Goal: Task Accomplishment & Management: Use online tool/utility

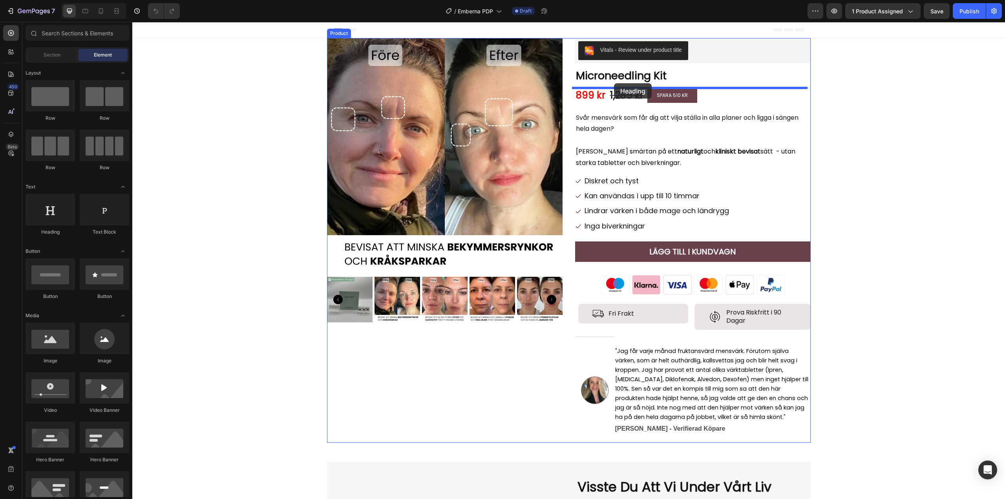
drag, startPoint x: 188, startPoint y: 242, endPoint x: 614, endPoint y: 83, distance: 454.4
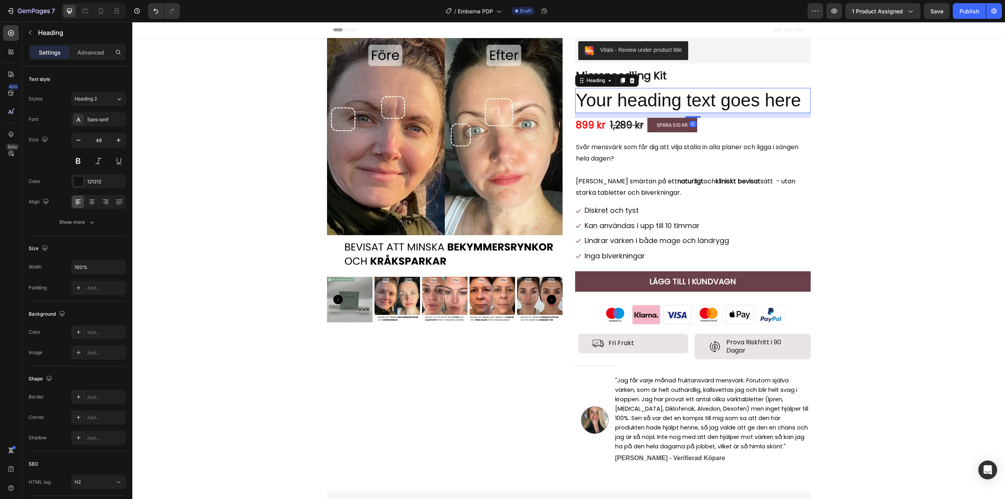
click at [611, 100] on h2 "Your heading text goes here" at bounding box center [693, 100] width 236 height 25
click at [103, 115] on div "Sans-serif" at bounding box center [98, 119] width 55 height 14
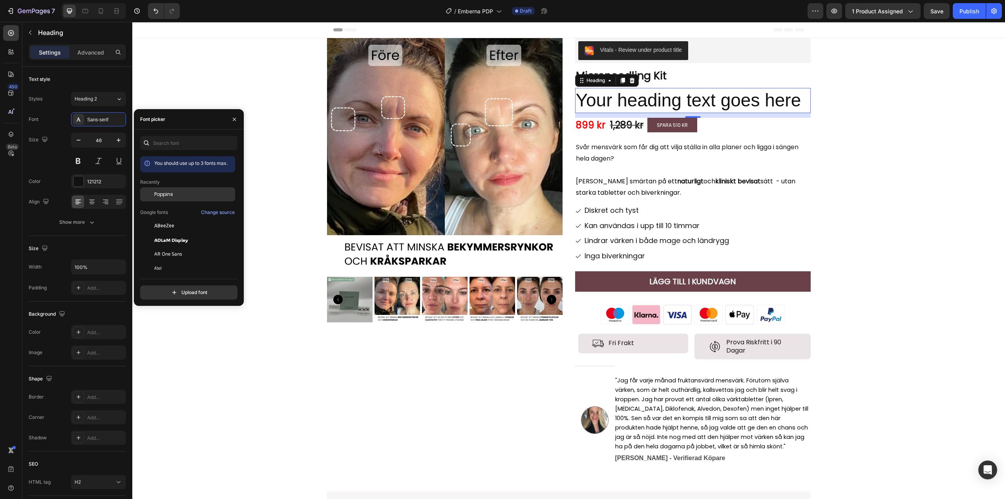
click at [164, 194] on span "Poppins" at bounding box center [163, 194] width 19 height 7
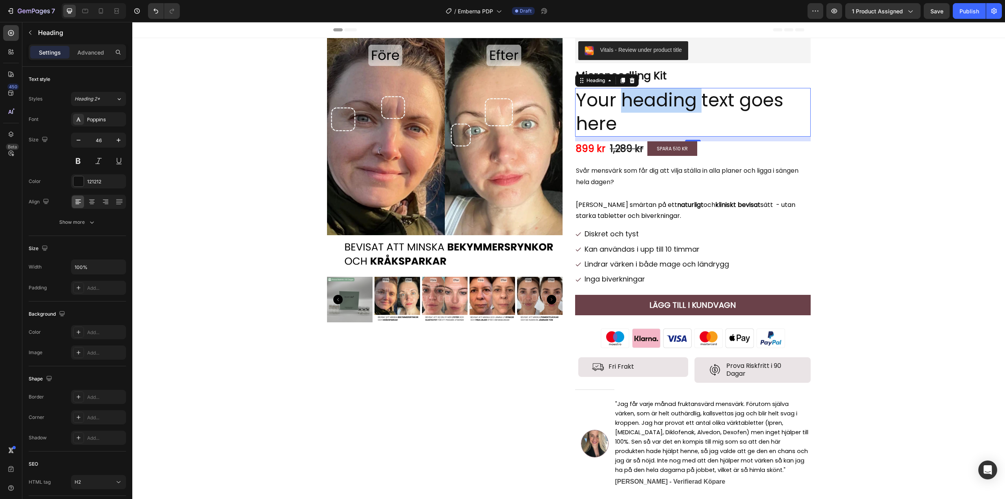
click at [637, 107] on p "Your heading text goes here" at bounding box center [693, 112] width 234 height 47
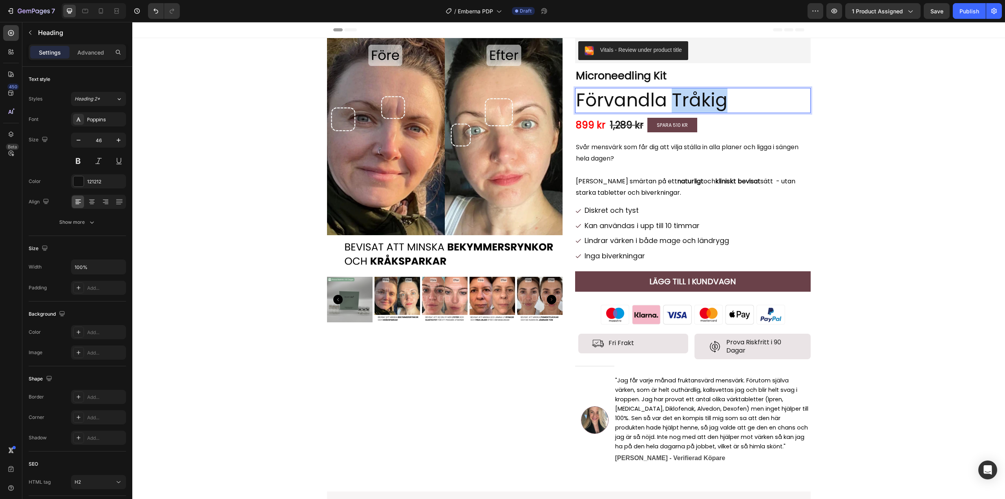
drag, startPoint x: 723, startPoint y: 98, endPoint x: 670, endPoint y: 103, distance: 53.6
click at [670, 103] on p "Förvandla Tråkig" at bounding box center [693, 101] width 234 height 24
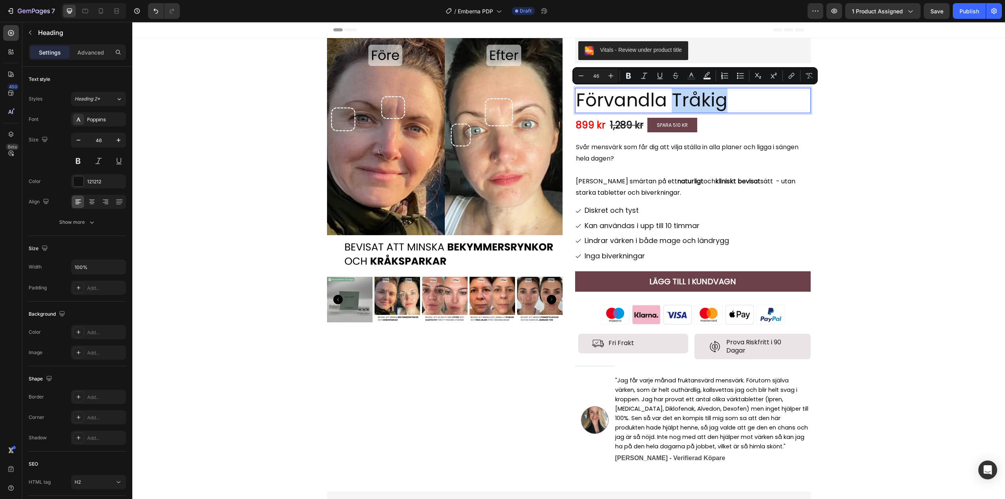
click at [721, 103] on p "Förvandla Tråkig" at bounding box center [693, 101] width 234 height 24
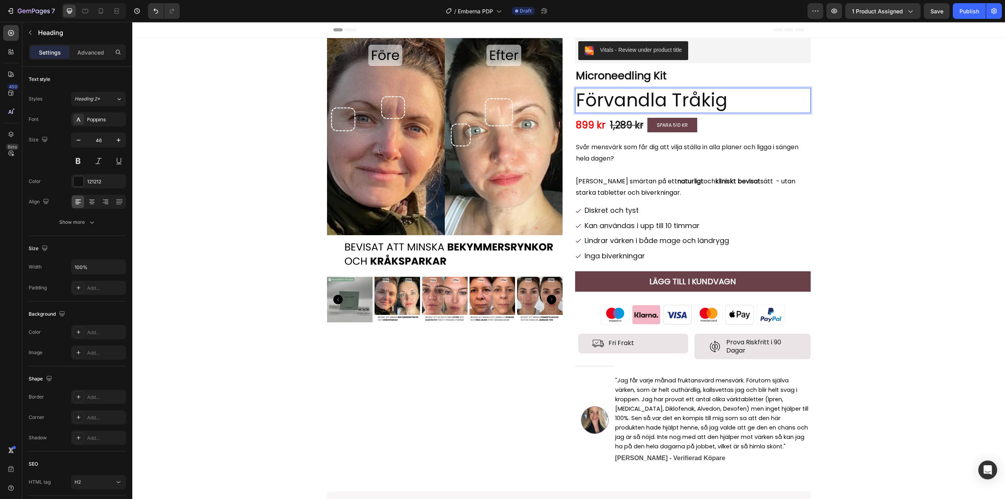
drag, startPoint x: 737, startPoint y: 104, endPoint x: 672, endPoint y: 103, distance: 65.2
click at [672, 103] on p "Förvandla Tråkig" at bounding box center [693, 101] width 234 height 24
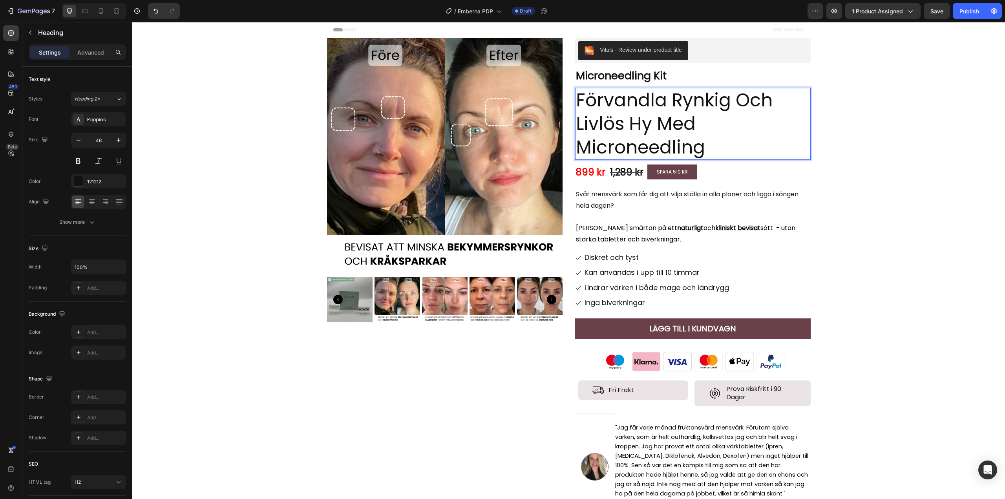
click at [640, 123] on p "Förvandla Rynkig Och Livlös Hy Med Microneedling" at bounding box center [693, 124] width 234 height 70
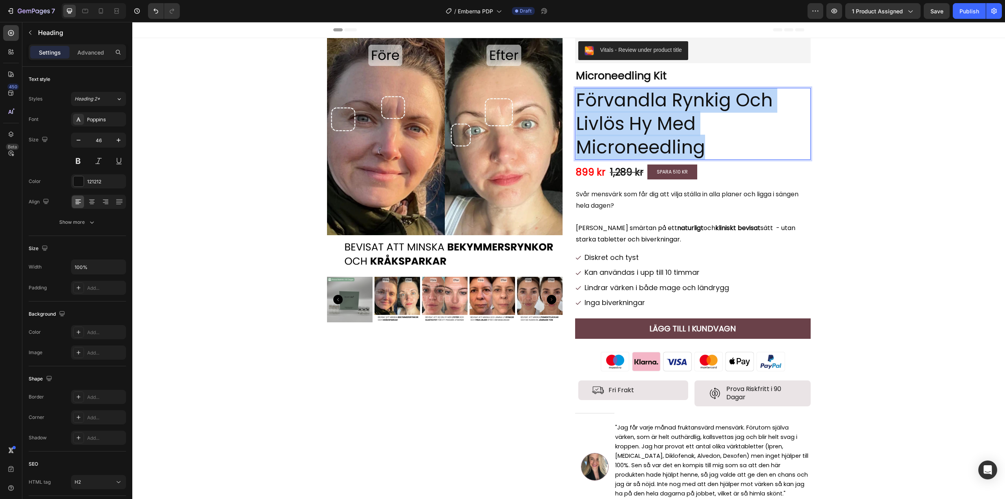
click at [640, 123] on p "Förvandla Rynkig Och Livlös Hy Med Microneedling" at bounding box center [693, 124] width 234 height 70
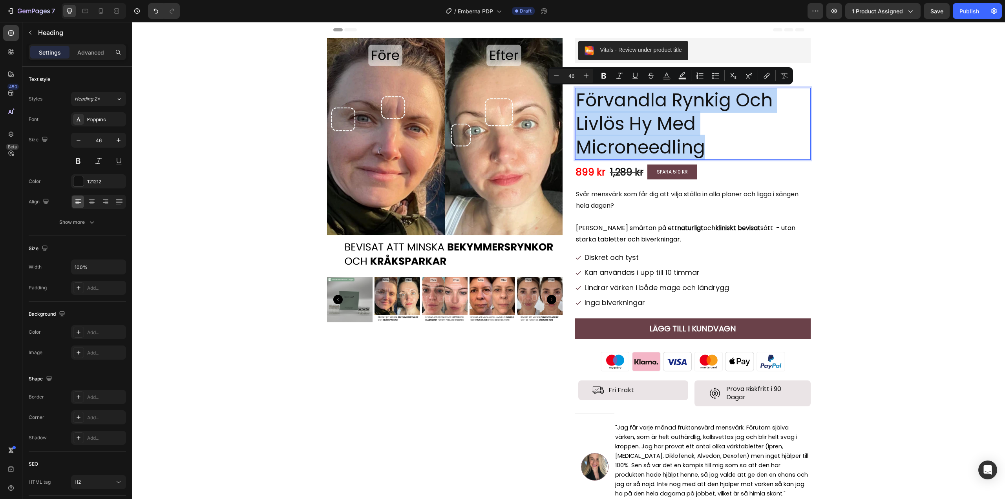
copy p "Förvandla Rynkig Och Livlös Hy Med Microneedling"
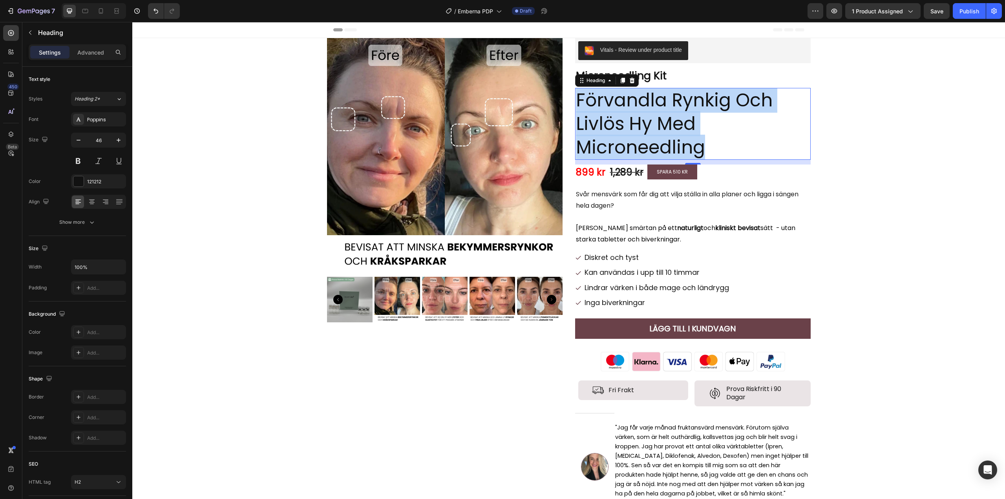
click at [670, 107] on p "Förvandla Rynkig Och Livlös Hy Med Microneedling" at bounding box center [693, 124] width 234 height 70
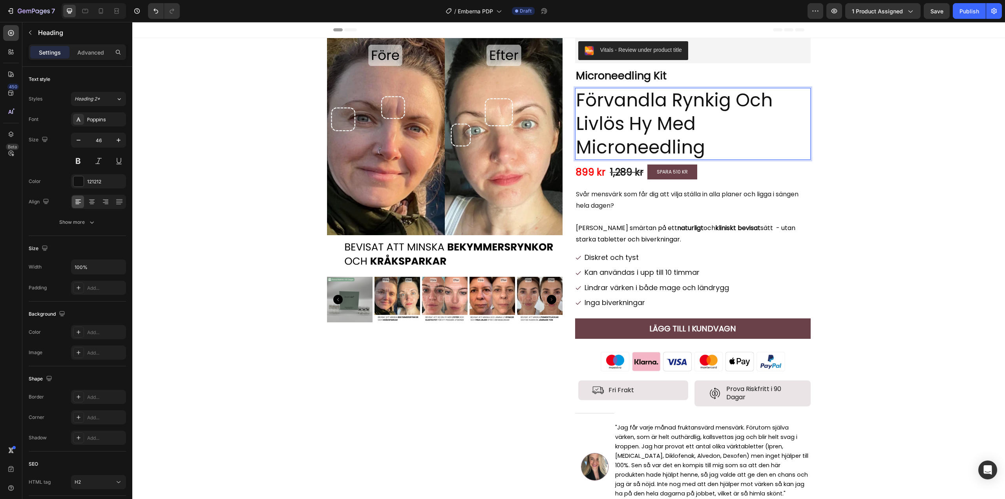
click at [701, 146] on p "Förvandla Rynkig Och Livlös Hy Med Microneedling" at bounding box center [693, 124] width 234 height 70
click at [657, 132] on p "Förvandla Rynkig Och Livlös Hy Med Microneedling" at bounding box center [693, 124] width 234 height 70
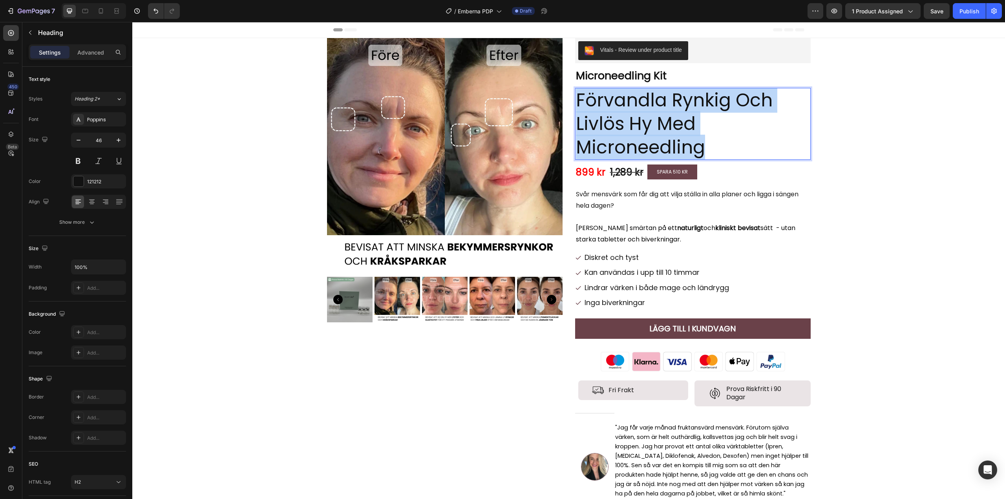
click at [657, 132] on p "Förvandla Rynkig Och Livlös Hy Med Microneedling" at bounding box center [693, 124] width 234 height 70
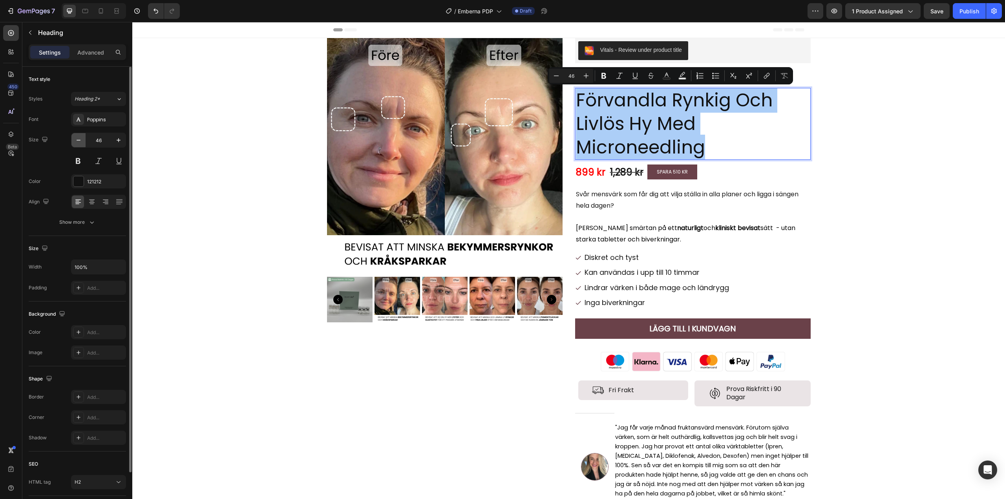
click at [83, 142] on button "button" at bounding box center [78, 140] width 14 height 14
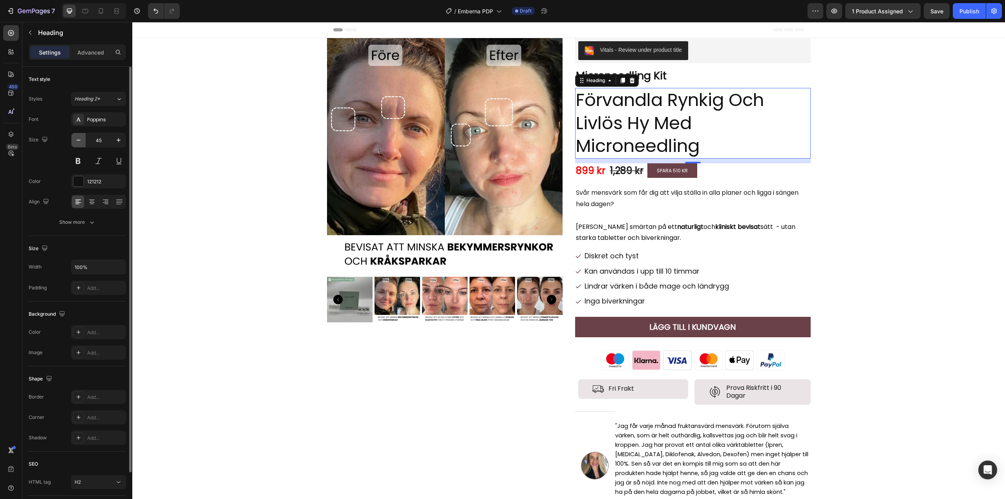
click at [83, 142] on button "button" at bounding box center [78, 140] width 14 height 14
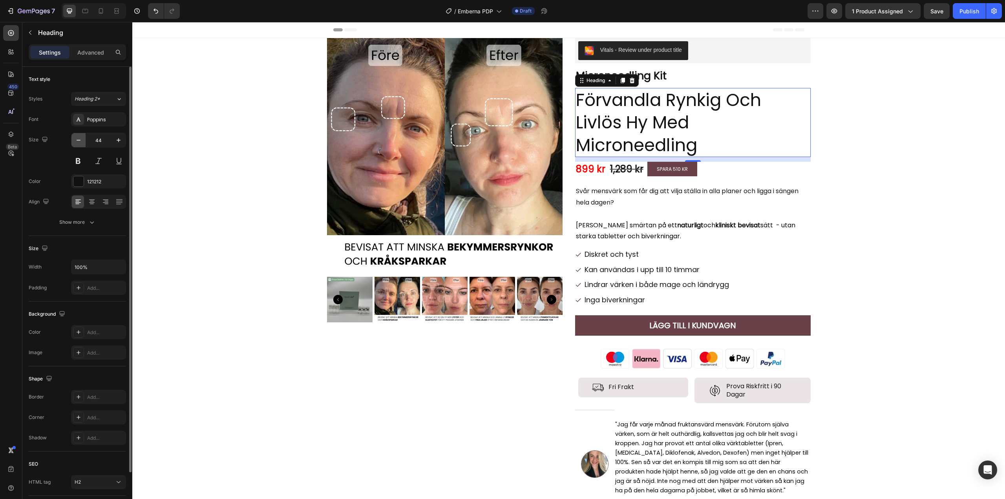
click at [83, 142] on button "button" at bounding box center [78, 140] width 14 height 14
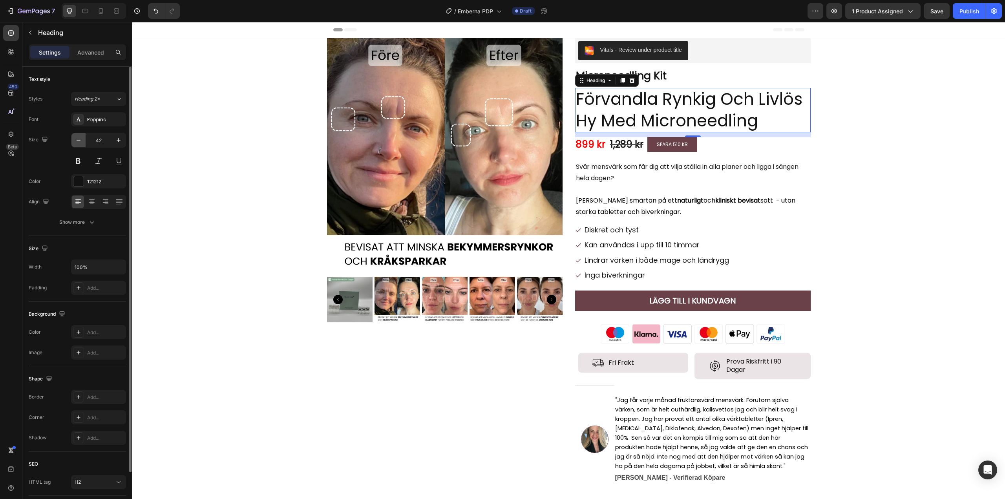
click at [83, 142] on button "button" at bounding box center [78, 140] width 14 height 14
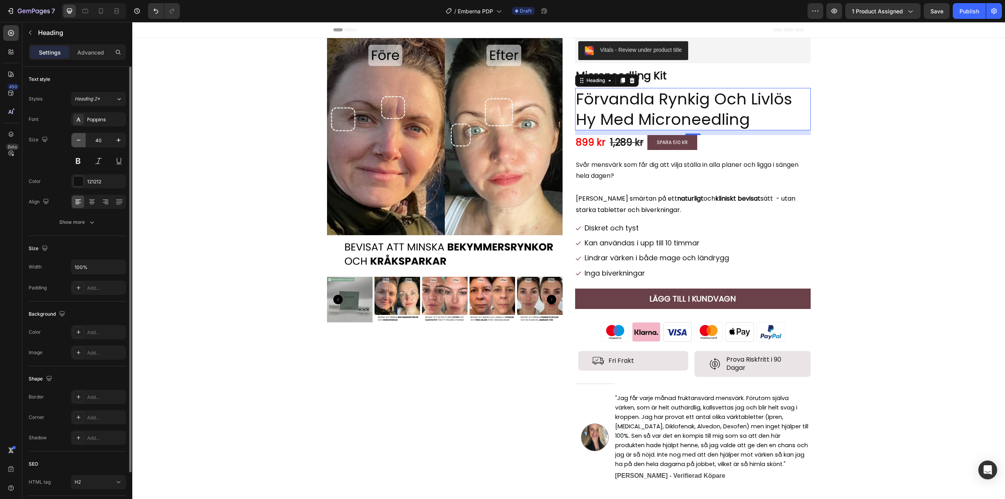
click at [83, 142] on button "button" at bounding box center [78, 140] width 14 height 14
click at [120, 139] on icon "button" at bounding box center [119, 140] width 8 height 8
type input "40"
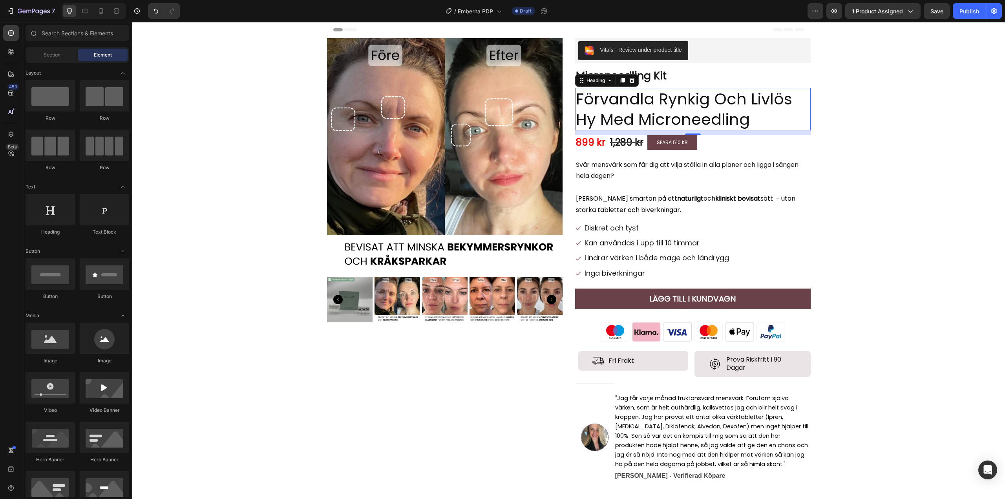
click at [624, 106] on p "Förvandla Rynkig Och Livlös Hy Med Microneedling" at bounding box center [693, 109] width 234 height 41
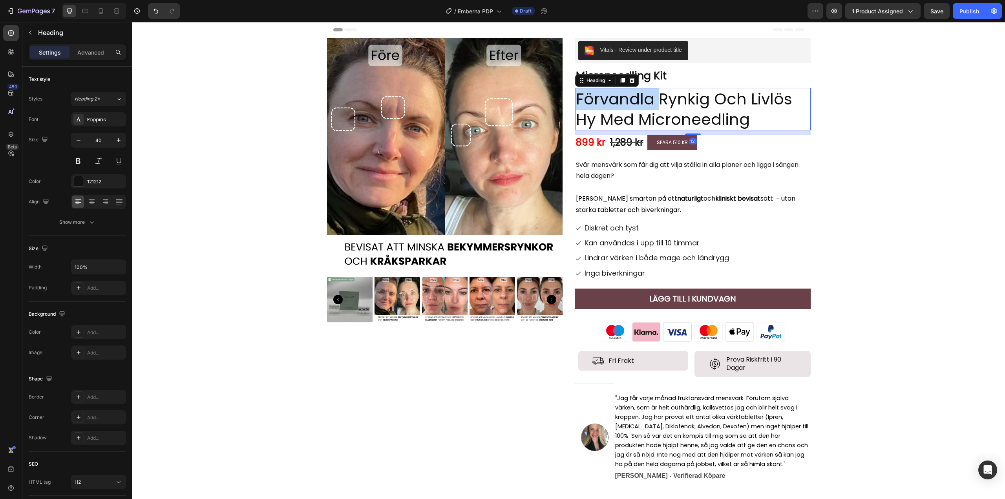
click at [610, 104] on p "Förvandla Rynkig Och Livlös Hy Med Microneedling" at bounding box center [693, 109] width 234 height 41
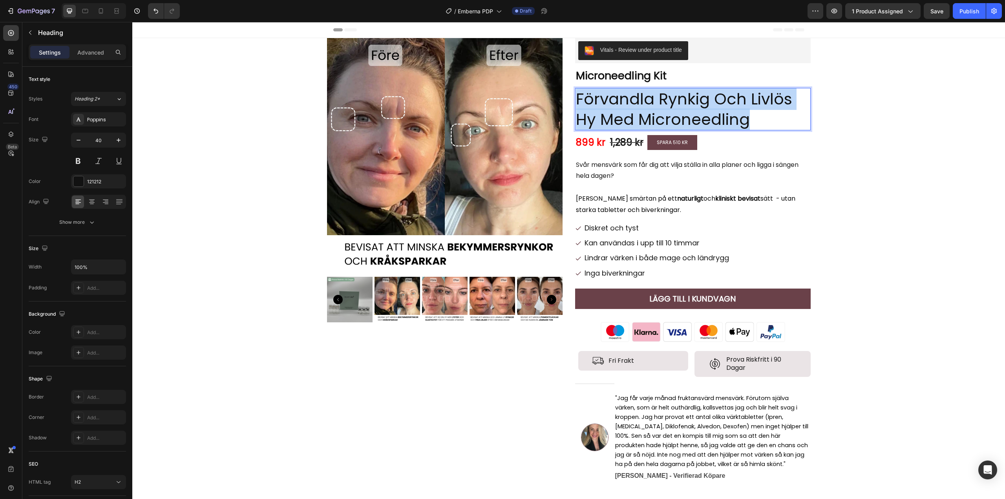
click at [610, 104] on p "Förvandla Rynkig Och Livlös Hy Med Microneedling" at bounding box center [693, 109] width 234 height 41
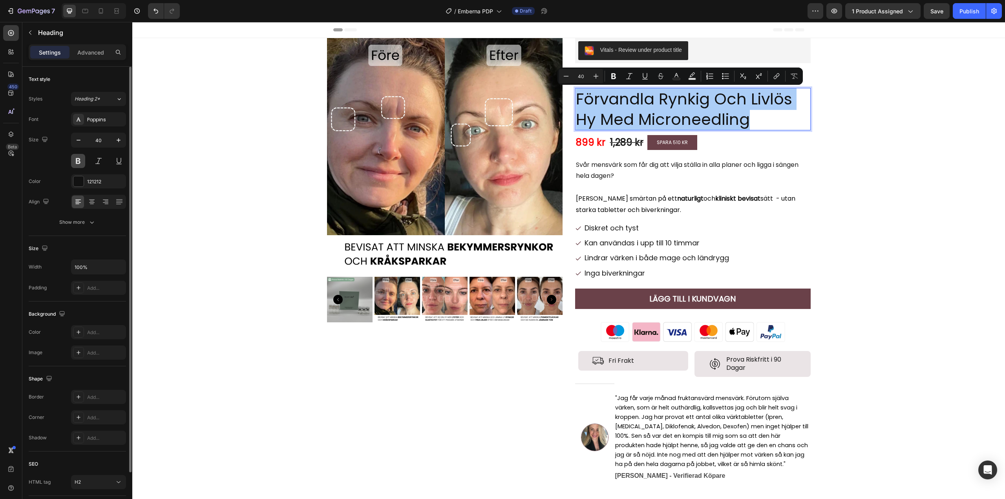
click at [77, 161] on button at bounding box center [78, 161] width 14 height 14
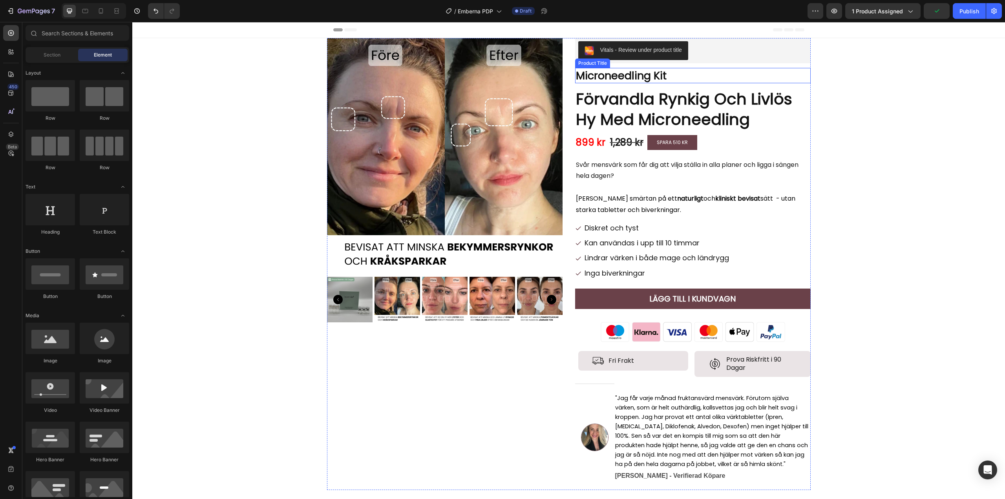
click at [599, 77] on h1 "Microneedling Kit" at bounding box center [693, 75] width 236 height 15
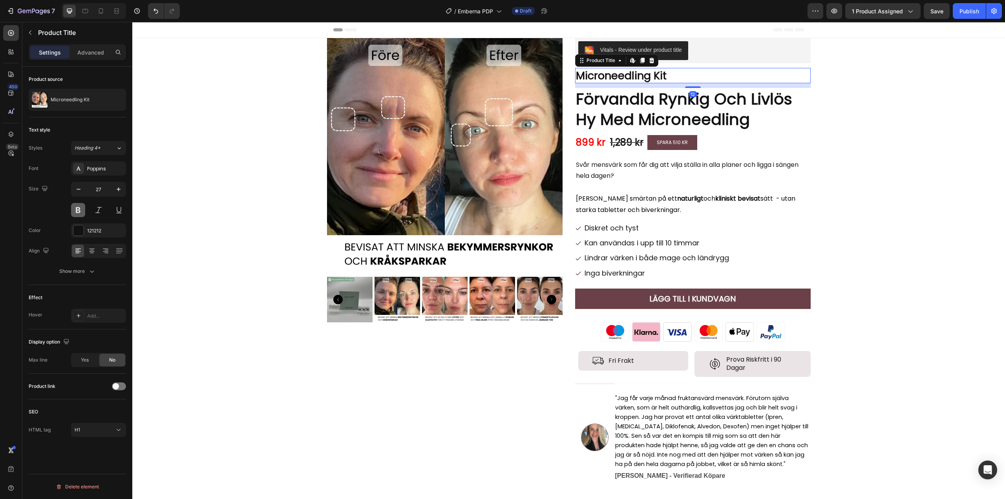
click at [75, 210] on button at bounding box center [78, 210] width 14 height 14
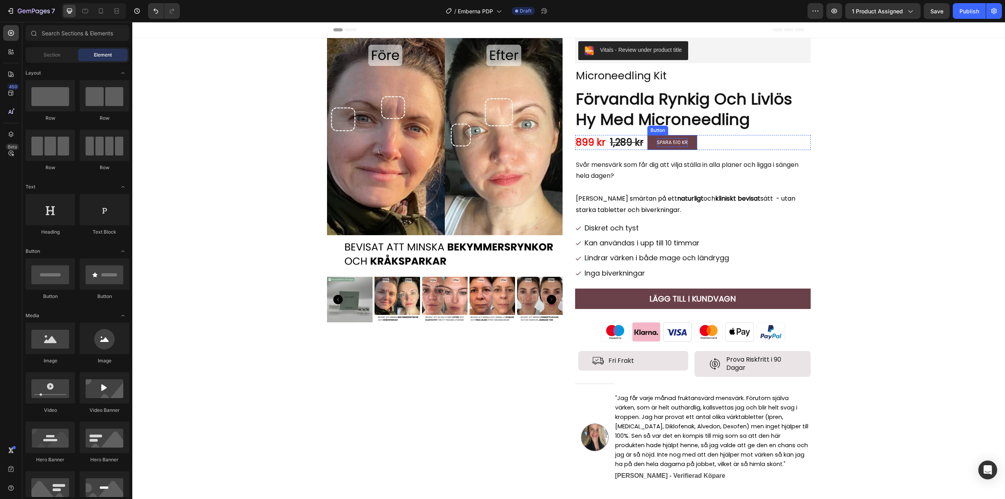
click at [663, 142] on p "SPARA 510 KR" at bounding box center [672, 142] width 31 height 9
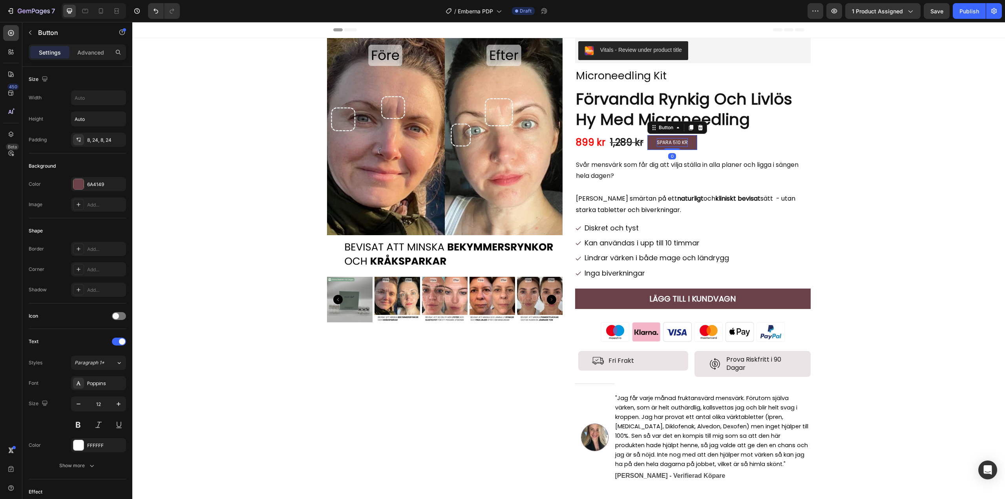
click at [670, 142] on p "SPARA 510 KR" at bounding box center [672, 142] width 31 height 9
click at [670, 144] on p "SPARA 510 KR" at bounding box center [672, 142] width 31 height 9
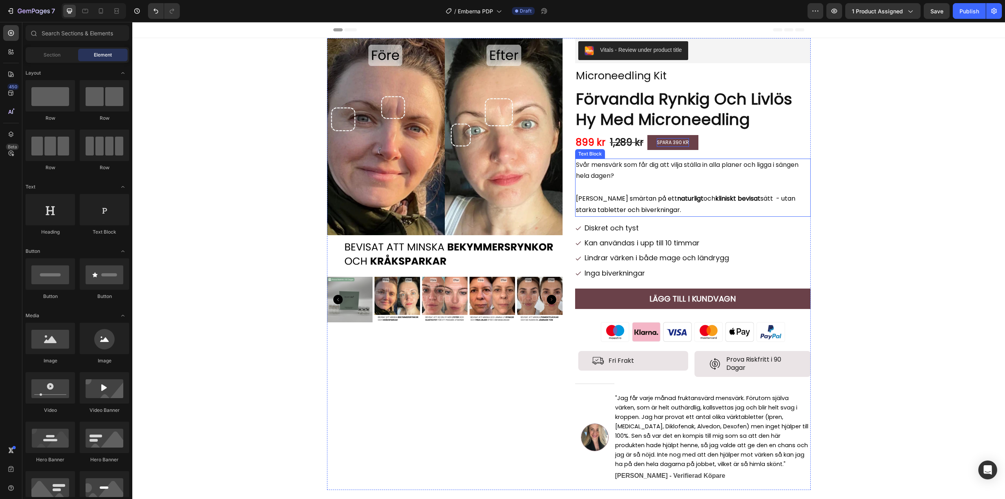
click at [639, 175] on p "Svår mensvärk som får dig att vilja ställa in alla planer och ligga i sängen he…" at bounding box center [693, 170] width 234 height 23
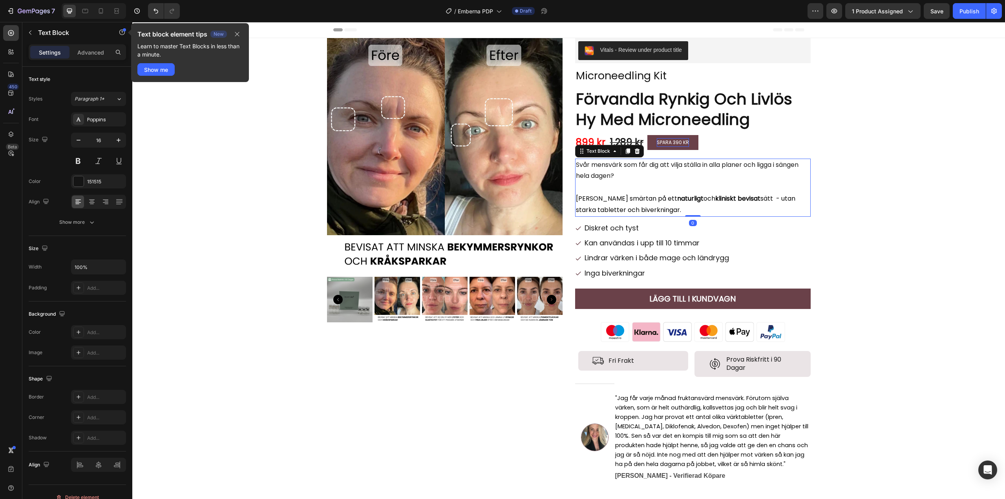
click at [639, 175] on p "Svår mensvärk som får dig att vilja ställa in alla planer och ligga i sängen he…" at bounding box center [693, 170] width 234 height 23
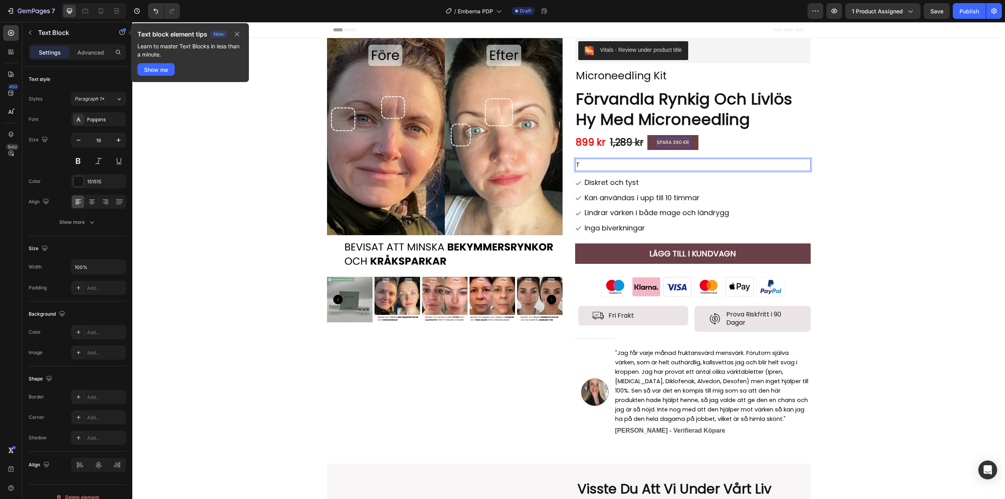
click at [608, 163] on p "T" at bounding box center [693, 164] width 234 height 11
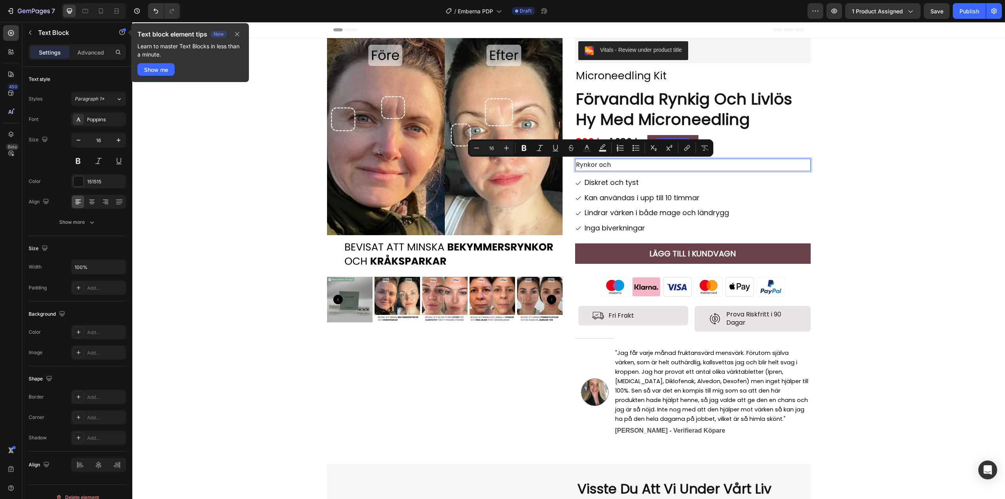
drag, startPoint x: 631, startPoint y: 163, endPoint x: 572, endPoint y: 166, distance: 58.9
click at [575, 166] on div "Rynkor och" at bounding box center [693, 165] width 236 height 13
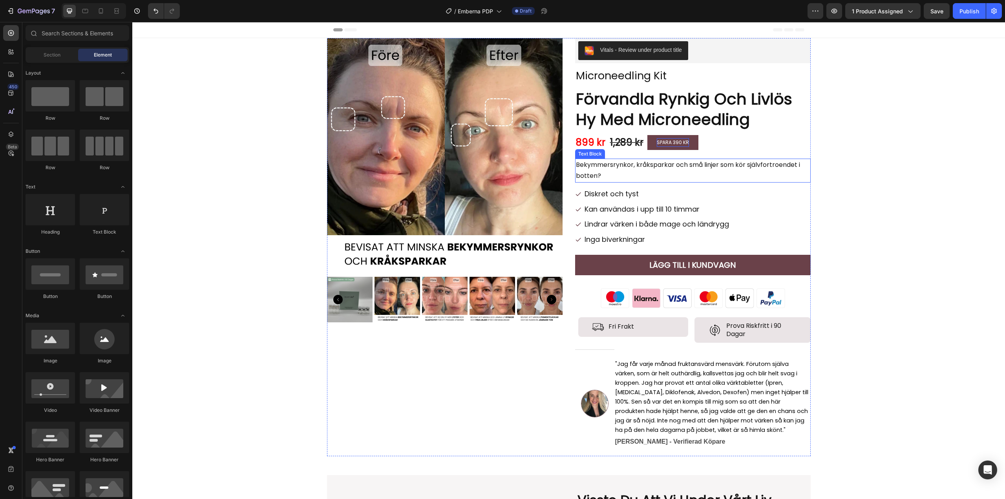
click at [605, 173] on p "Bekymmersrynkor, kråksparkar och små linjer som kör självfortroendet i botten?" at bounding box center [693, 170] width 234 height 23
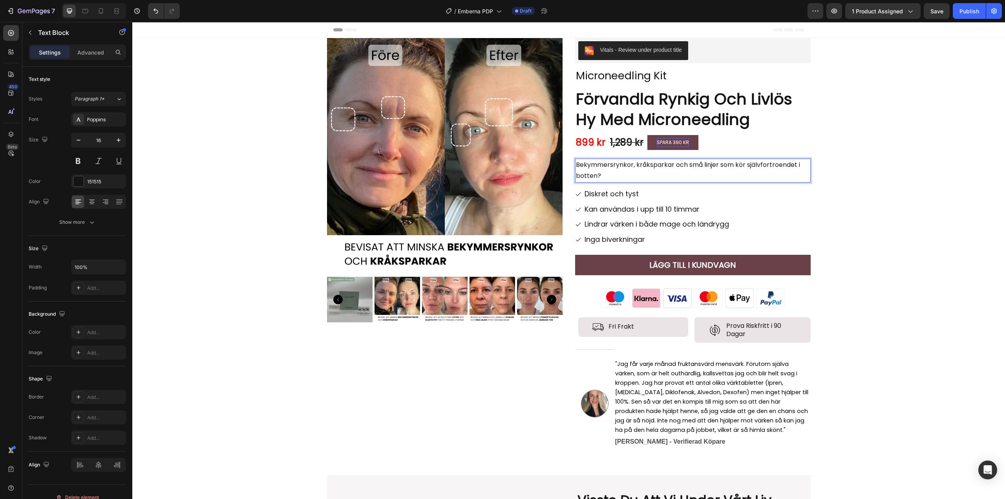
click at [576, 164] on p "Bekymmersrynkor, kråksparkar och små linjer som kör självfortroendet i botten?" at bounding box center [693, 170] width 234 height 23
click at [689, 172] on p "Har du bekymmersrynkor, kråksparkar och små linjer som kör självfortroendet i b…" at bounding box center [693, 170] width 234 height 23
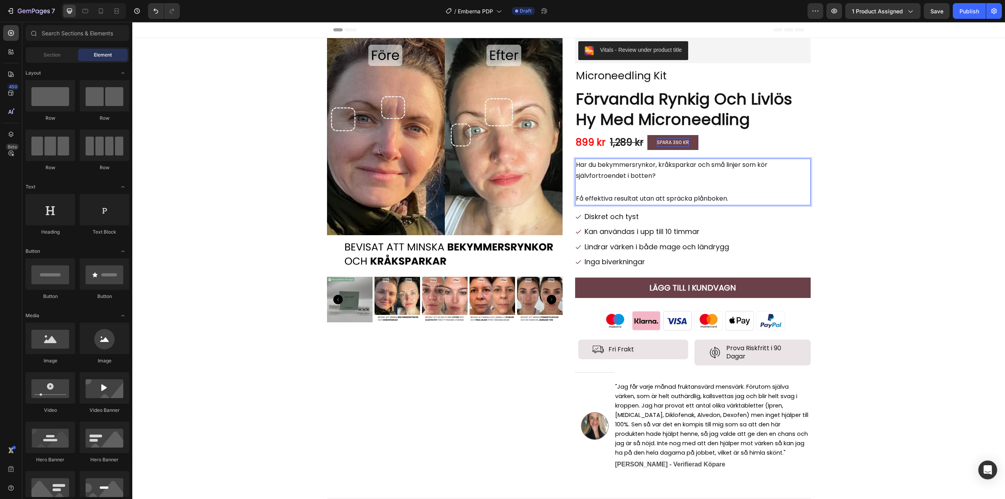
click at [622, 200] on p "Få effektiva resultat utan att spräcka plånboken." at bounding box center [693, 198] width 234 height 11
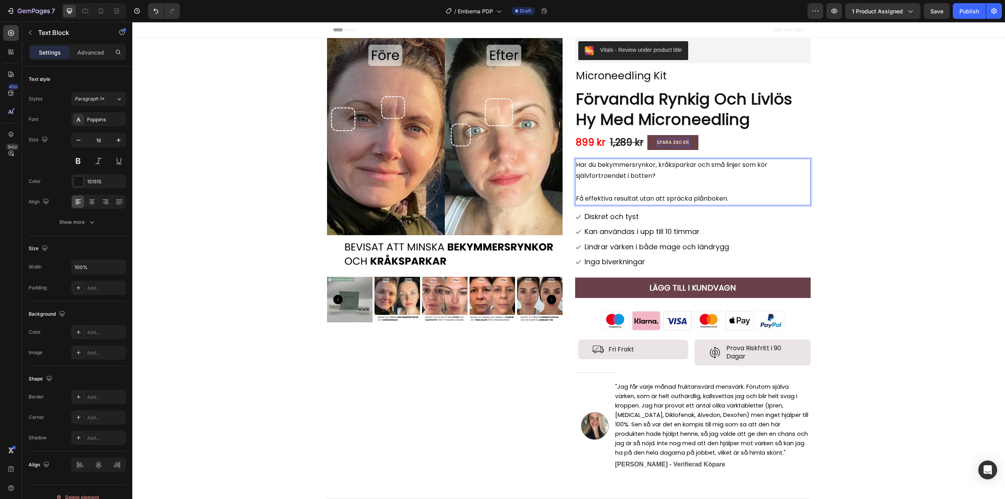
click at [633, 197] on p "Få effektiva resultat utan att spräcka plånboken." at bounding box center [693, 198] width 234 height 11
click at [796, 199] on p "Få effektiva resultat med microneedling utan att spräcka plånboken." at bounding box center [693, 198] width 234 height 11
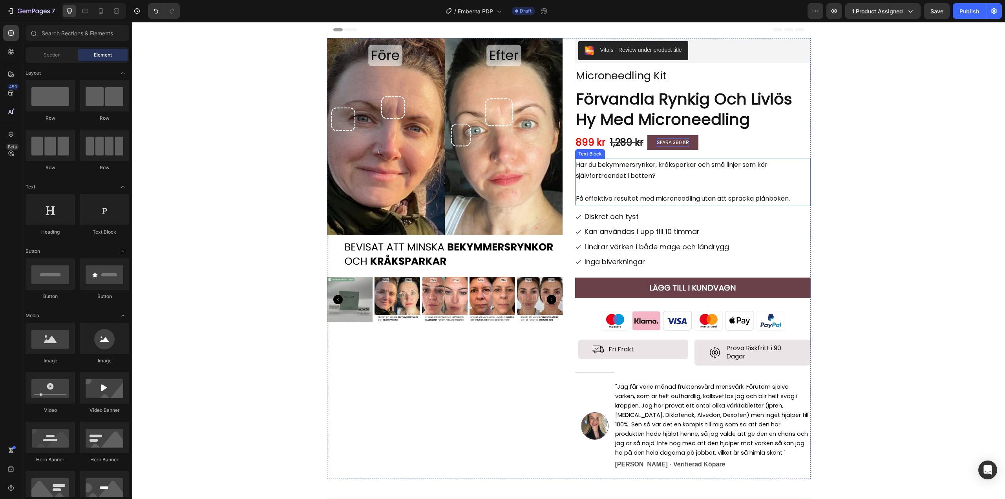
click at [626, 172] on p "Har du bekymmersrynkor, kråksparkar och små linjer som kör självfortroendet i b…" at bounding box center [693, 170] width 234 height 23
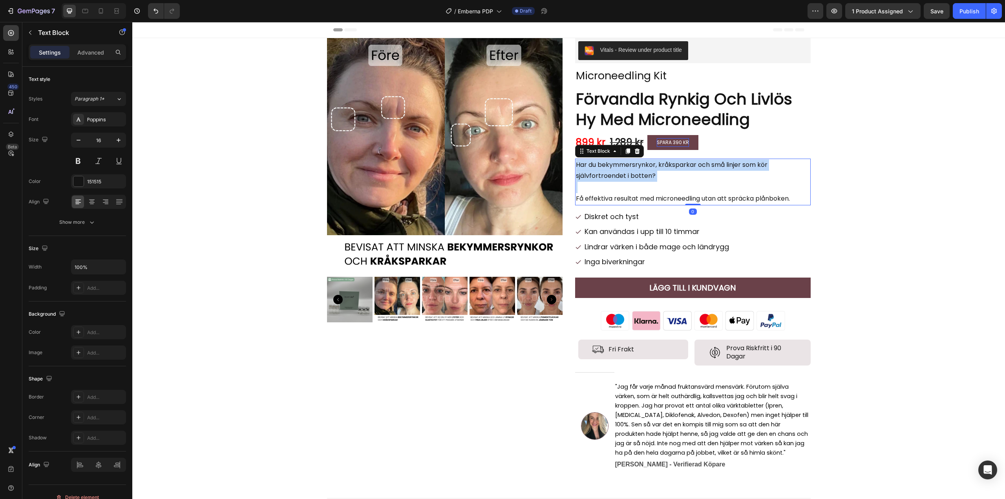
click at [626, 172] on p "Har du bekymmersrynkor, kråksparkar och små linjer som kör självfortroendet i b…" at bounding box center [693, 170] width 234 height 23
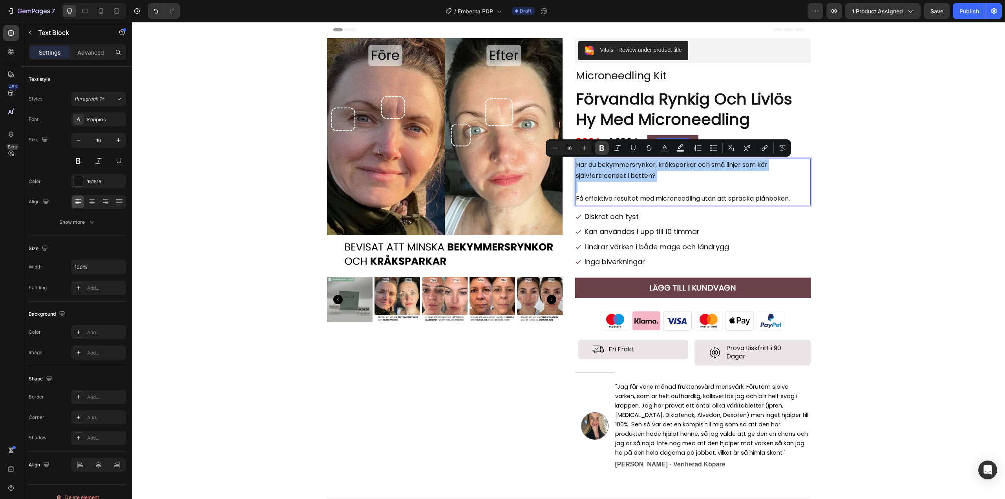
click at [602, 148] on icon "Editor contextual toolbar" at bounding box center [602, 148] width 8 height 8
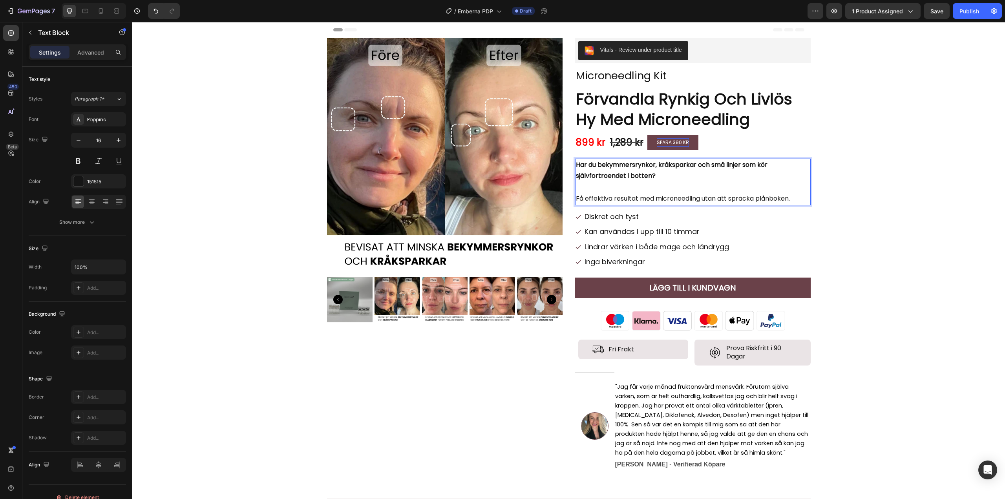
click at [595, 170] on p "Har du bekymmersrynkor, kråksparkar och små linjer som kör självfortroendet i b…" at bounding box center [693, 170] width 234 height 23
click at [652, 175] on p "Har du bekymmersrynkor, kråksparkar och små linjer som kör självfortroendet i b…" at bounding box center [693, 170] width 234 height 23
click at [639, 170] on p "Har du bekymmersrynkor, kråksparkar och små linjer som kör självfortroendet i b…" at bounding box center [693, 170] width 234 height 23
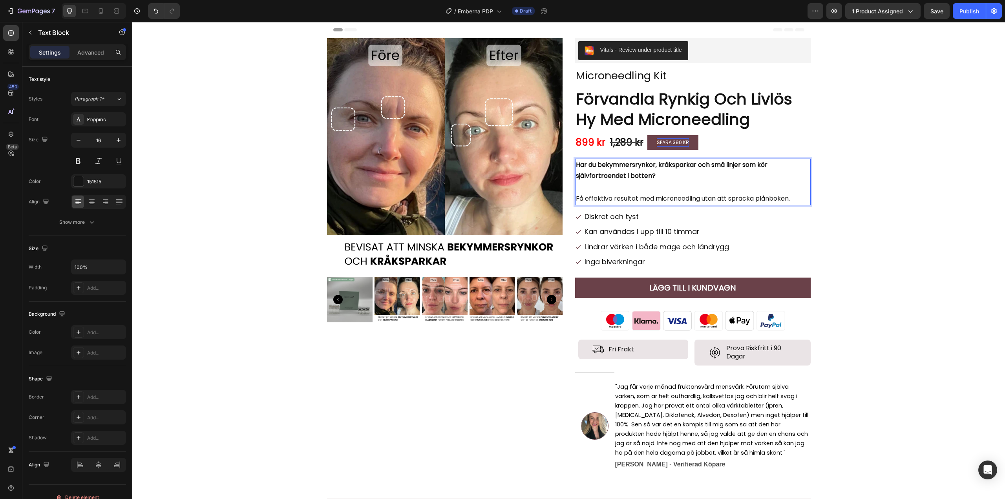
click at [632, 173] on strong "Har du bekymmersrynkor, kråksparkar och små linjer som kör självfortroendet i b…" at bounding box center [672, 170] width 192 height 20
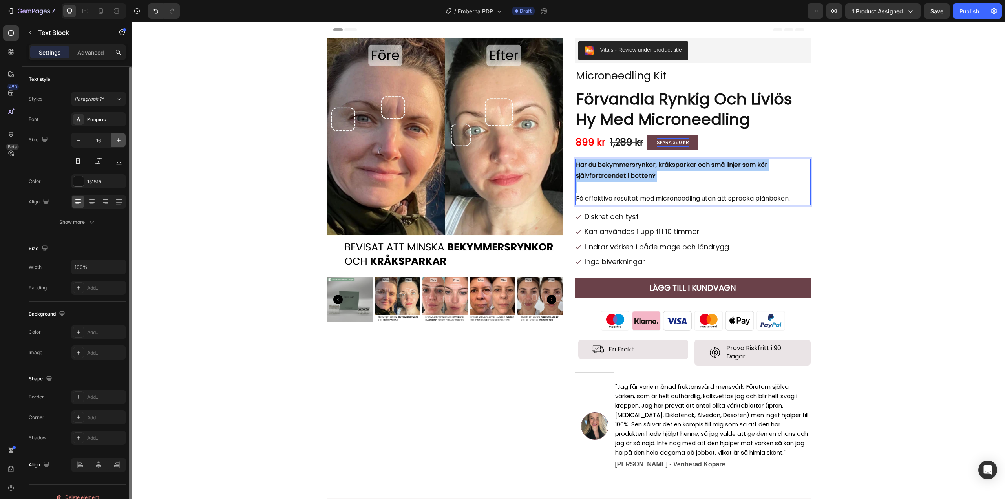
click at [116, 142] on icon "button" at bounding box center [119, 140] width 8 height 8
type input "17"
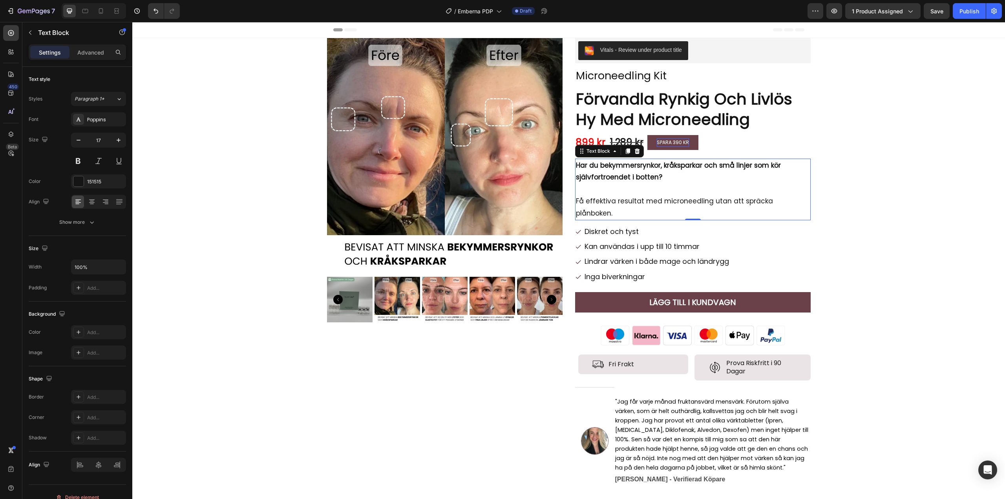
click at [604, 201] on p "Få effektiva resultat med microneedling utan att spräcka plånboken." at bounding box center [693, 207] width 234 height 24
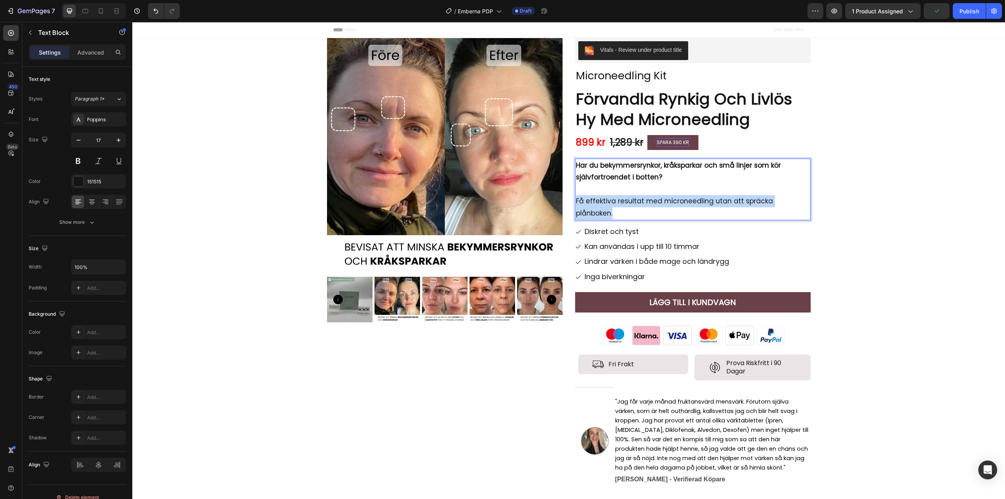
click at [604, 201] on p "Få effektiva resultat med microneedling utan att spräcka plånboken." at bounding box center [693, 207] width 234 height 24
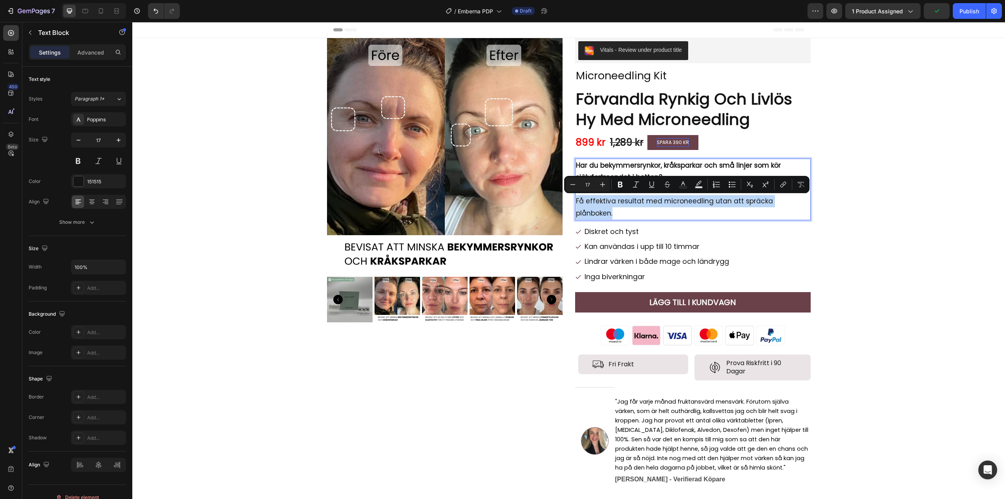
click at [577, 202] on p "Få effektiva resultat med microneedling utan att spräcka plånboken." at bounding box center [693, 207] width 234 height 24
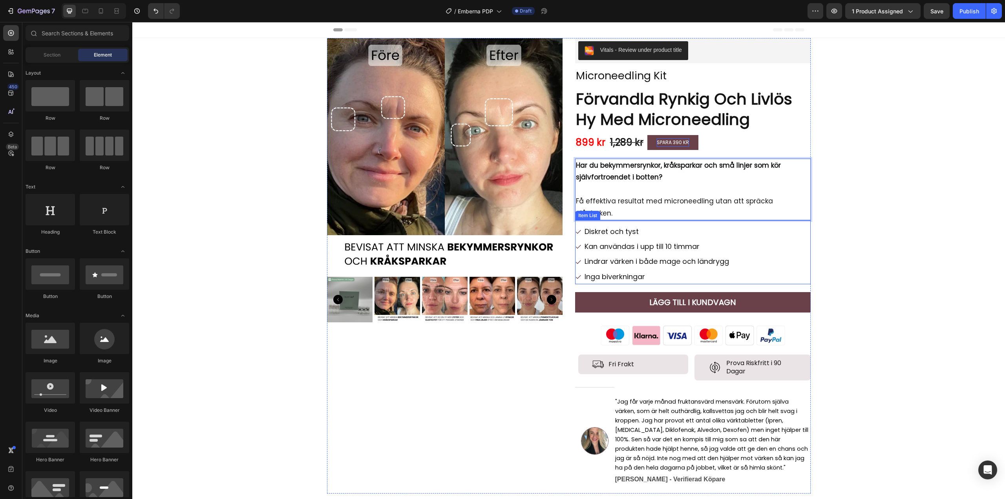
click at [103, 12] on icon at bounding box center [101, 11] width 8 height 8
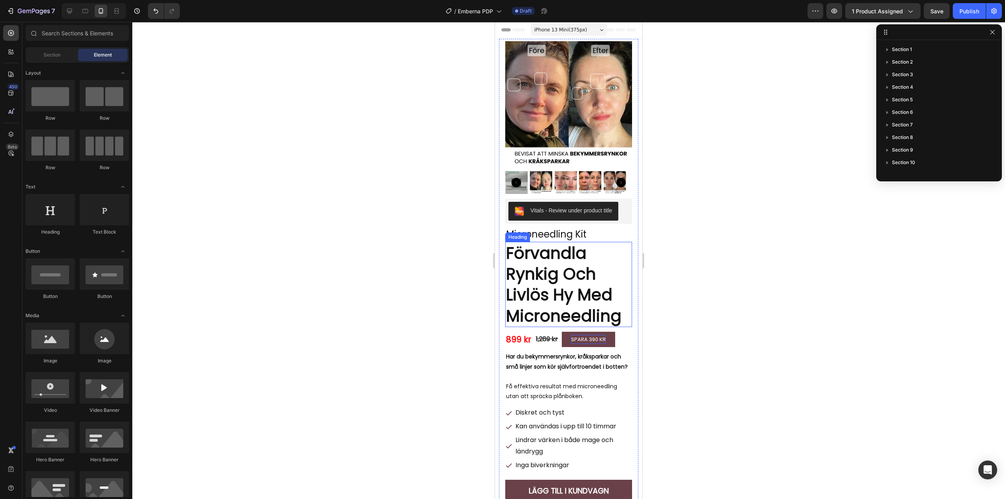
click at [568, 294] on p "Förvandla Rynkig Och Livlös Hy Med Microneedling" at bounding box center [568, 285] width 125 height 84
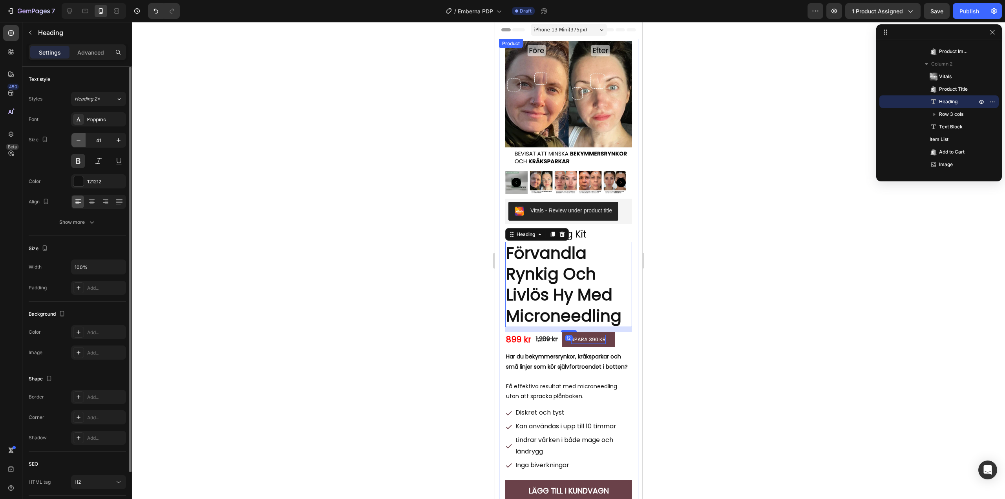
click at [78, 142] on icon "button" at bounding box center [79, 140] width 8 height 8
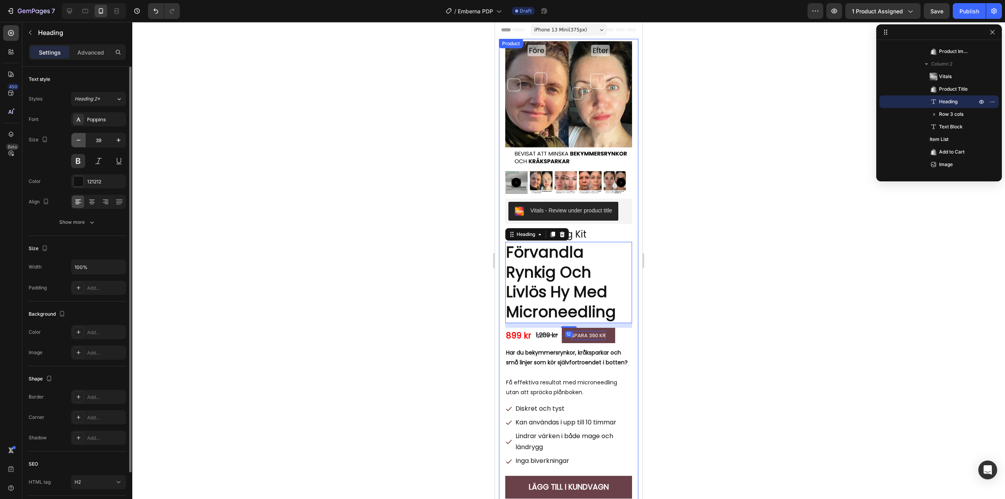
click at [78, 142] on icon "button" at bounding box center [79, 140] width 8 height 8
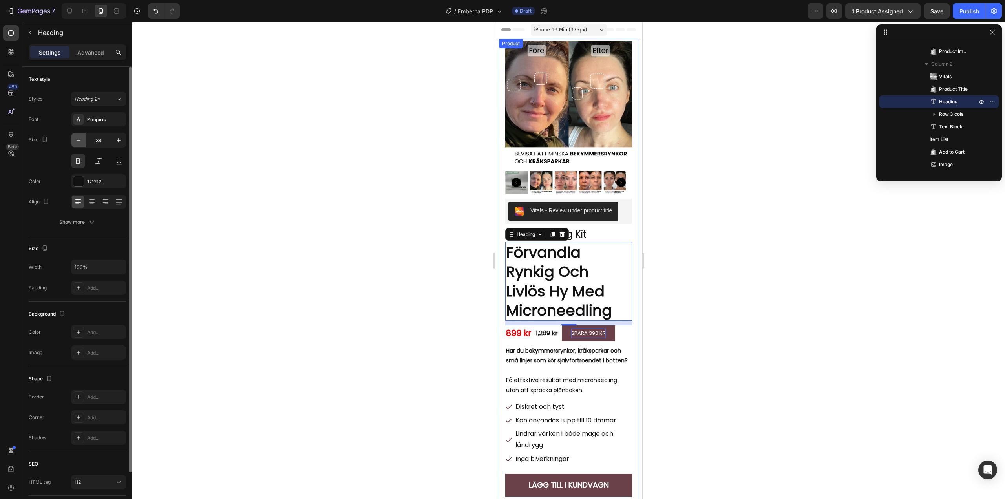
click at [78, 142] on icon "button" at bounding box center [79, 140] width 8 height 8
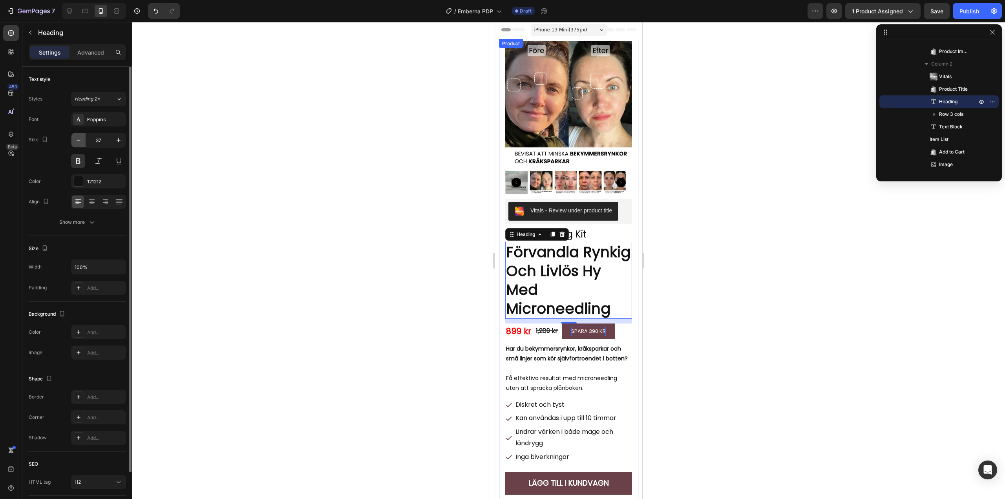
click at [78, 142] on icon "button" at bounding box center [79, 140] width 8 height 8
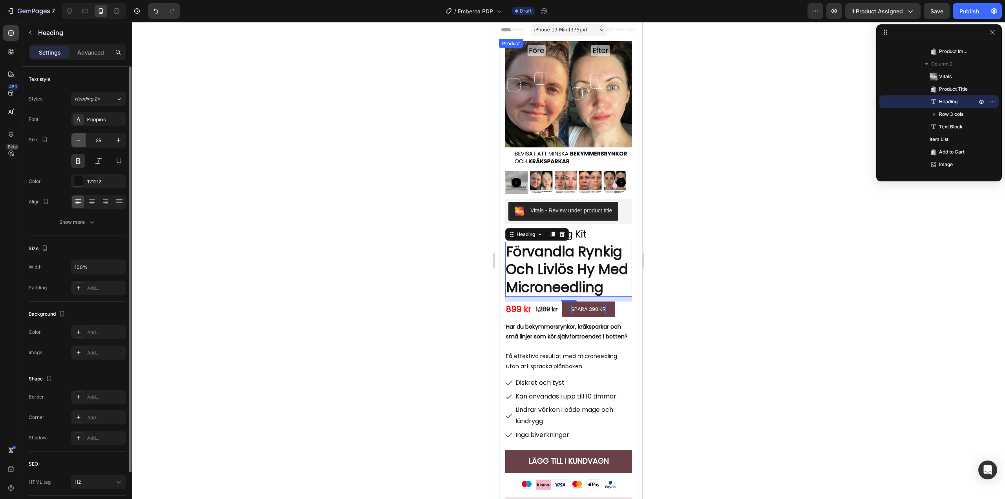
click at [78, 142] on icon "button" at bounding box center [79, 140] width 8 height 8
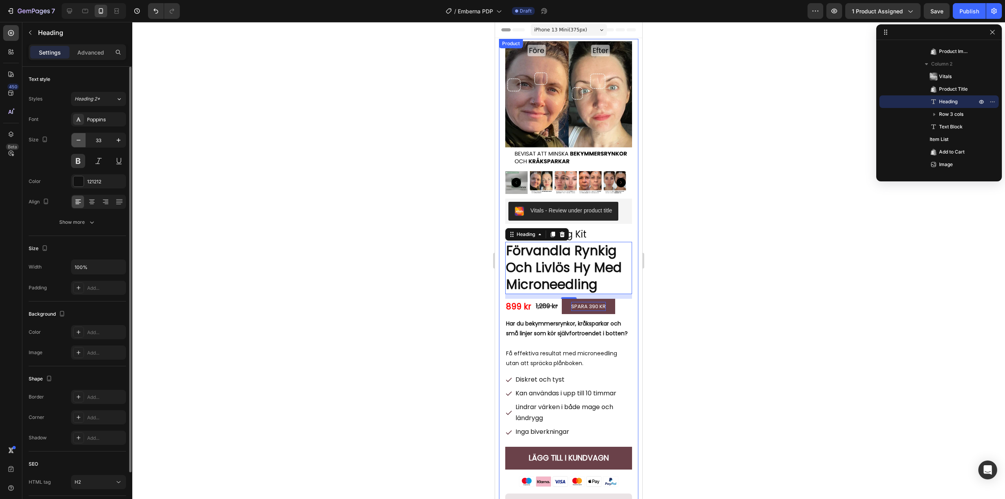
click at [78, 142] on icon "button" at bounding box center [79, 140] width 8 height 8
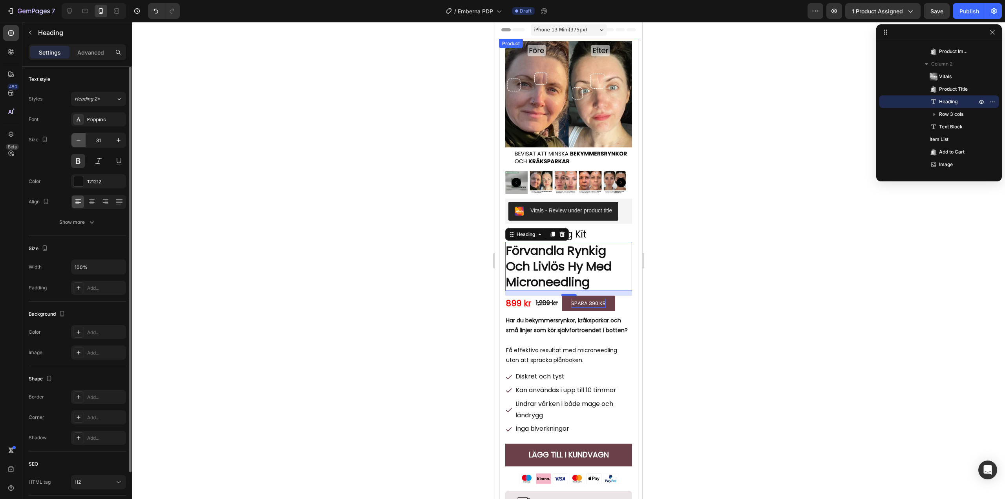
click at [78, 142] on icon "button" at bounding box center [79, 140] width 8 height 8
type input "30"
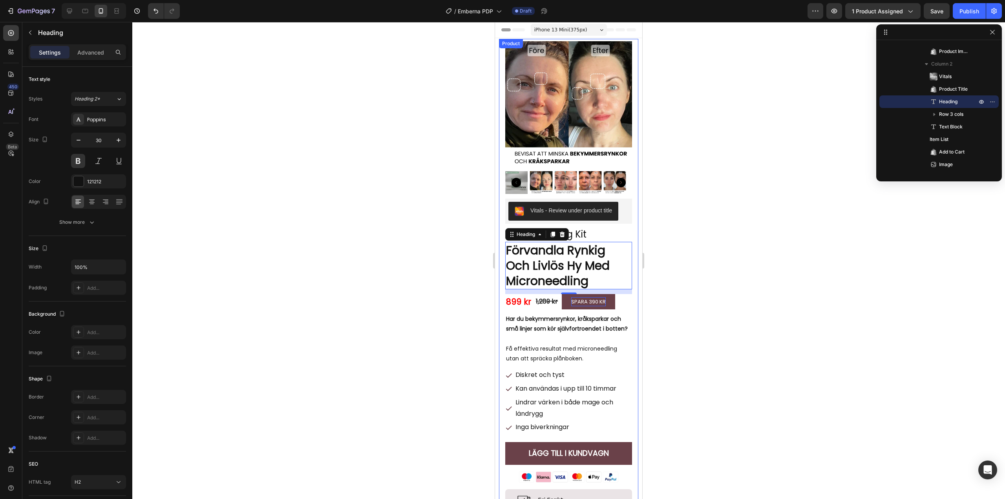
click at [395, 253] on div at bounding box center [568, 260] width 873 height 477
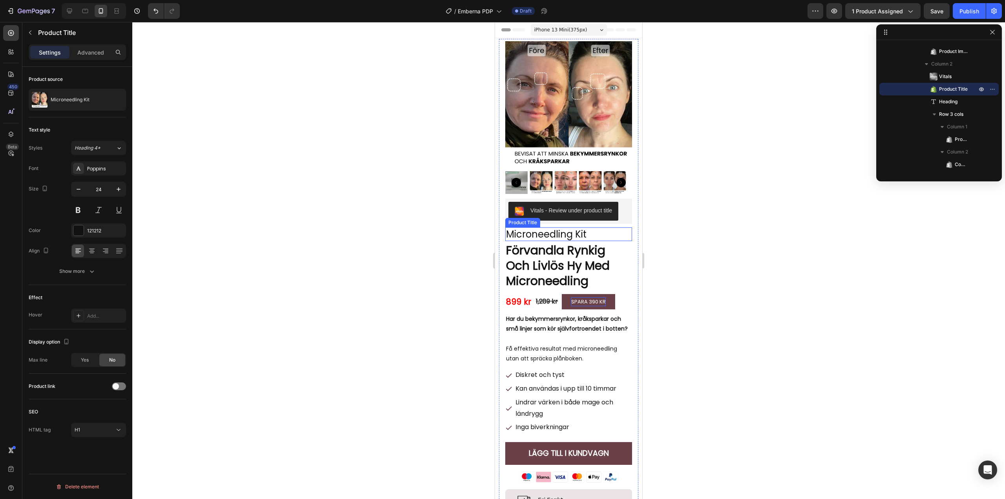
click at [561, 227] on h1 "Microneedling Kit" at bounding box center [568, 234] width 127 height 14
click at [84, 184] on button "button" at bounding box center [78, 189] width 14 height 14
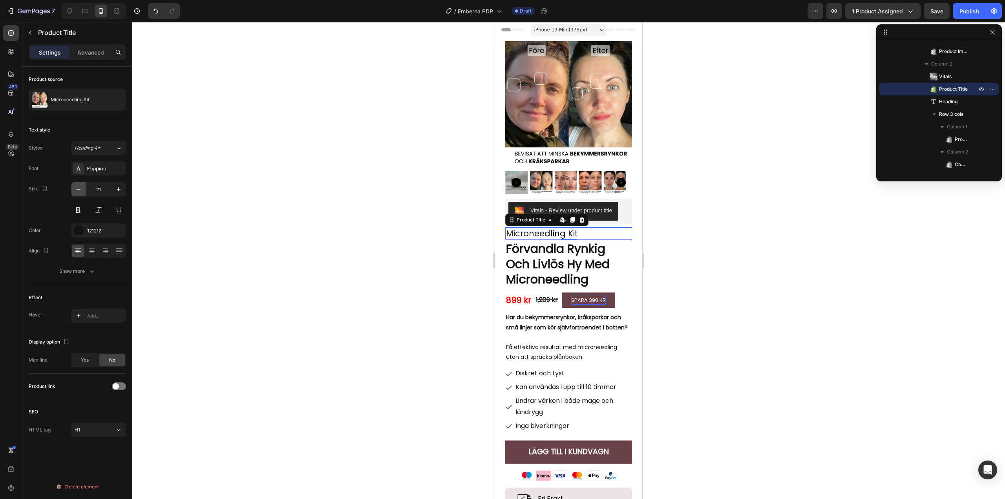
click at [83, 189] on button "button" at bounding box center [78, 189] width 14 height 14
type input "20"
click at [558, 261] on p "Förvandla Rynkig Och Livlös Hy Med Microneedling" at bounding box center [568, 264] width 125 height 46
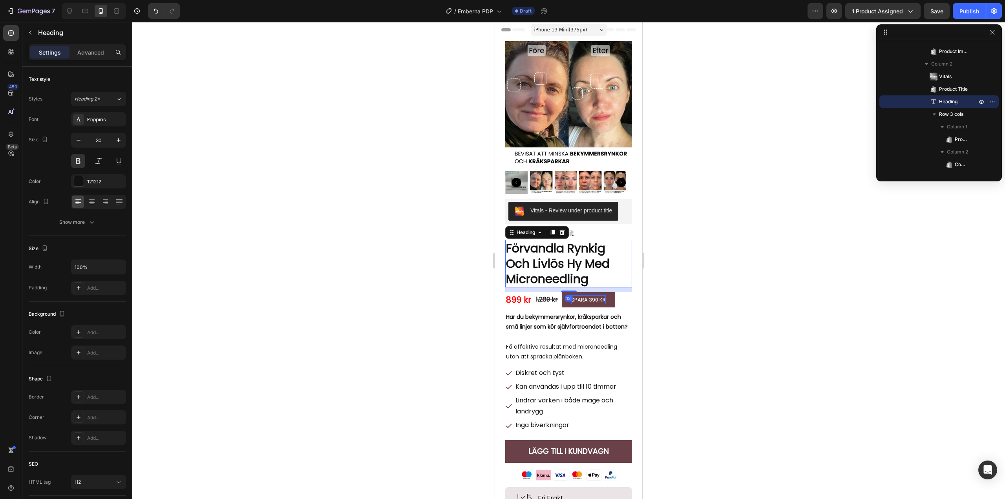
click at [388, 255] on div at bounding box center [568, 260] width 873 height 477
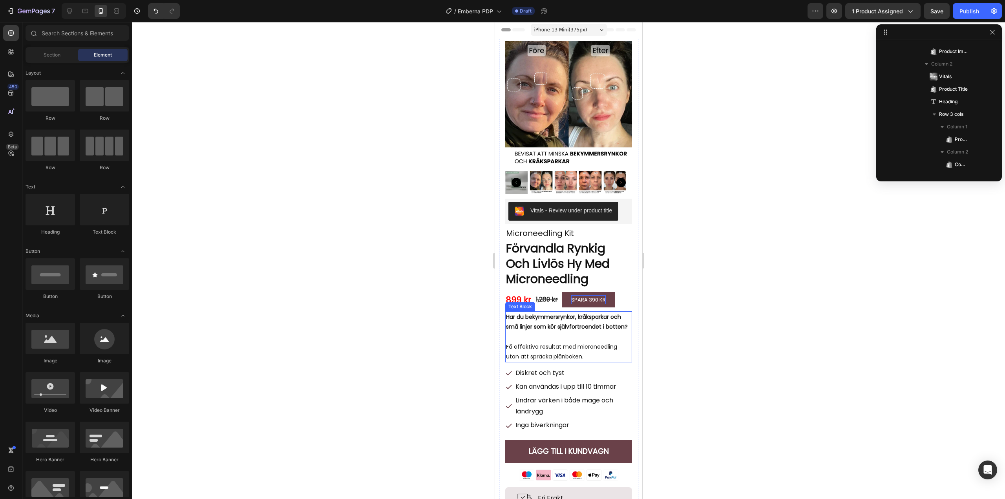
click at [535, 329] on p "Har du bekymmersrynkor, kråksparkar och små linjer som kör självfortroendet i b…" at bounding box center [568, 322] width 125 height 20
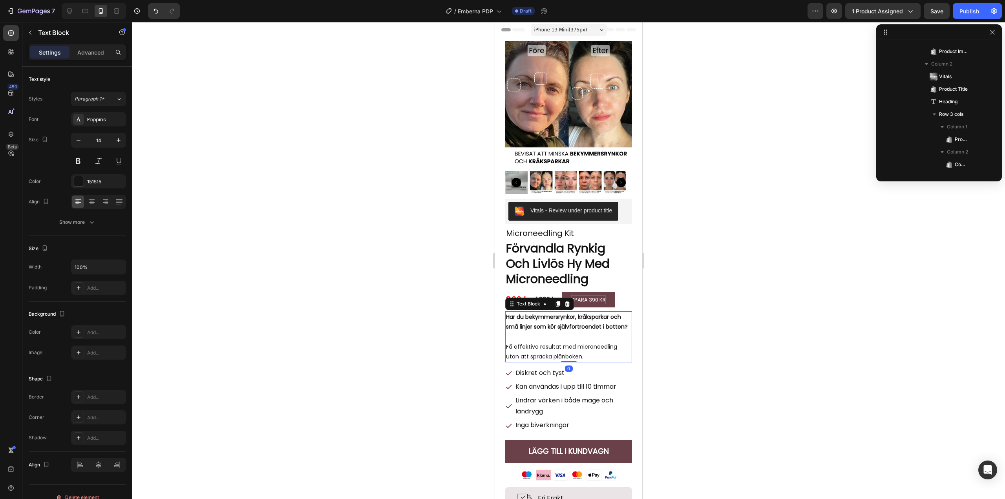
scroll to position [174, 0]
click at [533, 328] on p "Har du bekymmersrynkor, kråksparkar och små linjer som kör självfortroendet i b…" at bounding box center [568, 322] width 125 height 20
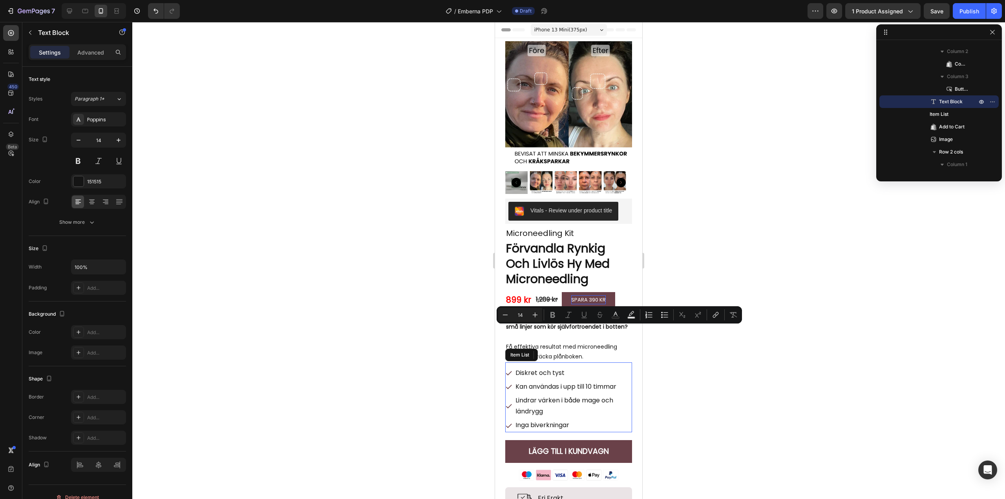
click at [540, 379] on p "Diskret och tyst" at bounding box center [572, 372] width 115 height 11
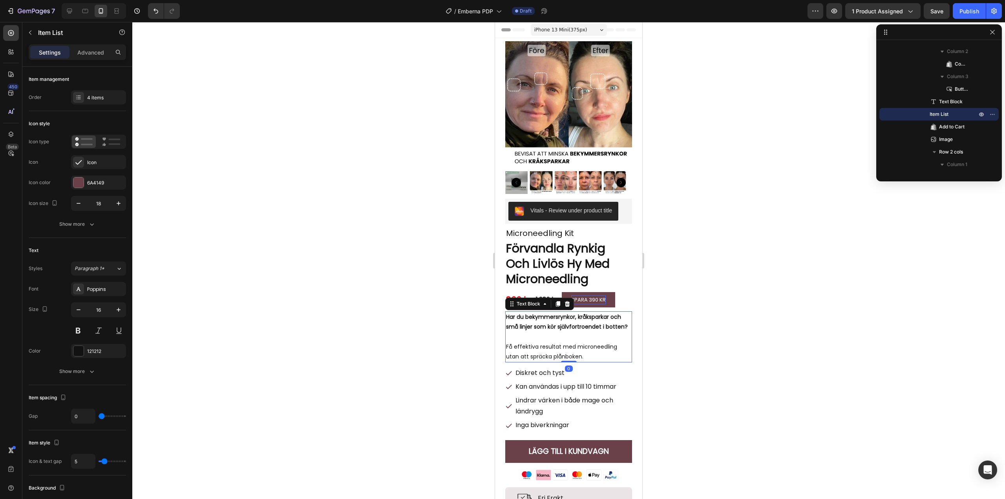
click at [550, 319] on strong "Har du bekymmersrynkor, kråksparkar och små linjer som kör självfortroendet i b…" at bounding box center [567, 322] width 122 height 18
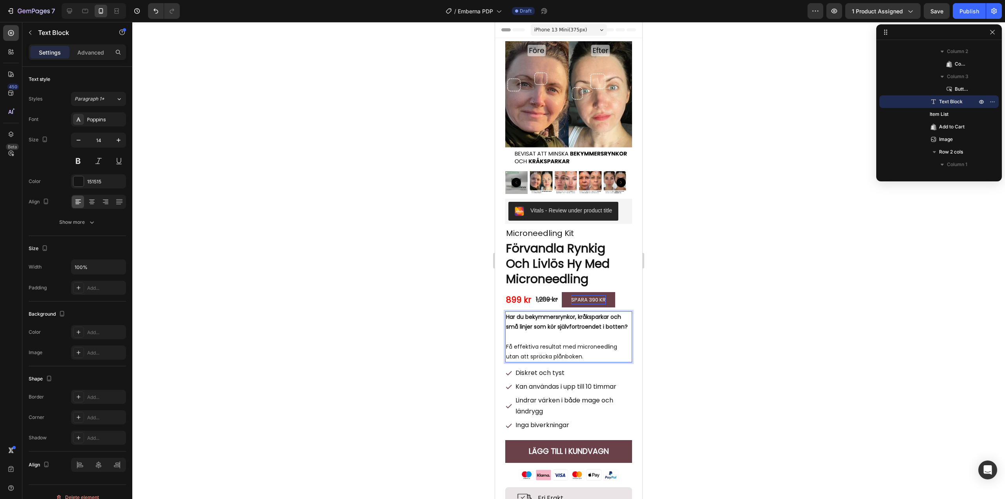
click at [551, 324] on strong "Har du bekymmersrynkor, kråksparkar och små linjer som kör självfortroendet i b…" at bounding box center [567, 322] width 122 height 18
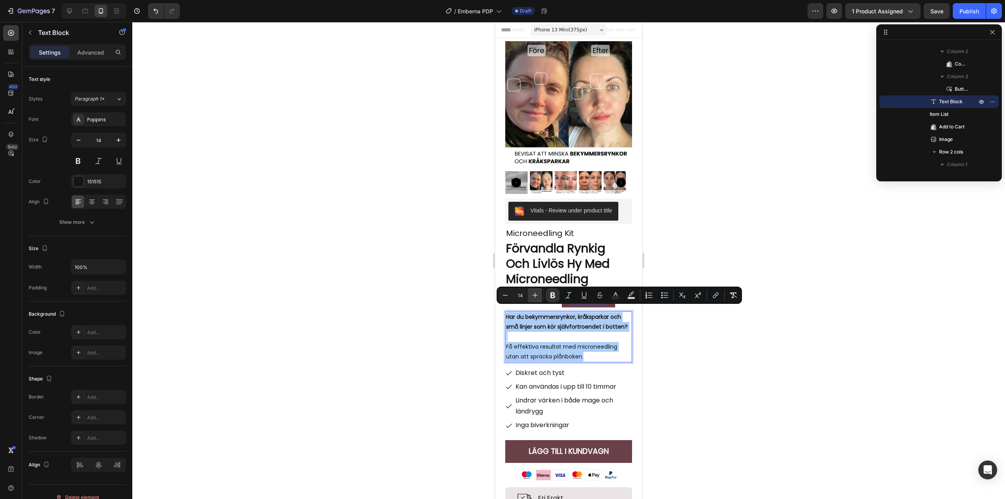
click at [534, 292] on icon "Editor contextual toolbar" at bounding box center [535, 295] width 8 height 8
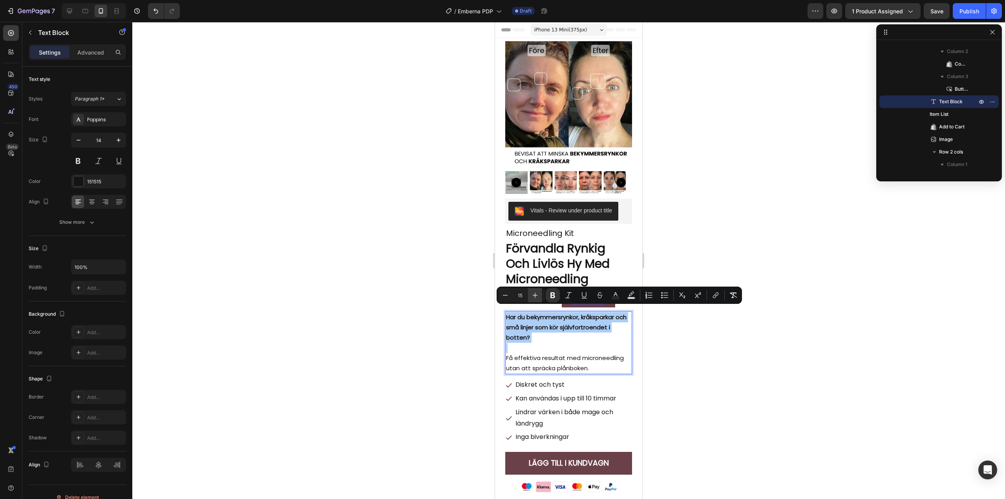
click at [534, 292] on icon "Editor contextual toolbar" at bounding box center [535, 295] width 8 height 8
type input "16"
click at [427, 329] on div at bounding box center [568, 260] width 873 height 477
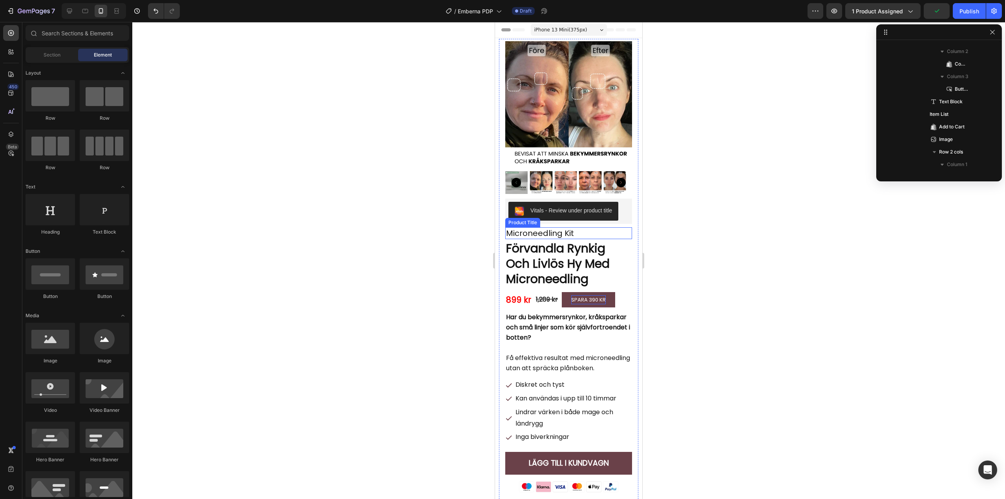
click at [540, 227] on h1 "Microneedling Kit" at bounding box center [568, 233] width 127 height 12
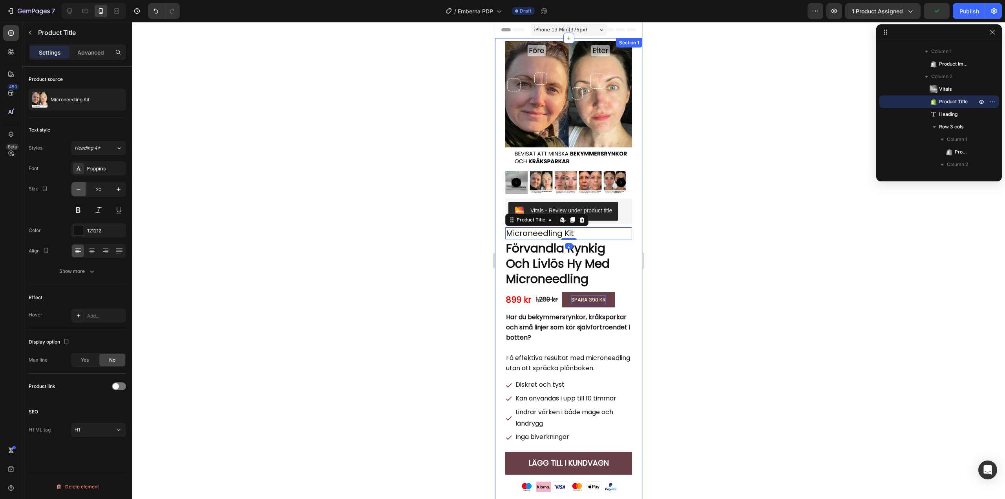
click at [82, 189] on icon "button" at bounding box center [79, 189] width 8 height 8
type input "18"
click at [357, 217] on div at bounding box center [568, 260] width 873 height 477
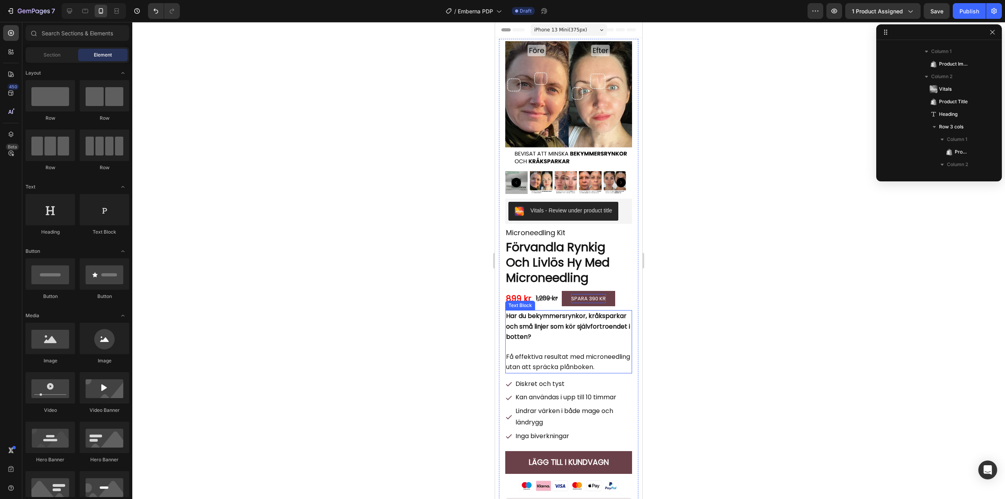
click at [548, 363] on span "Få effektiva resultat med microneedling utan att spräcka plånboken." at bounding box center [568, 361] width 124 height 19
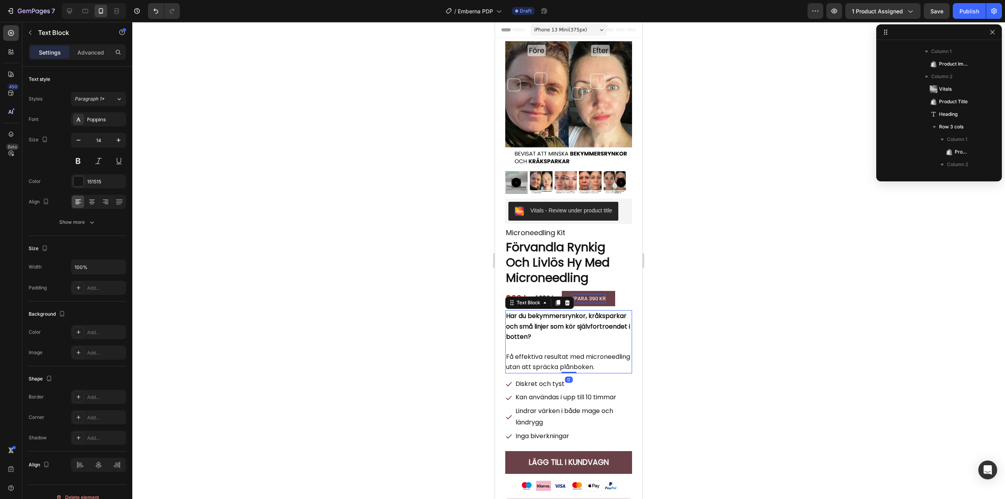
scroll to position [174, 0]
click at [568, 352] on span "Få effektiva resultat med microneedling utan att spräcka plånboken." at bounding box center [568, 361] width 124 height 19
click at [459, 363] on div at bounding box center [568, 260] width 873 height 477
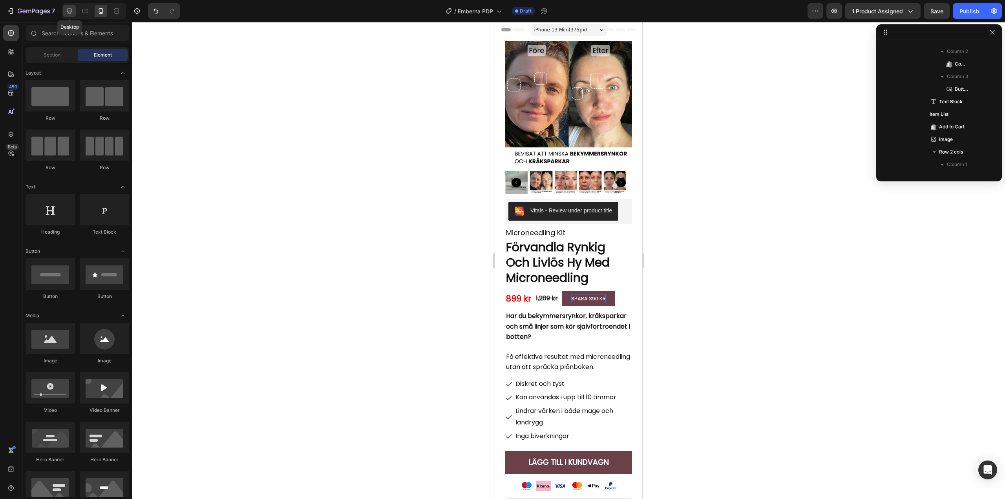
click at [76, 11] on div at bounding box center [69, 11] width 13 height 13
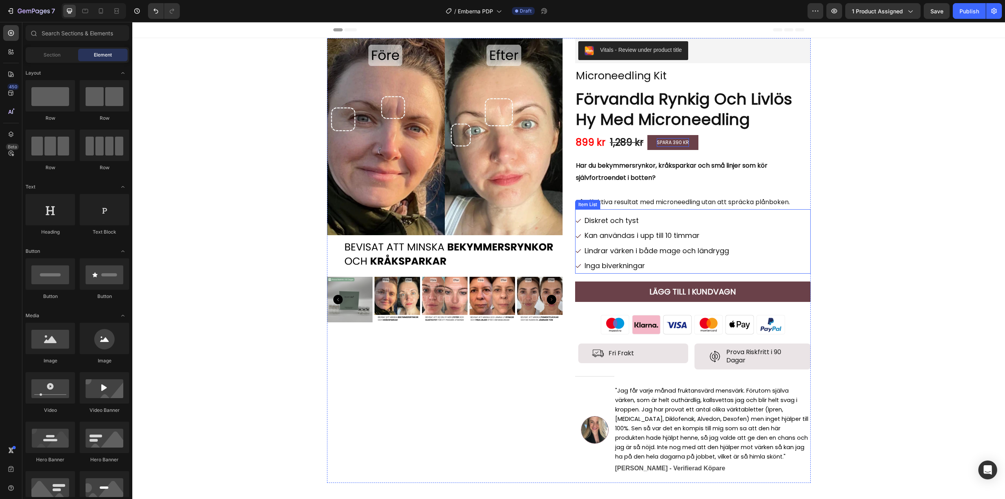
click at [617, 219] on p "Diskret och tyst" at bounding box center [656, 220] width 144 height 13
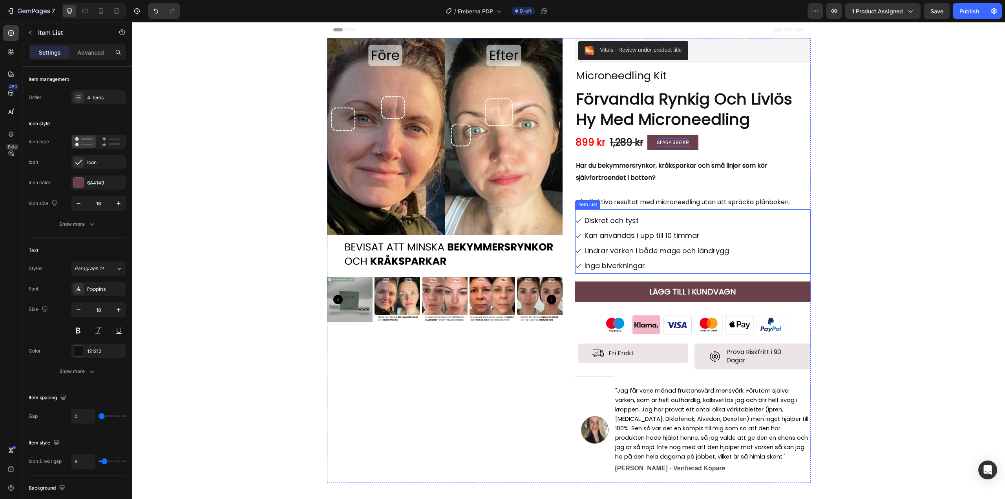
click at [617, 219] on p "Diskret och tyst" at bounding box center [656, 220] width 144 height 13
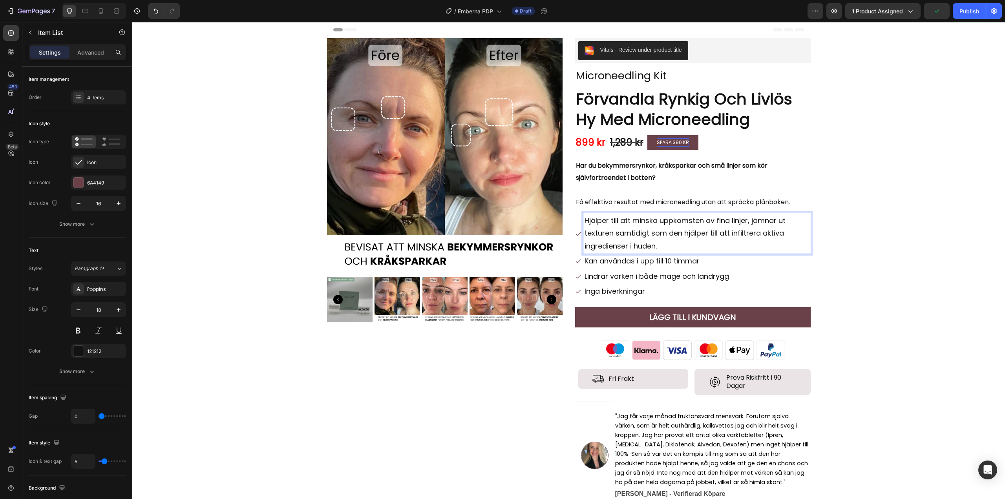
click at [701, 221] on p "Hjälper till att minska uppkomsten av fina linjer, jämnar ut texturen samtidigt…" at bounding box center [696, 233] width 225 height 38
drag, startPoint x: 711, startPoint y: 220, endPoint x: 657, endPoint y: 222, distance: 54.2
click at [657, 222] on p "Hjälper till att minska uppkomsten av fina linjer, jämnar ut texturen samtidigt…" at bounding box center [696, 233] width 225 height 38
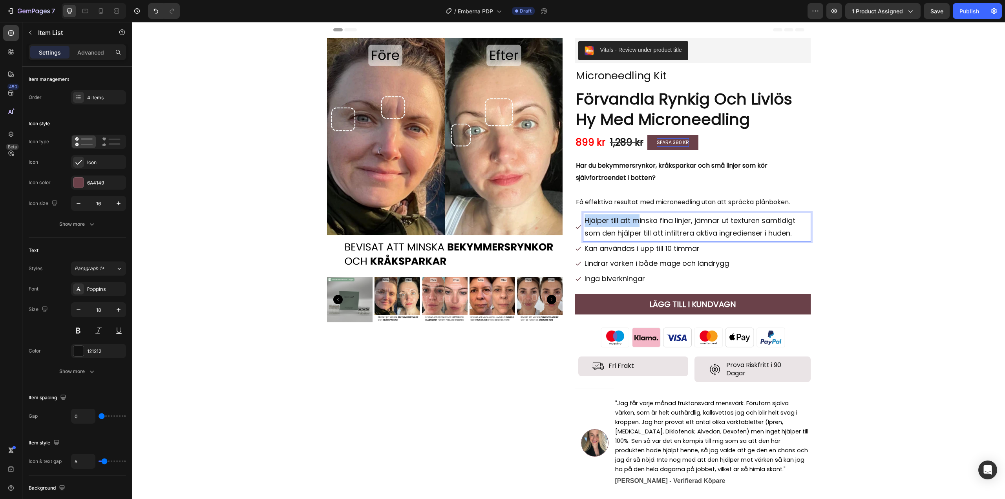
drag, startPoint x: 636, startPoint y: 221, endPoint x: 583, endPoint y: 220, distance: 53.4
click at [584, 220] on p "Hjälper till att minska fina linjer, jämnar ut texturen samtidigt som den hjälp…" at bounding box center [696, 227] width 225 height 26
click at [606, 219] on p "Minska fina linjer, jämnar ut texturen samtidigt som den hjälper till att infil…" at bounding box center [696, 227] width 225 height 26
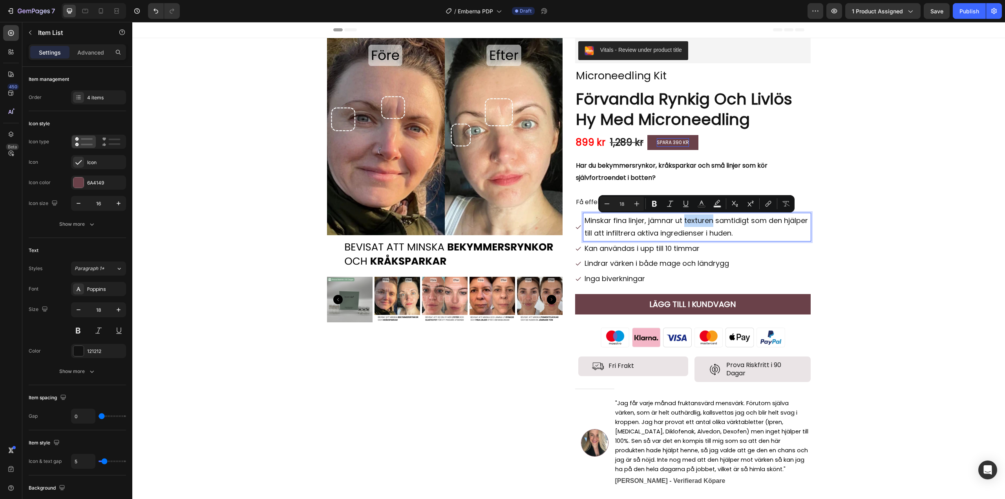
drag, startPoint x: 712, startPoint y: 220, endPoint x: 683, endPoint y: 222, distance: 29.1
click at [683, 222] on p "Minskar fina linjer, jämnar ut texturen samtidigt som den hjälper till att infi…" at bounding box center [696, 227] width 225 height 26
click at [626, 230] on p "Minskar fina linjer, jämnar ut hyn samtidigt som den hjälper till att infiltrer…" at bounding box center [696, 227] width 225 height 26
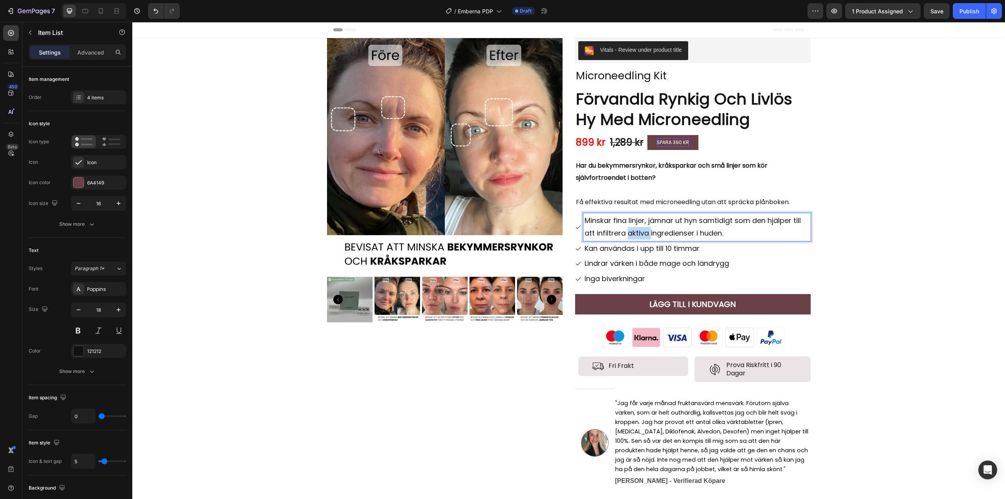
click at [626, 230] on p "Minskar fina linjer, jämnar ut hyn samtidigt som den hjälper till att infiltrer…" at bounding box center [696, 227] width 225 height 26
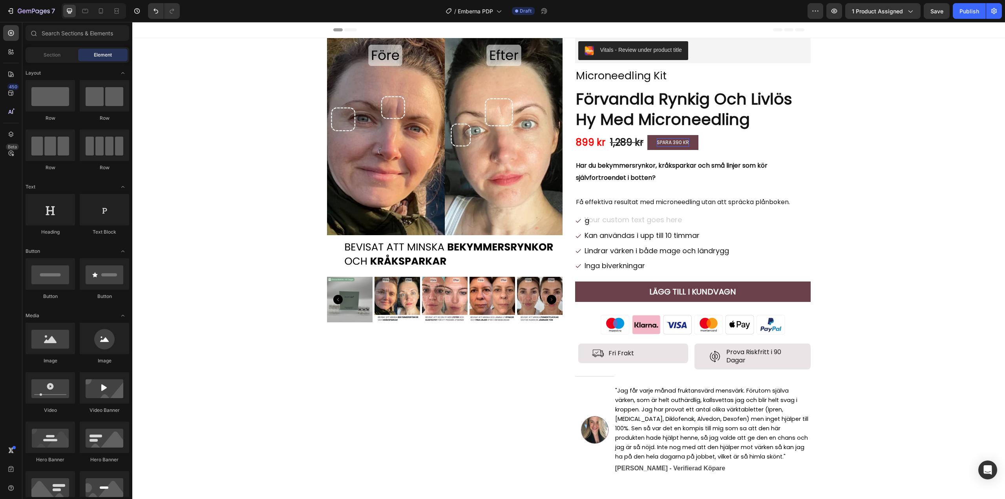
click at [774, 350] on span "Prova Riskfritt i 90 Dagar" at bounding box center [753, 355] width 55 height 17
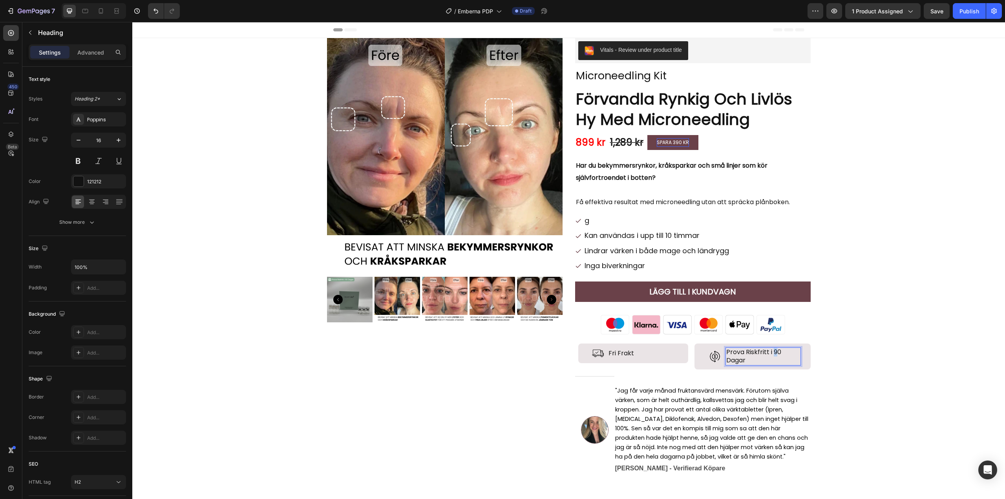
click at [771, 351] on span "Prova Riskfritt i 90 Dagar" at bounding box center [753, 355] width 55 height 17
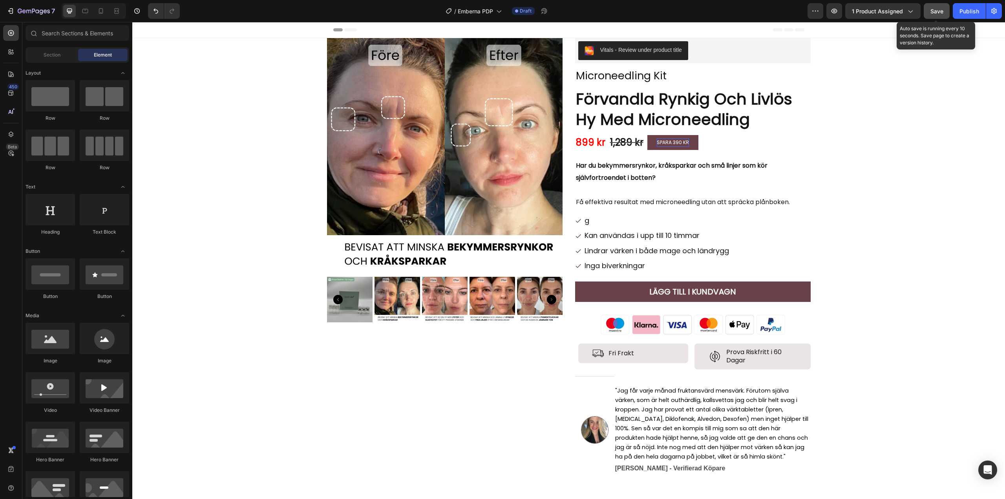
click at [933, 8] on span "Save" at bounding box center [936, 11] width 13 height 7
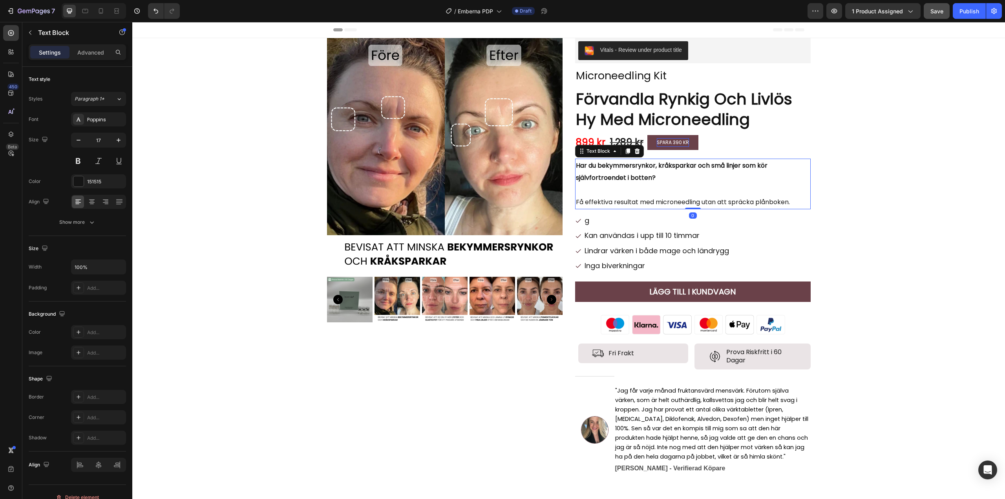
click at [649, 173] on strong "Har du bekymmersrynkor, kråksparkar och små linjer som kör självfortroendet i b…" at bounding box center [672, 172] width 192 height 22
click at [647, 179] on strong "Har du bekymmersrynkor, kråksparkar och små linjer som kör självfortroendet i b…" at bounding box center [672, 172] width 192 height 22
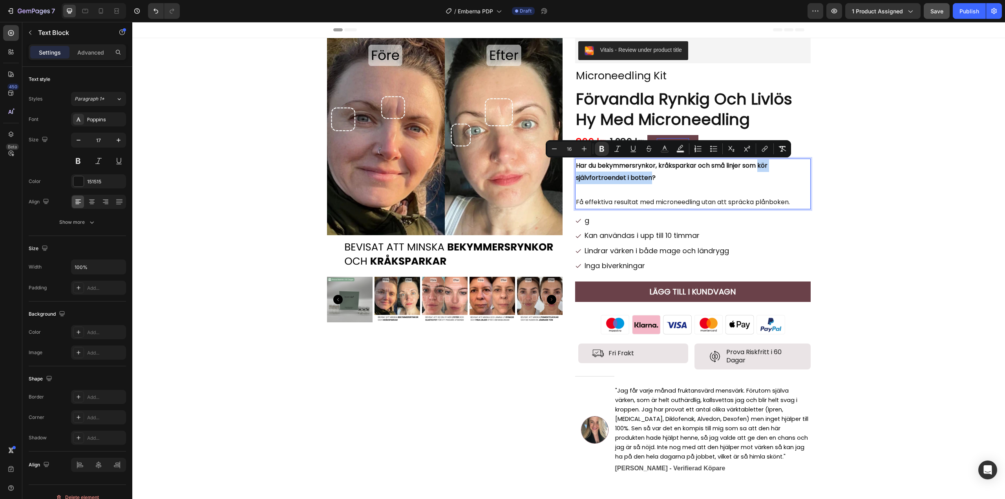
drag, startPoint x: 647, startPoint y: 179, endPoint x: 756, endPoint y: 165, distance: 109.2
click at [756, 165] on strong "Har du bekymmersrynkor, kråksparkar och små linjer som kör självfortroendet i b…" at bounding box center [672, 172] width 192 height 22
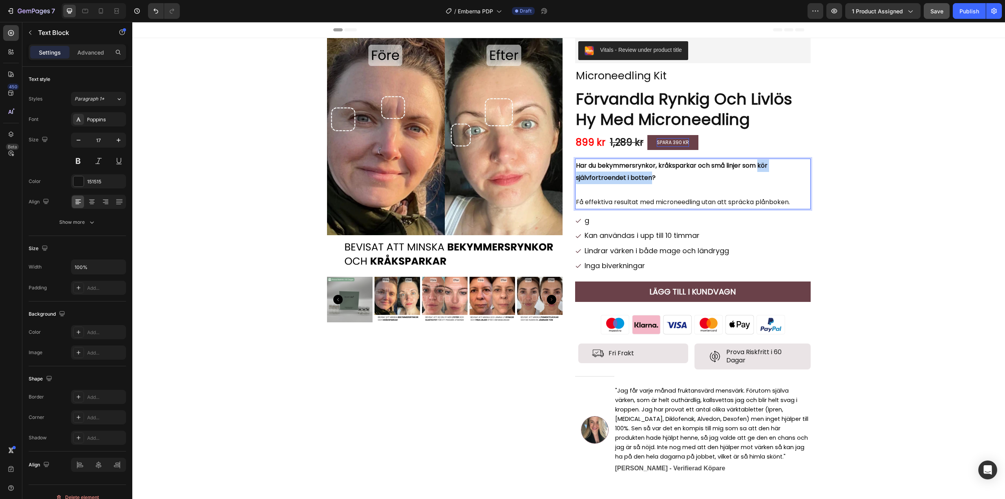
drag, startPoint x: 756, startPoint y: 165, endPoint x: 648, endPoint y: 177, distance: 109.4
click at [648, 177] on strong "Har du bekymmersrynkor, kråksparkar och små linjer som kör självfortroendet i b…" at bounding box center [672, 172] width 192 height 22
click at [675, 178] on p "Har du bekymmersrynkor, kråksparkar och små linjer som får dig att inte vilja k…" at bounding box center [693, 171] width 234 height 25
click at [609, 201] on span "Få effektiva resultat med microneedling utan att spräcka plånboken." at bounding box center [683, 201] width 214 height 9
click at [634, 201] on span "Få effektiva resultat med microneedling utan att spräcka plånboken." at bounding box center [683, 201] width 214 height 9
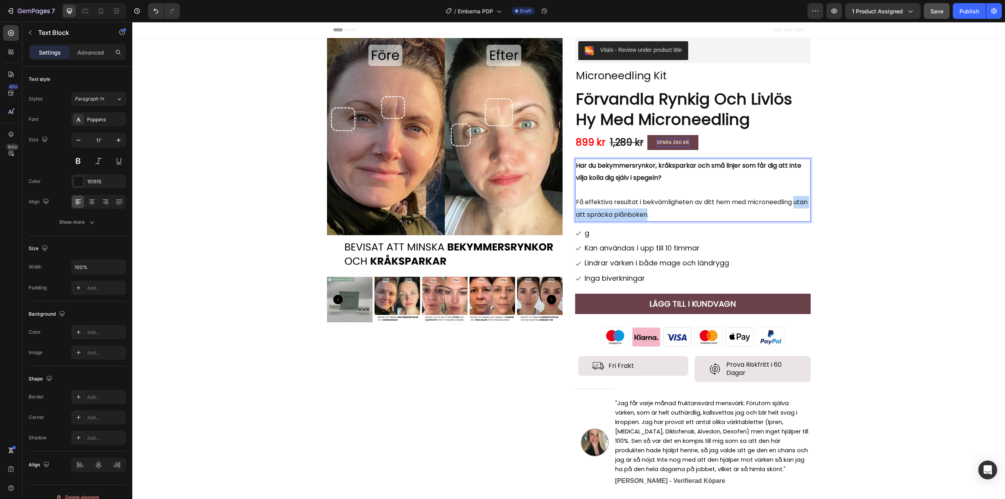
drag, startPoint x: 573, startPoint y: 214, endPoint x: 659, endPoint y: 213, distance: 85.6
click at [659, 213] on span "Få effektiva resultat i bekvämligheten av ditt hem med microneedling utan att s…" at bounding box center [692, 208] width 232 height 22
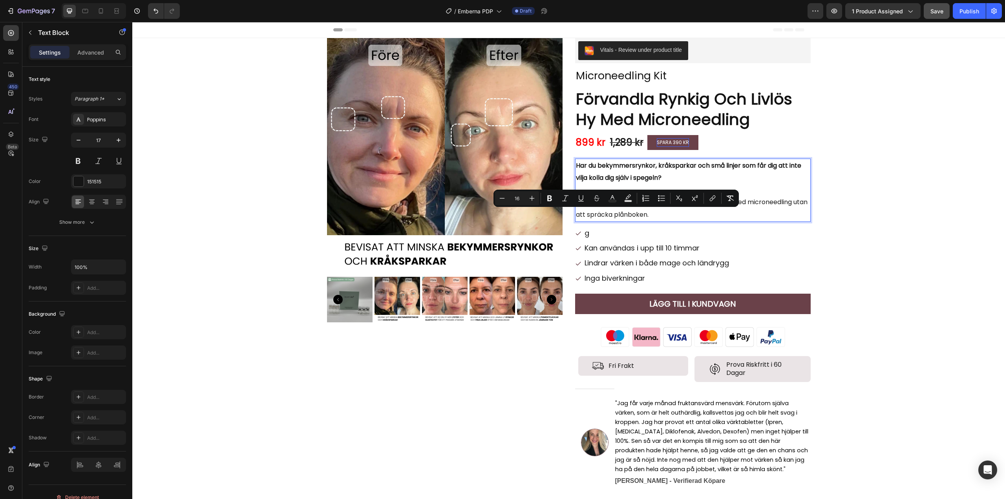
click at [759, 215] on p "Få effektiva resultat i bekvämligheten av ditt hem med microneedling utan att s…" at bounding box center [693, 208] width 234 height 25
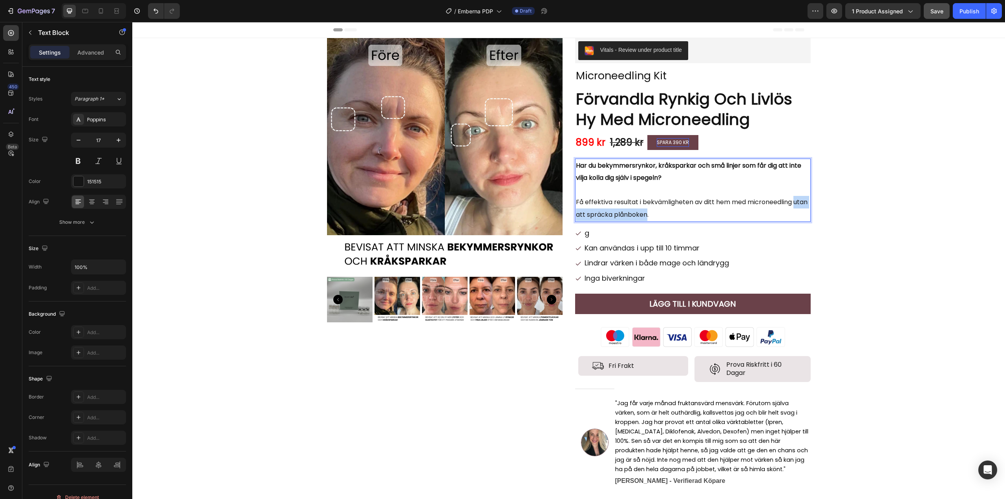
drag, startPoint x: 660, startPoint y: 216, endPoint x: 573, endPoint y: 215, distance: 86.4
click at [576, 215] on span "Få effektiva resultat i bekvämligheten av ditt hem med microneedling utan att s…" at bounding box center [692, 208] width 232 height 22
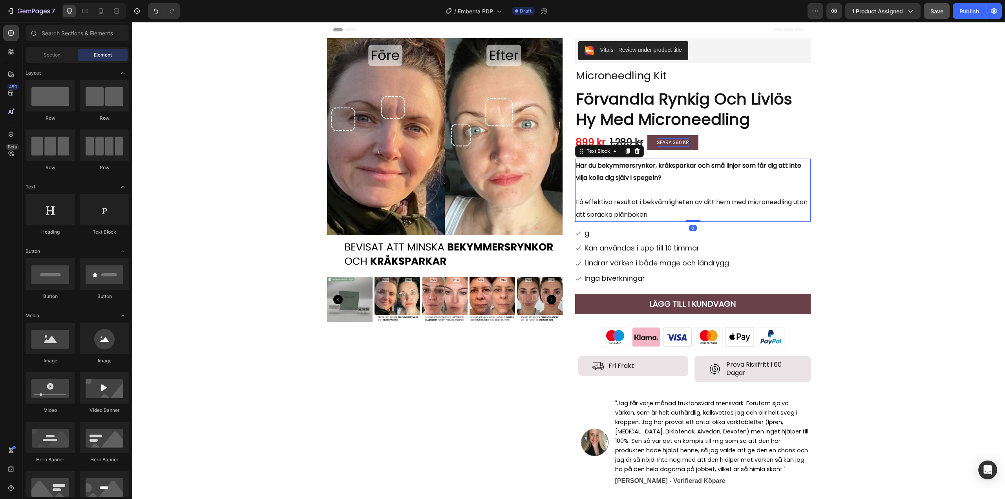
click at [659, 212] on span "Få effektiva resultat i bekvämligheten av ditt hem med microneedling utan att s…" at bounding box center [692, 208] width 232 height 22
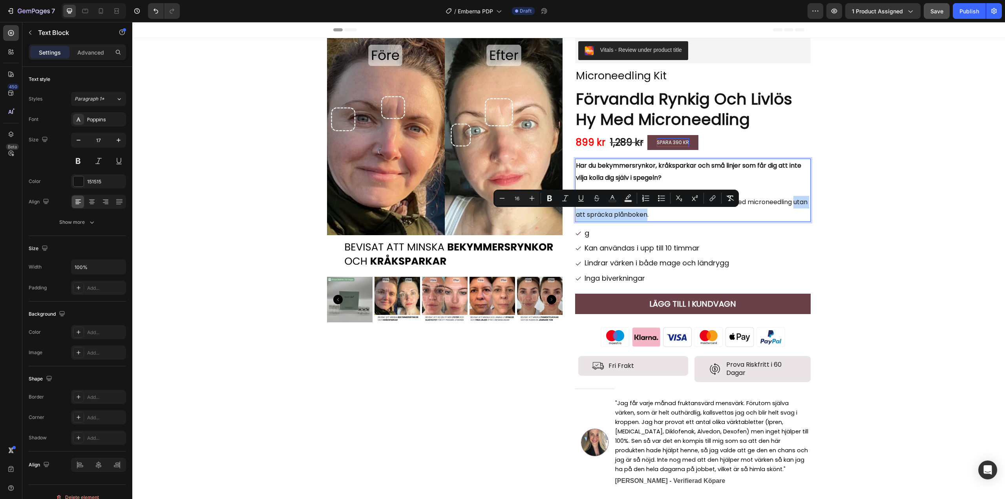
drag, startPoint x: 659, startPoint y: 214, endPoint x: 574, endPoint y: 215, distance: 84.8
click at [576, 215] on span "Få effektiva resultat i bekvämligheten av ditt hem med microneedling utan att s…" at bounding box center [692, 208] width 232 height 22
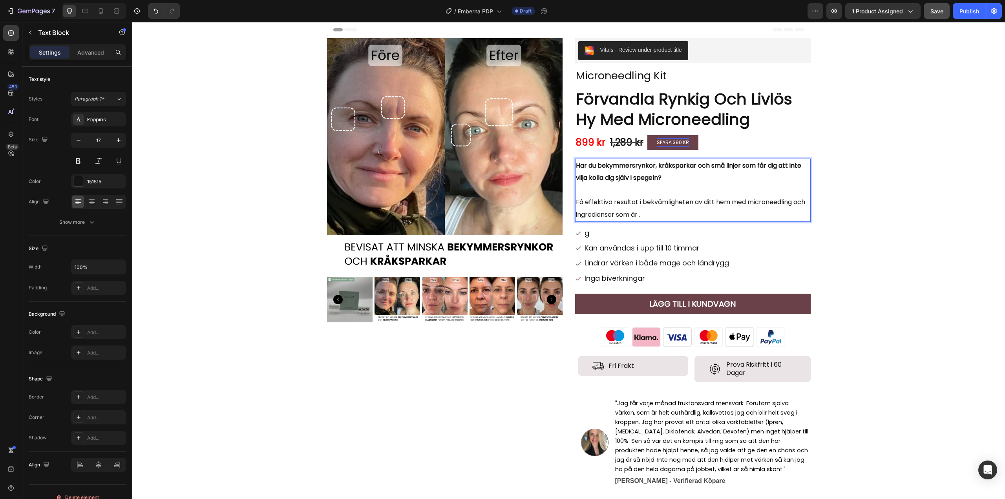
click at [711, 201] on span "Få effektiva resultat i bekvämligheten av ditt hem med microneedling och ingred…" at bounding box center [690, 208] width 229 height 22
click at [699, 215] on p "Få effektiva resultat i bekvämligheten av ditt eget hem med microneedling och i…" at bounding box center [693, 208] width 234 height 25
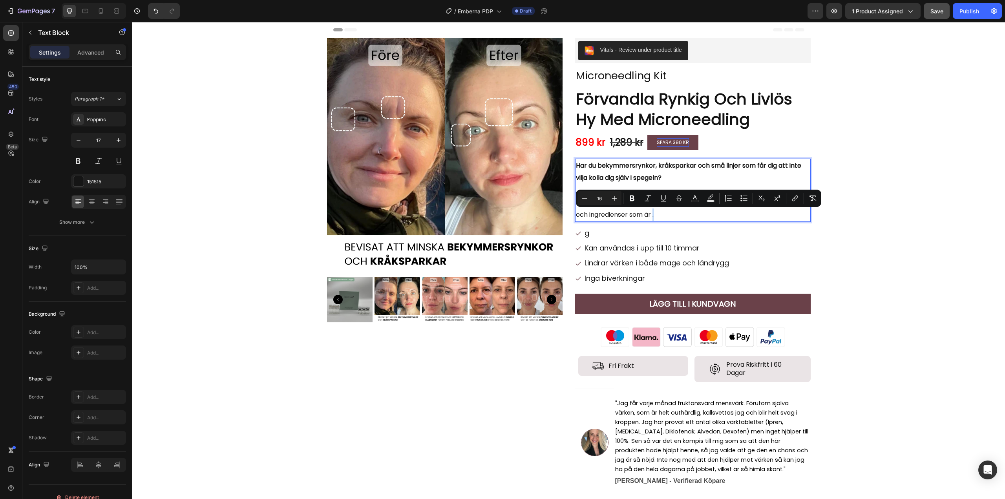
click at [698, 215] on span "Få effektiva resultat i bekvämligheten av ditt eget hem med microneedling och i…" at bounding box center [692, 208] width 232 height 22
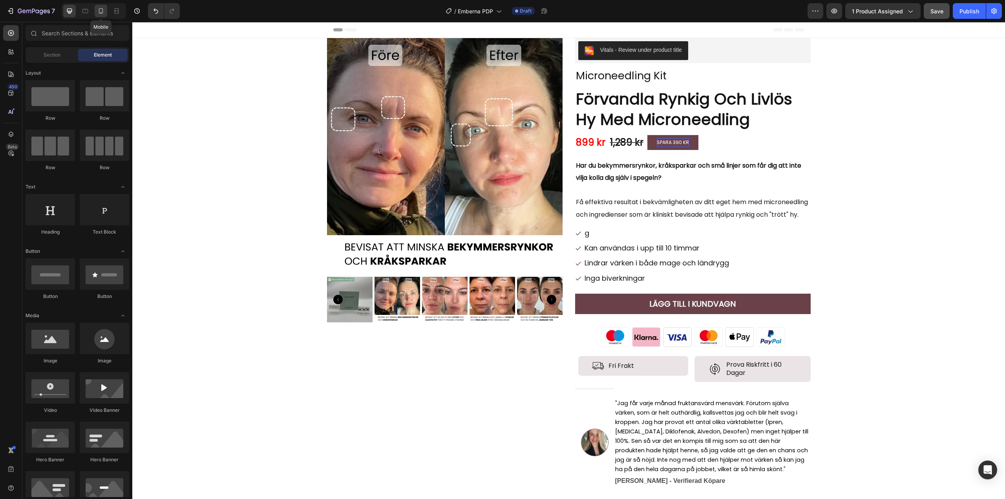
click at [101, 11] on icon at bounding box center [101, 11] width 8 height 8
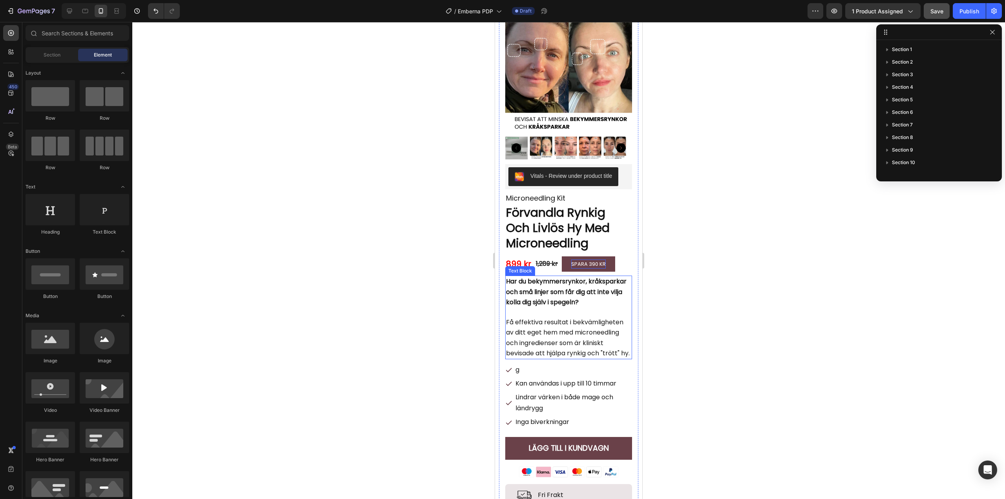
scroll to position [39, 0]
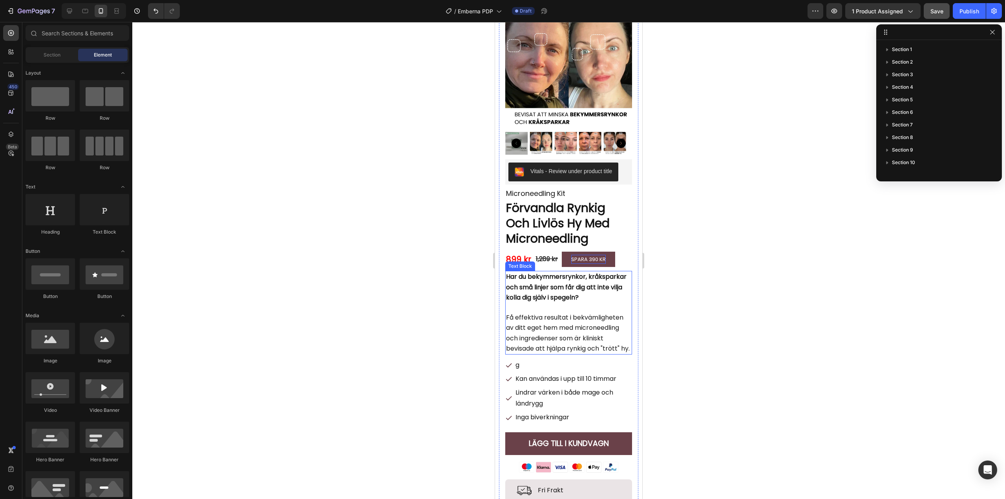
click at [538, 332] on span "Få effektiva resultat i bekvämligheten av ditt eget hem med microneedling och i…" at bounding box center [568, 333] width 124 height 40
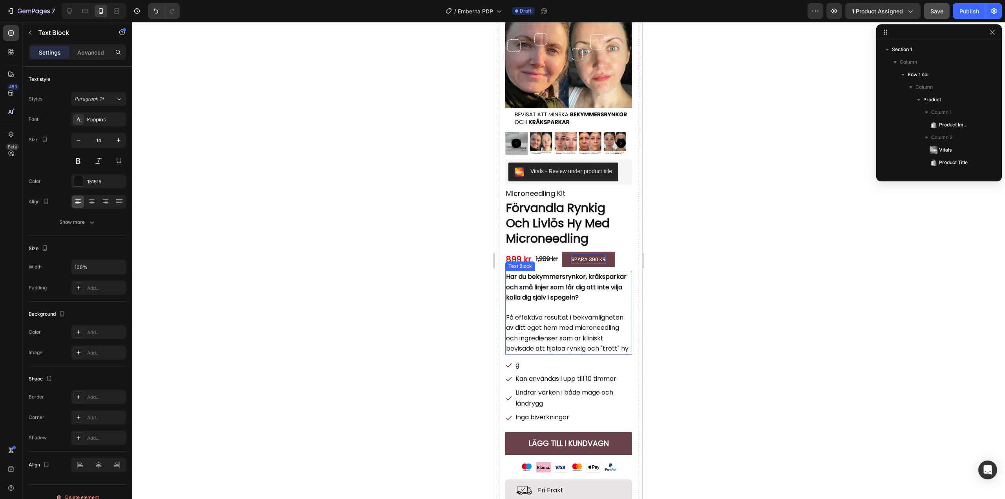
scroll to position [99, 0]
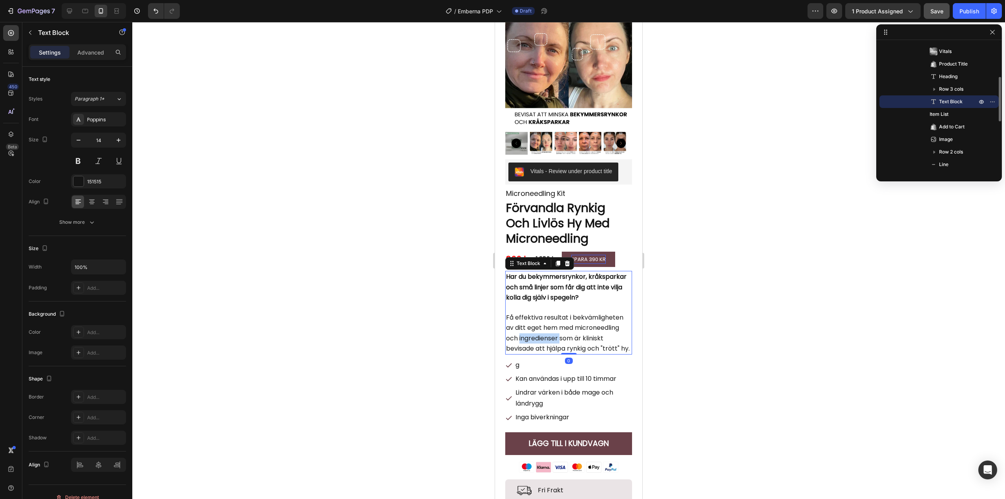
click at [538, 332] on span "Få effektiva resultat i bekvämligheten av ditt eget hem med microneedling och i…" at bounding box center [568, 333] width 124 height 40
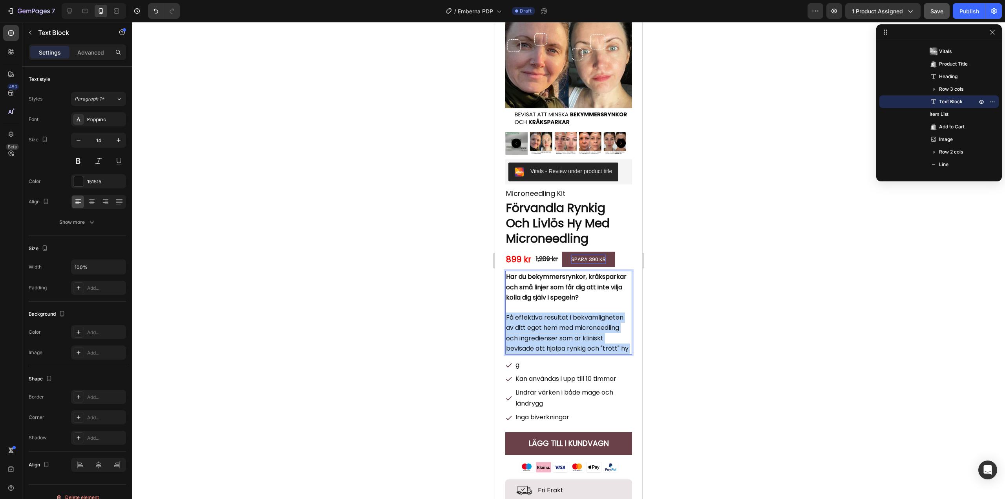
click at [538, 332] on span "Få effektiva resultat i bekvämligheten av ditt eget hem med microneedling och i…" at bounding box center [568, 333] width 124 height 40
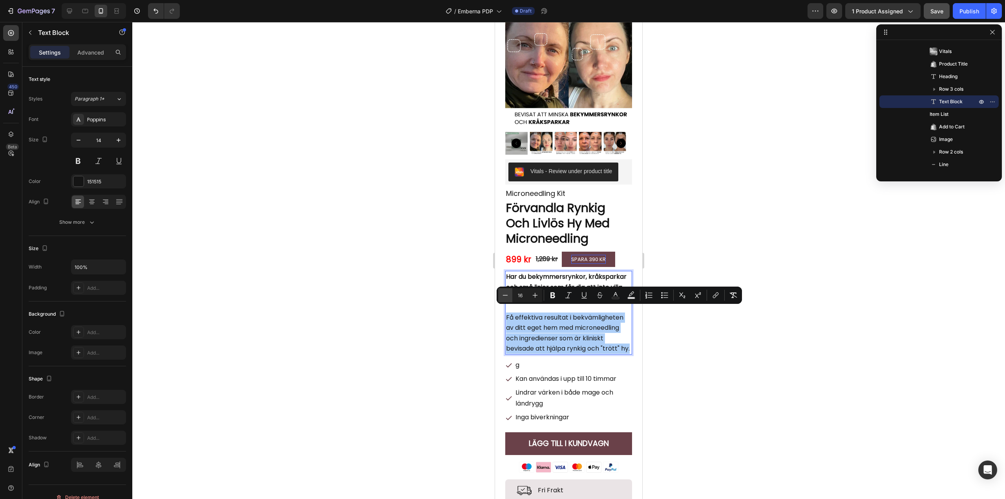
click at [505, 294] on icon "Editor contextual toolbar" at bounding box center [505, 295] width 8 height 8
type input "15"
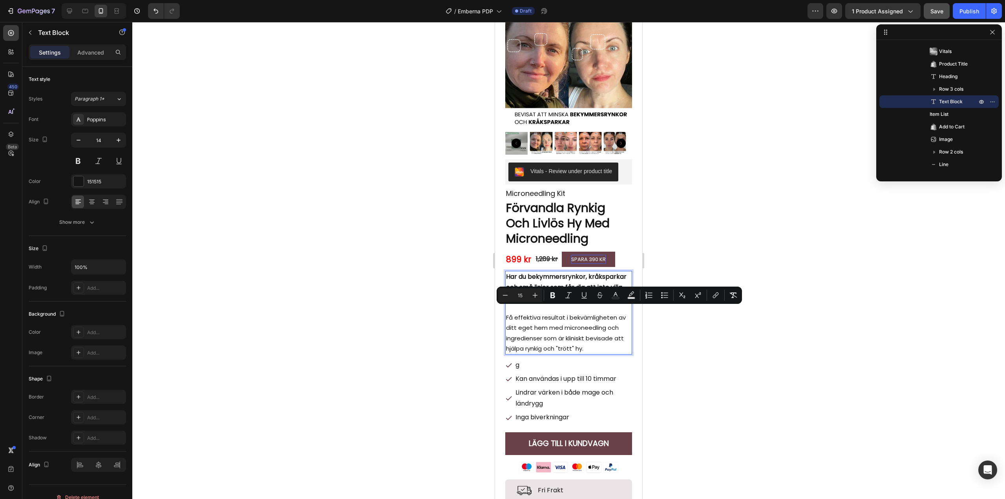
click at [430, 302] on div at bounding box center [568, 260] width 873 height 477
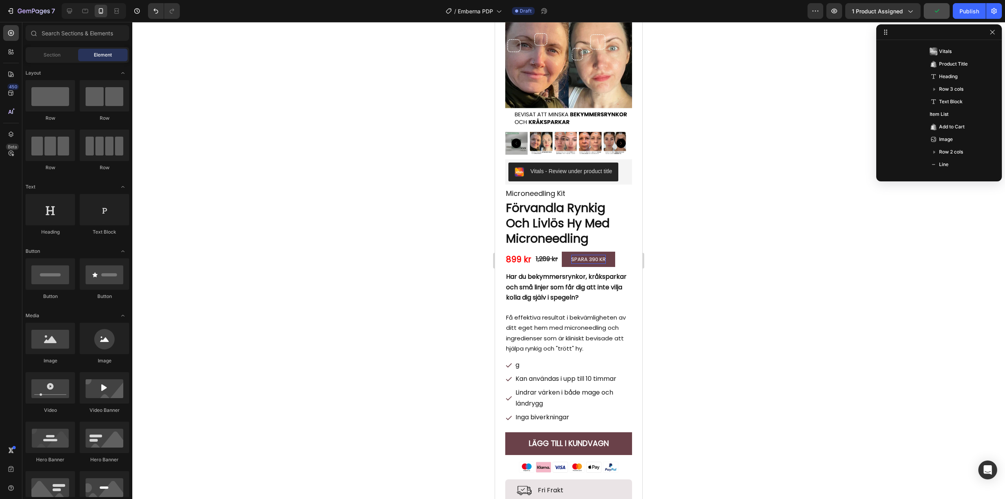
click at [694, 296] on div at bounding box center [568, 260] width 873 height 477
click at [72, 12] on icon at bounding box center [69, 11] width 5 height 5
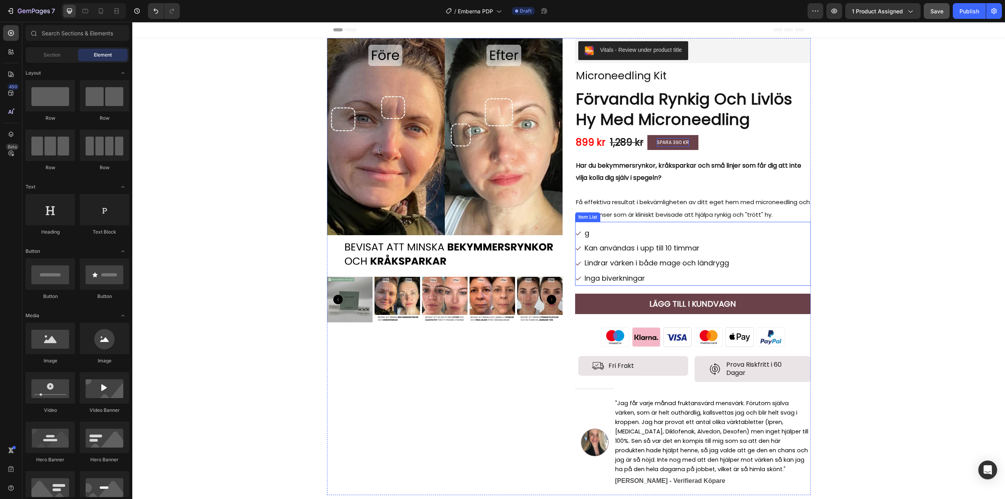
click at [614, 277] on p "Inga biverkningar" at bounding box center [656, 278] width 144 height 13
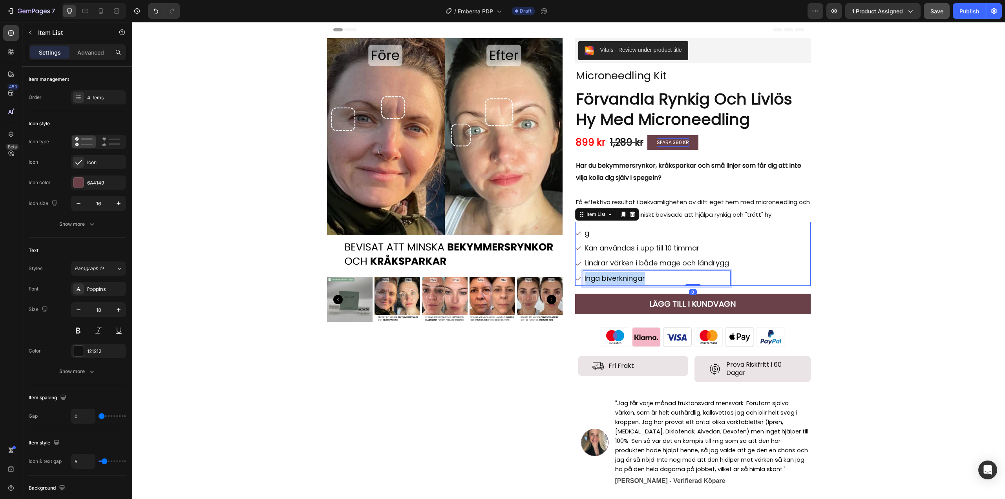
click at [614, 277] on p "Inga biverkningar" at bounding box center [656, 278] width 144 height 13
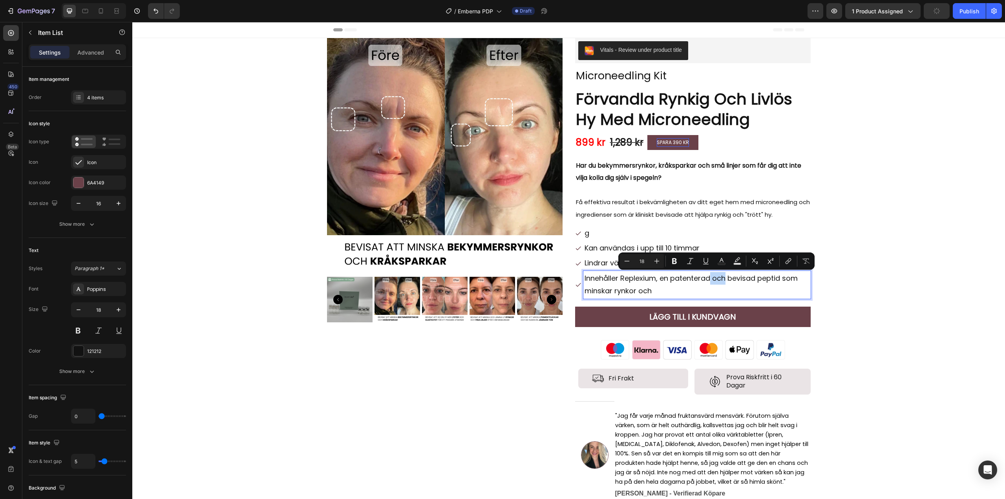
drag, startPoint x: 725, startPoint y: 279, endPoint x: 710, endPoint y: 281, distance: 15.0
click at [710, 281] on p "Innehåller Replexium, en patenterad och bevisad peptid som minskar rynkor och" at bounding box center [696, 285] width 225 height 26
click at [740, 277] on p "Innehåller Replexium, en patenterad och bevisad peptid som minskar rynkor och" at bounding box center [696, 285] width 225 height 26
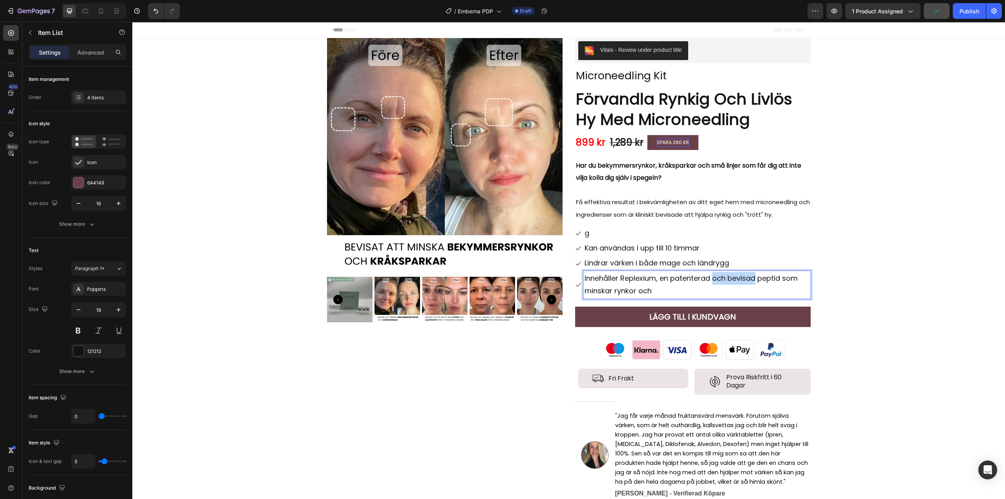
drag, startPoint x: 754, startPoint y: 276, endPoint x: 711, endPoint y: 280, distance: 43.7
click at [711, 280] on p "Innehåller Replexium, en patenterad och bevisad peptid som minskar rynkor och" at bounding box center [696, 285] width 225 height 26
click at [628, 293] on p "Innehåller Replexium, en patenterad peptid som minskar rynkor och" at bounding box center [696, 285] width 225 height 26
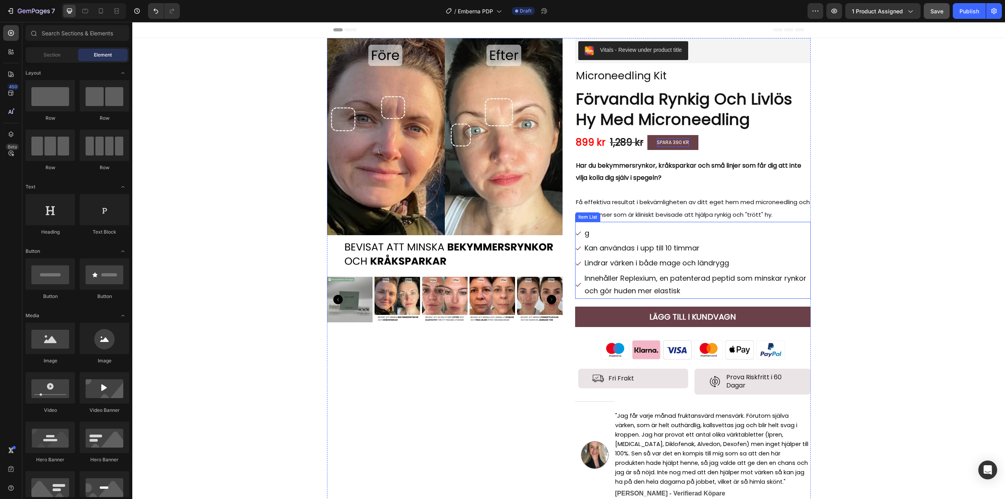
click at [676, 290] on p "Innehåller Replexium, en patenterad peptid som minskar rynkor och gör huden mer…" at bounding box center [696, 285] width 225 height 26
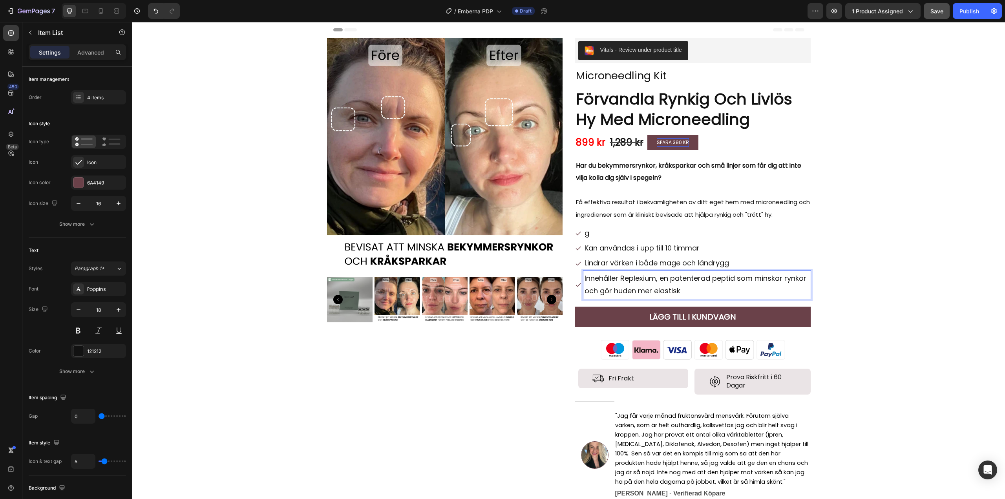
click at [679, 288] on p "Innehåller Replexium, en patenterad peptid som minskar rynkor och gör huden mer…" at bounding box center [696, 285] width 225 height 26
drag, startPoint x: 680, startPoint y: 289, endPoint x: 637, endPoint y: 291, distance: 42.8
click at [637, 291] on p "Innehåller Replexium, en patenterad peptid som minskar rynkor och gör huden mer…" at bounding box center [696, 285] width 225 height 26
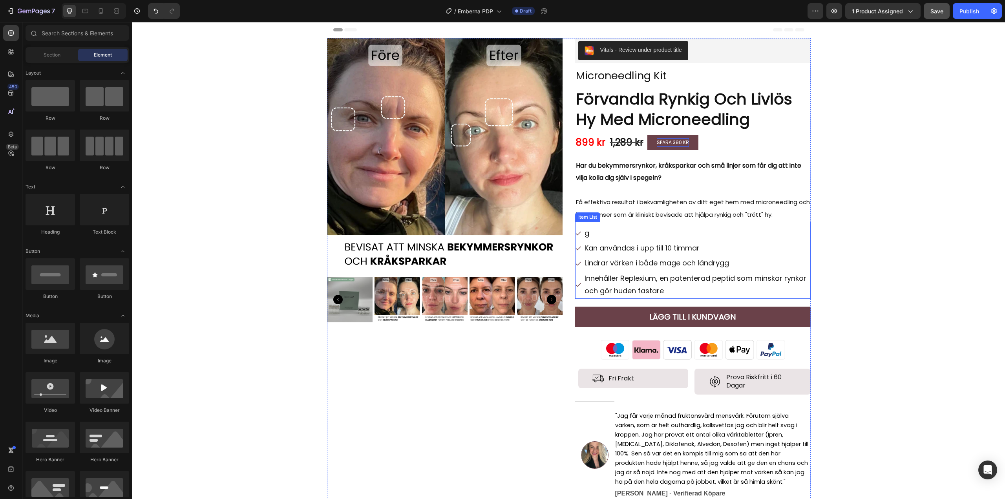
click at [654, 277] on p "Innehåller Replexium, en patenterad peptid som minskar rynkor och gör huden fas…" at bounding box center [696, 285] width 225 height 26
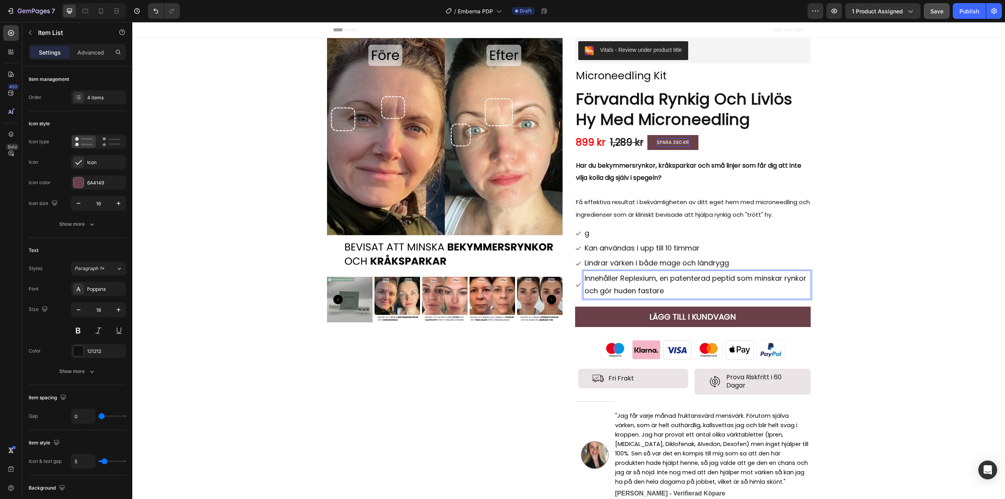
click at [655, 279] on p "Innehåller Replexium, en patenterad peptid som minskar rynkor och gör huden fas…" at bounding box center [696, 285] width 225 height 26
click at [654, 279] on p "Innehåller Replexium, en patenterad peptid som minskar rynkor och gör huden fas…" at bounding box center [696, 285] width 225 height 26
click at [656, 277] on strong "®" at bounding box center [658, 278] width 4 height 10
click at [656, 280] on p "Innehåller Replexium ® , en patenterad peptid som minskar rynkor och gör huden …" at bounding box center [696, 285] width 225 height 26
click at [693, 291] on p "Innehåller Replexium ® , en patenterad peptid som minskar rynkor och gör huden …" at bounding box center [696, 285] width 225 height 26
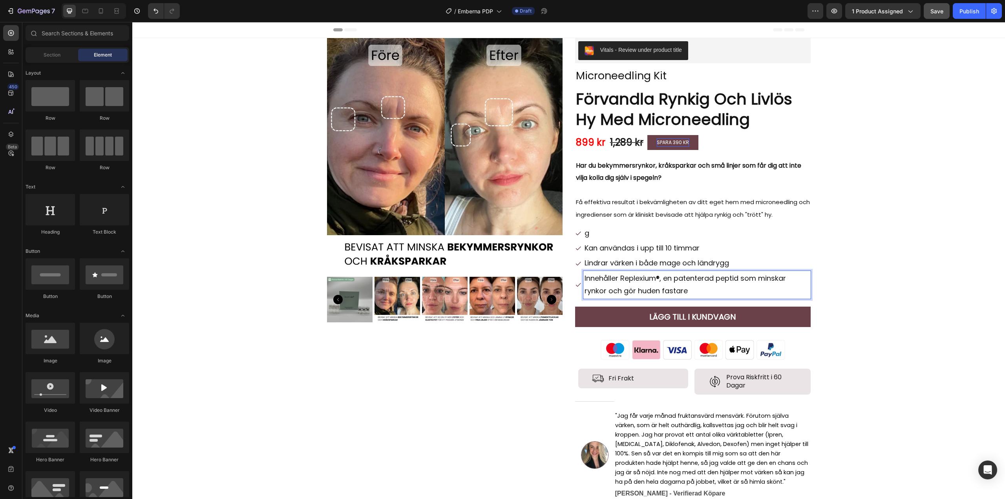
click at [627, 264] on p "Lindrar värken i både mage och ländrygg" at bounding box center [696, 263] width 225 height 13
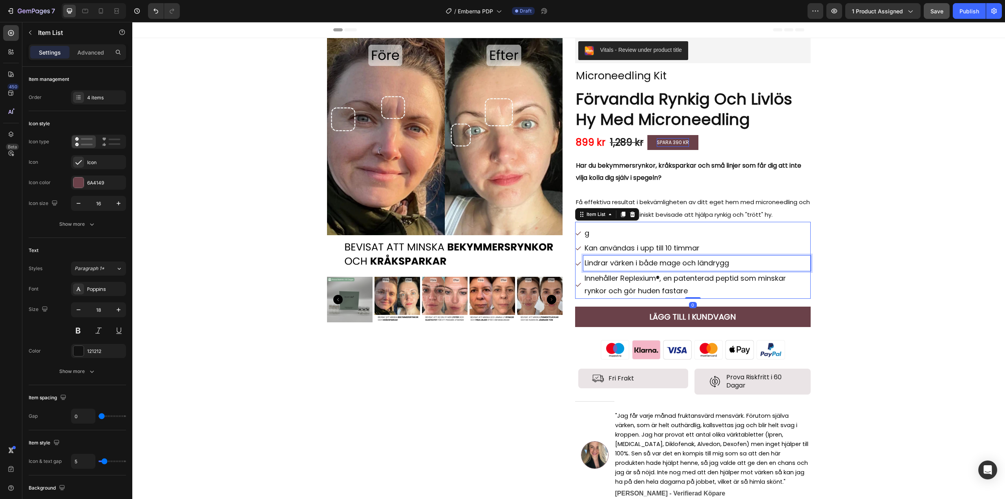
click at [627, 264] on p "Lindrar värken i både mage och ländrygg" at bounding box center [696, 263] width 225 height 13
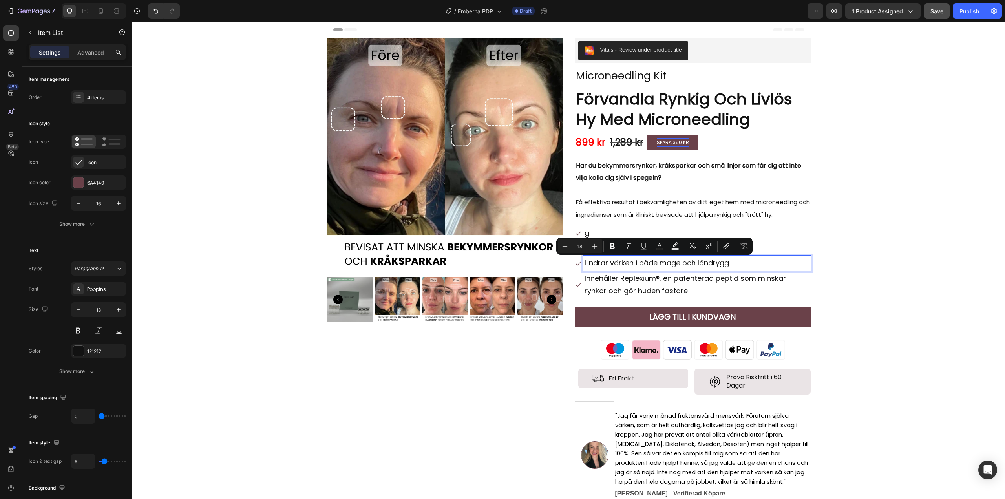
click at [640, 263] on p "Lindrar värken i både mage och ländrygg" at bounding box center [696, 263] width 225 height 13
click at [592, 235] on p "g" at bounding box center [696, 233] width 225 height 13
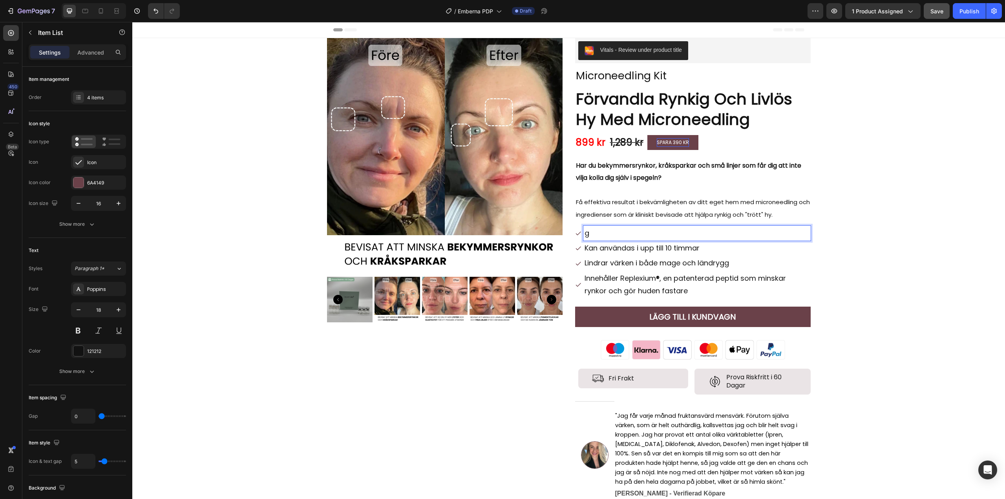
click at [592, 235] on p "g" at bounding box center [696, 233] width 225 height 13
click at [734, 233] on p "Hjälper till att reducera fina linjer, rynkor" at bounding box center [696, 233] width 225 height 13
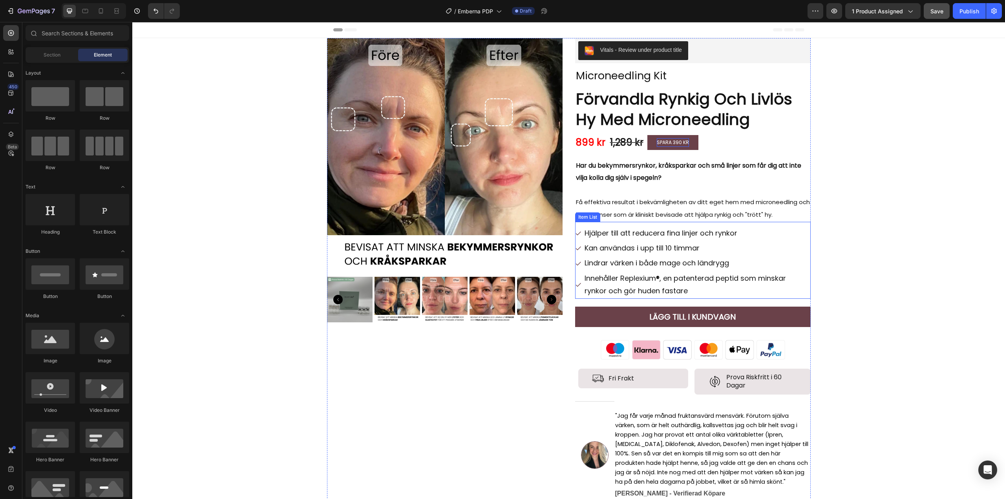
click at [621, 250] on p "Kan användas i upp till 10 timmar" at bounding box center [696, 248] width 225 height 13
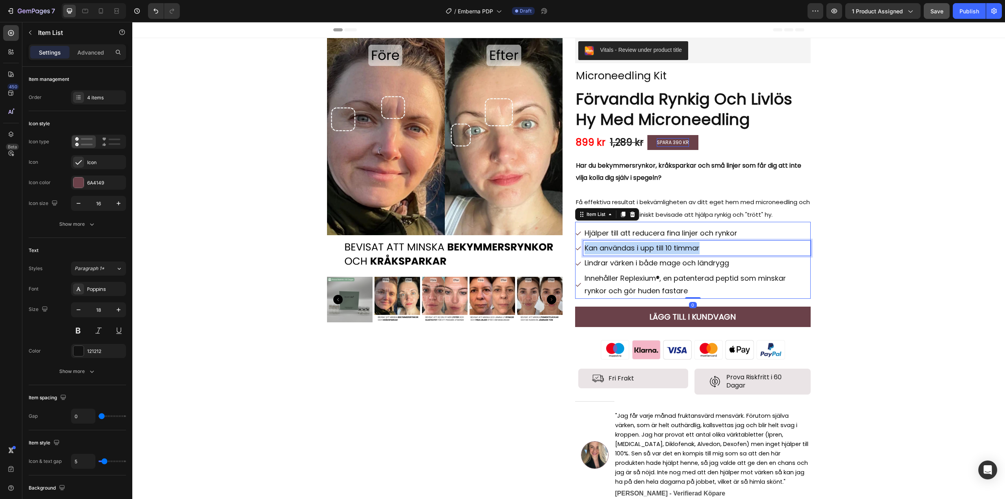
click at [621, 250] on p "Kan användas i upp till 10 timmar" at bounding box center [696, 248] width 225 height 13
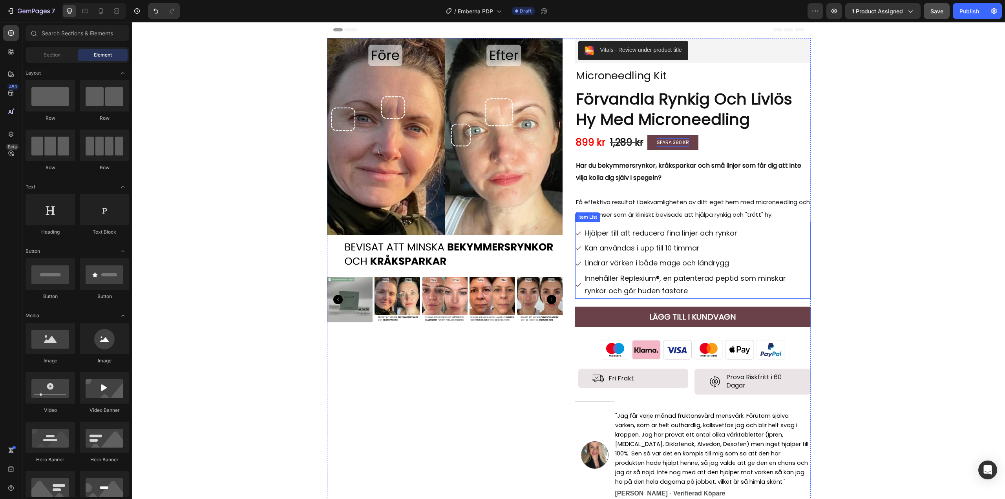
click at [626, 248] on p "Kan användas i upp till 10 timmar" at bounding box center [696, 248] width 225 height 13
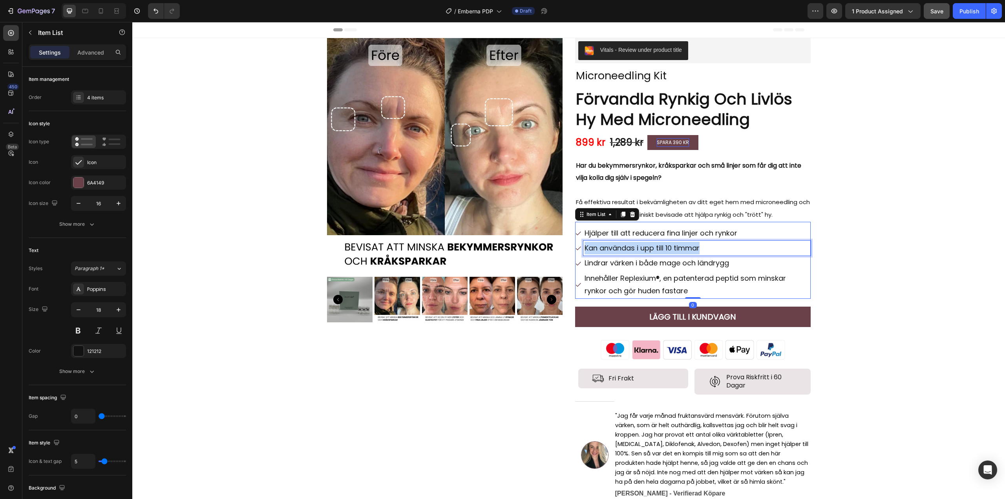
click at [626, 248] on p "Kan användas i upp till 10 timmar" at bounding box center [696, 248] width 225 height 13
click at [615, 248] on p "Jämnar ut hyn och" at bounding box center [696, 248] width 225 height 13
click at [649, 266] on p "Lindrar värken i både mage och ländrygg" at bounding box center [696, 263] width 225 height 13
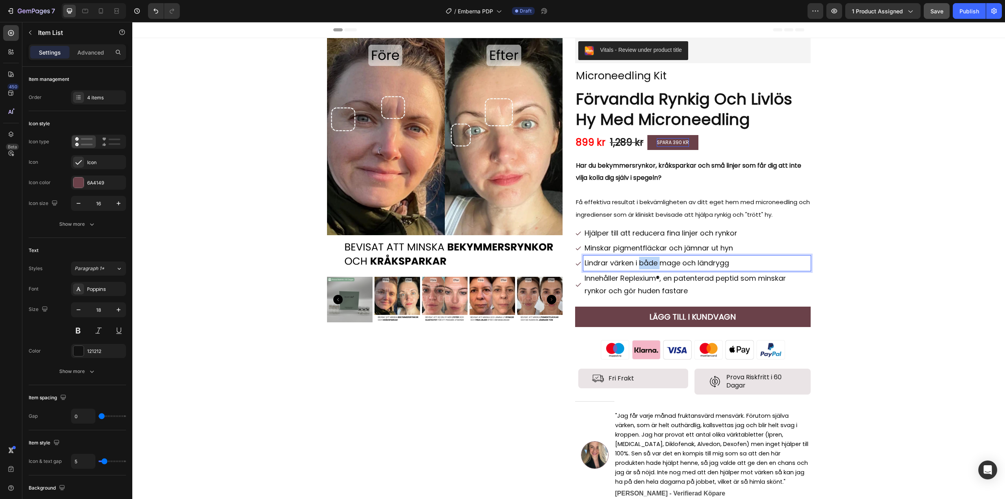
click at [649, 266] on p "Lindrar värken i både mage och ländrygg" at bounding box center [696, 263] width 225 height 13
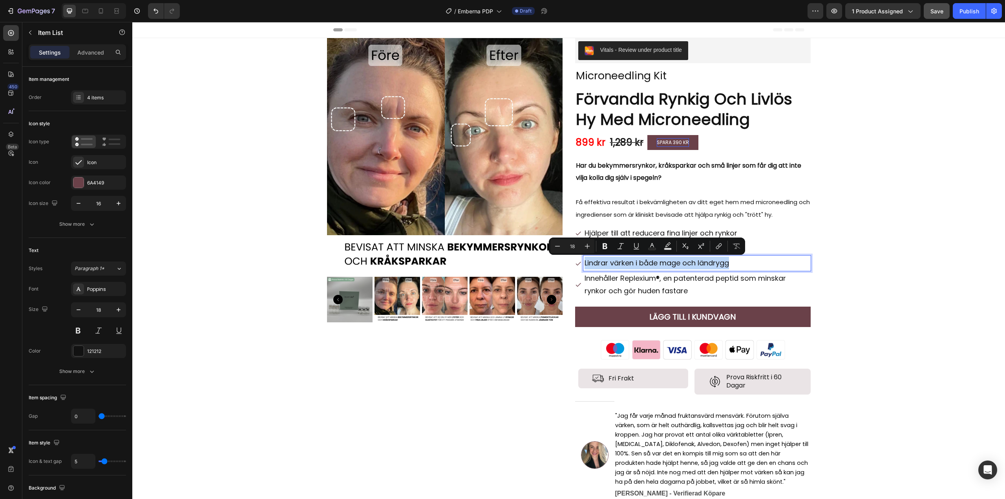
click at [649, 266] on p "Lindrar värken i både mage och ländrygg" at bounding box center [696, 263] width 225 height 13
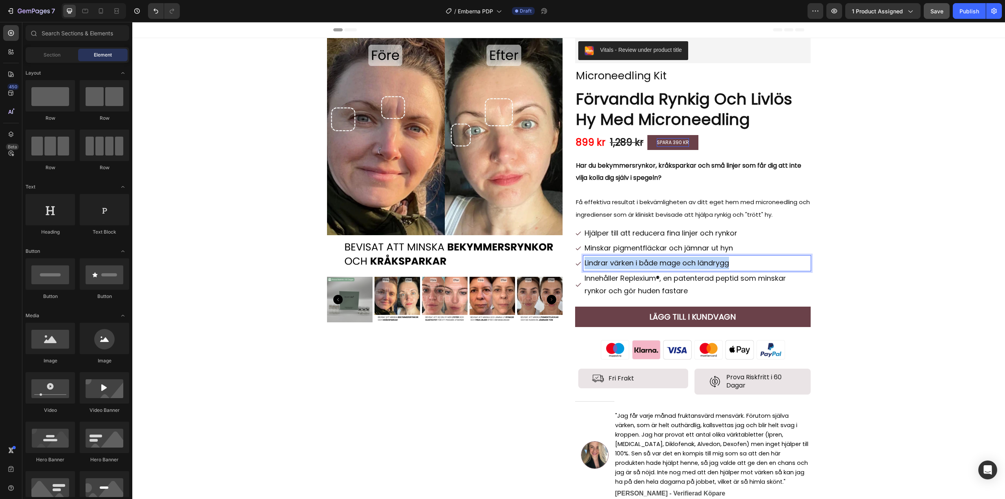
click at [632, 264] on p "Lindrar värken i både mage och ländrygg" at bounding box center [696, 263] width 225 height 13
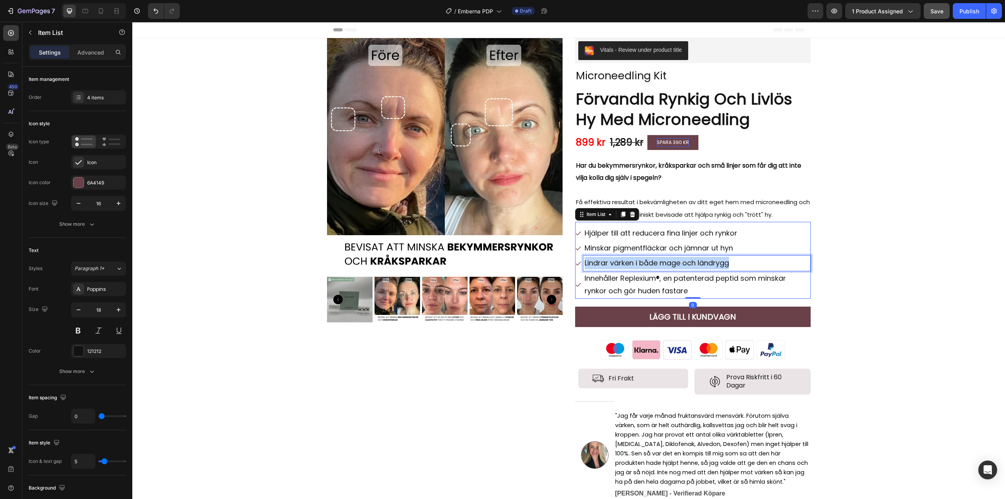
click at [632, 264] on p "Lindrar värken i både mage och ländrygg" at bounding box center [696, 263] width 225 height 13
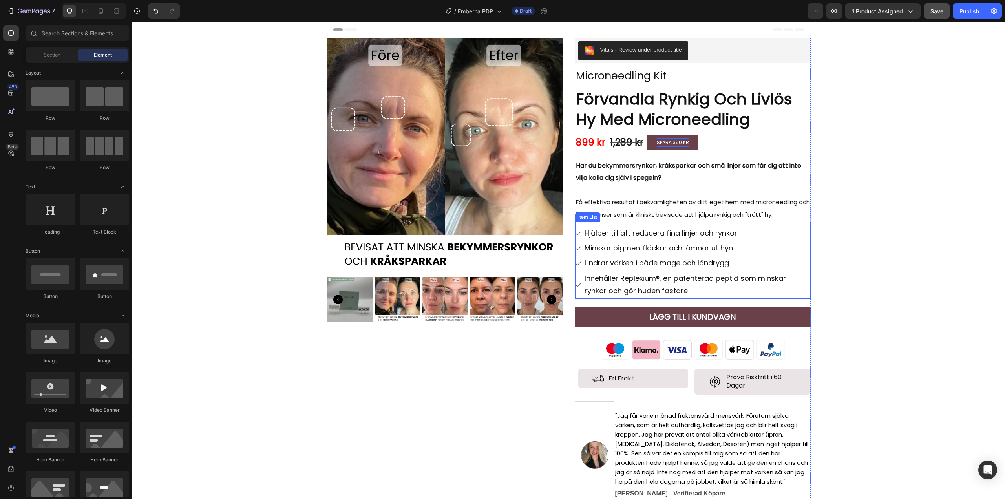
click at [643, 261] on p "Lindrar värken i både mage och ländrygg" at bounding box center [696, 263] width 225 height 13
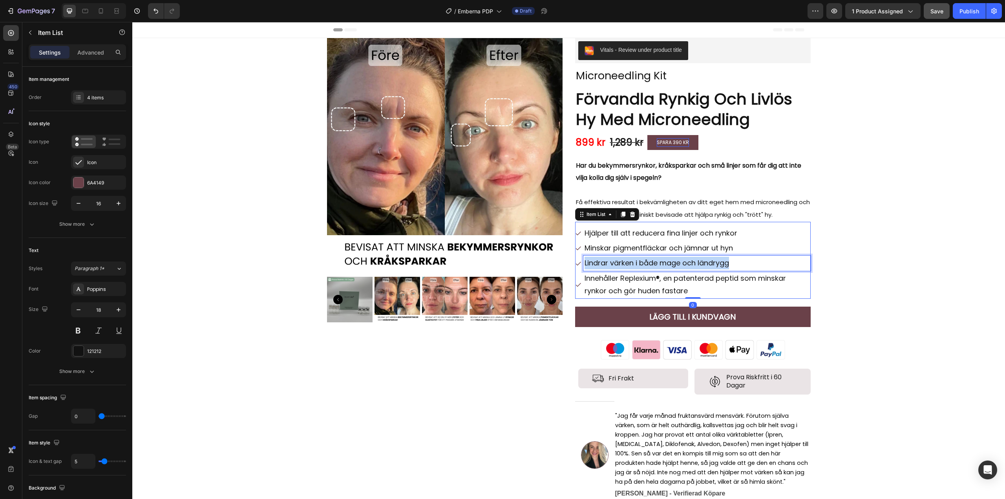
click at [643, 261] on p "Lindrar värken i både mage och ländrygg" at bounding box center [696, 263] width 225 height 13
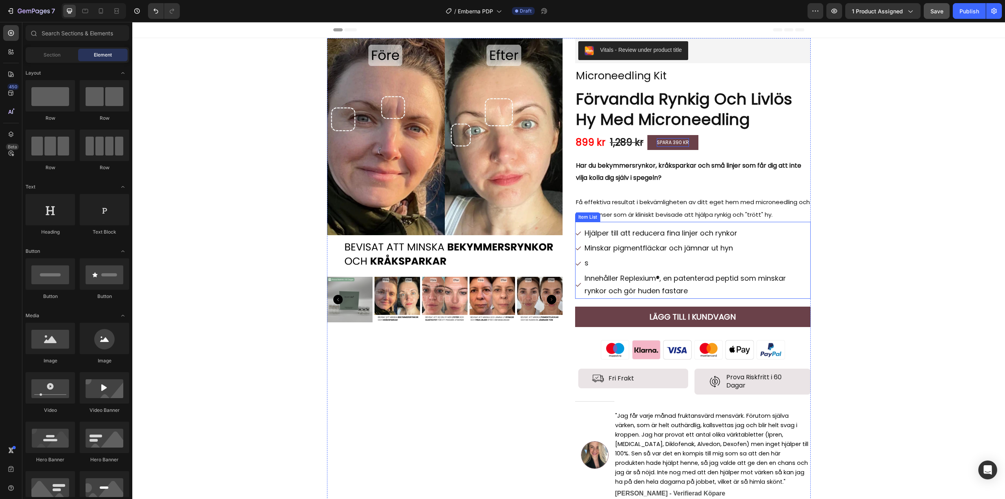
click at [596, 259] on p "s" at bounding box center [696, 263] width 225 height 13
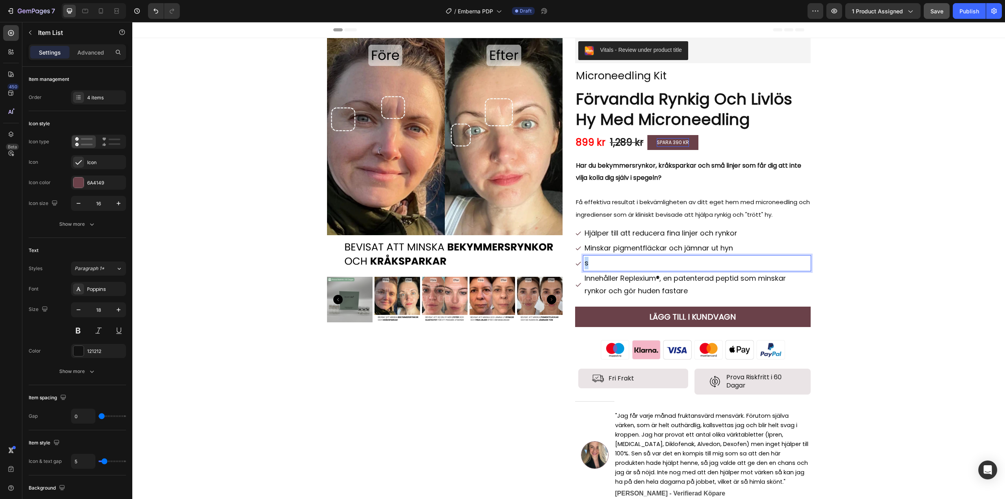
click at [596, 259] on p "s" at bounding box center [696, 263] width 225 height 13
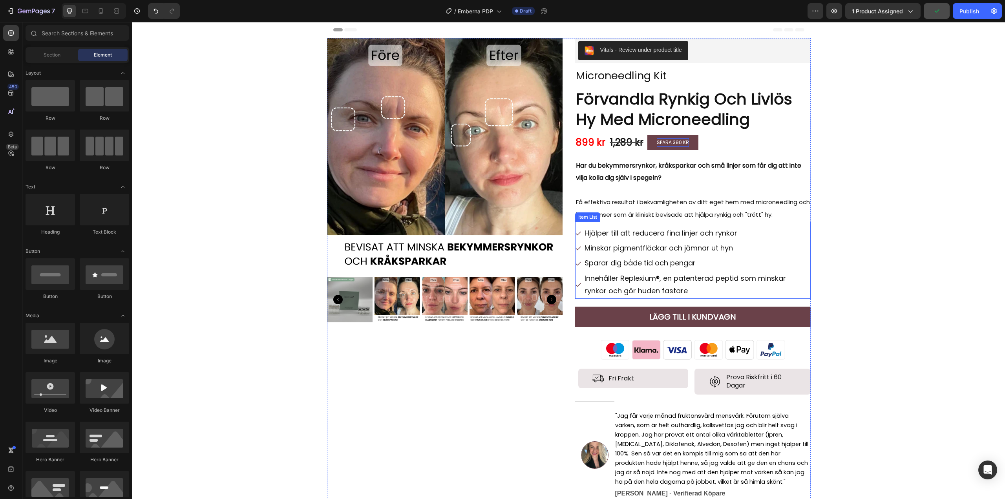
click at [575, 285] on icon at bounding box center [578, 284] width 6 height 6
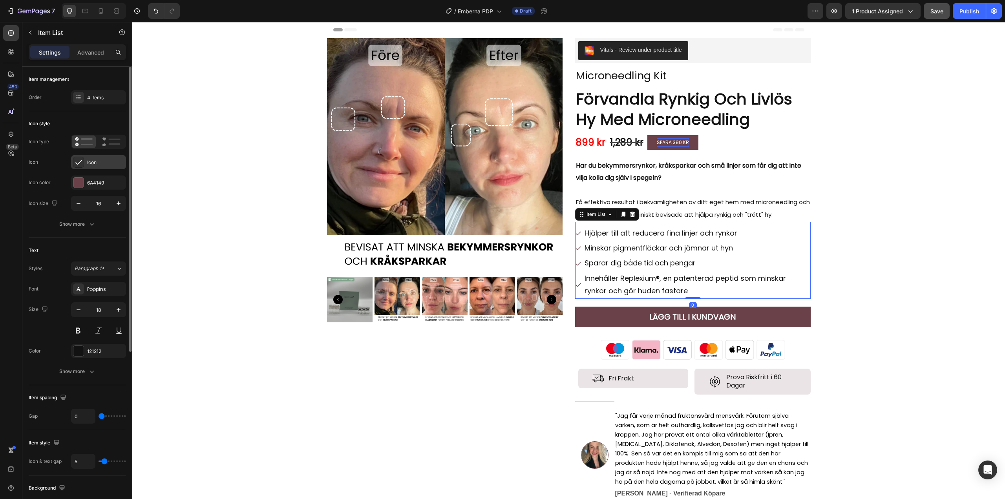
click at [86, 162] on div "Icon" at bounding box center [98, 162] width 55 height 14
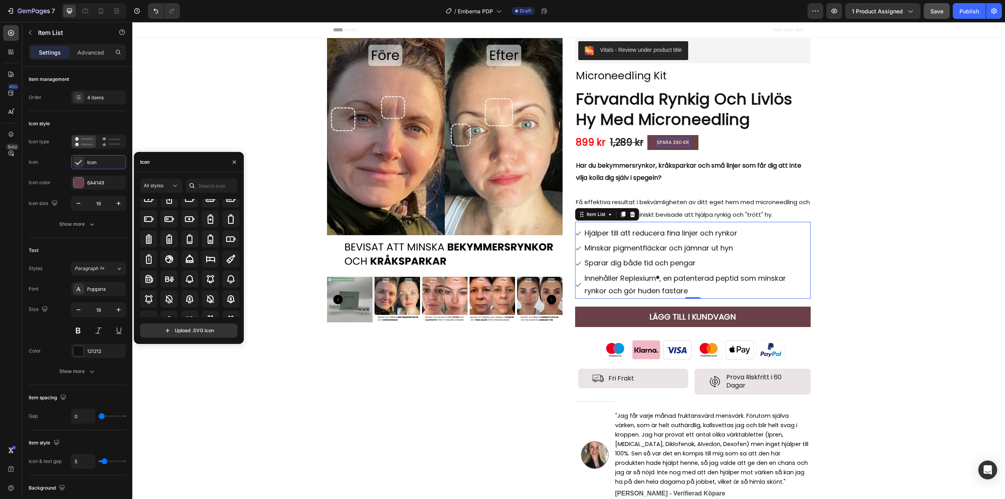
scroll to position [593, 0]
click at [207, 187] on input "text" at bounding box center [212, 186] width 52 height 14
type input "chec"
click at [223, 216] on div at bounding box center [231, 217] width 17 height 17
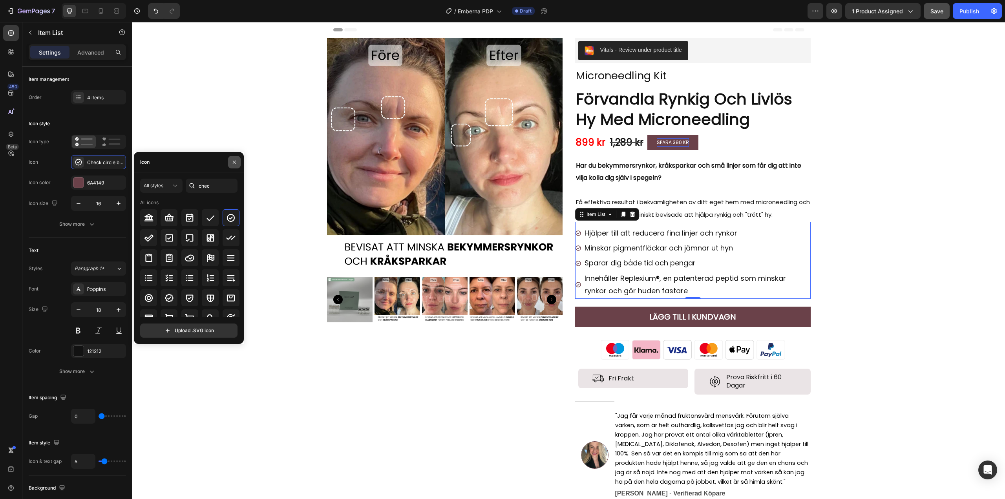
click at [233, 162] on icon "button" at bounding box center [234, 162] width 6 height 6
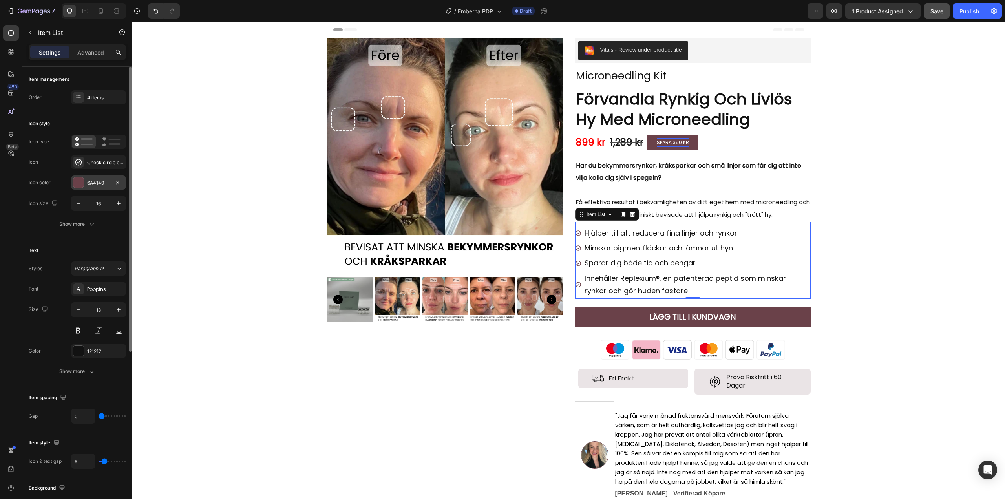
click at [99, 181] on div "6A4149" at bounding box center [98, 182] width 23 height 7
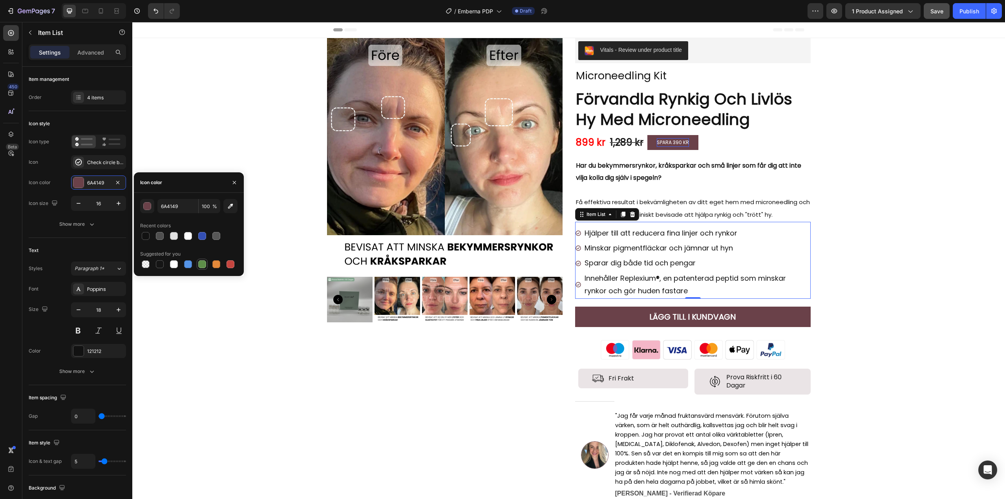
click at [204, 265] on div at bounding box center [202, 264] width 8 height 8
type input "5E8E49"
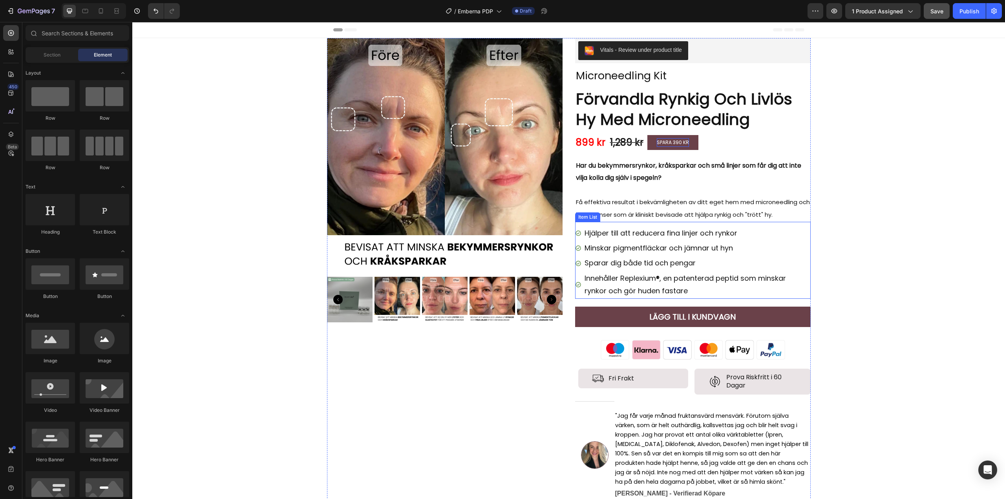
click at [575, 246] on icon at bounding box center [577, 248] width 5 height 5
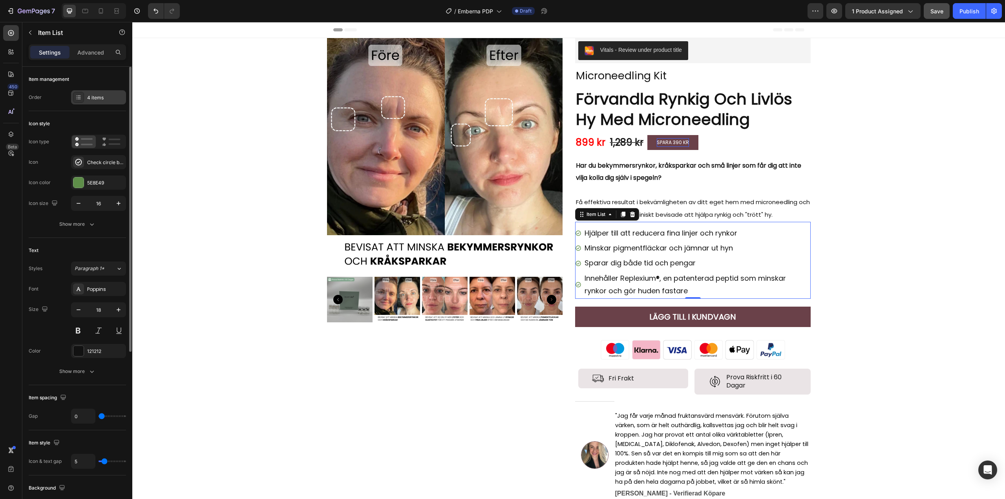
click at [105, 100] on div "4 items" at bounding box center [105, 97] width 37 height 7
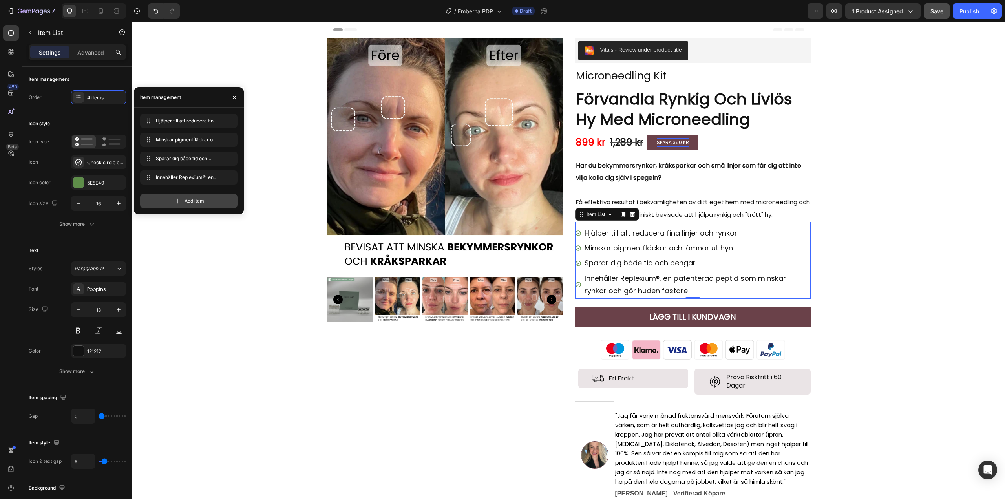
click at [201, 197] on span "Add item" at bounding box center [194, 200] width 20 height 7
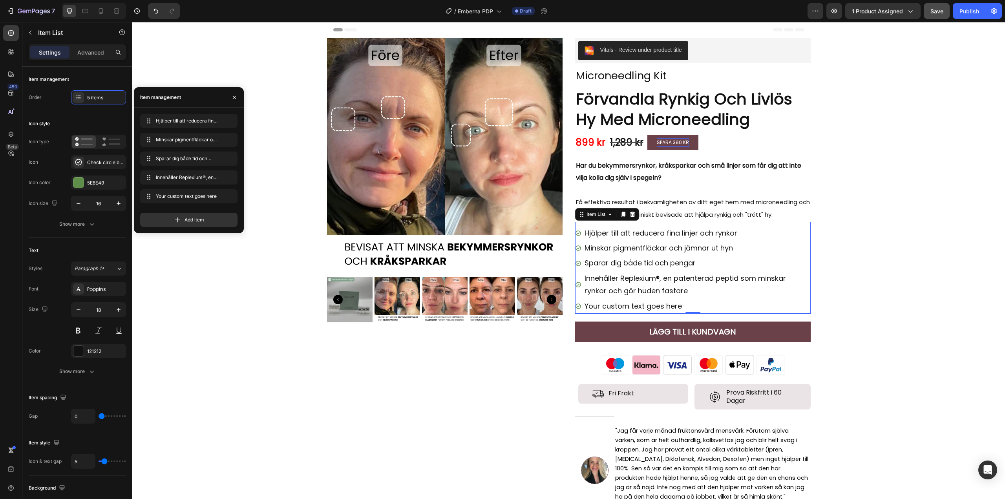
click at [638, 305] on div "Your custom text goes here" at bounding box center [696, 306] width 227 height 15
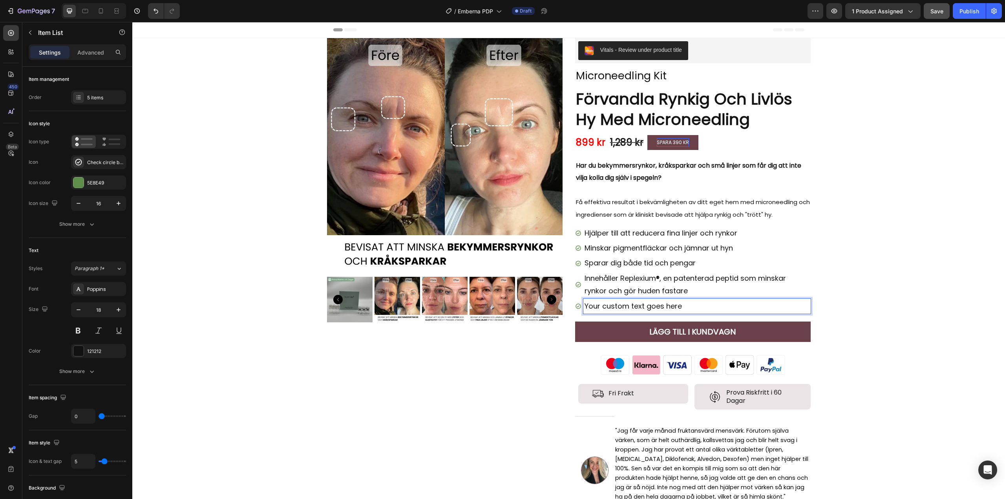
click at [707, 310] on p "Your custom text goes here" at bounding box center [696, 306] width 225 height 13
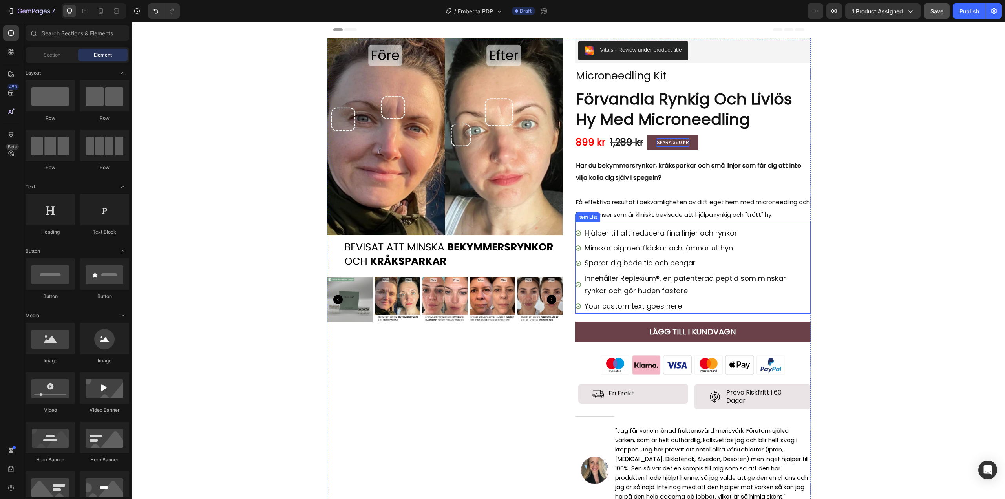
click at [724, 306] on p "Your custom text goes here" at bounding box center [696, 306] width 225 height 13
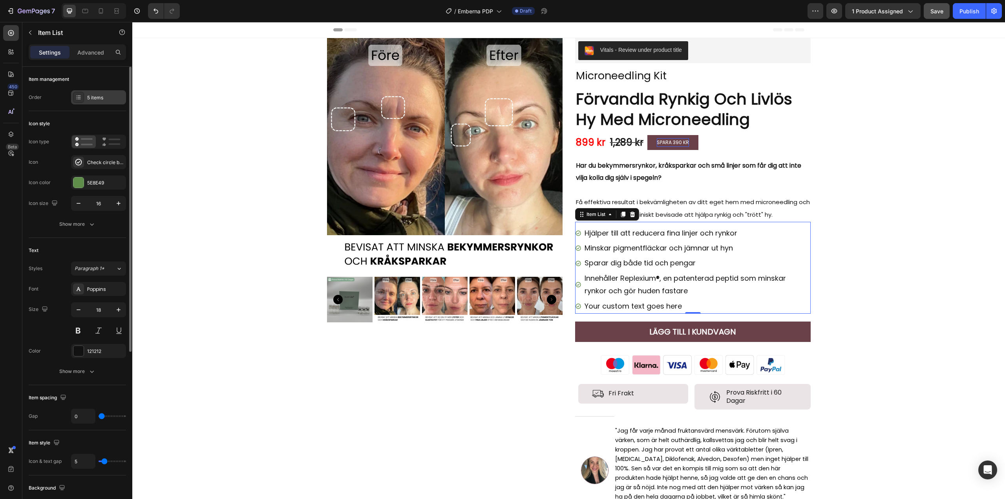
click at [96, 100] on div "5 items" at bounding box center [105, 97] width 37 height 7
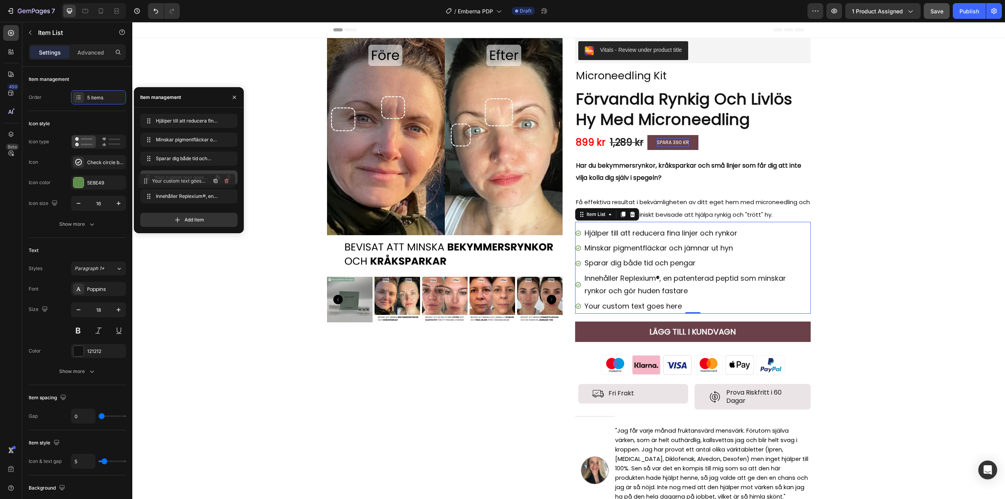
drag, startPoint x: 162, startPoint y: 195, endPoint x: 162, endPoint y: 171, distance: 24.7
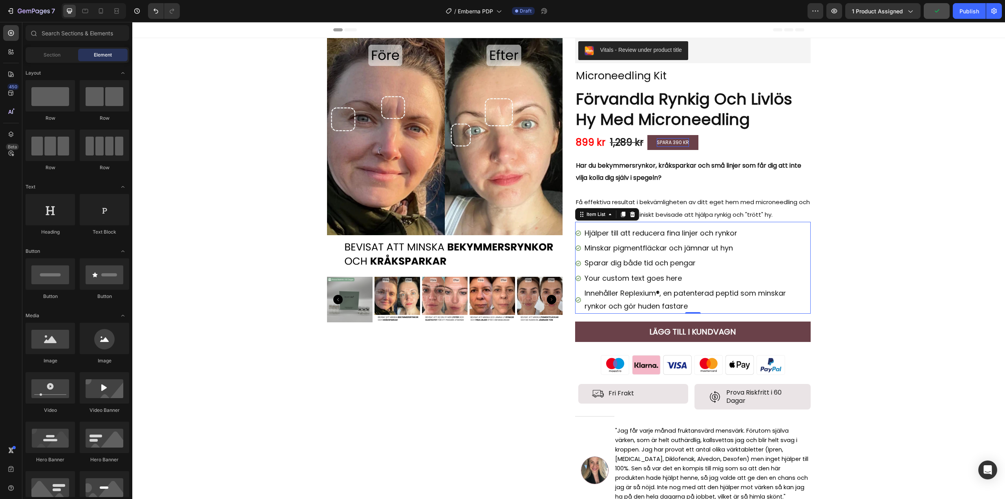
click at [653, 280] on div "Your custom text goes here" at bounding box center [696, 278] width 227 height 15
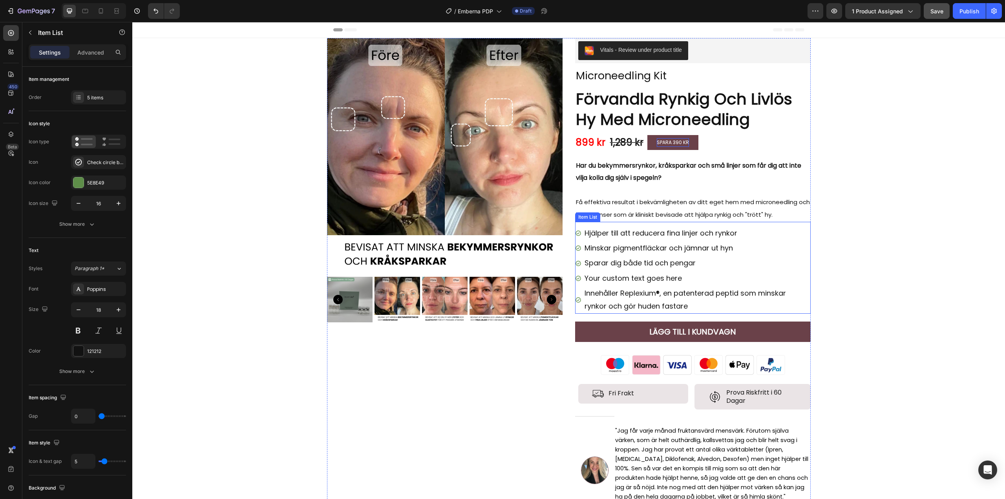
click at [653, 280] on div "Your custom text goes here" at bounding box center [696, 278] width 227 height 15
click at [653, 279] on p "Your custom text goes here" at bounding box center [696, 278] width 225 height 13
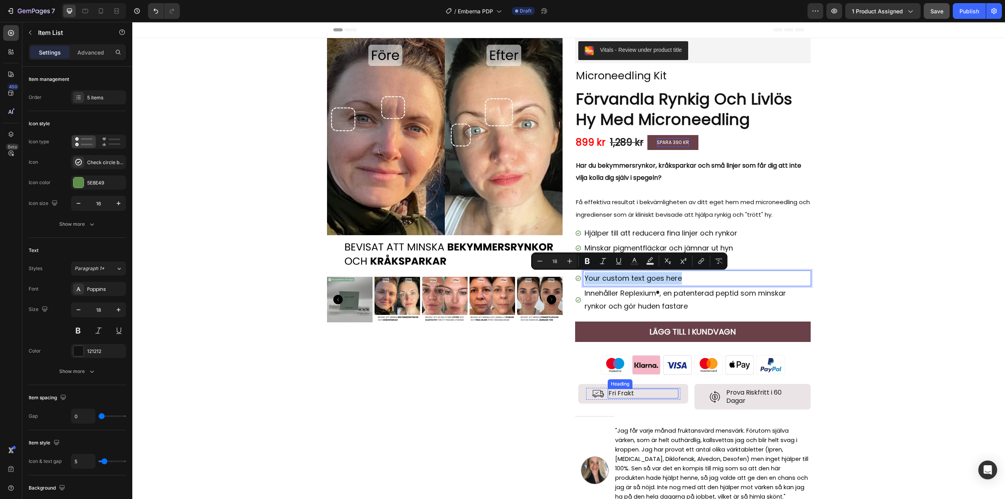
click at [624, 393] on h2 "Fri Frakt" at bounding box center [643, 394] width 71 height 10
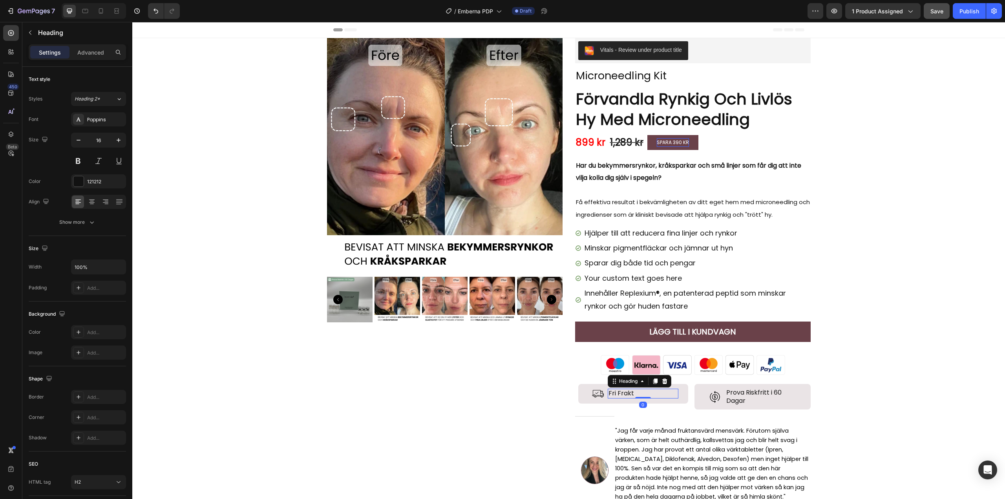
click at [632, 393] on h2 "Fri Frakt" at bounding box center [643, 394] width 71 height 10
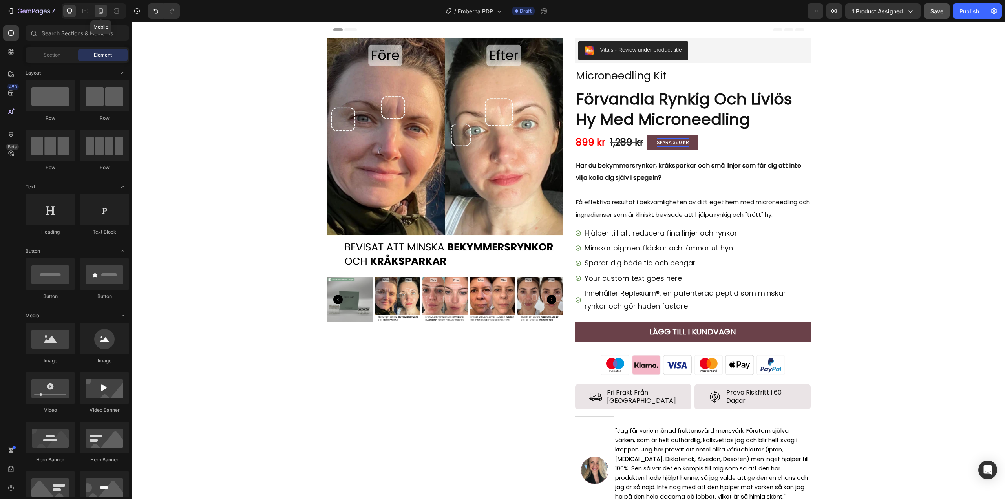
click at [101, 11] on icon at bounding box center [101, 11] width 8 height 8
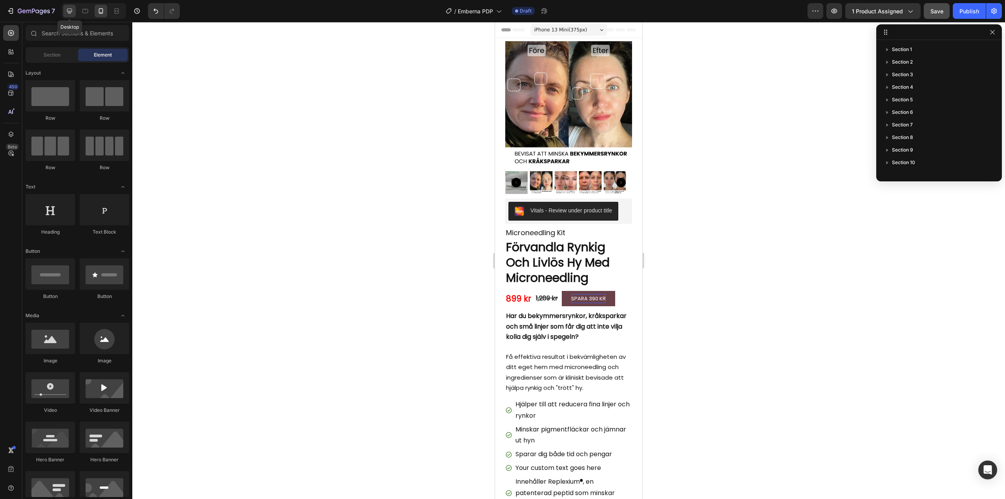
click at [71, 13] on icon at bounding box center [70, 11] width 8 height 8
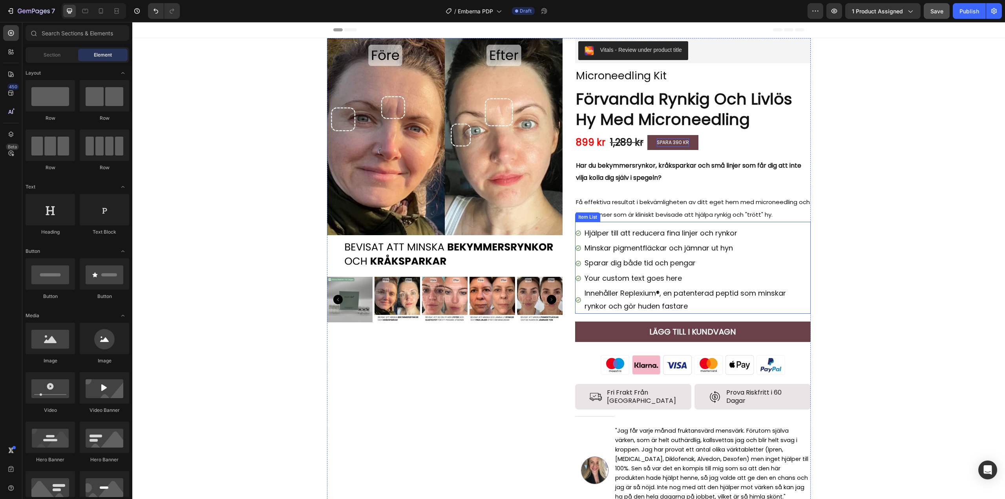
click at [638, 278] on p "Your custom text goes here" at bounding box center [696, 278] width 225 height 13
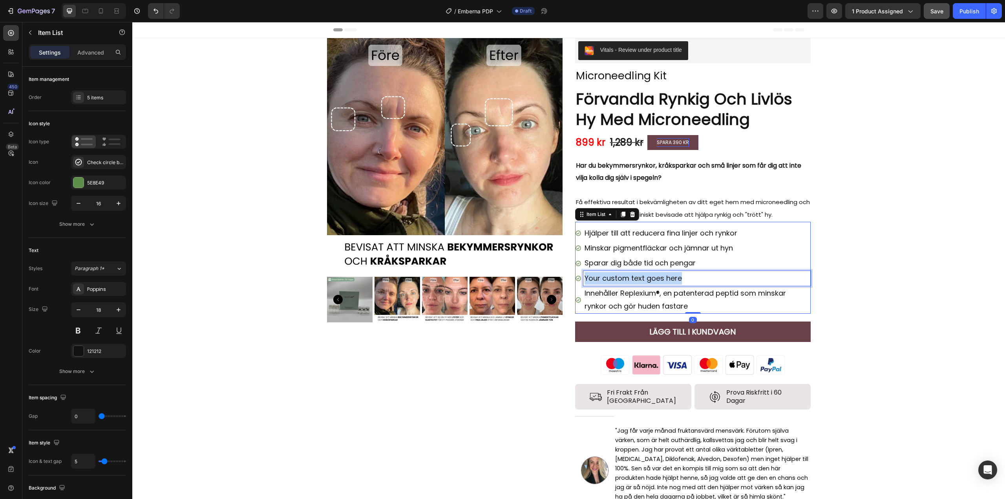
click at [638, 278] on p "Your custom text goes here" at bounding box center [696, 278] width 225 height 13
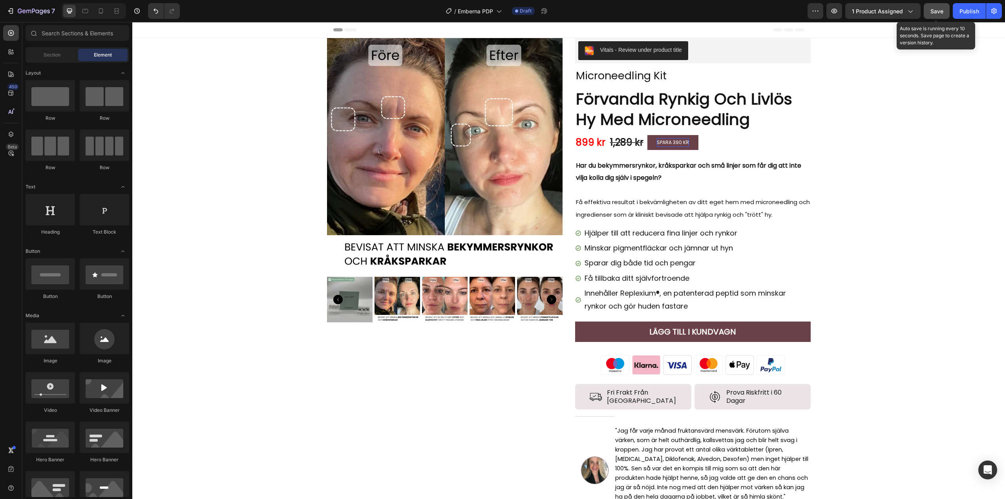
click at [936, 12] on span "Save" at bounding box center [936, 11] width 13 height 7
click at [587, 332] on button "LÄGG TILL I KUNDVAGN" at bounding box center [693, 331] width 236 height 20
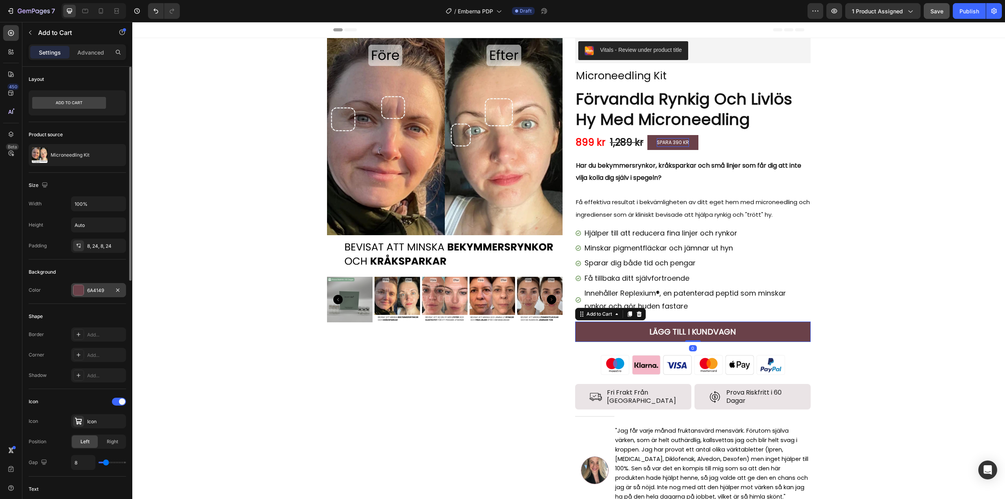
click at [96, 293] on div "6A4149" at bounding box center [98, 290] width 23 height 7
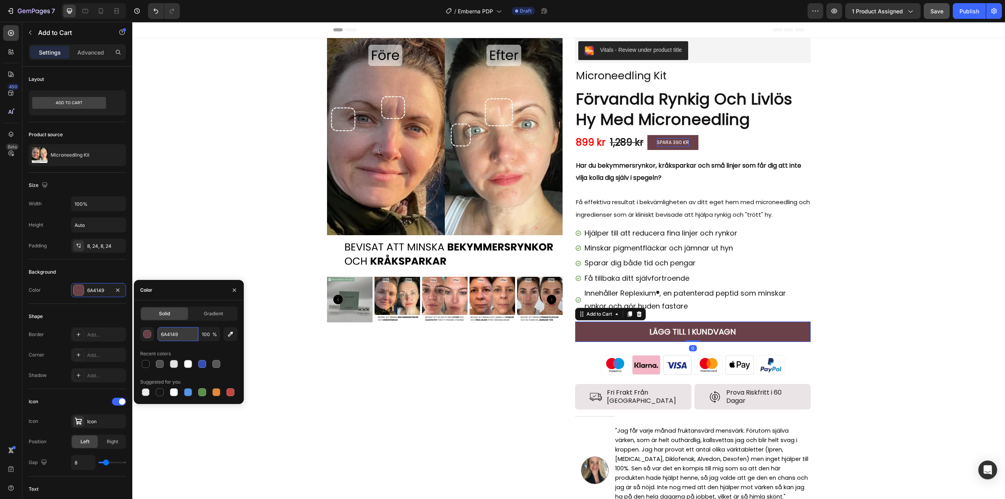
click at [166, 333] on input "6A4149" at bounding box center [177, 334] width 41 height 14
paste input "#7ea08"
type input "#7ea089"
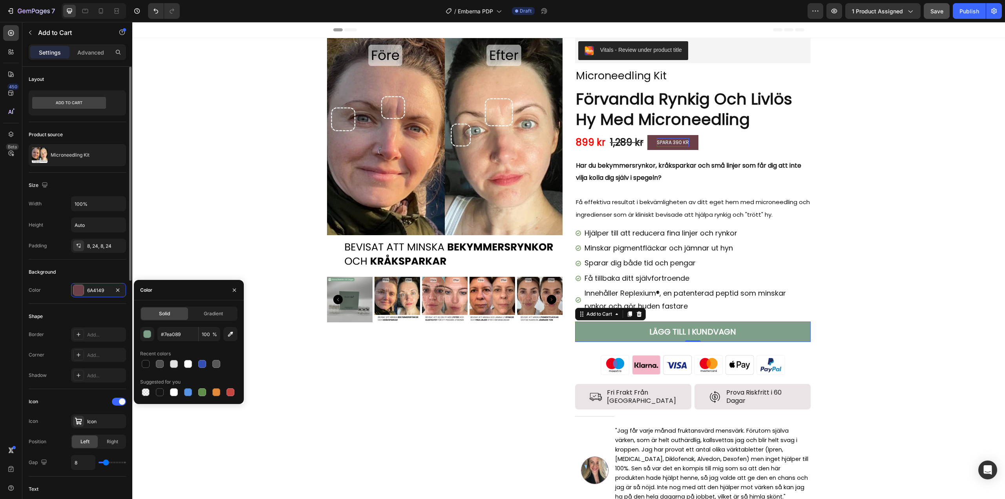
click at [86, 314] on div "Shape" at bounding box center [77, 316] width 97 height 13
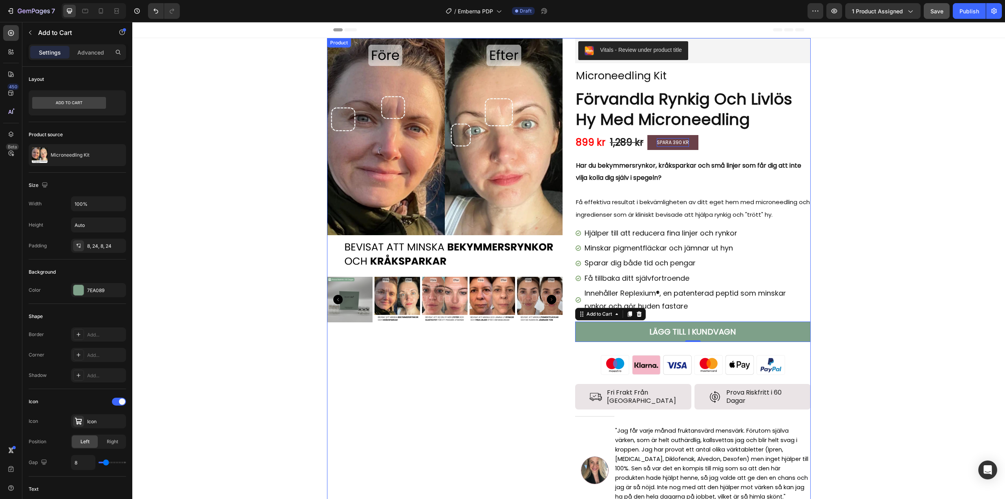
click at [418, 370] on div "Product Images" at bounding box center [445, 276] width 236 height 477
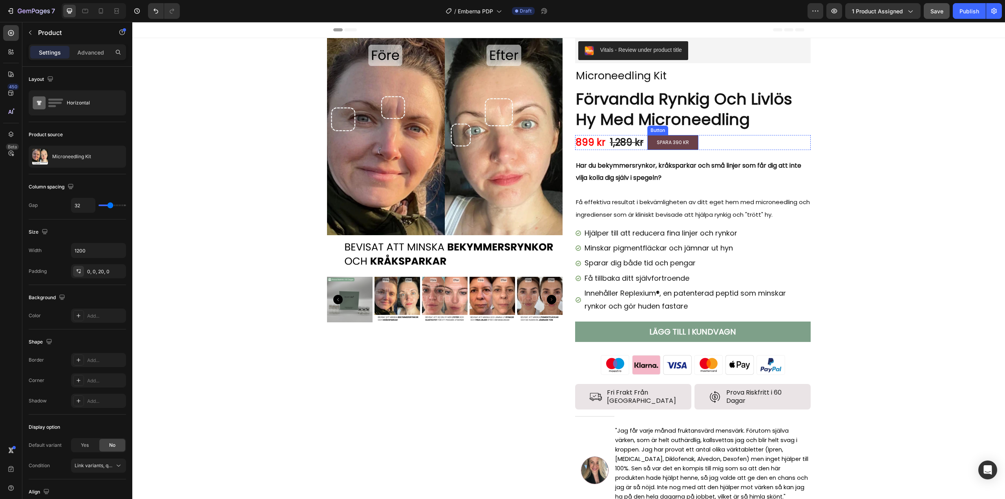
click at [650, 146] on button "SPARA 390 KR" at bounding box center [672, 142] width 51 height 15
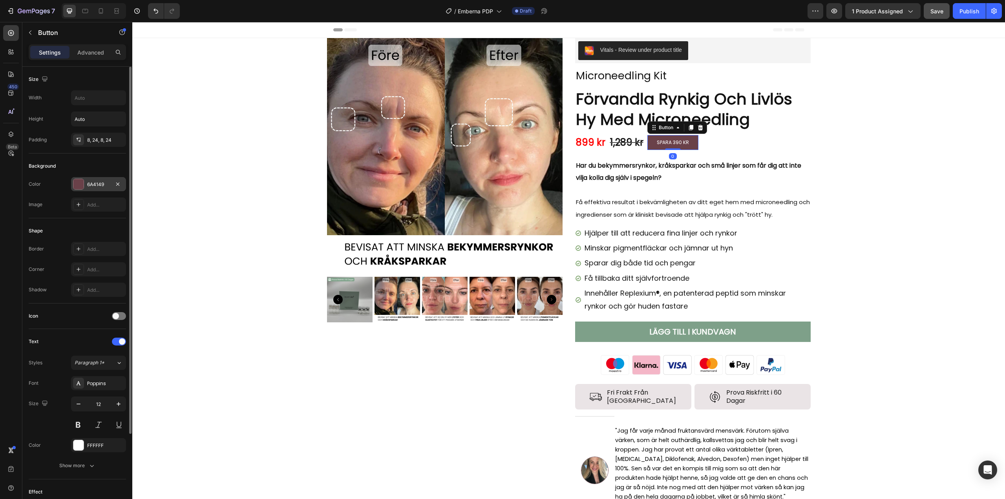
click at [94, 183] on div "6A4149" at bounding box center [98, 184] width 23 height 7
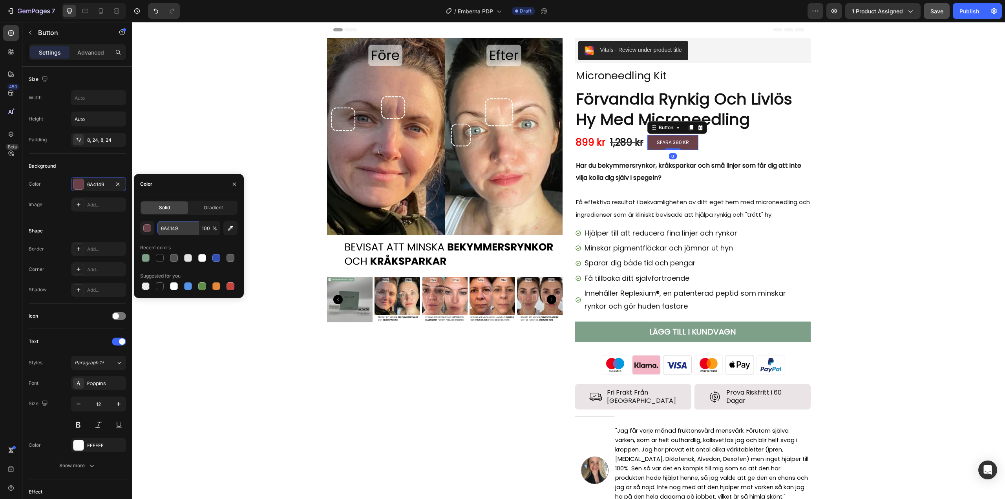
click at [162, 225] on input "6A4149" at bounding box center [177, 228] width 41 height 14
paste input "#7ea08"
type input "#7ea089"
click at [59, 209] on div "Image Add..." at bounding box center [77, 204] width 97 height 14
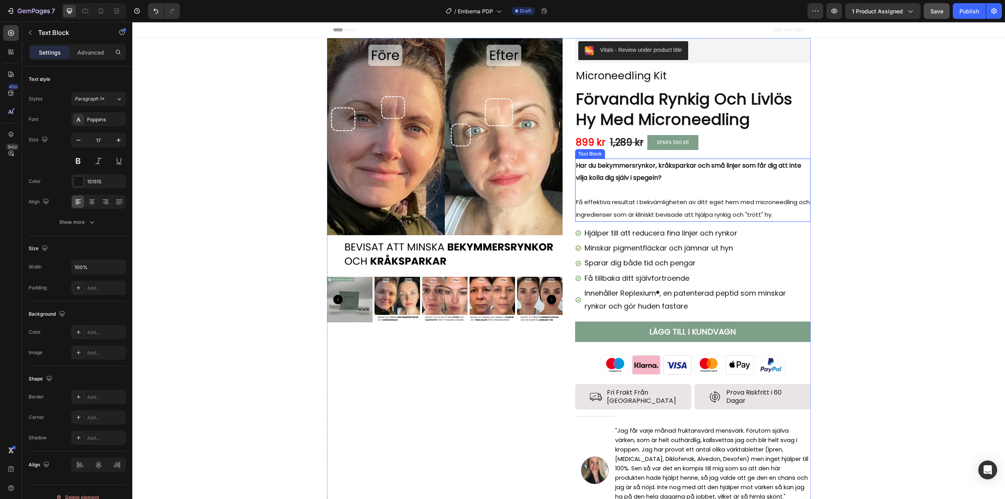
click at [639, 202] on span "Få effektiva resultat i bekvämligheten av ditt eget hem med microneedling och i…" at bounding box center [693, 208] width 234 height 21
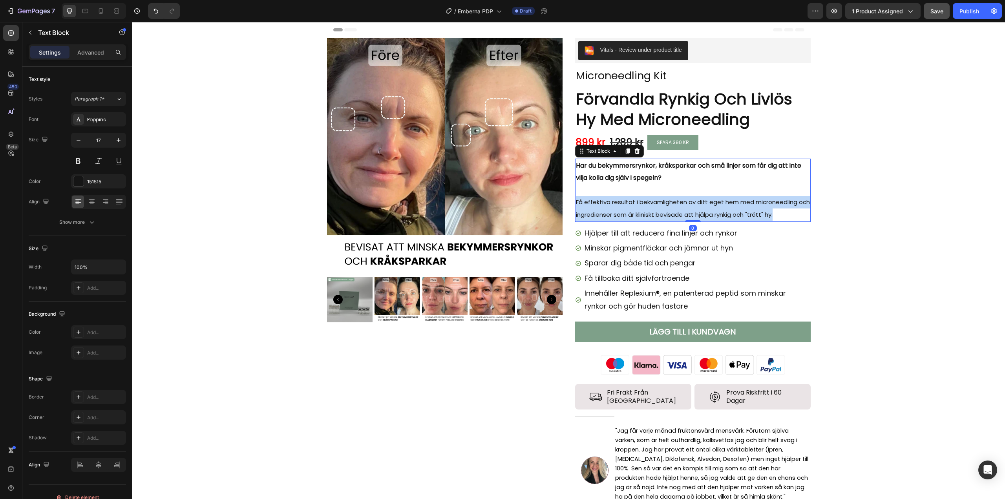
click at [639, 202] on span "Få effektiva resultat i bekvämligheten av ditt eget hem med microneedling och i…" at bounding box center [693, 208] width 234 height 21
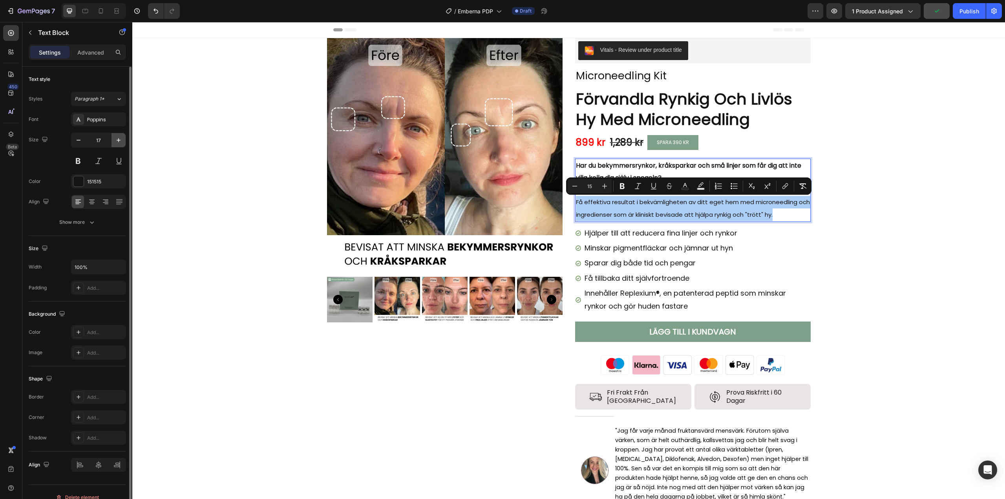
click at [115, 140] on icon "button" at bounding box center [119, 140] width 8 height 8
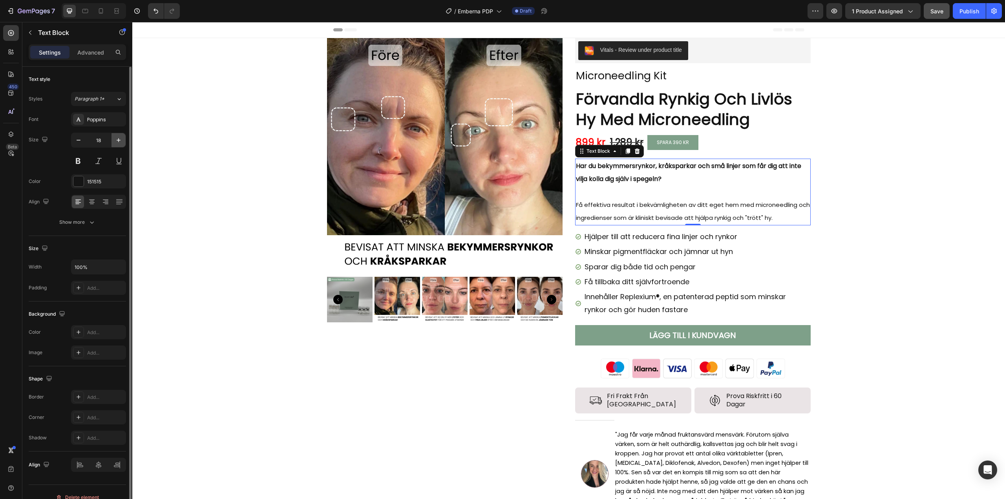
click at [115, 140] on icon "button" at bounding box center [119, 140] width 8 height 8
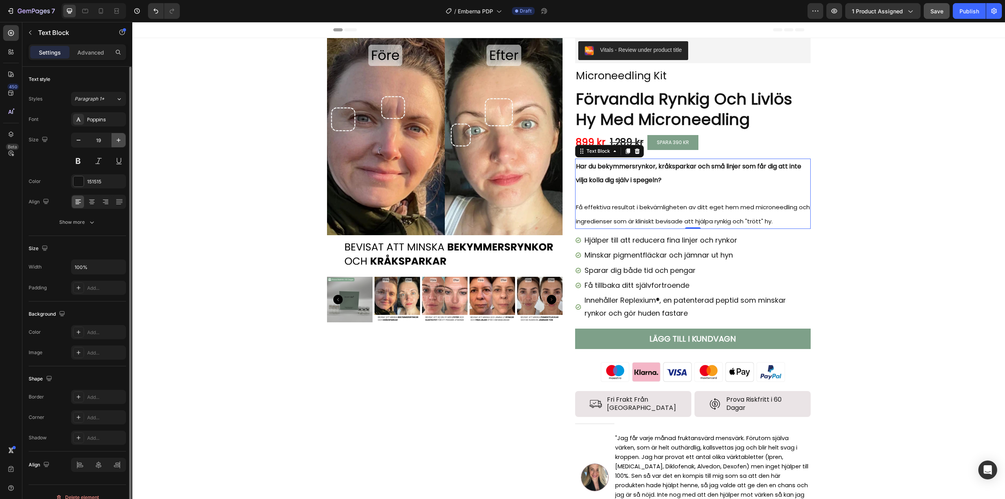
click at [115, 140] on icon "button" at bounding box center [119, 140] width 8 height 8
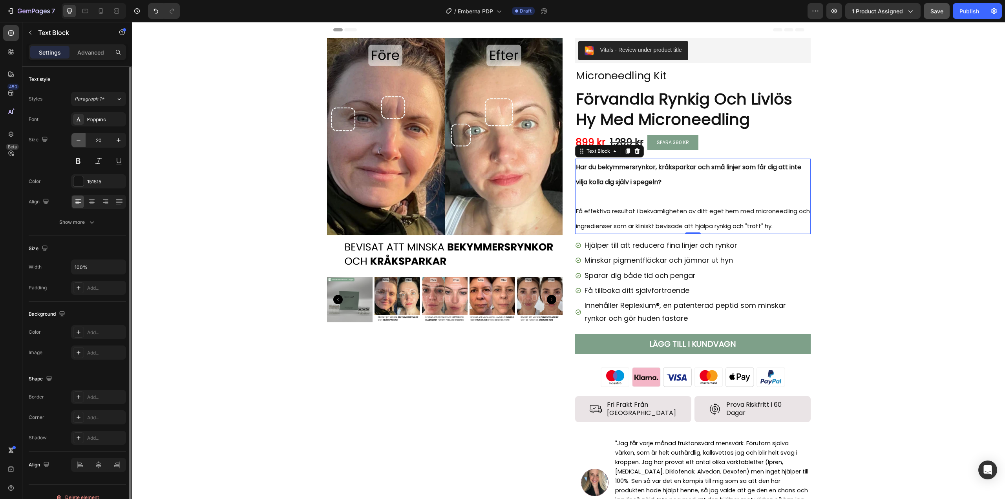
click at [81, 143] on icon "button" at bounding box center [79, 140] width 8 height 8
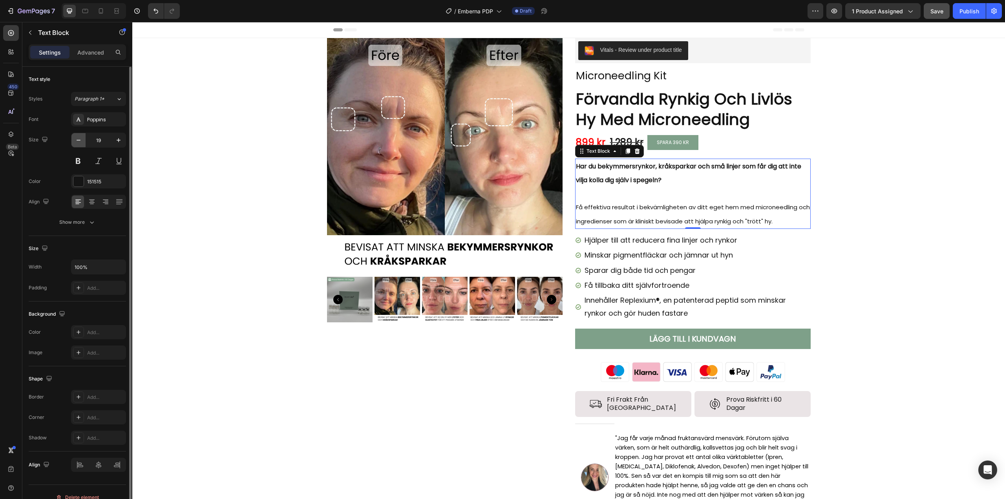
click at [81, 143] on icon "button" at bounding box center [79, 140] width 8 height 8
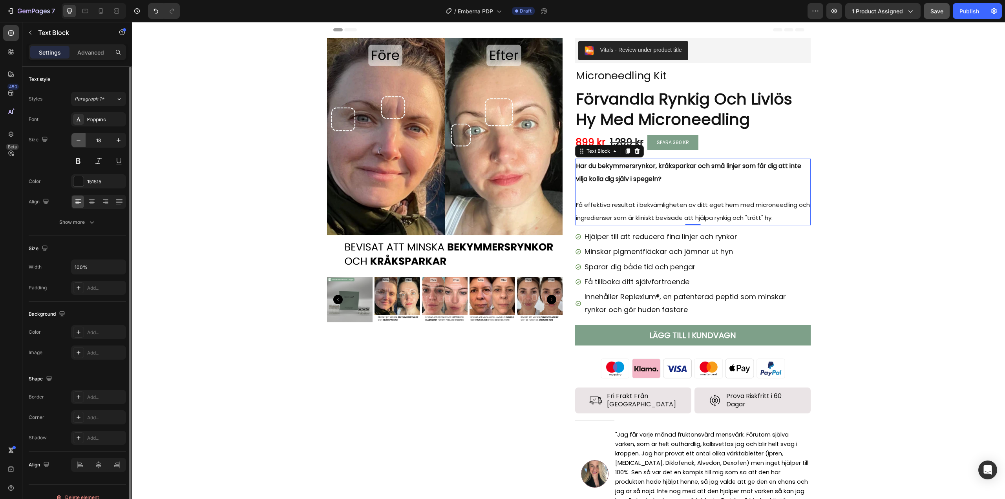
click at [81, 143] on icon "button" at bounding box center [79, 140] width 8 height 8
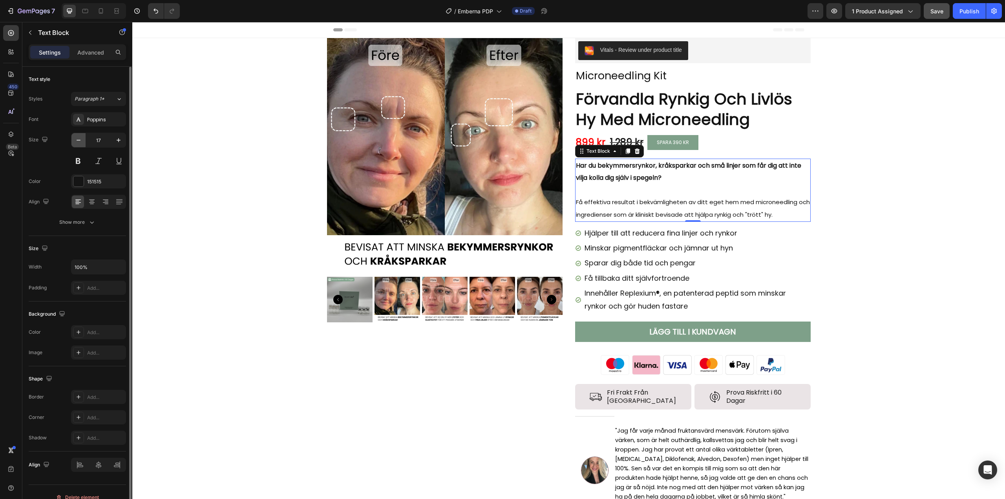
click at [80, 140] on icon "button" at bounding box center [79, 140] width 4 height 1
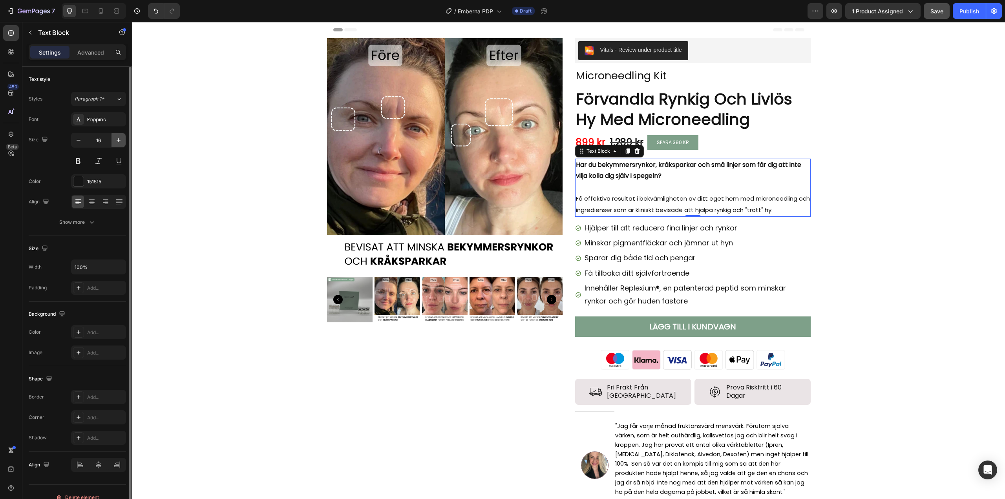
click at [122, 140] on icon "button" at bounding box center [119, 140] width 8 height 8
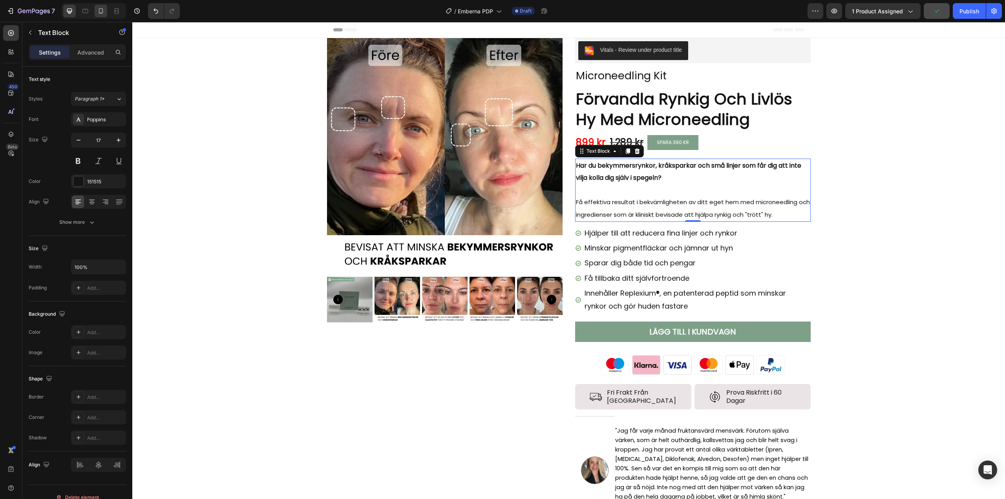
click at [104, 11] on icon at bounding box center [101, 11] width 8 height 8
type input "14"
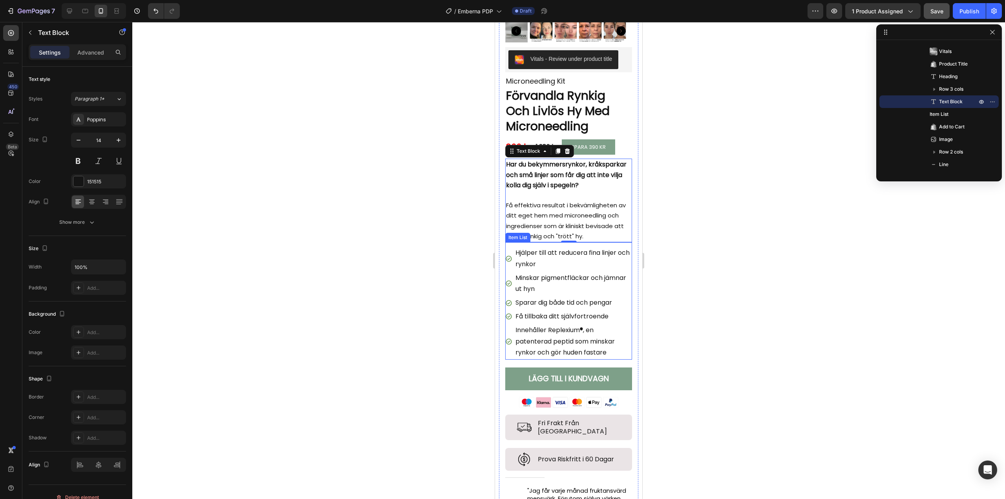
scroll to position [137, 0]
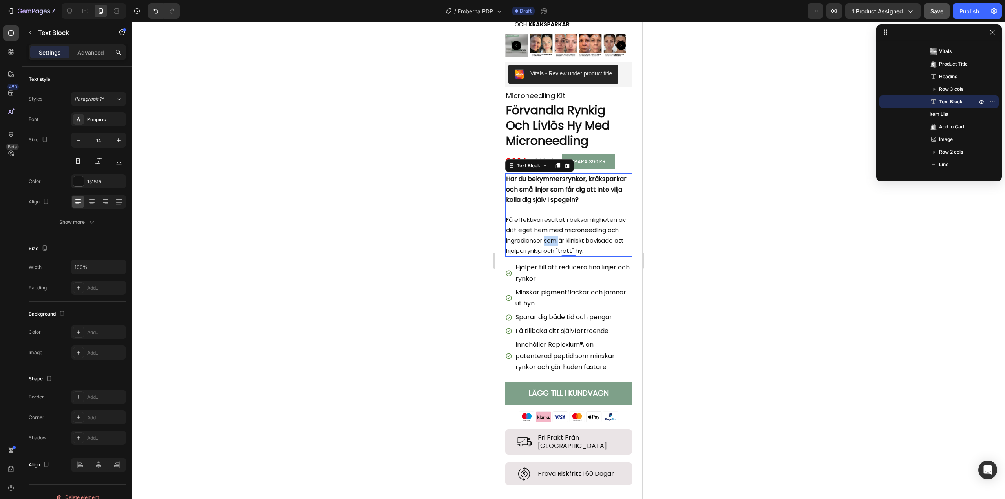
click at [547, 233] on span "Få effektiva resultat i bekvämligheten av ditt eget hem med microneedling och i…" at bounding box center [566, 234] width 120 height 39
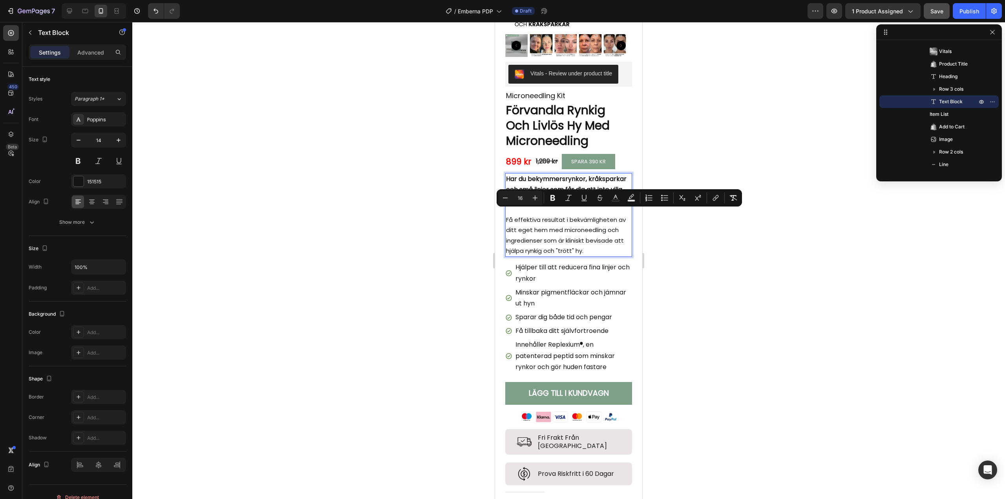
click at [537, 177] on strong "Har du bekymmersrynkor, kråksparkar och små linjer som får dig att inte vilja k…" at bounding box center [566, 188] width 120 height 29
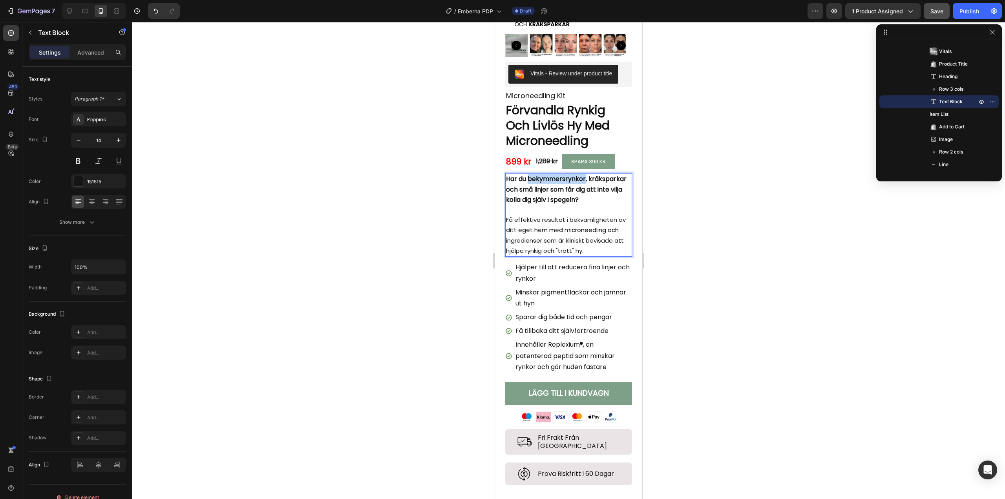
click at [537, 177] on strong "Har du bekymmersrynkor, kråksparkar och små linjer som får dig att inte vilja k…" at bounding box center [566, 188] width 120 height 29
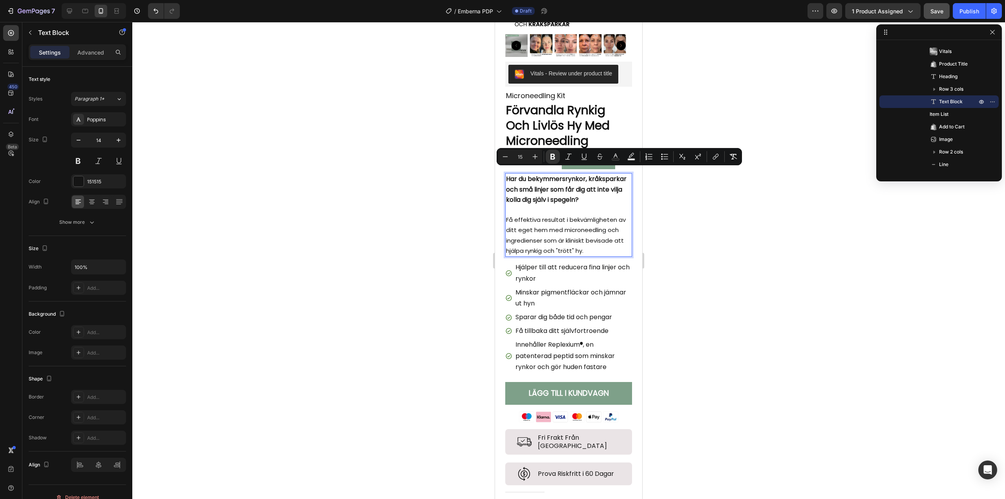
click at [536, 232] on span "Få effektiva resultat i bekvämligheten av ditt eget hem med microneedling och i…" at bounding box center [566, 234] width 120 height 39
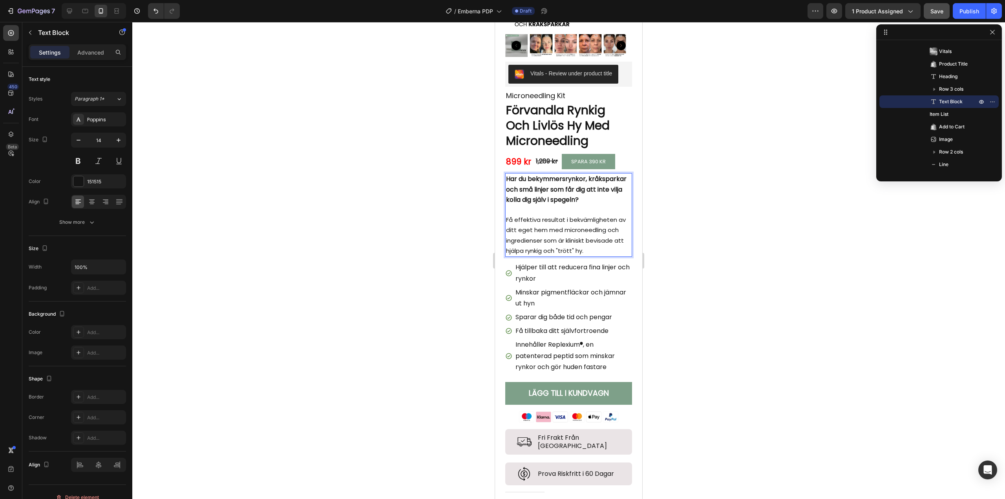
click at [716, 199] on div at bounding box center [568, 260] width 873 height 477
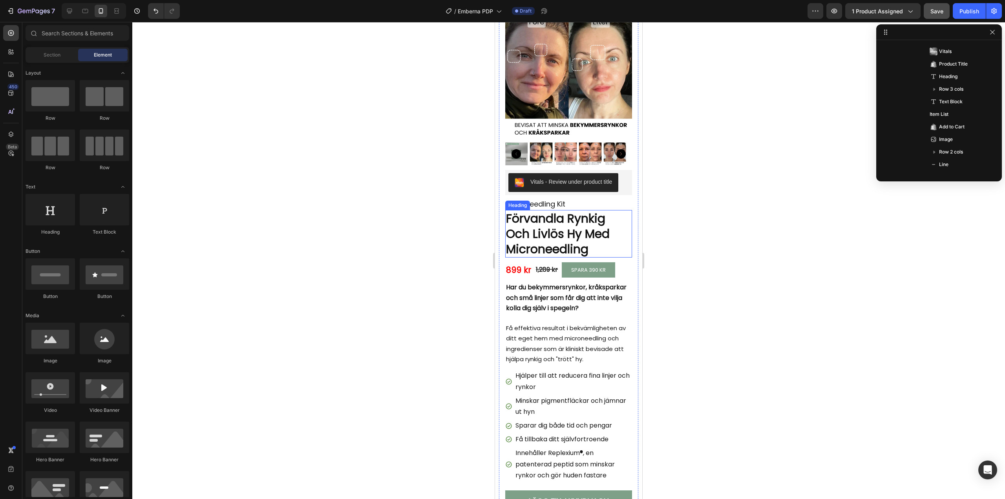
scroll to position [0, 0]
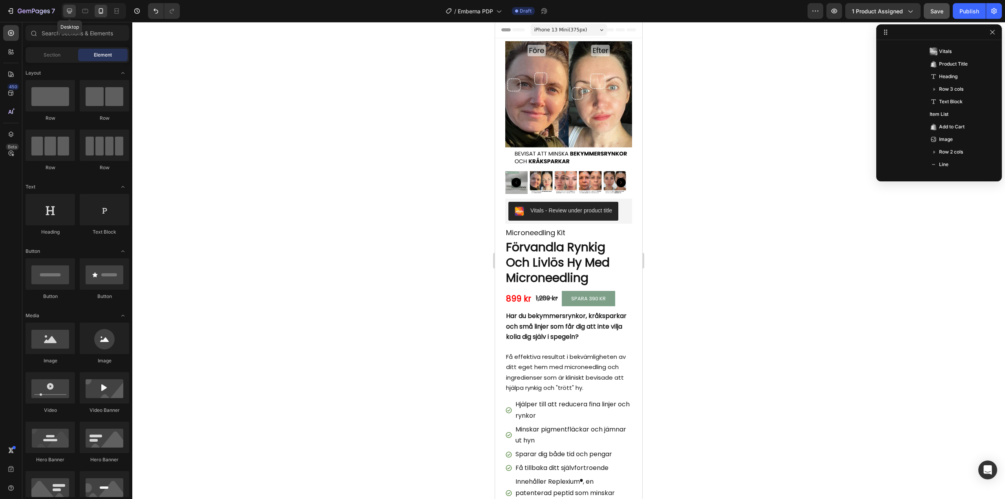
click at [71, 11] on icon at bounding box center [70, 11] width 8 height 8
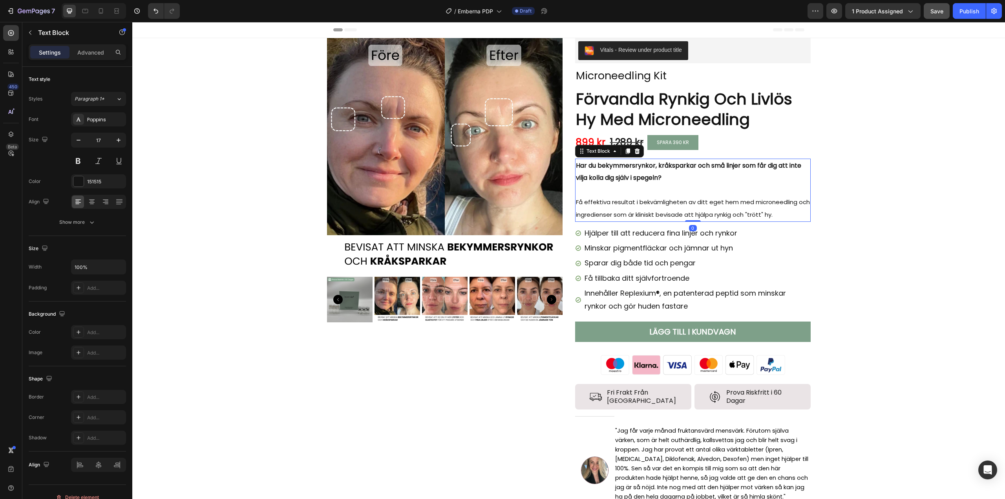
click at [627, 212] on span "Få effektiva resultat i bekvämligheten av ditt eget hem med microneedling och i…" at bounding box center [693, 208] width 234 height 21
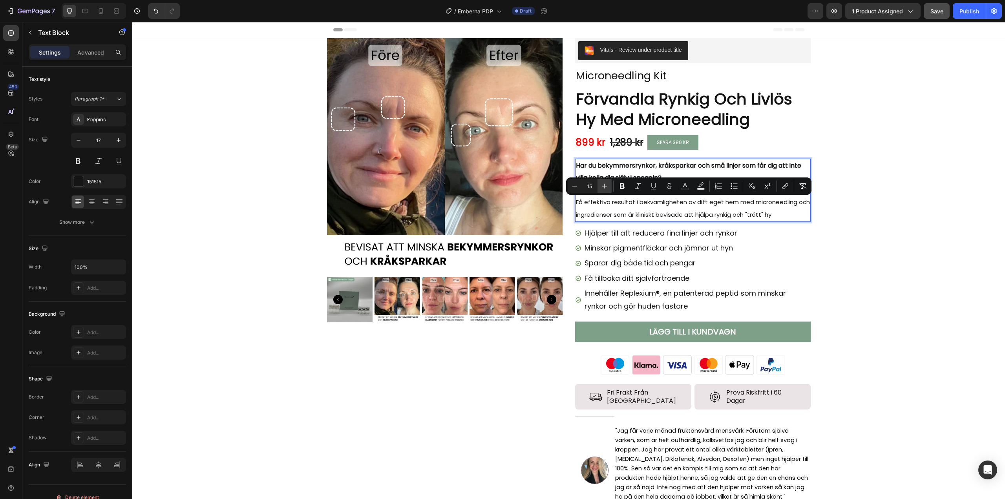
click at [602, 186] on icon "Editor contextual toolbar" at bounding box center [605, 186] width 8 height 8
type input "16"
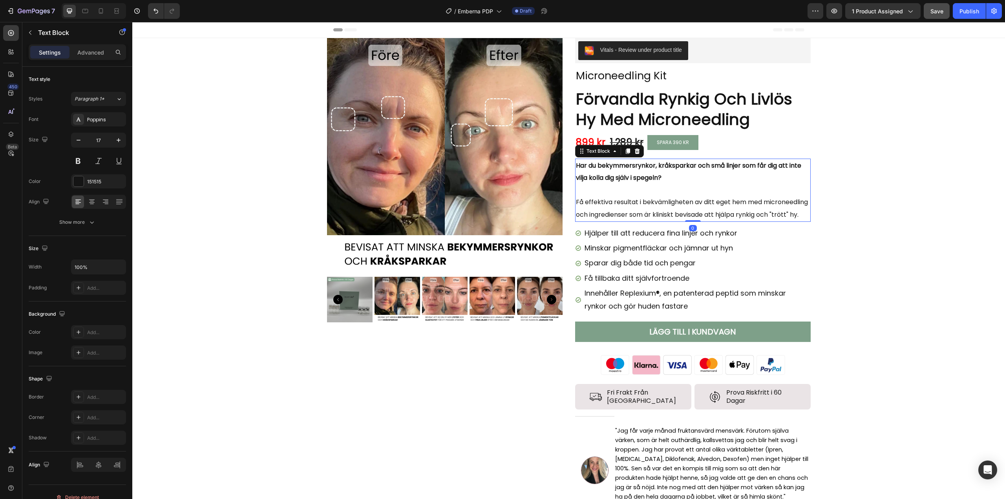
click at [613, 182] on strong "Har du bekymmersrynkor, kråksparkar och små linjer som får dig att inte vilja k…" at bounding box center [688, 172] width 225 height 22
click at [615, 177] on strong "Har du bekymmersrynkor, kråksparkar och små linjer som får dig att inte vilja k…" at bounding box center [688, 172] width 225 height 22
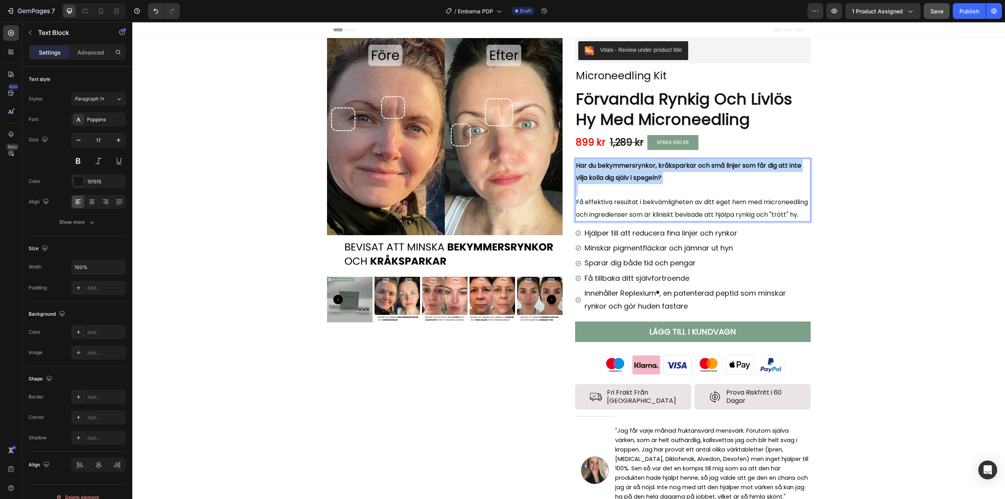
click at [615, 177] on strong "Har du bekymmersrynkor, kråksparkar och små linjer som får dig att inte vilja k…" at bounding box center [688, 172] width 225 height 22
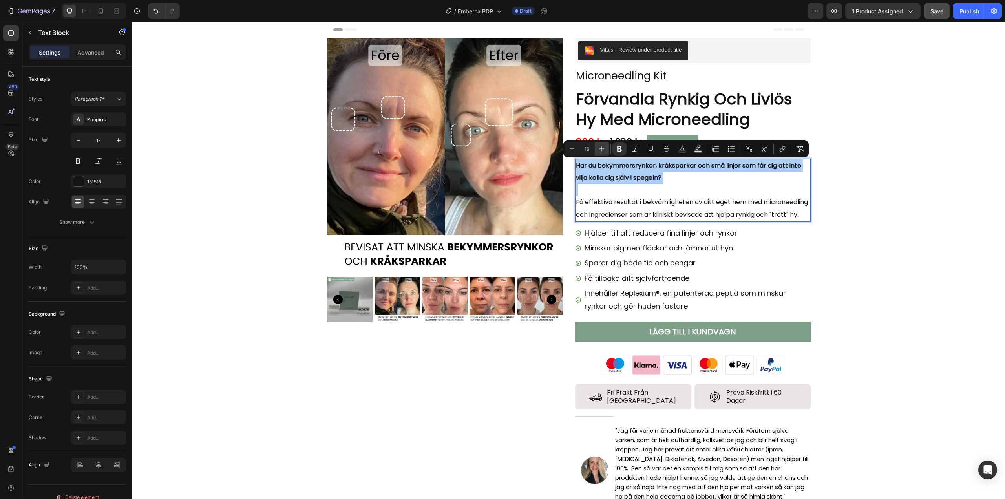
click at [604, 151] on icon "Editor contextual toolbar" at bounding box center [602, 149] width 8 height 8
type input "17"
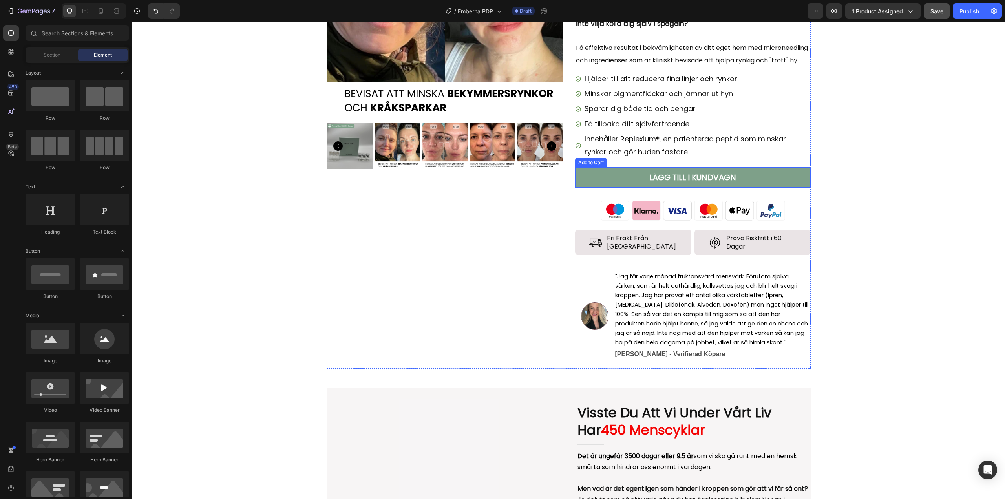
scroll to position [157, 0]
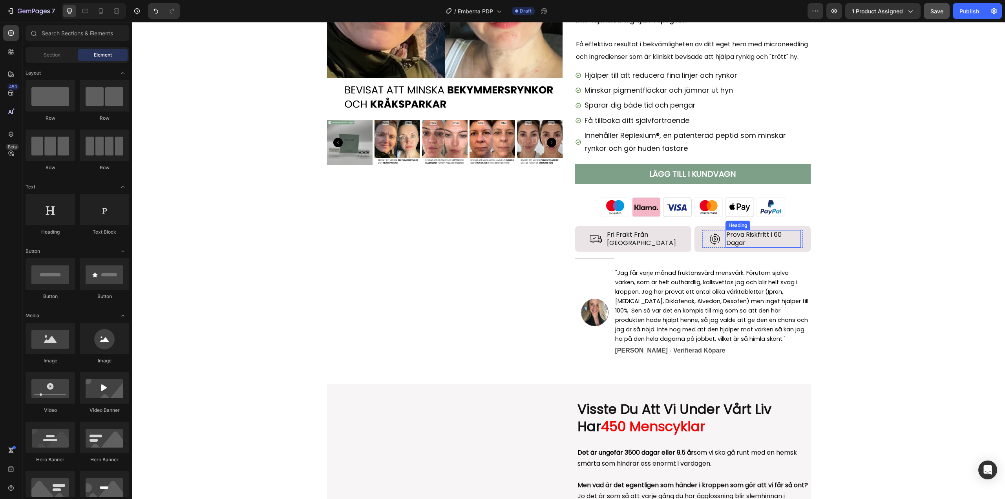
click at [743, 248] on h2 "Prova Riskfritt i 60 Dagar" at bounding box center [762, 239] width 75 height 18
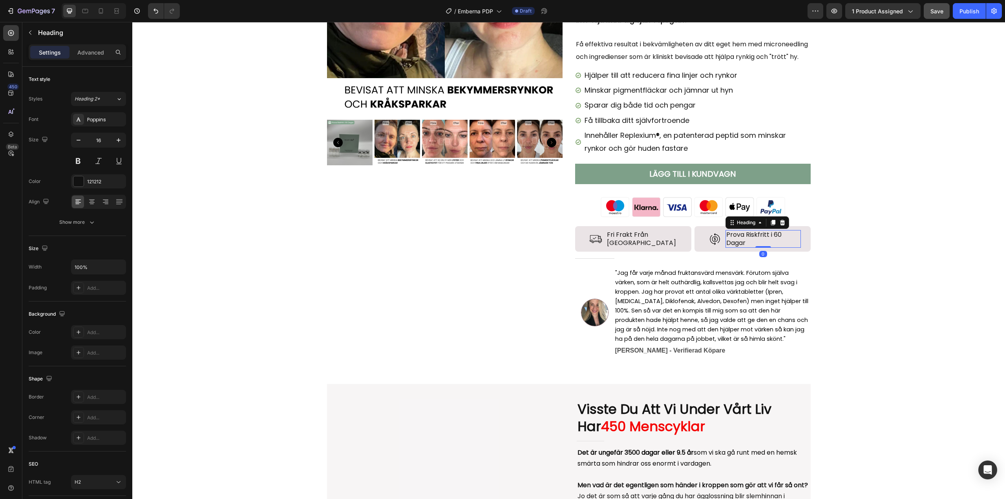
click at [743, 248] on h2 "Prova Riskfritt i 60 Dagar" at bounding box center [762, 239] width 75 height 18
click at [743, 247] on p "Prova Riskfritt i 60 Dagar" at bounding box center [763, 239] width 74 height 16
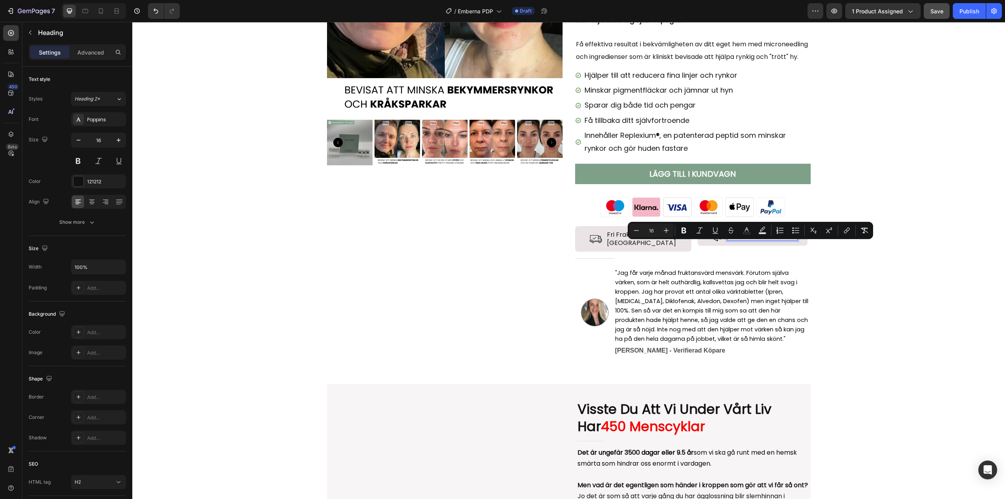
scroll to position [158, 0]
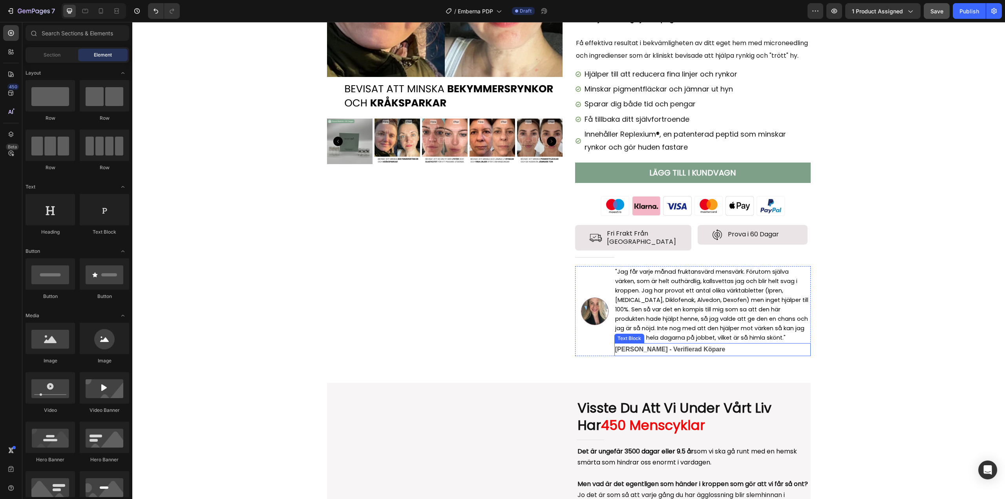
click at [622, 352] on strong "[PERSON_NAME] - Verifierad Köpare" at bounding box center [670, 349] width 110 height 7
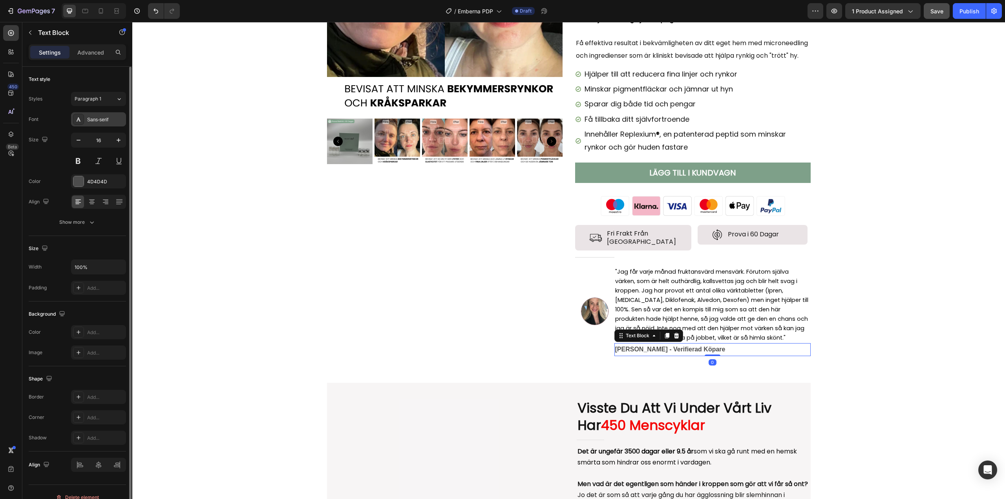
click at [91, 118] on div "Sans-serif" at bounding box center [105, 119] width 37 height 7
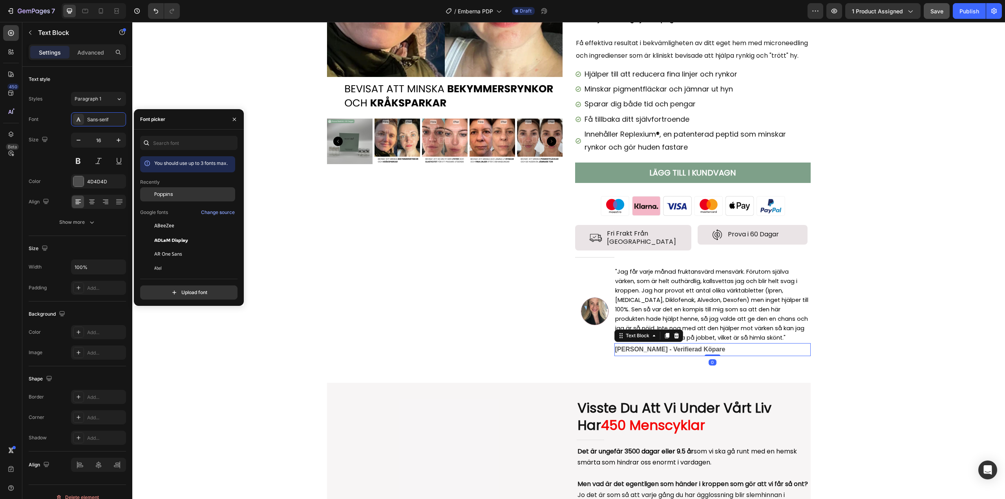
click at [152, 192] on div at bounding box center [147, 194] width 14 height 14
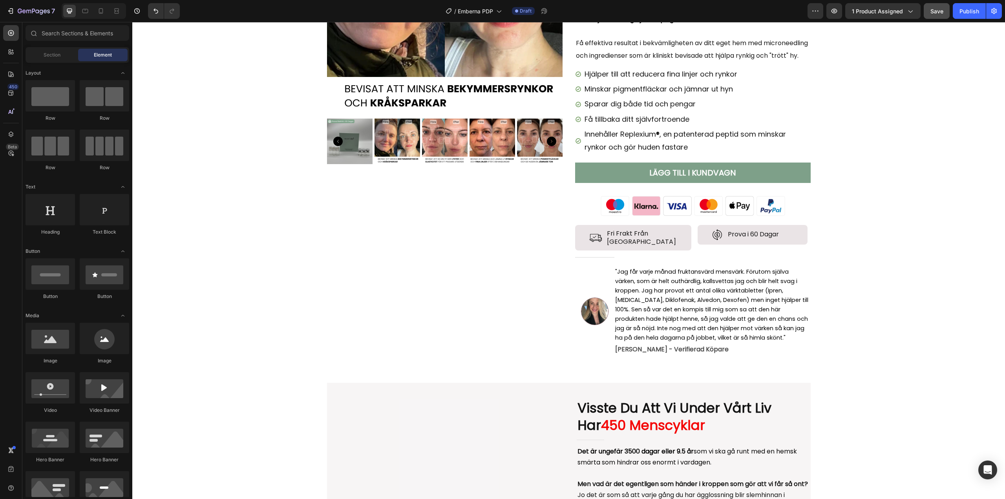
click at [580, 251] on div "Image Fri Frakt Från Sverige Heading Row Row 0" at bounding box center [633, 238] width 116 height 26
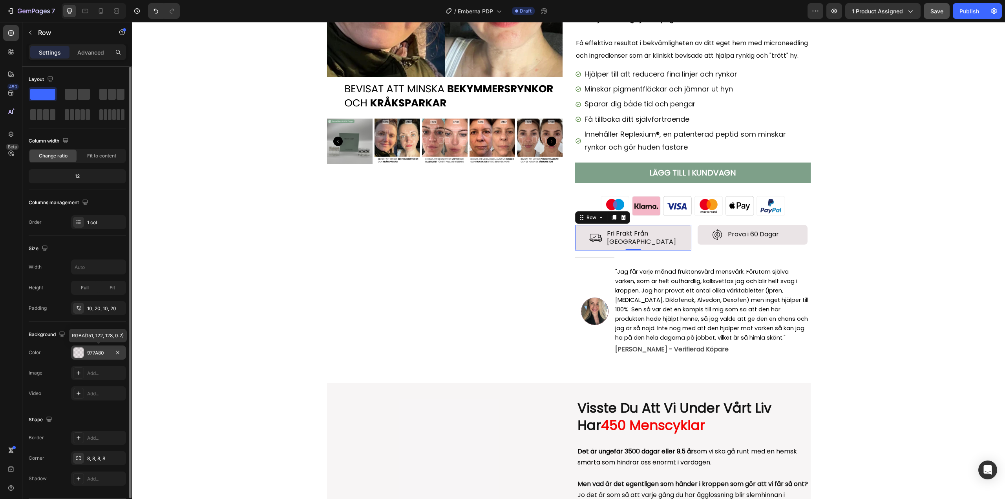
click at [96, 349] on div "977A80" at bounding box center [98, 352] width 23 height 7
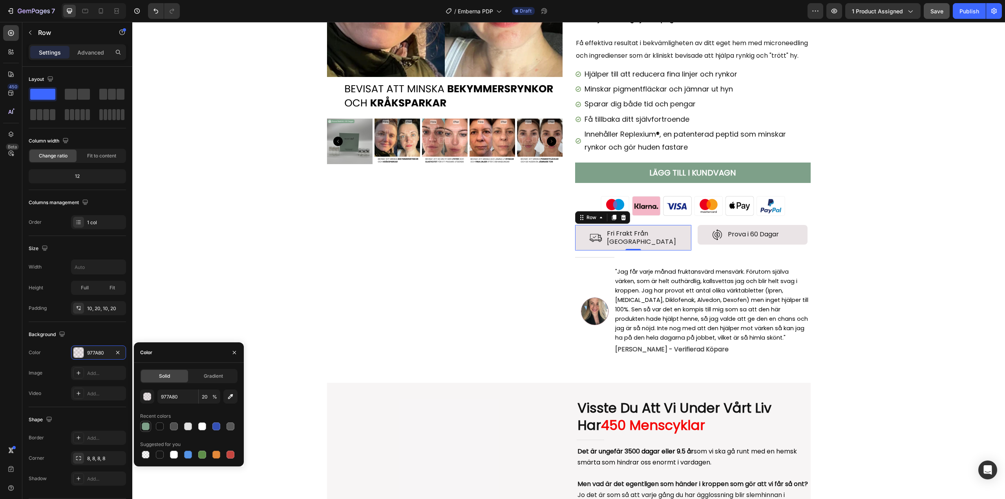
click at [148, 423] on div at bounding box center [146, 426] width 8 height 8
type input "7EA089"
click at [209, 401] on input "100" at bounding box center [210, 396] width 22 height 14
type input "50"
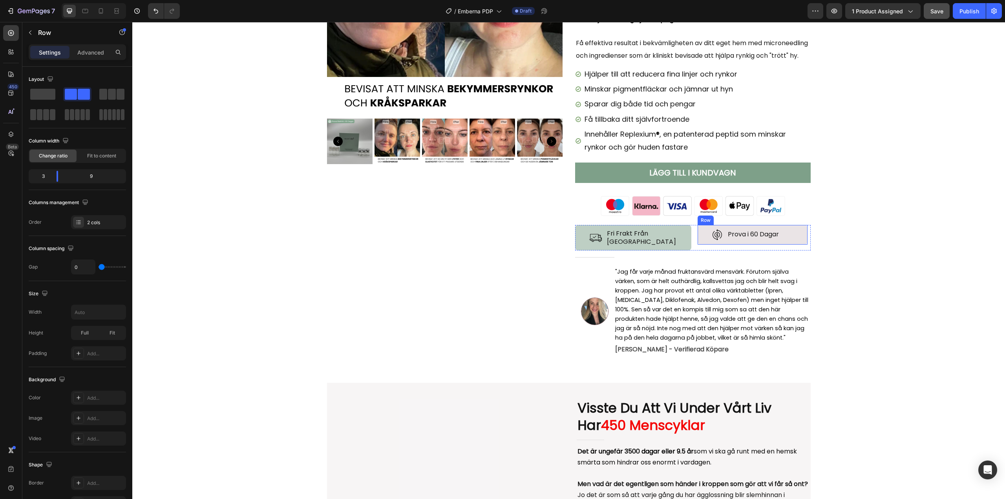
click at [793, 241] on div "⁠⁠⁠⁠⁠⁠⁠ Prova i 60 Dagar Heading" at bounding box center [764, 235] width 71 height 12
click at [794, 245] on div "Image ⁠⁠⁠⁠⁠⁠⁠ Prova i 60 Dagar Heading Row 0 Row" at bounding box center [752, 235] width 110 height 20
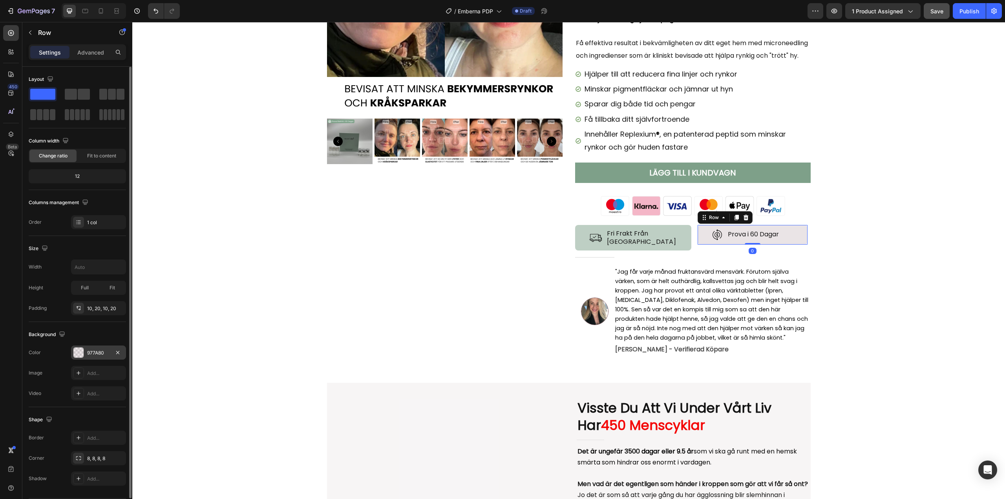
click at [92, 348] on div "977A80" at bounding box center [98, 352] width 55 height 14
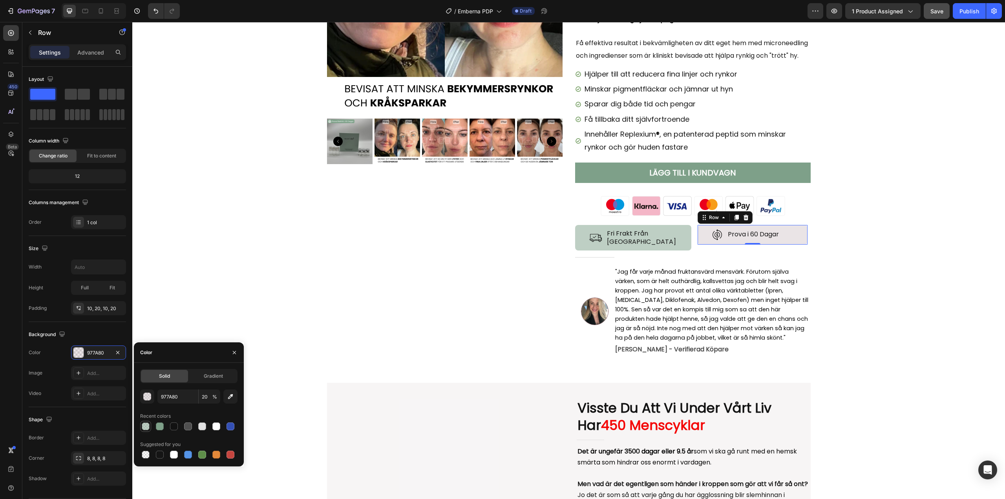
click at [150, 428] on div at bounding box center [145, 426] width 9 height 9
type input "7EA089"
type input "50"
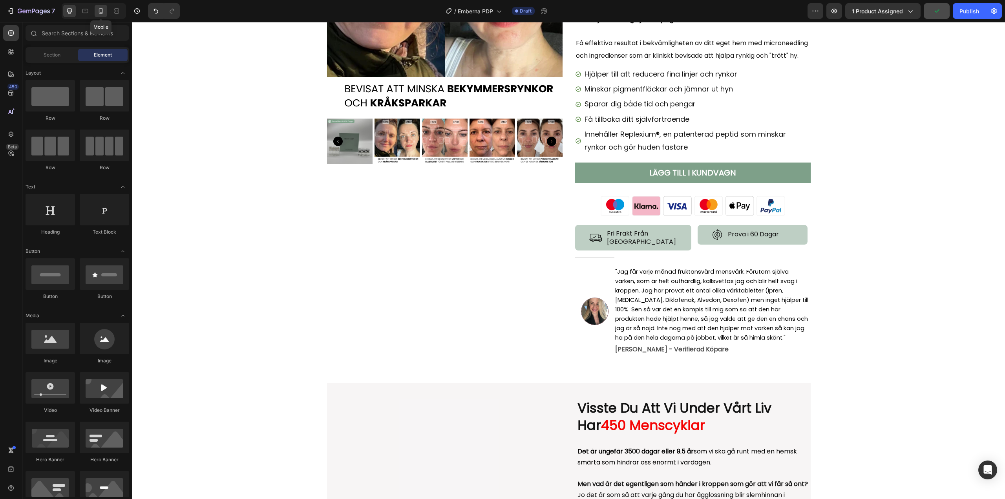
click at [102, 12] on icon at bounding box center [101, 11] width 8 height 8
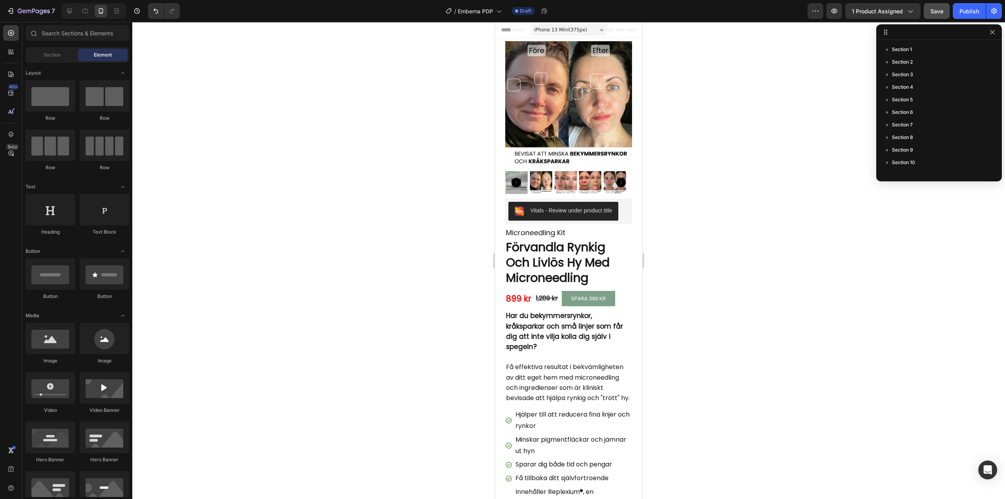
drag, startPoint x: 639, startPoint y: 95, endPoint x: 1139, endPoint y: 70, distance: 500.2
drag, startPoint x: 640, startPoint y: 50, endPoint x: 1126, endPoint y: 39, distance: 486.8
click at [566, 33] on span "iPhone 13 Mini ( 375 px)" at bounding box center [560, 30] width 53 height 8
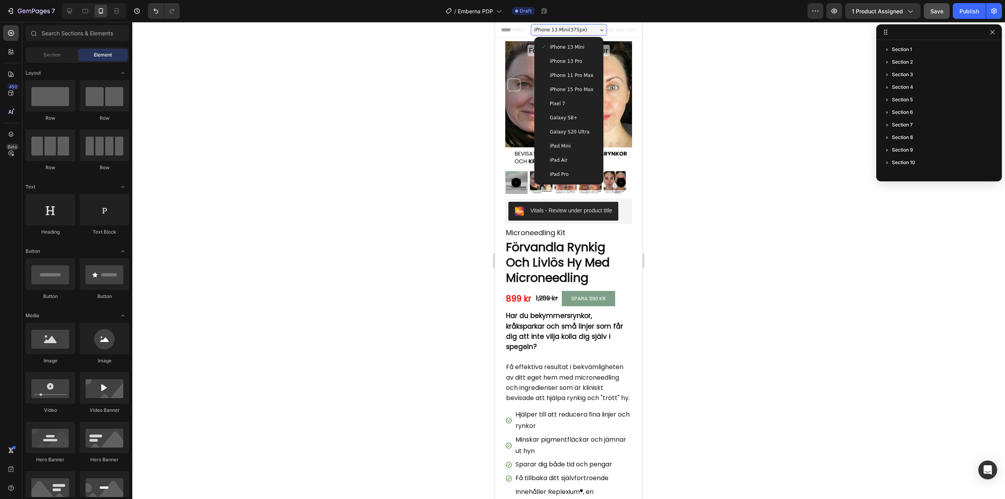
click at [571, 59] on span "iPhone 13 Pro" at bounding box center [566, 61] width 32 height 8
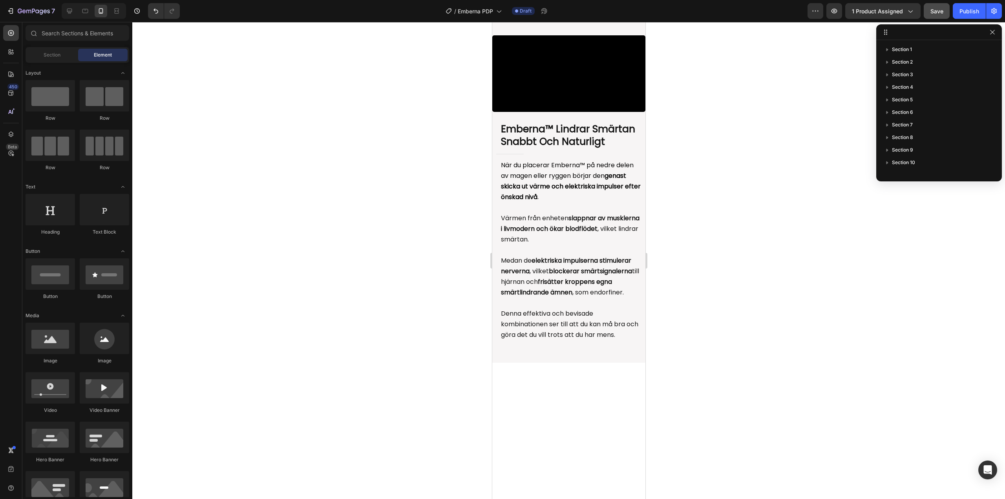
scroll to position [1084, 0]
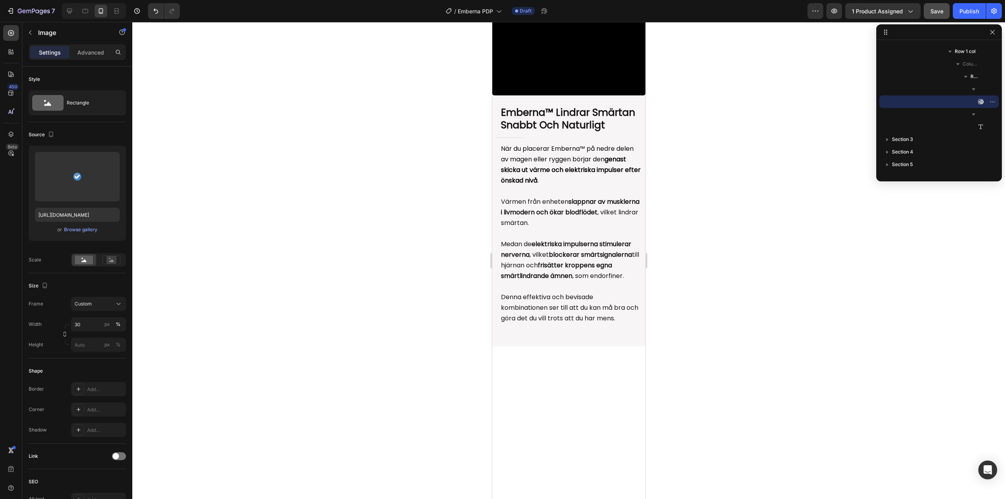
scroll to position [1044, 0]
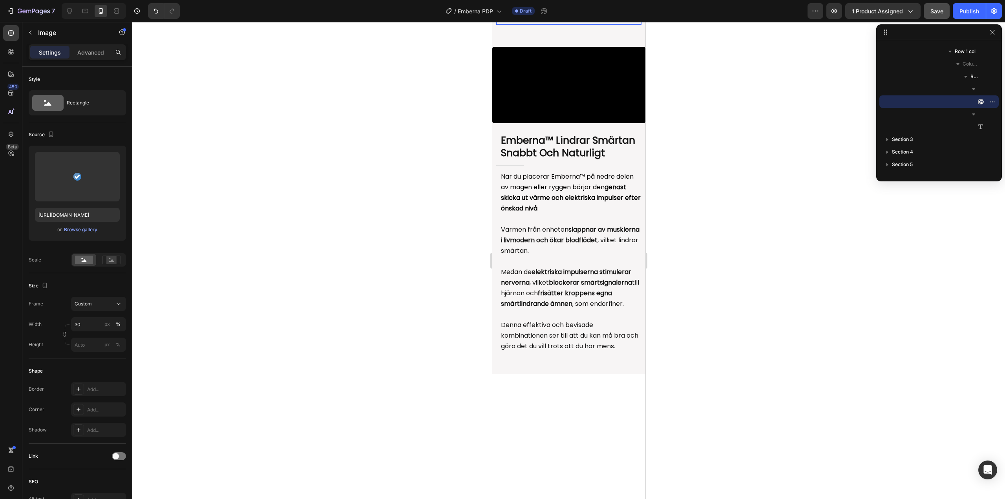
click at [509, 25] on div "Image 0" at bounding box center [508, 12] width 24 height 25
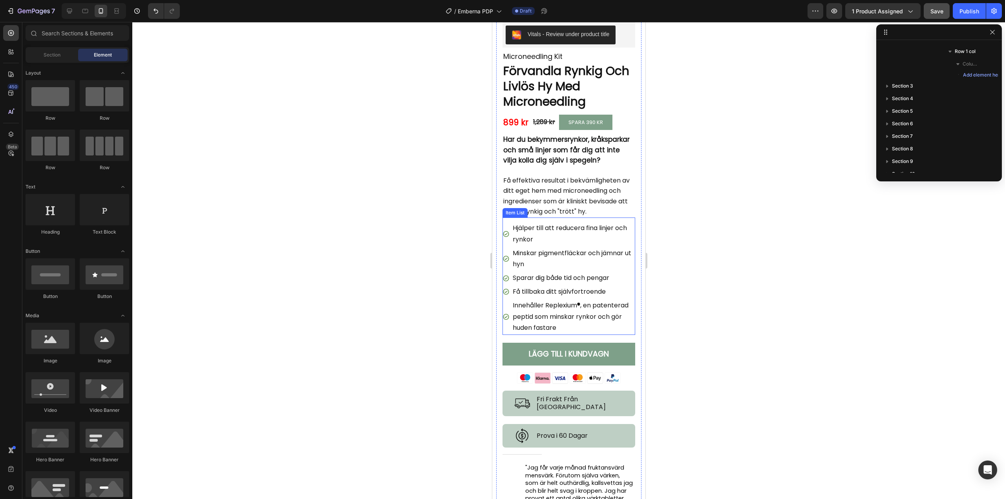
scroll to position [181, 0]
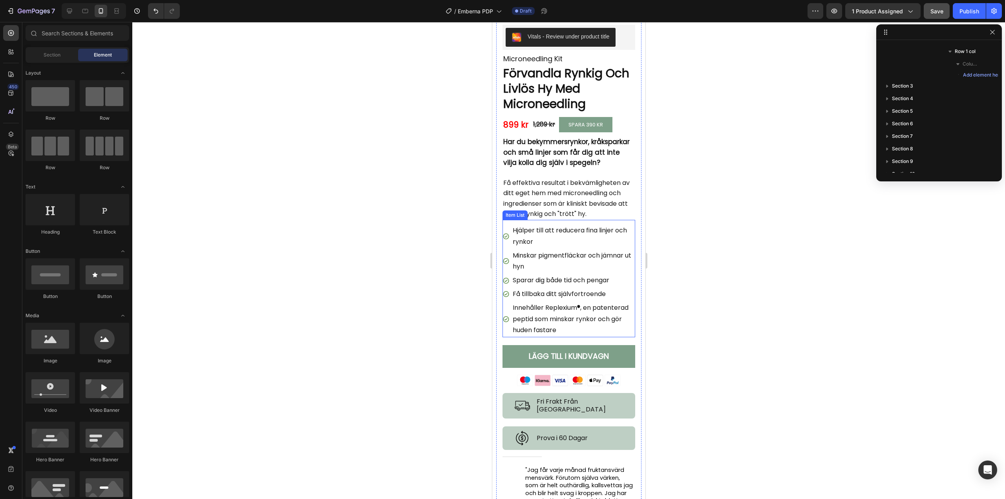
click at [508, 228] on div "Hjälper till att reducera fina linjer och rynkor" at bounding box center [568, 236] width 133 height 25
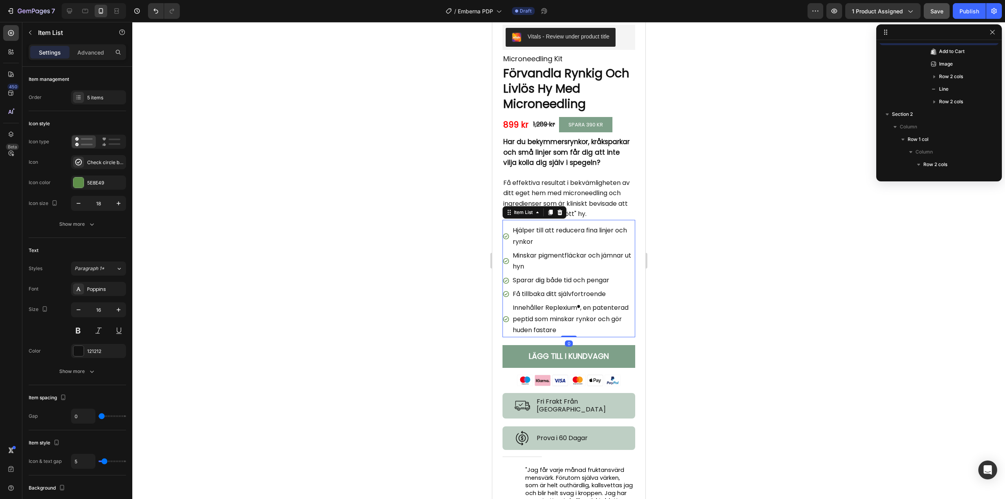
scroll to position [111, 0]
click at [550, 215] on icon at bounding box center [550, 212] width 4 height 5
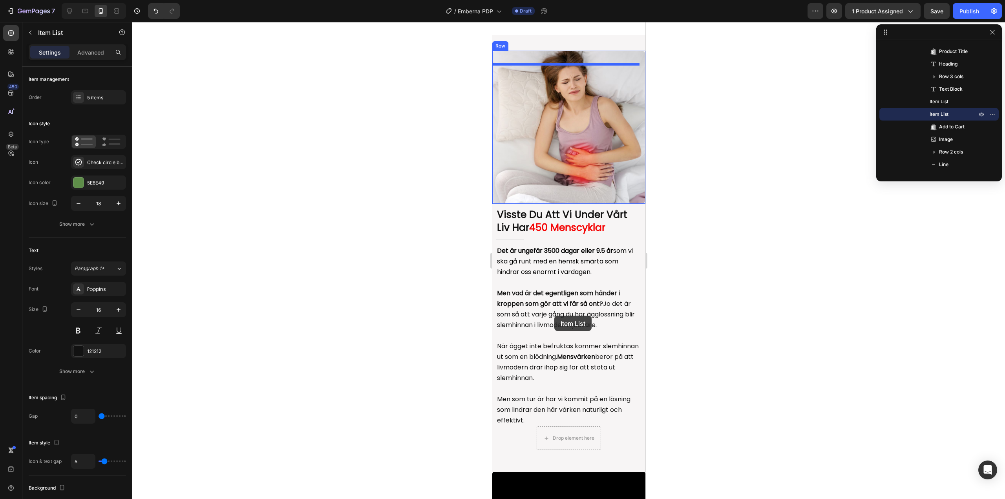
scroll to position [927, 0]
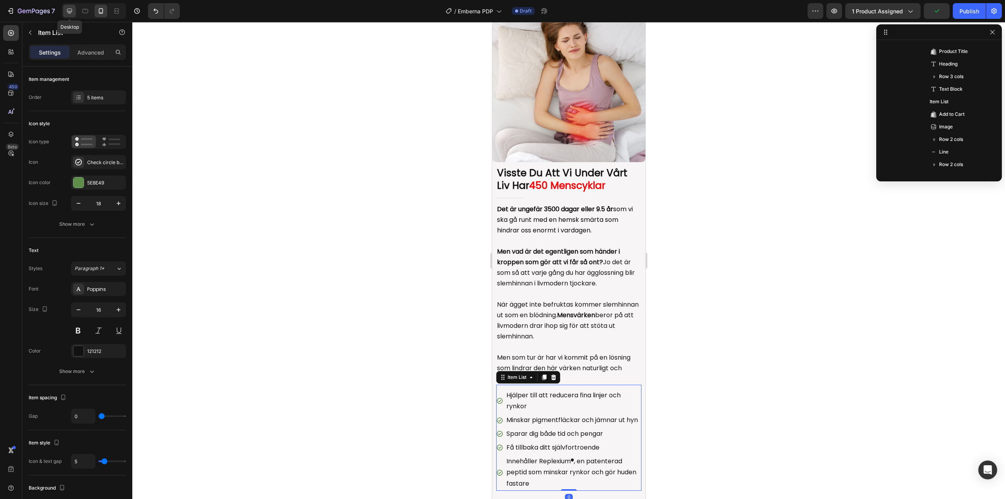
click at [74, 11] on div at bounding box center [69, 11] width 13 height 13
type input "16"
type input "18"
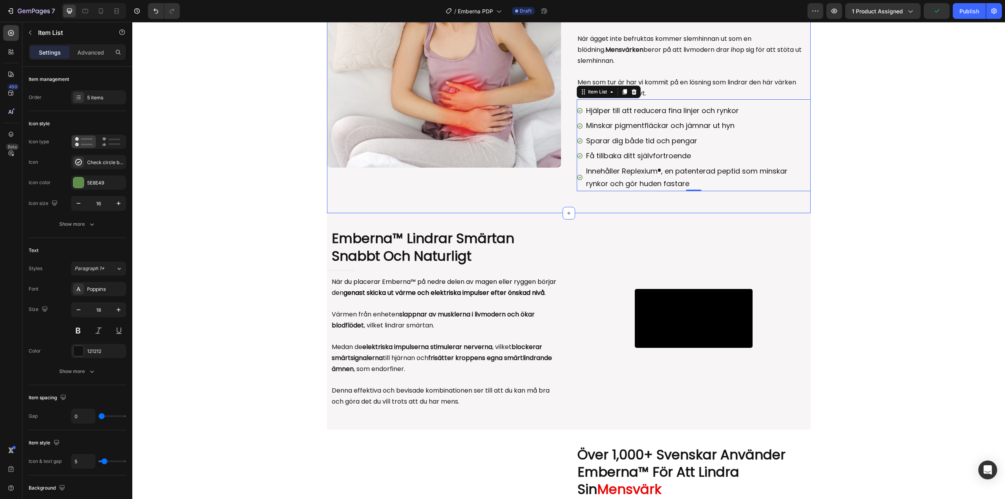
scroll to position [996, 0]
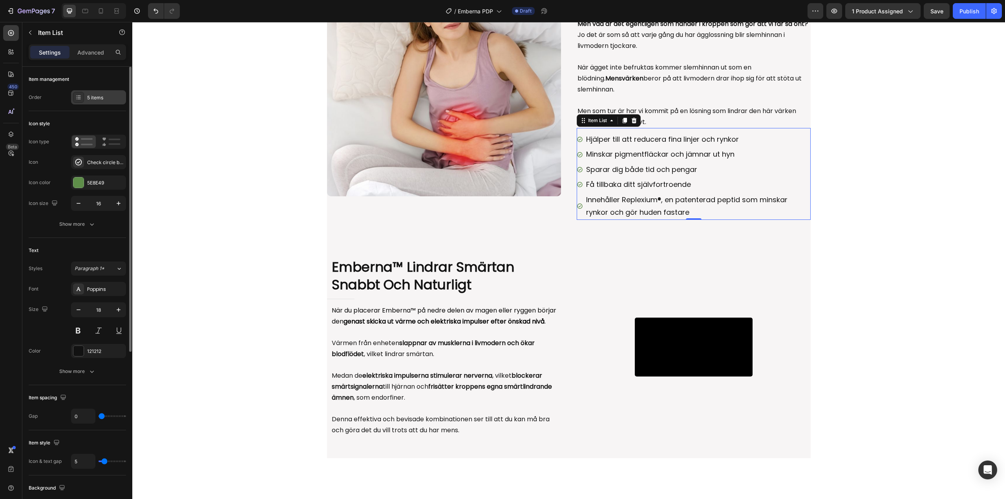
click at [90, 97] on div "5 items" at bounding box center [105, 97] width 37 height 7
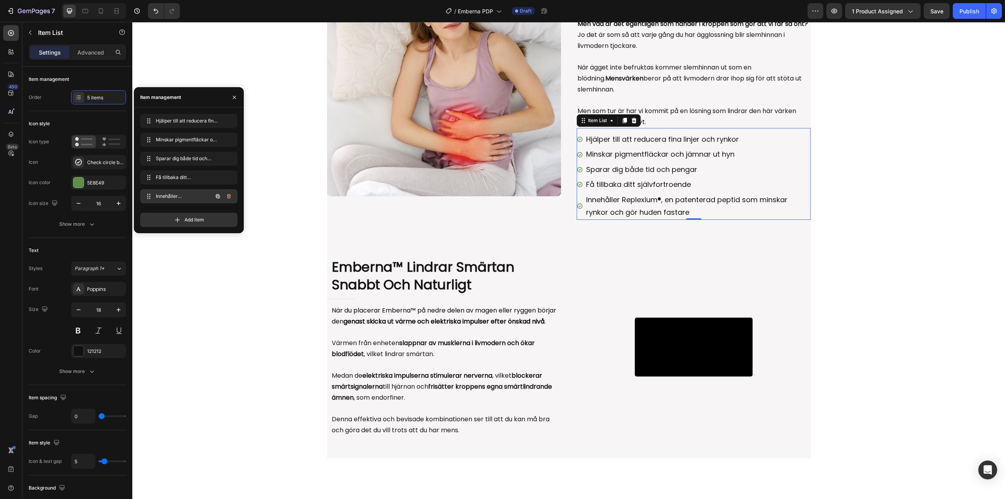
click at [229, 194] on icon "button" at bounding box center [229, 196] width 6 height 6
click at [230, 179] on icon "button" at bounding box center [229, 177] width 4 height 5
click at [228, 178] on div "Delete" at bounding box center [223, 177] width 15 height 7
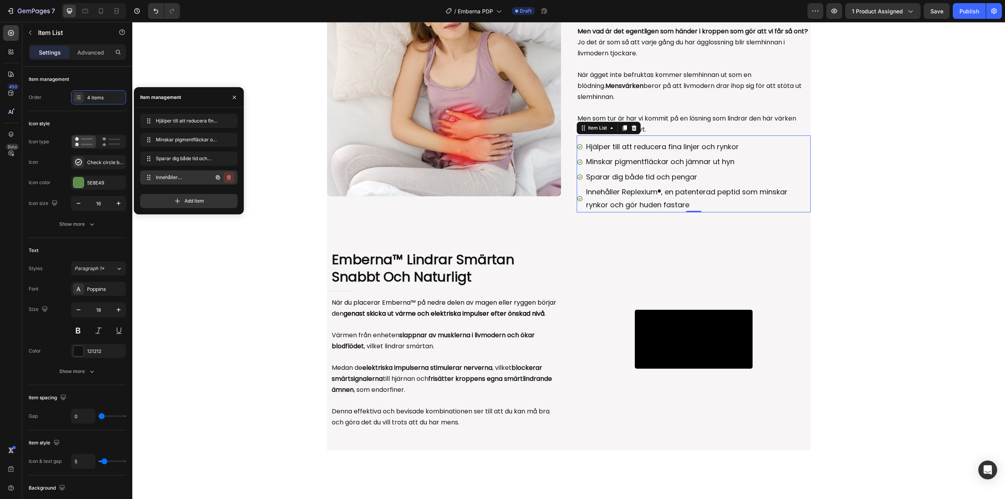
click at [228, 178] on icon "button" at bounding box center [229, 177] width 6 height 6
click at [228, 178] on div "Delete" at bounding box center [223, 177] width 15 height 7
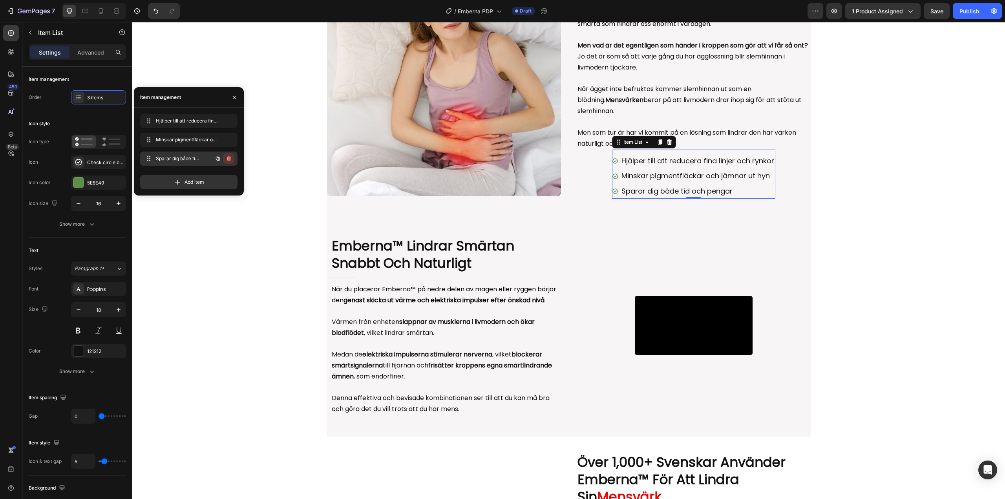
click at [229, 162] on button "button" at bounding box center [228, 158] width 11 height 11
click at [229, 161] on div "Delete" at bounding box center [223, 158] width 15 height 7
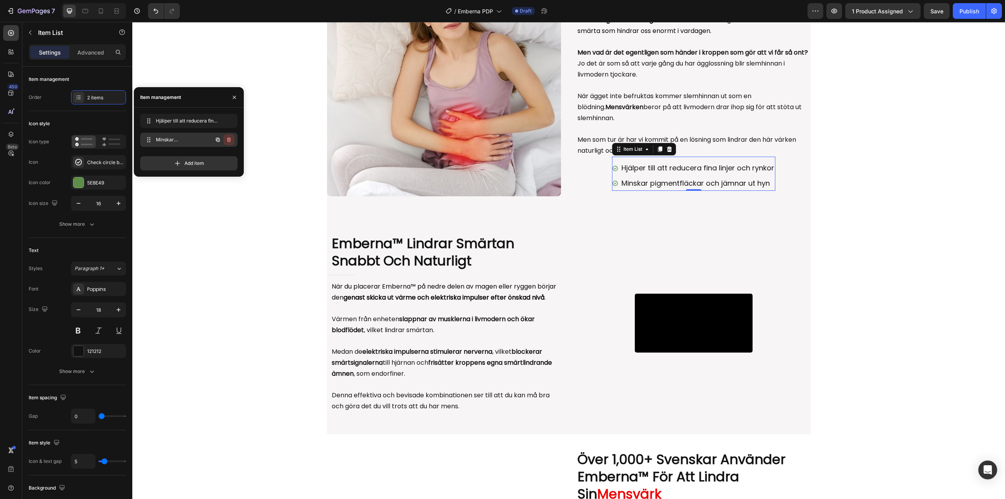
click at [229, 138] on icon "button" at bounding box center [229, 140] width 6 height 6
click at [223, 139] on div "Delete" at bounding box center [223, 139] width 15 height 7
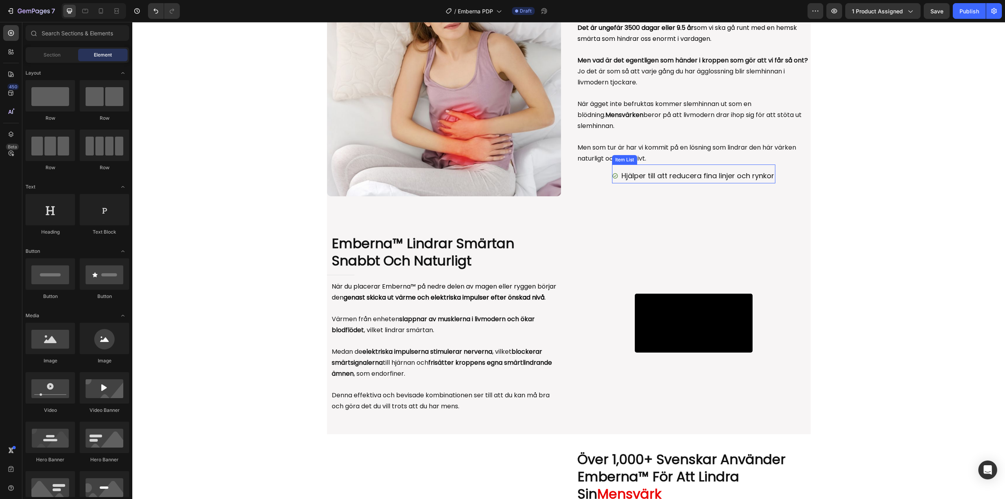
click at [612, 182] on div "Hjälper till att reducera fina linjer och rynkor" at bounding box center [693, 175] width 163 height 15
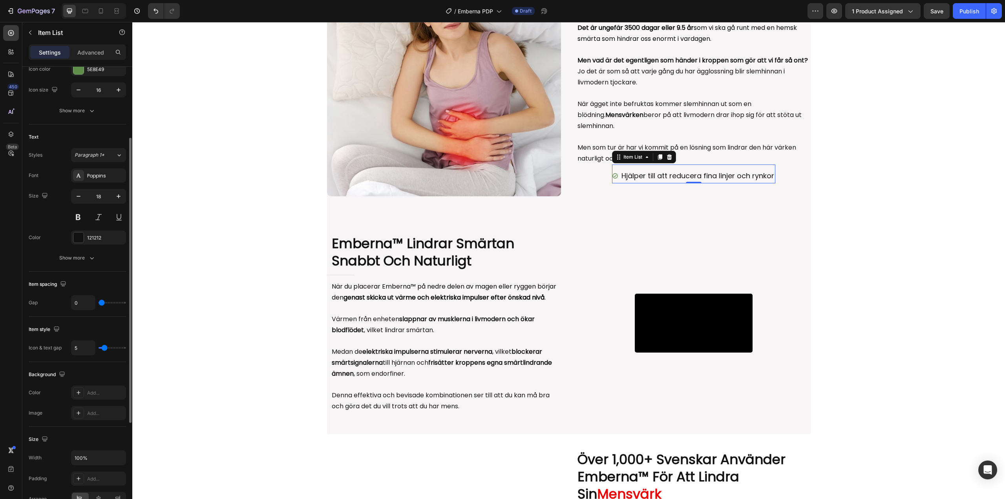
scroll to position [0, 0]
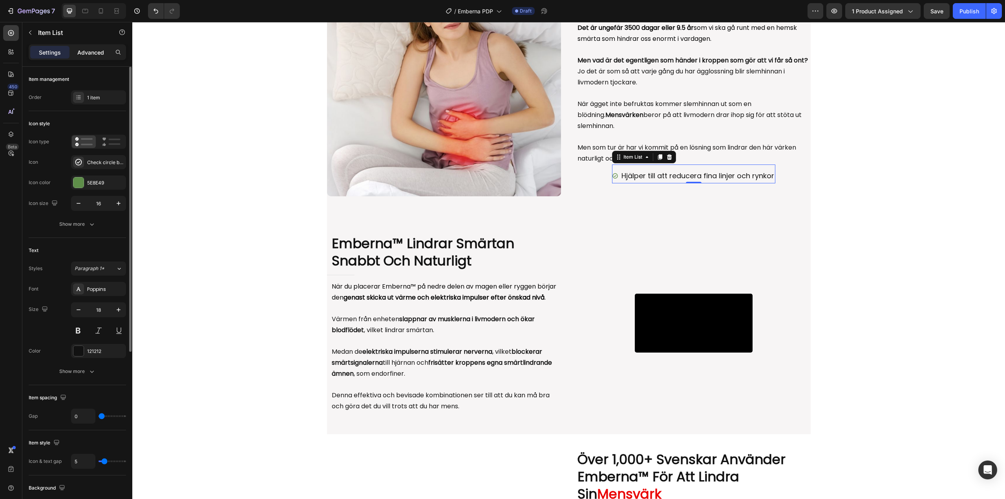
click at [88, 49] on p "Advanced" at bounding box center [90, 52] width 27 height 8
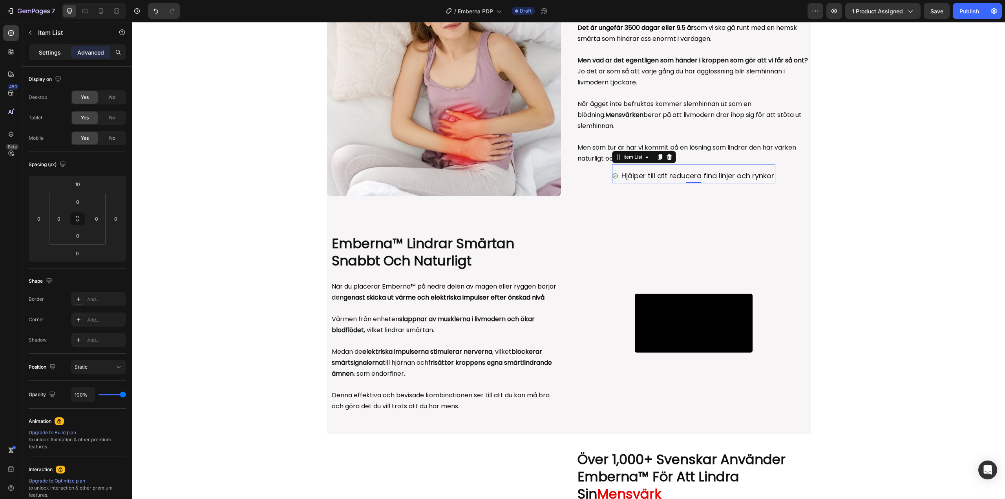
click at [51, 49] on p "Settings" at bounding box center [50, 52] width 22 height 8
type input "5"
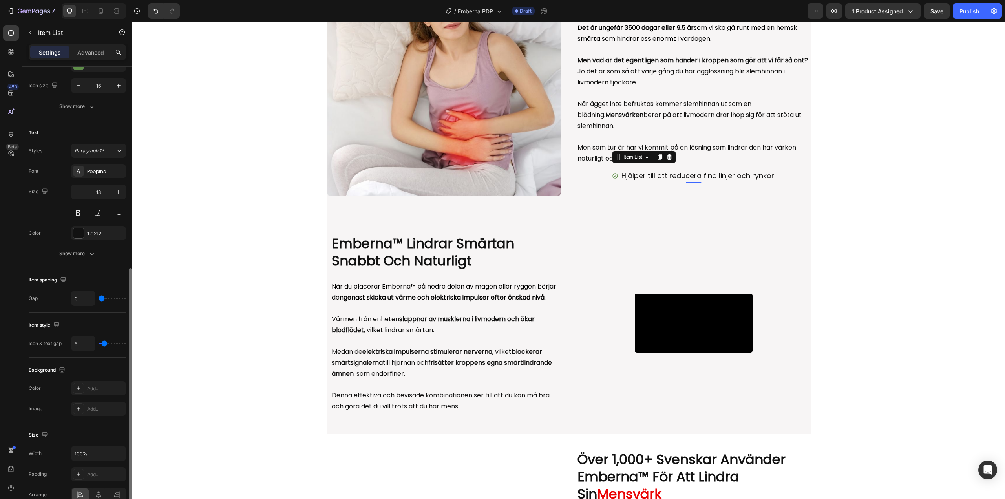
scroll to position [236, 0]
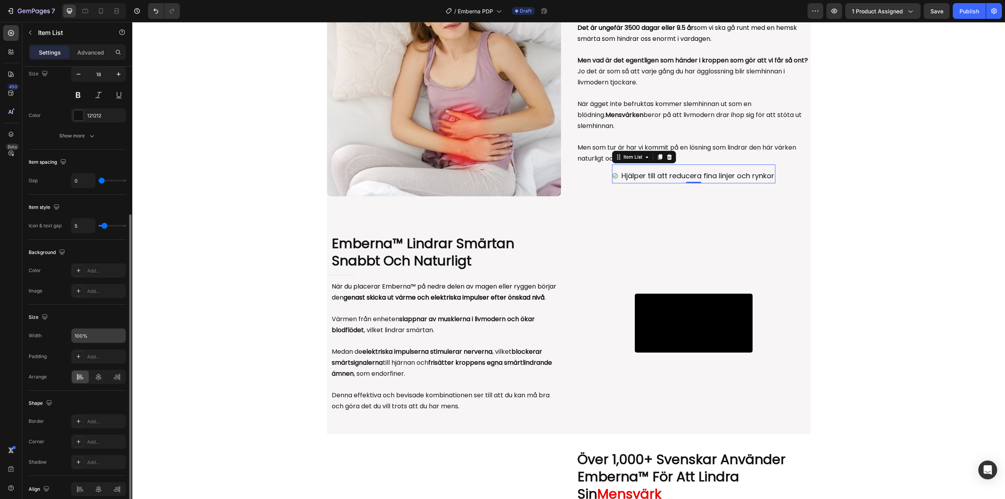
click at [105, 334] on input "100%" at bounding box center [98, 336] width 54 height 14
click at [115, 335] on icon "button" at bounding box center [119, 336] width 8 height 8
click at [97, 358] on span "Fit content" at bounding box center [86, 355] width 24 height 7
click at [118, 337] on icon "button" at bounding box center [119, 336] width 8 height 8
click at [93, 368] on p "Full 100%" at bounding box center [96, 370] width 45 height 7
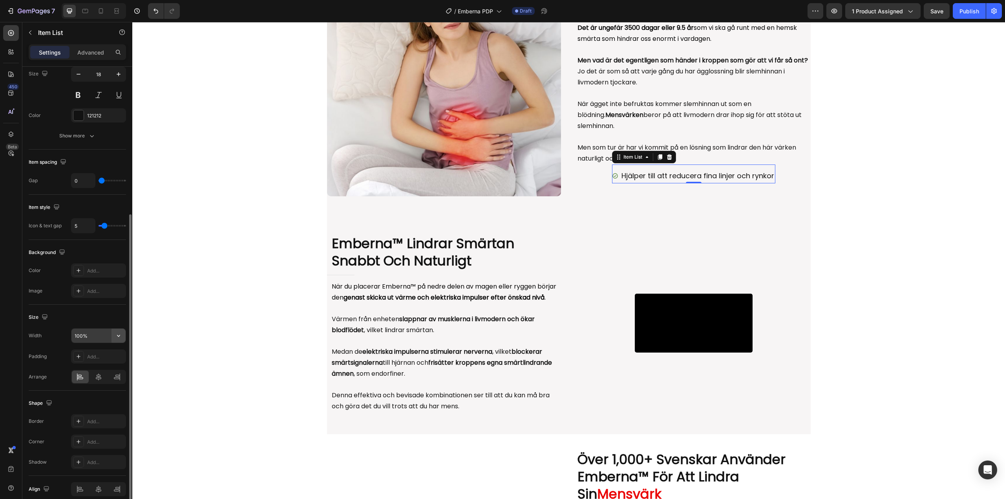
click at [120, 338] on icon "button" at bounding box center [119, 336] width 8 height 8
click at [106, 352] on div "Fit content Auto" at bounding box center [90, 355] width 64 height 15
type input "Auto"
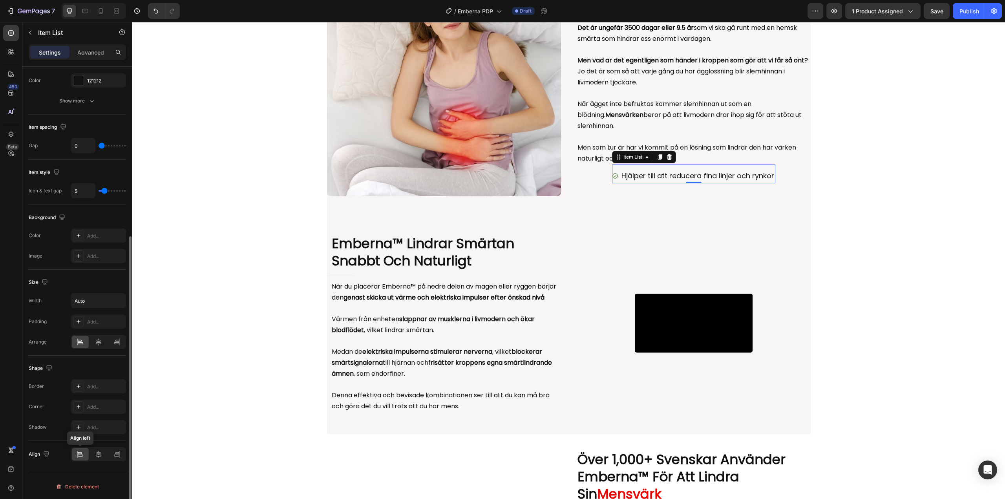
click at [80, 453] on icon at bounding box center [80, 454] width 8 height 8
click at [584, 172] on div "Visste Du Att Vi Under Vårt Liv Har 450 Menscyklar Heading Title Line Det är un…" at bounding box center [694, 79] width 234 height 208
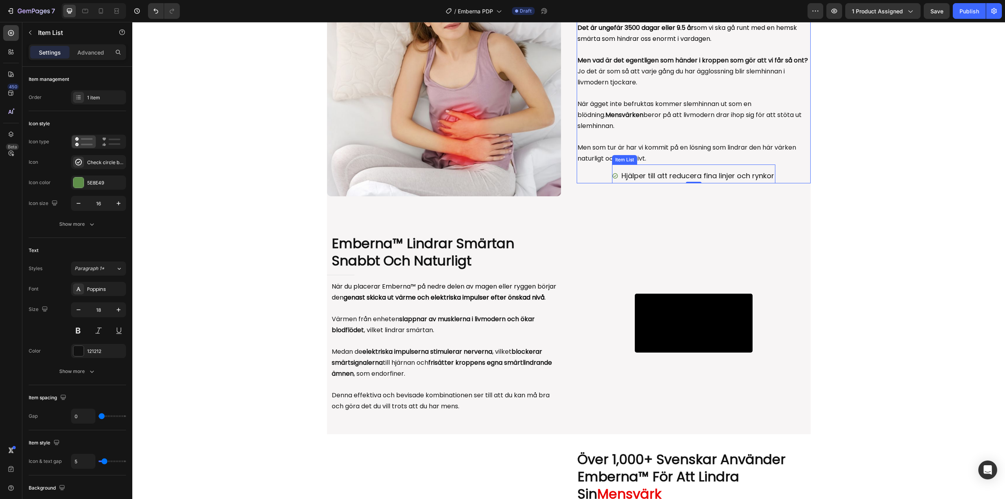
click at [612, 171] on div "Hjälper till att reducera fina linjer och rynkor" at bounding box center [693, 175] width 163 height 15
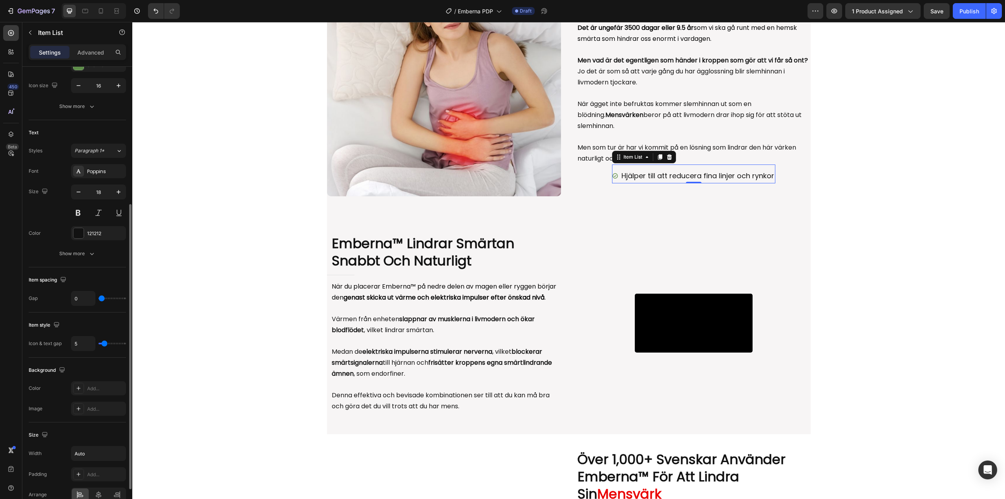
scroll to position [196, 0]
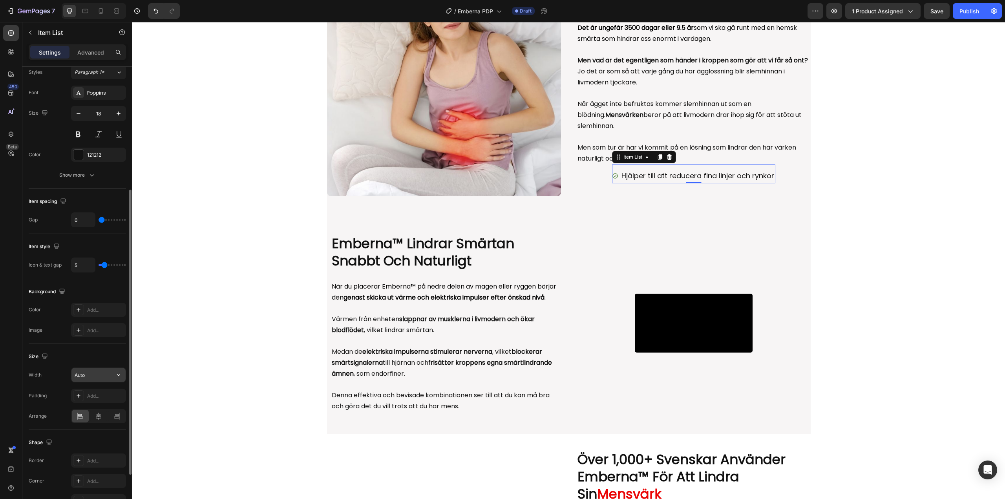
click at [98, 374] on input "Auto" at bounding box center [98, 375] width 54 height 14
click at [118, 375] on icon "button" at bounding box center [119, 375] width 8 height 8
click at [93, 394] on span "Fit content" at bounding box center [86, 394] width 24 height 7
click at [80, 375] on input "Auto" at bounding box center [98, 375] width 54 height 14
click at [115, 376] on icon "button" at bounding box center [119, 375] width 8 height 8
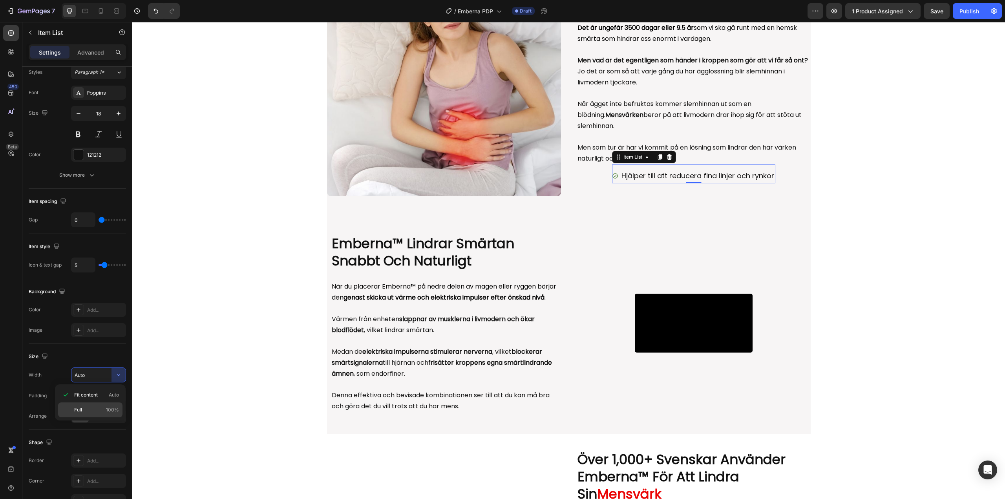
click at [90, 406] on div "Full 100%" at bounding box center [90, 409] width 64 height 15
type input "100%"
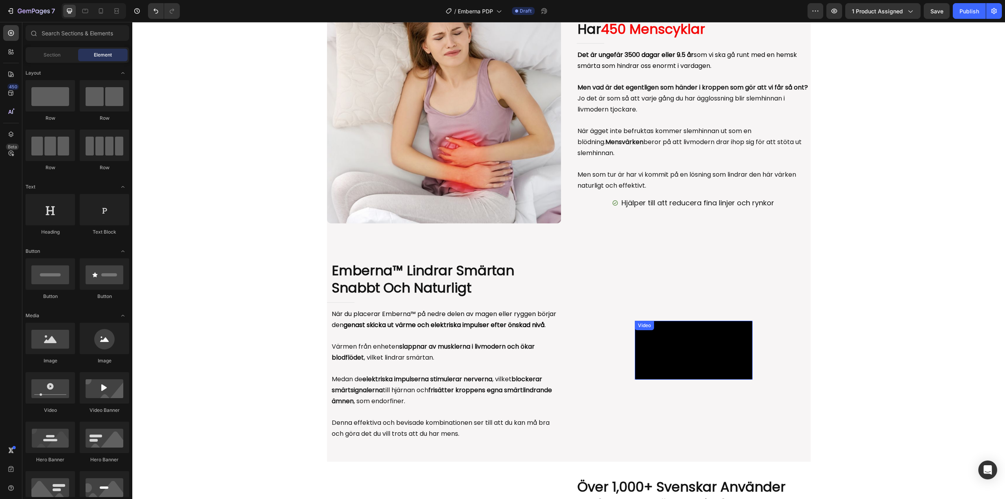
scroll to position [541, 0]
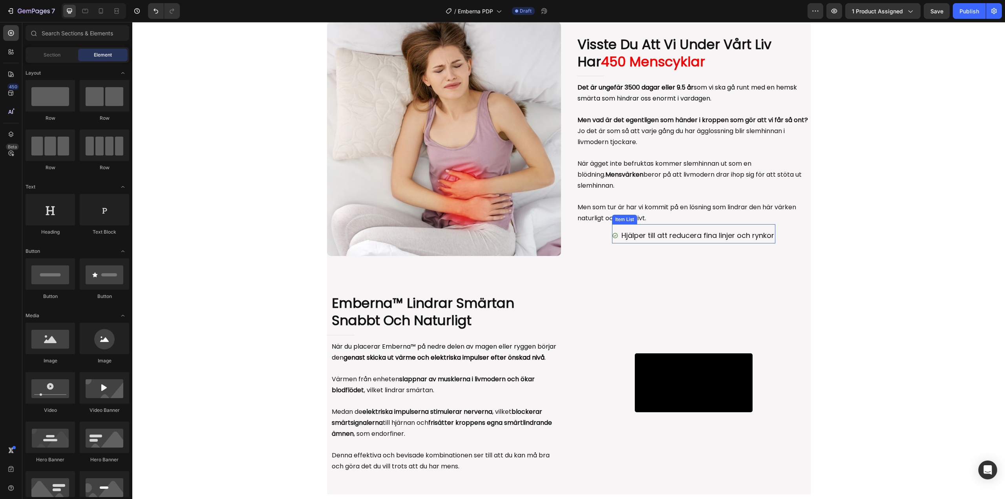
click at [612, 241] on div "Hjälper till att reducera fina linjer och rynkor" at bounding box center [693, 235] width 163 height 15
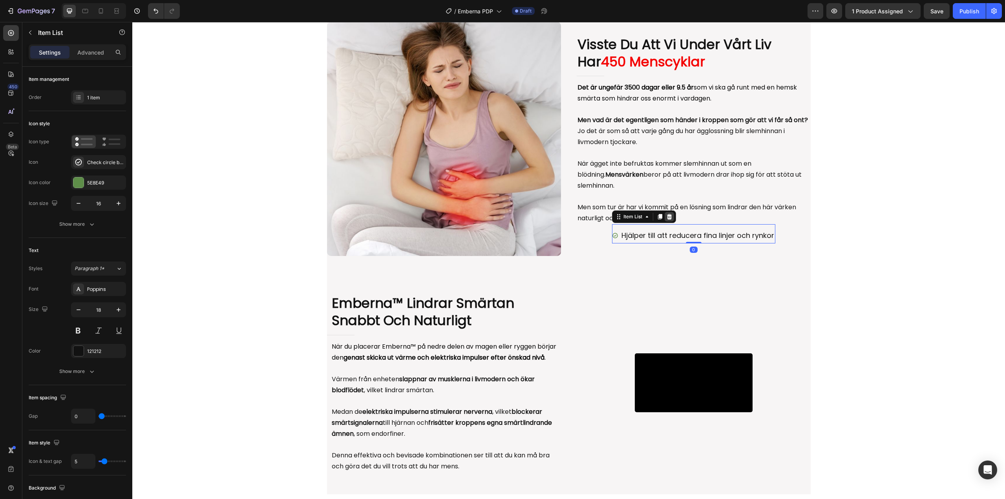
click at [668, 218] on icon at bounding box center [669, 217] width 6 height 6
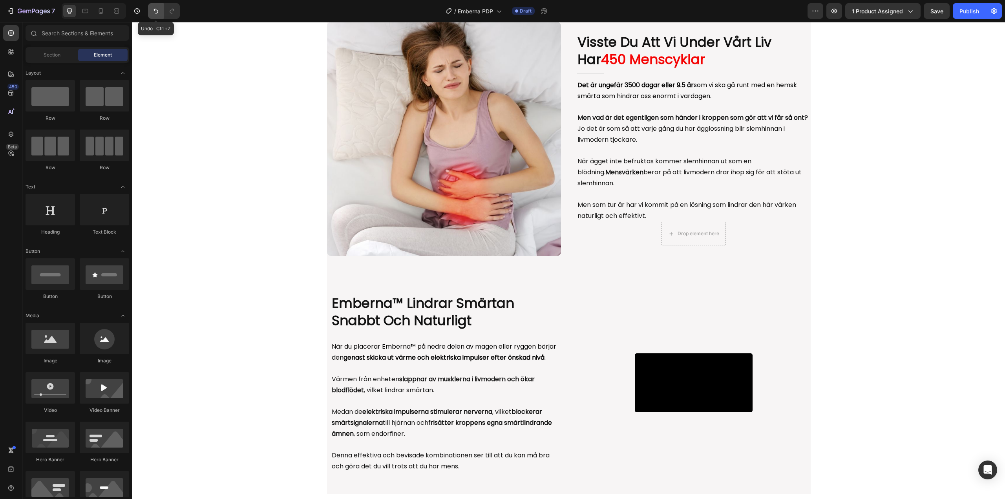
click at [159, 15] on icon "Undo/Redo" at bounding box center [156, 11] width 8 height 8
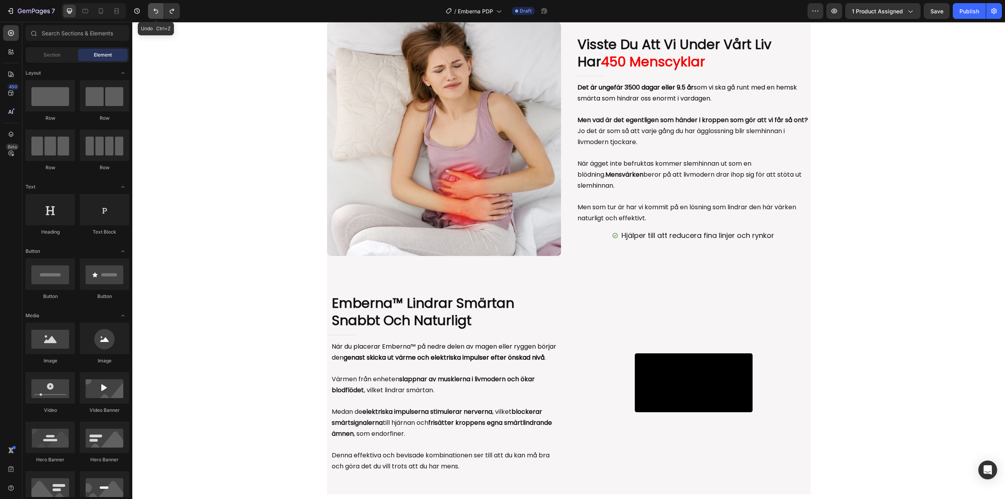
click at [159, 15] on icon "Undo/Redo" at bounding box center [156, 11] width 8 height 8
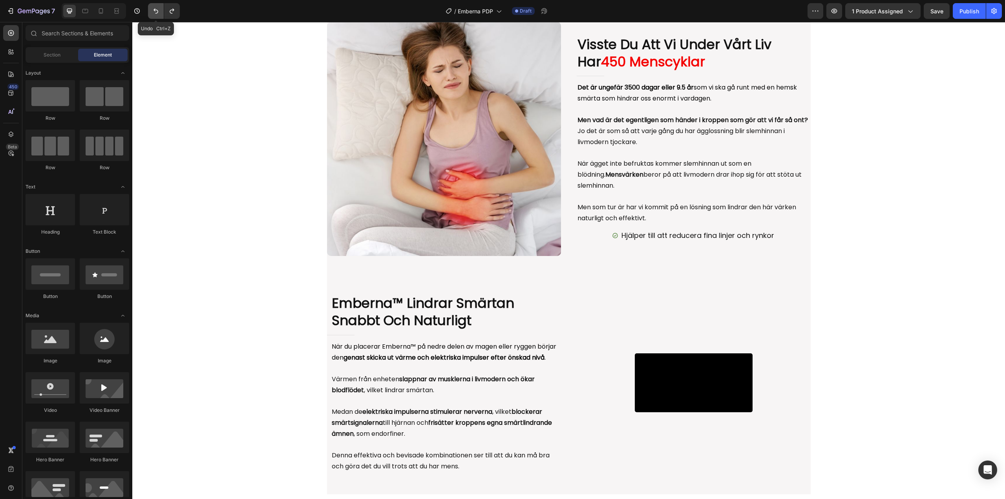
click at [159, 15] on icon "Undo/Redo" at bounding box center [156, 11] width 8 height 8
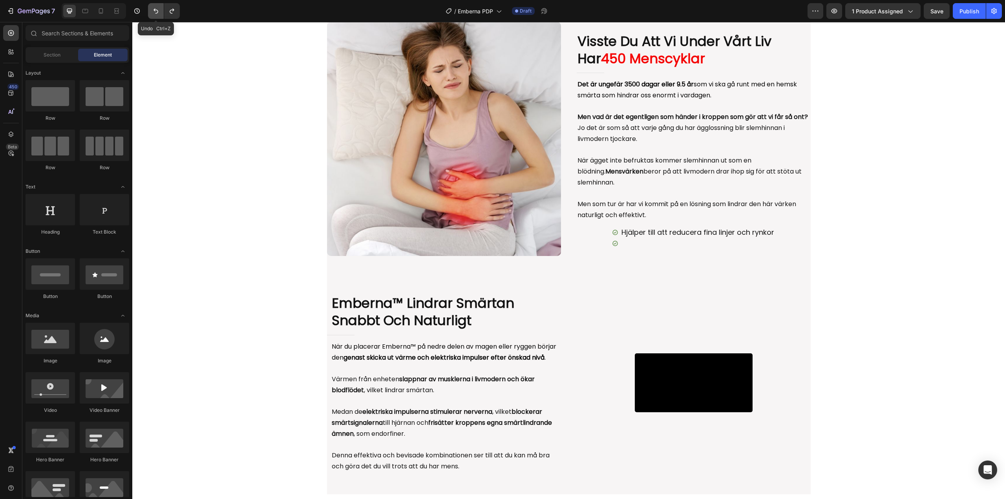
click at [159, 15] on icon "Undo/Redo" at bounding box center [156, 11] width 8 height 8
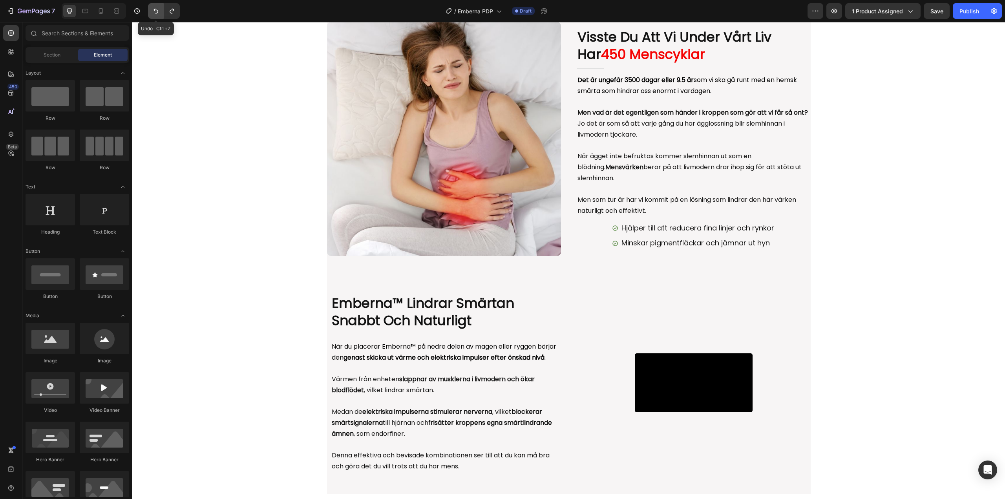
click at [159, 15] on icon "Undo/Redo" at bounding box center [156, 11] width 8 height 8
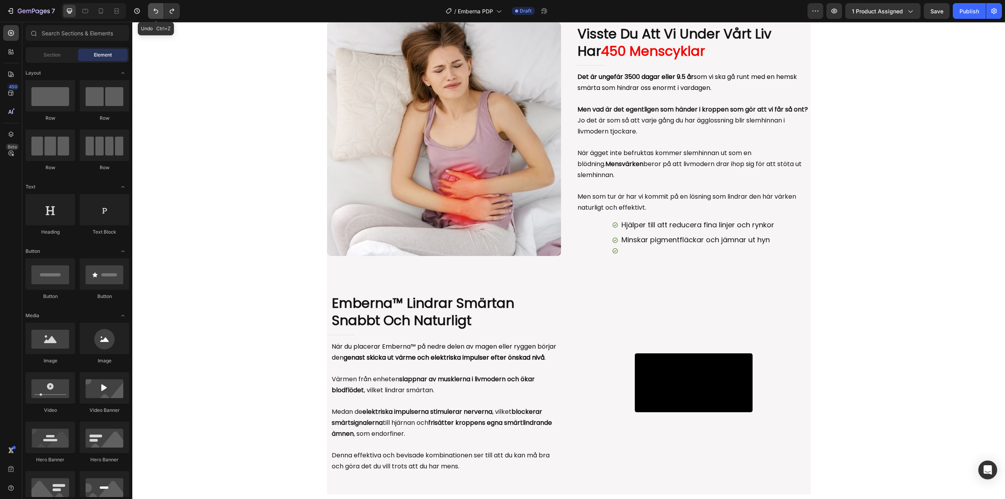
click at [159, 15] on icon "Undo/Redo" at bounding box center [156, 11] width 8 height 8
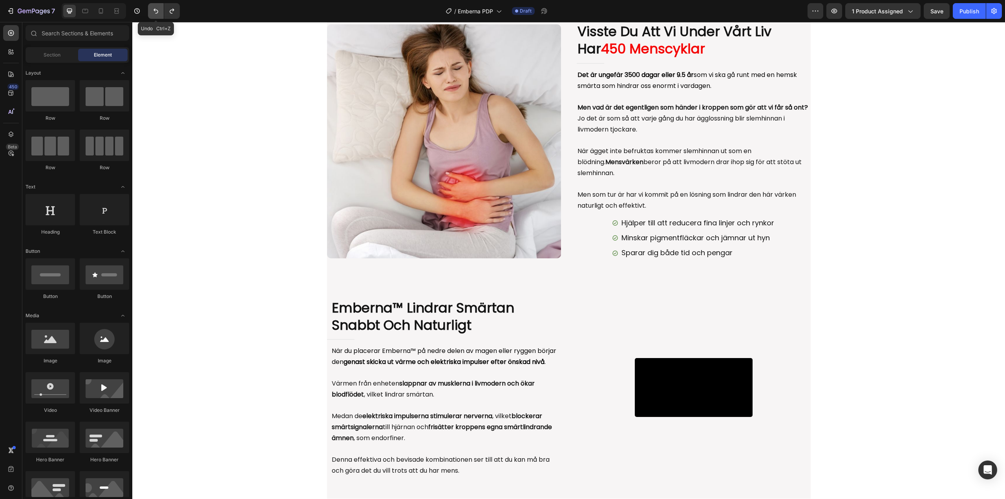
click at [159, 15] on icon "Undo/Redo" at bounding box center [156, 11] width 8 height 8
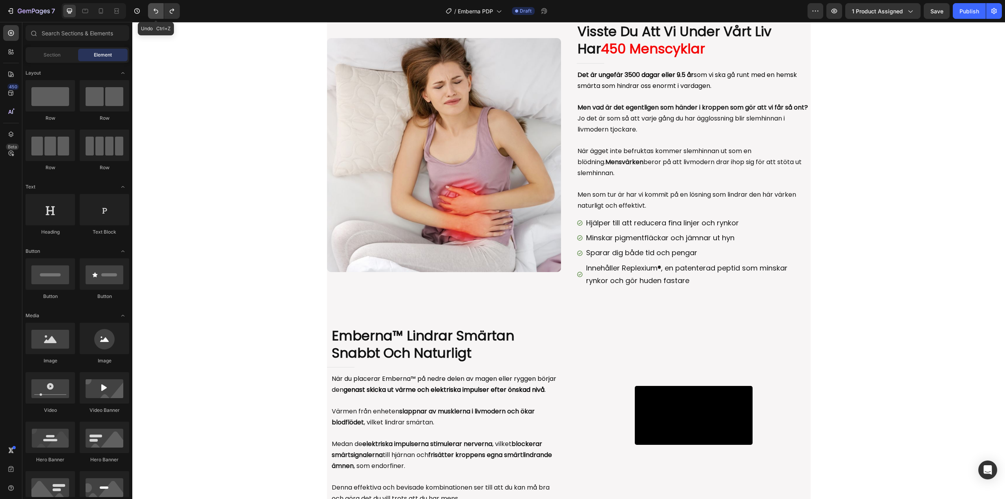
click at [159, 15] on icon "Undo/Redo" at bounding box center [156, 11] width 8 height 8
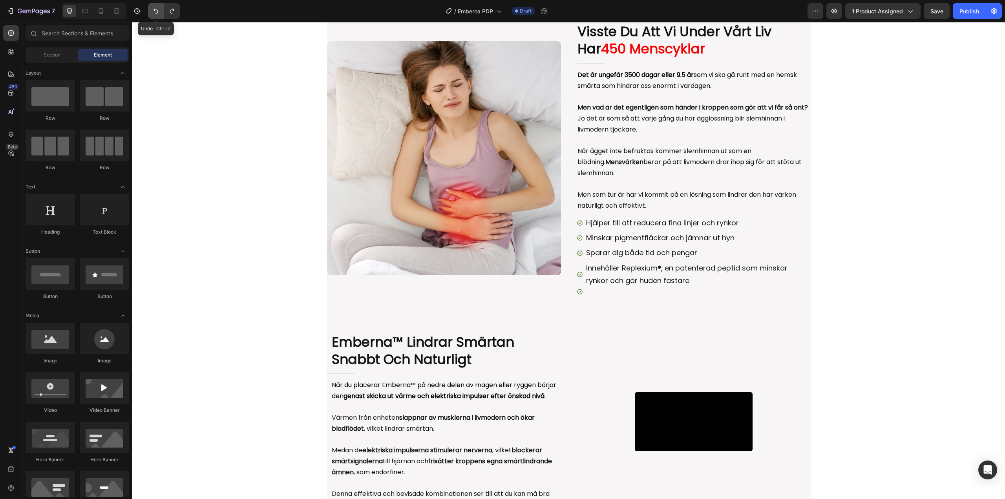
click at [159, 15] on icon "Undo/Redo" at bounding box center [156, 11] width 8 height 8
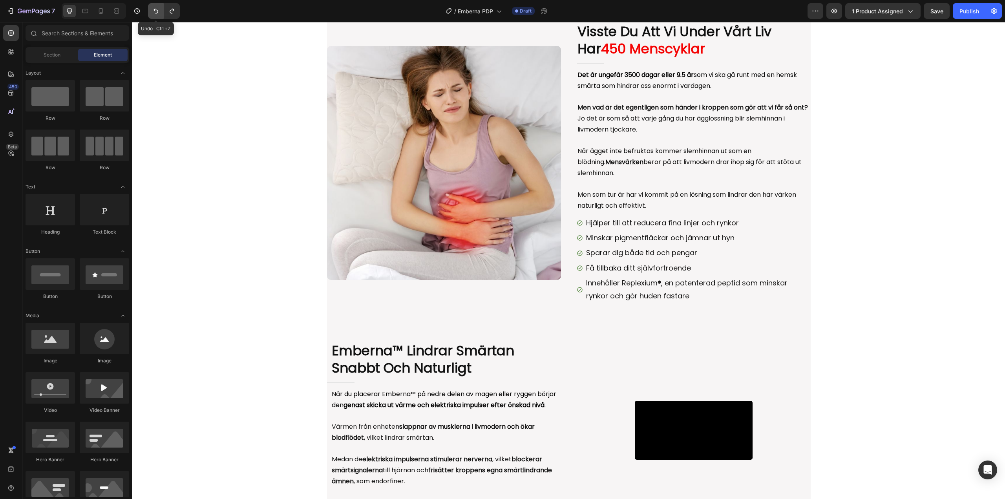
click at [159, 15] on icon "Undo/Redo" at bounding box center [156, 11] width 8 height 8
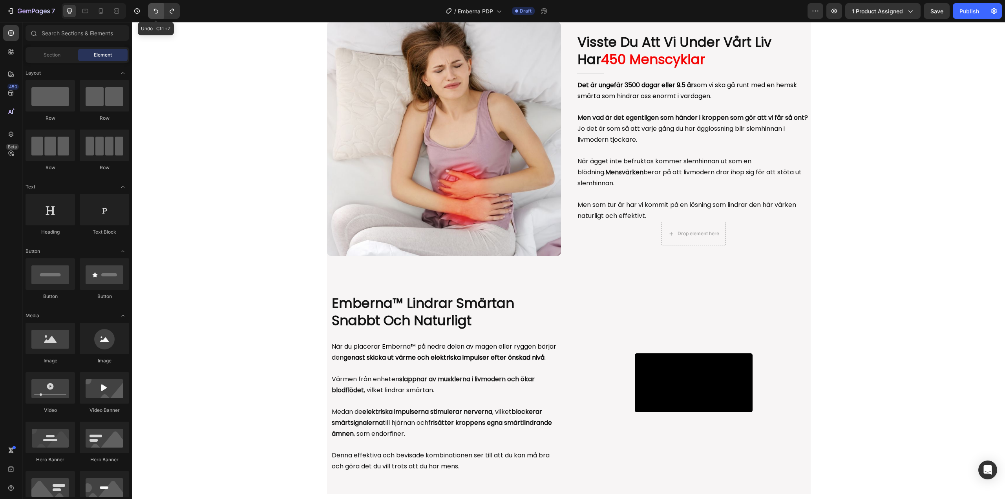
click at [159, 15] on icon "Undo/Redo" at bounding box center [156, 11] width 8 height 8
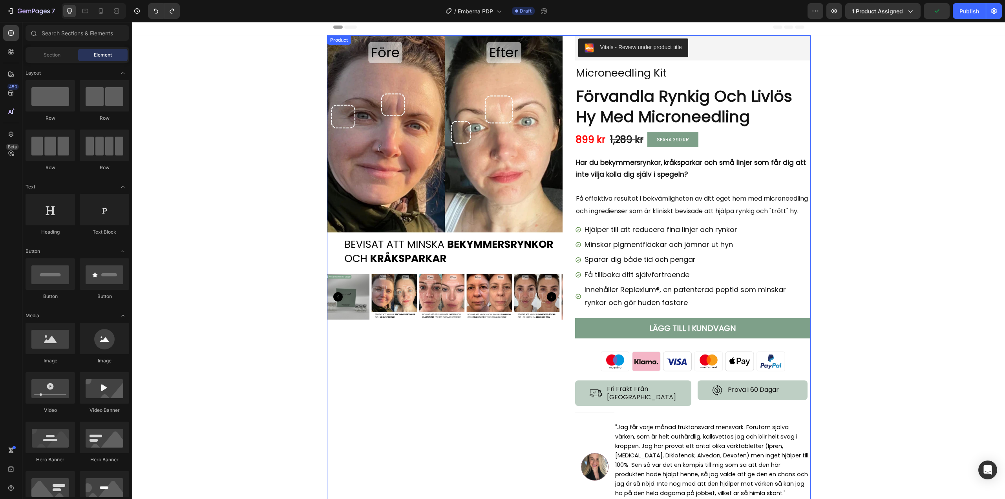
scroll to position [0, 0]
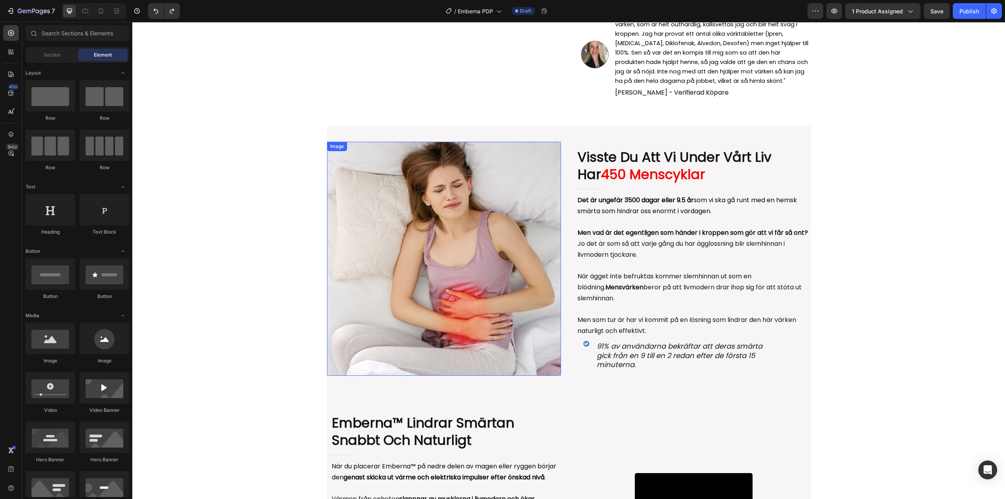
scroll to position [314, 0]
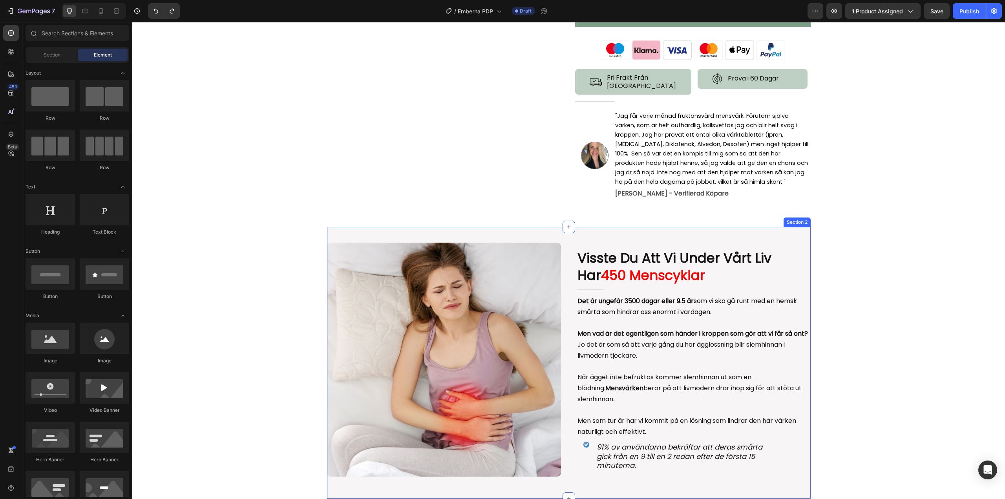
click at [341, 242] on div "Image Row Visste Du Att Vi Under Vårt Liv Har 450 Menscyklar Heading Title Line…" at bounding box center [569, 363] width 484 height 272
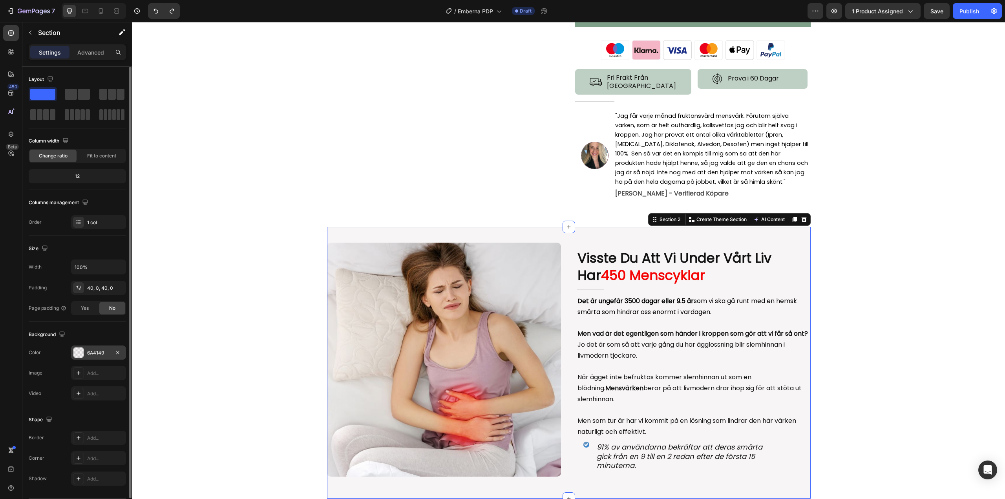
click at [95, 358] on div "6A4149" at bounding box center [98, 352] width 55 height 14
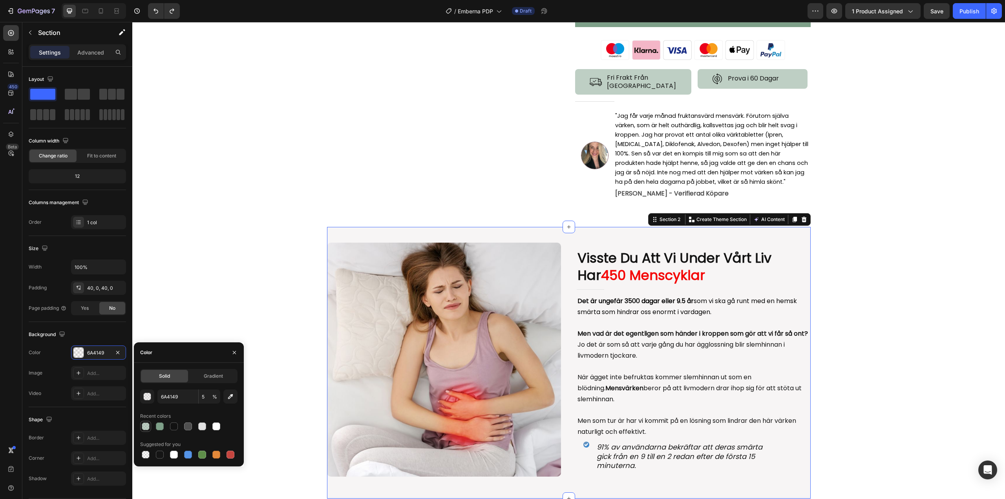
click at [148, 427] on div at bounding box center [146, 426] width 8 height 8
type input "7EA089"
type input "50"
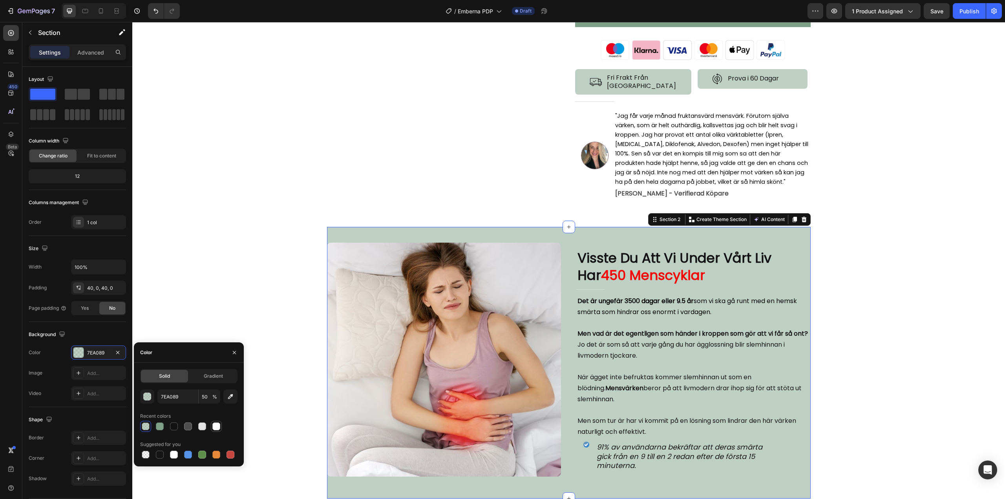
click at [219, 428] on div at bounding box center [216, 426] width 8 height 8
type input "FFFFFF"
type input "100"
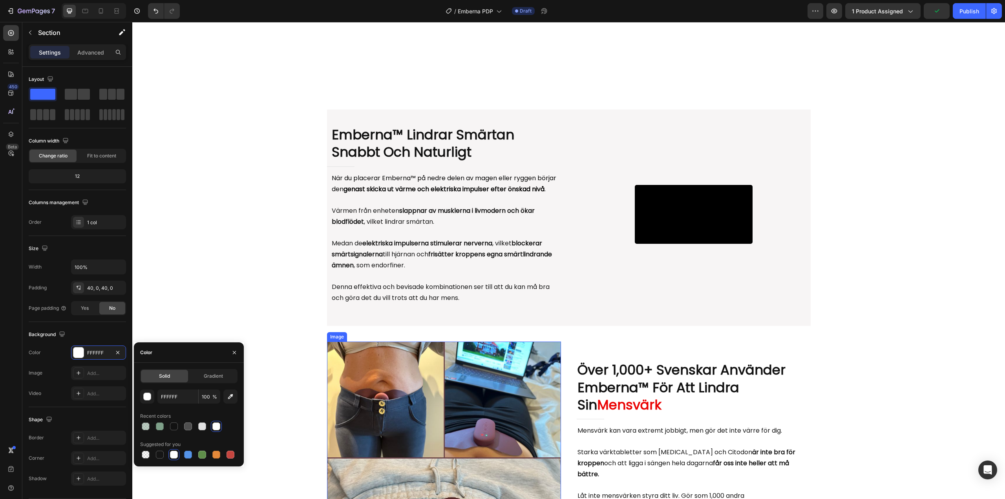
scroll to position [942, 0]
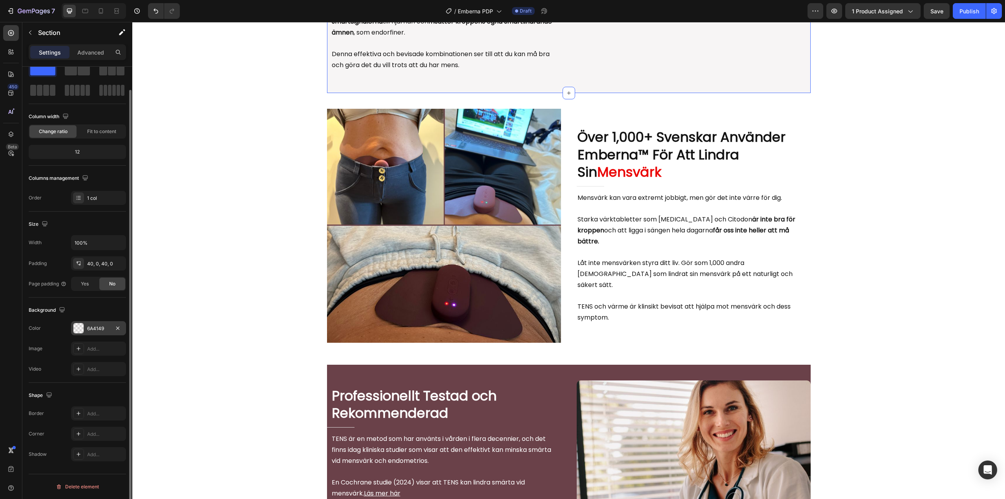
click at [93, 328] on div "6A4149" at bounding box center [98, 328] width 23 height 7
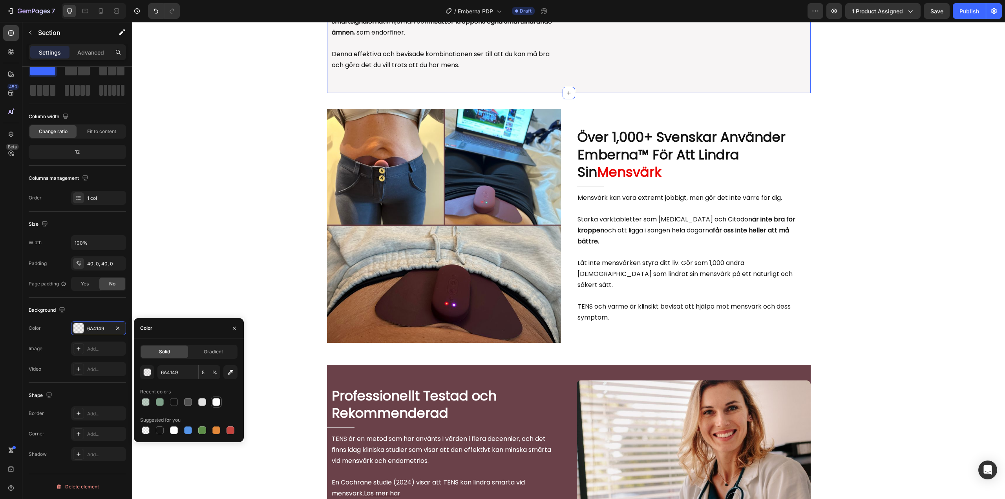
click at [214, 402] on div at bounding box center [216, 402] width 8 height 8
type input "FFFFFF"
type input "100"
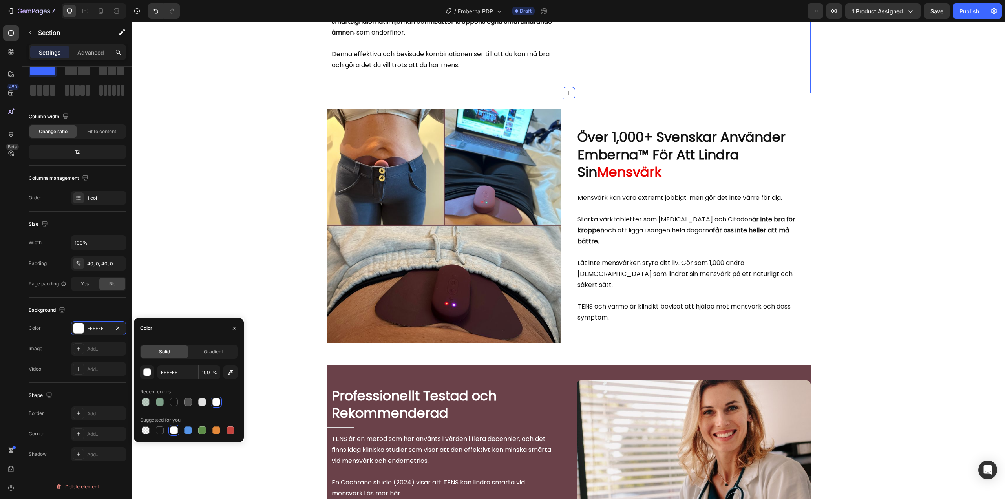
click at [226, 231] on div "Video Emberna™ Lindrar Smärtan Snabbt Och Naturligt Heading Title Line När du p…" at bounding box center [568, 389] width 873 height 2587
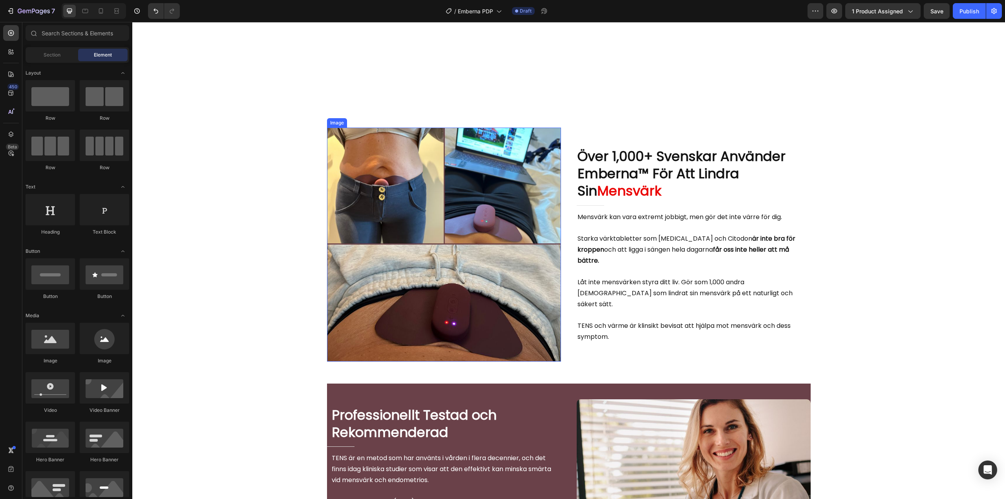
scroll to position [1256, 0]
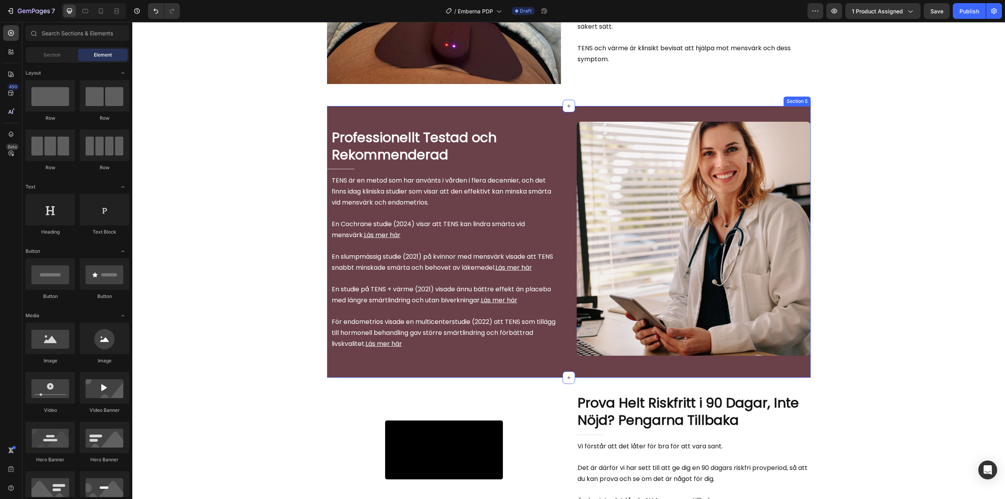
click at [497, 120] on div "Image Row Professionellt Testad och Rekommenderad Heading Title Line TENS är en…" at bounding box center [569, 242] width 484 height 272
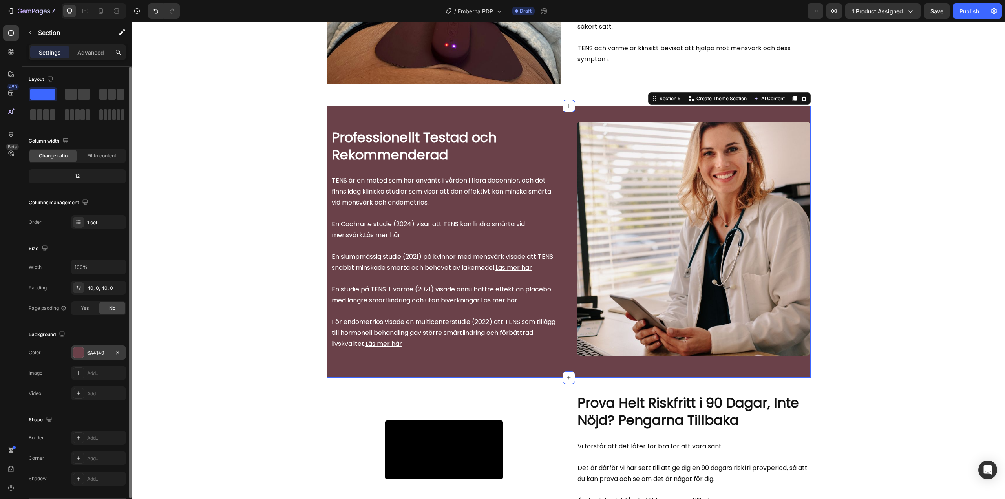
click at [96, 352] on div "6A4149" at bounding box center [98, 352] width 23 height 7
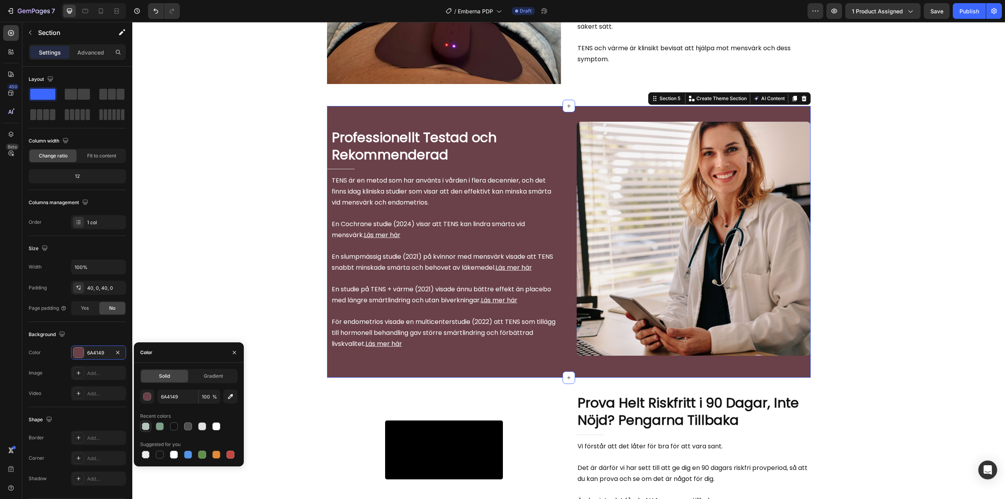
click at [150, 425] on div at bounding box center [145, 426] width 9 height 9
type input "7EA089"
type input "50"
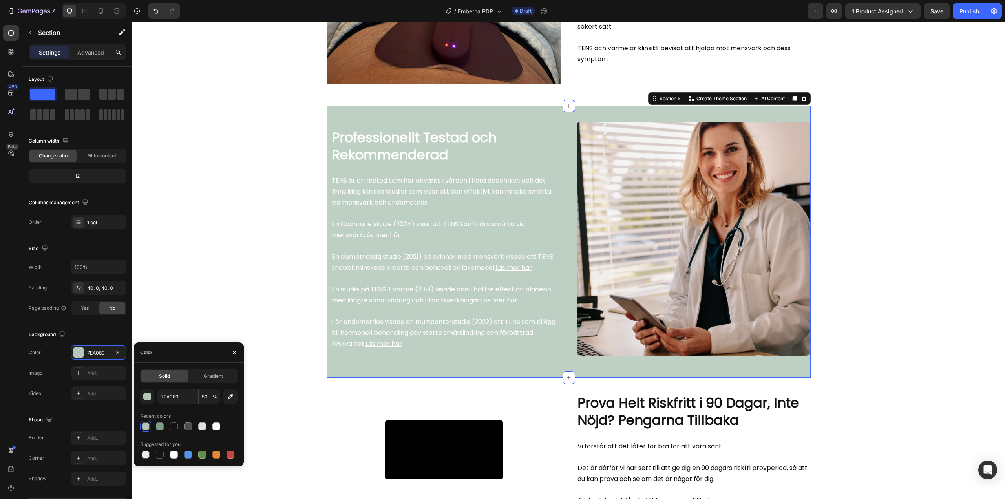
click at [167, 248] on div "Image Row Över 1,000+ Svenskar Använder Emberna™ För Att Lindra Sin Mensvärk He…" at bounding box center [568, 104] width 873 height 2644
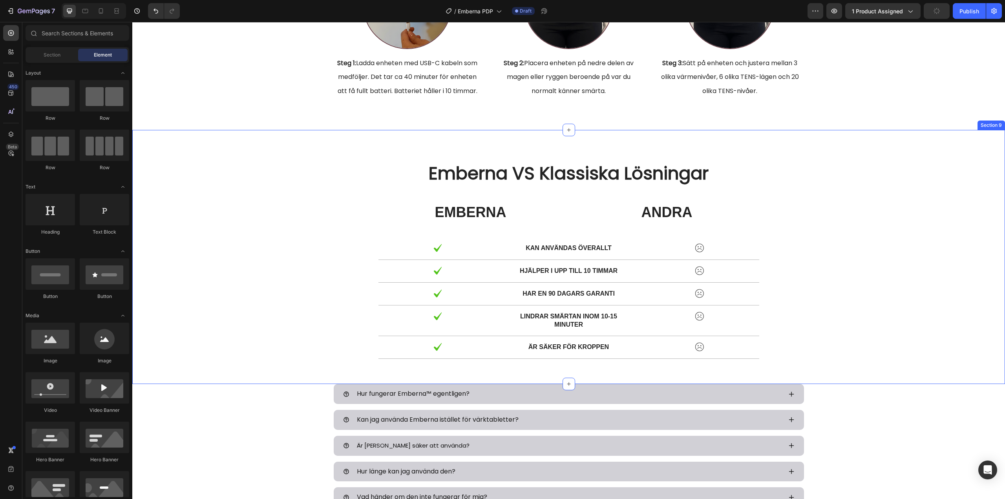
scroll to position [2277, 0]
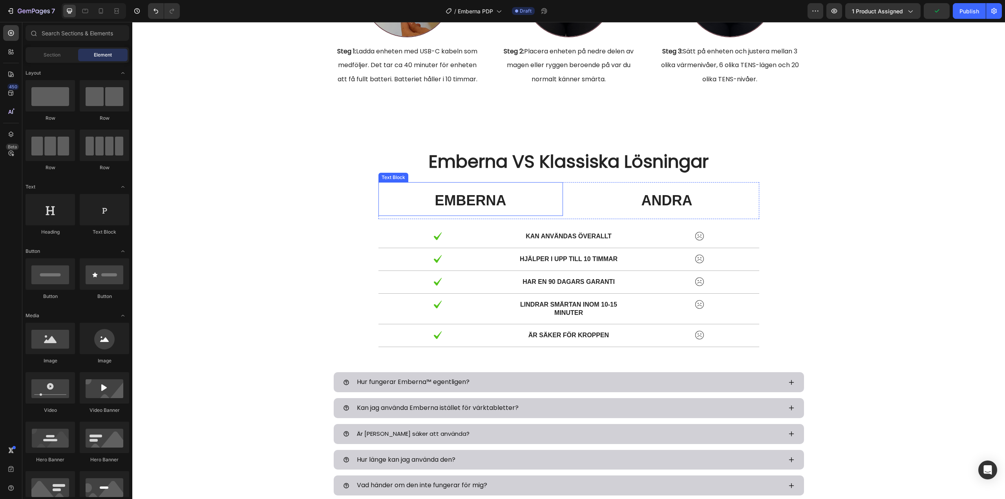
click at [441, 206] on span "EMBERNA" at bounding box center [470, 200] width 71 height 16
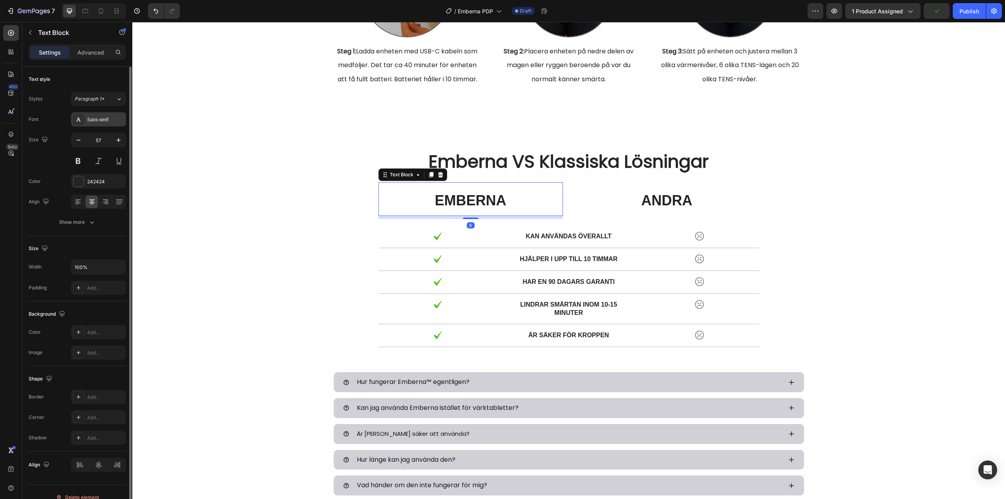
click at [92, 115] on div "Sans-serif" at bounding box center [98, 119] width 55 height 14
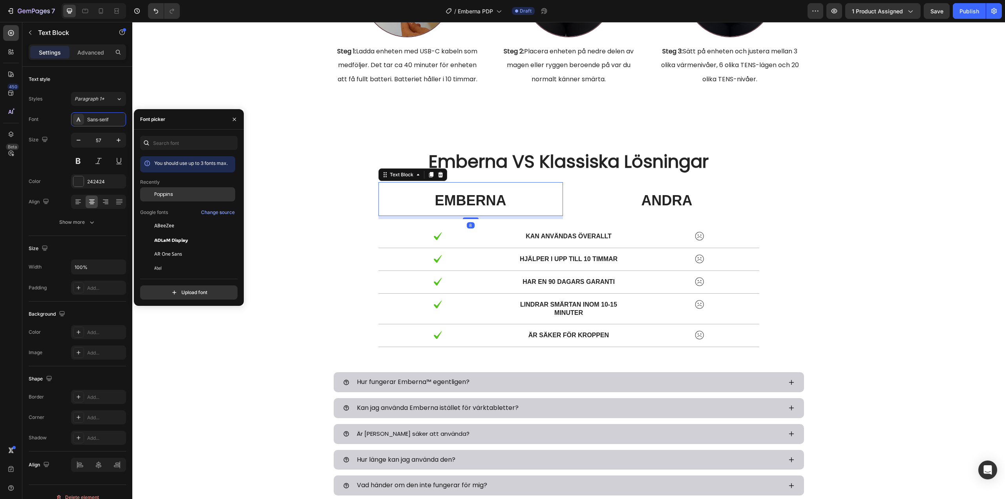
click at [162, 195] on span "Poppins" at bounding box center [163, 194] width 19 height 7
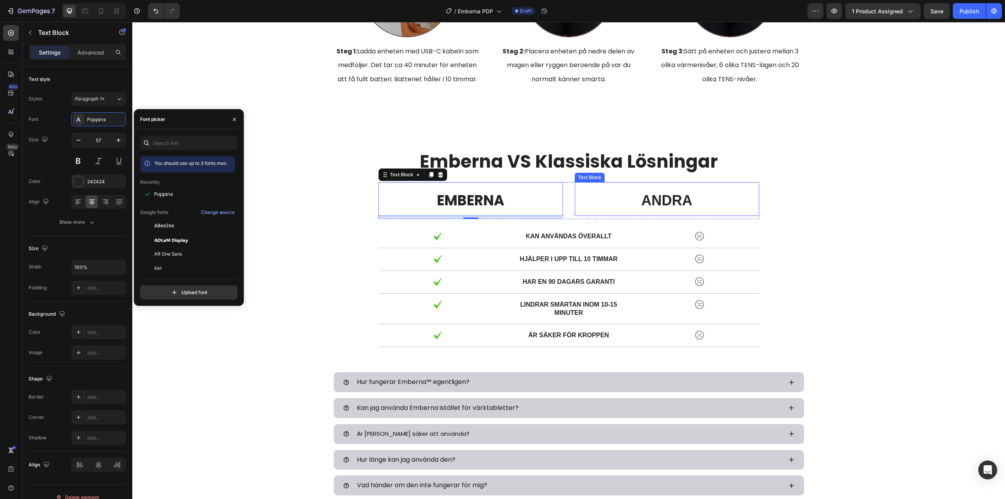
click at [656, 201] on span "ANDRA" at bounding box center [666, 200] width 51 height 16
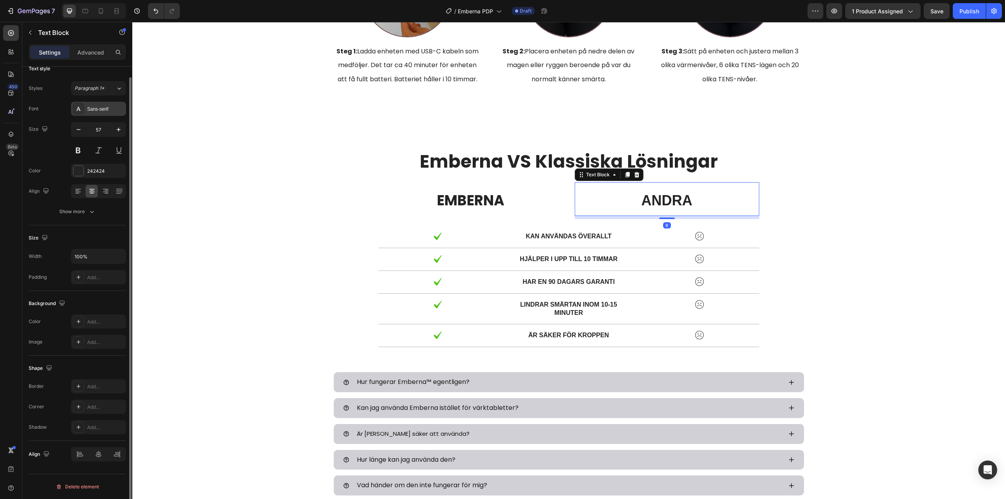
click at [97, 105] on div "Sans-serif" at bounding box center [98, 109] width 55 height 14
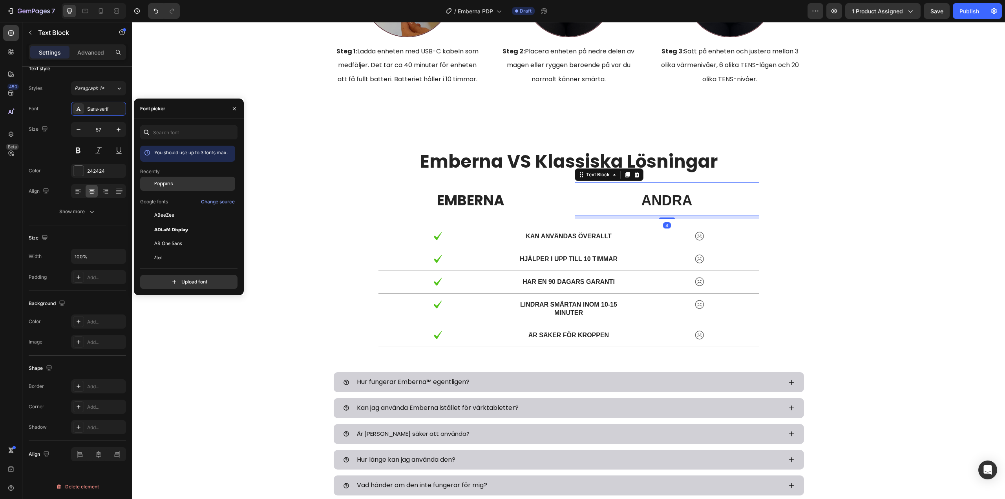
click at [164, 183] on span "Poppins" at bounding box center [163, 183] width 19 height 7
click at [550, 240] on p "Kan användas överallt" at bounding box center [568, 236] width 117 height 8
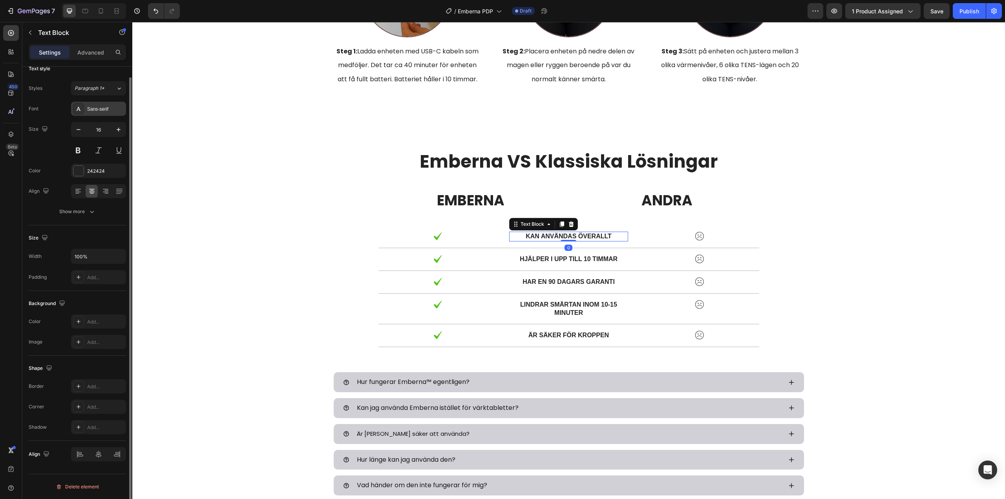
click at [100, 111] on div "Sans-serif" at bounding box center [105, 109] width 37 height 7
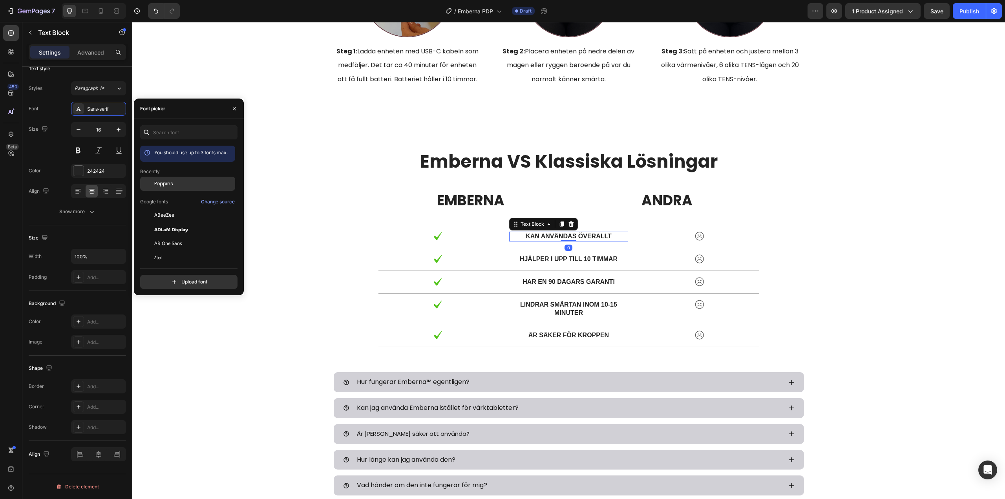
click at [165, 183] on span "Poppins" at bounding box center [163, 183] width 19 height 7
click at [549, 257] on p "hjälper i upp till 10 timmar" at bounding box center [568, 259] width 117 height 8
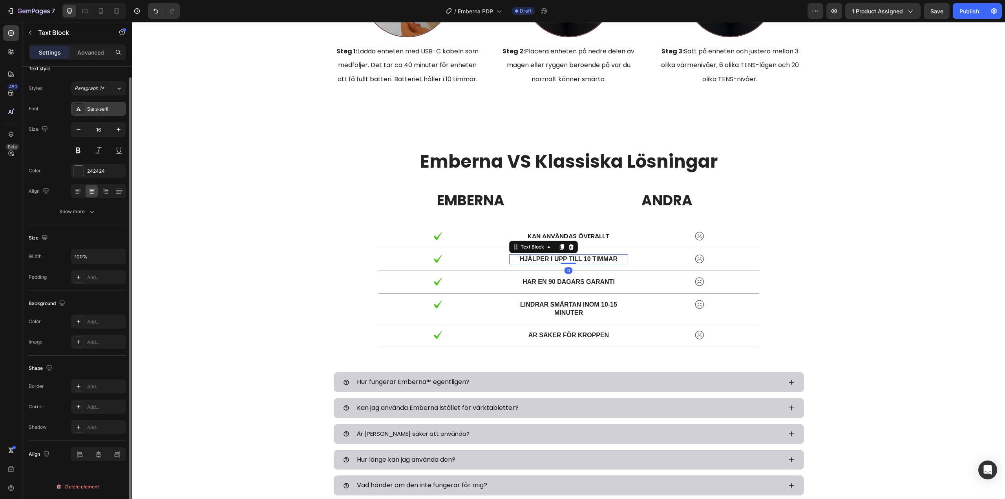
click at [104, 111] on div "Sans-serif" at bounding box center [105, 109] width 37 height 7
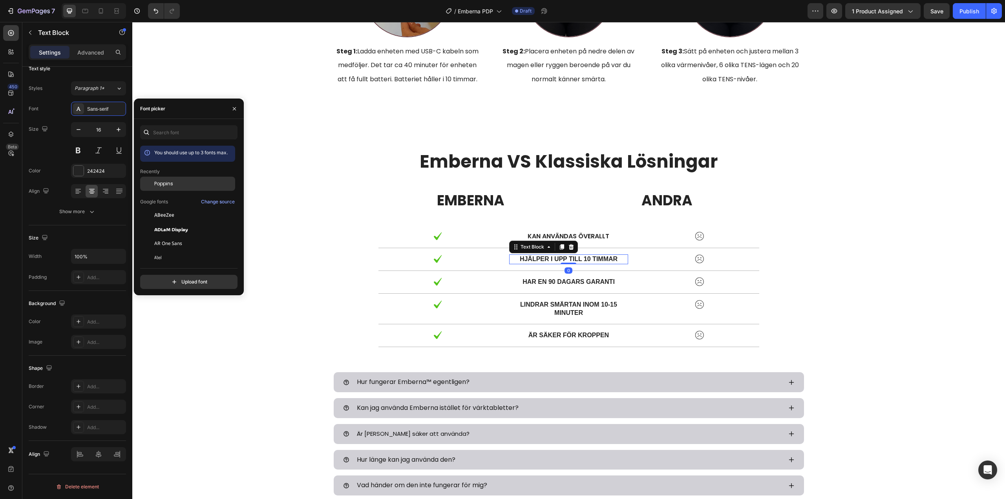
click at [162, 186] on span "Poppins" at bounding box center [163, 183] width 19 height 7
click at [532, 283] on p "har en 90 dagars garanti" at bounding box center [568, 282] width 117 height 8
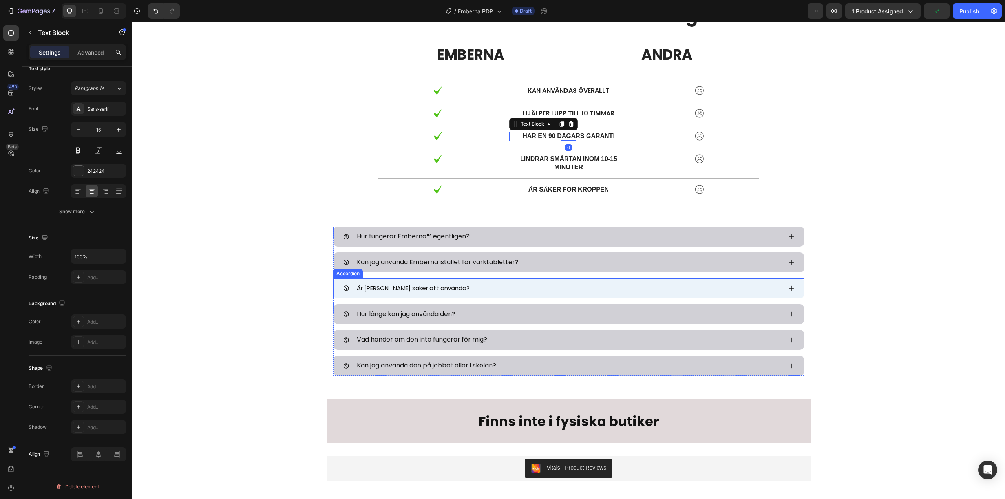
scroll to position [2434, 0]
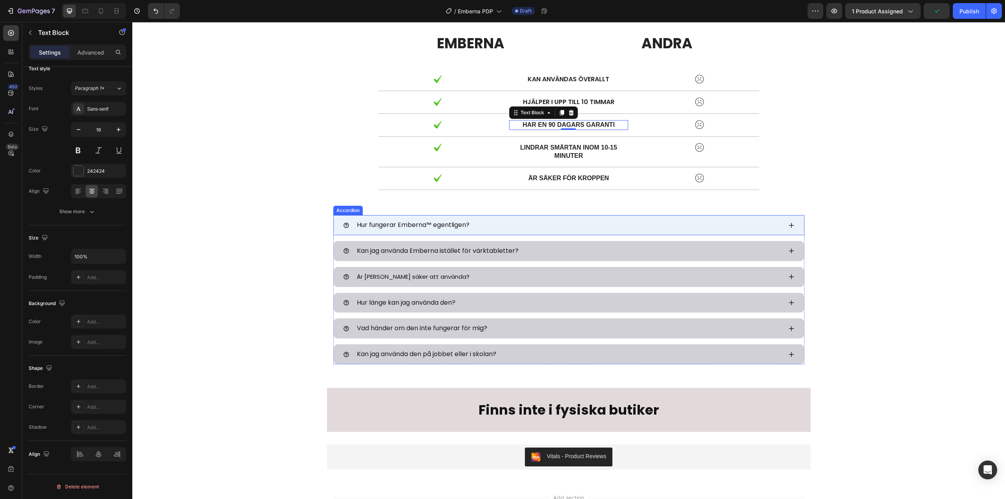
click at [336, 232] on div "Hur fungerar Emberna™ egentligen?" at bounding box center [569, 225] width 470 height 20
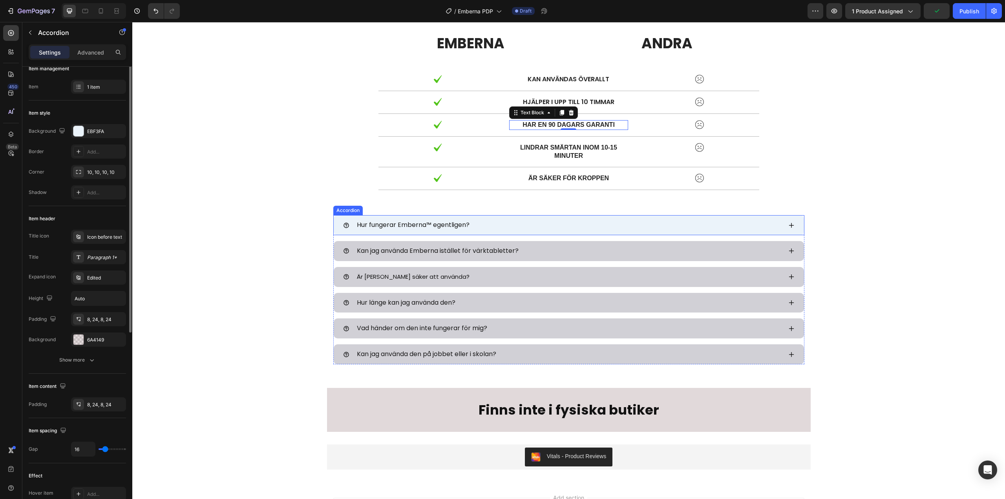
scroll to position [0, 0]
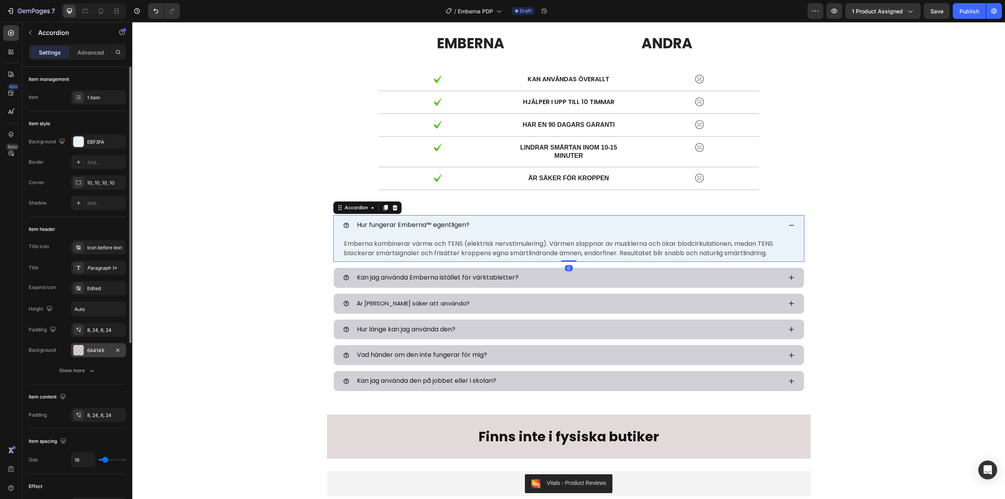
click at [100, 354] on div "6A4149" at bounding box center [98, 350] width 55 height 14
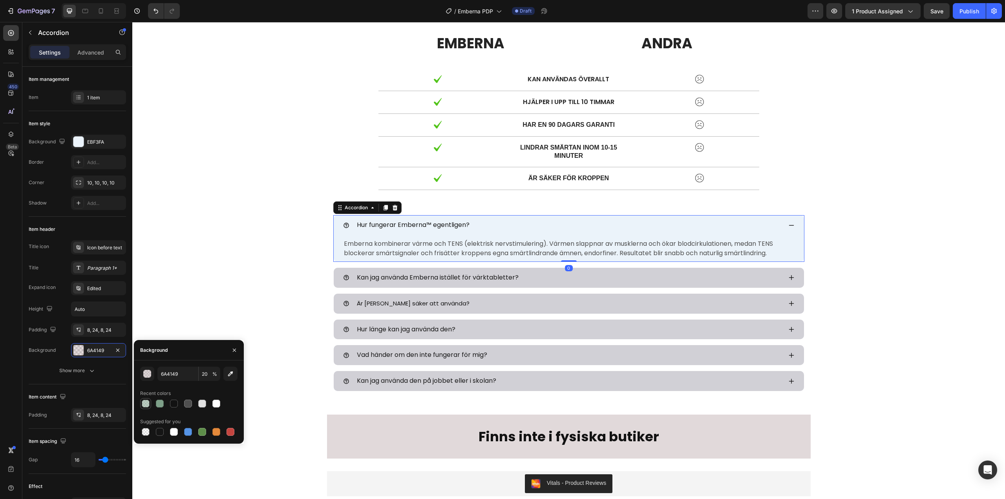
click at [143, 402] on div at bounding box center [146, 404] width 8 height 8
type input "7EA089"
type input "50"
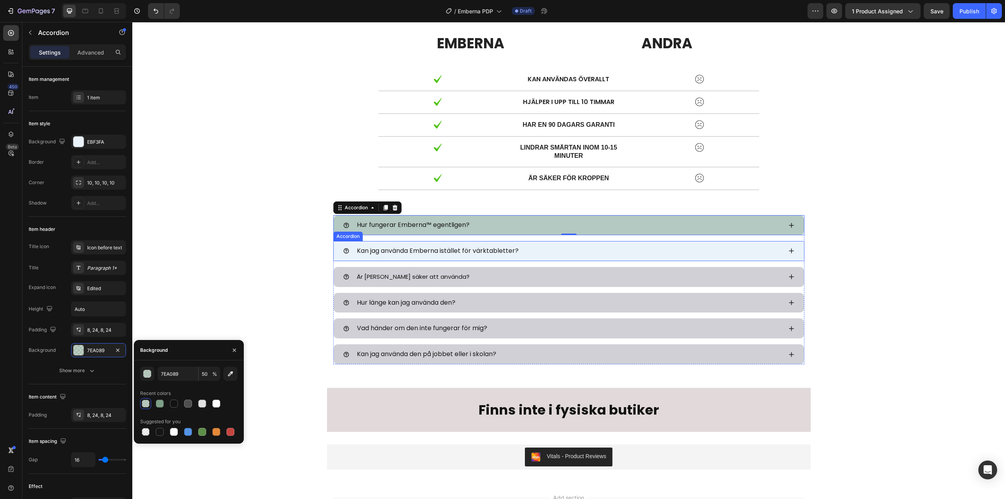
click at [336, 257] on div "Kan jag använda Emberna istället för värktabletter?" at bounding box center [569, 251] width 470 height 20
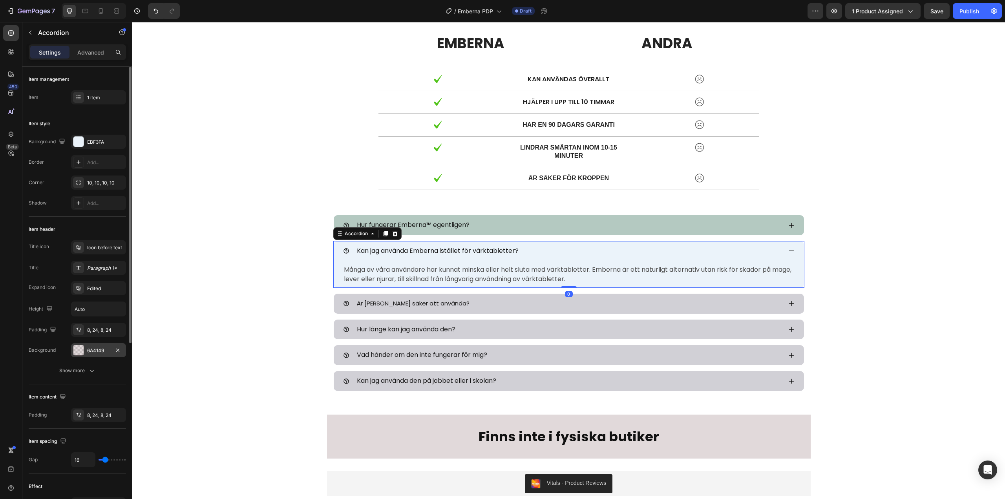
click at [94, 348] on div "6A4149" at bounding box center [98, 350] width 23 height 7
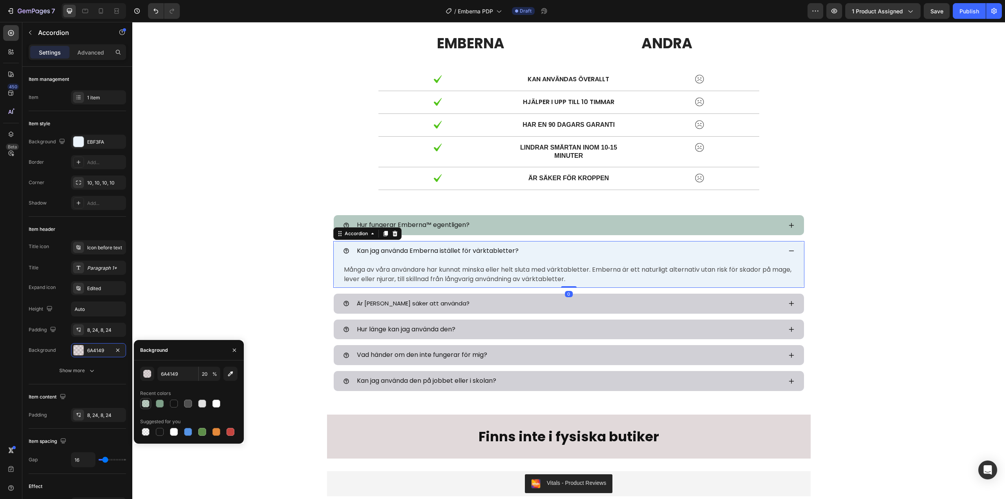
click at [144, 401] on div at bounding box center [146, 404] width 8 height 8
type input "7EA089"
type input "50"
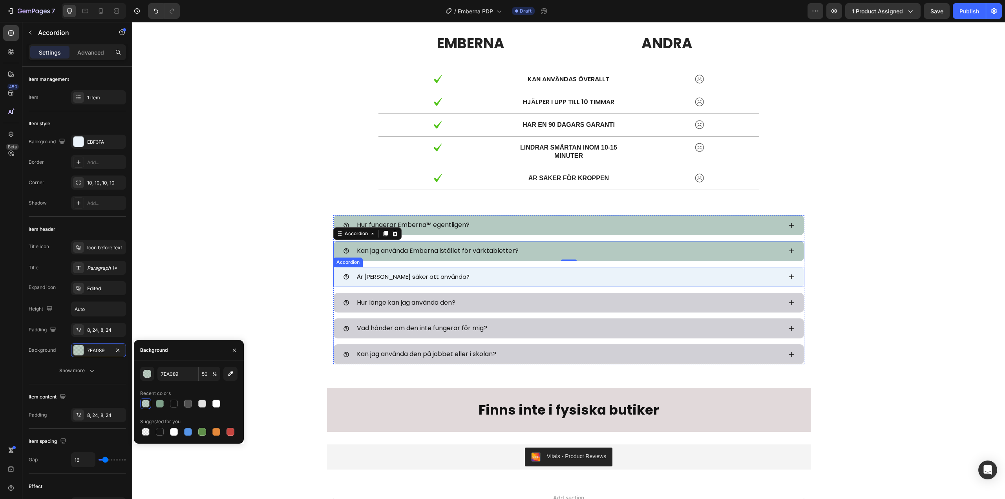
click at [343, 281] on div "Är [PERSON_NAME] säker att använda?" at bounding box center [562, 277] width 439 height 14
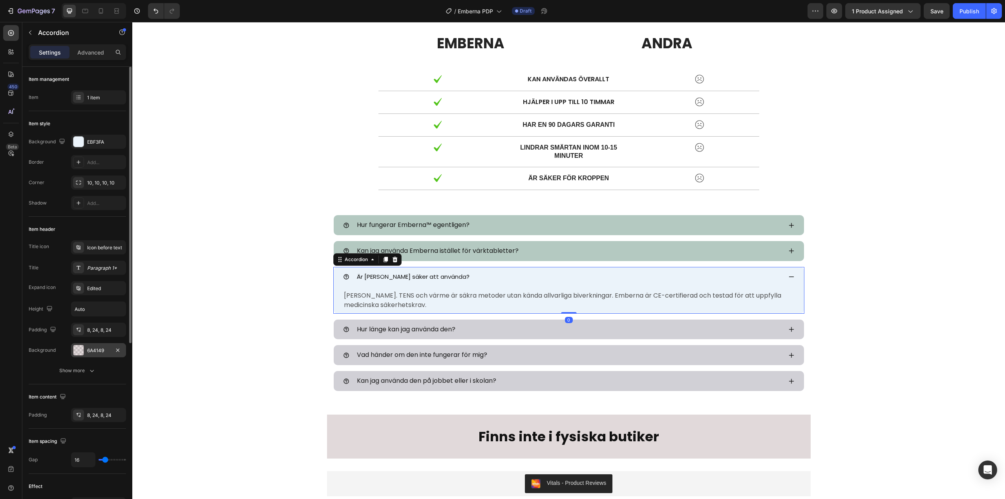
click at [97, 350] on div "6A4149" at bounding box center [98, 350] width 23 height 7
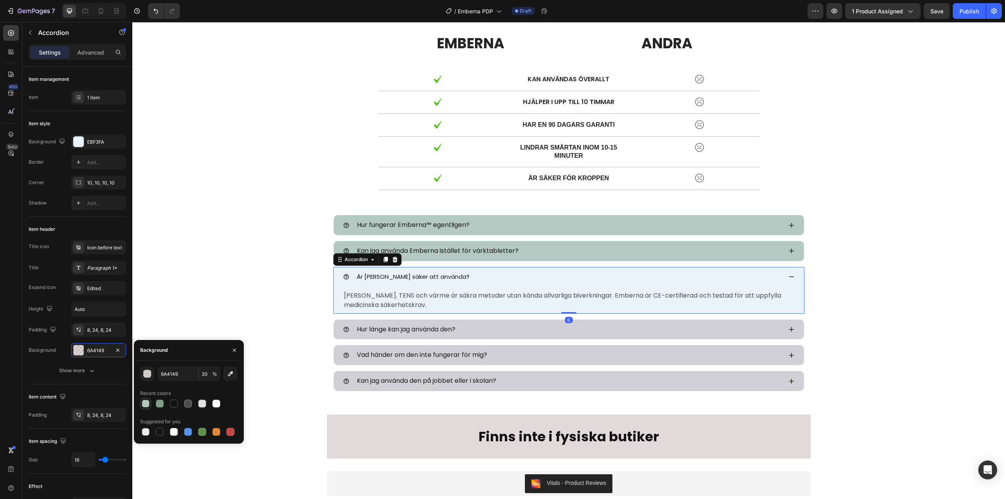
click at [146, 402] on div at bounding box center [146, 404] width 8 height 8
type input "7EA089"
type input "50"
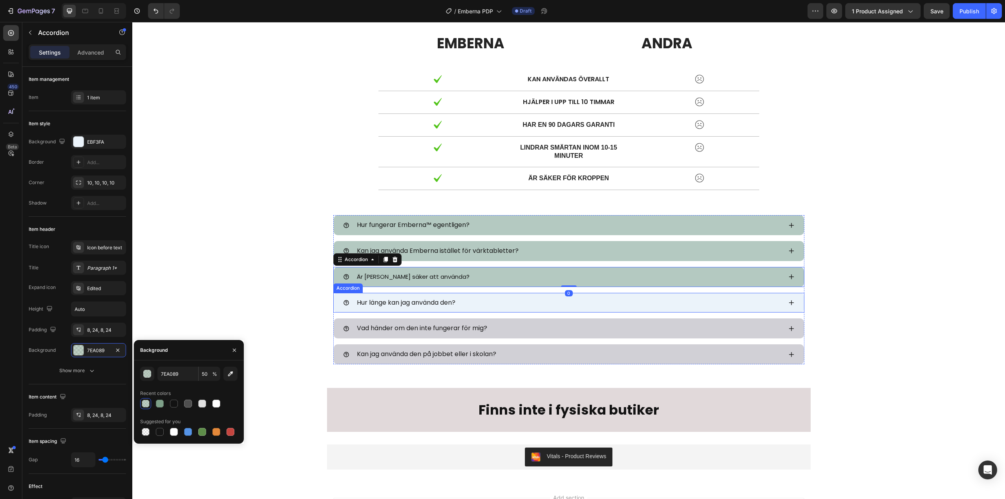
click at [339, 306] on div "Hur länge kan jag använda den?" at bounding box center [569, 303] width 470 height 20
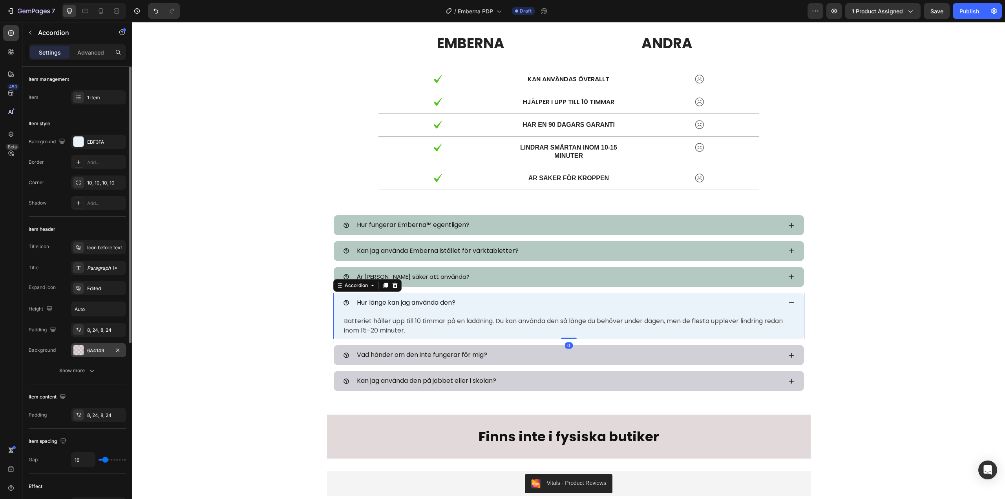
click at [81, 351] on div at bounding box center [78, 350] width 10 height 10
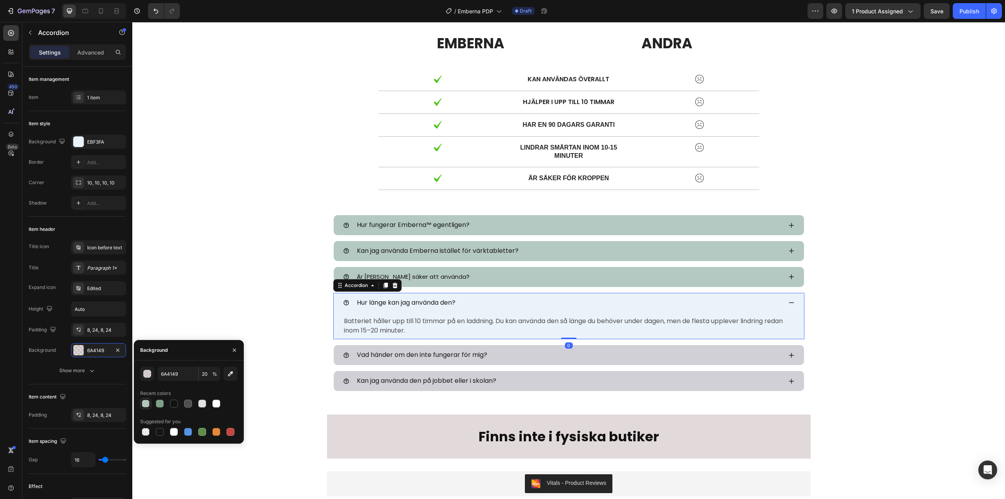
click at [144, 403] on div at bounding box center [146, 404] width 8 height 8
type input "7EA089"
type input "50"
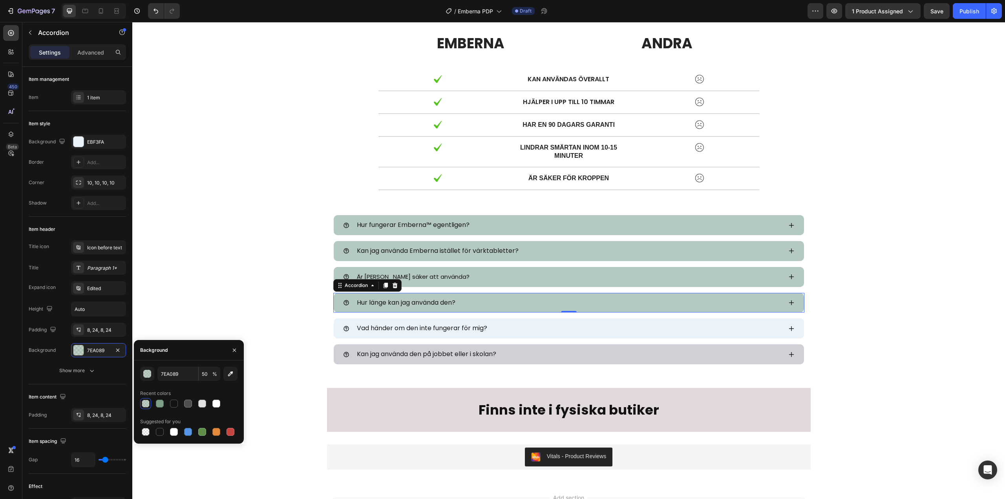
click at [343, 332] on div "Vad händer om den inte fungerar för mig?" at bounding box center [562, 328] width 439 height 14
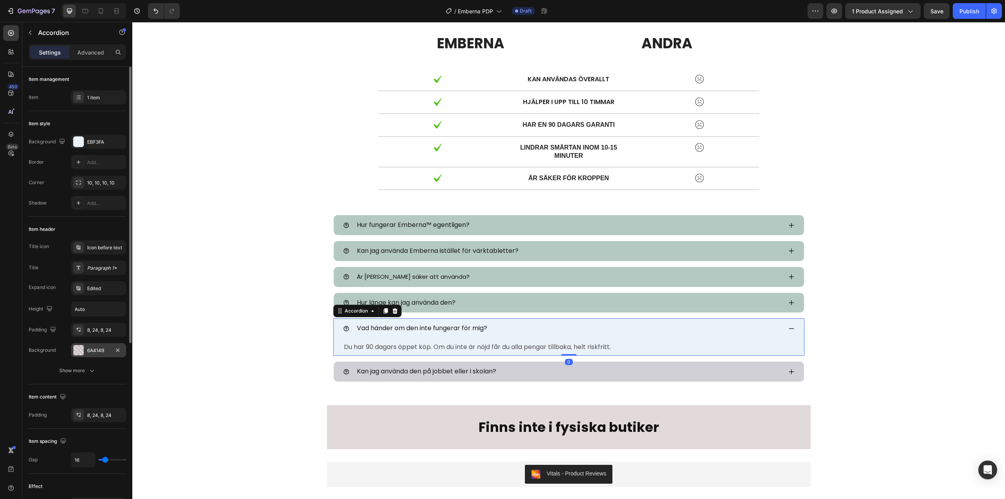
click at [85, 352] on div "6A4149" at bounding box center [98, 350] width 55 height 14
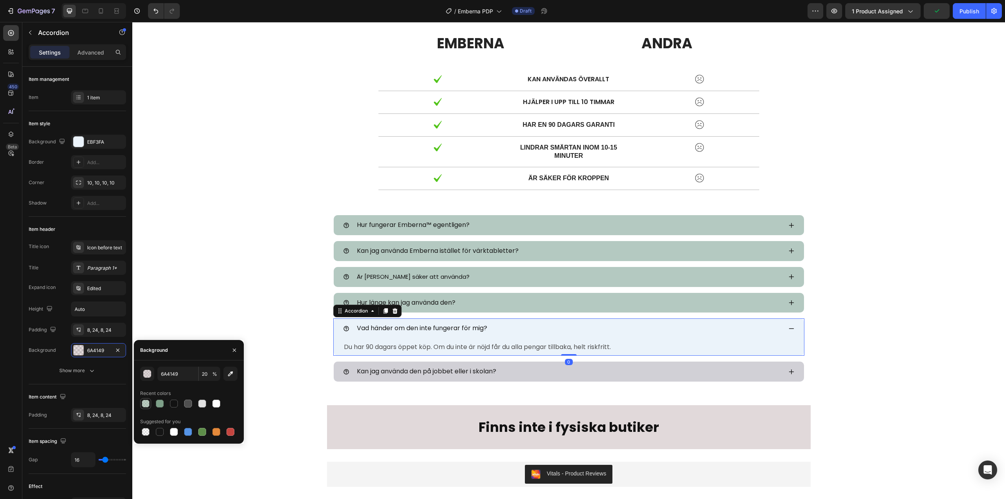
click at [144, 400] on div at bounding box center [146, 404] width 8 height 8
type input "7EA089"
type input "50"
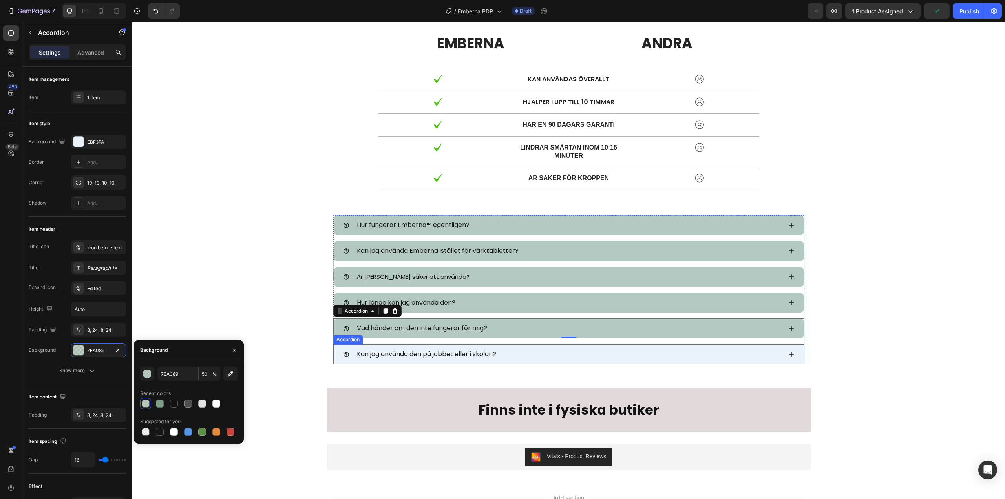
click at [343, 356] on icon at bounding box center [345, 354] width 5 height 5
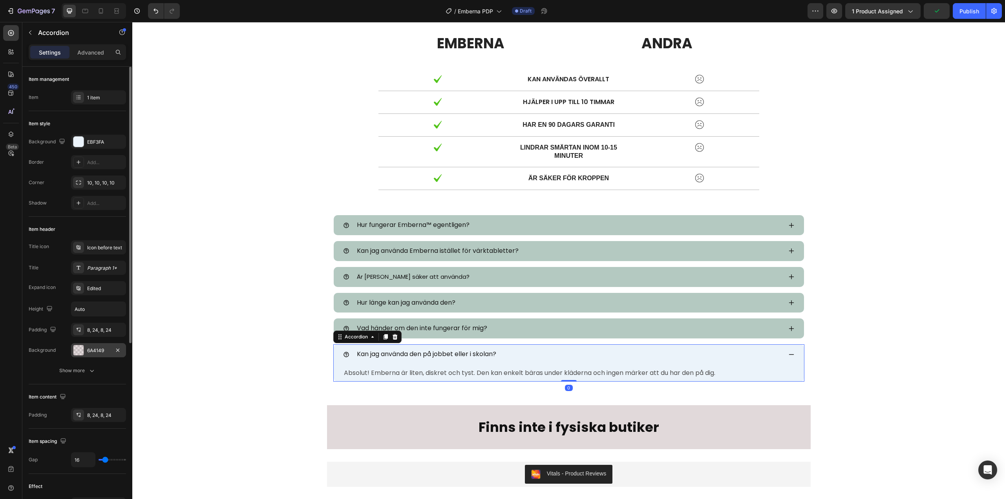
click at [81, 353] on div at bounding box center [78, 350] width 10 height 10
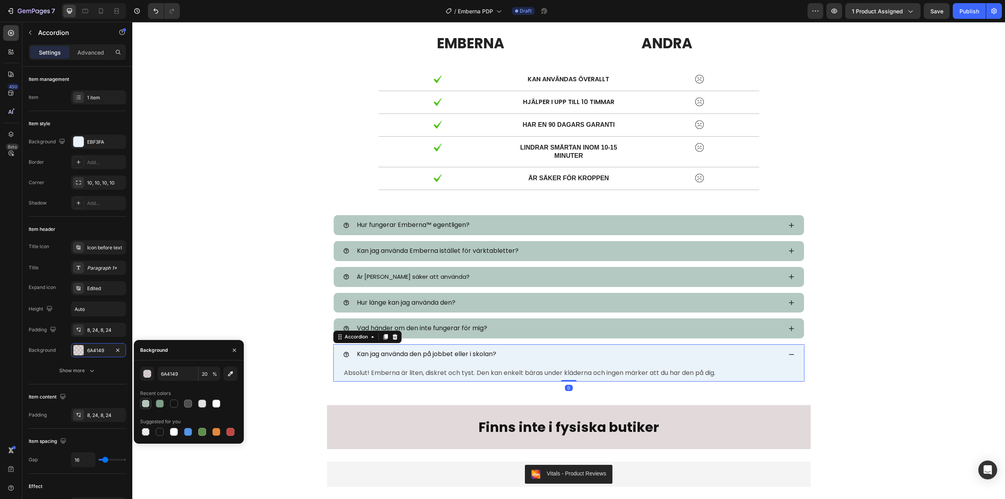
click at [148, 403] on div at bounding box center [146, 404] width 8 height 8
type input "7EA089"
type input "50"
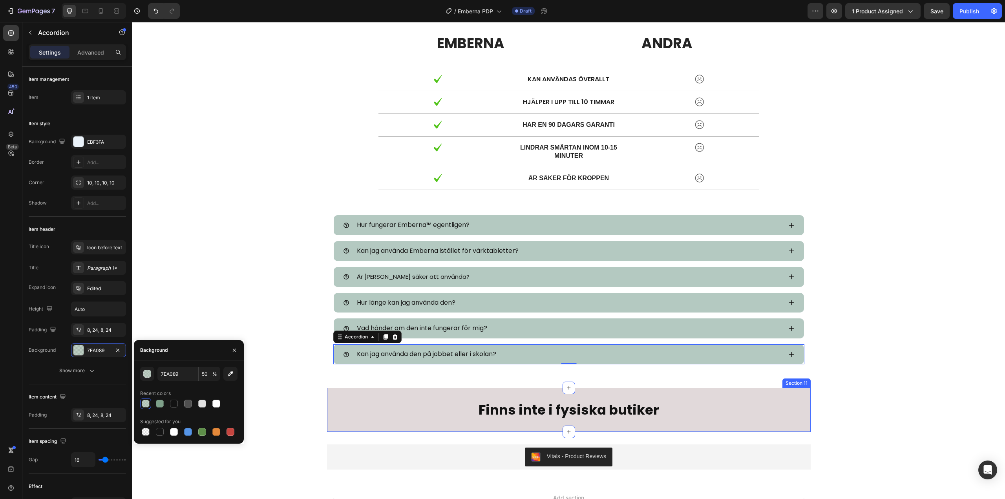
click at [365, 400] on div "Finns inte i fysiska butiker Heading Row Row Section 11" at bounding box center [569, 410] width 484 height 44
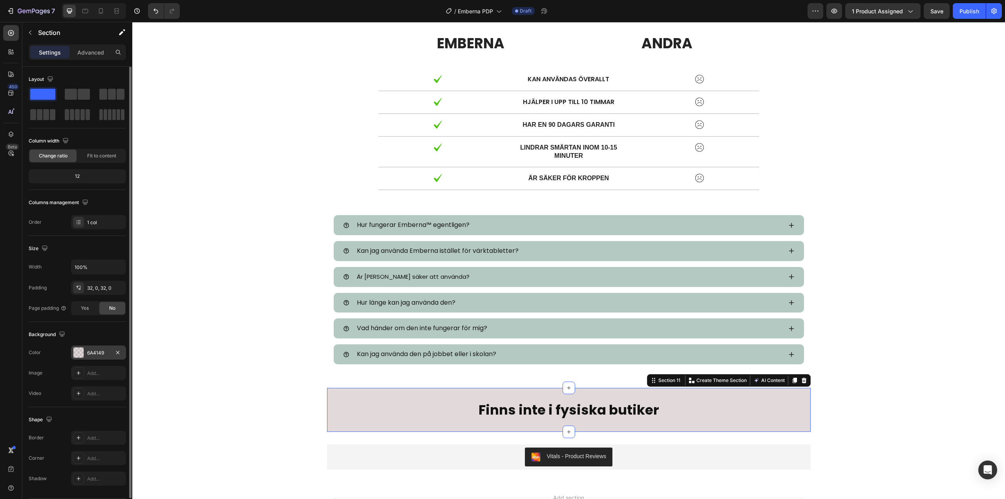
click at [99, 354] on div "6A4149" at bounding box center [98, 352] width 23 height 7
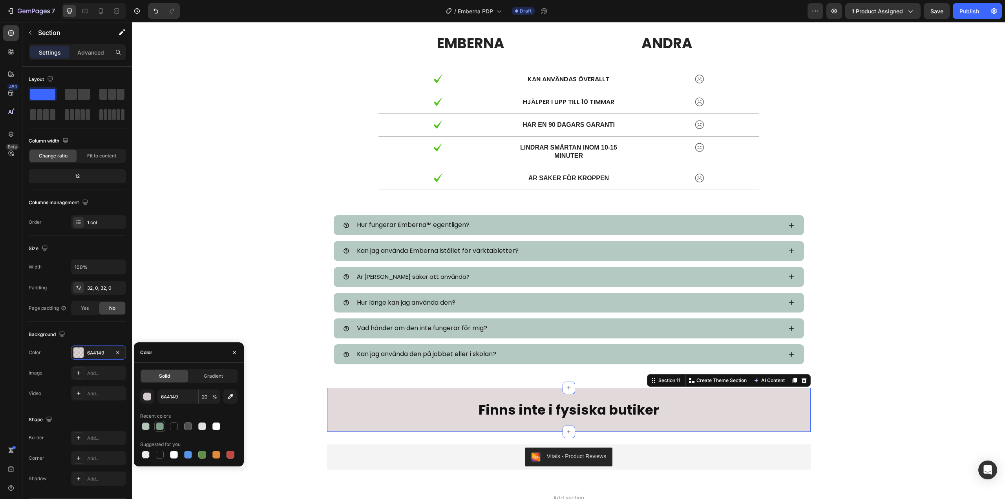
click at [159, 427] on div at bounding box center [160, 426] width 8 height 8
type input "7EA089"
type input "100"
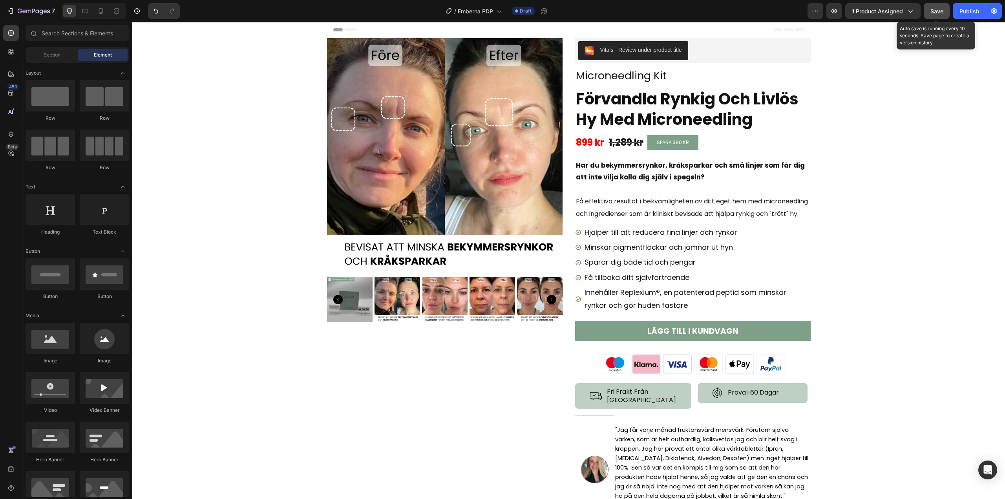
click at [935, 14] on span "Save" at bounding box center [936, 11] width 13 height 7
click at [966, 16] on button "Publish" at bounding box center [969, 11] width 33 height 16
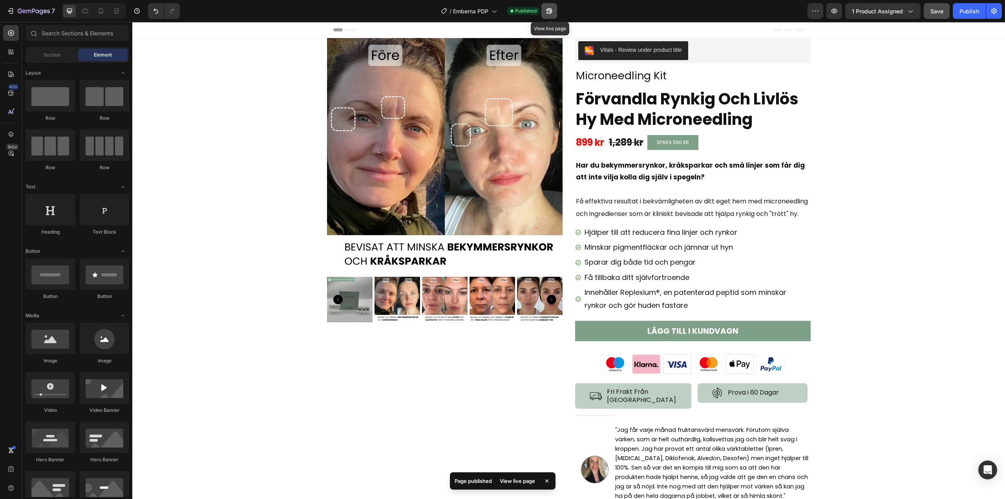
click at [551, 10] on icon "button" at bounding box center [549, 11] width 8 height 8
click at [22, 9] on icon "button" at bounding box center [34, 11] width 32 height 7
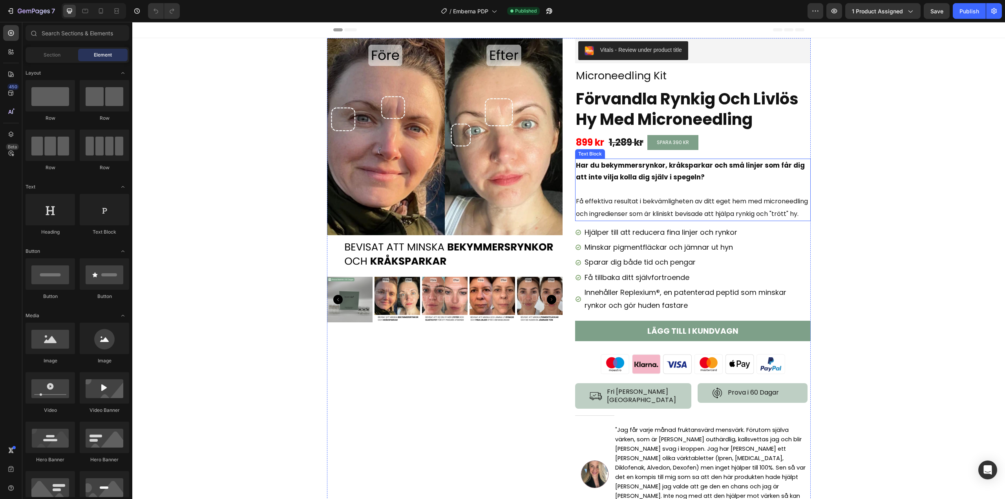
click at [608, 214] on span "Få effektiva resultat i bekvämligheten av ditt eget hem med microneedling och i…" at bounding box center [692, 208] width 232 height 22
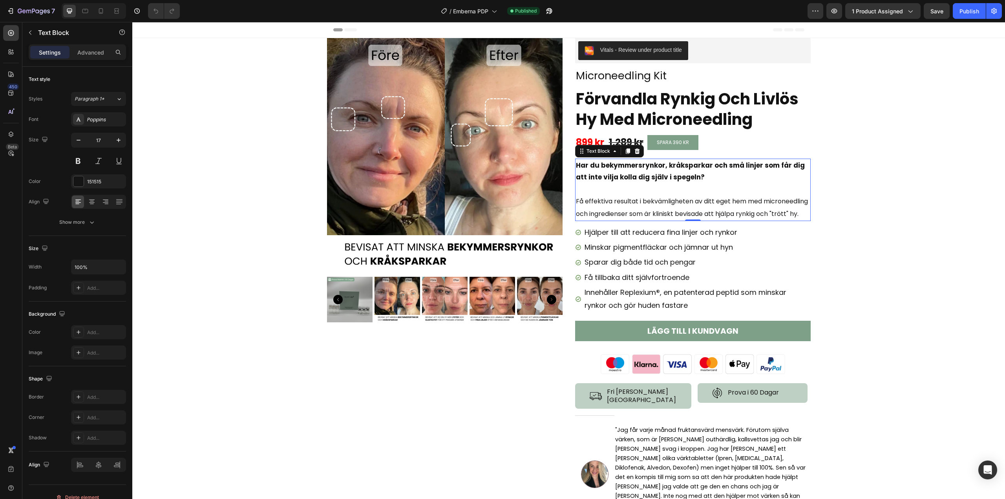
click at [608, 214] on span "Få effektiva resultat i bekvämligheten av ditt eget hem med microneedling och i…" at bounding box center [692, 208] width 232 height 22
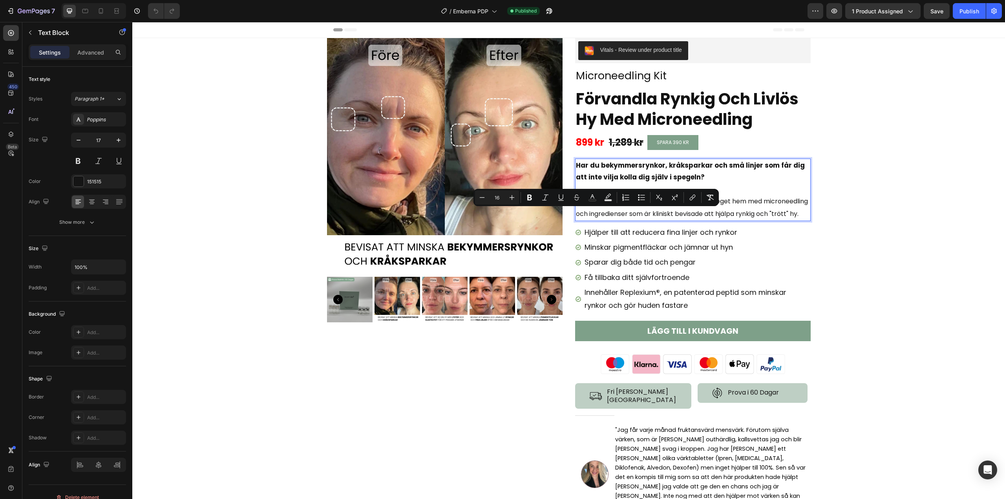
click at [686, 212] on span "Få effektiva resultat i bekvämligheten av ditt eget hem med microneedling och i…" at bounding box center [692, 208] width 232 height 22
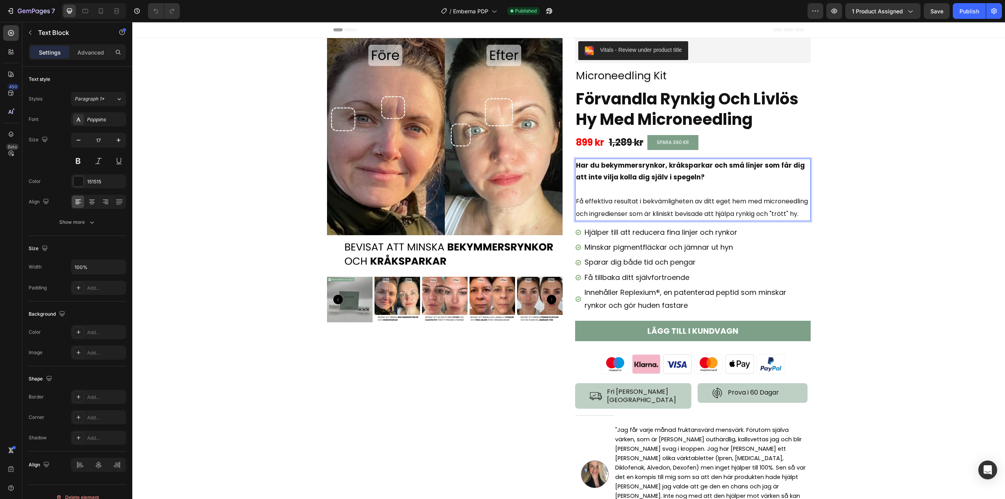
click at [619, 179] on strong "Har du bekymmersrynkor, kråksparkar och små linjer som får dig att inte vilja k…" at bounding box center [690, 172] width 229 height 22
drag, startPoint x: 721, startPoint y: 165, endPoint x: 709, endPoint y: 167, distance: 11.6
click at [709, 167] on strong "Har du bekymmersrynkor, kråksparkar och små linjer som får dig att inte vilja k…" at bounding box center [690, 172] width 229 height 22
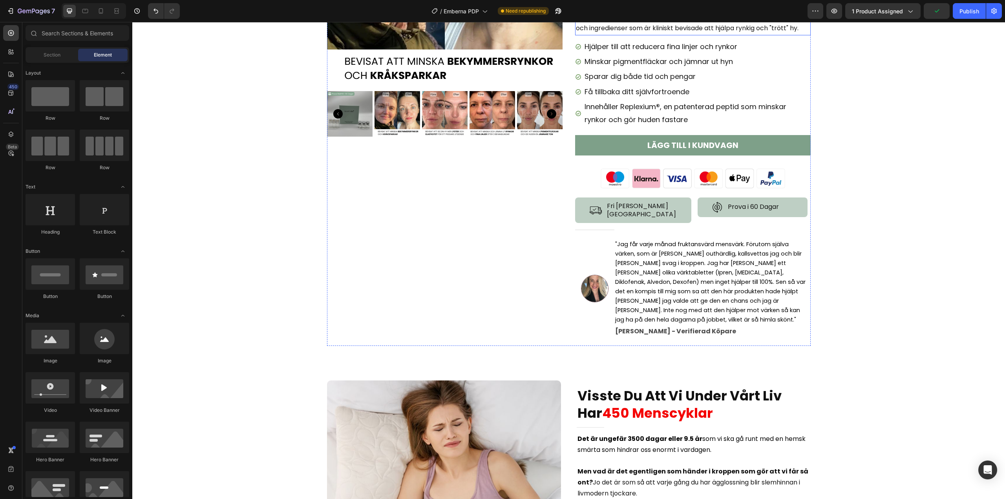
scroll to position [196, 0]
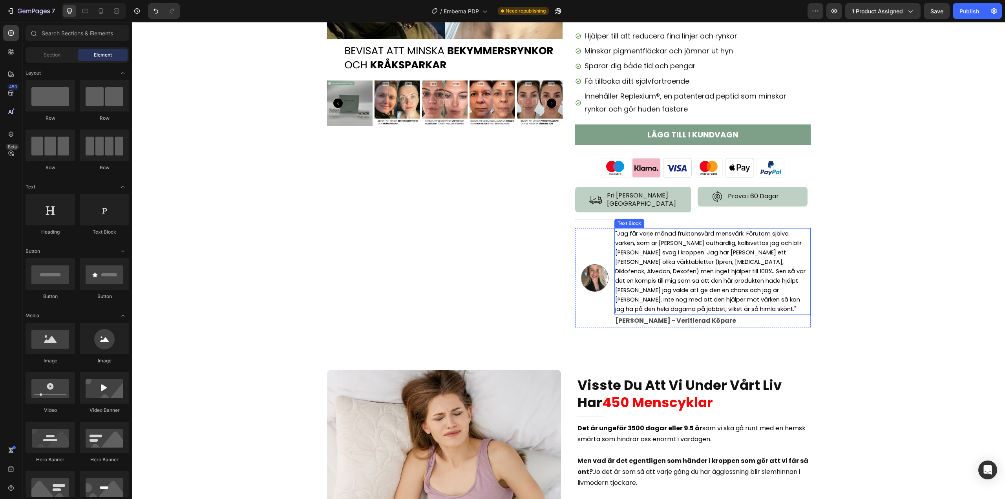
click at [673, 278] on span ""Jag får varje månad fruktansvärd mensvärk. Förutom själva värken, som är [PERS…" at bounding box center [710, 271] width 190 height 83
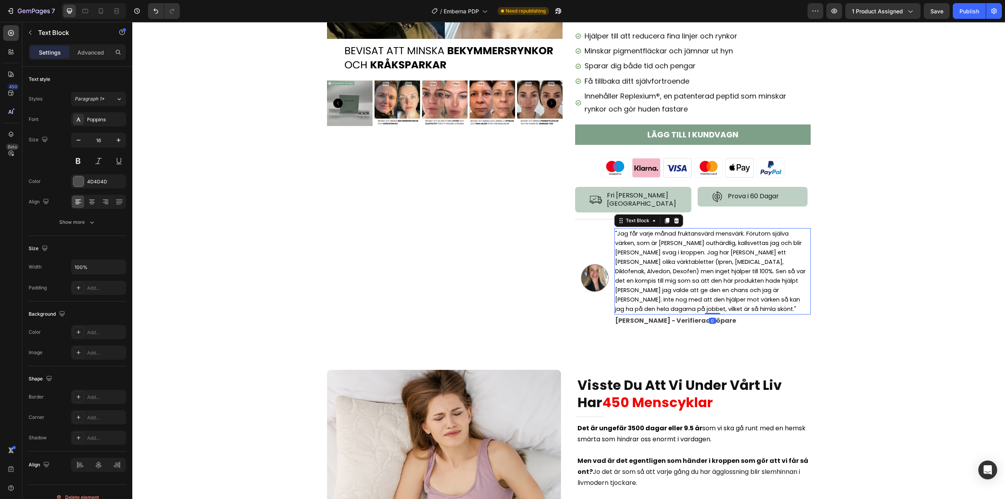
click at [673, 278] on span ""Jag får varje månad fruktansvärd mensvärk. Förutom själva värken, som är [PERS…" at bounding box center [710, 271] width 190 height 83
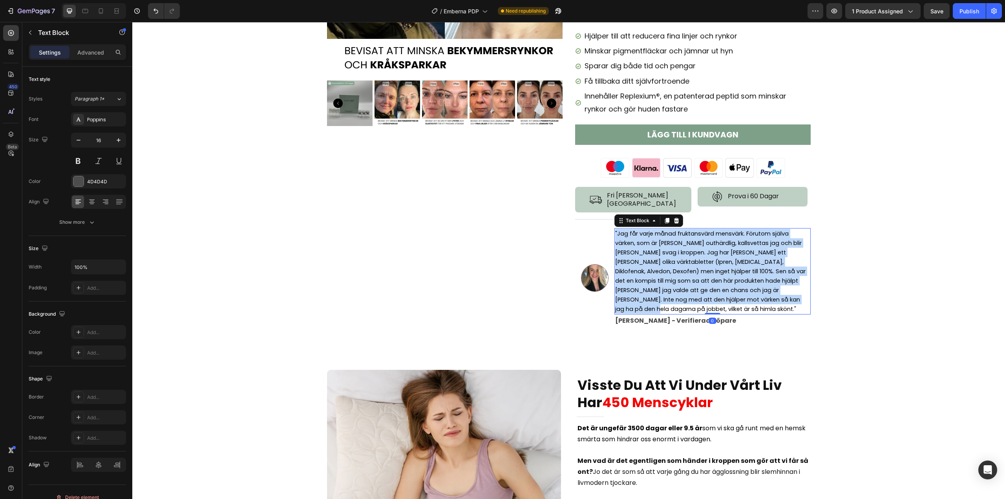
click at [673, 278] on span ""Jag får varje månad fruktansvärd mensvärk. Förutom själva värken, som är [PERS…" at bounding box center [710, 271] width 190 height 83
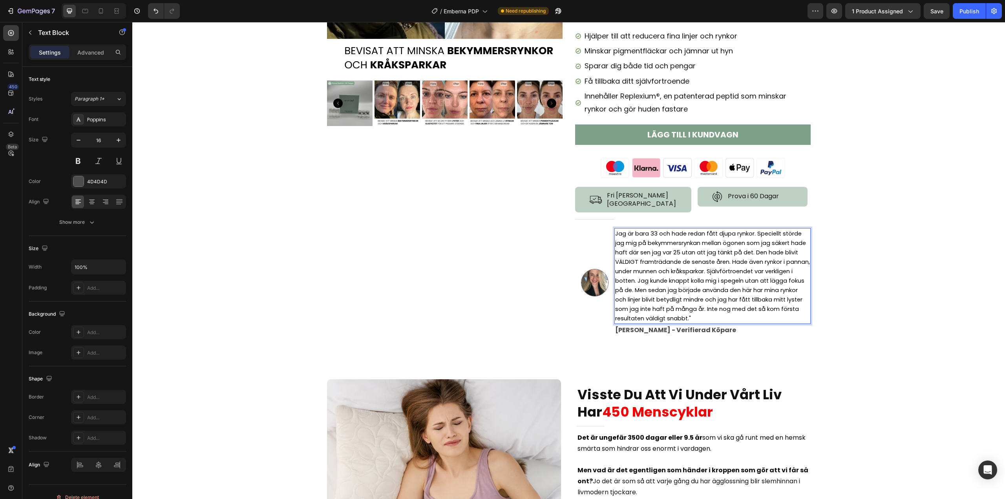
click at [615, 239] on span "Jag är bara 33 och hade redan fått djupa rynkor. Speciellt störde jag mig på be…" at bounding box center [712, 276] width 195 height 93
click at [615, 240] on span "Jag är bara 33 och hade redan fått djupa rynkor. Speciellt störde jag mig på be…" at bounding box center [712, 276] width 195 height 93
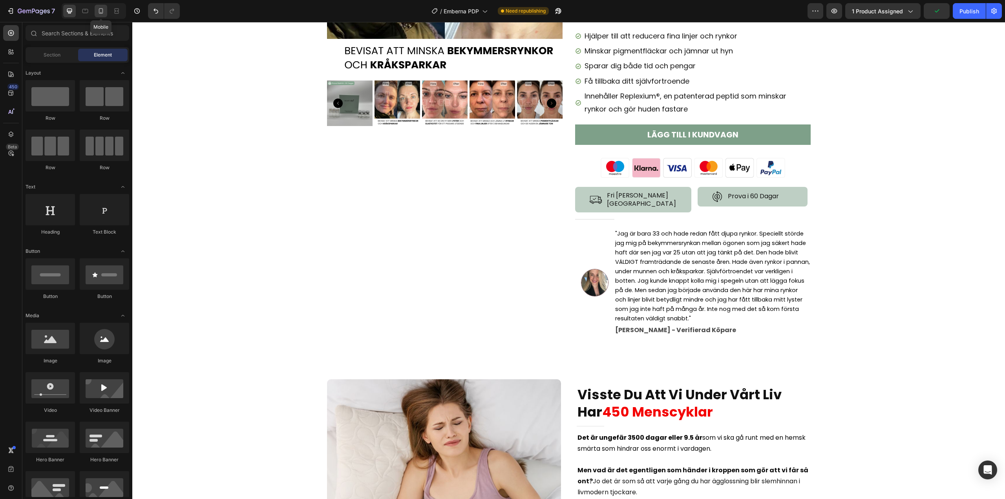
click at [104, 12] on icon at bounding box center [101, 11] width 8 height 8
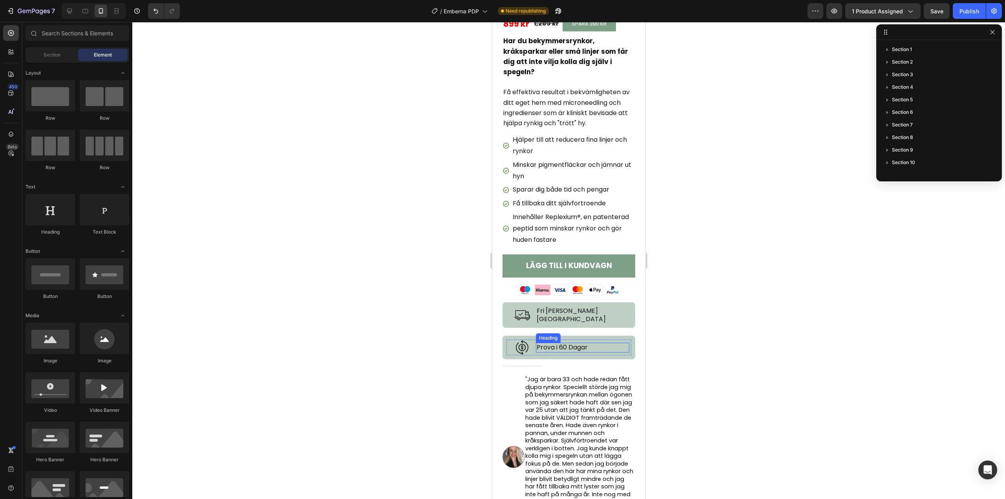
scroll to position [275, 0]
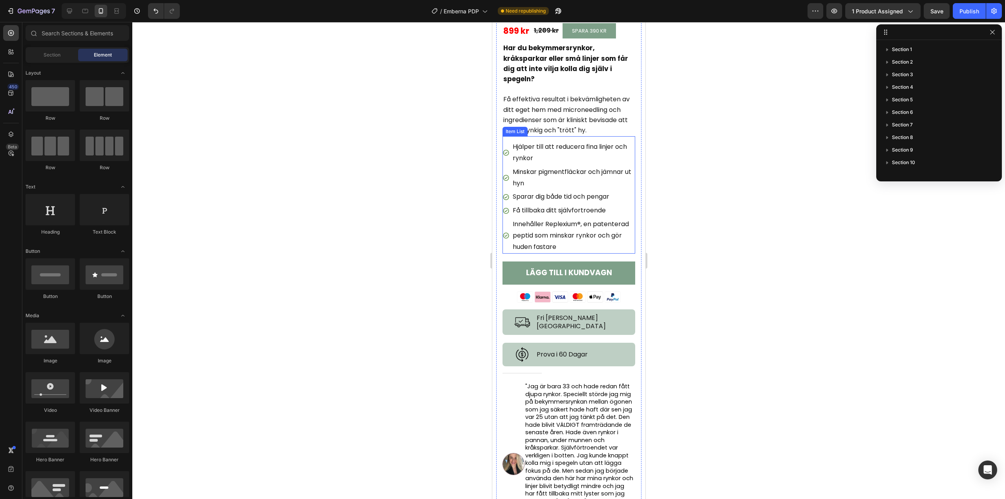
click at [548, 234] on p "Innehåller Replexium ® , en patenterad peptid som minskar rynkor och gör huden …" at bounding box center [572, 236] width 121 height 34
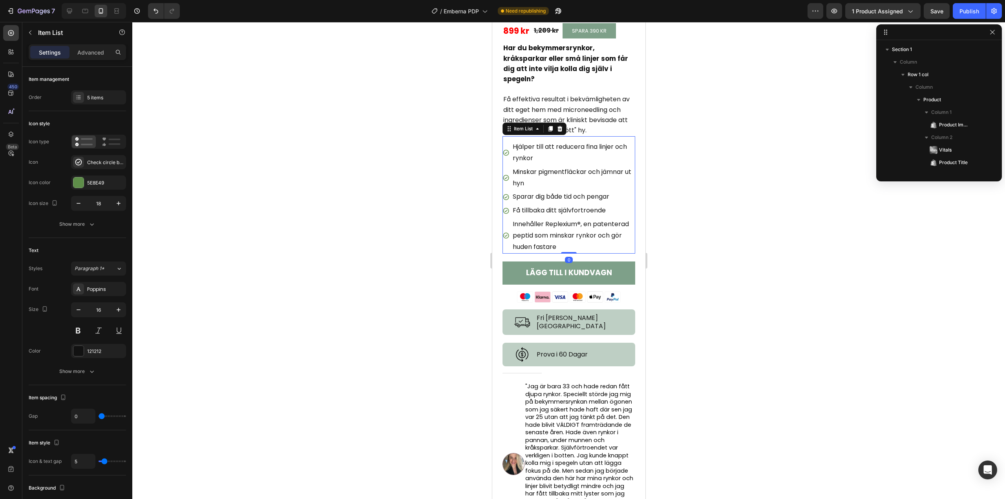
click at [548, 234] on p "Innehåller Replexium ® , en patenterad peptid som minskar rynkor och gör huden …" at bounding box center [572, 236] width 121 height 34
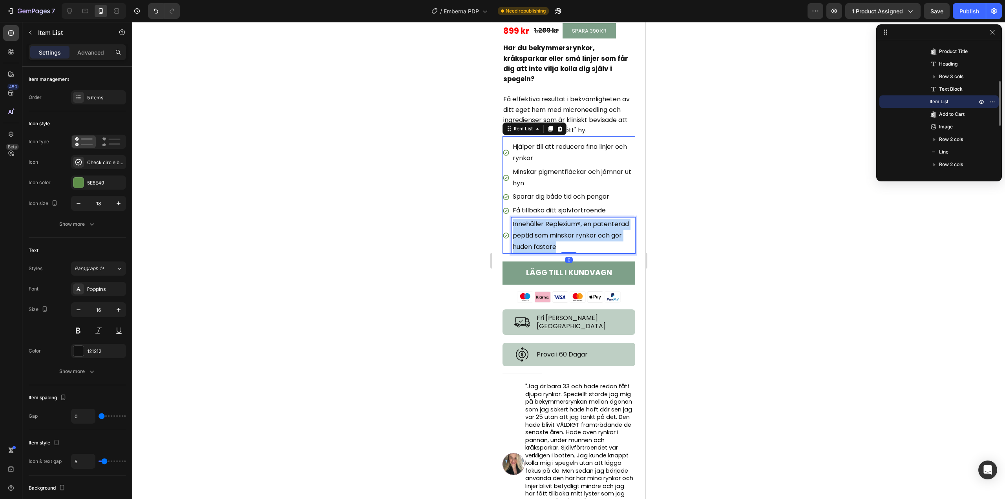
click at [548, 234] on p "Innehåller Replexium ® , en patenterad peptid som minskar rynkor och gör huden …" at bounding box center [572, 236] width 121 height 34
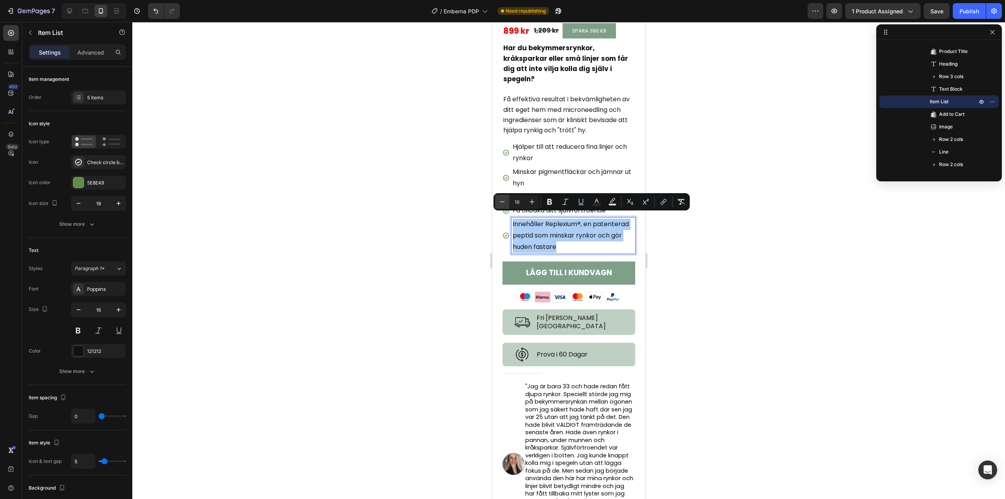
click at [502, 201] on icon "Editor contextual toolbar" at bounding box center [502, 202] width 8 height 8
type input "15"
click at [714, 271] on div at bounding box center [568, 260] width 873 height 477
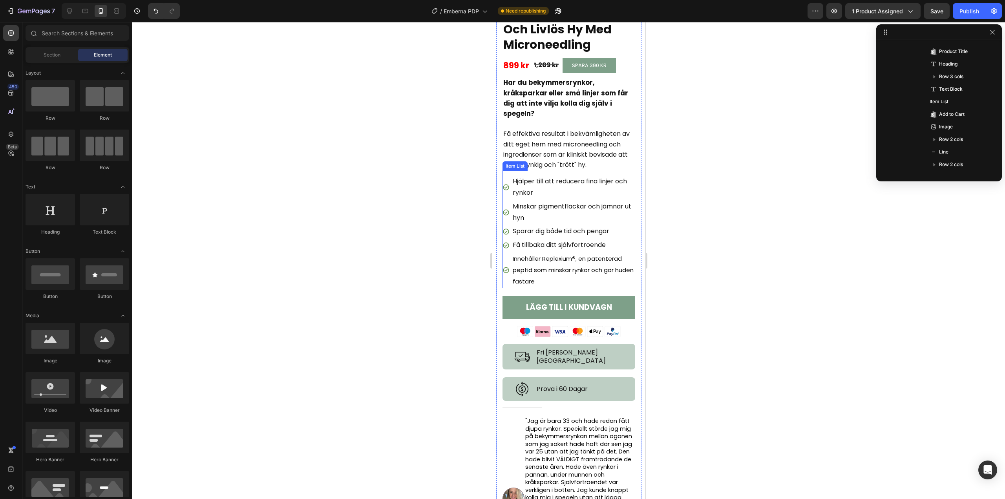
scroll to position [236, 0]
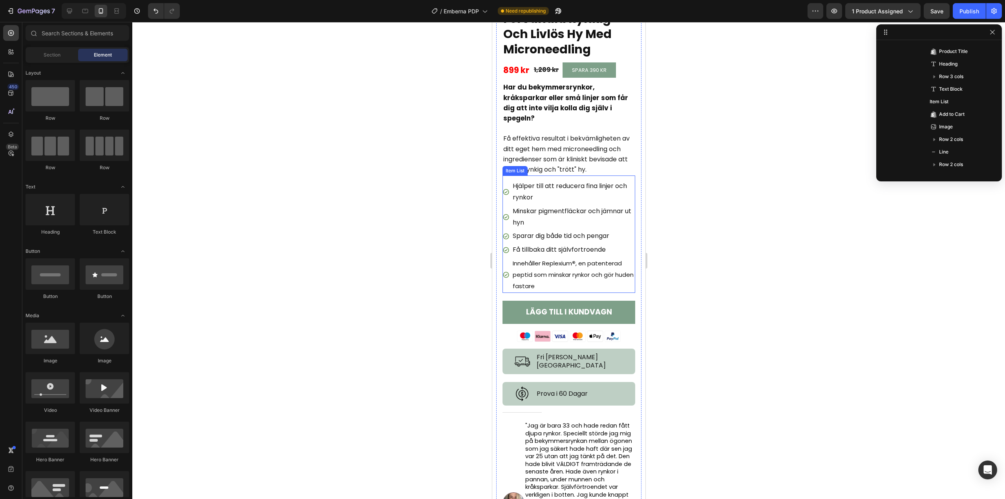
click at [550, 269] on span "Innehåller Replexium ® , en patenterad peptid som minskar rynkor och gör huden …" at bounding box center [572, 274] width 121 height 31
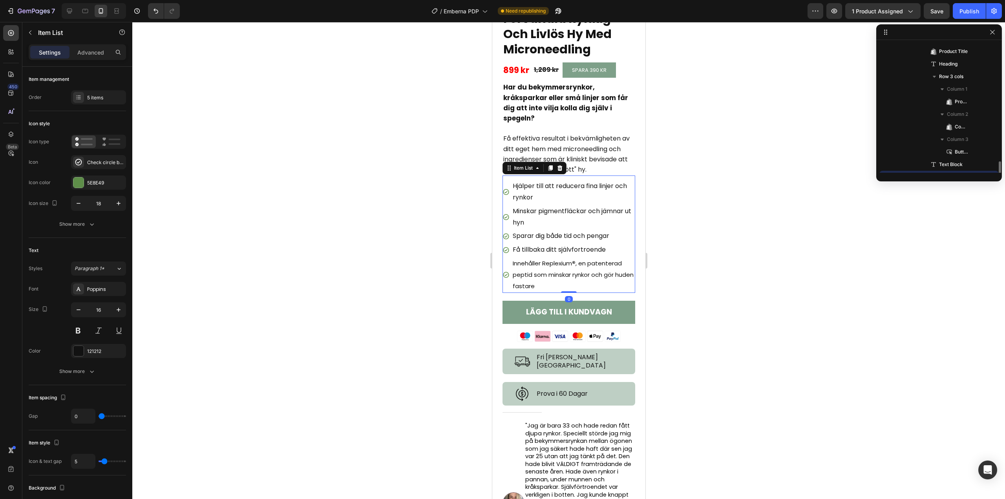
scroll to position [186, 0]
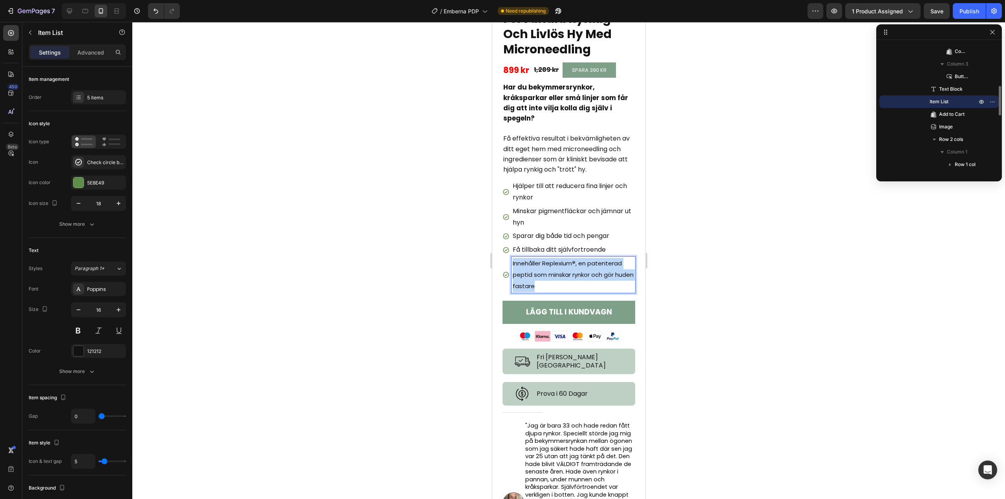
click at [550, 269] on span "Innehåller Replexium ® , en patenterad peptid som minskar rynkor och gör huden …" at bounding box center [572, 274] width 121 height 31
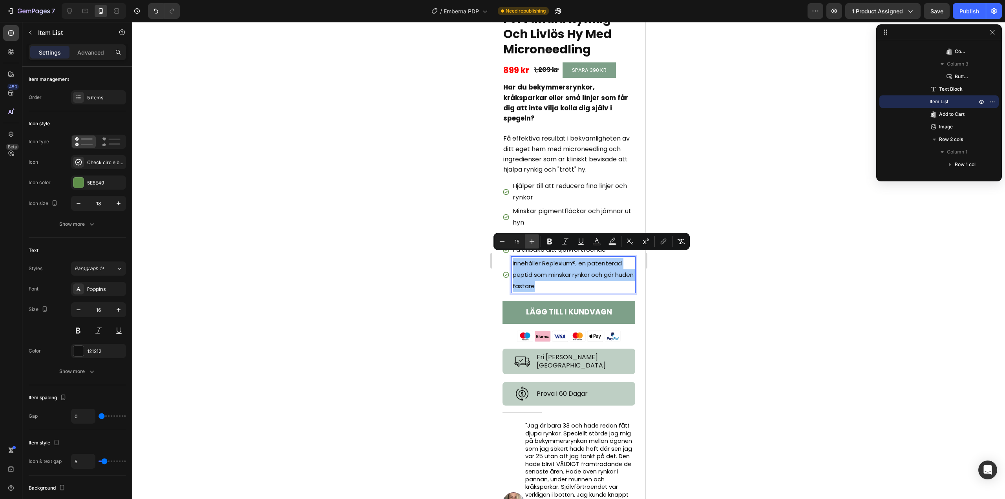
click at [532, 245] on icon "Editor contextual toolbar" at bounding box center [532, 241] width 8 height 8
type input "16"
click at [712, 278] on div at bounding box center [568, 260] width 873 height 477
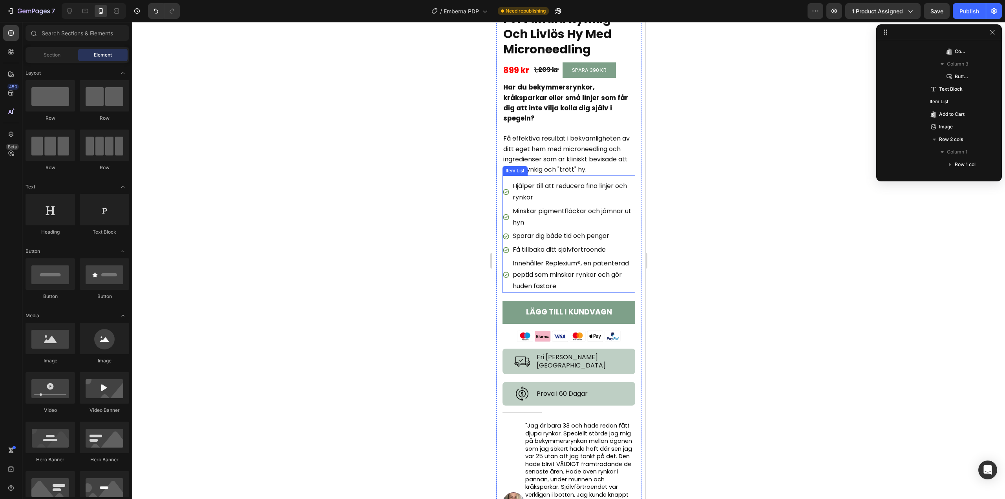
click at [515, 188] on p "Hjälper till att reducera fina linjer och rynkor" at bounding box center [572, 192] width 121 height 23
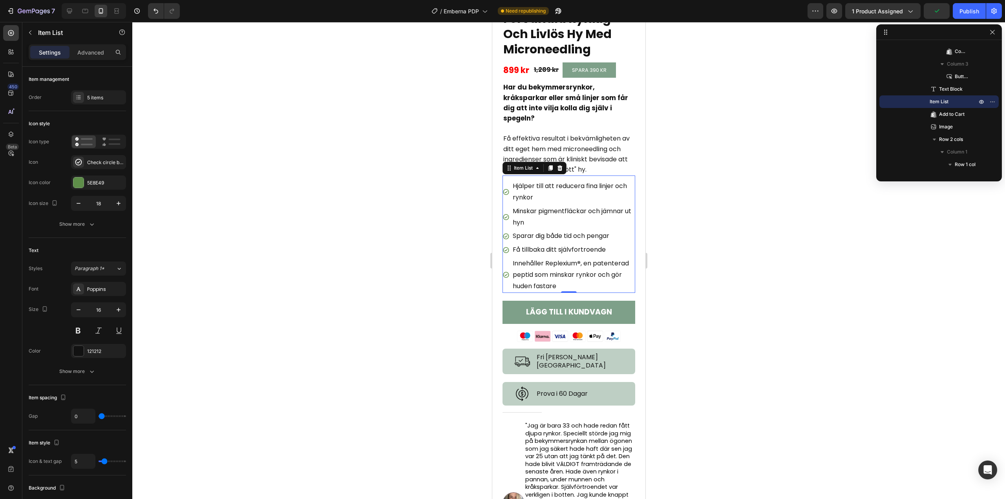
click at [507, 180] on div "Hjälper till att reducera fina linjer och rynkor" at bounding box center [568, 191] width 133 height 25
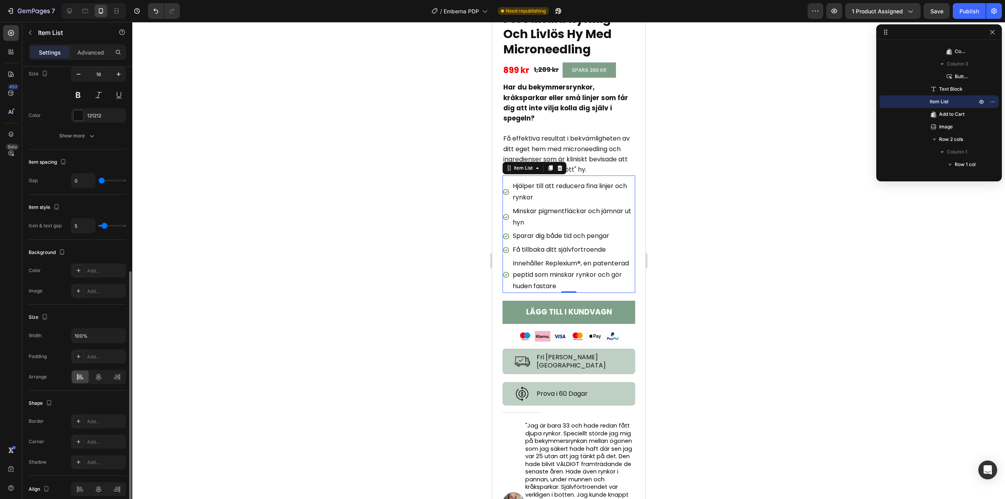
scroll to position [270, 0]
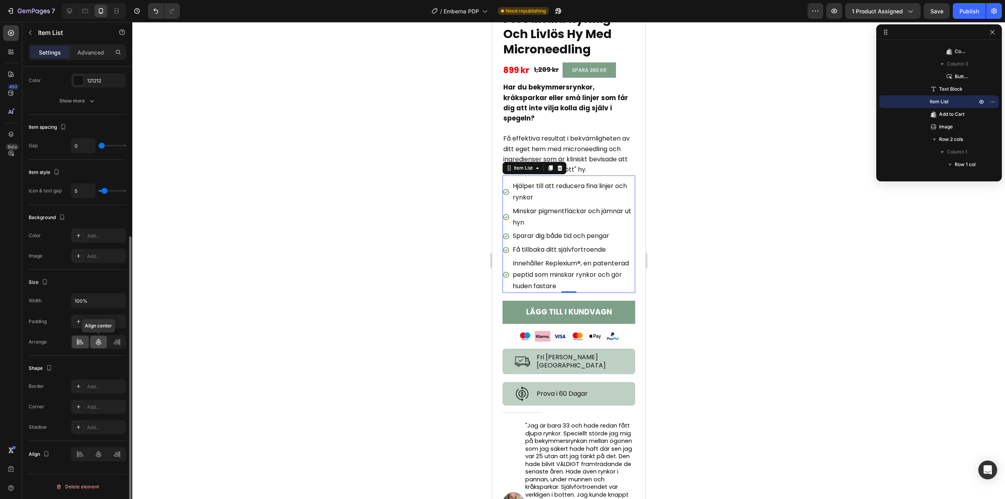
click at [97, 340] on icon at bounding box center [98, 341] width 5 height 7
click at [82, 340] on icon at bounding box center [80, 342] width 8 height 8
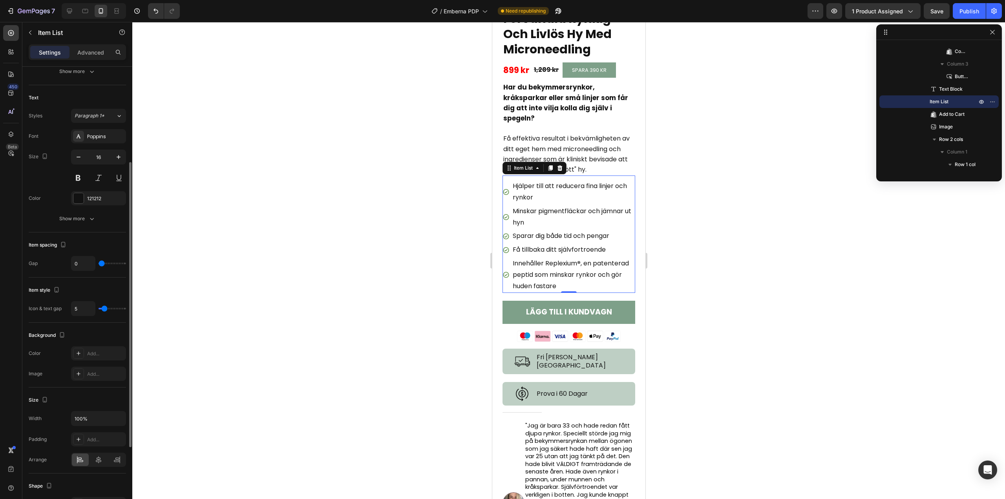
scroll to position [0, 0]
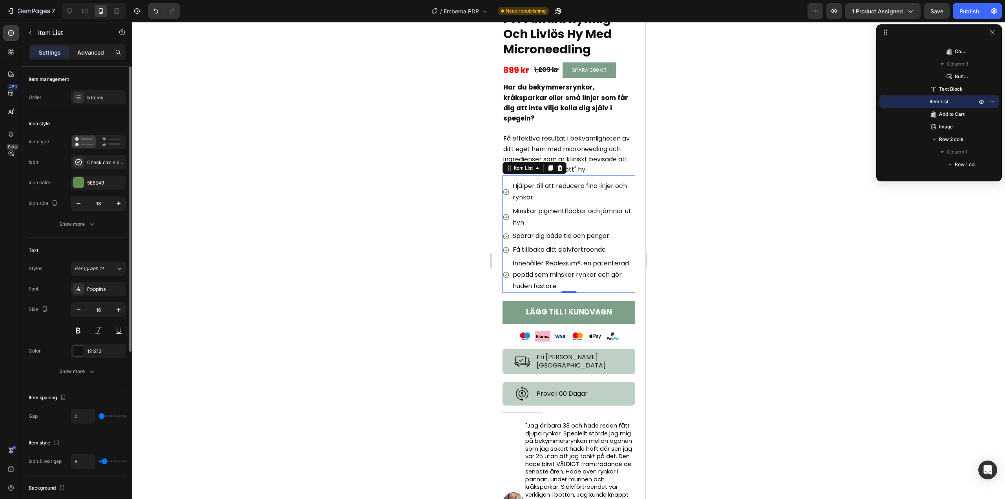
click at [89, 53] on p "Advanced" at bounding box center [90, 52] width 27 height 8
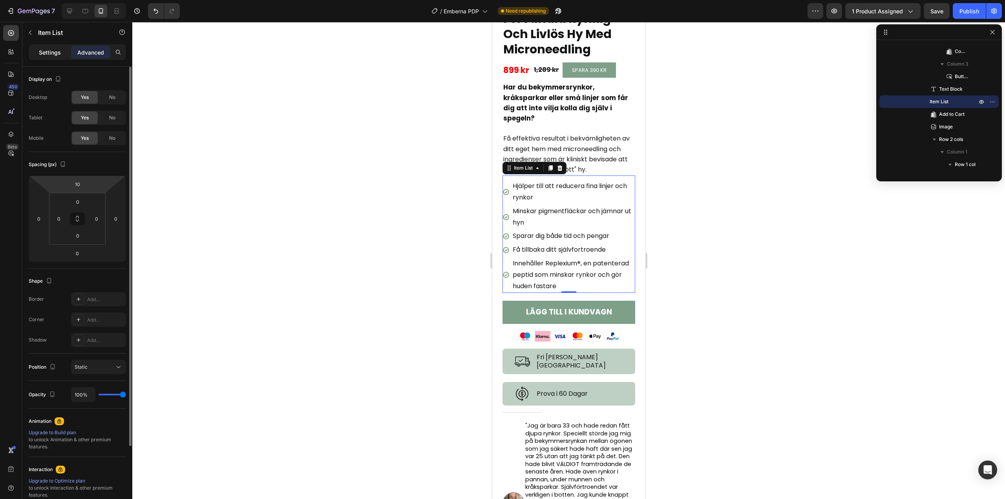
click at [41, 49] on p "Settings" at bounding box center [50, 52] width 22 height 8
type input "5"
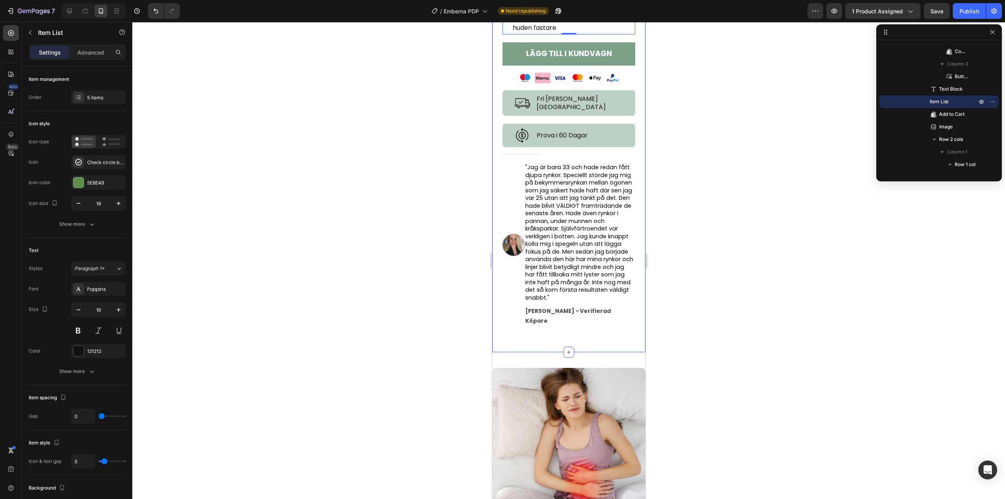
scroll to position [510, 0]
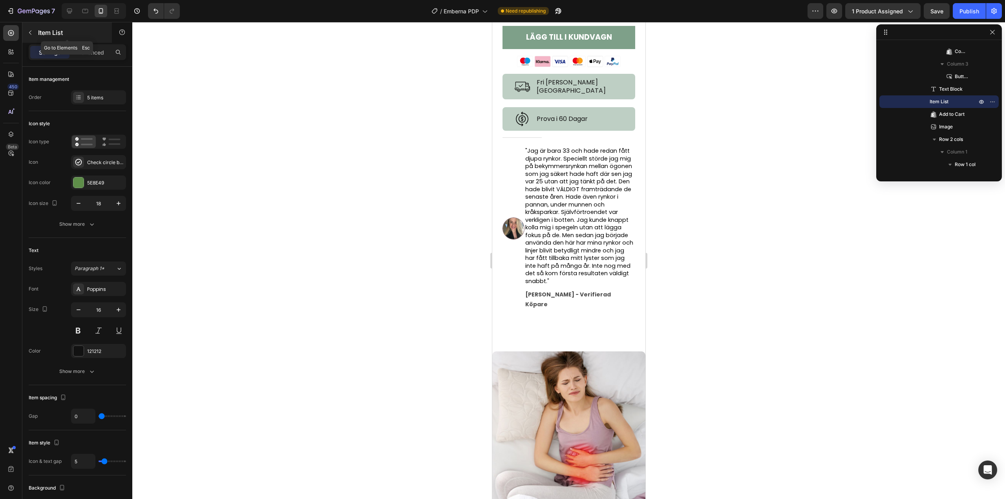
click at [32, 29] on icon "button" at bounding box center [30, 32] width 6 height 6
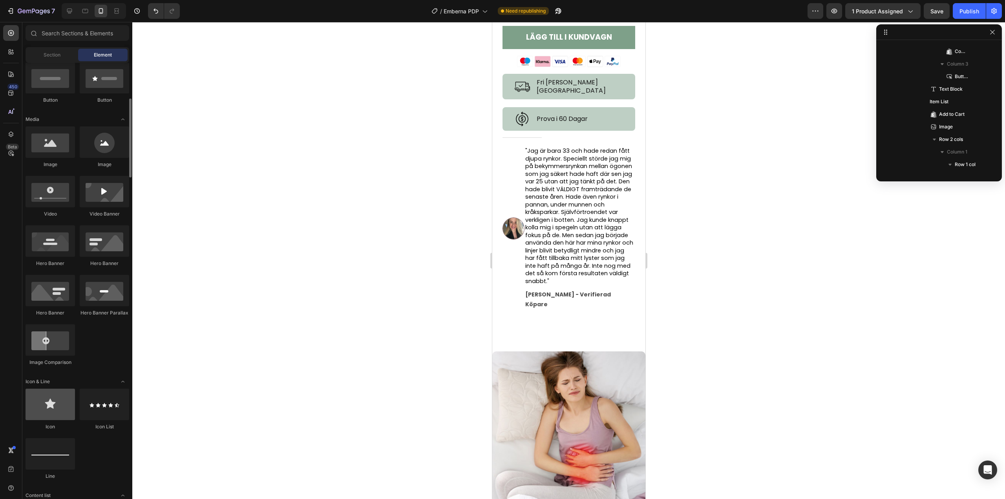
scroll to position [314, 0]
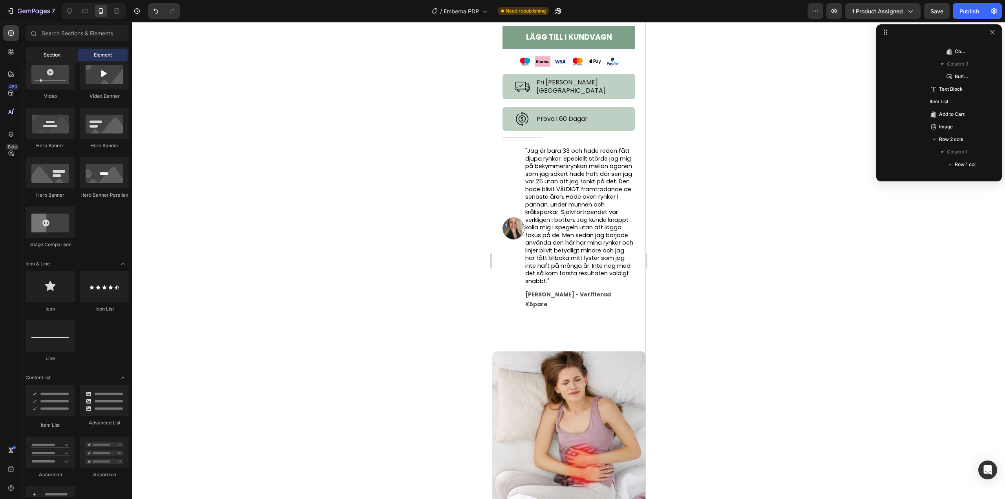
click at [64, 58] on div "Section" at bounding box center [51, 55] width 49 height 13
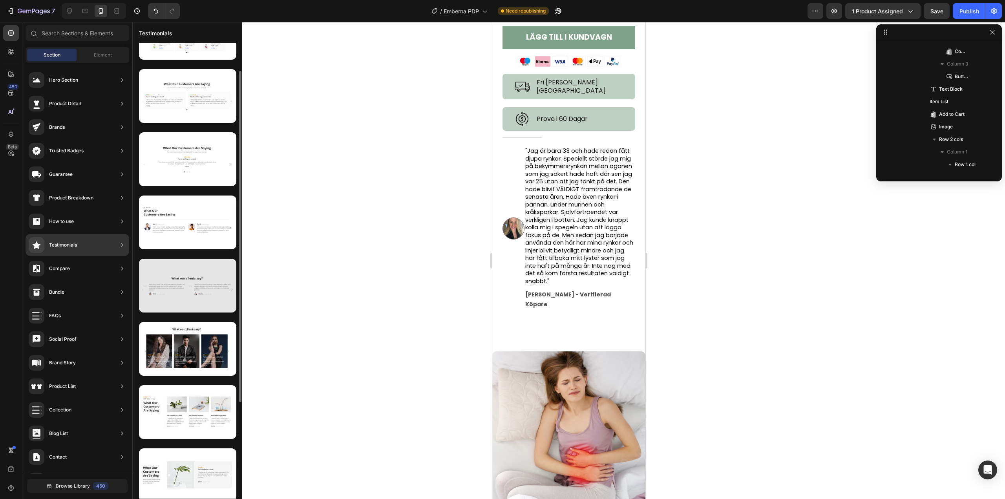
scroll to position [79, 0]
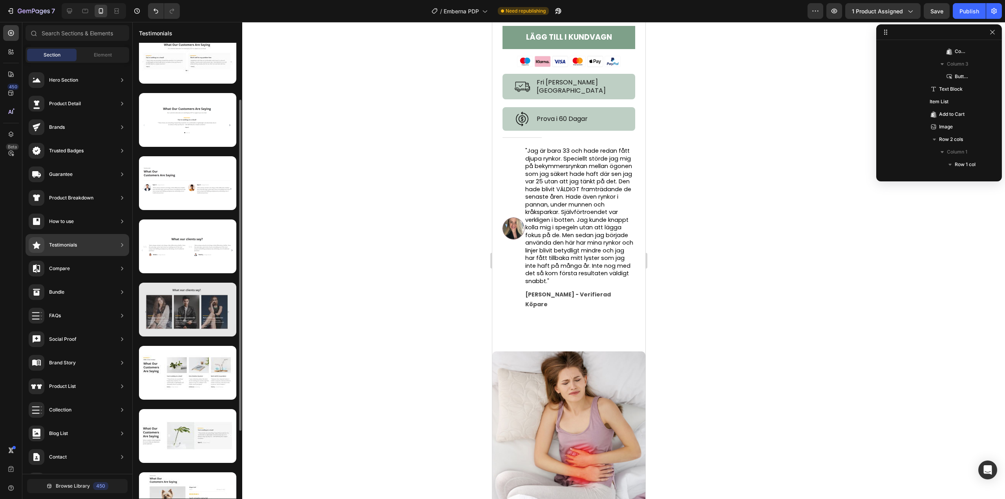
click at [186, 320] on div at bounding box center [187, 310] width 97 height 54
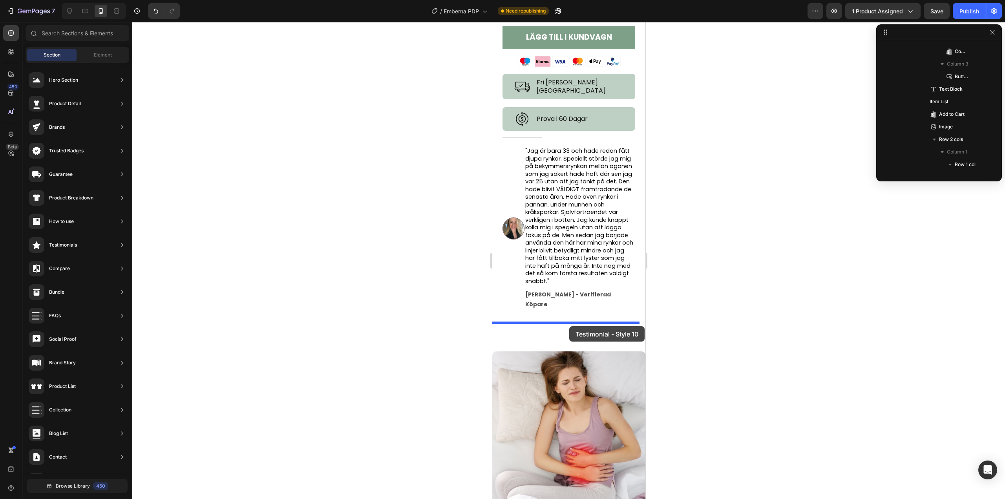
drag, startPoint x: 677, startPoint y: 339, endPoint x: 569, endPoint y: 326, distance: 109.4
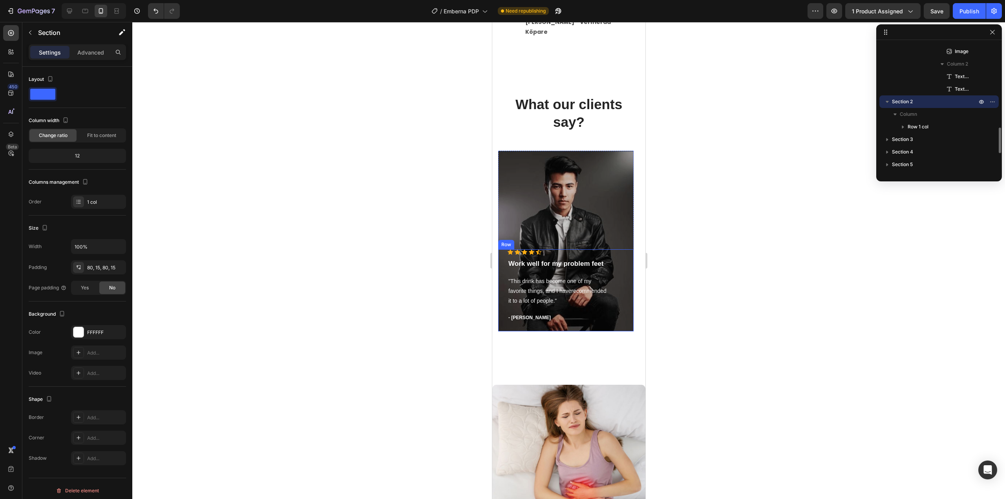
scroll to position [783, 0]
click at [71, 13] on icon at bounding box center [70, 11] width 8 height 8
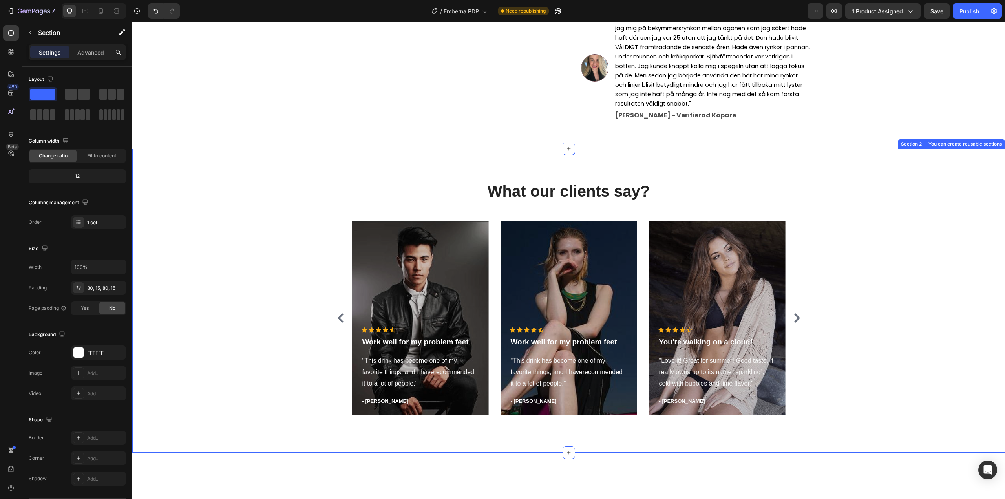
scroll to position [282, 0]
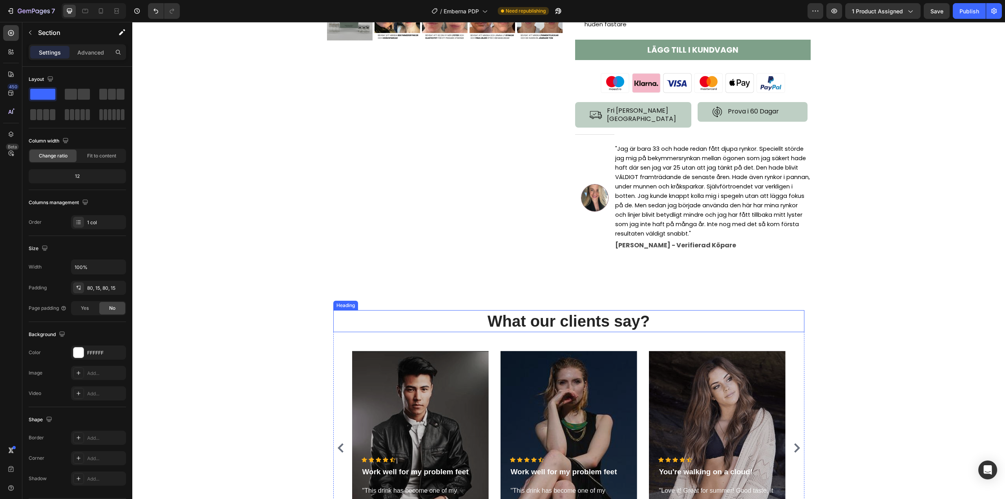
click at [705, 329] on p "What our clients say?" at bounding box center [568, 321] width 469 height 20
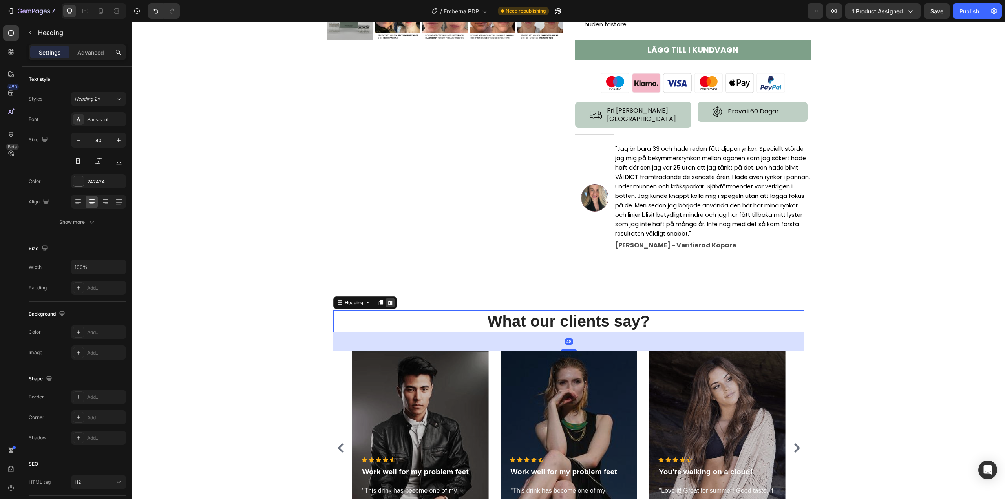
click at [387, 306] on icon at bounding box center [390, 302] width 6 height 6
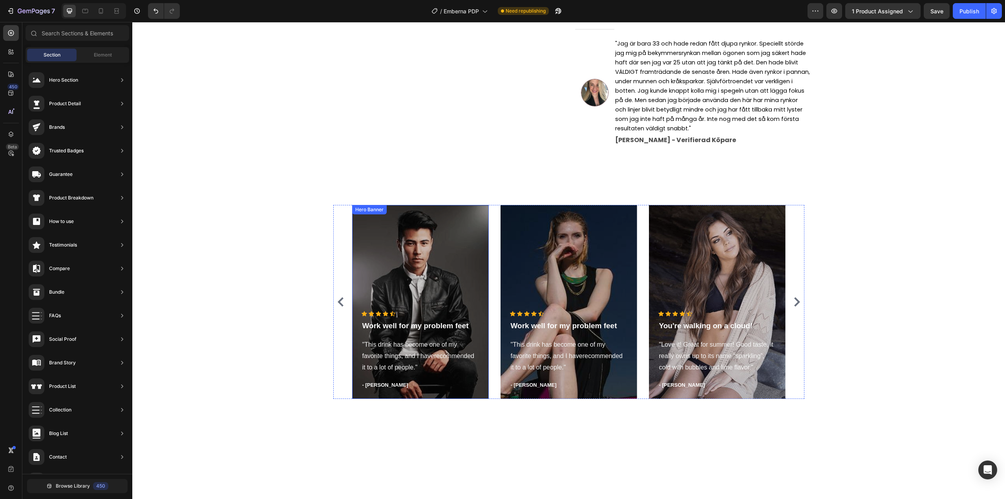
scroll to position [400, 0]
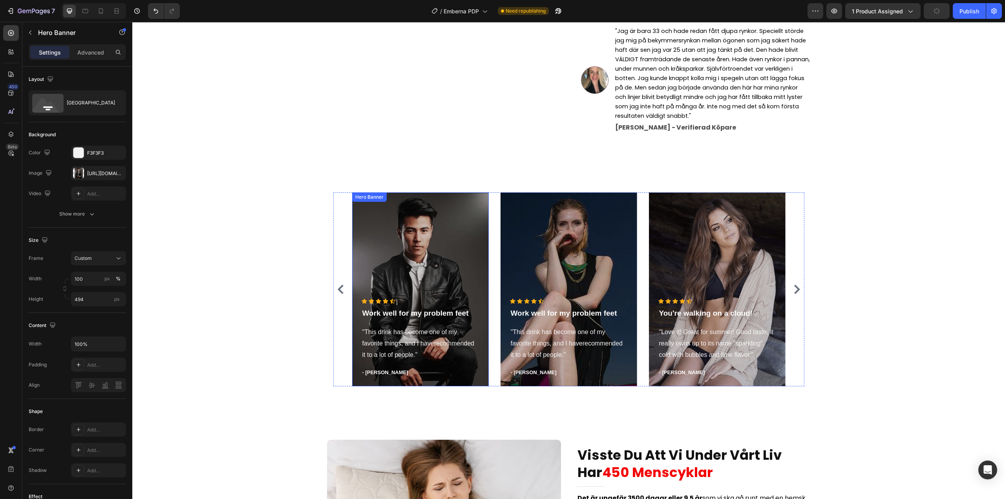
click at [385, 269] on div "Overlay" at bounding box center [420, 289] width 137 height 194
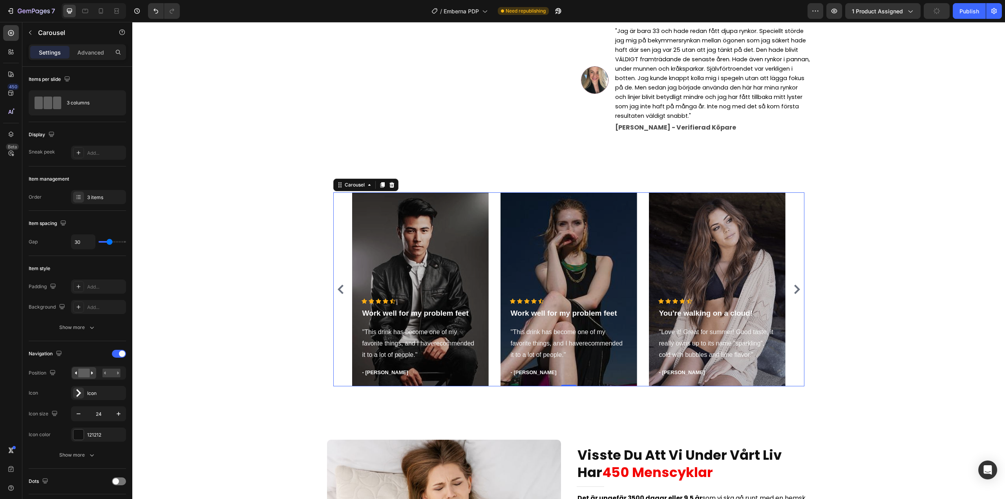
click at [496, 268] on div "Icon Icon Icon Icon Icon Icon List Hoz Work well for my problem feet Text block…" at bounding box center [568, 289] width 433 height 194
click at [98, 102] on div "3 columns" at bounding box center [91, 103] width 48 height 18
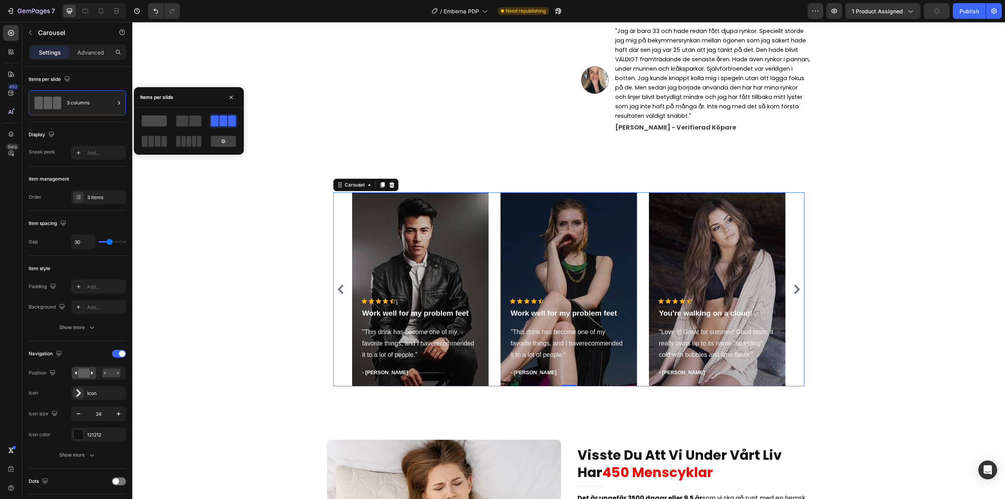
click at [160, 120] on span at bounding box center [154, 120] width 25 height 11
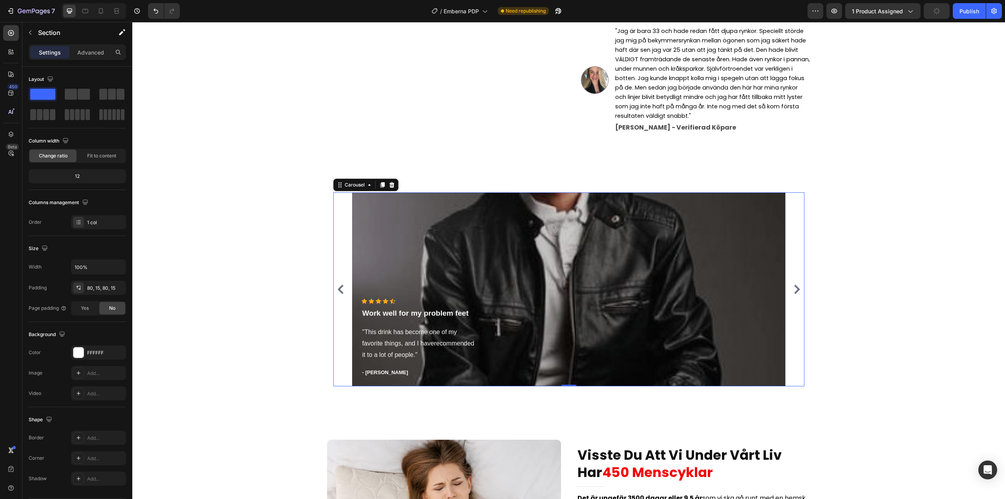
click at [305, 222] on div "Icon Icon Icon Icon Icon Icon List Hoz Work well for my problem feet Text block…" at bounding box center [568, 292] width 861 height 200
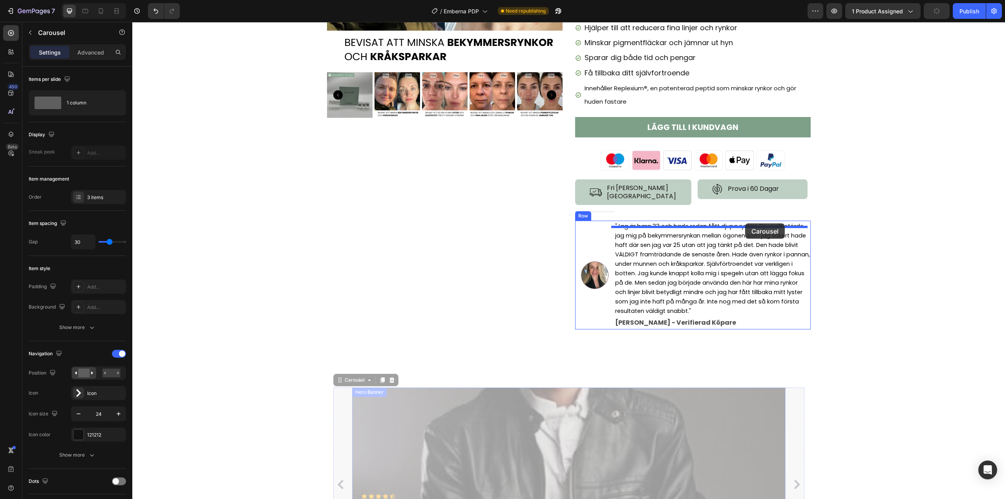
scroll to position [203, 0]
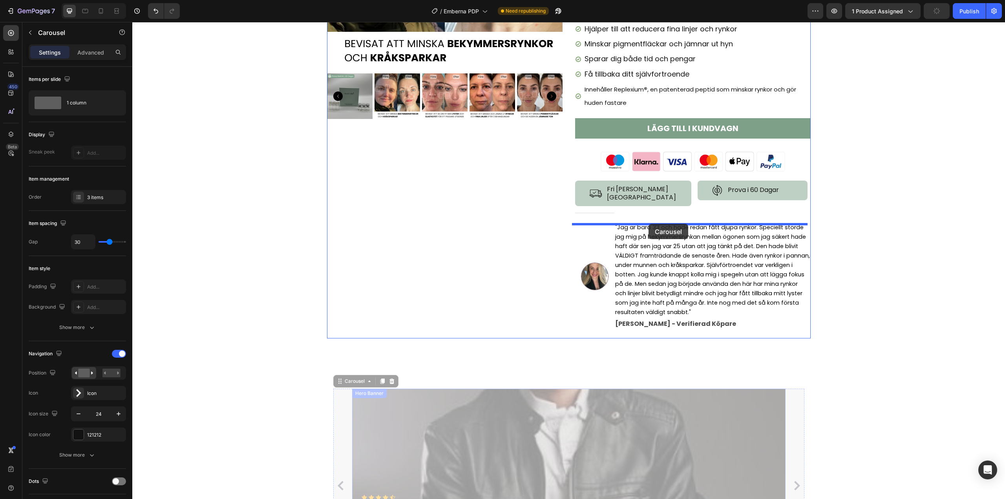
drag, startPoint x: 342, startPoint y: 210, endPoint x: 648, endPoint y: 224, distance: 306.9
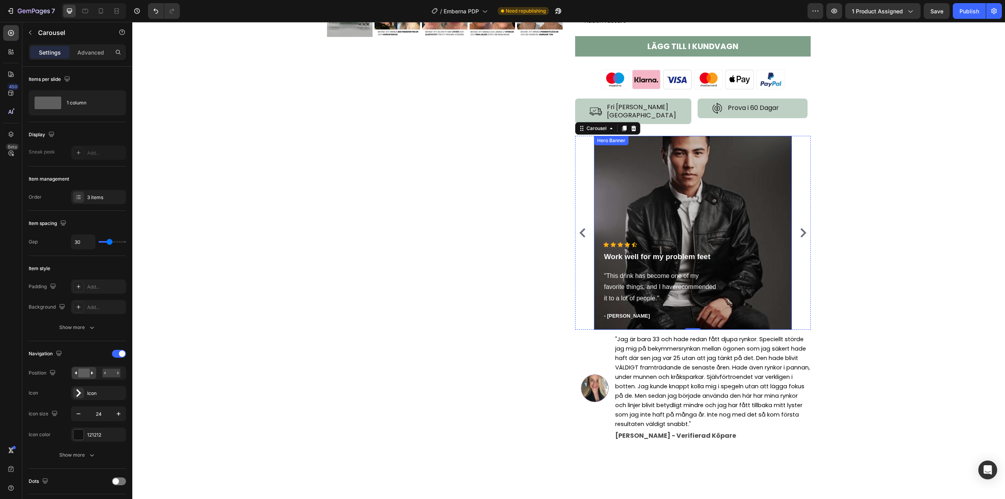
scroll to position [282, 0]
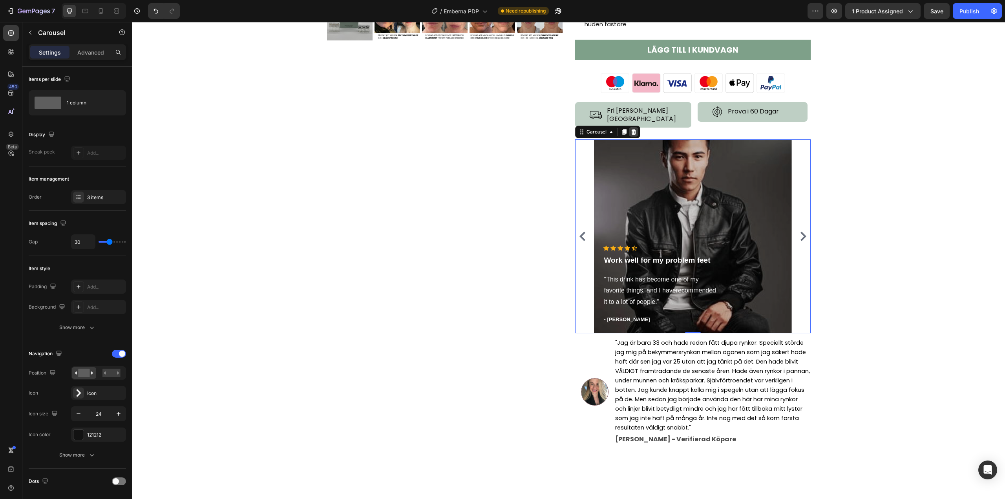
click at [631, 135] on icon at bounding box center [633, 132] width 6 height 6
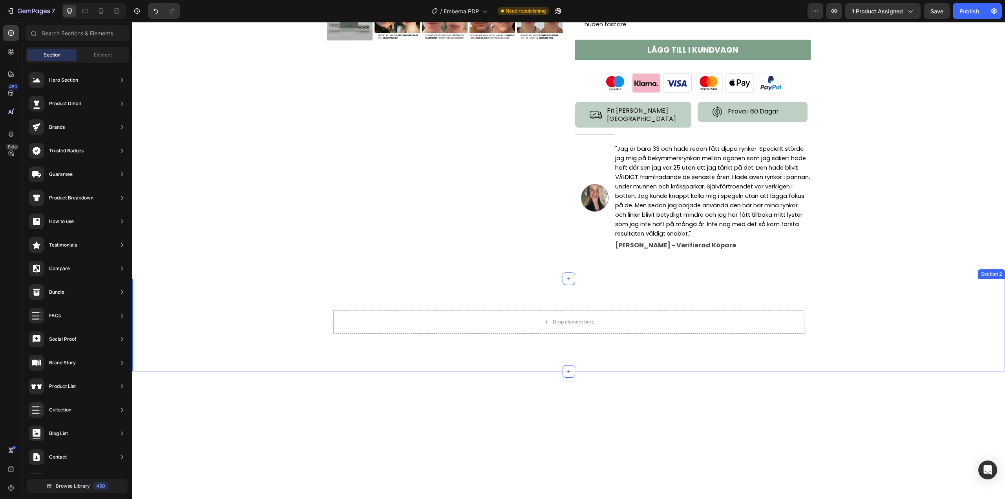
click at [336, 369] on div "Drop element here Row Section 2" at bounding box center [568, 325] width 873 height 93
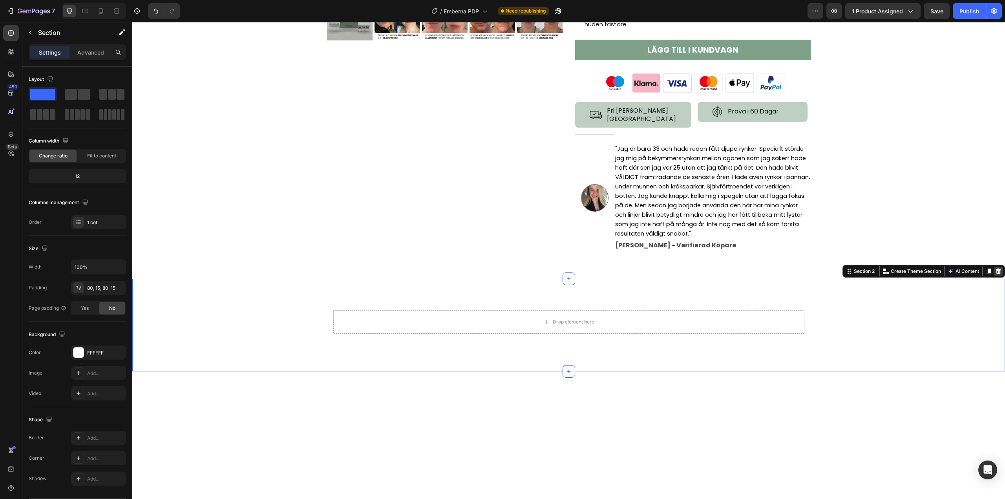
click at [996, 274] on icon at bounding box center [998, 270] width 5 height 5
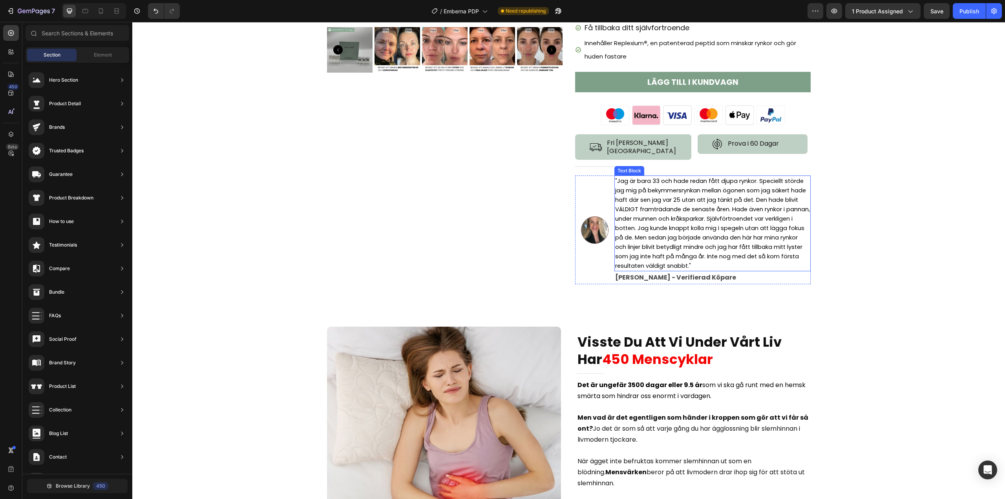
scroll to position [243, 0]
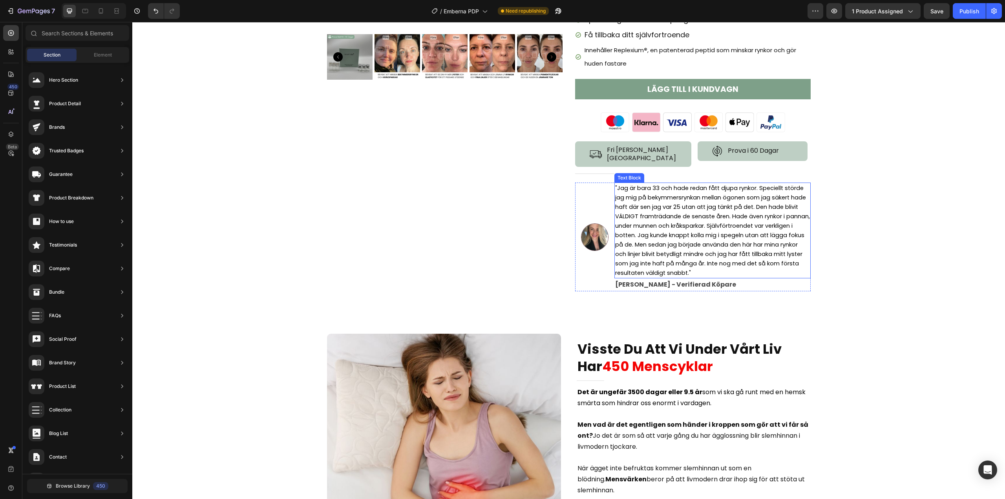
click at [683, 198] on span ""Jag är bara 33 och hade redan fått djupa rynkor. Speciellt störde jag mig på b…" at bounding box center [712, 230] width 195 height 93
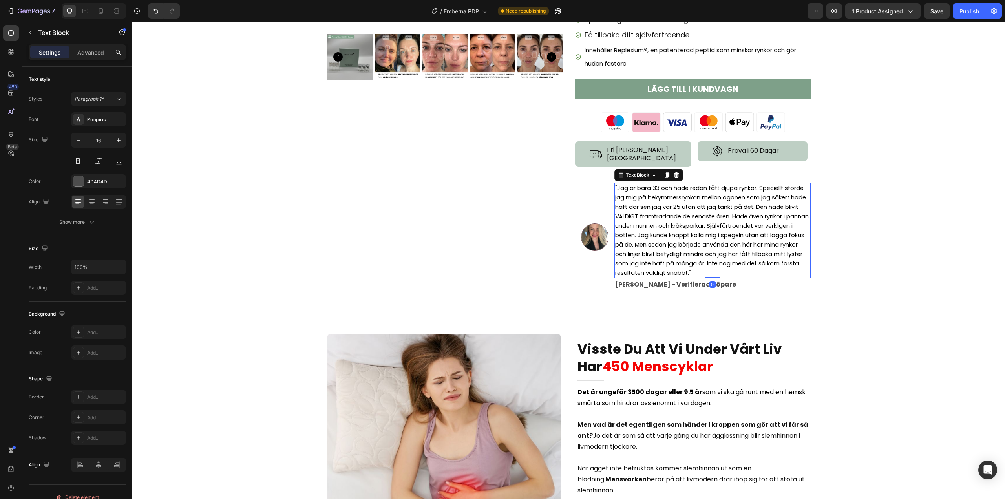
click at [683, 198] on span ""Jag är bara 33 och hade redan fått djupa rynkor. Speciellt störde jag mig på b…" at bounding box center [712, 230] width 195 height 93
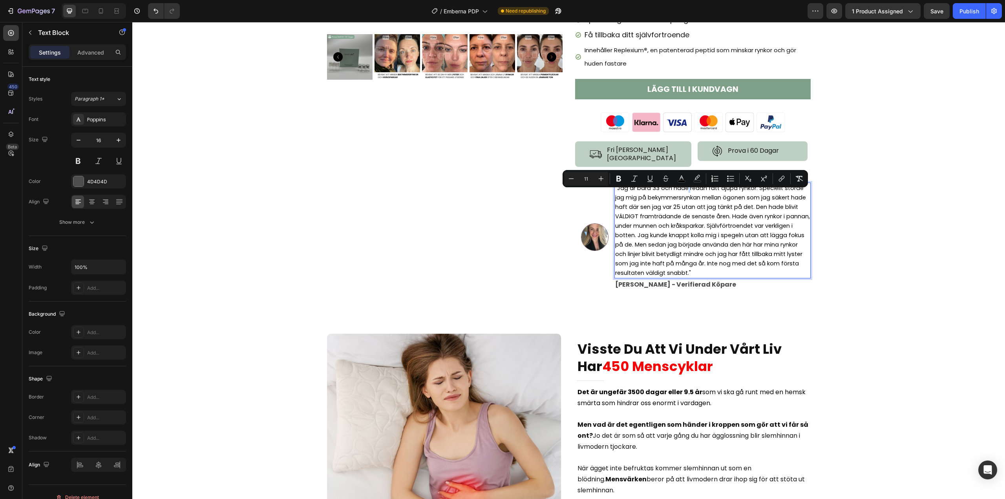
click at [685, 194] on span ""Jag är bara 33 och hade redan fått djupa rynkor. Speciellt störde jag mig på b…" at bounding box center [712, 230] width 195 height 93
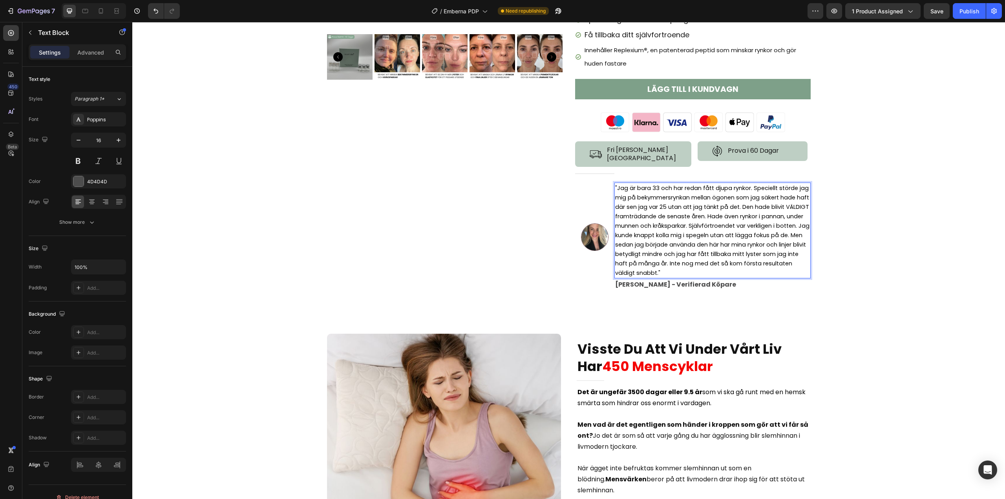
click at [703, 277] on span ""Jag är bara 33 och har redan fått djupa rynkor. Speciellt störde jag mig på be…" at bounding box center [712, 230] width 194 height 93
drag, startPoint x: 704, startPoint y: 281, endPoint x: 733, endPoint y: 269, distance: 31.2
click at [733, 269] on span ""Jag är bara 33 och har redan fått djupa rynkor. Speciellt störde jag mig på be…" at bounding box center [712, 230] width 194 height 93
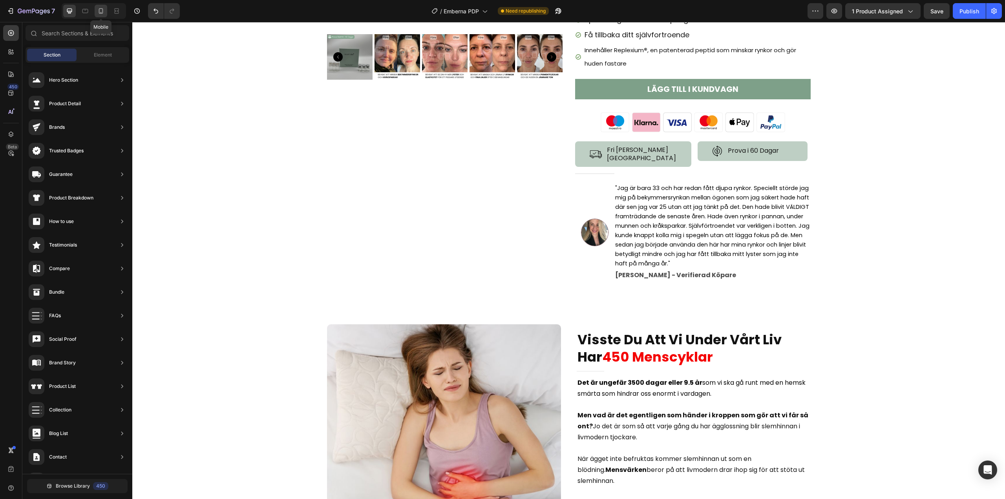
click at [99, 13] on icon at bounding box center [101, 11] width 8 height 8
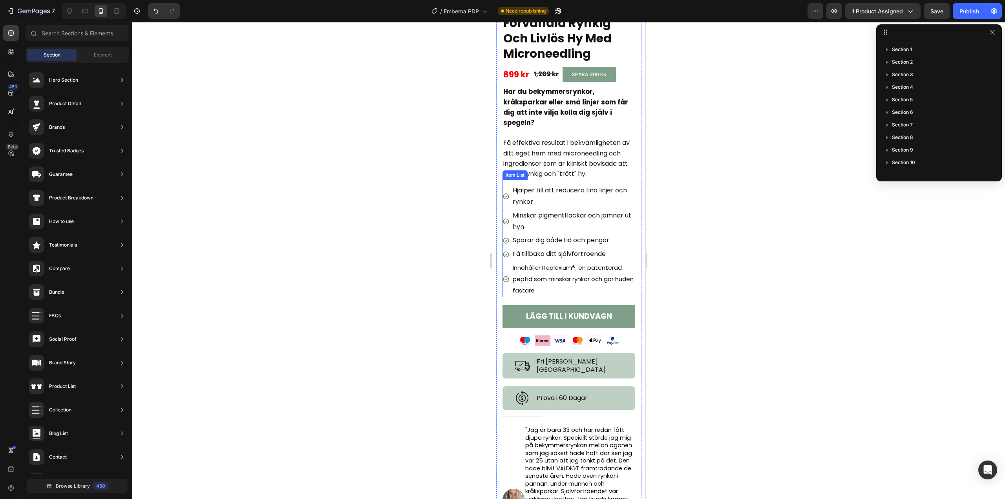
scroll to position [199, 0]
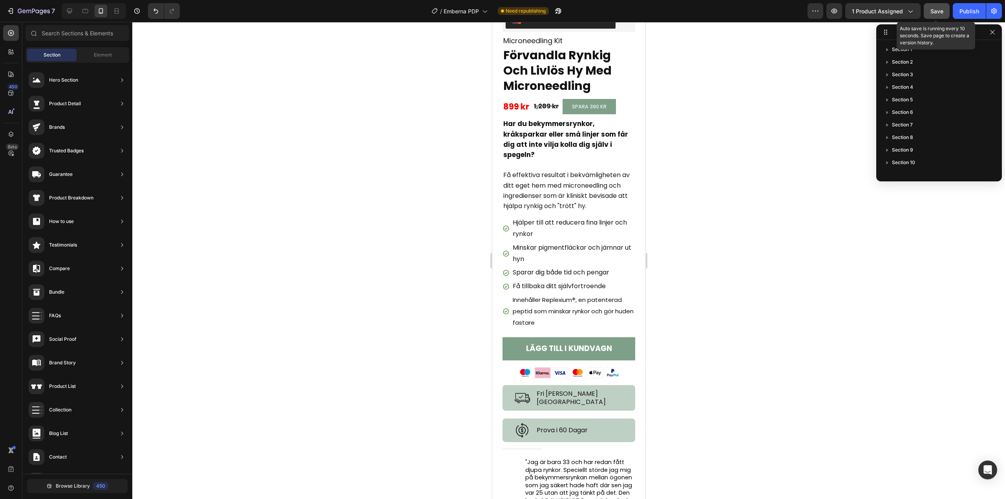
click at [934, 12] on span "Save" at bounding box center [936, 11] width 13 height 7
click at [74, 12] on div at bounding box center [69, 11] width 13 height 13
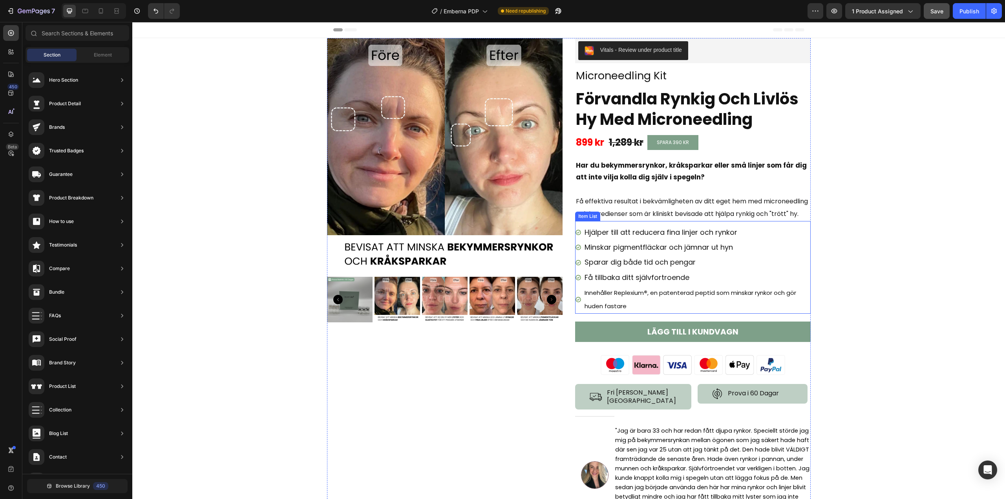
click at [673, 312] on p "Innehåller Replexium ® , en patenterad peptid som minskar rynkor och gör huden …" at bounding box center [696, 299] width 225 height 26
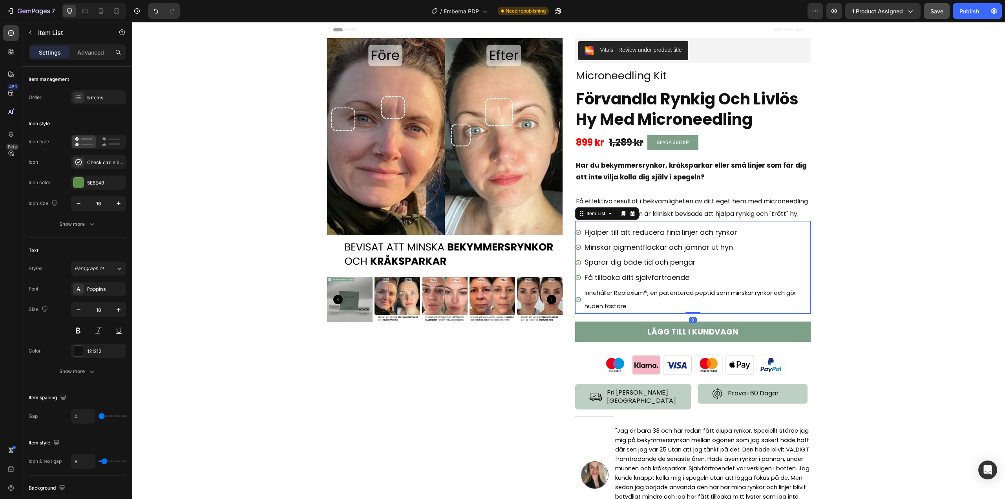
click at [673, 312] on p "Innehåller Replexium ® , en patenterad peptid som minskar rynkor och gör huden …" at bounding box center [696, 299] width 225 height 26
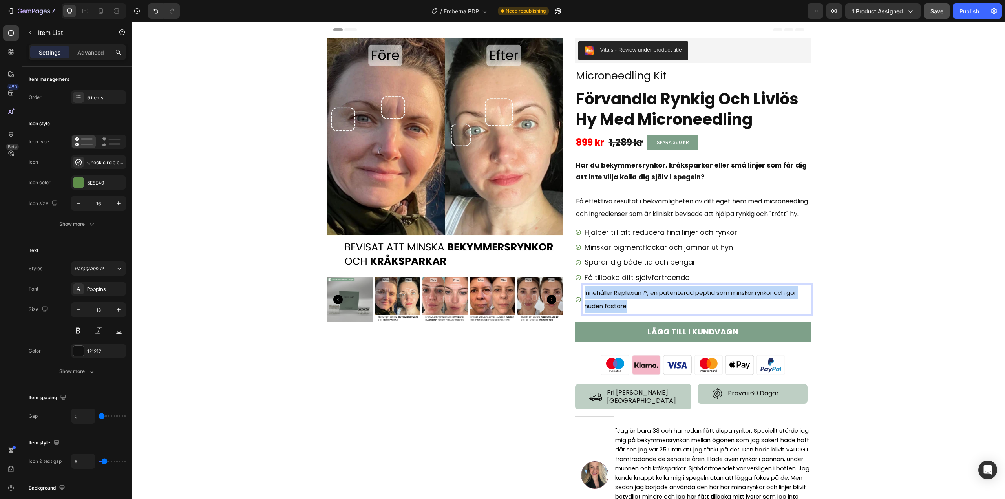
click at [673, 312] on p "Innehåller Replexium ® , en patenterad peptid som minskar rynkor och gör huden …" at bounding box center [696, 299] width 225 height 26
click at [621, 268] on p "Sparar dig både tid och pengar" at bounding box center [696, 262] width 225 height 13
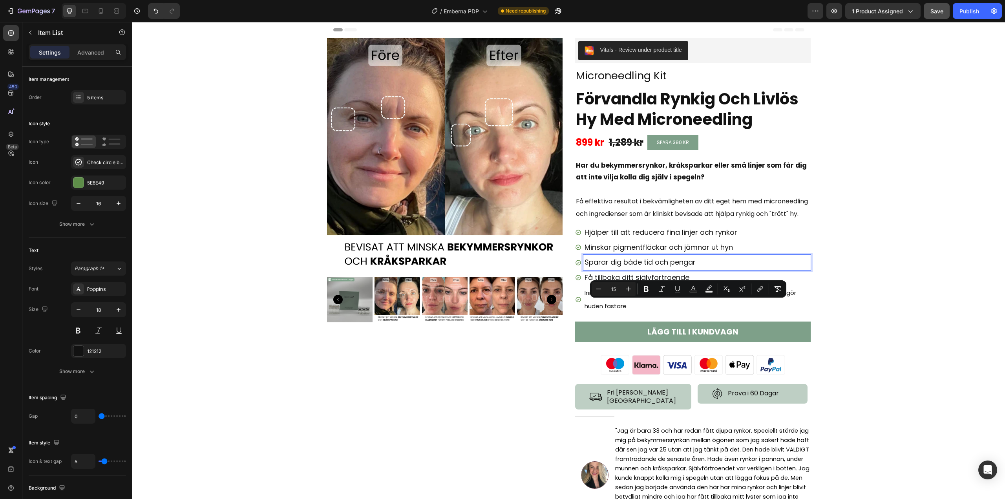
click at [620, 268] on p "Sparar dig både tid och pengar" at bounding box center [696, 262] width 225 height 13
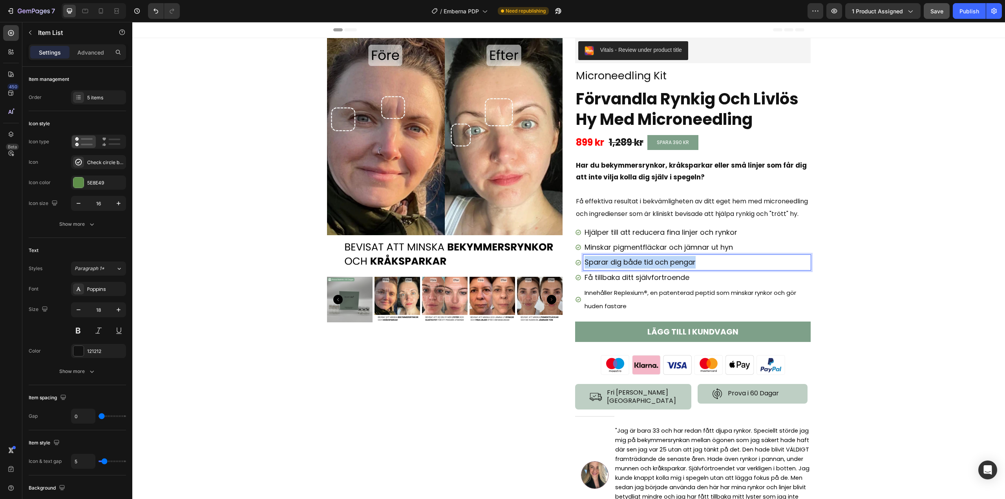
click at [620, 268] on p "Sparar dig både tid och pengar" at bounding box center [696, 262] width 225 height 13
type input "15"
click at [618, 308] on span "Innehåller Replexium ® , en patenterad peptid som minskar rynkor och gör huden …" at bounding box center [690, 298] width 212 height 21
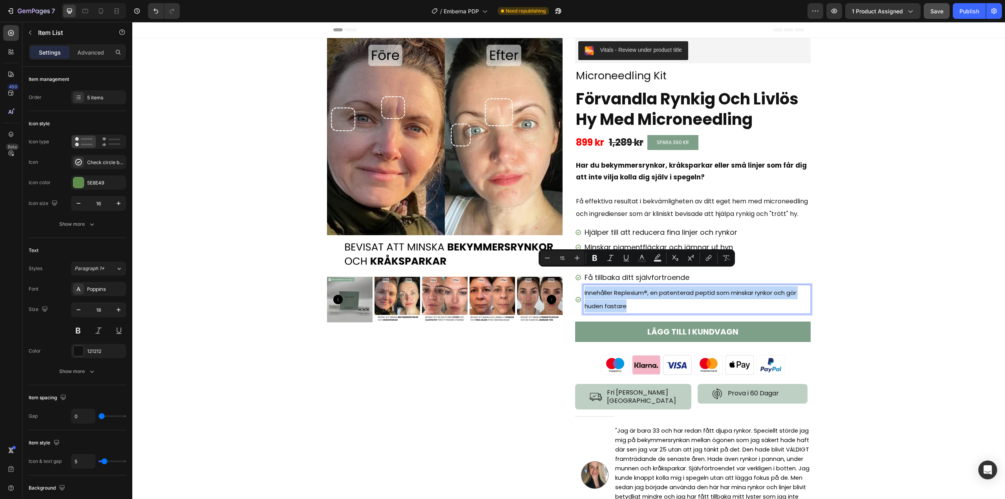
click at [618, 308] on span "Innehåller Replexium ® , en patenterad peptid som minskar rynkor och gör huden …" at bounding box center [690, 298] width 212 height 21
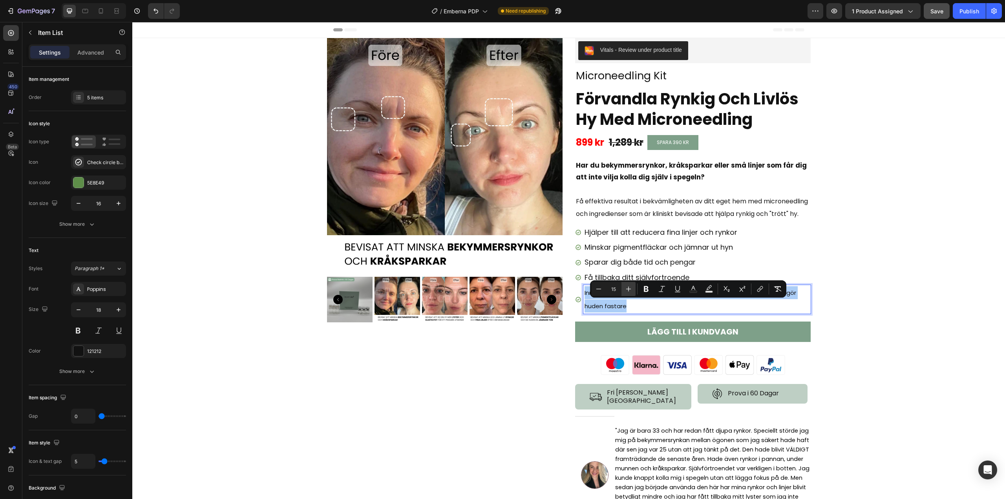
click at [628, 290] on icon "Editor contextual toolbar" at bounding box center [628, 289] width 8 height 8
type input "18"
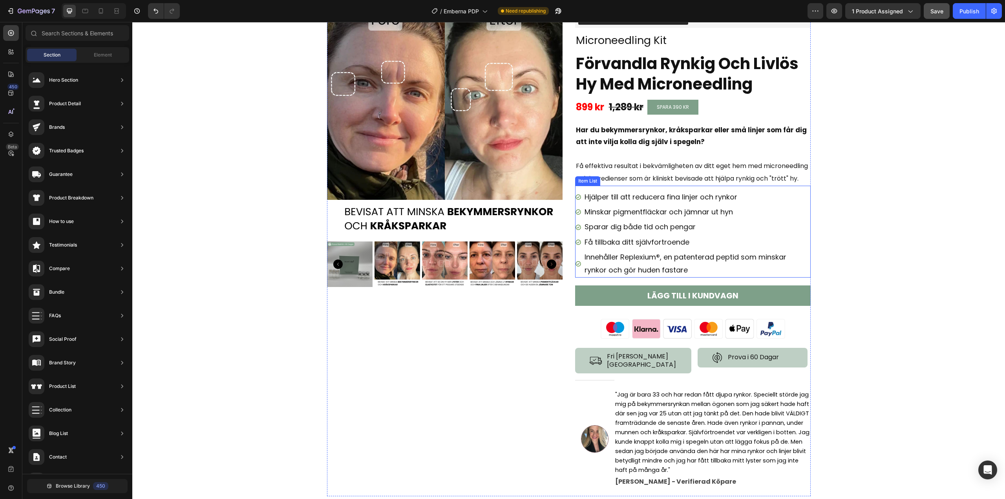
scroll to position [196, 0]
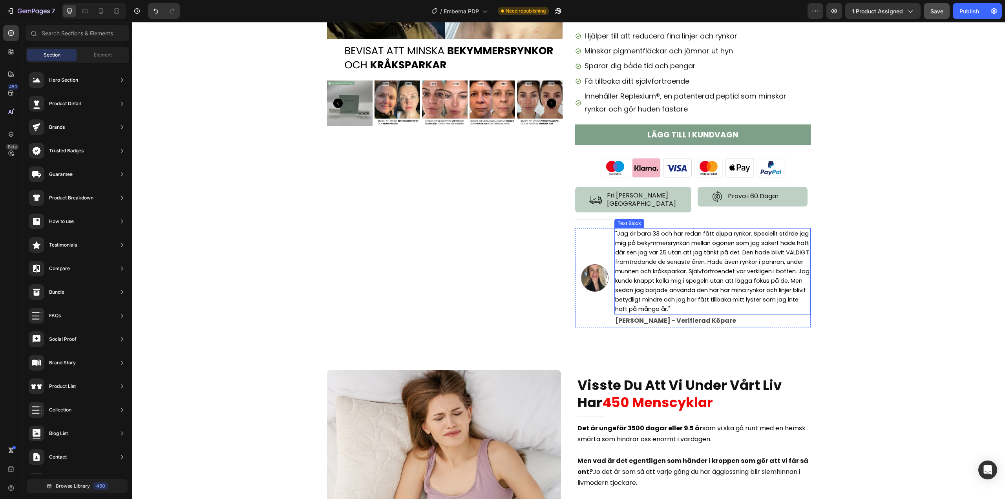
click at [661, 276] on span ""Jag är bara 33 och har redan fått djupa rynkor. Speciellt störde jag mig på be…" at bounding box center [712, 271] width 194 height 83
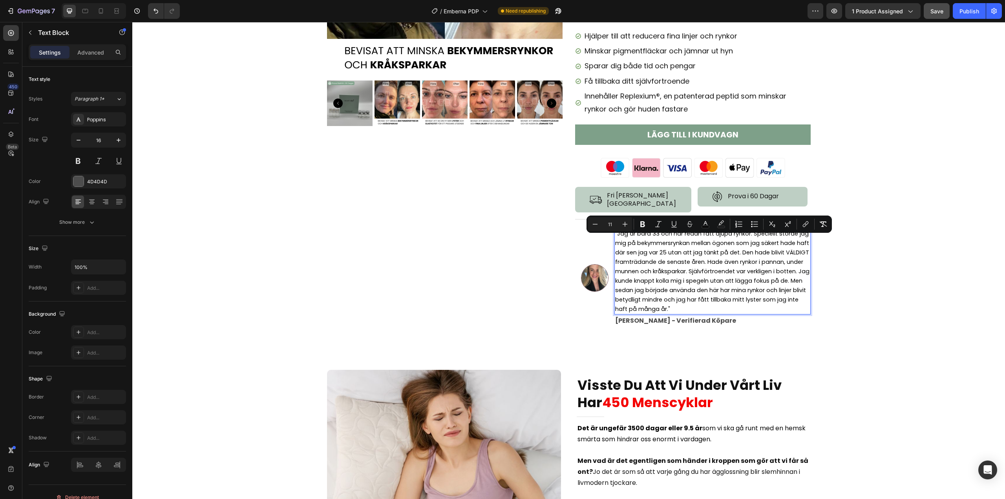
click at [646, 273] on p ""Jag är bara 33 och har redan fått djupa rynkor. Speciellt störde jag mig på be…" at bounding box center [712, 271] width 195 height 85
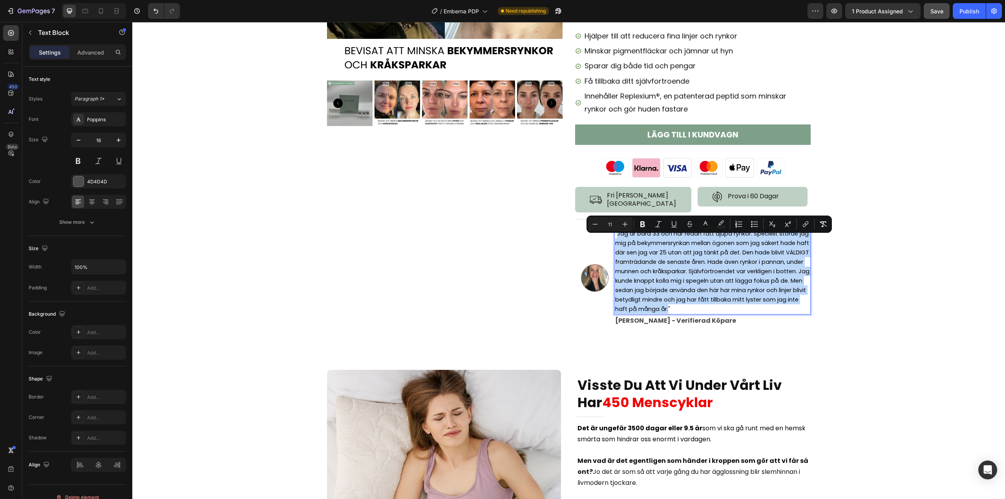
drag, startPoint x: 732, startPoint y: 314, endPoint x: 615, endPoint y: 240, distance: 138.3
click at [615, 240] on span ""Jag är bara 33 och har redan fått djupa rynkor. Speciellt störde jag mig på be…" at bounding box center [712, 271] width 194 height 83
copy span "Jag är bara 33 och har redan fått djupa rynkor. Speciellt störde jag mig på bek…"
click at [588, 326] on div "Image" at bounding box center [594, 277] width 39 height 99
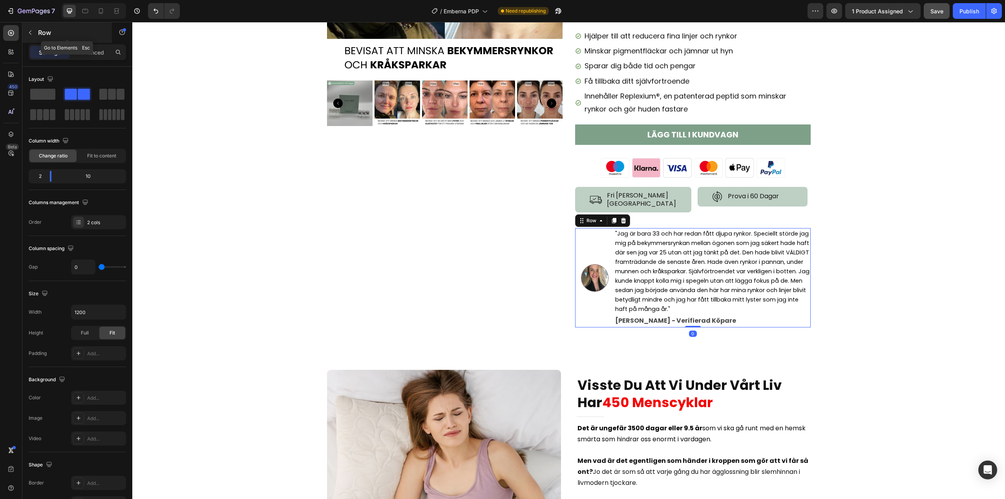
click at [28, 35] on icon "button" at bounding box center [30, 32] width 6 height 6
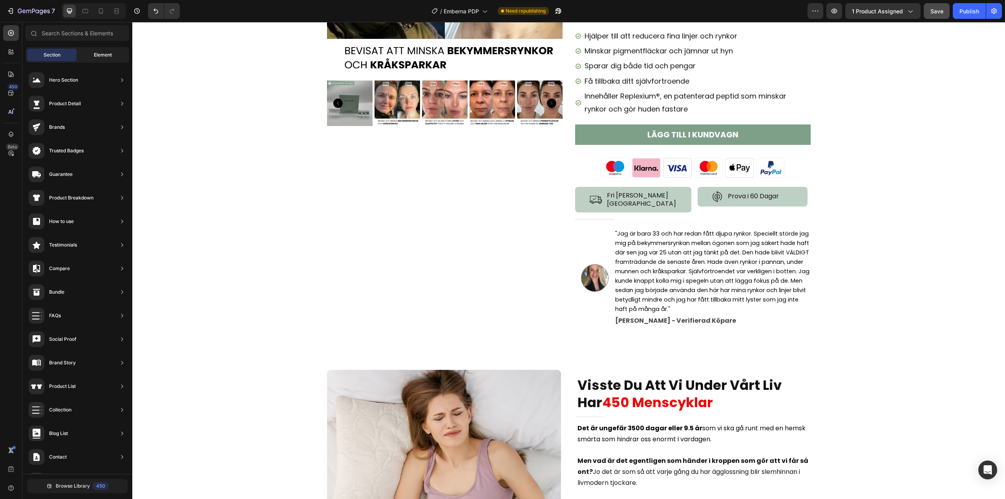
click at [97, 53] on span "Element" at bounding box center [103, 54] width 18 height 7
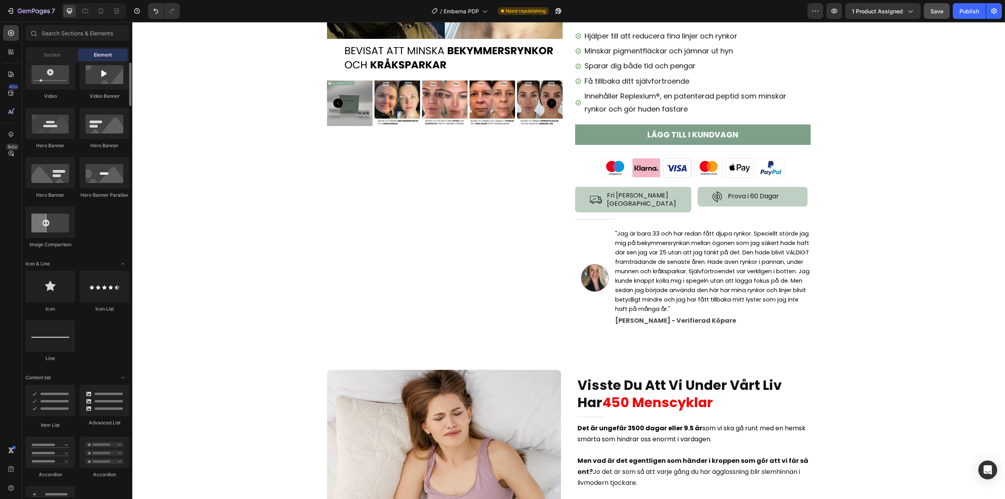
scroll to position [0, 0]
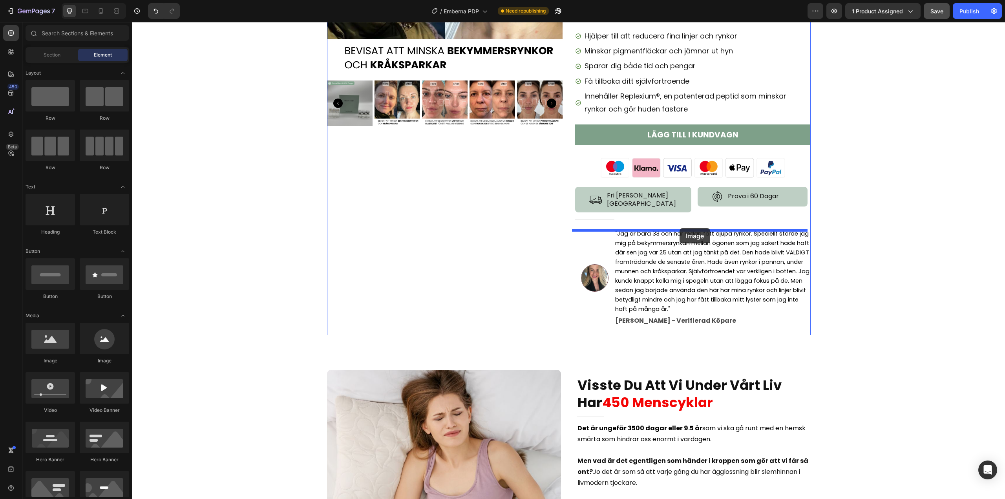
drag, startPoint x: 183, startPoint y: 371, endPoint x: 679, endPoint y: 228, distance: 516.9
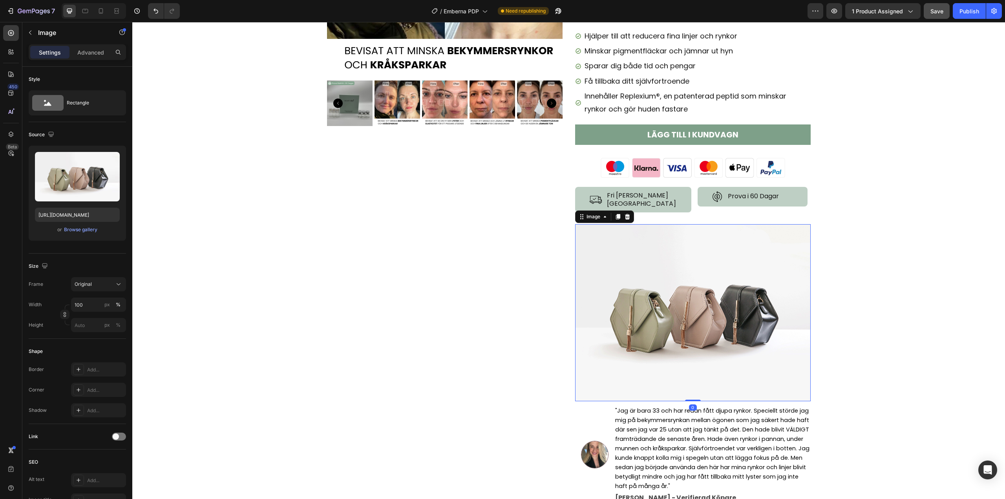
click at [673, 287] on img at bounding box center [693, 312] width 236 height 177
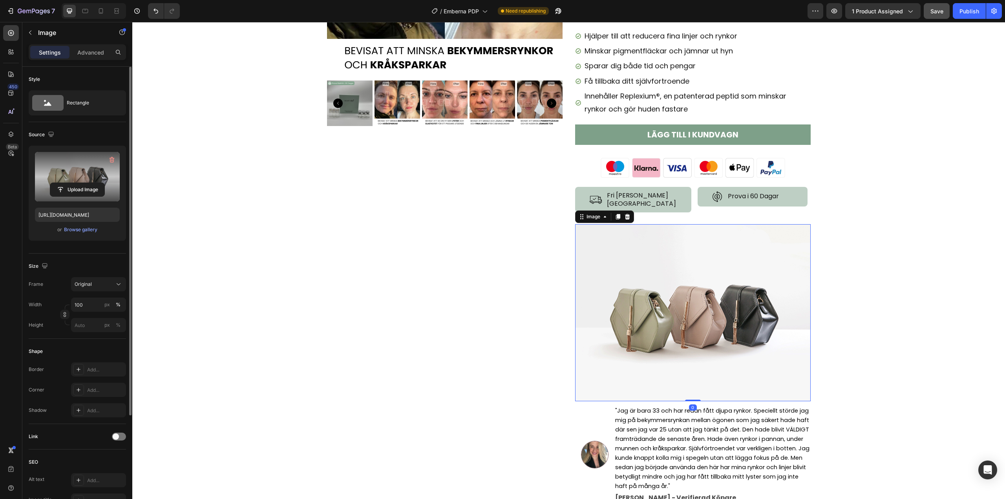
click at [68, 177] on label at bounding box center [77, 176] width 85 height 49
click at [68, 183] on input "file" at bounding box center [77, 189] width 54 height 13
type input "[URL][DOMAIN_NAME]"
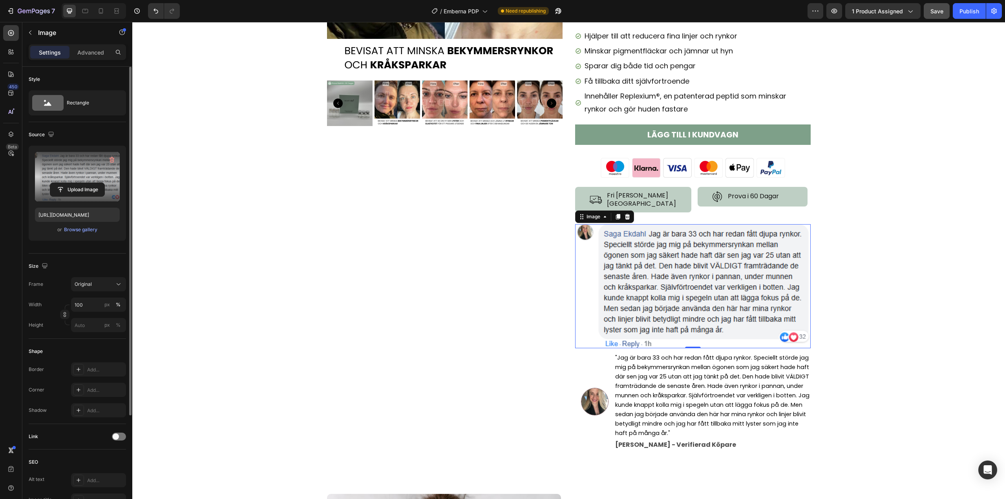
click at [648, 294] on img at bounding box center [693, 286] width 236 height 124
click at [108, 282] on div "Original" at bounding box center [94, 284] width 38 height 7
click at [107, 287] on div "Original" at bounding box center [94, 284] width 38 height 7
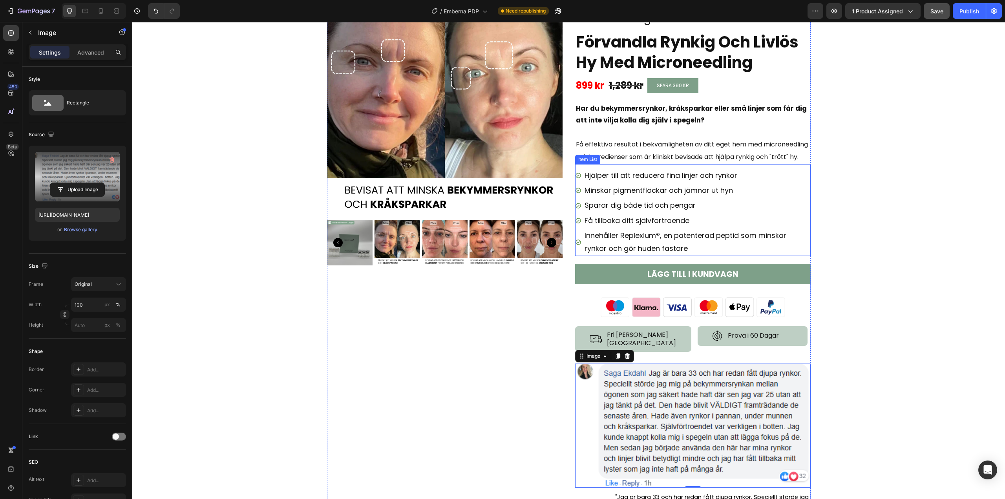
scroll to position [79, 0]
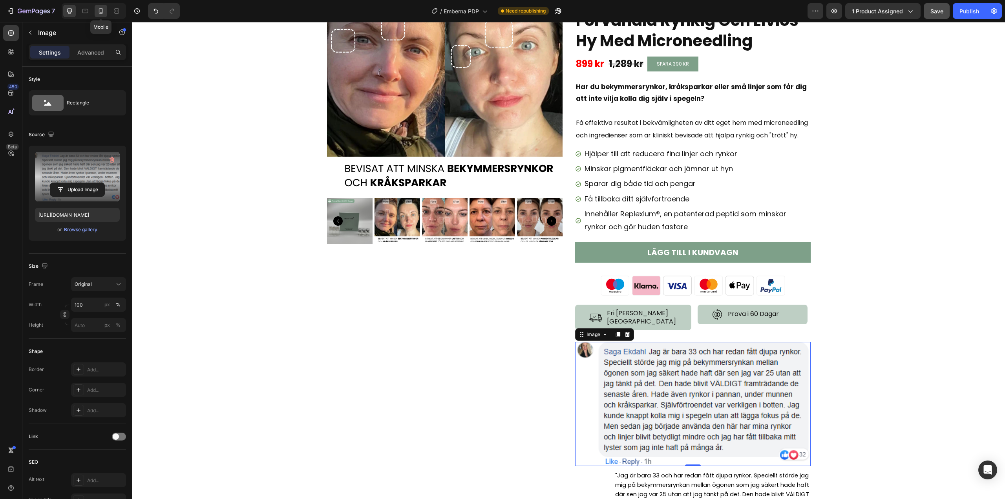
click at [102, 12] on icon at bounding box center [101, 11] width 8 height 8
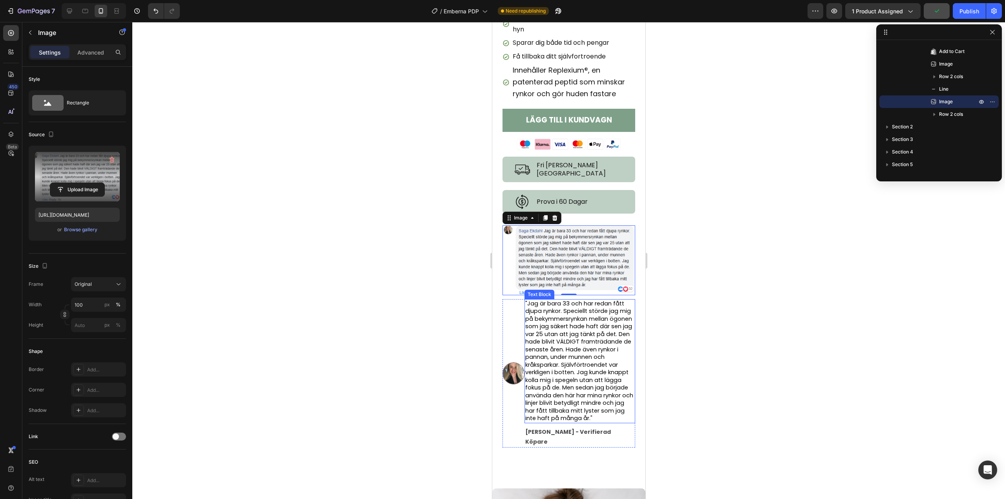
scroll to position [398, 0]
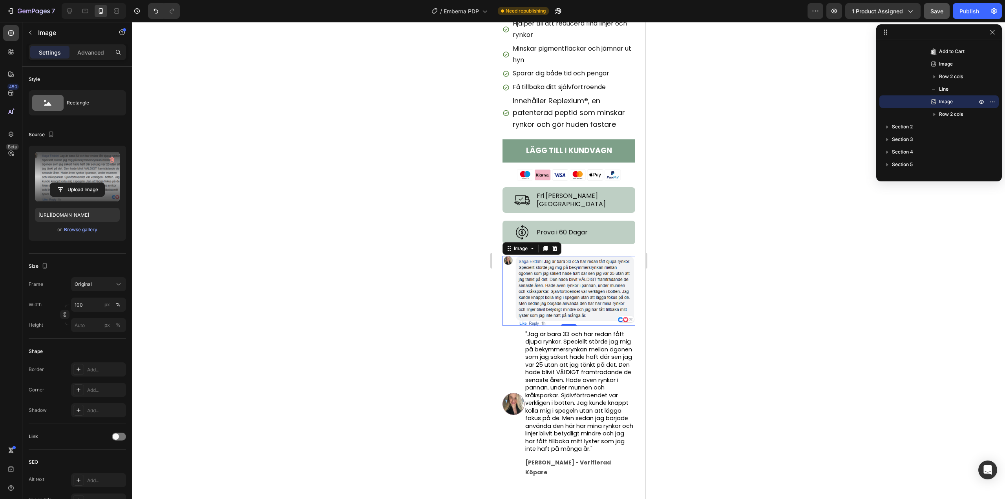
click at [722, 321] on div at bounding box center [568, 260] width 873 height 477
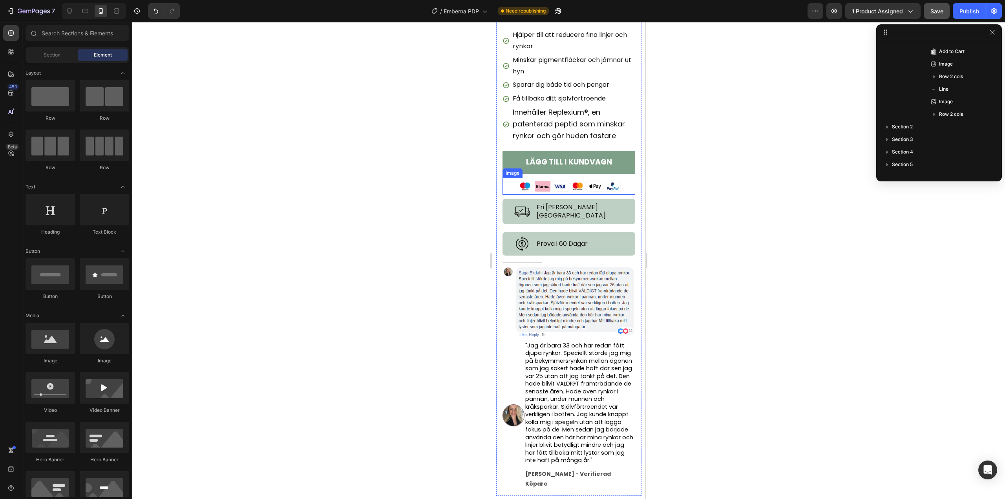
scroll to position [550, 0]
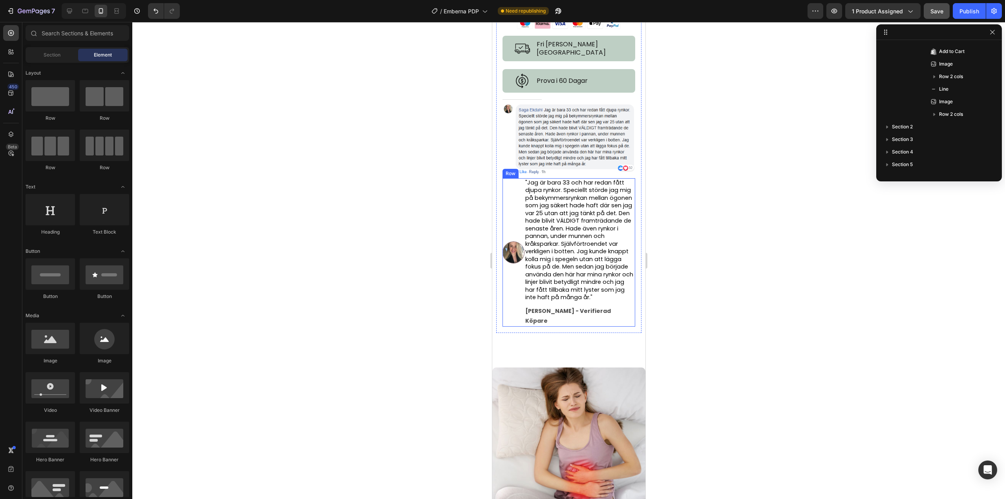
click at [507, 284] on div "Image" at bounding box center [513, 252] width 22 height 148
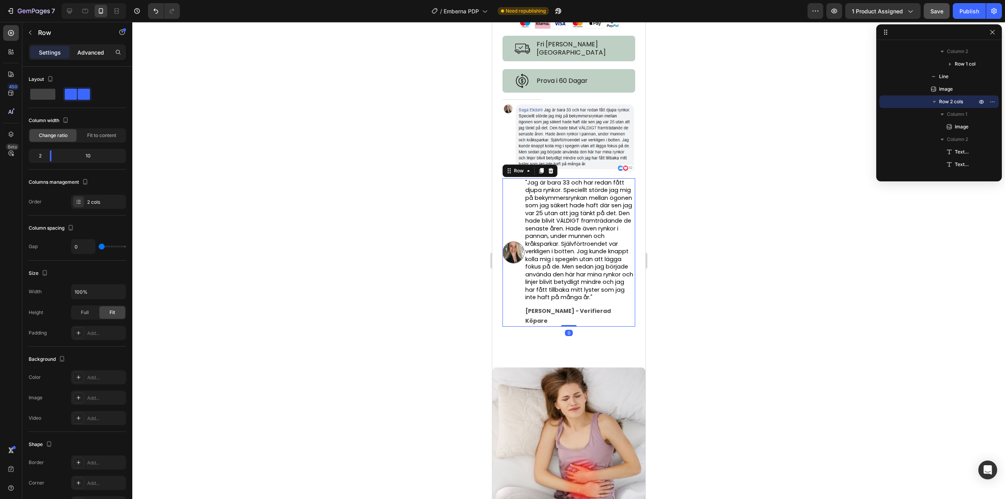
click at [78, 55] on p "Advanced" at bounding box center [90, 52] width 27 height 8
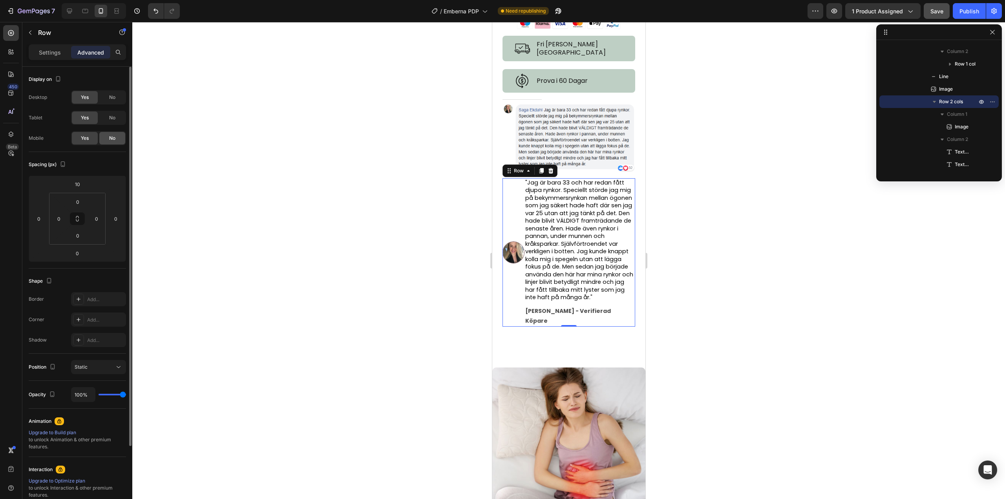
click at [110, 136] on span "No" at bounding box center [112, 138] width 6 height 7
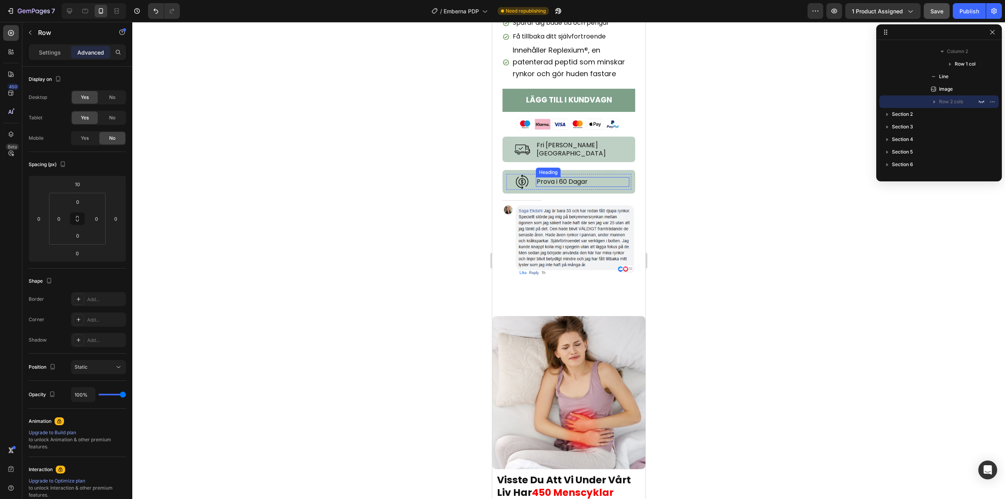
scroll to position [393, 0]
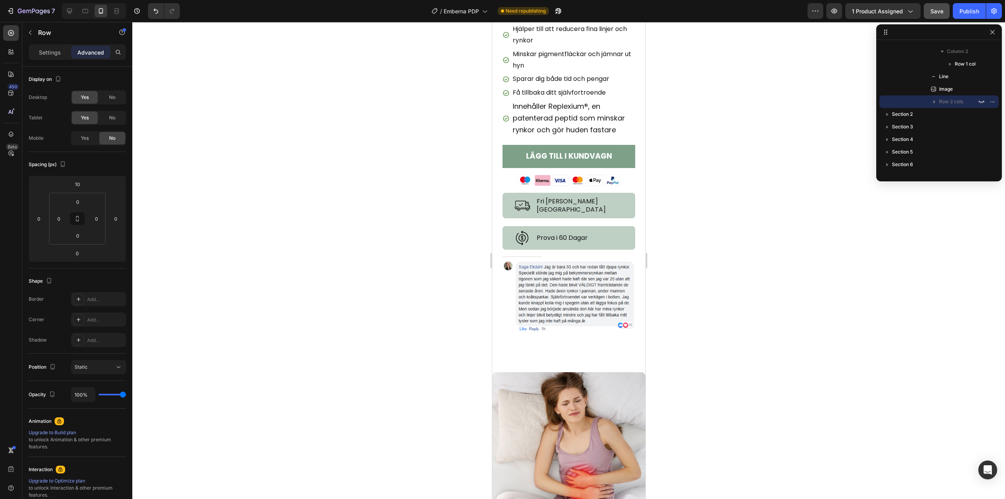
click at [409, 335] on div at bounding box center [568, 260] width 873 height 477
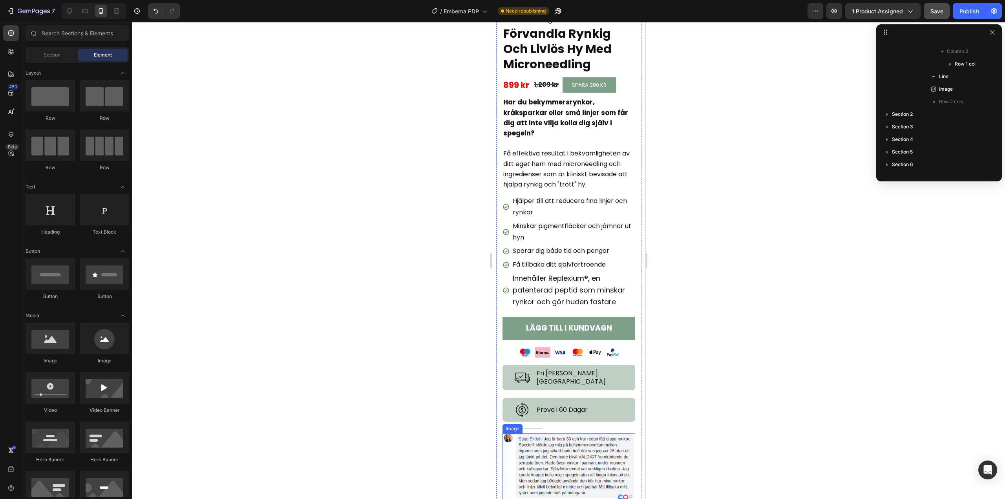
scroll to position [196, 0]
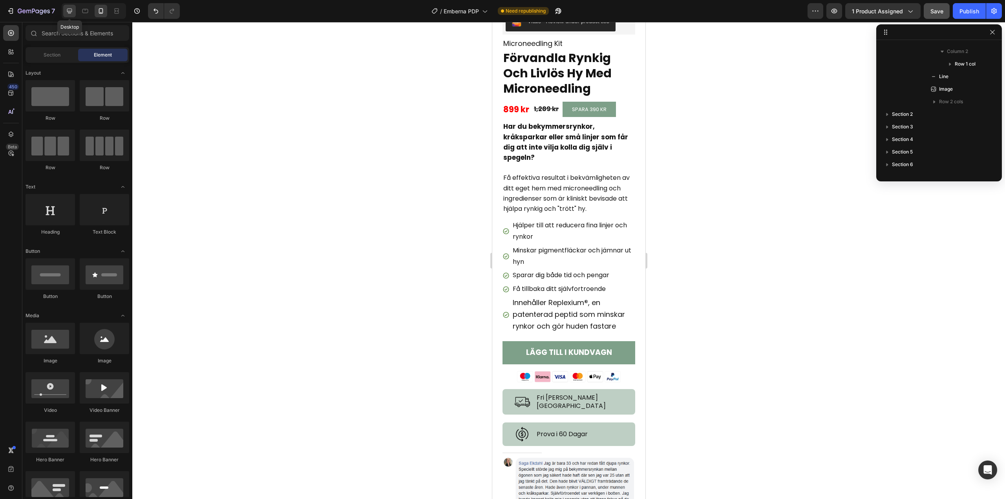
click at [72, 11] on icon at bounding box center [69, 11] width 5 height 5
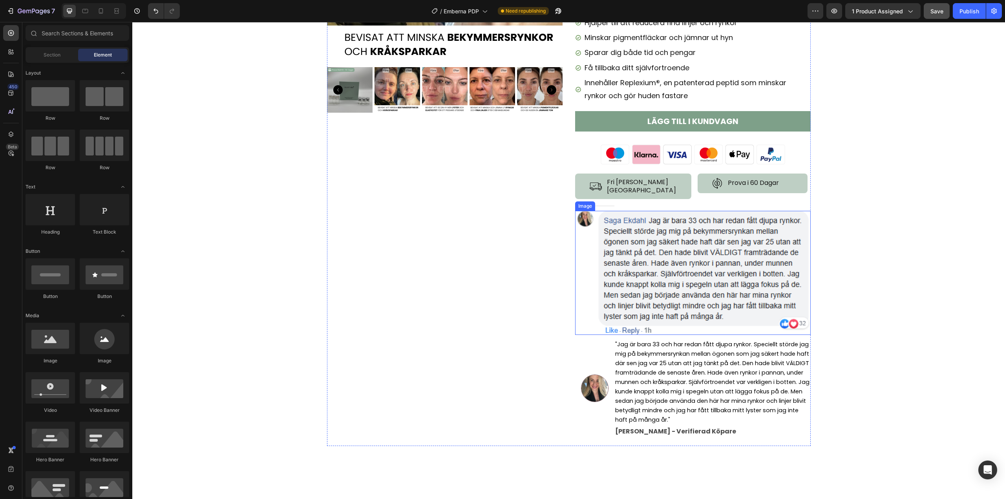
scroll to position [111, 0]
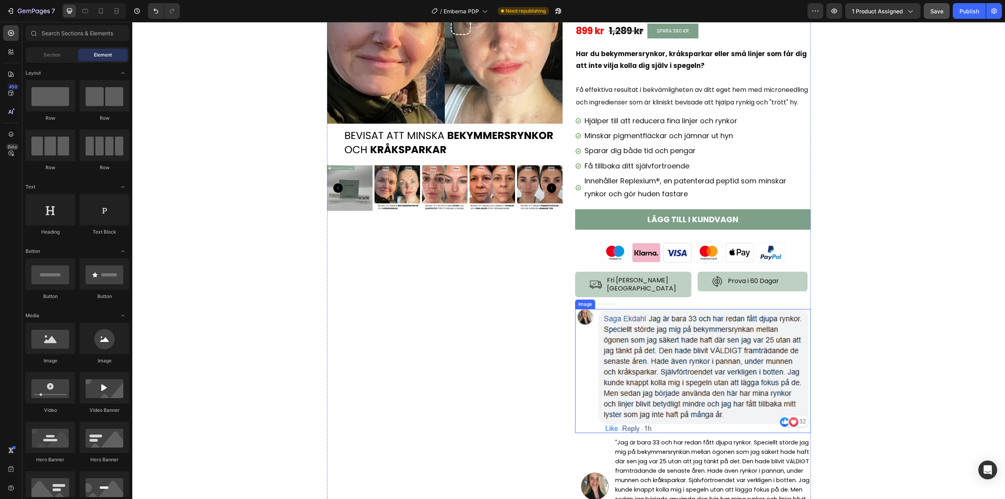
click at [671, 363] on img at bounding box center [693, 371] width 236 height 124
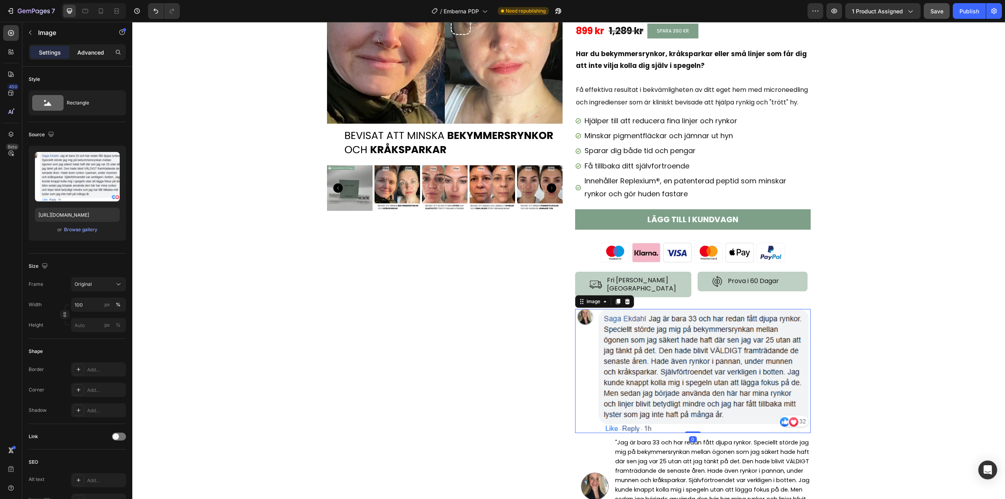
click at [78, 51] on p "Advanced" at bounding box center [90, 52] width 27 height 8
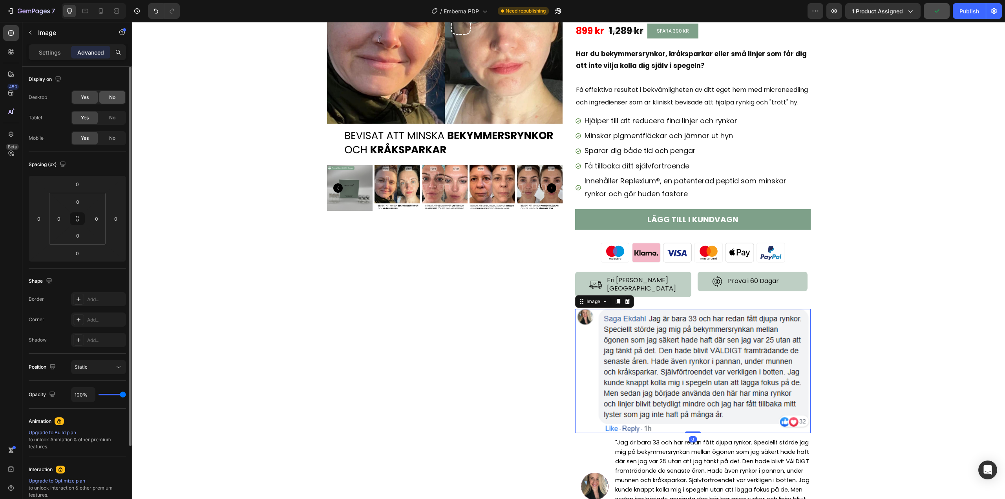
click at [102, 97] on div "No" at bounding box center [112, 97] width 26 height 13
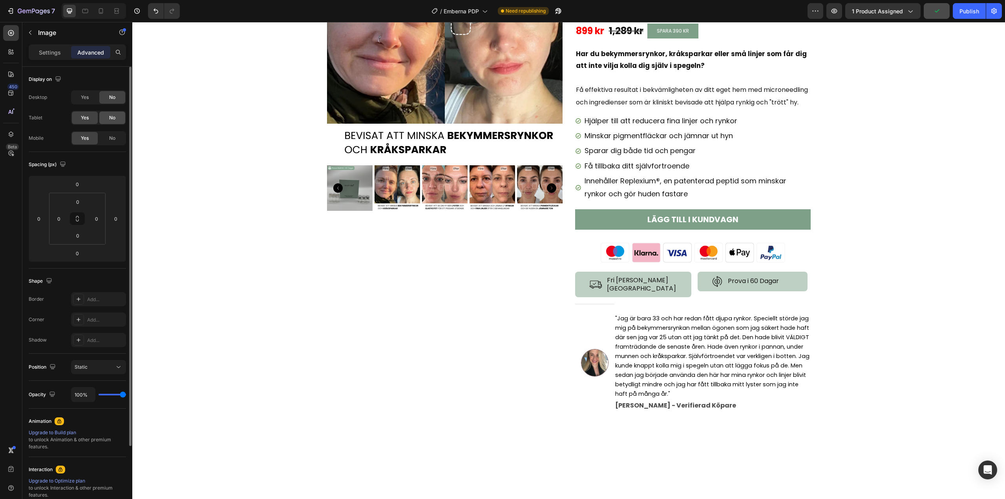
click at [104, 113] on div "No" at bounding box center [112, 117] width 26 height 13
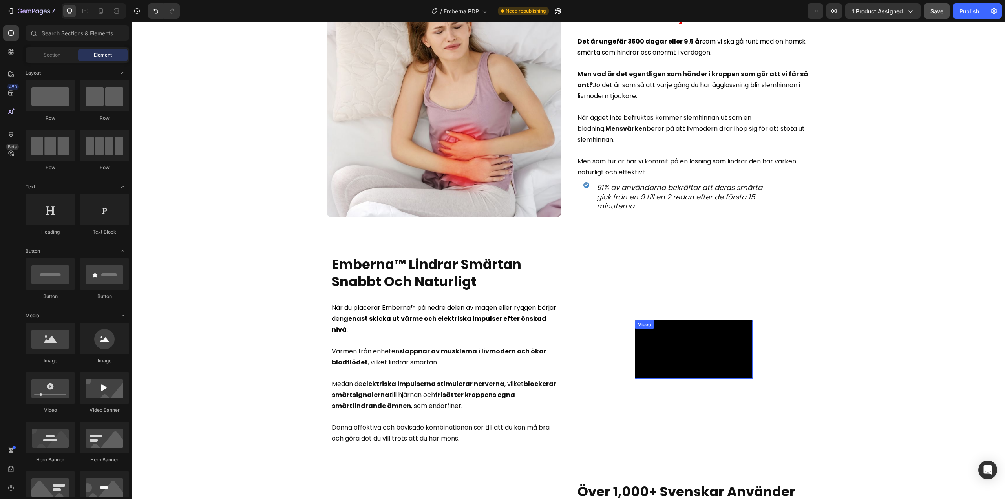
scroll to position [589, 0]
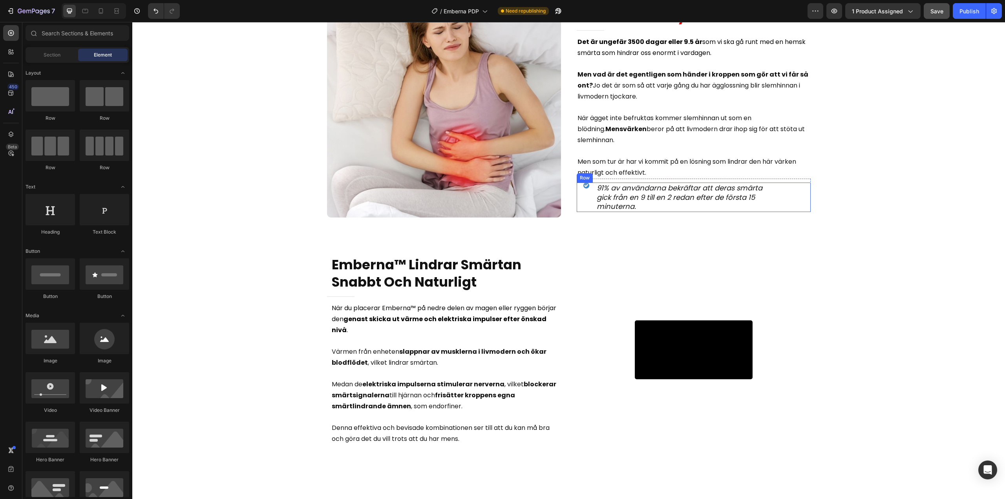
click at [585, 206] on div "Image" at bounding box center [587, 197] width 20 height 29
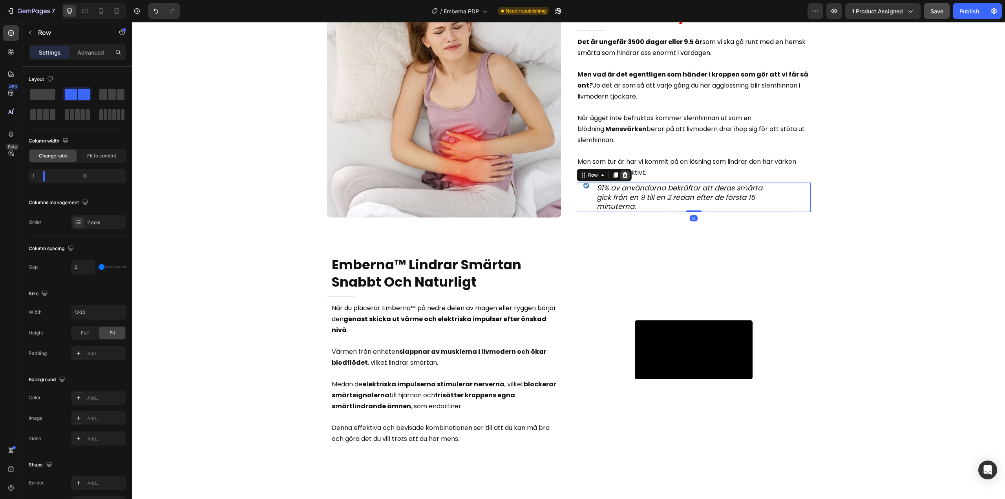
click at [622, 176] on icon at bounding box center [625, 175] width 6 height 6
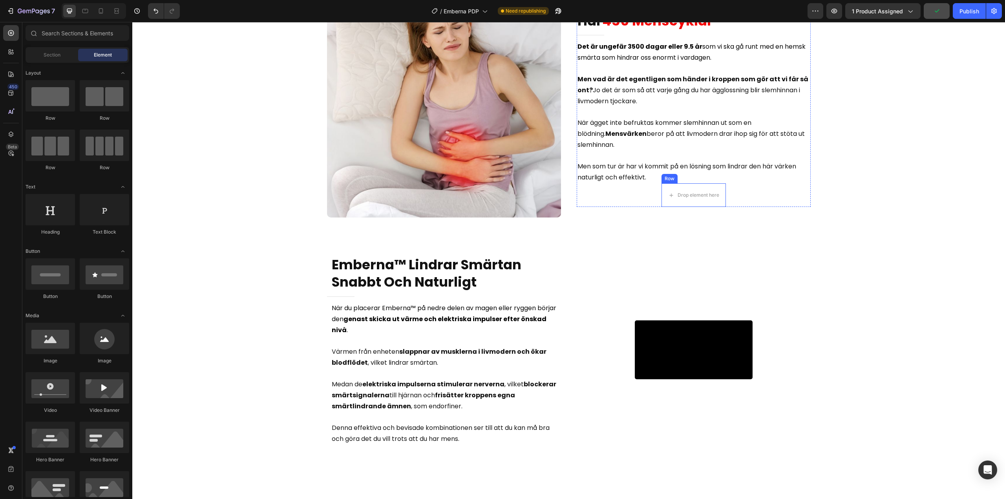
click at [661, 207] on div "Drop element here" at bounding box center [693, 195] width 64 height 24
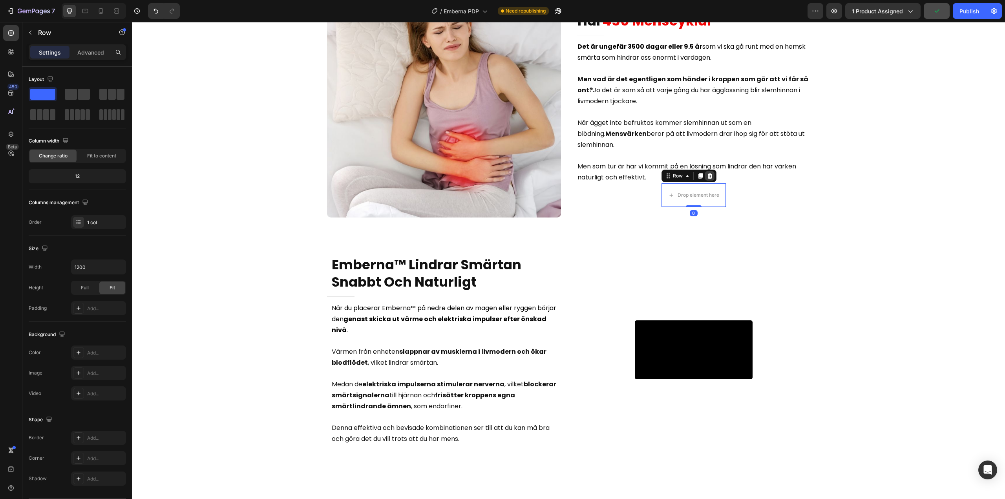
click at [707, 175] on icon at bounding box center [709, 175] width 5 height 5
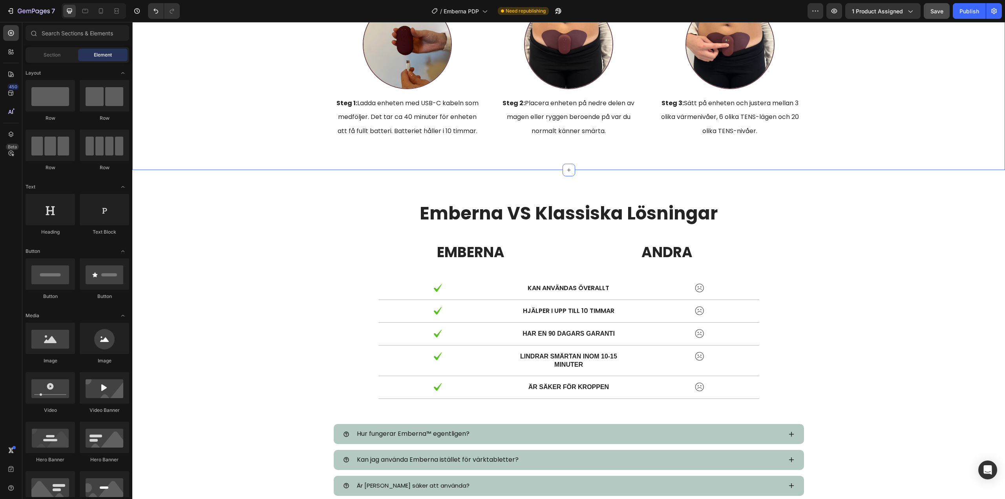
scroll to position [2237, 0]
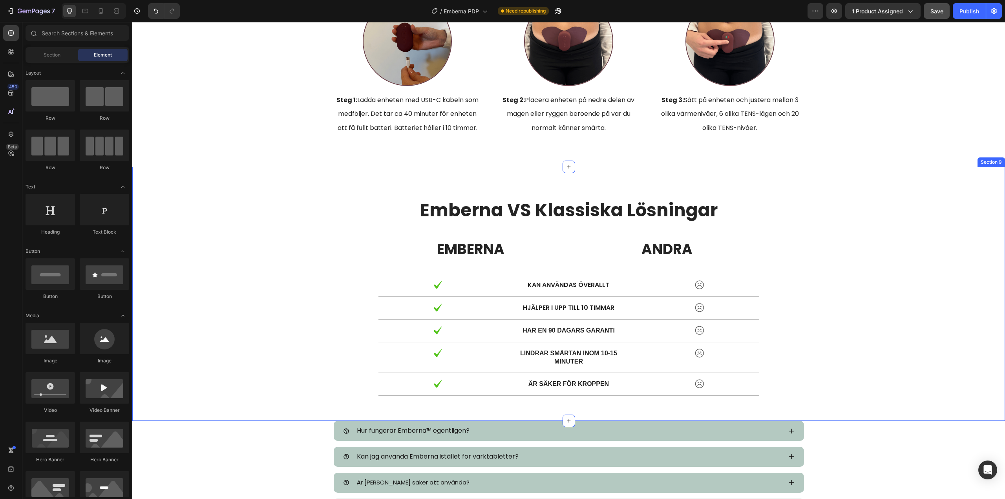
click at [351, 234] on div "Emberna VS Klassiska Lösningar Heading EMBERNA Text Block ANDRA Text Block Row …" at bounding box center [568, 296] width 861 height 197
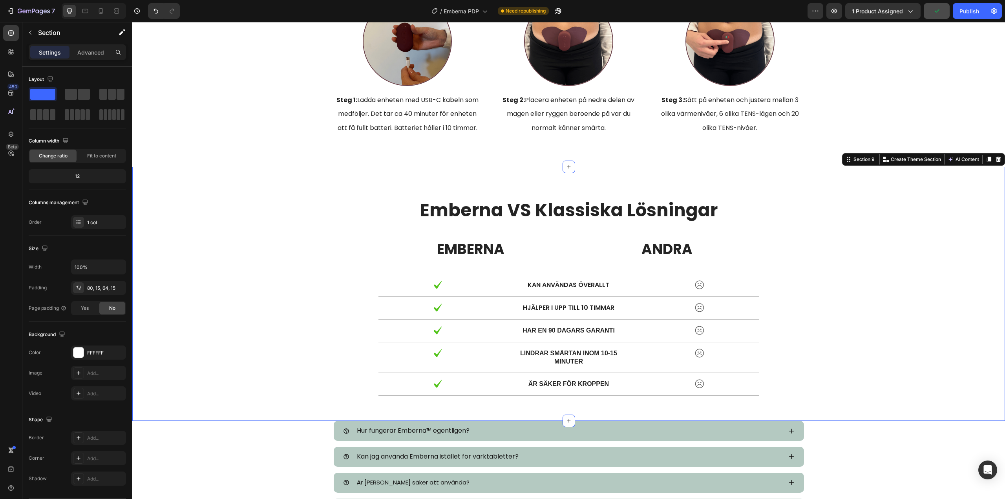
click at [331, 266] on div "Emberna VS Klassiska Lösningar Heading EMBERNA Text Block ANDRA Text Block Row …" at bounding box center [568, 296] width 861 height 197
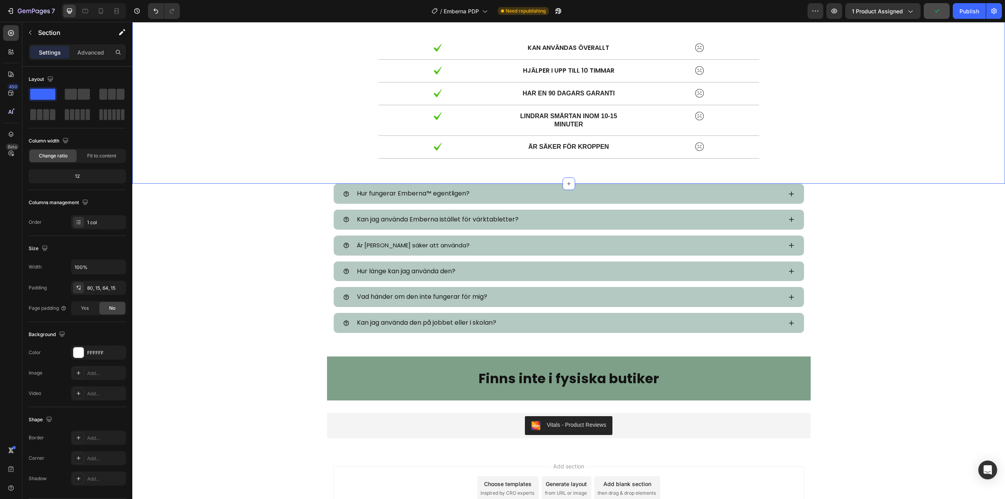
scroll to position [2495, 0]
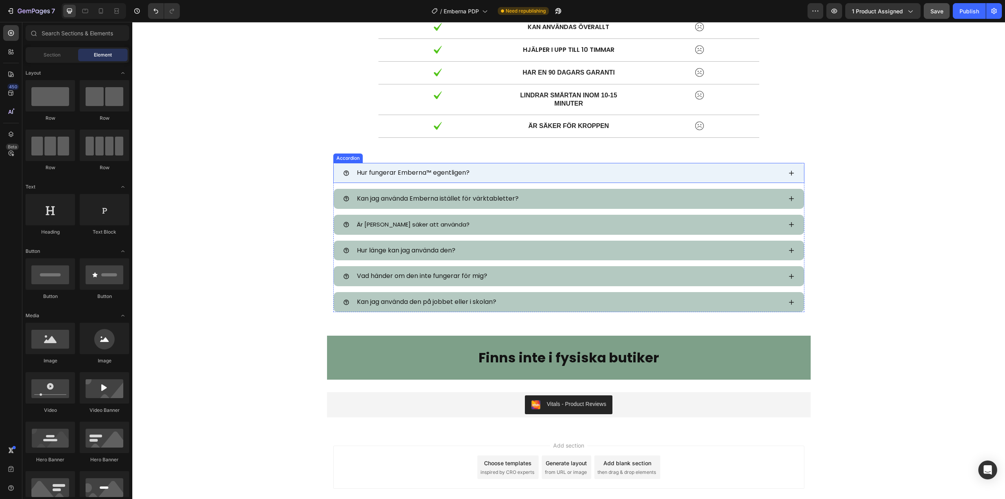
click at [380, 172] on span "Hur fungerar Emberna™ egentligen?" at bounding box center [413, 172] width 113 height 9
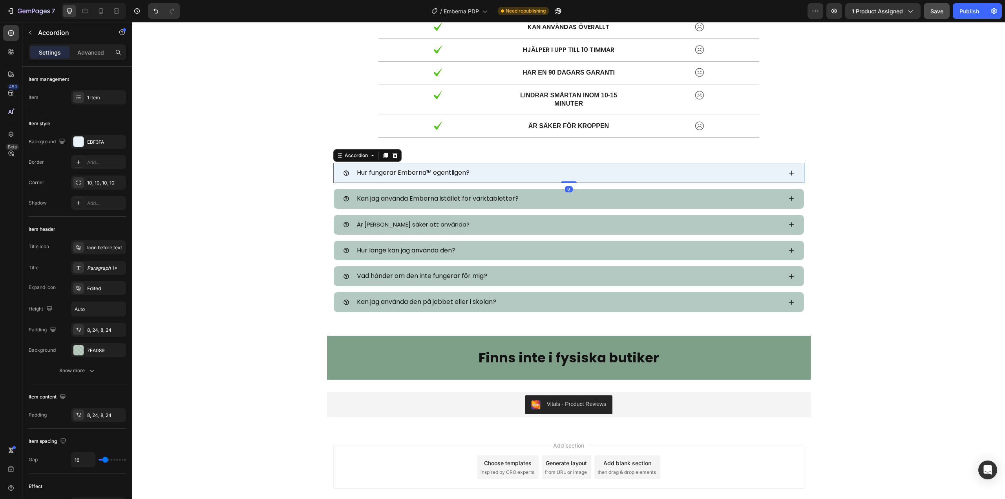
click at [380, 172] on span "Hur fungerar Emberna™ egentligen?" at bounding box center [413, 172] width 113 height 9
click at [790, 175] on icon at bounding box center [791, 173] width 6 height 6
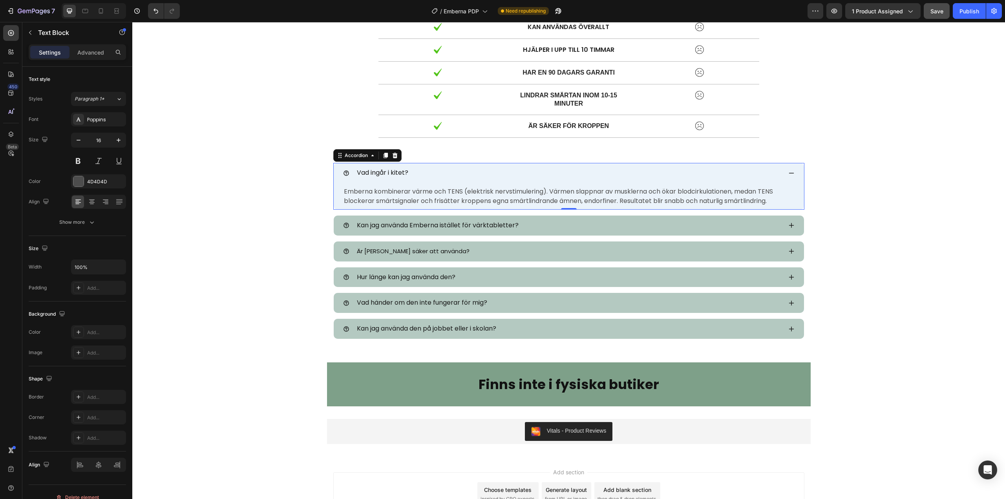
click at [424, 195] on span "Emberna kombinerar värme och TENS (elektrisk nervstimulering). Värmen slappnar …" at bounding box center [558, 196] width 429 height 18
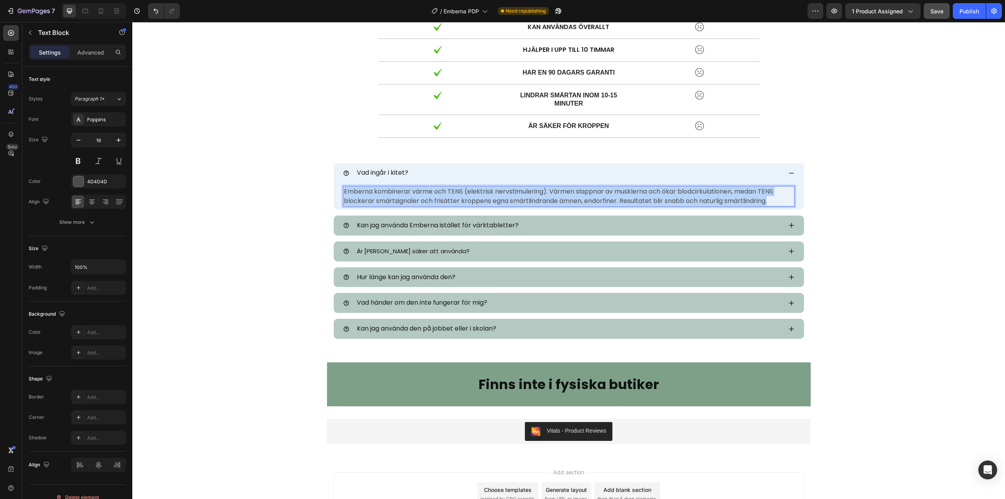
click at [424, 195] on span "Emberna kombinerar värme och TENS (elektrisk nervstimulering). Värmen slappnar …" at bounding box center [558, 196] width 429 height 18
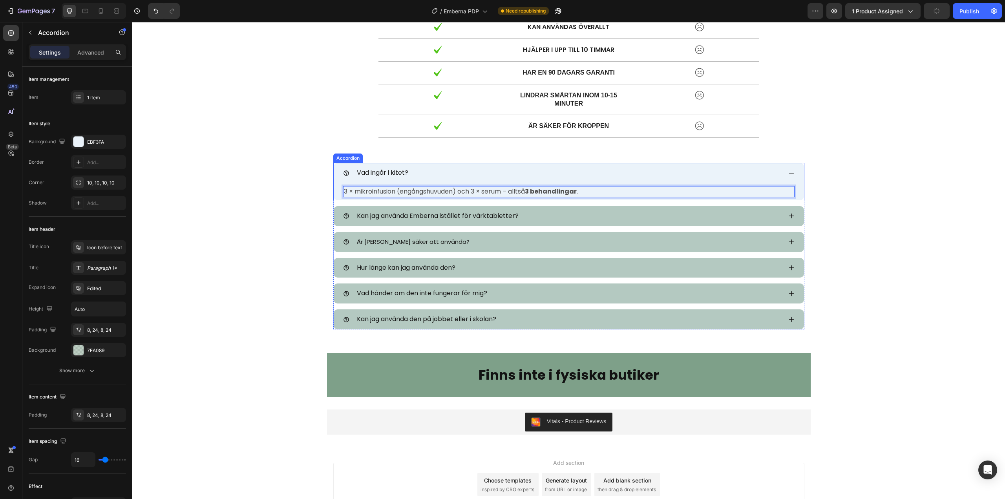
click at [788, 172] on icon at bounding box center [791, 173] width 6 height 6
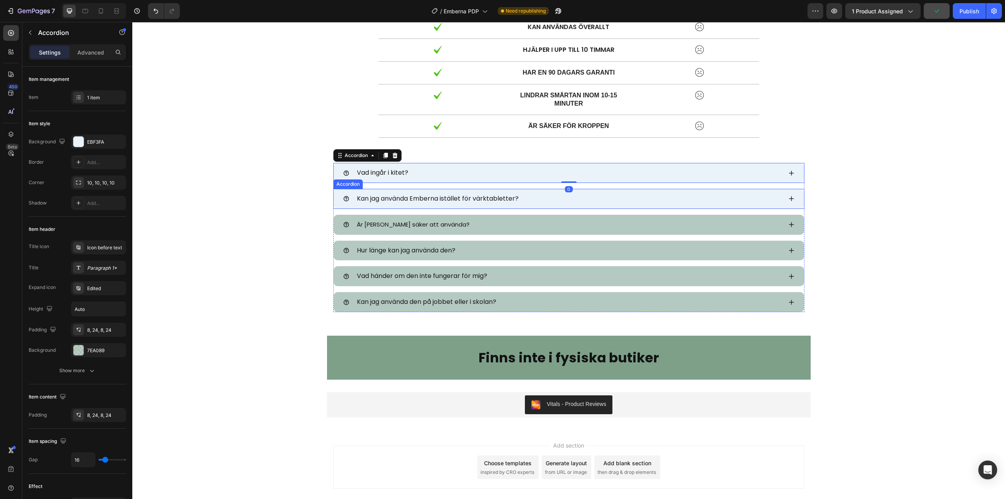
click at [789, 197] on icon at bounding box center [791, 198] width 6 height 6
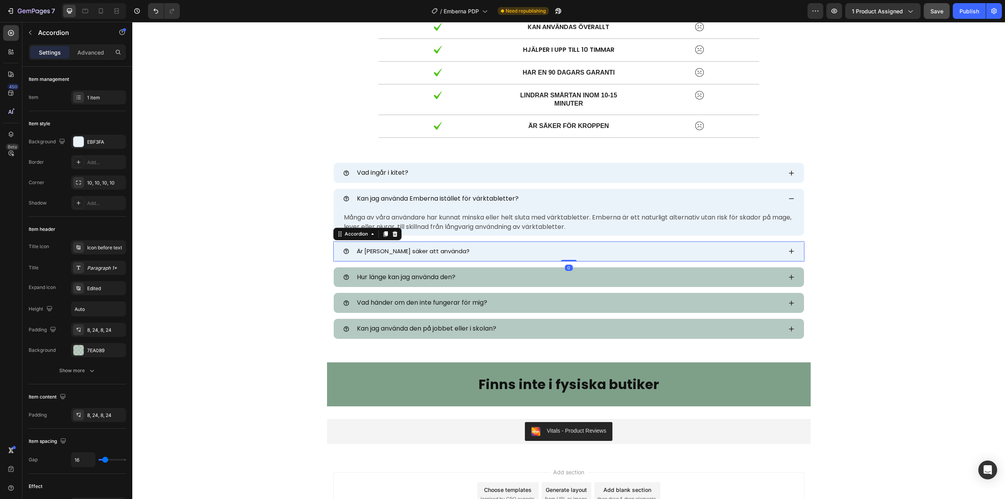
click at [400, 249] on span "Är [PERSON_NAME] säker att använda?" at bounding box center [413, 251] width 113 height 8
click at [789, 251] on icon at bounding box center [791, 251] width 5 height 5
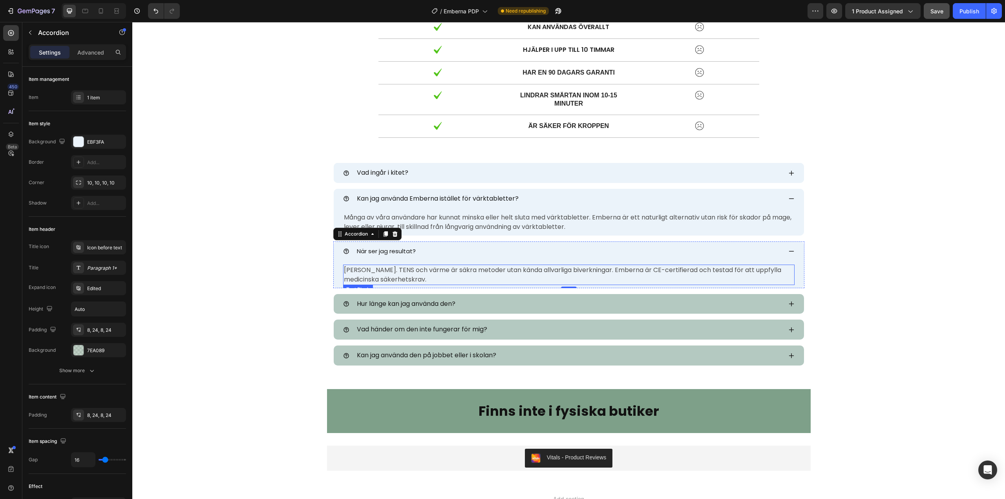
click at [391, 268] on span "[PERSON_NAME]. TENS och värme är säkra metoder utan kända allvarliga biverkning…" at bounding box center [562, 274] width 437 height 18
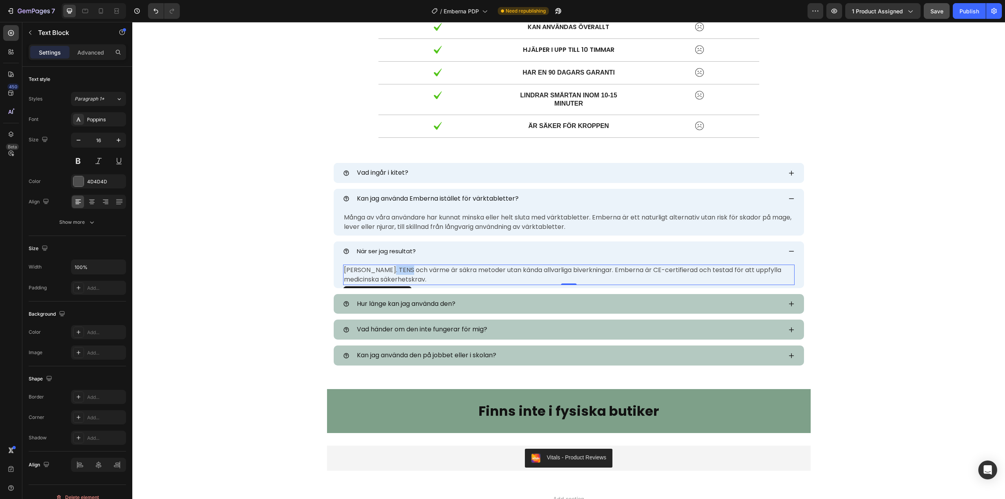
click at [391, 268] on span "[PERSON_NAME]. TENS och värme är säkra metoder utan kända allvarliga biverkning…" at bounding box center [562, 274] width 437 height 18
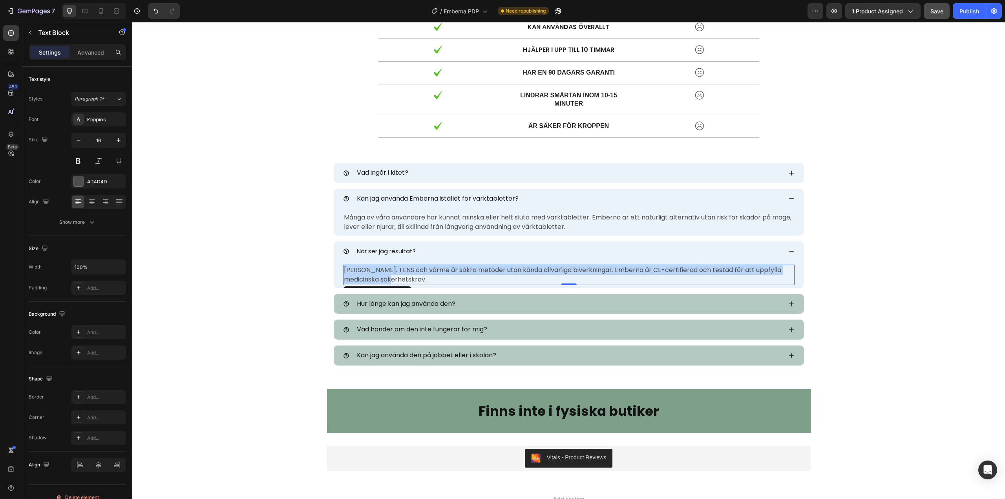
click at [391, 268] on span "[PERSON_NAME]. TENS och värme är säkra metoder utan kända allvarliga biverkning…" at bounding box center [562, 274] width 437 height 18
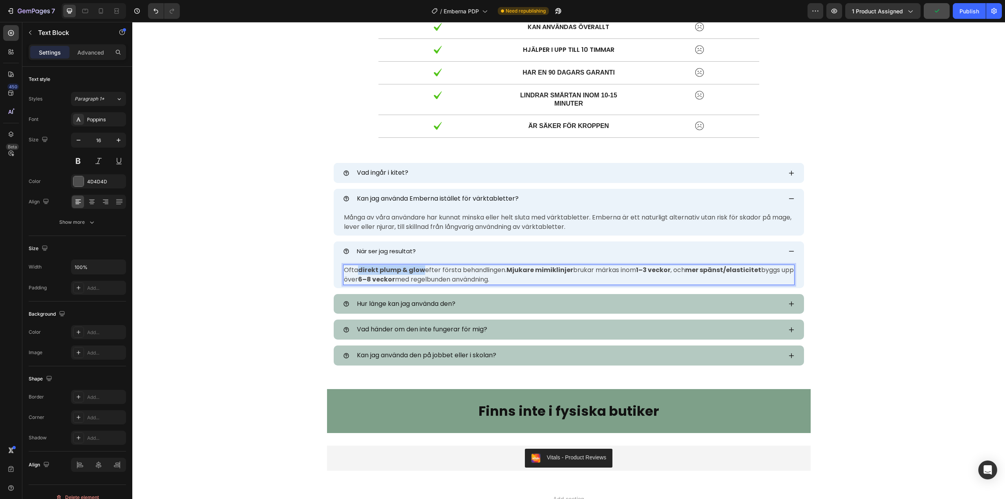
drag, startPoint x: 358, startPoint y: 269, endPoint x: 420, endPoint y: 270, distance: 62.4
click at [420, 270] on strong "direkt plump & glow" at bounding box center [391, 269] width 67 height 9
click at [513, 280] on p "Ofta efter någon dag eller två efter första behandlingen. Mjukare linjer brukar…" at bounding box center [569, 274] width 450 height 19
click at [790, 251] on icon at bounding box center [791, 251] width 6 height 6
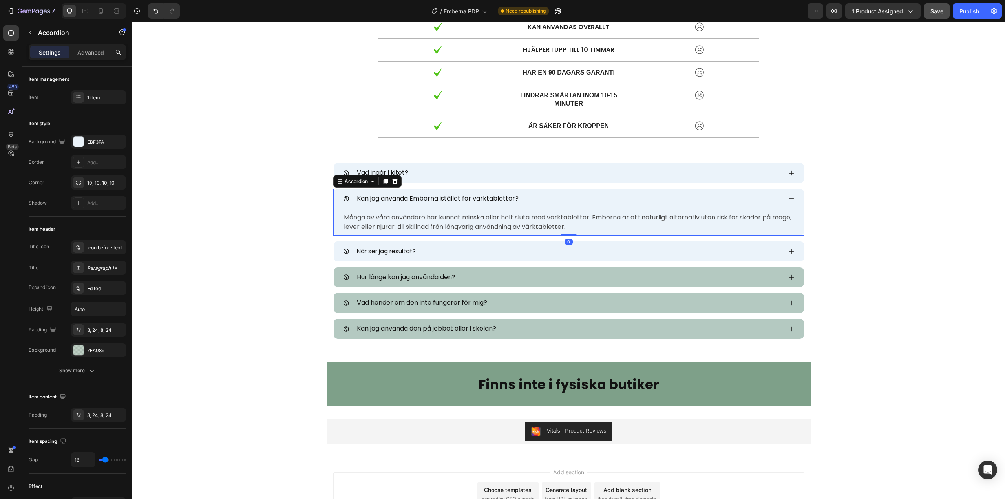
click at [791, 197] on div "Kan jag använda Emberna istället för värktabletter?" at bounding box center [569, 199] width 470 height 20
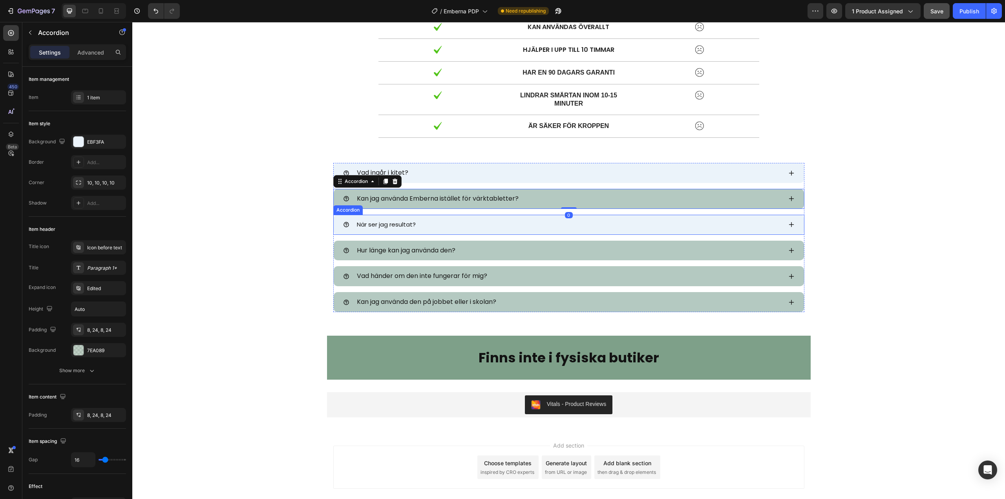
click at [384, 223] on span "När ser jag resultat?" at bounding box center [386, 224] width 59 height 8
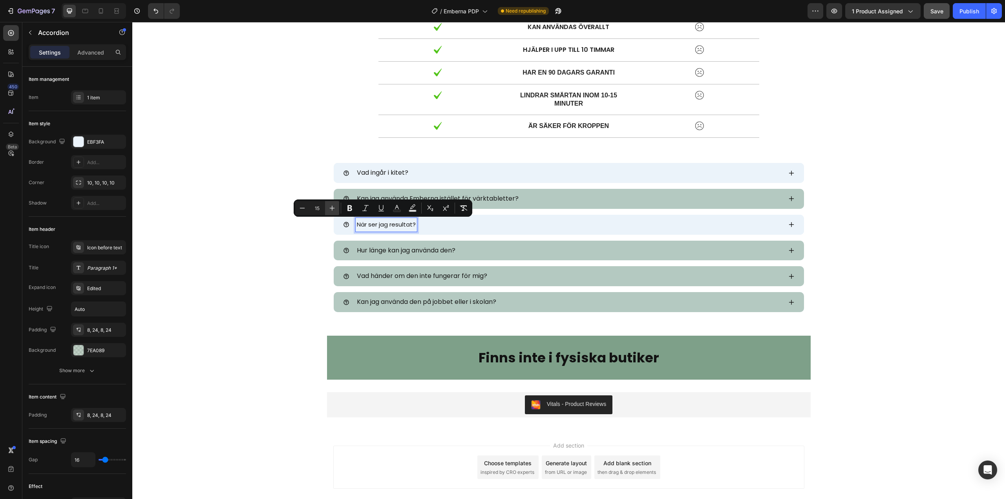
click at [334, 209] on icon "Editor contextual toolbar" at bounding box center [332, 208] width 8 height 8
type input "17"
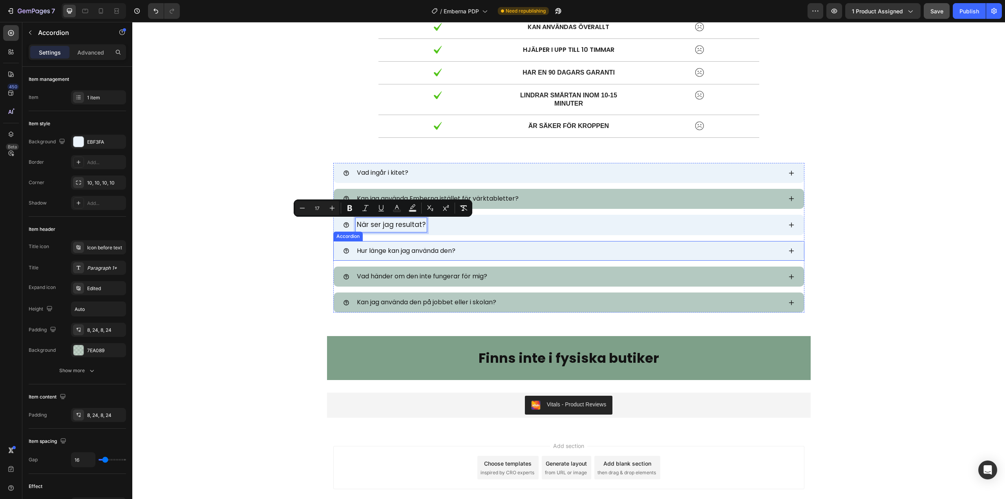
click at [428, 251] on span "Hur länge kan jag använda den?" at bounding box center [406, 250] width 99 height 9
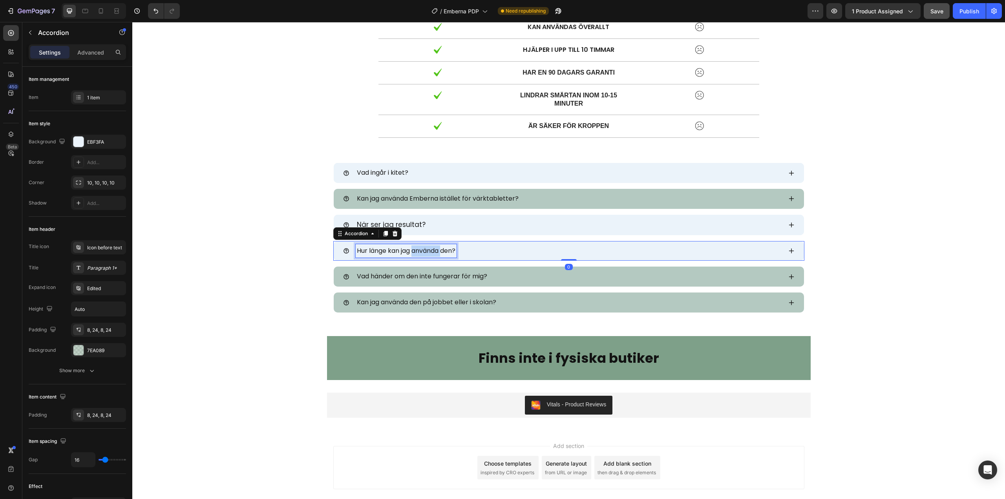
click at [428, 251] on span "Hur länge kan jag använda den?" at bounding box center [406, 250] width 99 height 9
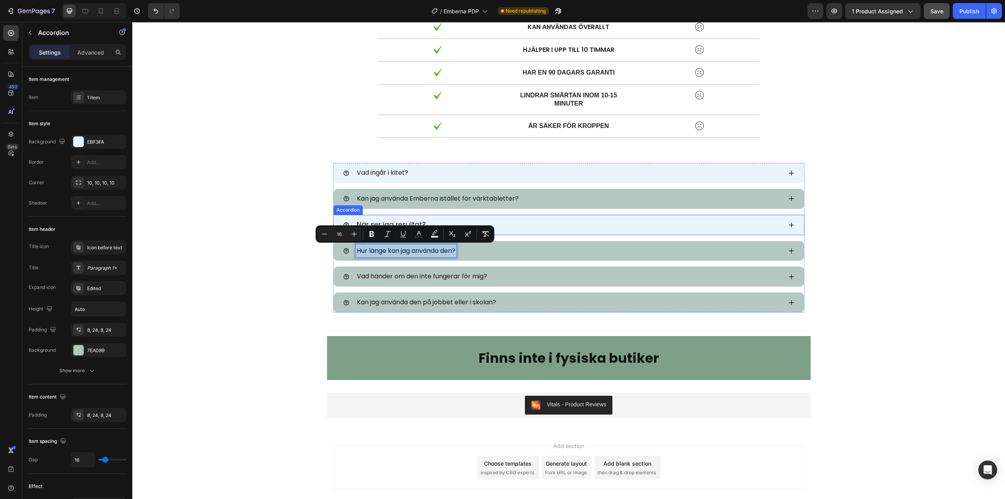
click at [382, 222] on span "När ser jag resultat?" at bounding box center [391, 224] width 69 height 9
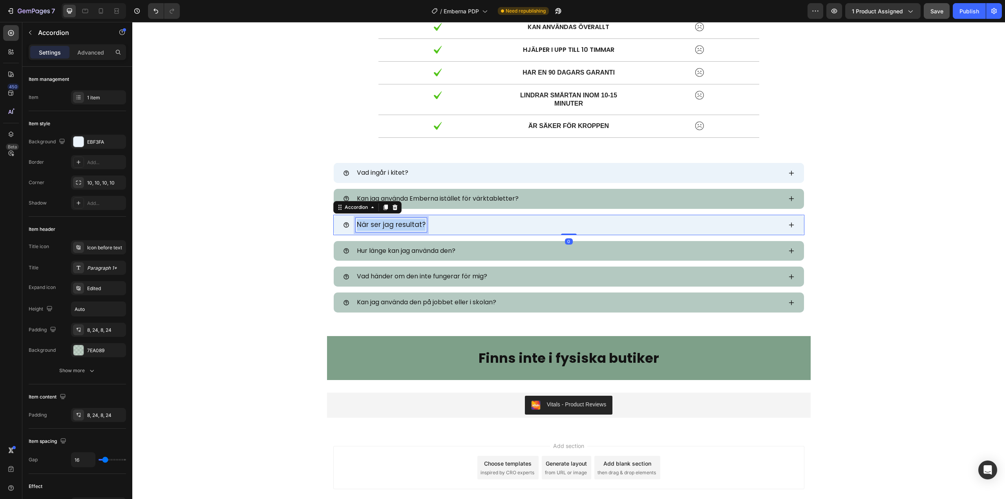
click at [382, 222] on span "När ser jag resultat?" at bounding box center [391, 224] width 69 height 9
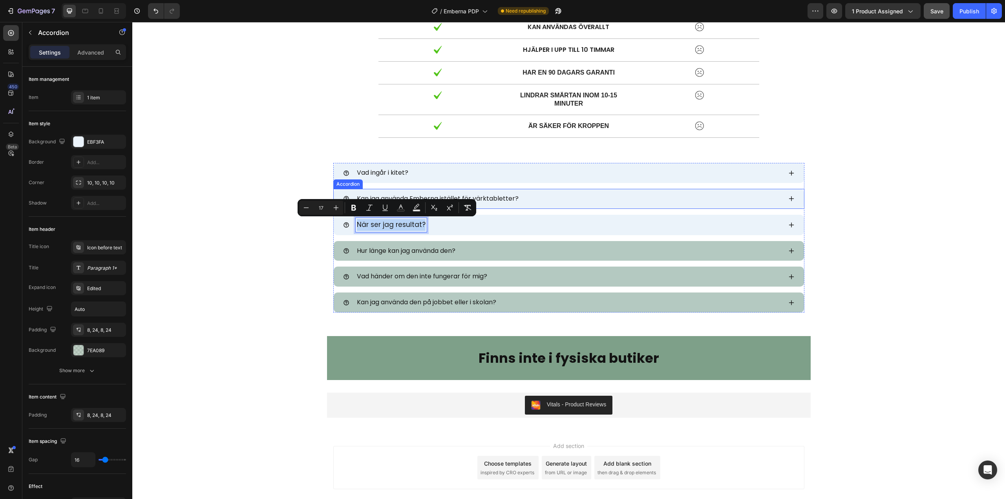
click at [407, 197] on span "Kan jag använda Emberna istället för värktabletter?" at bounding box center [438, 198] width 162 height 9
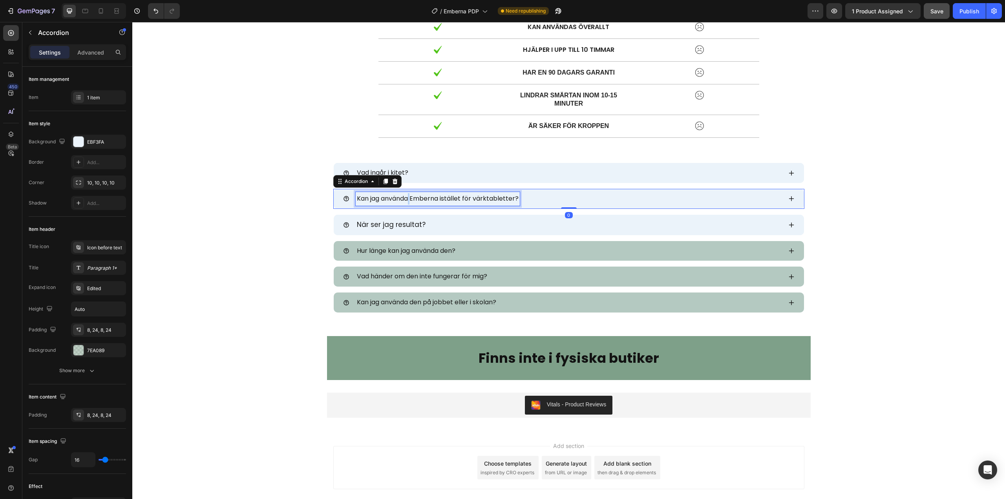
click at [407, 197] on span "Kan jag använda Emberna istället för värktabletter?" at bounding box center [438, 198] width 162 height 9
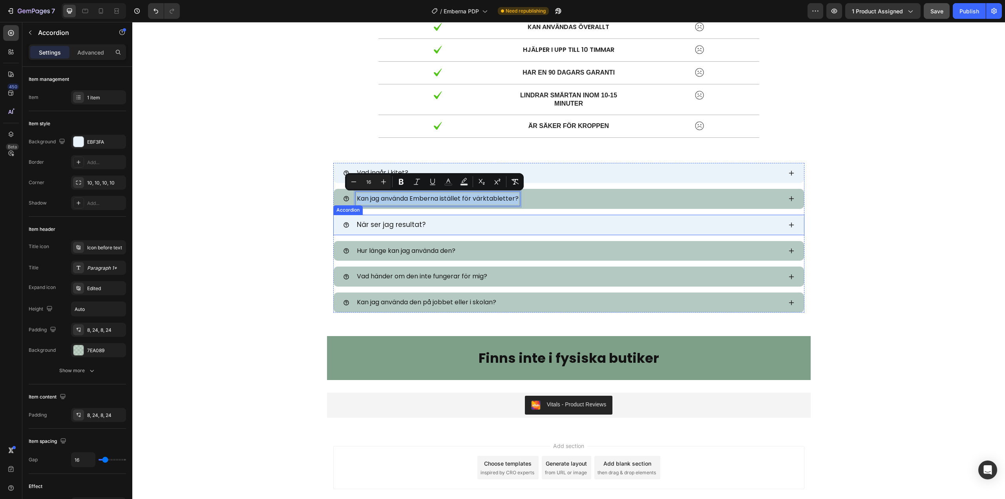
click at [377, 225] on span "När ser jag resultat?" at bounding box center [391, 224] width 69 height 9
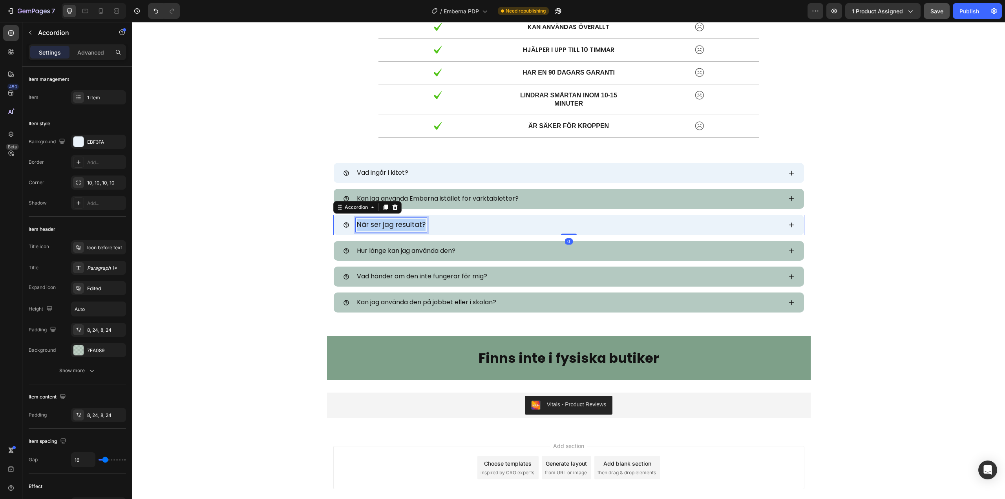
click at [377, 225] on span "När ser jag resultat?" at bounding box center [391, 224] width 69 height 9
click at [309, 212] on button "Minus" at bounding box center [306, 208] width 14 height 14
type input "16"
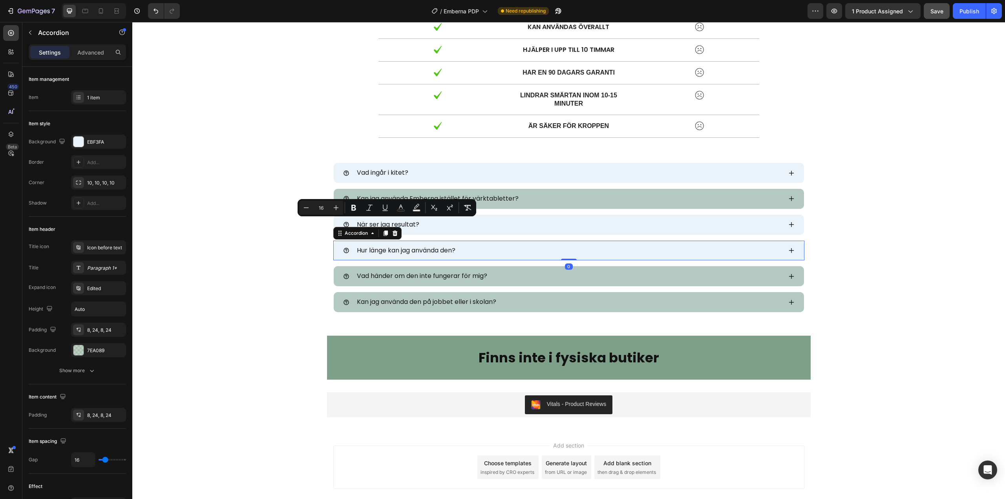
click at [788, 250] on icon at bounding box center [791, 250] width 6 height 6
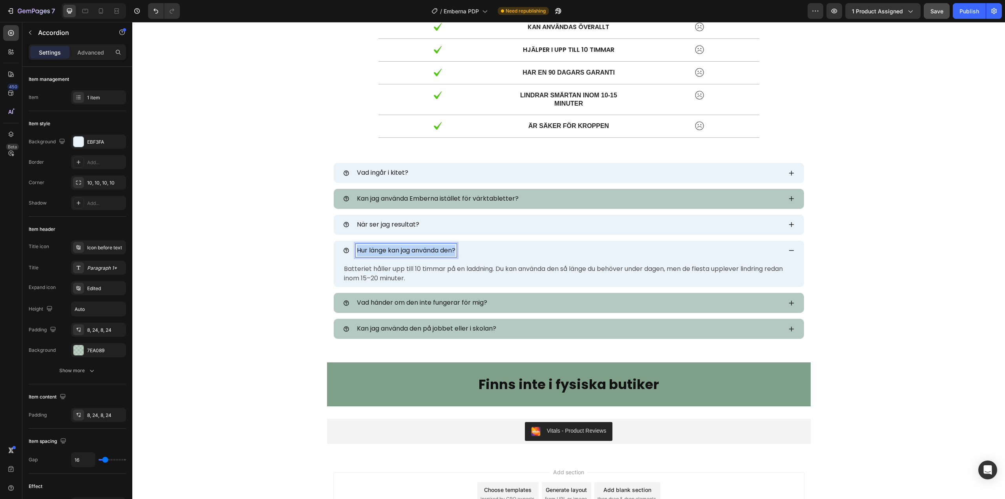
click at [392, 252] on span "Hur länge kan jag använda den?" at bounding box center [406, 250] width 99 height 9
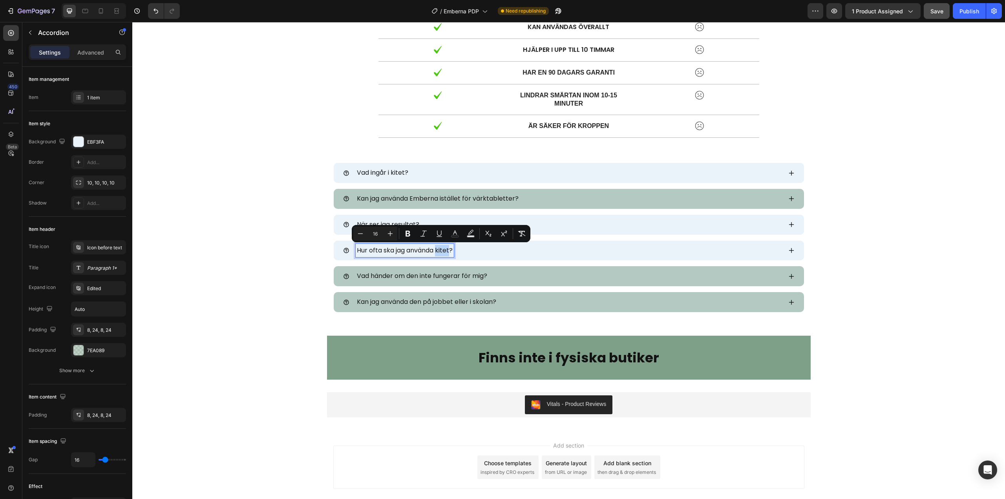
drag, startPoint x: 448, startPoint y: 248, endPoint x: 435, endPoint y: 250, distance: 13.8
click at [435, 250] on span "Hur ofta ska jag använda kitet?" at bounding box center [405, 250] width 96 height 9
click at [790, 249] on icon at bounding box center [791, 250] width 6 height 6
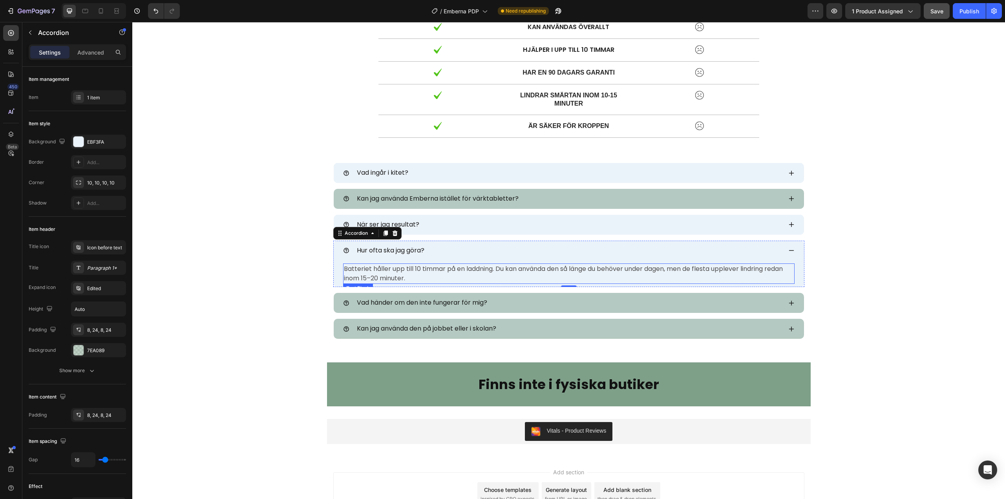
click at [400, 268] on span "Batteriet håller upp till 10 timmar på en laddning. Du kan använda den så länge…" at bounding box center [563, 273] width 439 height 18
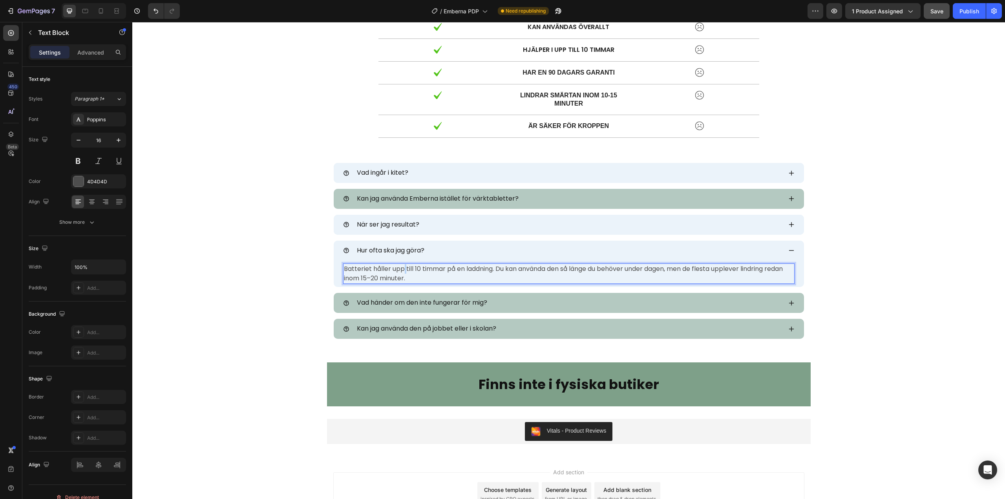
click at [400, 268] on span "Batteriet håller upp till 10 timmar på en laddning. Du kan använda den så länge…" at bounding box center [563, 273] width 439 height 18
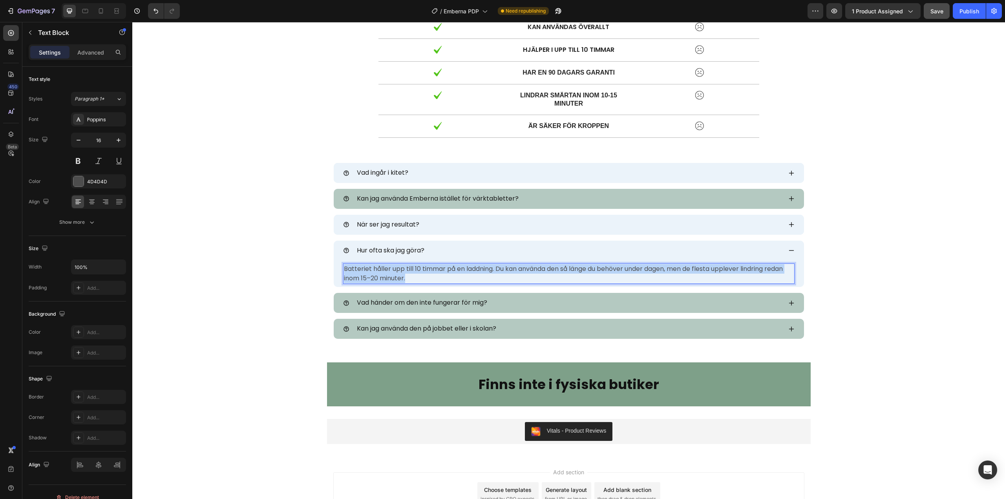
click at [400, 268] on span "Batteriet håller upp till 10 timmar på en laddning. Du kan använda den så länge…" at bounding box center [563, 273] width 439 height 18
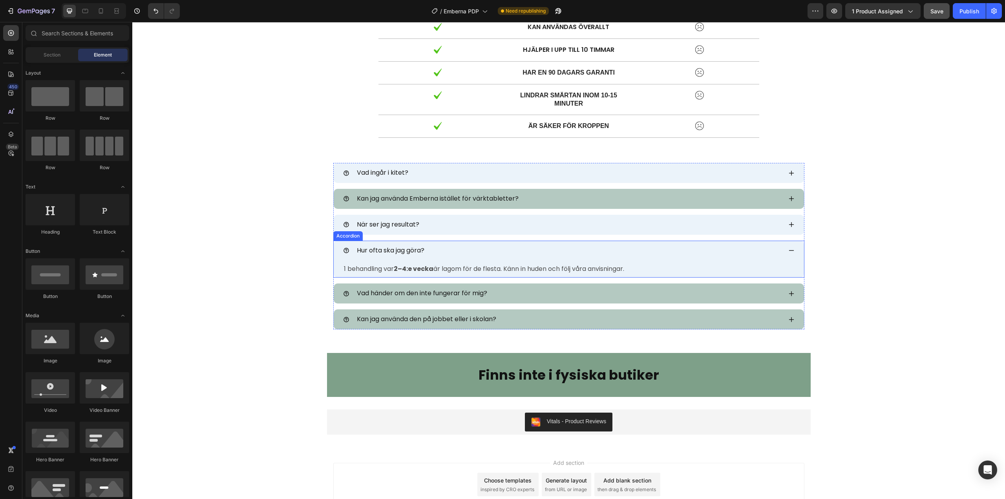
click at [789, 250] on icon at bounding box center [791, 250] width 5 height 1
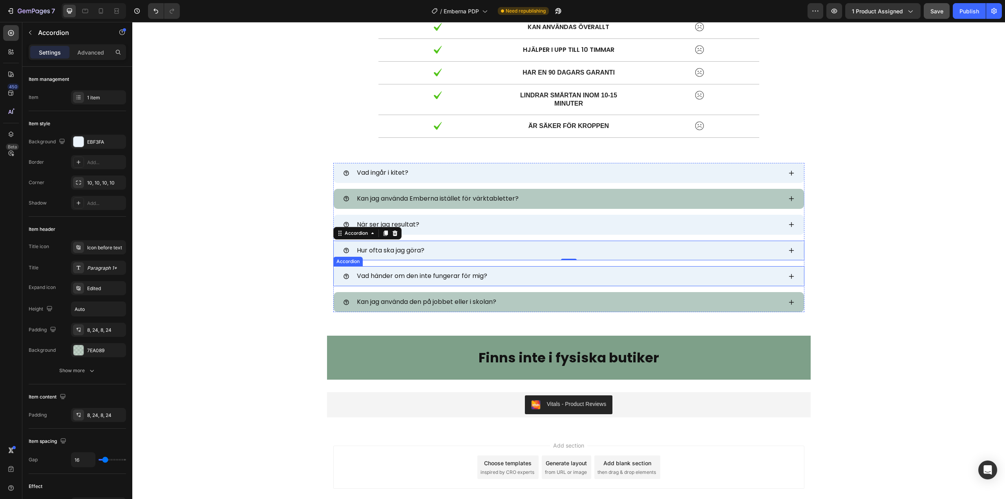
click at [394, 273] on p "Vad händer om den inte fungerar för mig?" at bounding box center [422, 275] width 130 height 11
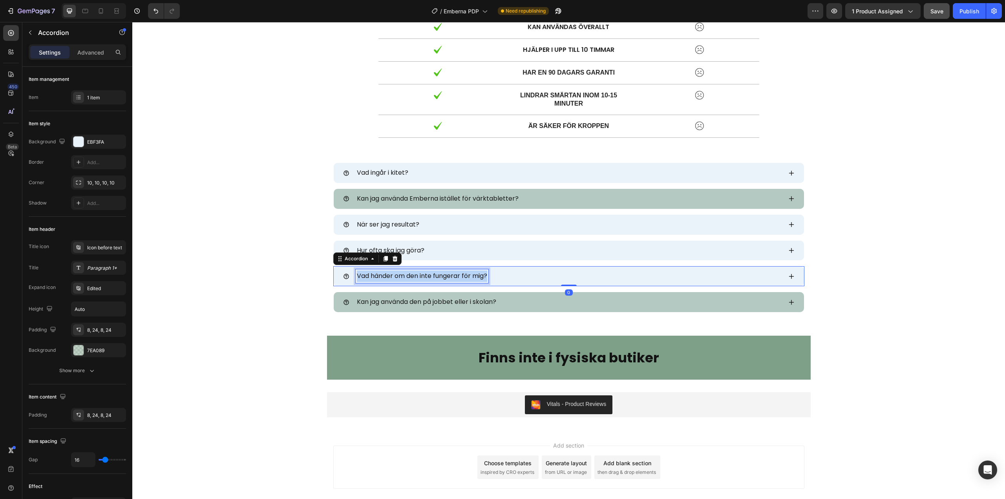
click at [394, 273] on p "Vad händer om den inte fungerar för mig?" at bounding box center [422, 275] width 130 height 11
click at [791, 274] on icon at bounding box center [791, 276] width 6 height 6
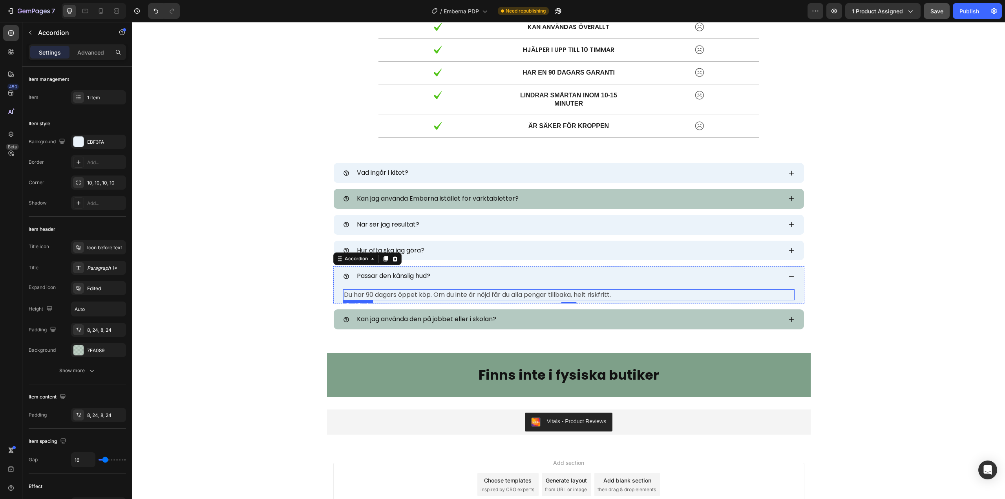
click at [399, 292] on span "Du har 90 dagars öppet köp. Om du inte är nöjd får du alla pengar tillbaka, hel…" at bounding box center [477, 294] width 267 height 9
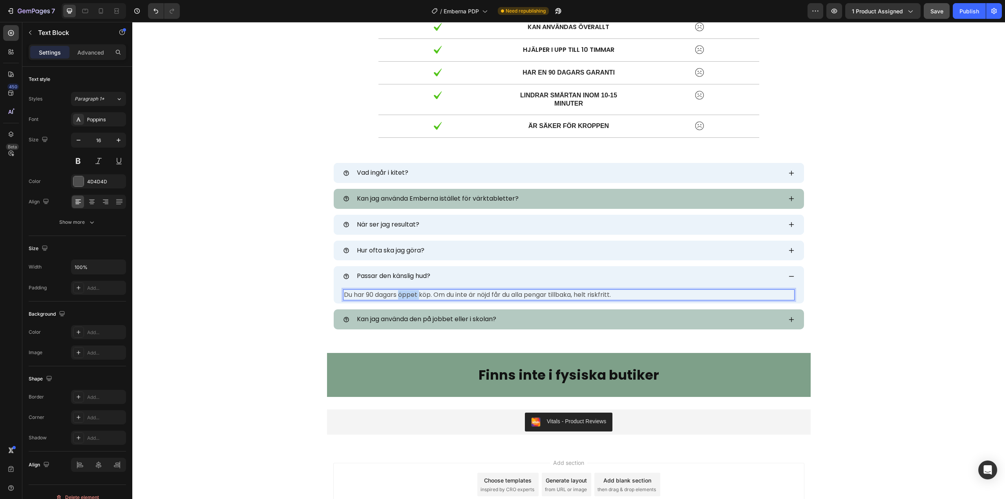
click at [399, 292] on span "Du har 90 dagars öppet köp. Om du inte är nöjd får du alla pengar tillbaka, hel…" at bounding box center [477, 294] width 267 height 9
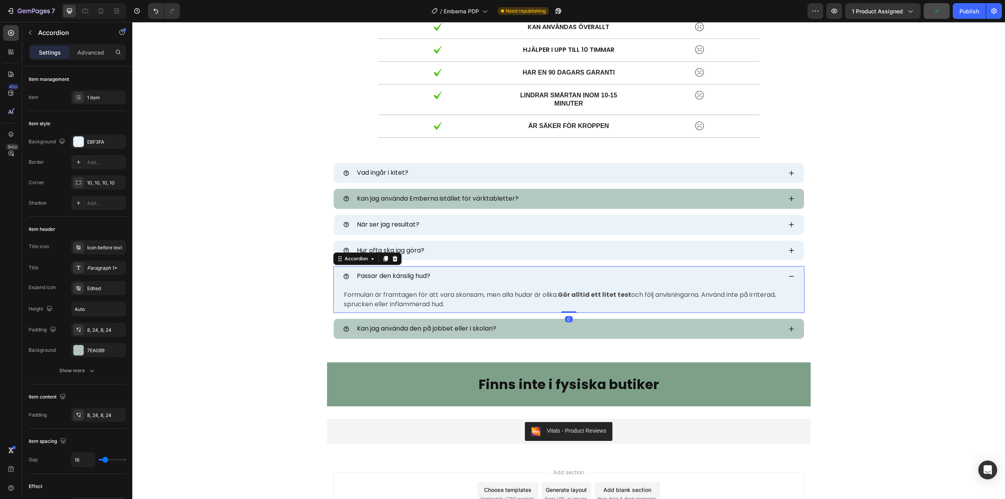
click at [789, 276] on icon at bounding box center [791, 276] width 5 height 1
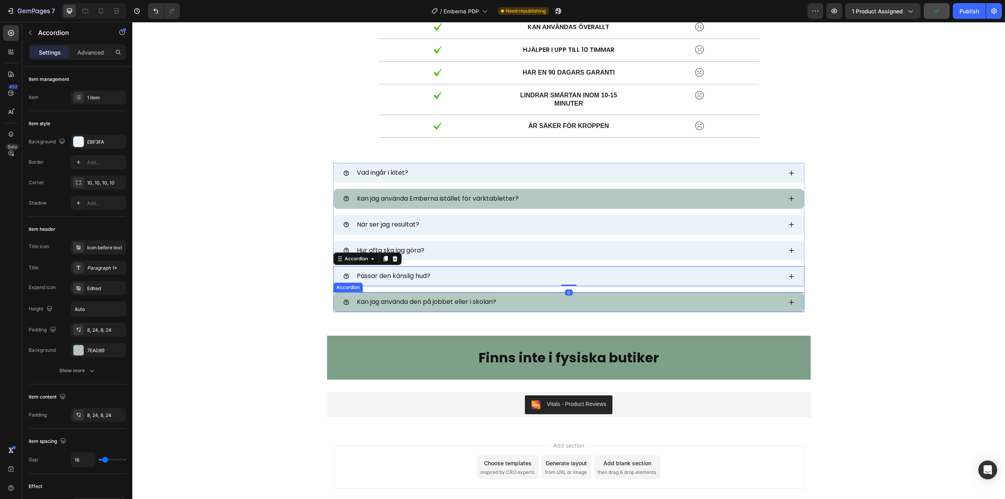
drag, startPoint x: 789, startPoint y: 301, endPoint x: 743, endPoint y: 289, distance: 47.6
click at [789, 302] on icon at bounding box center [791, 302] width 6 height 6
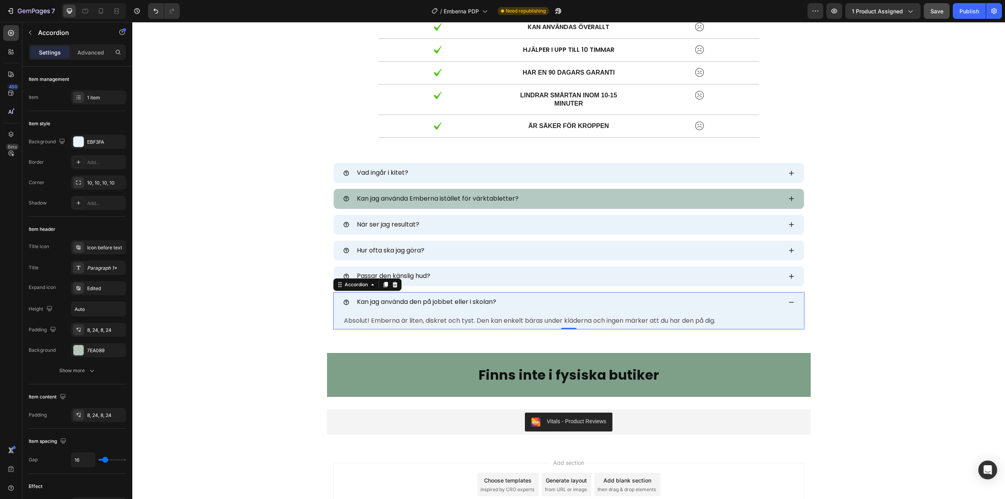
click at [401, 303] on span "Kan jag använda den på jobbet eller i skolan?" at bounding box center [426, 301] width 139 height 9
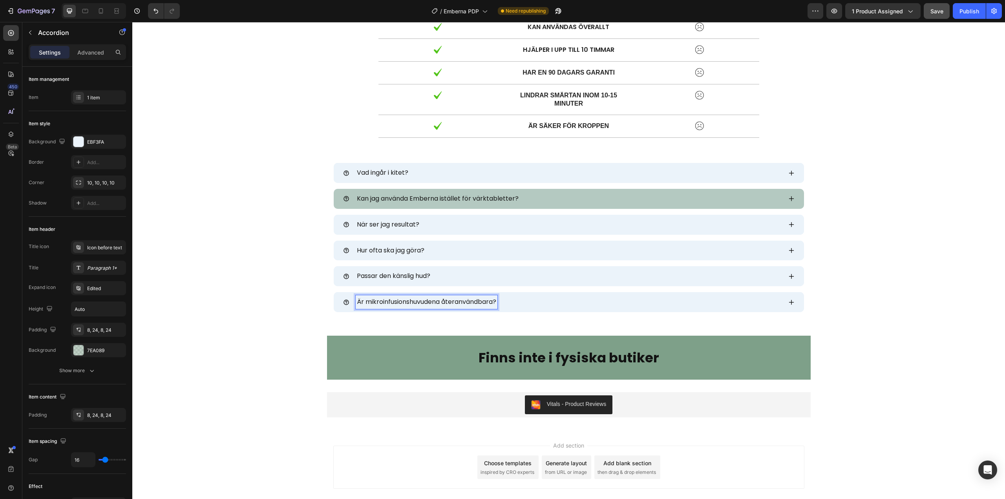
click at [789, 301] on icon at bounding box center [791, 302] width 6 height 6
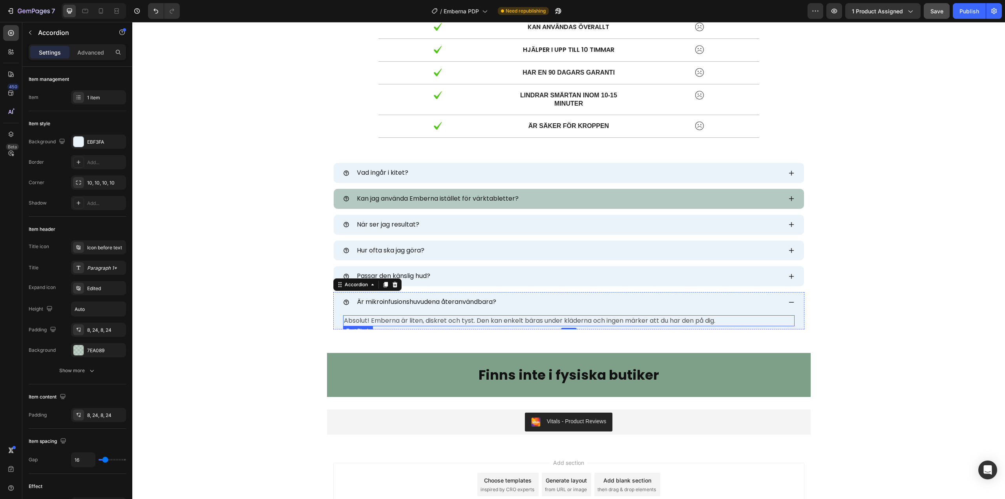
click at [408, 321] on span "Absolut! Emberna är liten, diskret och tyst. Den kan enkelt bäras under klädern…" at bounding box center [529, 320] width 371 height 9
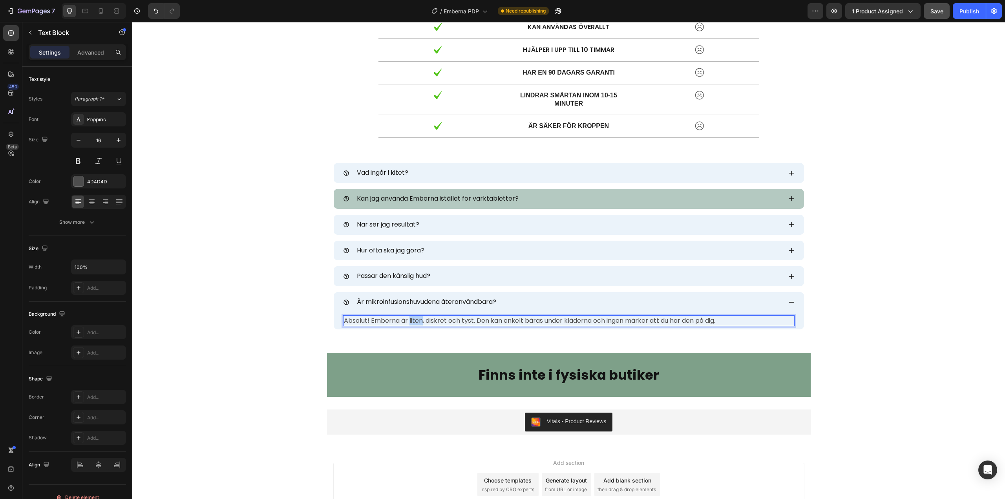
click at [408, 321] on span "Absolut! Emberna är liten, diskret och tyst. Den kan enkelt bäras under klädern…" at bounding box center [529, 320] width 371 height 9
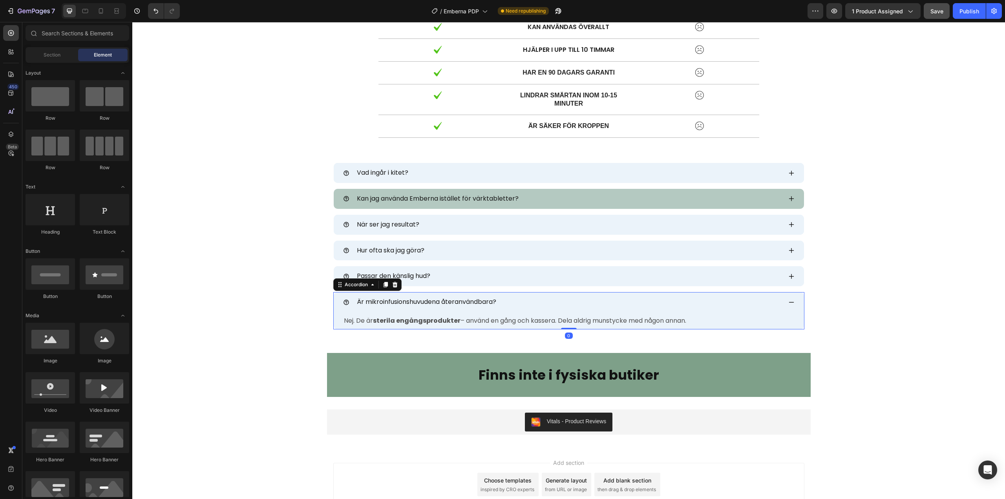
click at [791, 305] on icon at bounding box center [791, 302] width 6 height 6
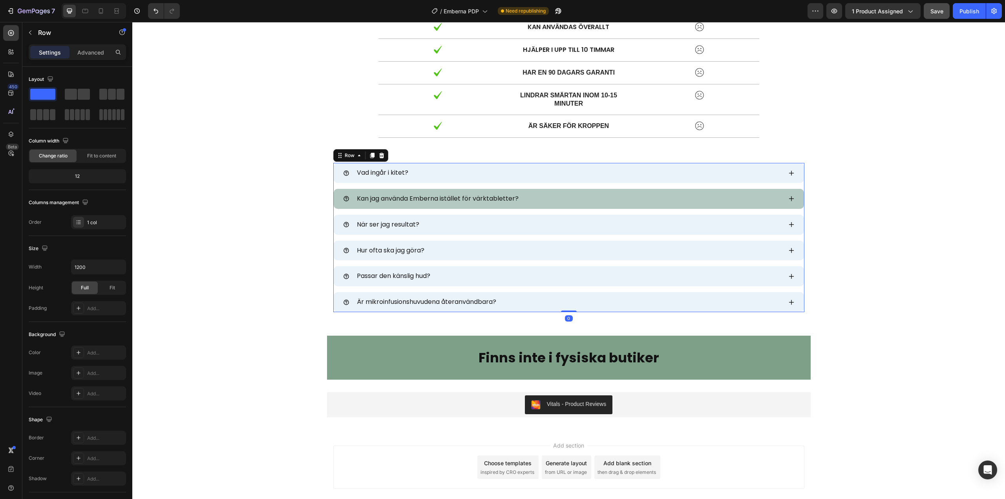
click at [334, 184] on div "Vad ingår i kitet? Accordion Kan jag använda Emberna istället för värktabletter…" at bounding box center [568, 237] width 471 height 149
click at [362, 183] on div "Vad ingår i kitet? Accordion Kan jag använda Emberna istället för värktabletter…" at bounding box center [568, 237] width 471 height 149
click at [360, 181] on div "Vad ingår i kitet?" at bounding box center [569, 173] width 470 height 20
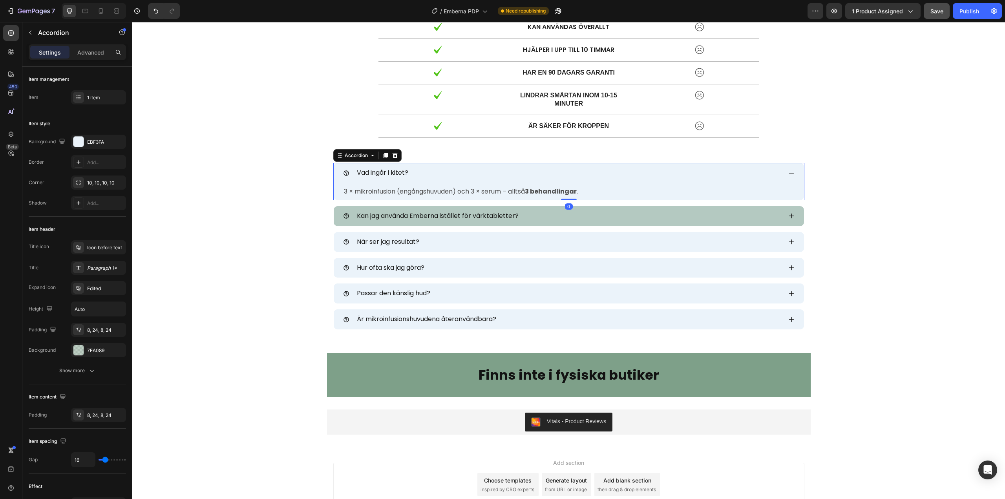
click at [555, 175] on div "Vad ingår i kitet?" at bounding box center [562, 173] width 439 height 14
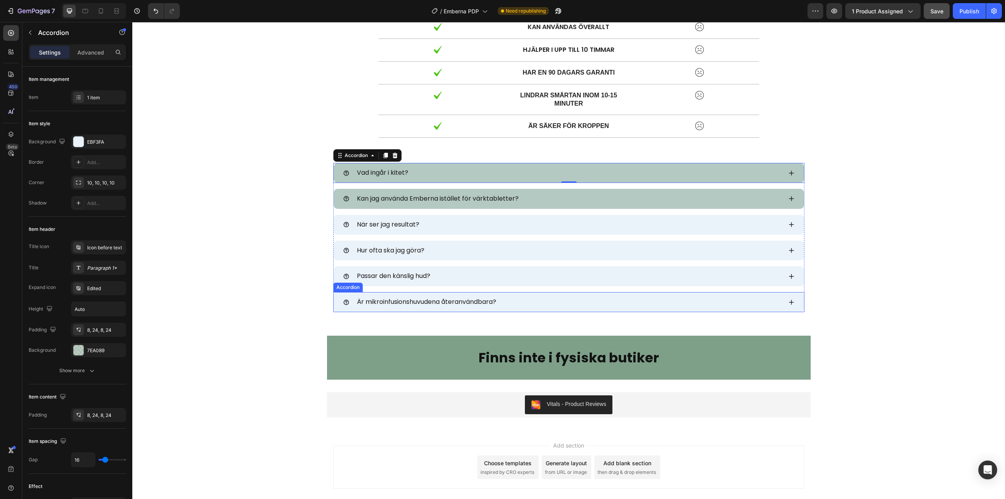
click at [526, 311] on div "Är mikroinfusionshuvudena återanvändbara?" at bounding box center [569, 302] width 470 height 20
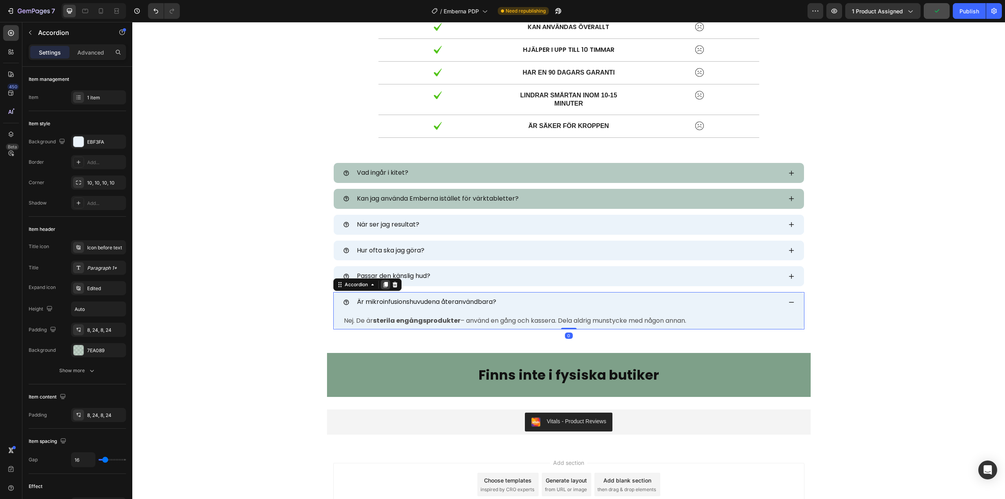
click at [382, 282] on icon at bounding box center [385, 284] width 6 height 6
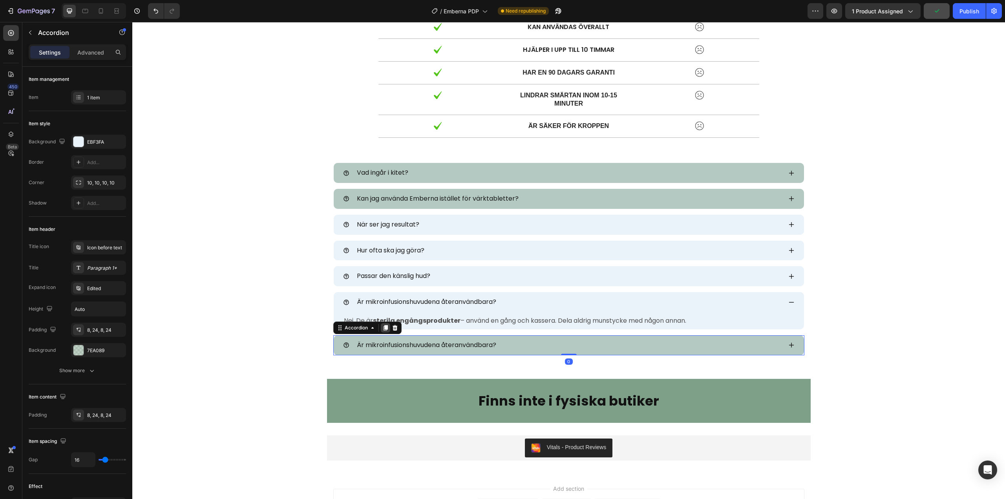
click at [384, 326] on icon at bounding box center [385, 327] width 4 height 5
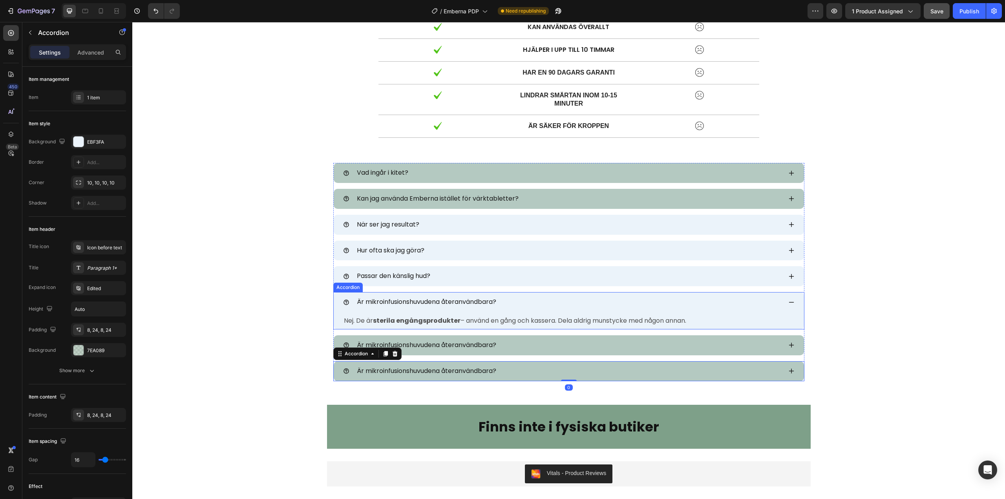
click at [789, 301] on icon at bounding box center [791, 302] width 6 height 6
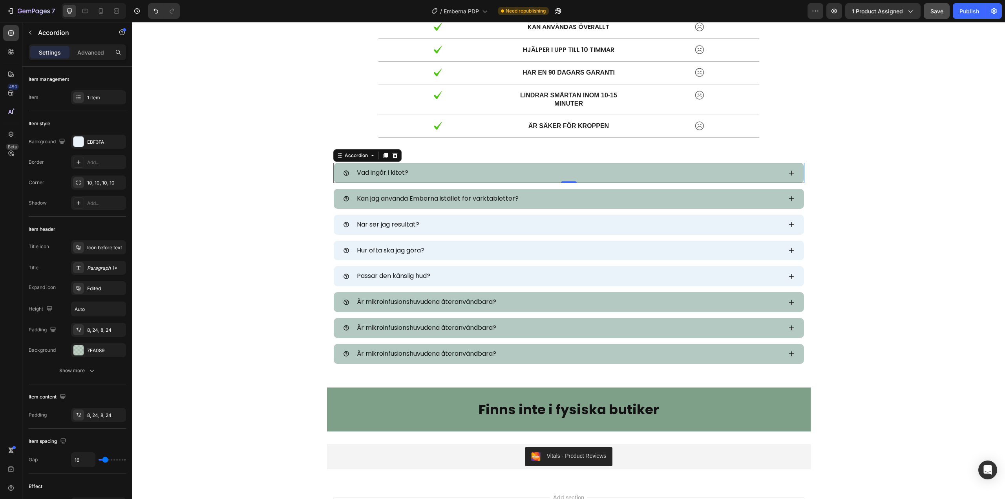
click at [788, 173] on icon at bounding box center [791, 173] width 6 height 6
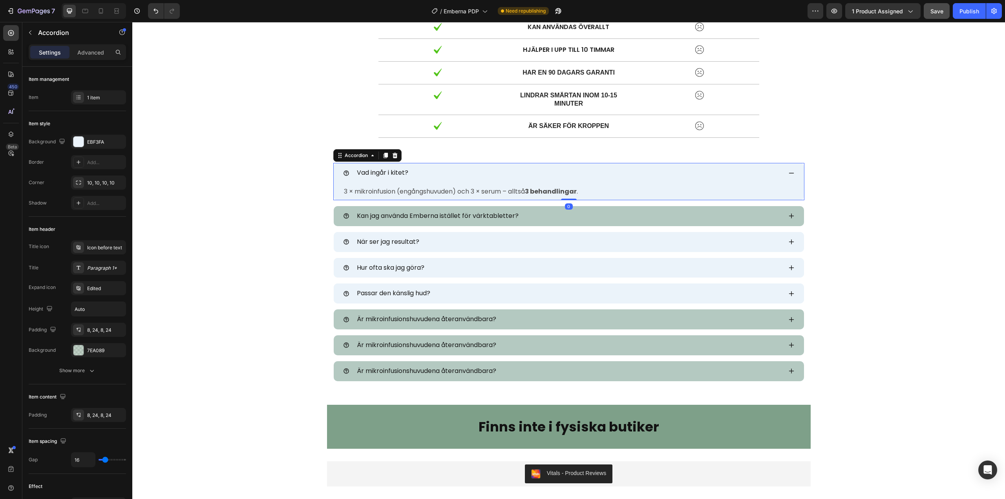
click at [788, 173] on icon at bounding box center [791, 173] width 6 height 6
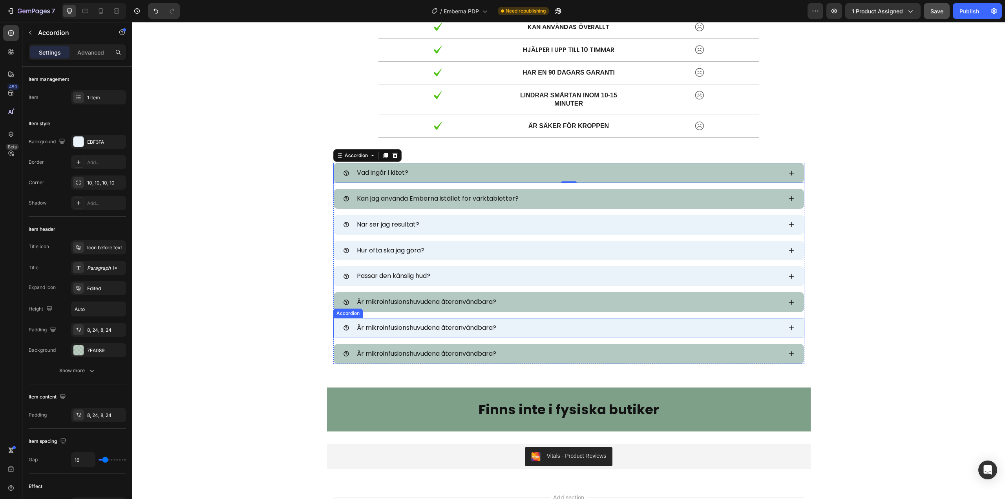
click at [427, 329] on span "Är mikroinfusionshuvudena återanvändbara?" at bounding box center [426, 327] width 139 height 9
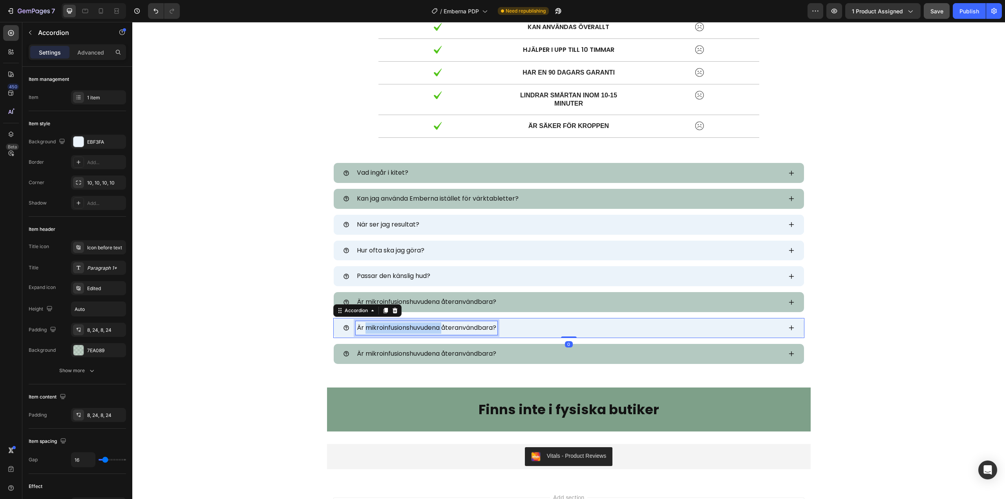
click at [427, 329] on span "Är mikroinfusionshuvudena återanvändbara?" at bounding box center [426, 327] width 139 height 9
click at [788, 327] on icon at bounding box center [791, 328] width 6 height 6
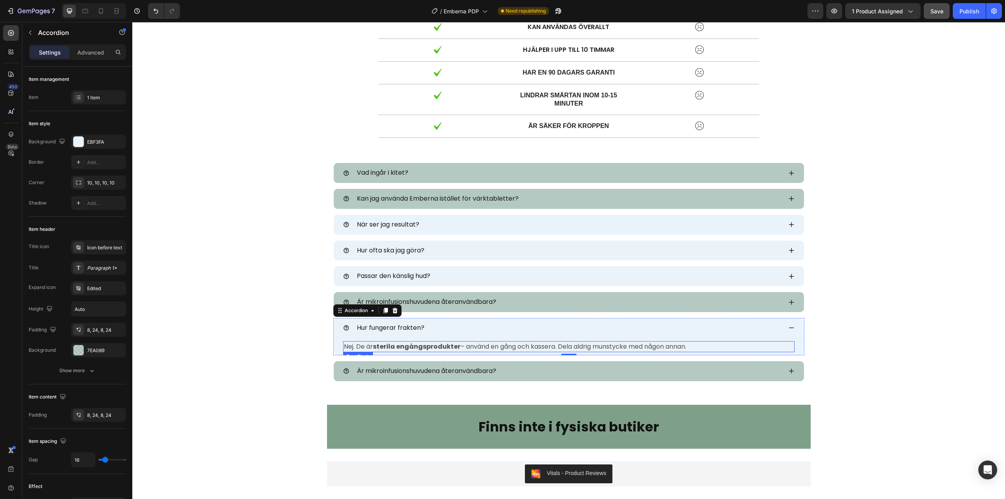
click at [408, 343] on strong "sterila engångsprodukter" at bounding box center [417, 346] width 88 height 9
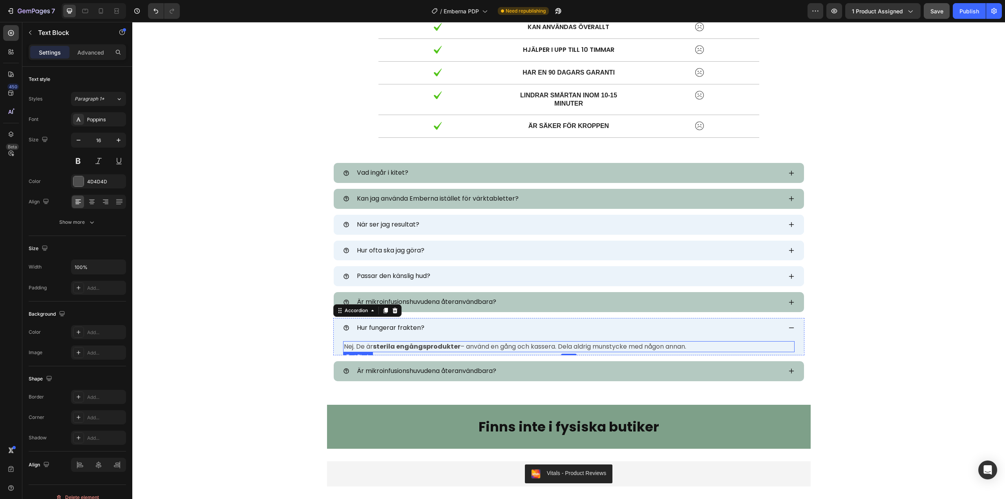
click at [408, 343] on strong "sterila engångsprodukter" at bounding box center [417, 346] width 88 height 9
click at [392, 347] on strong "Fri frakt via PostNord" at bounding box center [379, 346] width 71 height 9
click at [372, 346] on strong "Fri frakt via PostNord" at bounding box center [379, 346] width 71 height 9
click at [371, 346] on strong "Fri frakt via PostNord" at bounding box center [379, 346] width 71 height 9
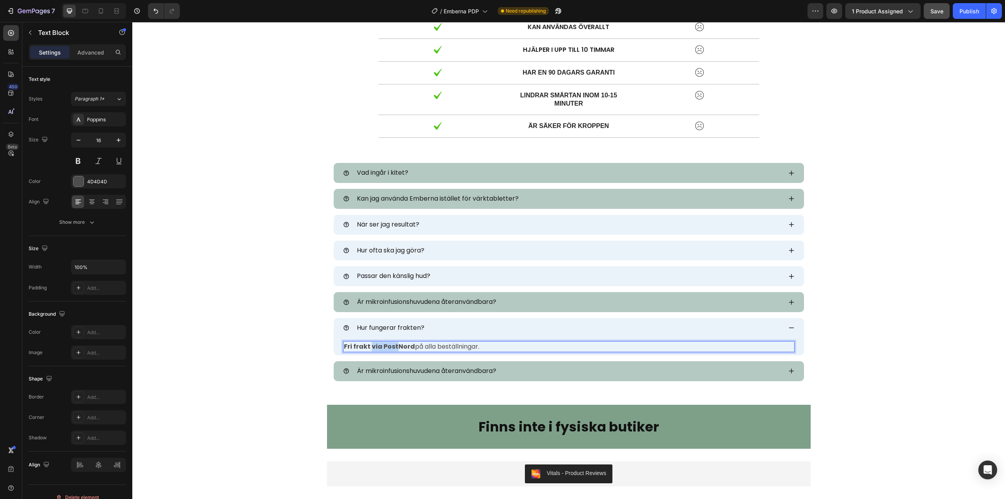
click at [371, 346] on strong "Fri frakt via PostNord" at bounding box center [379, 346] width 71 height 9
click at [367, 347] on strong "Fri frakt via PostNord" at bounding box center [379, 346] width 71 height 9
click at [391, 347] on strong "Fri frakt via PostNord" at bounding box center [379, 346] width 71 height 9
click at [380, 348] on strong "Fri frakt via PostNord" at bounding box center [379, 346] width 71 height 9
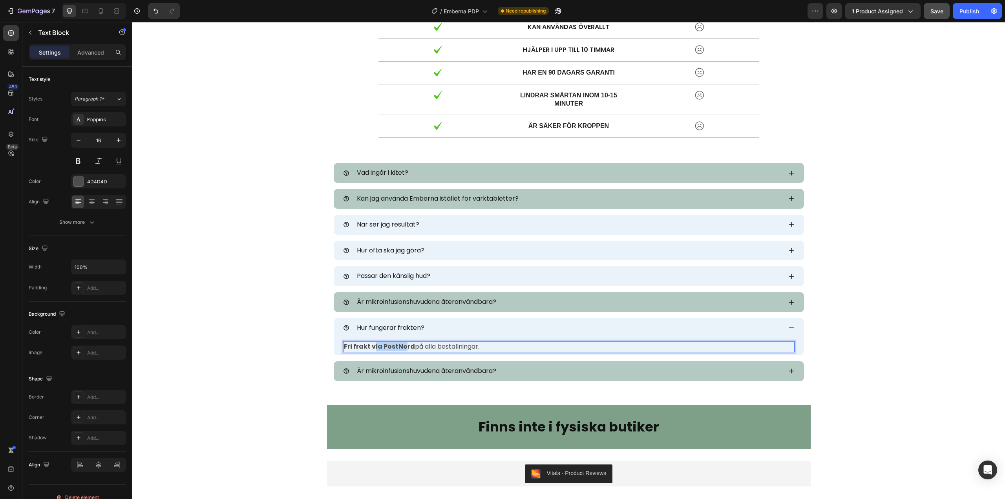
drag, startPoint x: 369, startPoint y: 345, endPoint x: 376, endPoint y: 343, distance: 7.0
click at [398, 345] on strong "Fri frakt via PostNord" at bounding box center [379, 346] width 71 height 9
drag, startPoint x: 367, startPoint y: 346, endPoint x: 407, endPoint y: 344, distance: 39.7
click at [407, 344] on strong "Fri frakt via PostNord" at bounding box center [379, 346] width 71 height 9
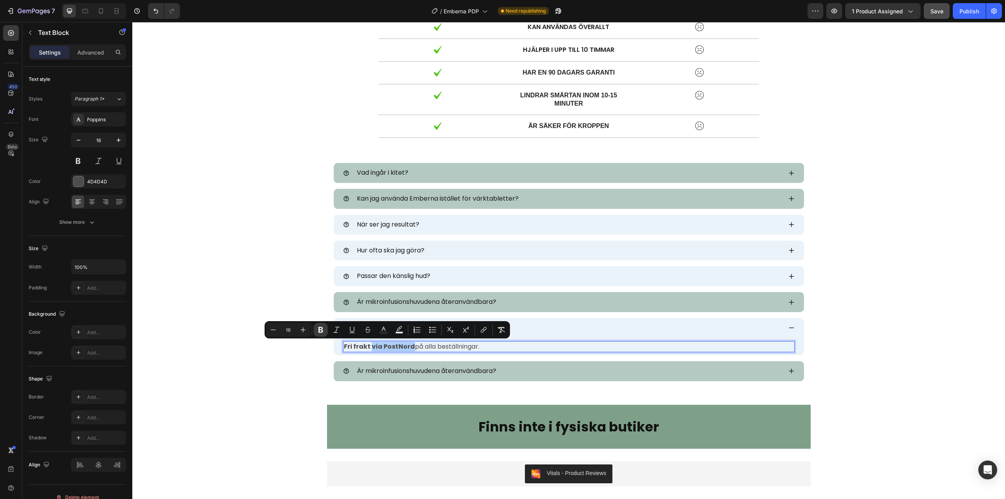
click at [316, 331] on button "Bold" at bounding box center [321, 330] width 14 height 14
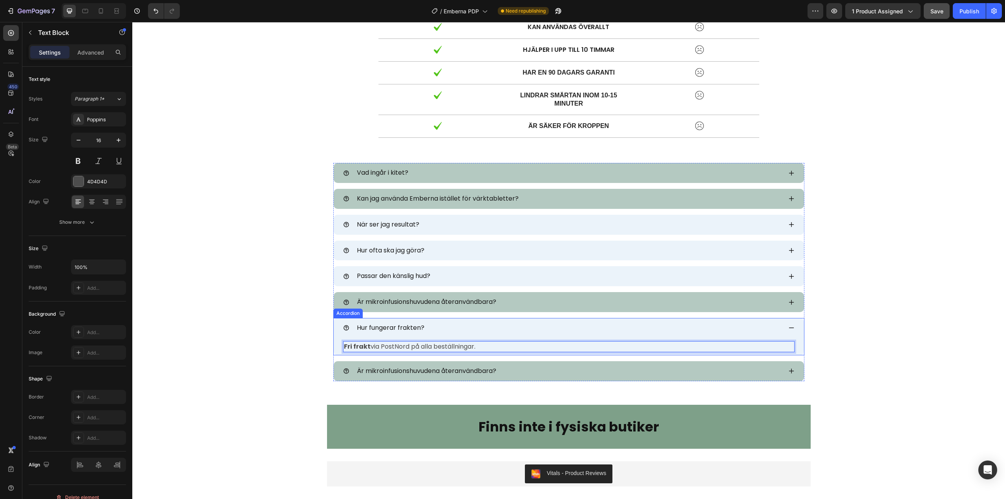
click at [789, 327] on icon at bounding box center [791, 328] width 6 height 6
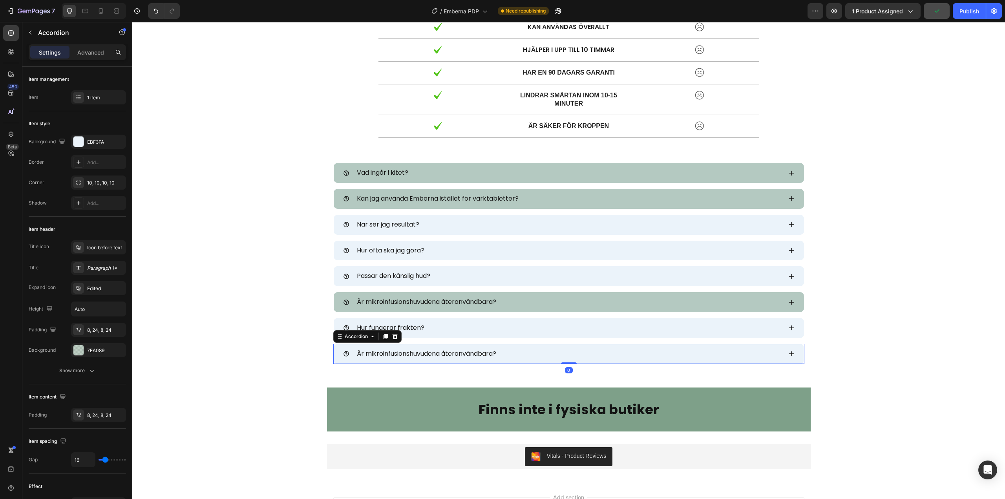
click at [383, 354] on span "Är mikroinfusionshuvudena återanvändbara?" at bounding box center [426, 353] width 139 height 9
click at [780, 356] on div "Vad är er returpolicy?" at bounding box center [569, 354] width 470 height 20
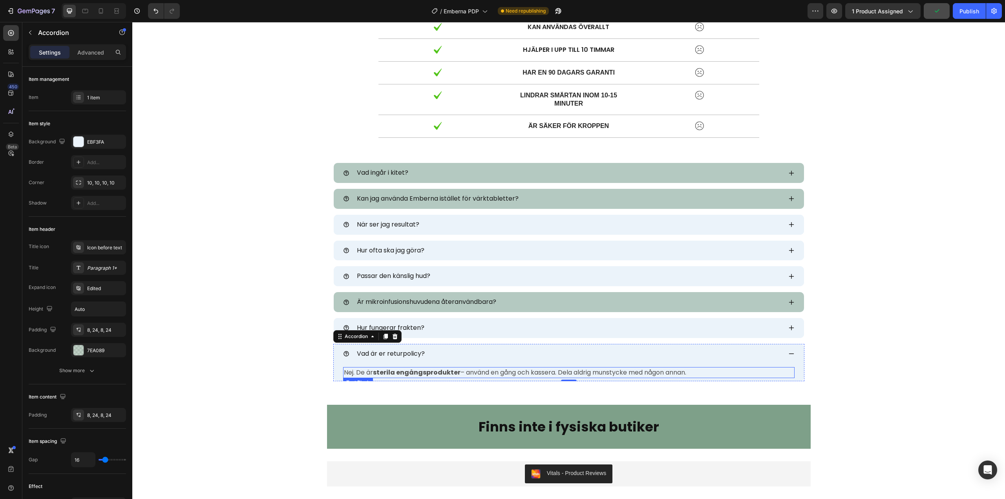
click at [385, 371] on strong "sterila engångsprodukter" at bounding box center [417, 372] width 88 height 9
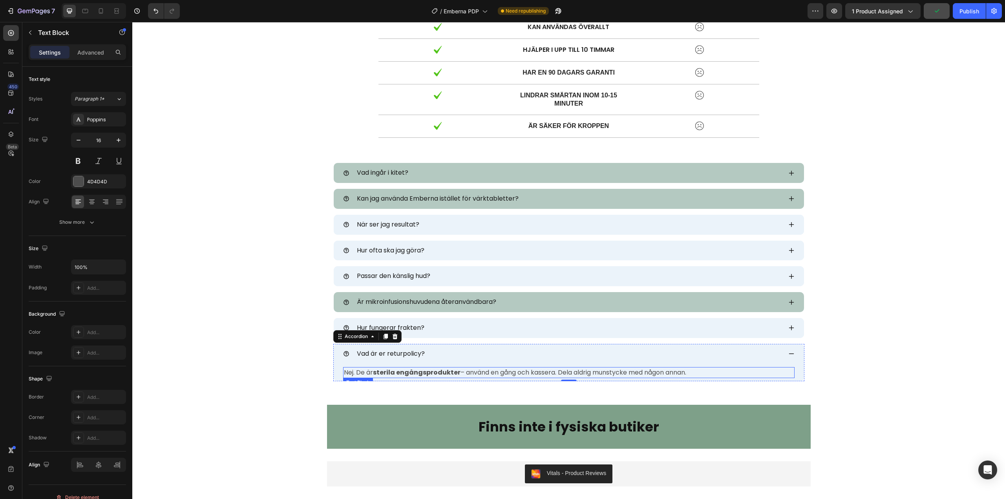
click at [385, 371] on strong "sterila engångsprodukter" at bounding box center [417, 372] width 88 height 9
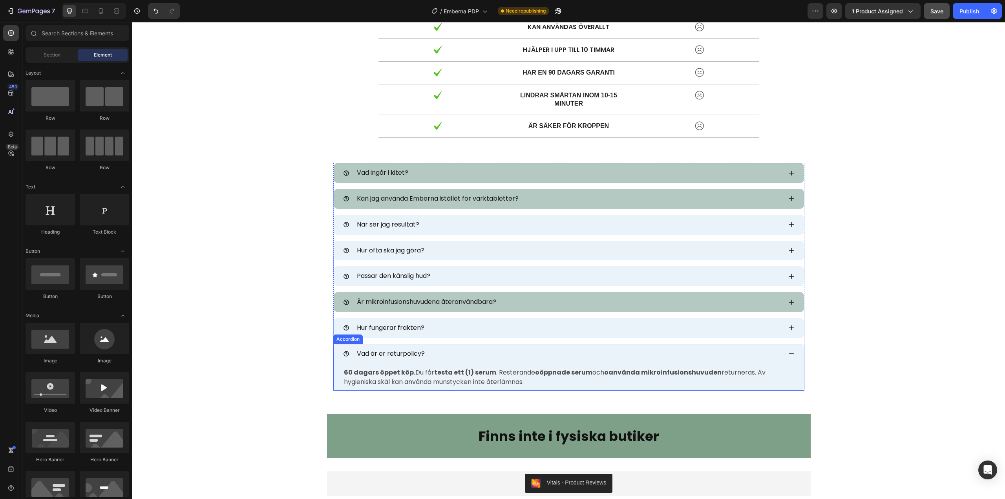
click at [789, 354] on icon at bounding box center [791, 353] width 5 height 1
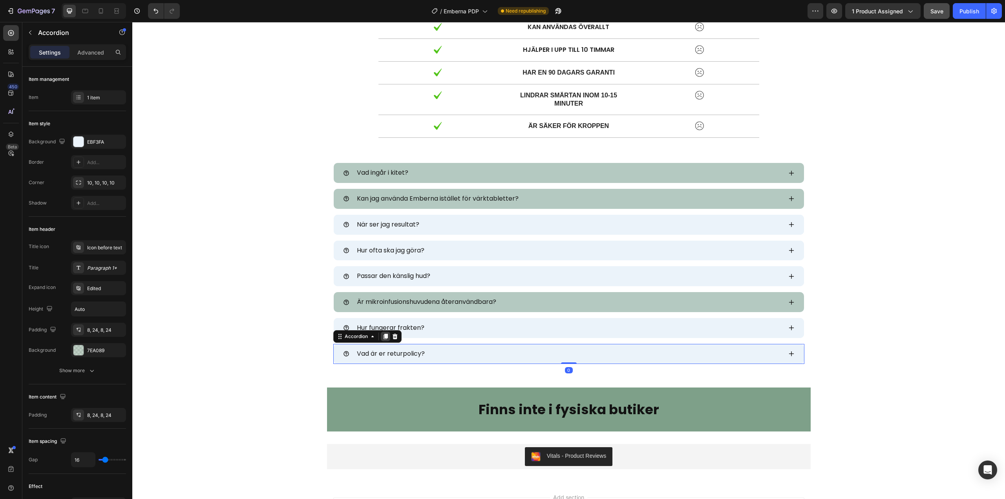
click at [382, 336] on icon at bounding box center [385, 336] width 6 height 6
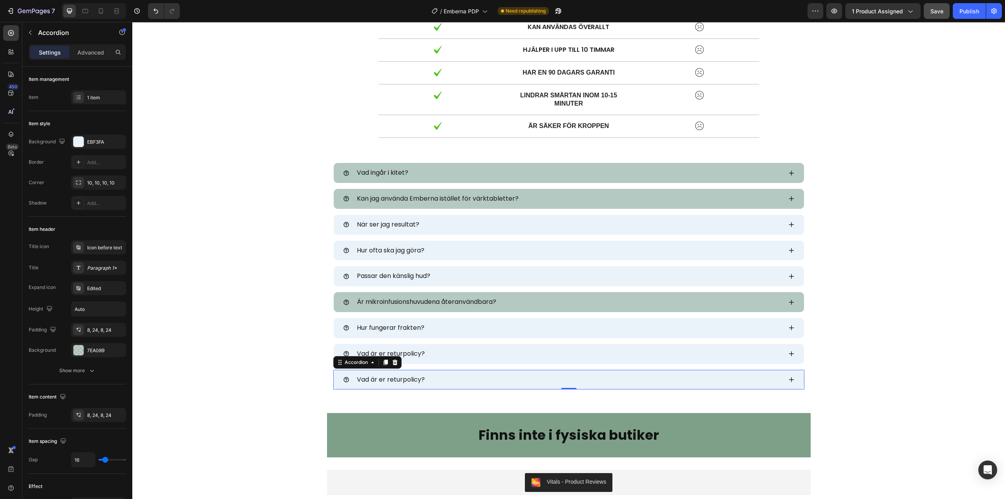
click at [369, 375] on span "Vad är er returpolicy?" at bounding box center [391, 379] width 68 height 9
click at [789, 380] on icon at bounding box center [791, 379] width 6 height 6
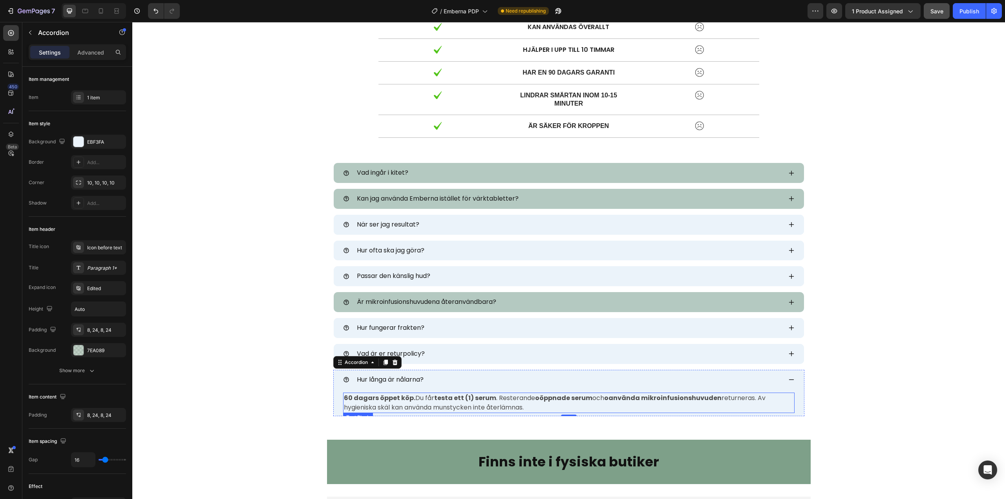
click at [468, 406] on p "60 dagars öppet köp. Du får testa ett (1) serum . Resterande oöppnade serum och…" at bounding box center [569, 402] width 450 height 19
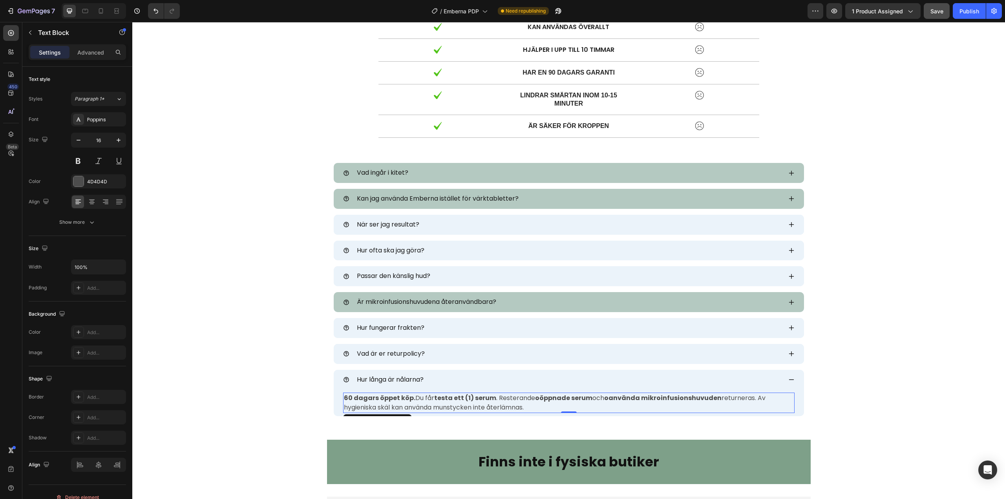
click at [468, 406] on p "60 dagars öppet köp. Du får testa ett (1) serum . Resterande oöppnade serum och…" at bounding box center [569, 402] width 450 height 19
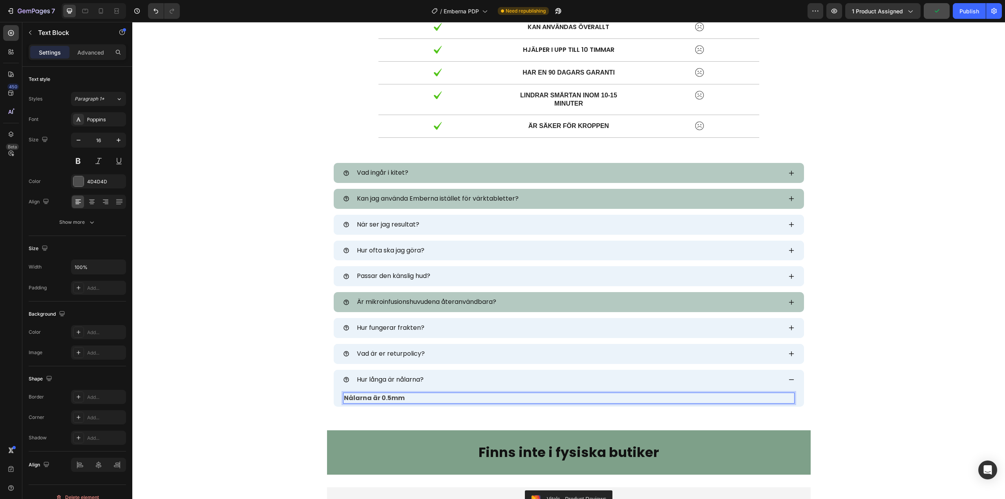
click at [393, 398] on strong "Nålarna är 0.5mm" at bounding box center [374, 397] width 61 height 9
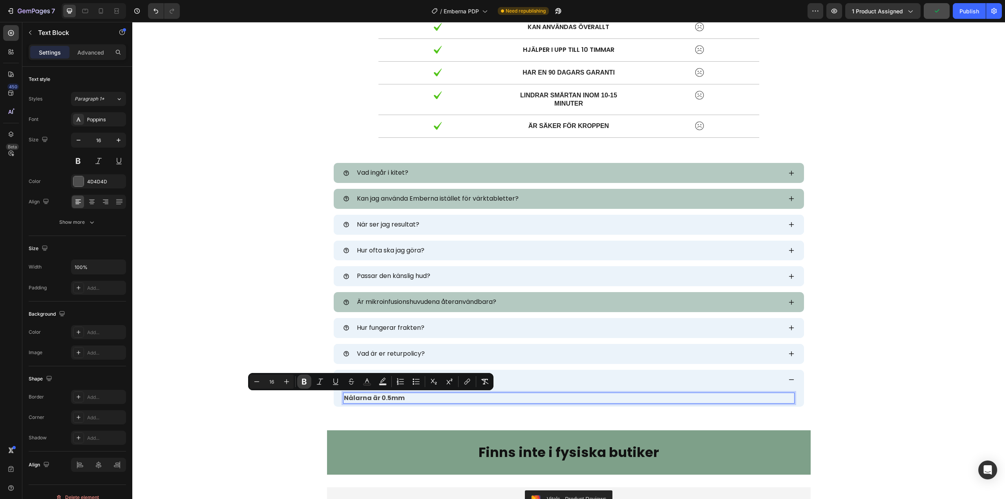
click at [303, 385] on icon "Editor contextual toolbar" at bounding box center [304, 382] width 8 height 8
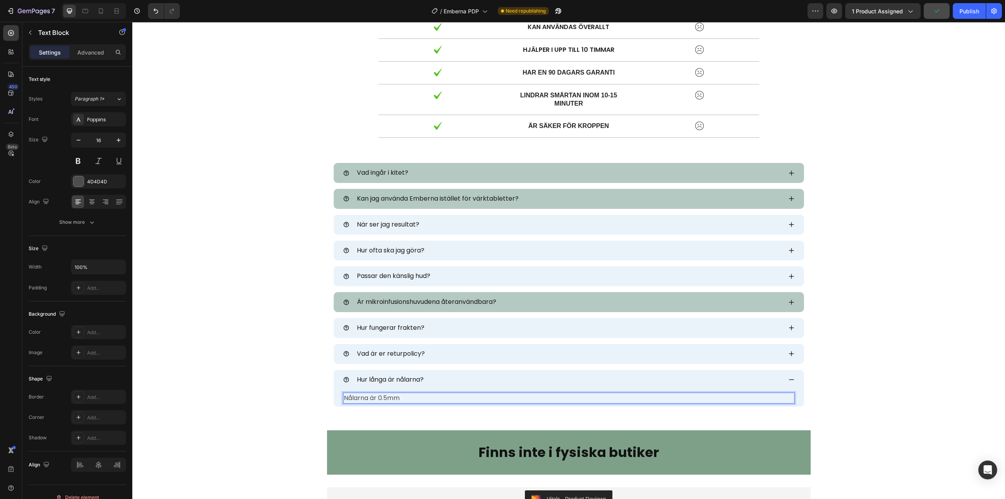
click at [419, 395] on p "Nålarna är 0.5mm" at bounding box center [569, 397] width 450 height 9
click at [789, 380] on icon at bounding box center [791, 379] width 5 height 1
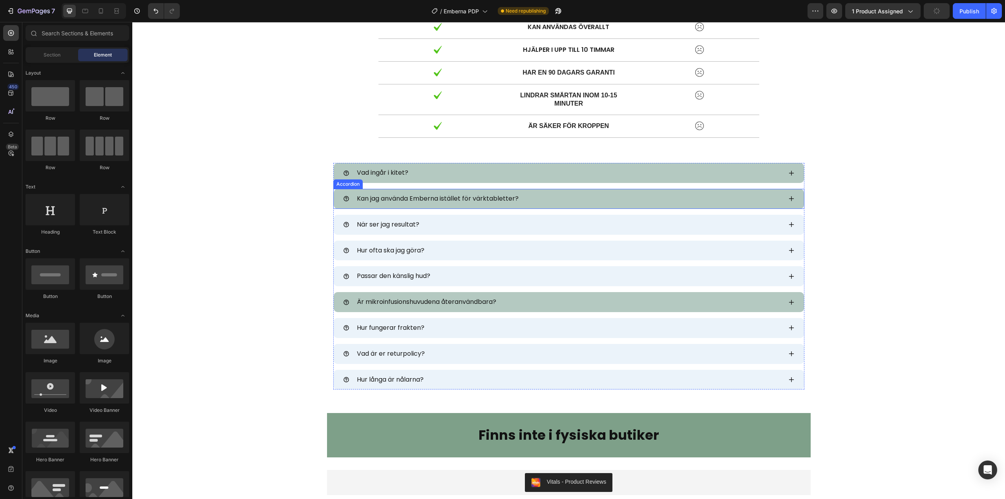
click at [788, 201] on icon at bounding box center [791, 198] width 6 height 6
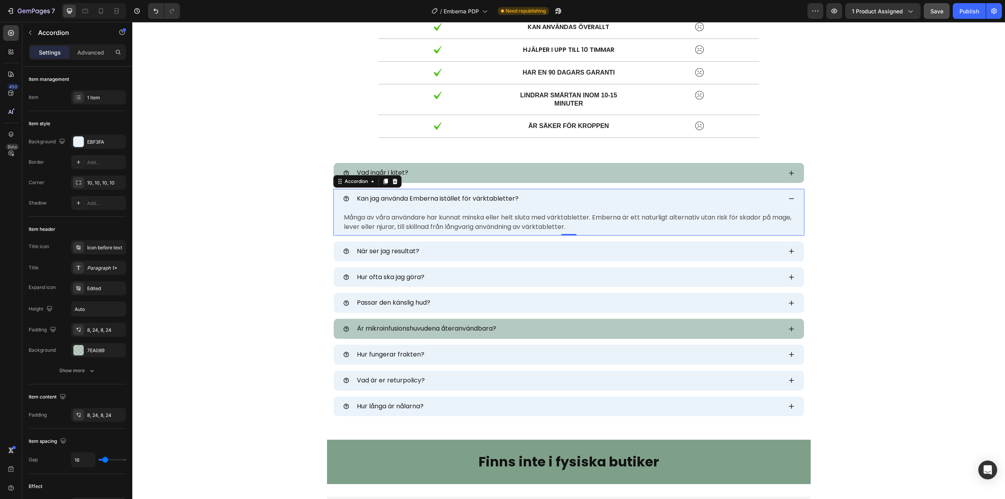
click at [788, 201] on icon at bounding box center [791, 198] width 6 height 6
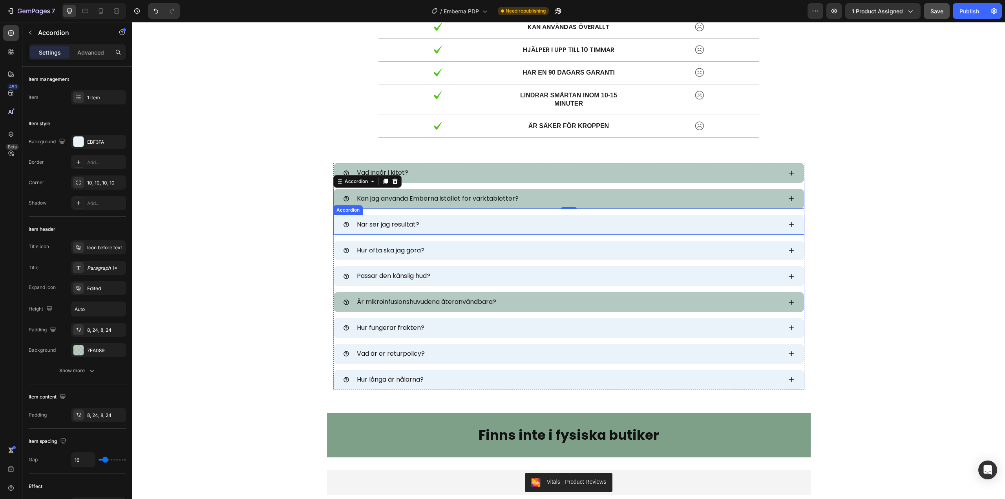
click at [788, 223] on icon at bounding box center [791, 224] width 6 height 6
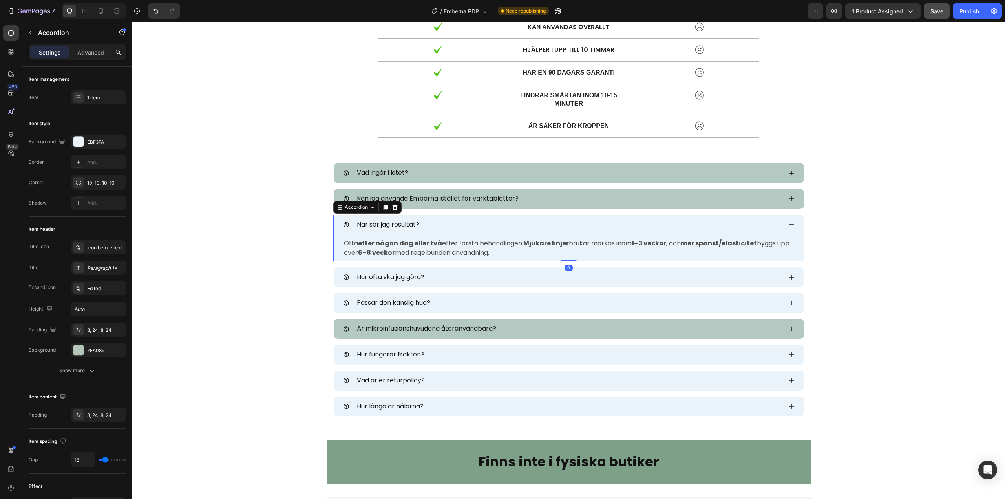
click at [788, 223] on icon at bounding box center [791, 224] width 6 height 6
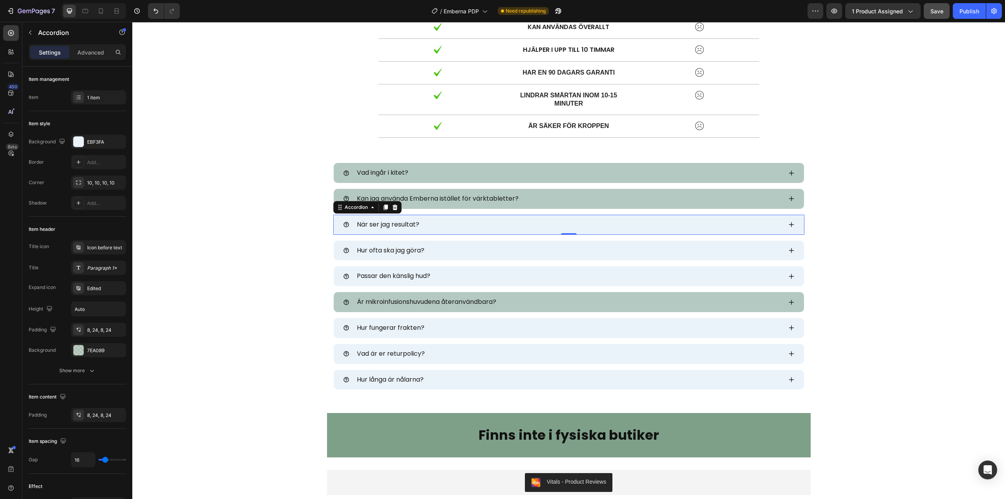
click at [486, 228] on div "När ser jag resultat?" at bounding box center [562, 225] width 439 height 14
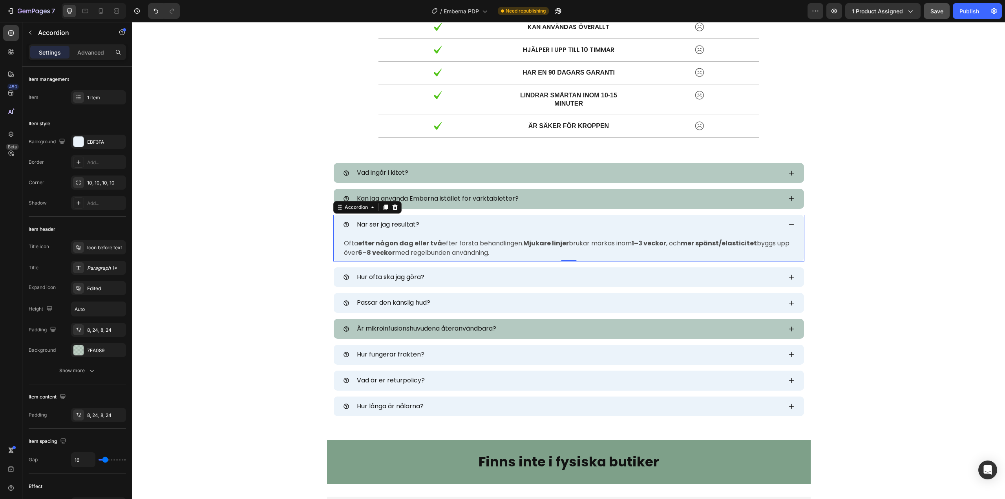
click at [486, 228] on div "När ser jag resultat?" at bounding box center [562, 225] width 439 height 14
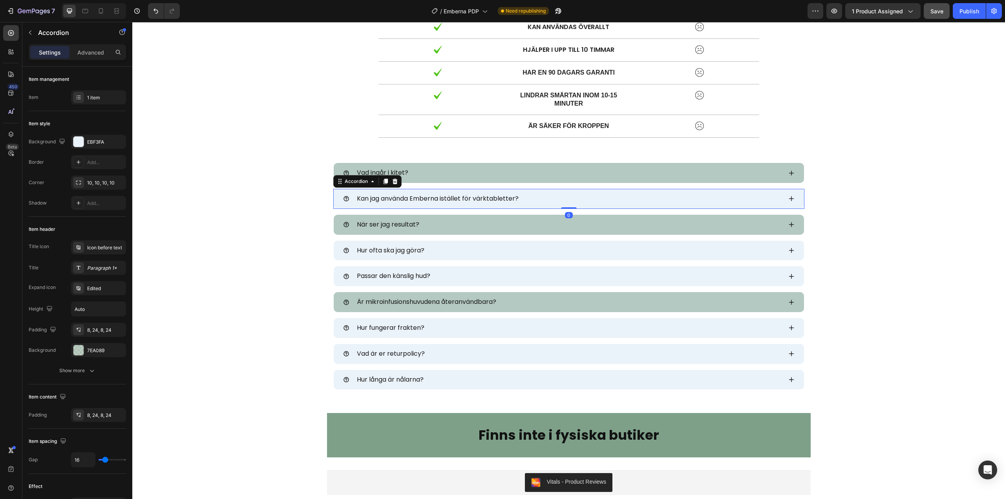
click at [411, 199] on span "Kan jag använda Emberna istället för värktabletter?" at bounding box center [438, 198] width 162 height 9
click at [792, 201] on div "Gör det ont? Finns det downtime?" at bounding box center [569, 199] width 470 height 20
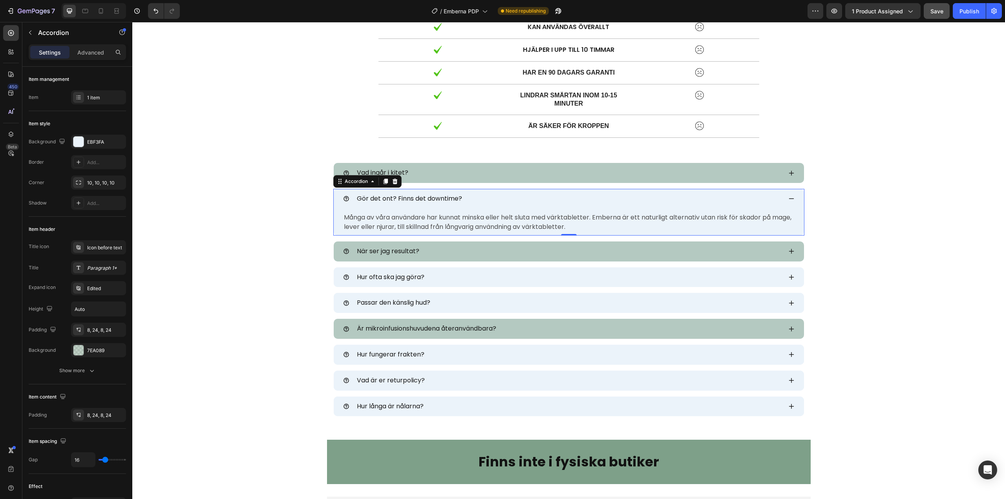
click at [427, 199] on span "Gör det ont? Finns det downtime?" at bounding box center [409, 198] width 105 height 9
drag, startPoint x: 455, startPoint y: 197, endPoint x: 394, endPoint y: 198, distance: 60.1
click at [394, 198] on span "Gör det ont? Finns det downtime?" at bounding box center [409, 198] width 105 height 9
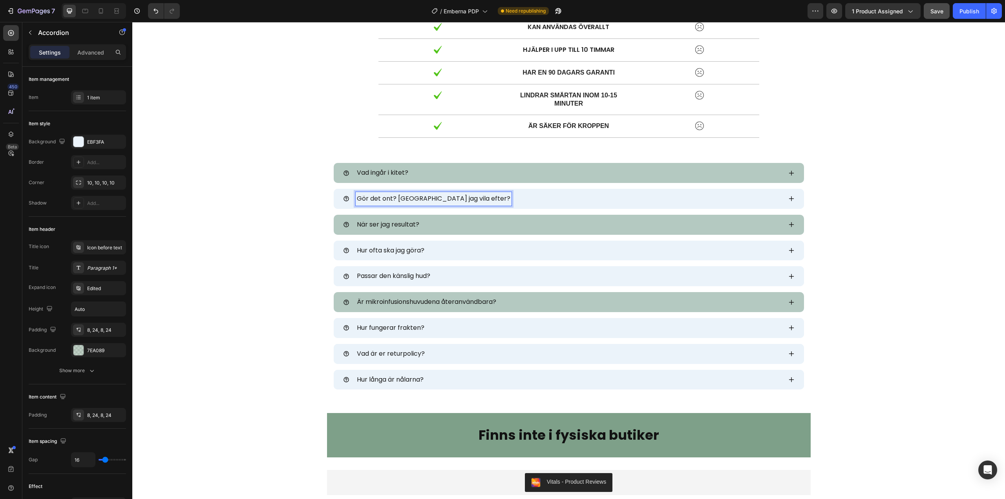
click at [789, 203] on div "Gör det ont? [GEOGRAPHIC_DATA] jag vila efter?" at bounding box center [569, 199] width 470 height 20
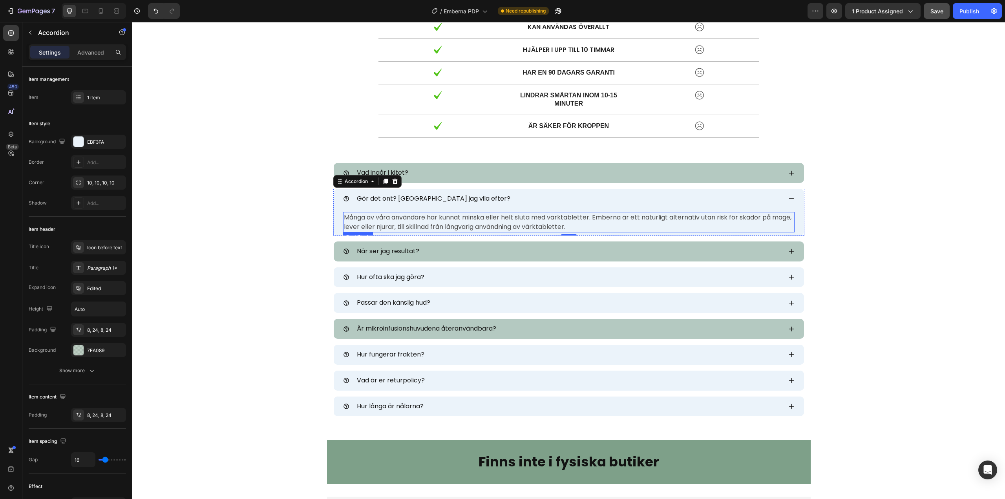
click at [415, 219] on span "Många av våra användare har kunnat minska eller helt sluta med värktabletter. E…" at bounding box center [567, 222] width 447 height 18
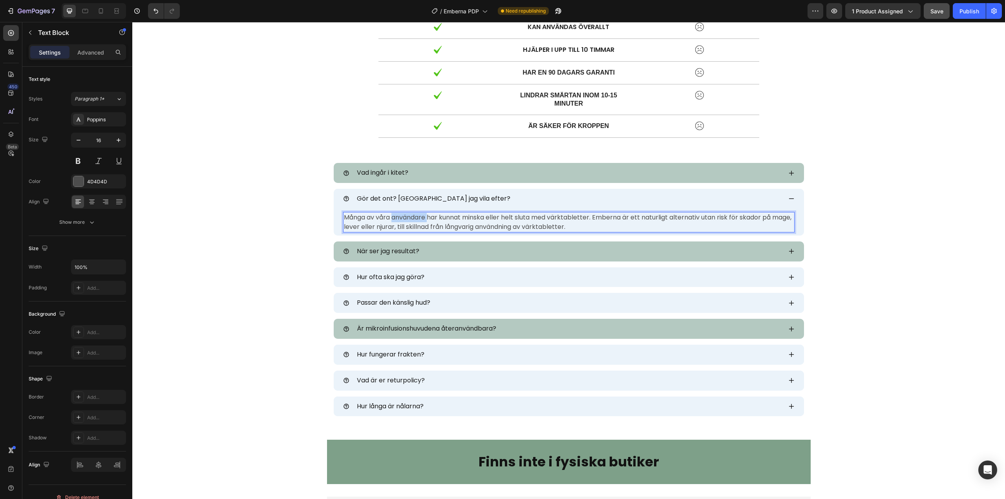
click at [415, 219] on span "Många av våra användare har kunnat minska eller helt sluta med värktabletter. E…" at bounding box center [567, 222] width 447 height 18
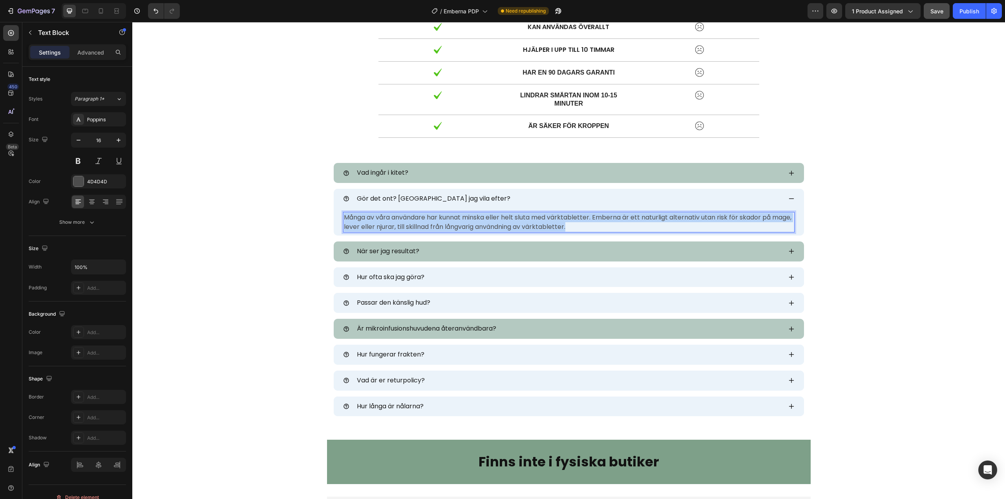
click at [415, 219] on span "Många av våra användare har kunnat minska eller helt sluta med värktabletter. E…" at bounding box center [567, 222] width 447 height 18
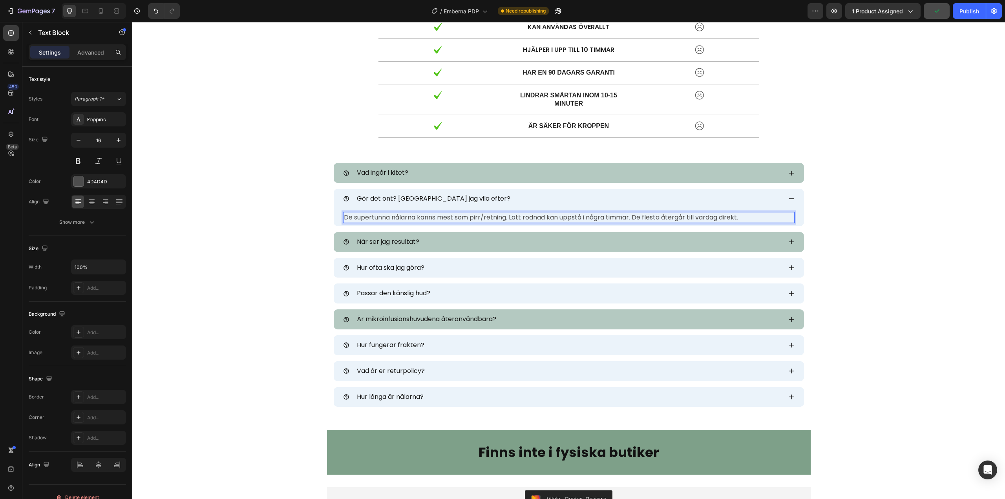
click at [468, 218] on span "De supertunna nålarna känns mest som pirr/retning. Lätt rodnad kan uppstå i någ…" at bounding box center [541, 217] width 394 height 9
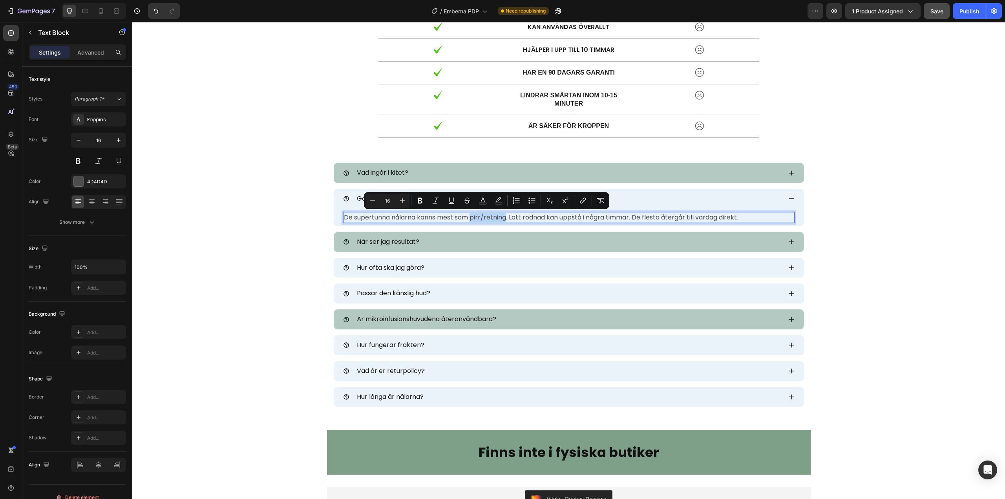
drag, startPoint x: 468, startPoint y: 218, endPoint x: 504, endPoint y: 218, distance: 35.3
click at [504, 218] on span "De supertunna nålarna känns mest som pirr/retning. Lätt rodnad kan uppstå i någ…" at bounding box center [541, 217] width 394 height 9
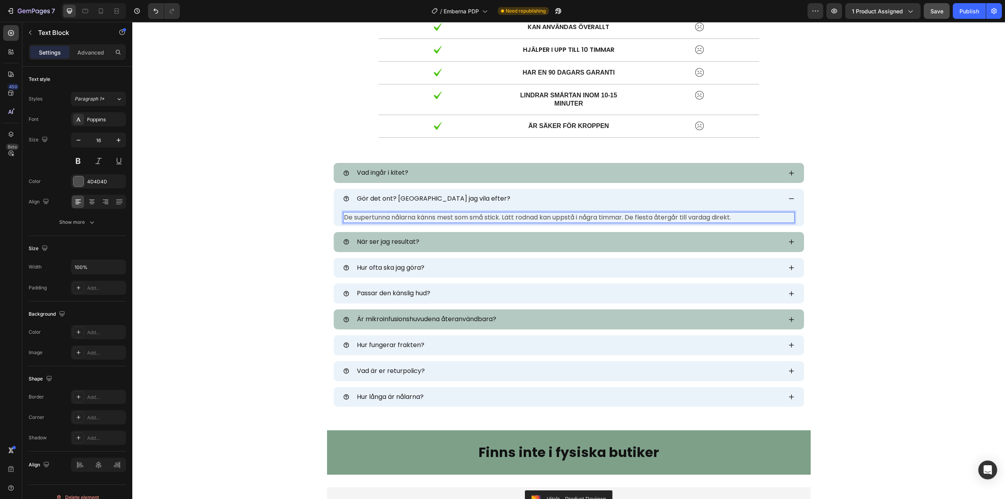
click at [581, 217] on span "De supertunna nålarna känns mest som små stick. Lätt rodnad kan uppstå i några …" at bounding box center [537, 217] width 387 height 9
click at [712, 217] on span "De supertunna nålarna känns mest som små stick. Lätt rodnad kan uppstå i några …" at bounding box center [537, 217] width 387 height 9
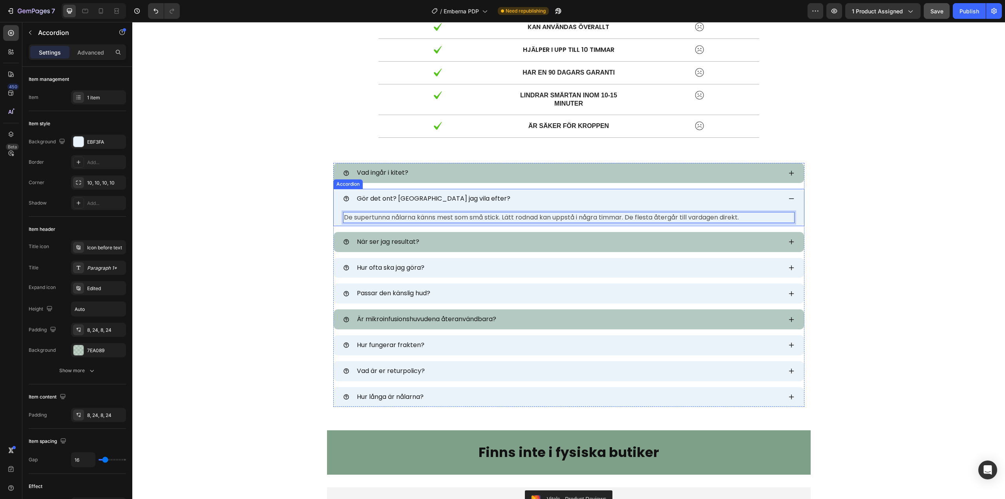
click at [788, 199] on icon at bounding box center [791, 198] width 6 height 6
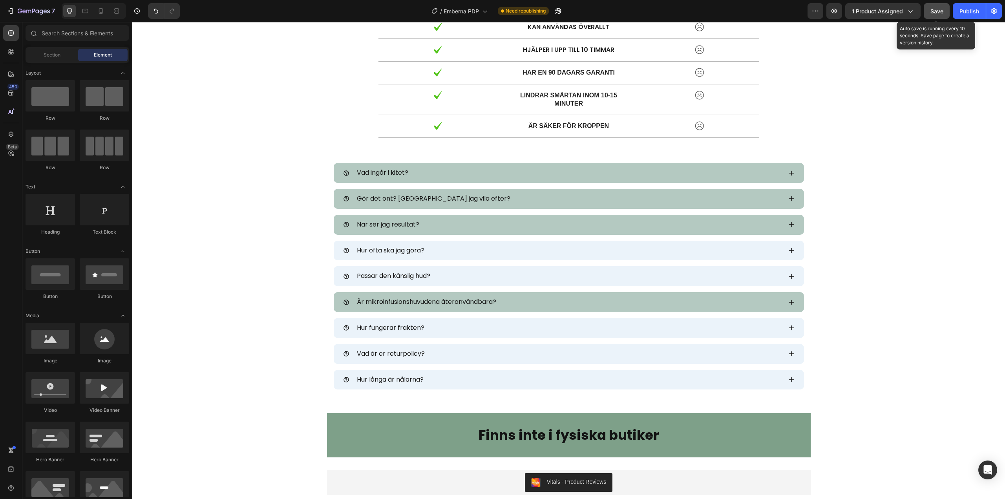
click at [928, 10] on button "Save" at bounding box center [937, 11] width 26 height 16
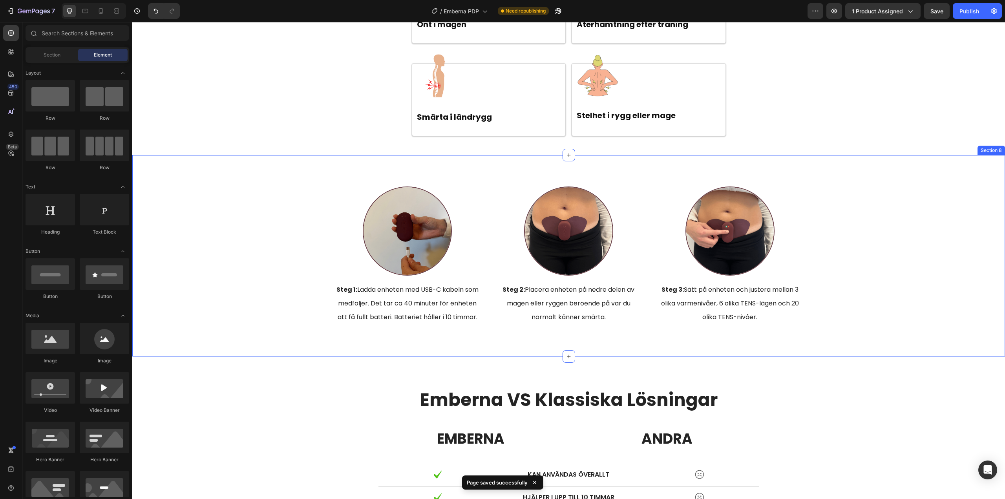
scroll to position [2181, 0]
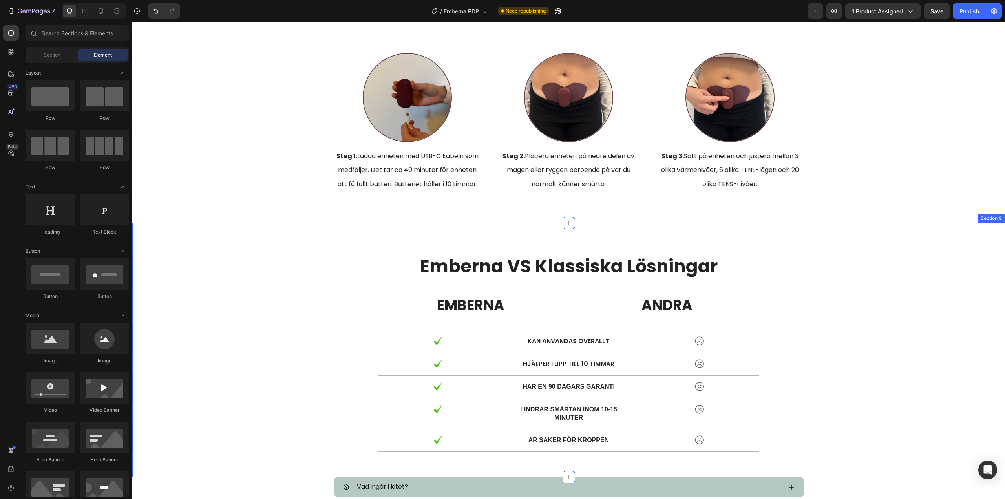
click at [319, 284] on div "Emberna VS Klassiska Lösningar Heading EMBERNA Text Block ANDRA Text Block Row …" at bounding box center [568, 352] width 861 height 197
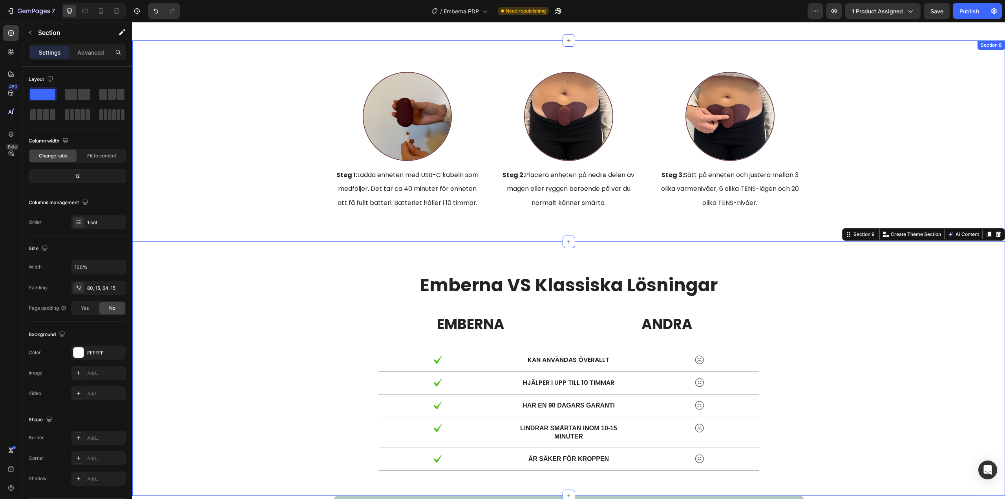
scroll to position [1985, 0]
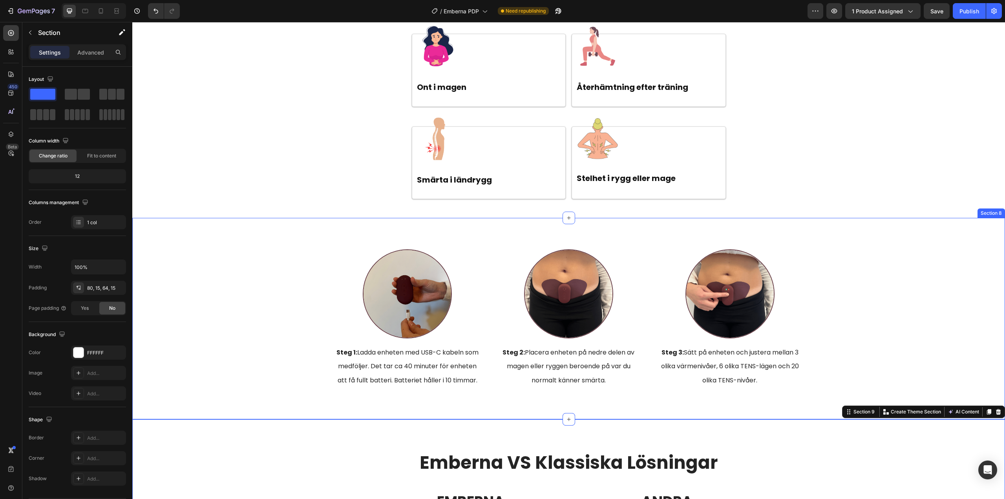
click at [398, 238] on div "Image Steg 1: Ladda enheten med USB-C kabeln som medföljer. Det tar ca 40 minut…" at bounding box center [568, 318] width 873 height 201
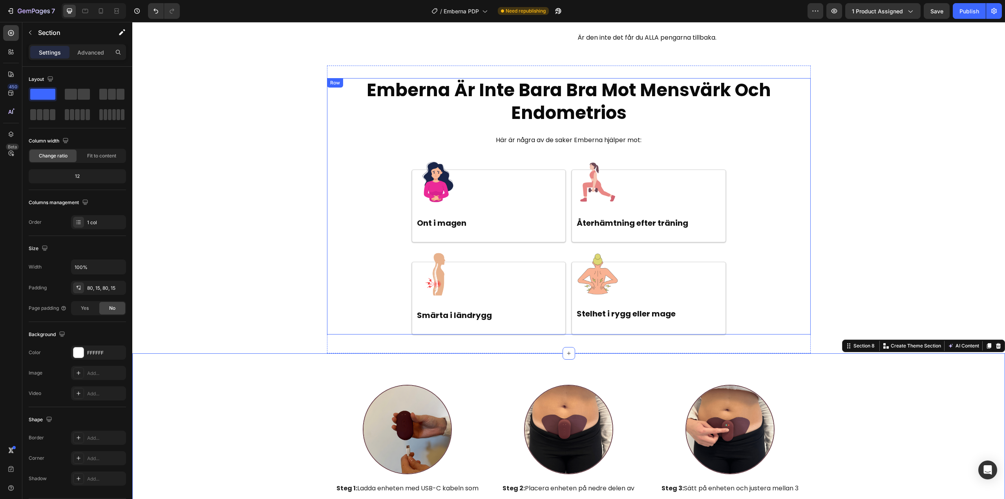
scroll to position [1710, 0]
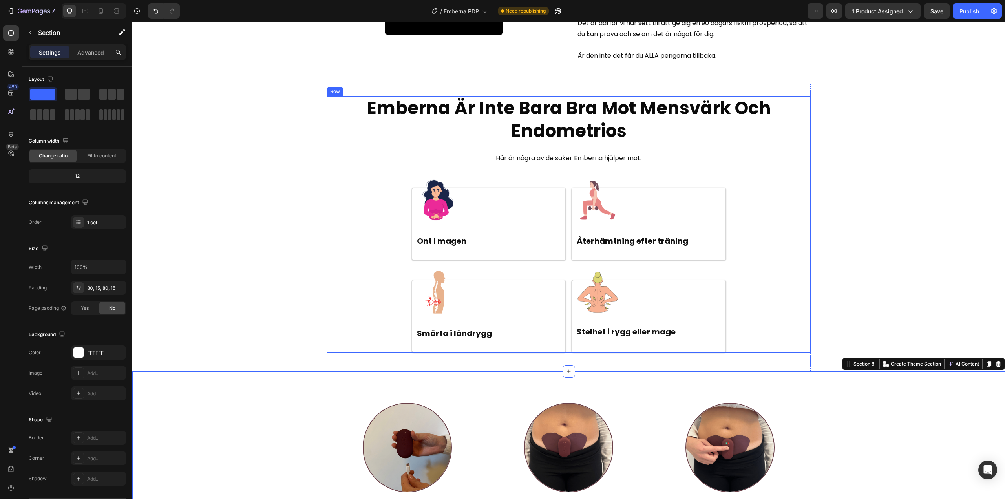
click at [358, 310] on div "Emberna Är Inte Bara Bra Mot Mensvärk Och Endometrios Heading Här är några av d…" at bounding box center [569, 224] width 484 height 257
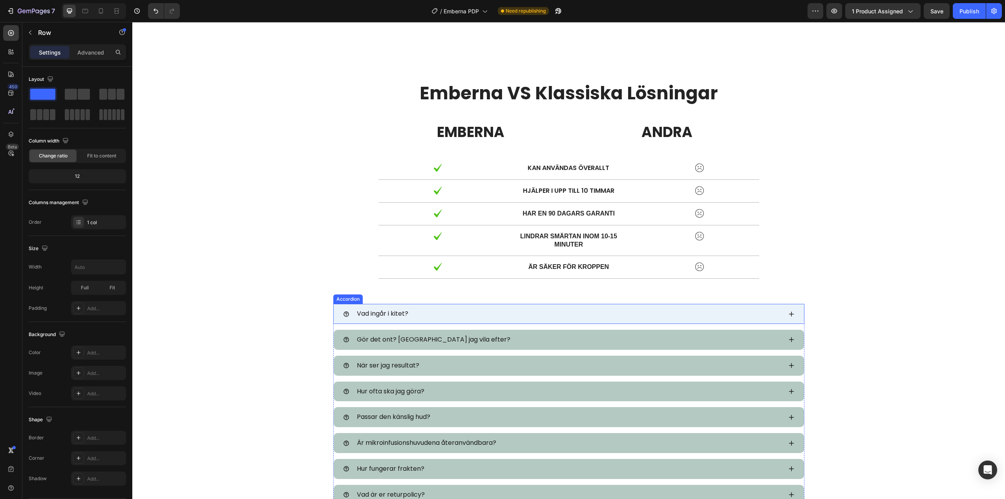
scroll to position [2266, 0]
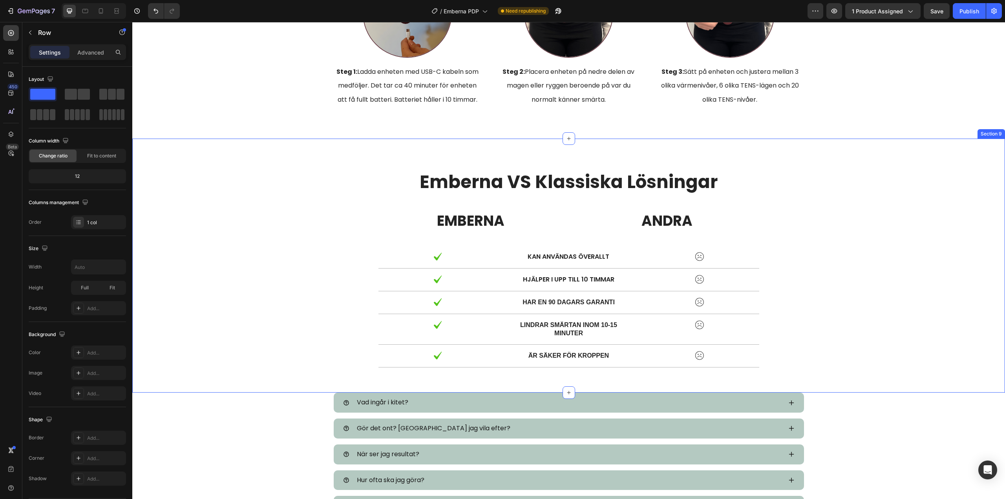
click at [373, 162] on div "Emberna VS Klassiska Lösningar Heading EMBERNA Text Block ANDRA Text Block Row …" at bounding box center [568, 266] width 873 height 254
click at [996, 131] on icon at bounding box center [998, 130] width 5 height 5
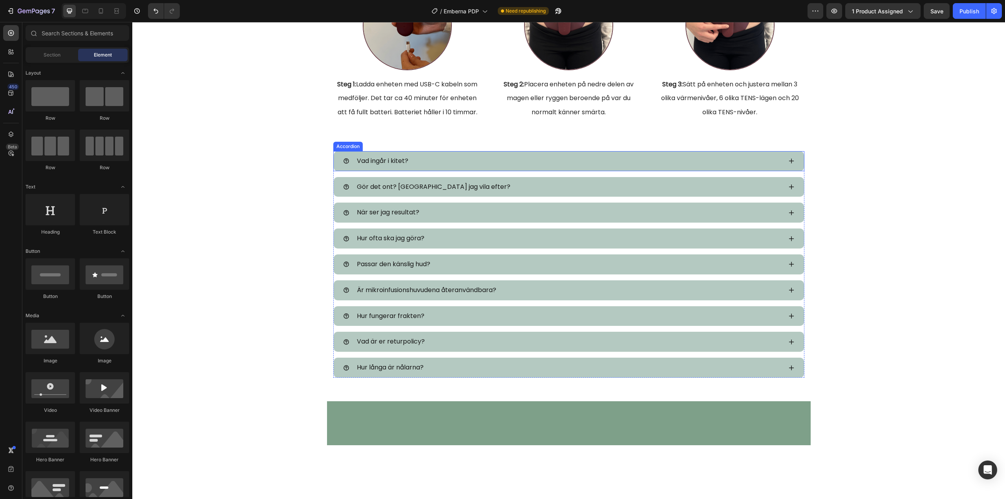
scroll to position [2226, 0]
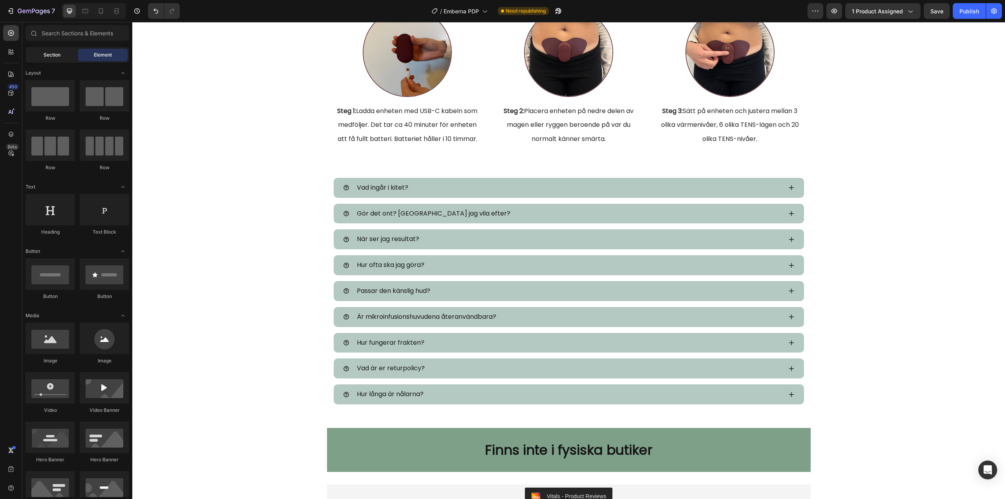
click at [59, 58] on span "Section" at bounding box center [52, 54] width 17 height 7
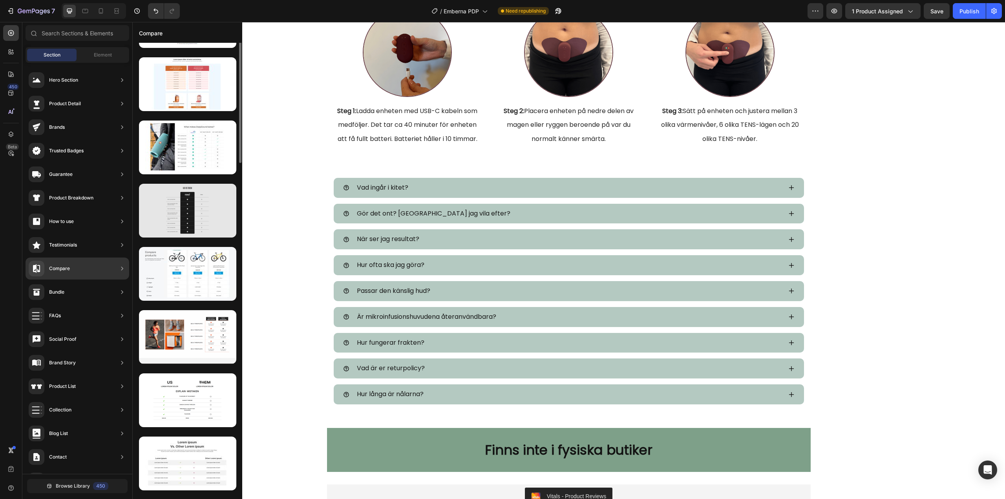
scroll to position [75, 0]
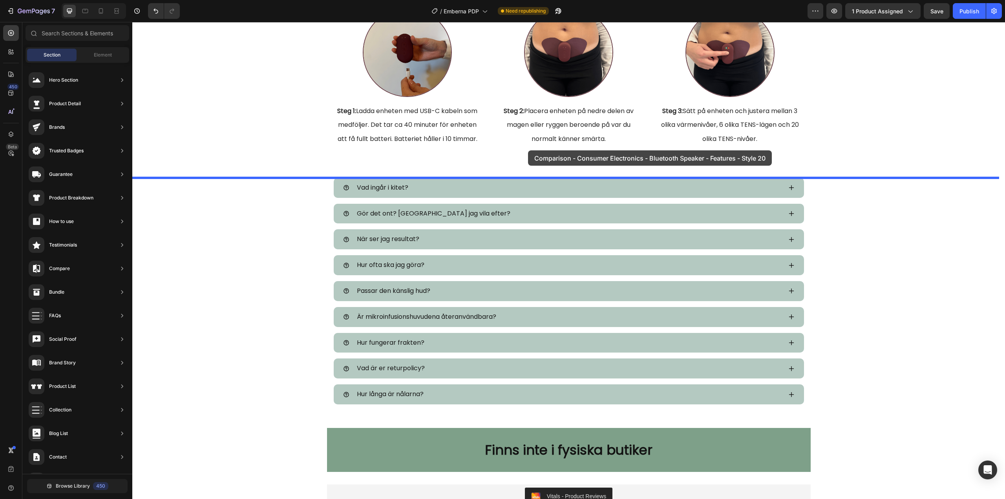
drag, startPoint x: 324, startPoint y: 220, endPoint x: 528, endPoint y: 150, distance: 215.7
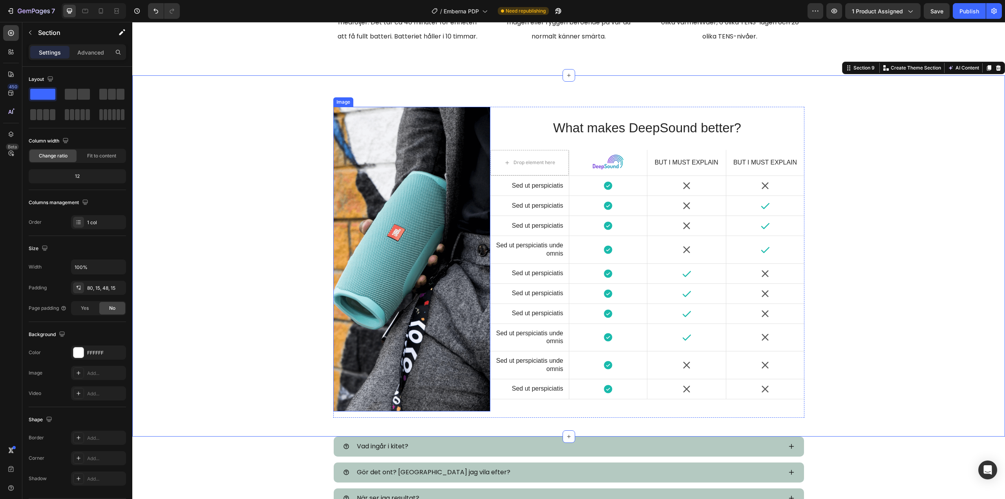
scroll to position [2344, 0]
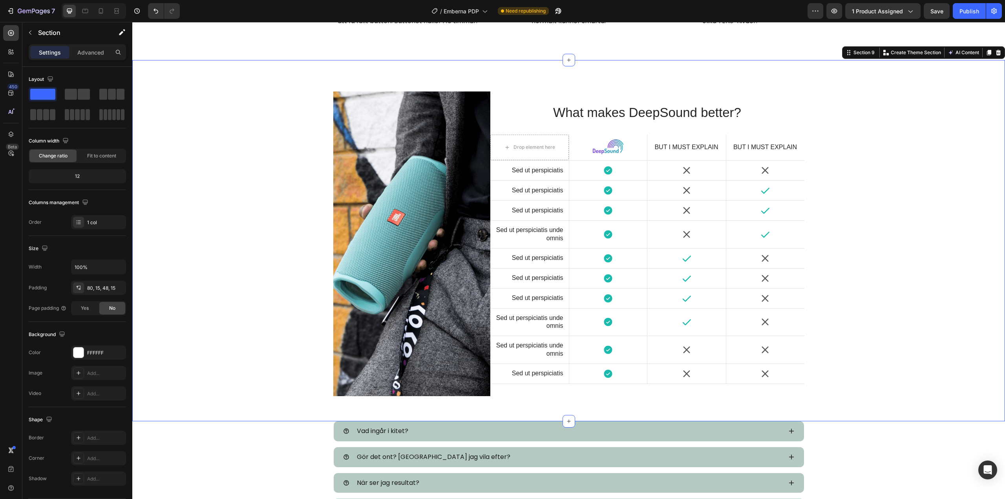
click at [996, 51] on icon at bounding box center [998, 52] width 5 height 5
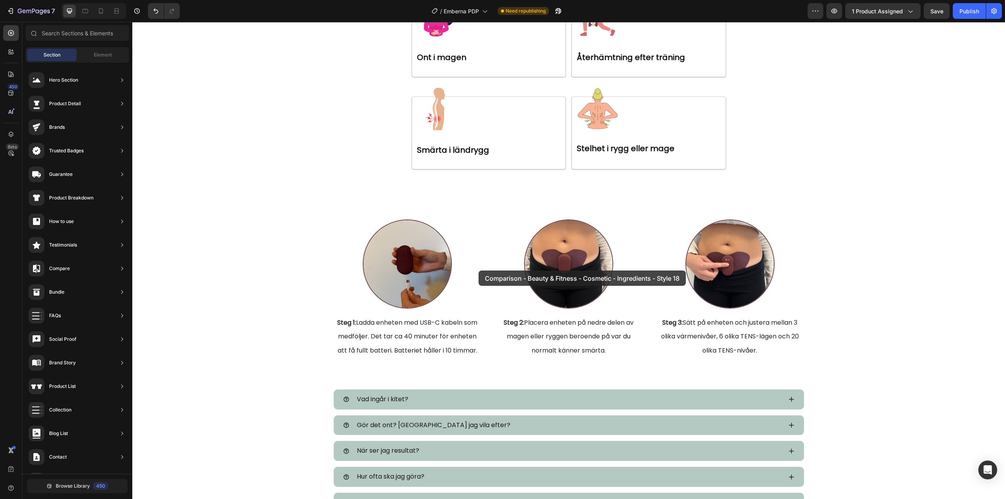
scroll to position [2045, 0]
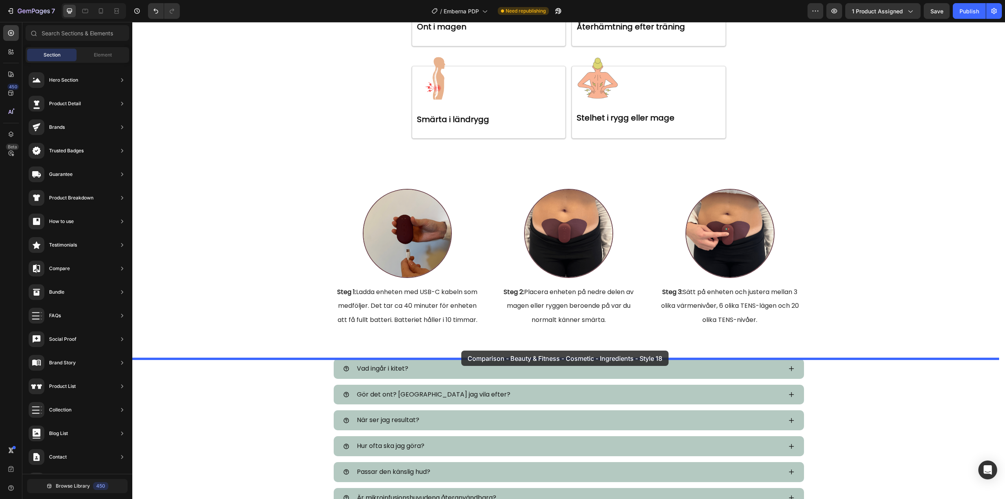
drag, startPoint x: 322, startPoint y: 209, endPoint x: 461, endPoint y: 351, distance: 198.7
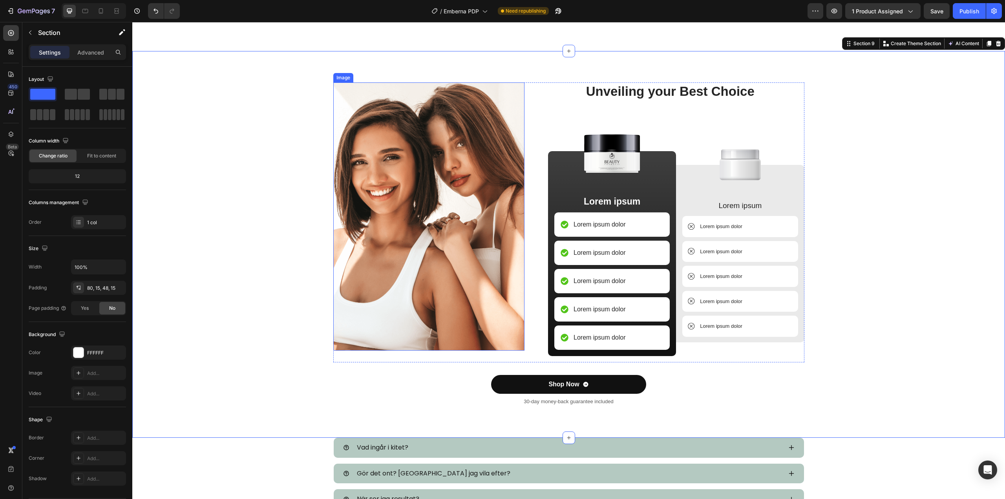
scroll to position [2355, 0]
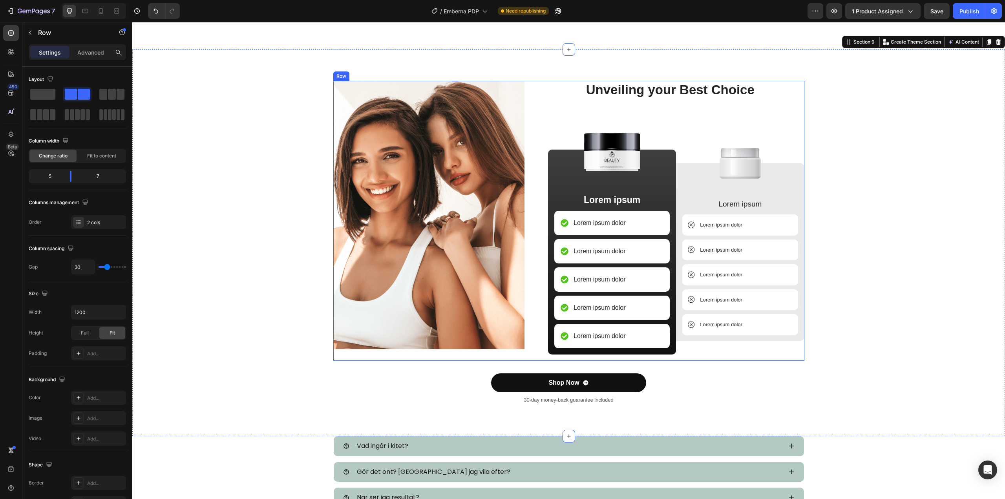
click at [542, 113] on div "Unveiling your Best Choice Heading Image Lorem ipsum Text Block Lorem ipsum dol…" at bounding box center [670, 221] width 268 height 280
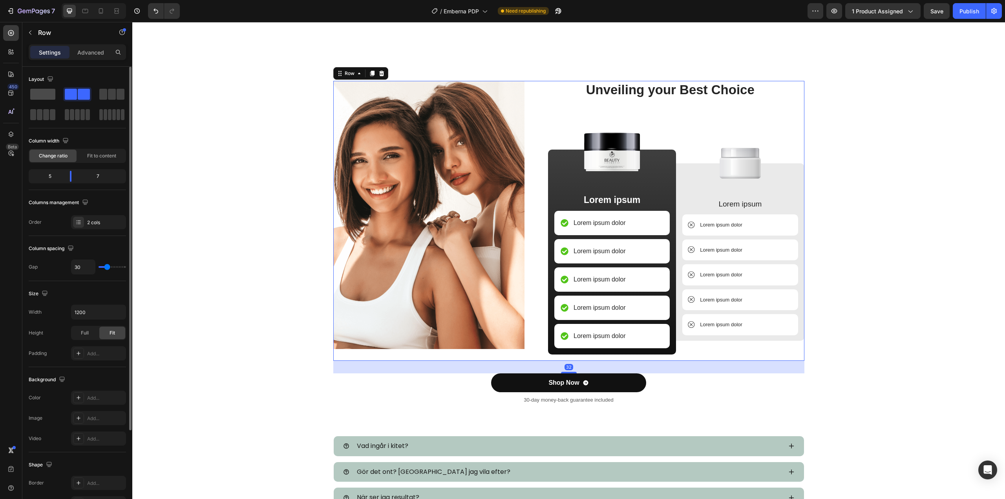
click at [46, 93] on span at bounding box center [42, 94] width 25 height 11
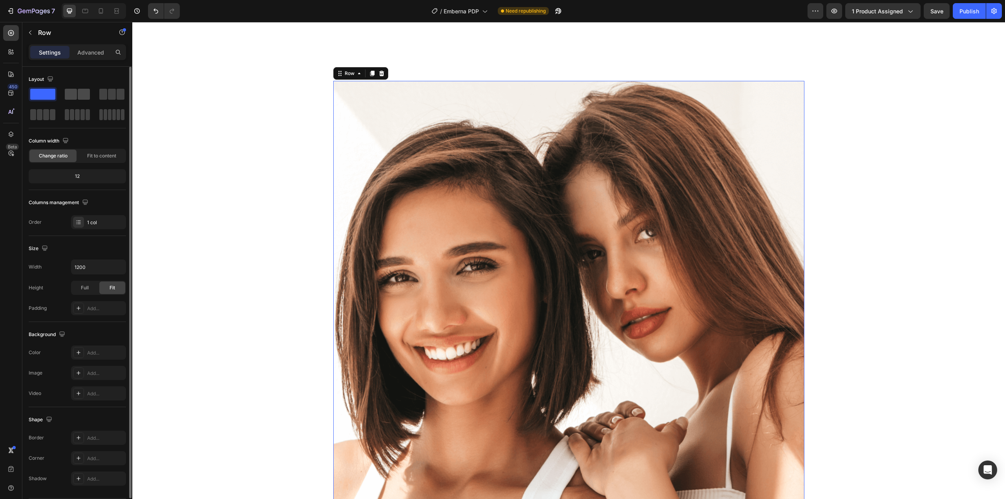
click at [76, 92] on span at bounding box center [71, 94] width 12 height 11
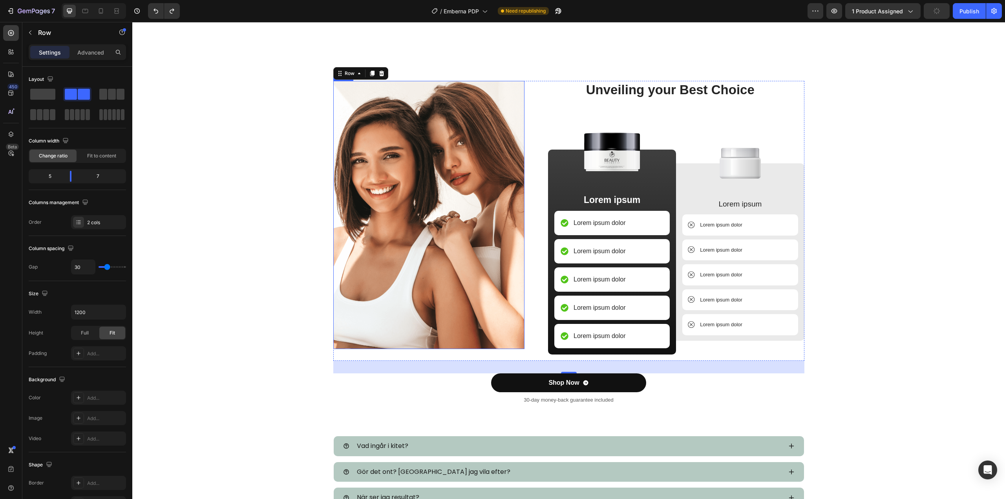
click at [460, 112] on img at bounding box center [429, 215] width 192 height 268
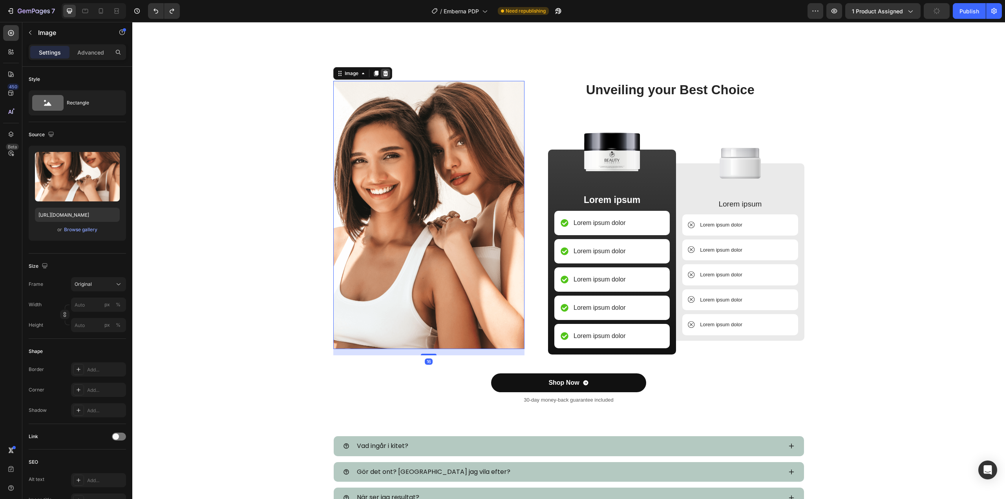
click at [385, 75] on icon at bounding box center [385, 73] width 6 height 6
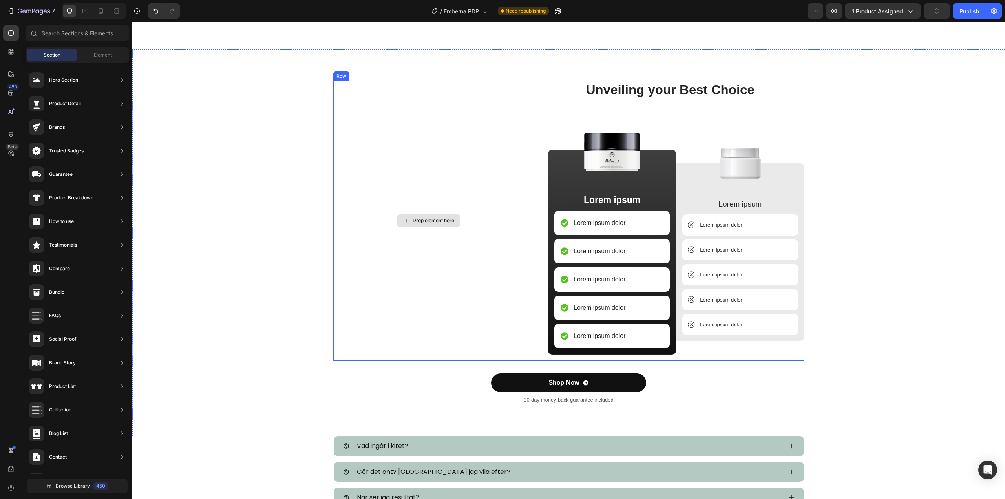
click at [338, 186] on div "Drop element here" at bounding box center [429, 221] width 192 height 280
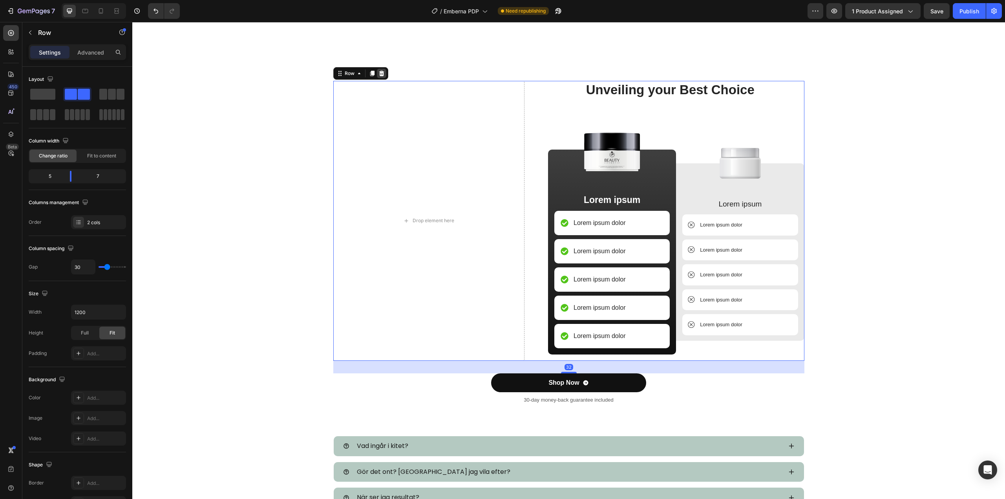
click at [379, 74] on icon at bounding box center [381, 73] width 5 height 5
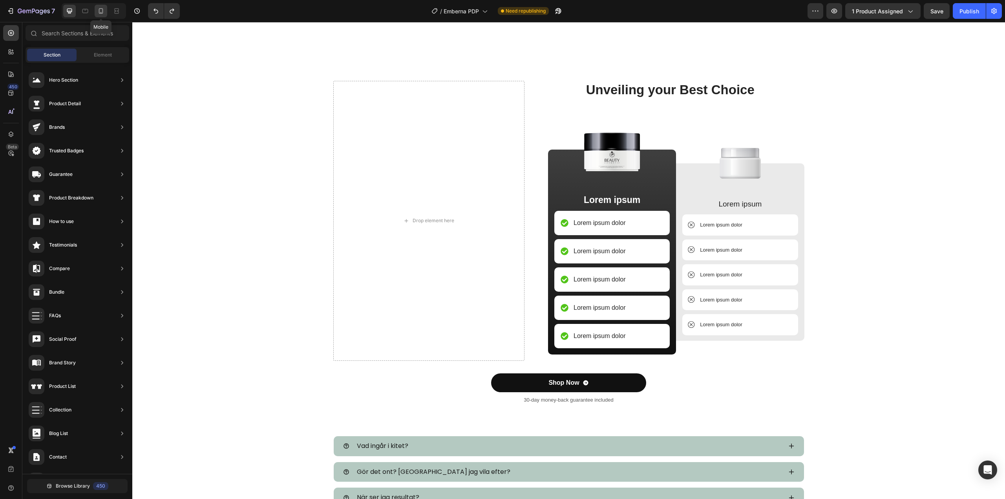
click at [102, 11] on icon at bounding box center [101, 11] width 8 height 8
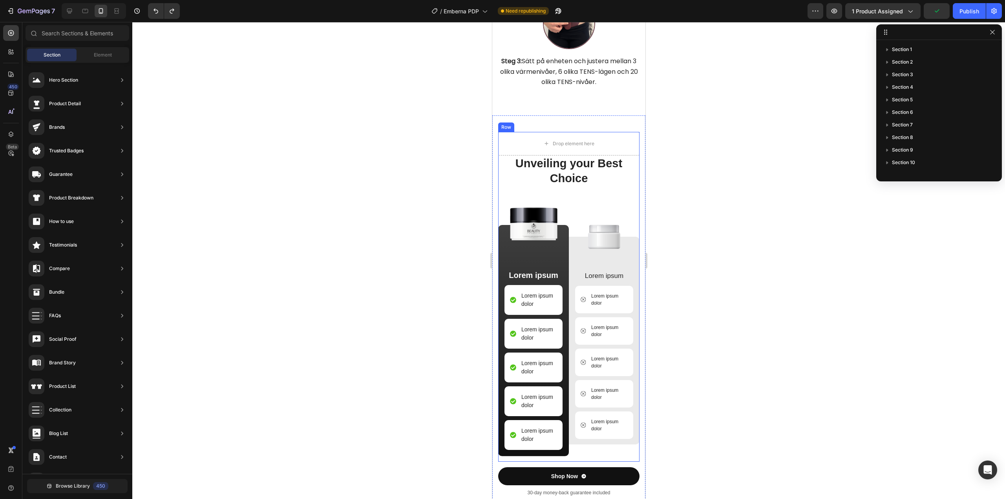
scroll to position [2375, 0]
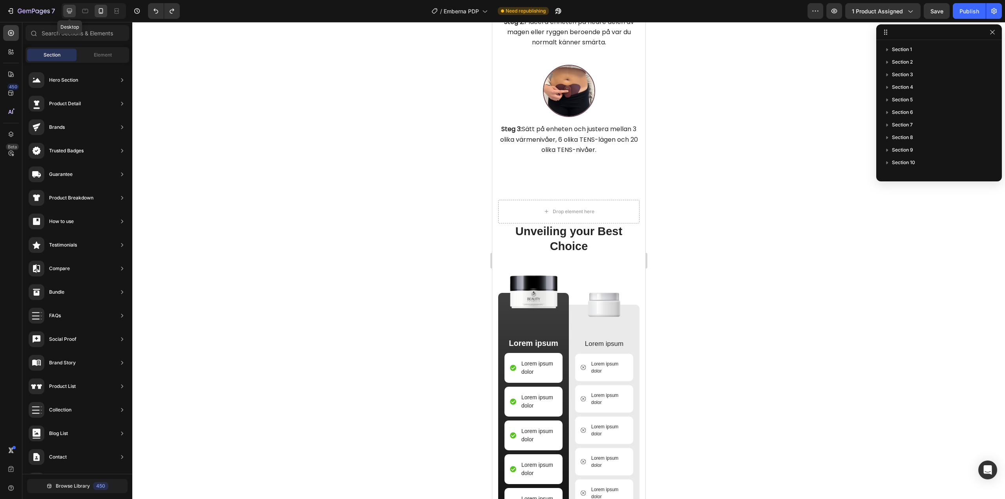
click at [68, 9] on icon at bounding box center [69, 11] width 5 height 5
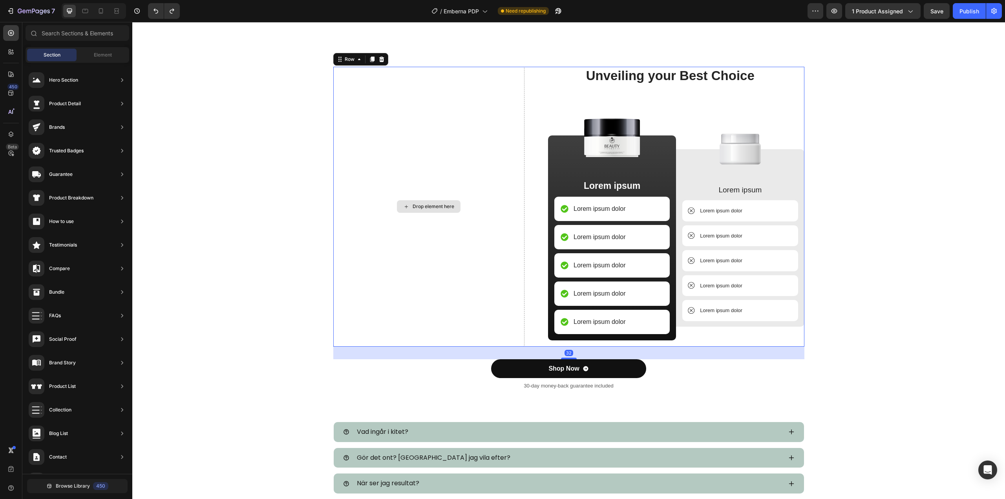
click at [469, 146] on div "Drop element here" at bounding box center [429, 207] width 192 height 280
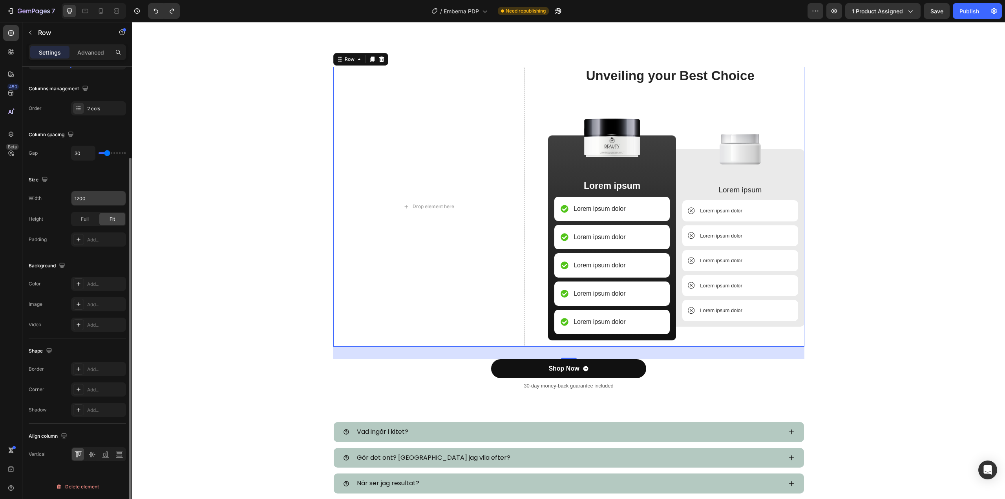
scroll to position [0, 0]
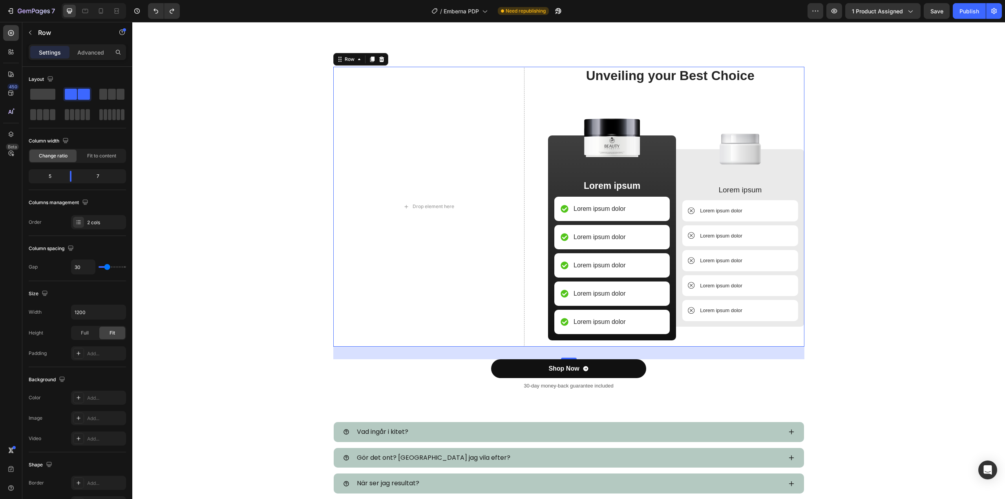
click at [541, 119] on div "Unveiling your Best Choice Heading Image Lorem ipsum Text Block Lorem ipsum dol…" at bounding box center [670, 207] width 268 height 280
click at [94, 55] on p "Advanced" at bounding box center [90, 52] width 27 height 8
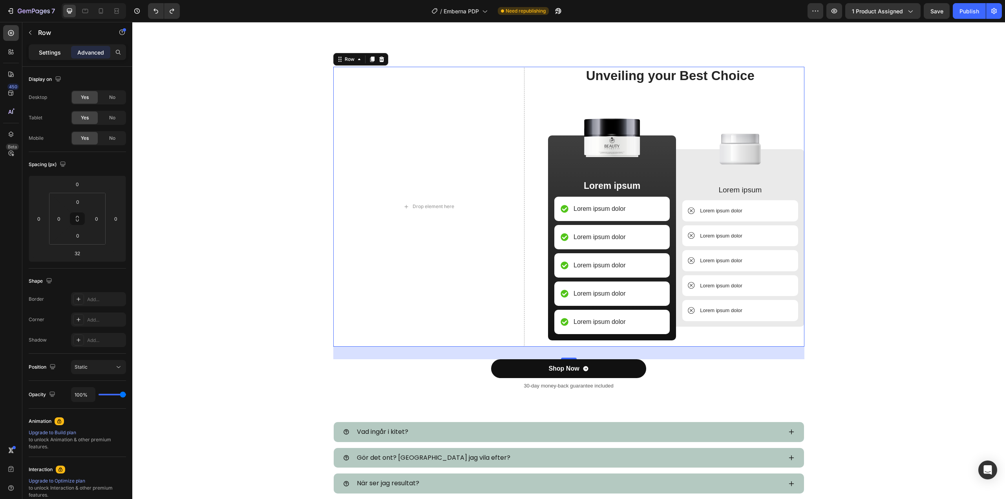
click at [55, 52] on p "Settings" at bounding box center [50, 52] width 22 height 8
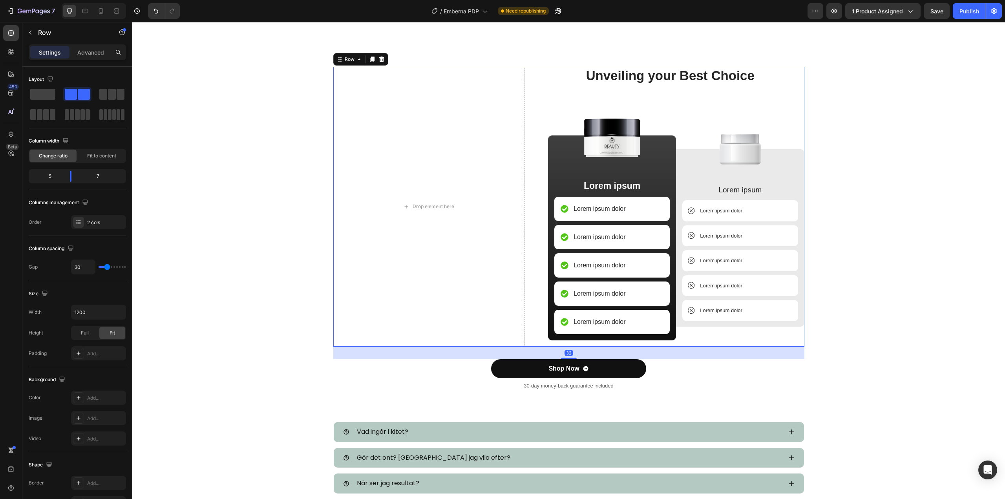
click at [527, 81] on div "Drop element here Unveiling your Best Choice Heading Image Lorem ipsum Text Blo…" at bounding box center [568, 207] width 471 height 280
click at [383, 157] on div "Drop element here" at bounding box center [429, 207] width 192 height 280
click at [89, 57] on div "Advanced" at bounding box center [90, 52] width 39 height 13
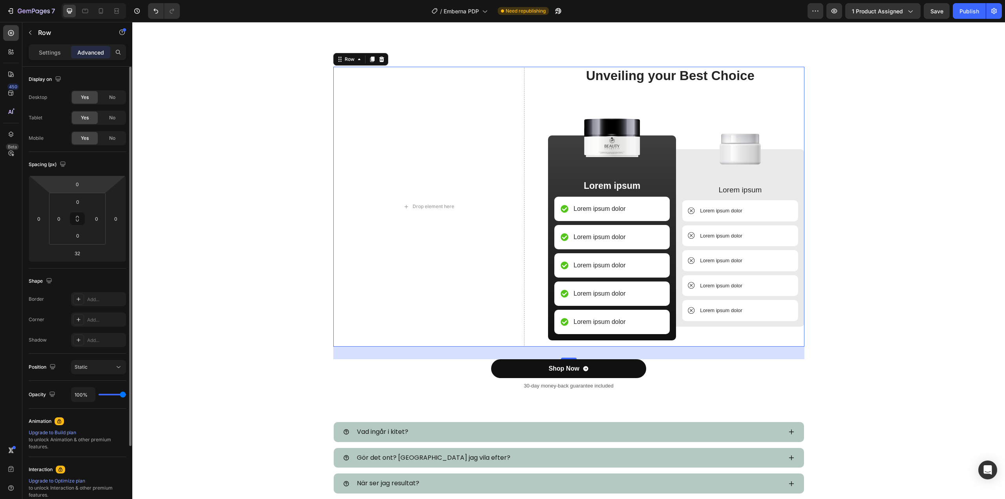
scroll to position [90, 0]
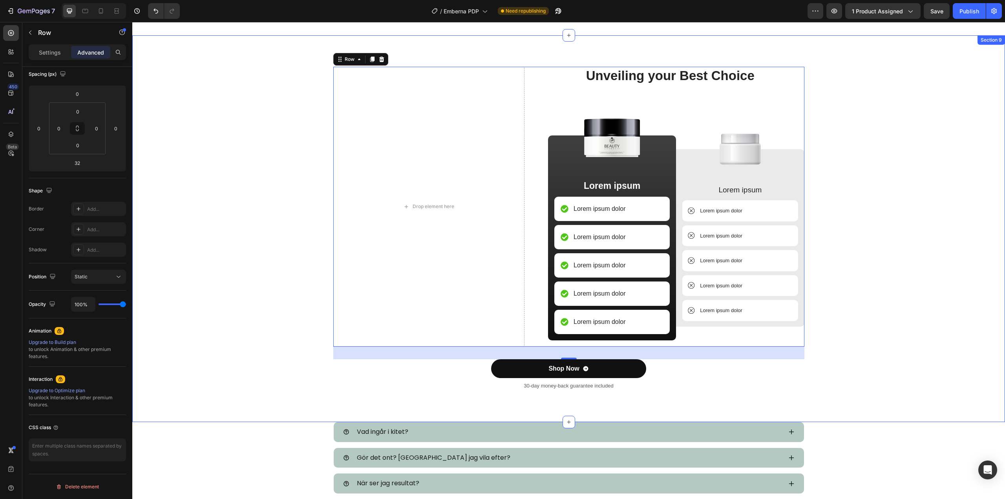
click at [191, 209] on div "Drop element here Unveiling your Best Choice Heading Image Lorem ipsum Text Blo…" at bounding box center [568, 235] width 861 height 336
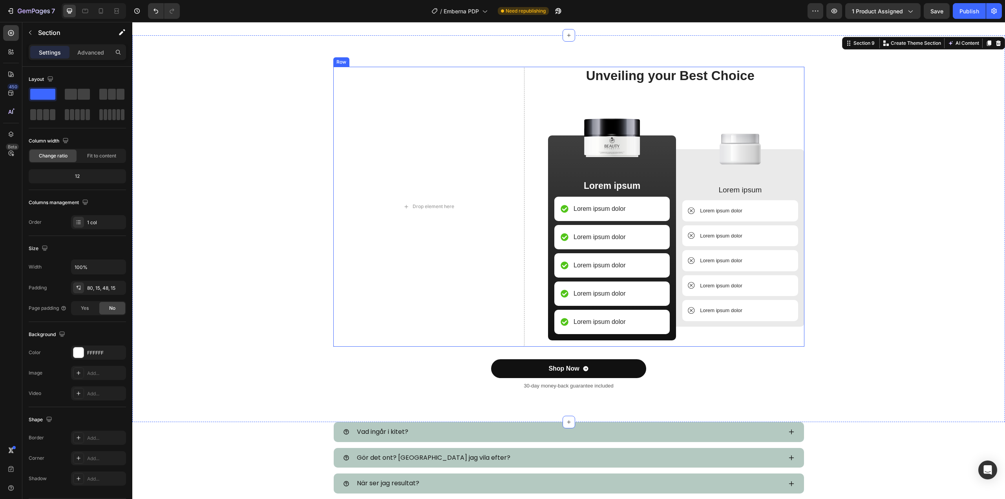
click at [530, 346] on div "Drop element here Unveiling your Best Choice Heading Image Lorem ipsum Text Blo…" at bounding box center [568, 207] width 471 height 280
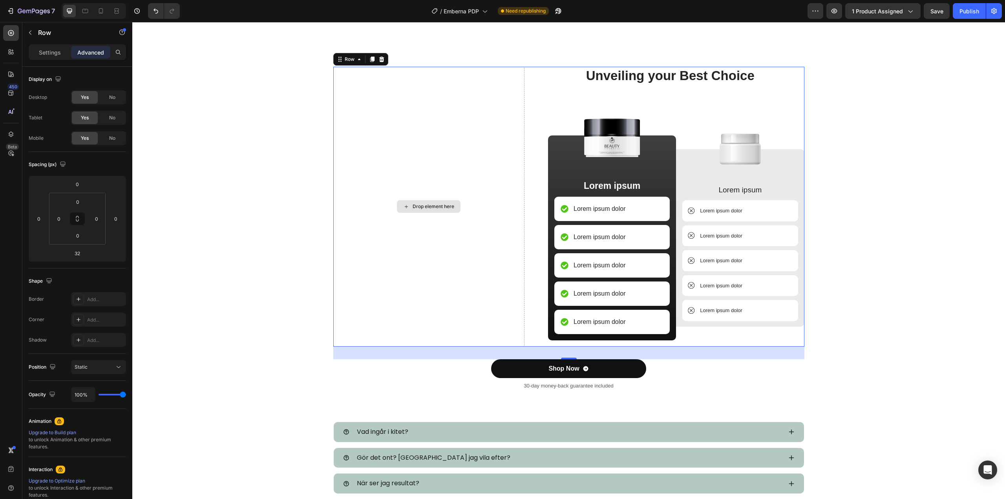
click at [468, 159] on div "Drop element here" at bounding box center [429, 207] width 192 height 280
click at [424, 194] on div "Drop element here" at bounding box center [429, 207] width 192 height 280
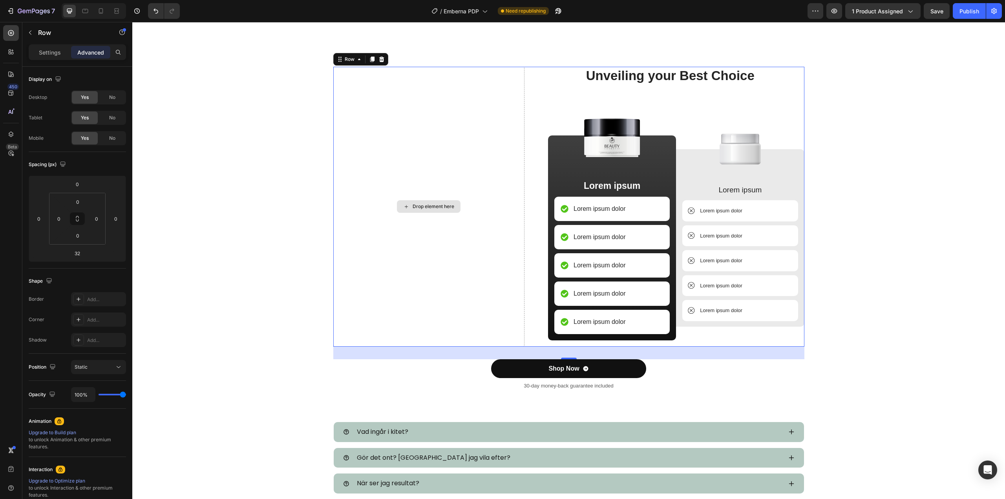
click at [424, 194] on div "Drop element here" at bounding box center [429, 207] width 192 height 280
click at [55, 50] on p "Settings" at bounding box center [50, 52] width 22 height 8
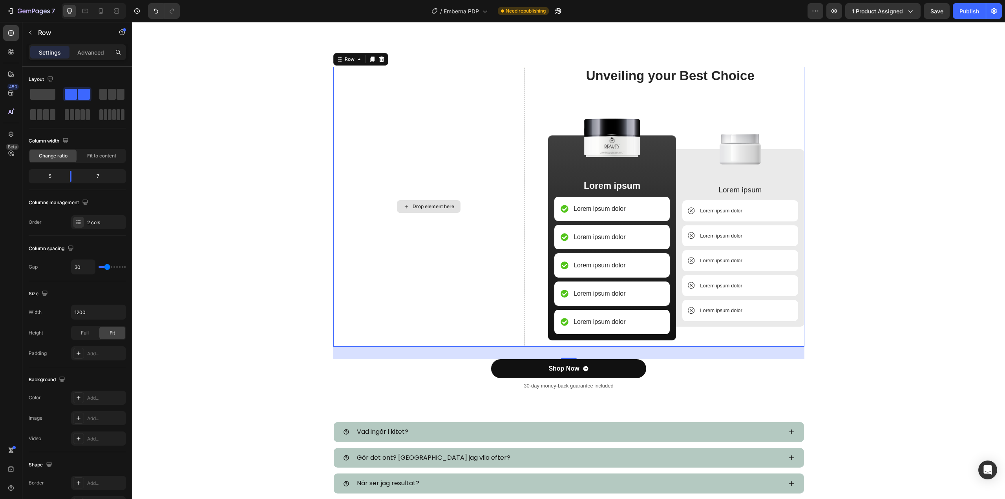
click at [466, 141] on div "Drop element here" at bounding box center [429, 207] width 192 height 280
click at [79, 218] on div at bounding box center [78, 222] width 11 height 11
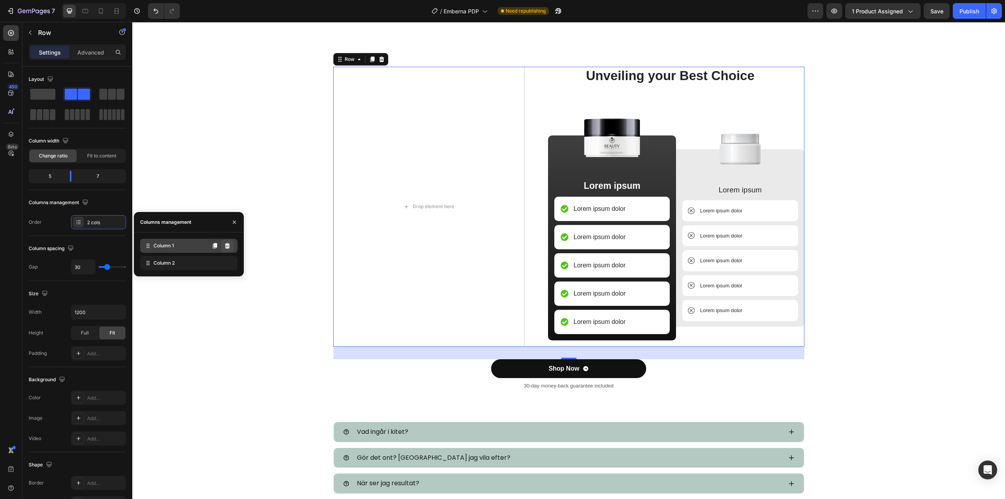
click at [226, 246] on icon at bounding box center [227, 245] width 5 height 5
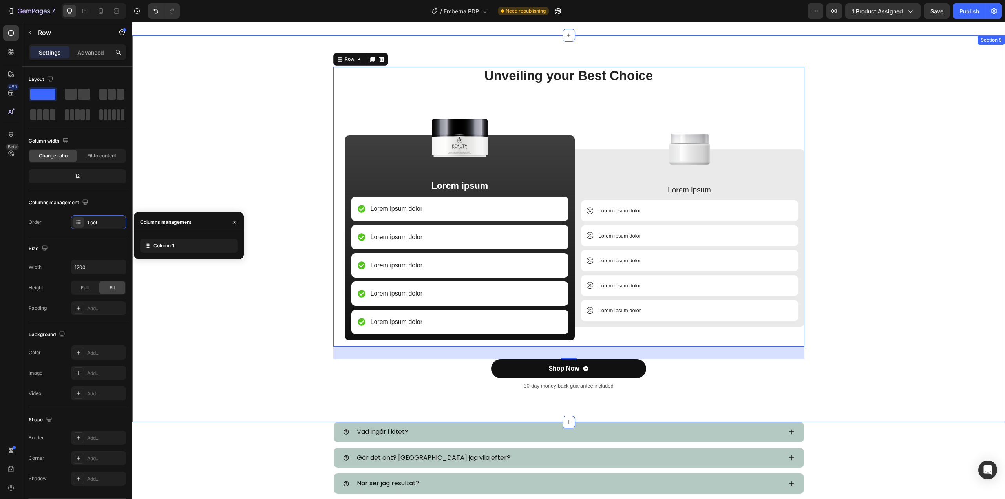
click at [823, 162] on div "Unveiling your Best Choice Heading Image Lorem ipsum Text Block Lorem ipsum dol…" at bounding box center [568, 235] width 861 height 336
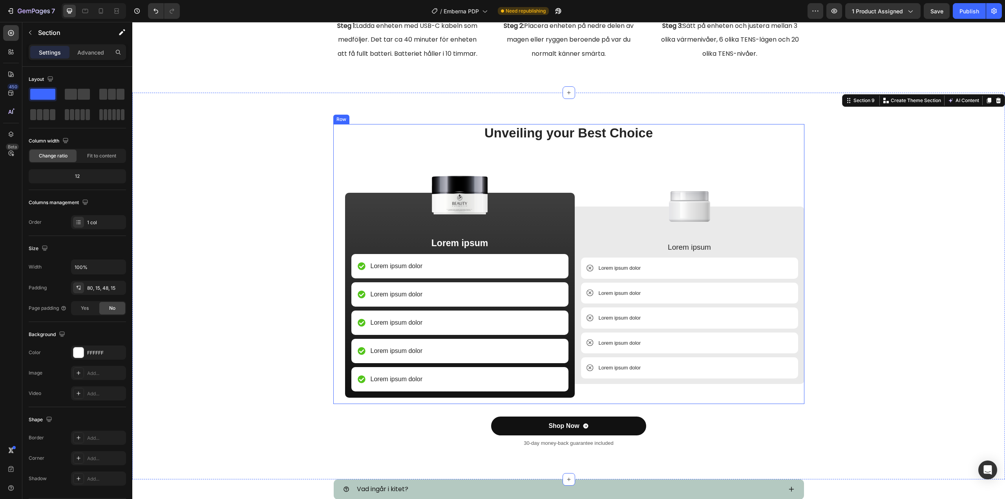
scroll to position [2290, 0]
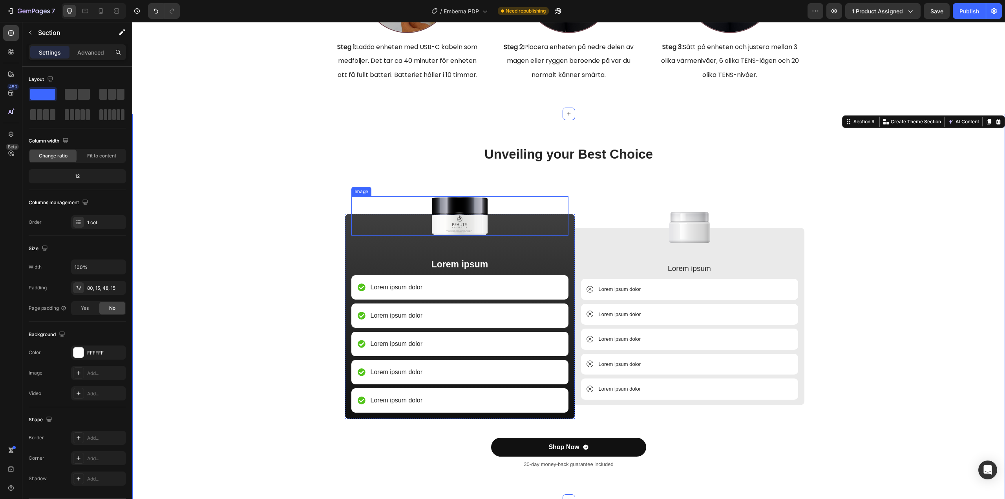
click at [444, 213] on img at bounding box center [460, 215] width 64 height 39
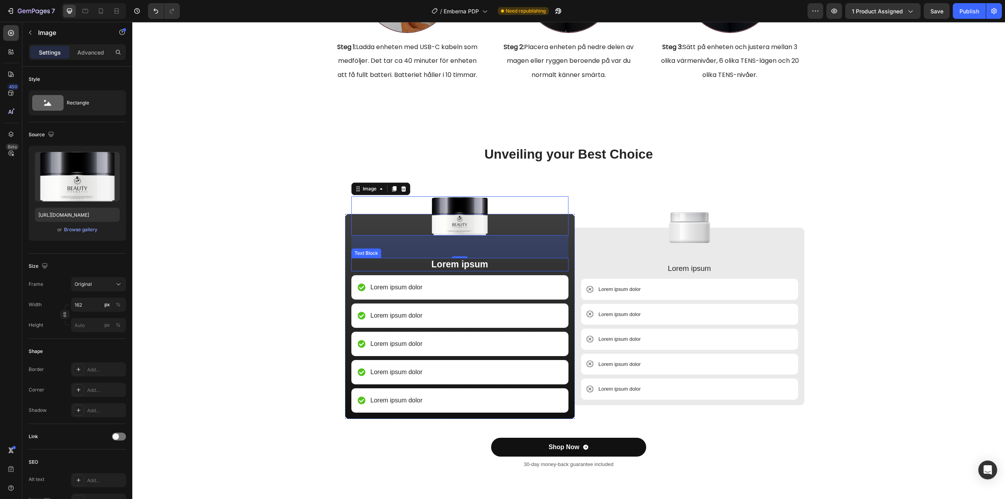
click at [361, 265] on p "Lorem ipsum" at bounding box center [459, 265] width 215 height 12
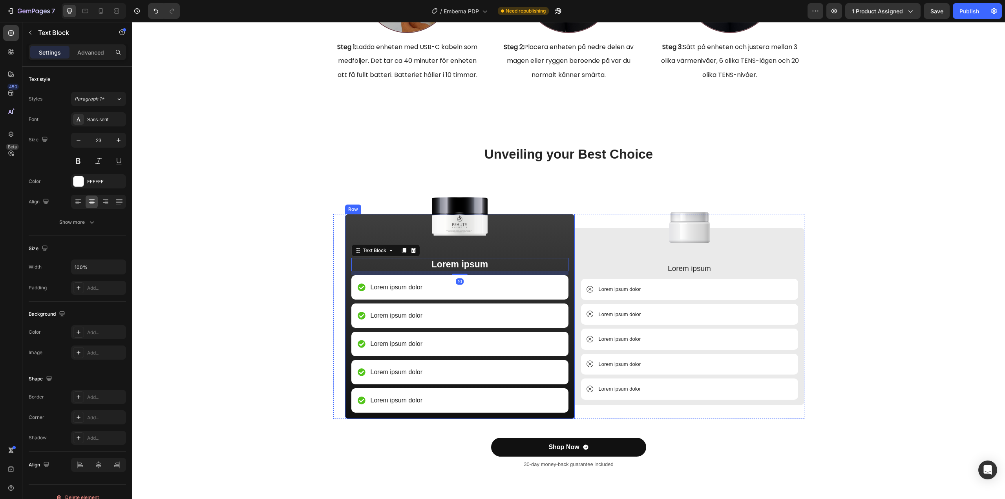
click at [347, 220] on div "Image Lorem ipsum Text Block 10 Lorem ipsum dolor Item List Lorem ipsum dolor I…" at bounding box center [460, 316] width 230 height 205
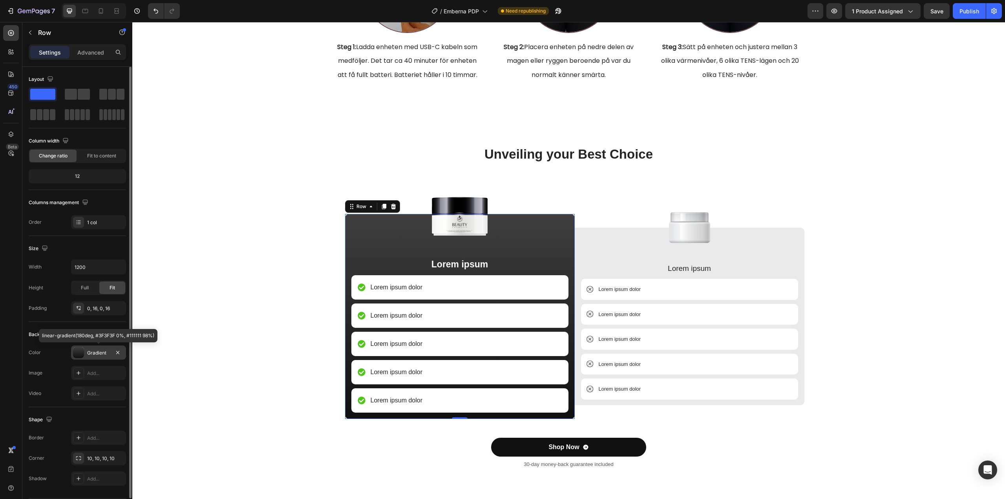
click at [95, 354] on div "Gradient" at bounding box center [98, 352] width 23 height 7
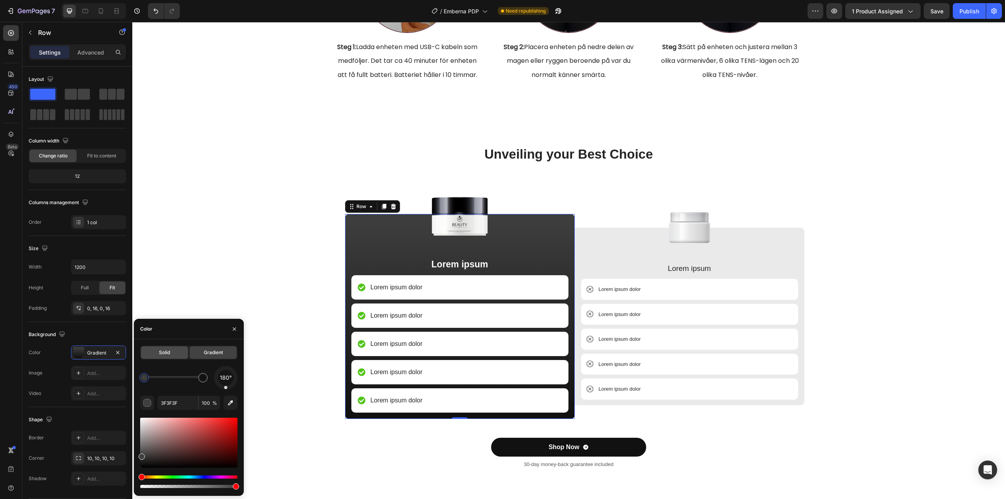
click at [170, 349] on span "Solid" at bounding box center [164, 352] width 11 height 7
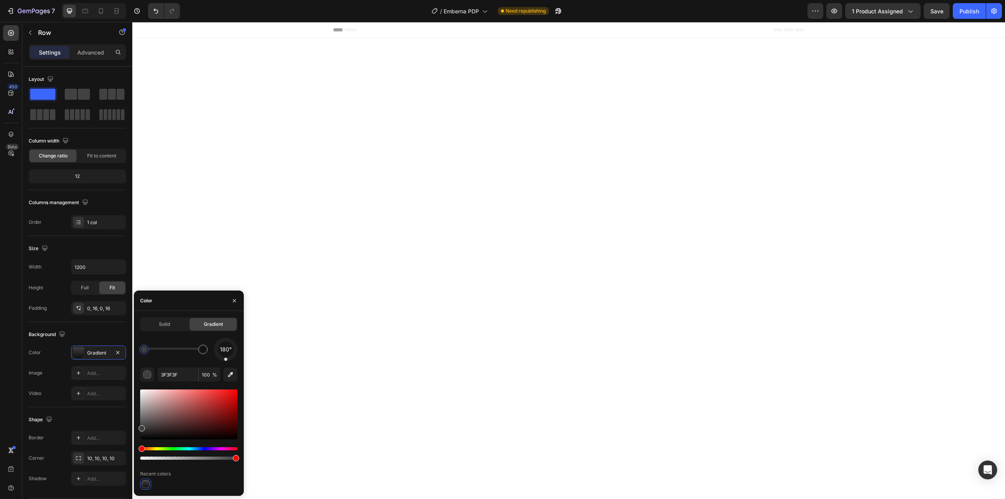
scroll to position [2290, 0]
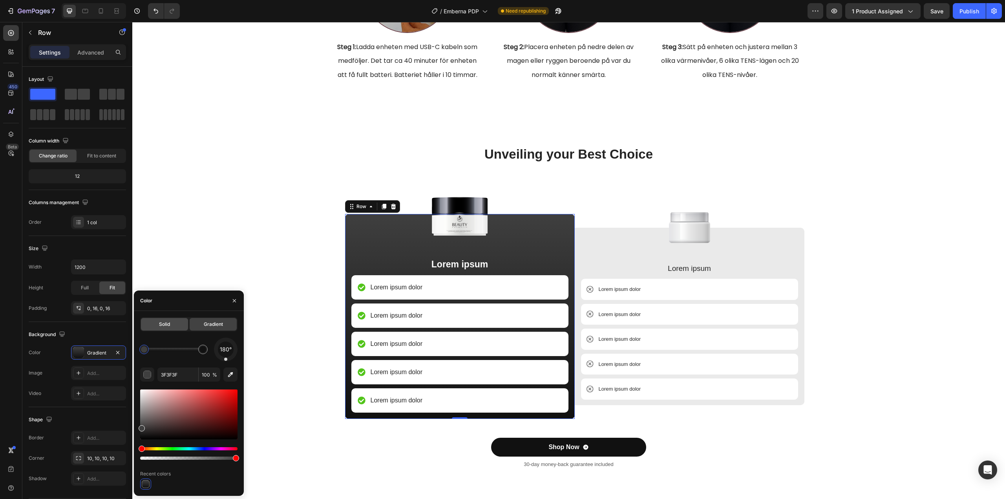
click at [172, 324] on div "Solid" at bounding box center [164, 324] width 47 height 13
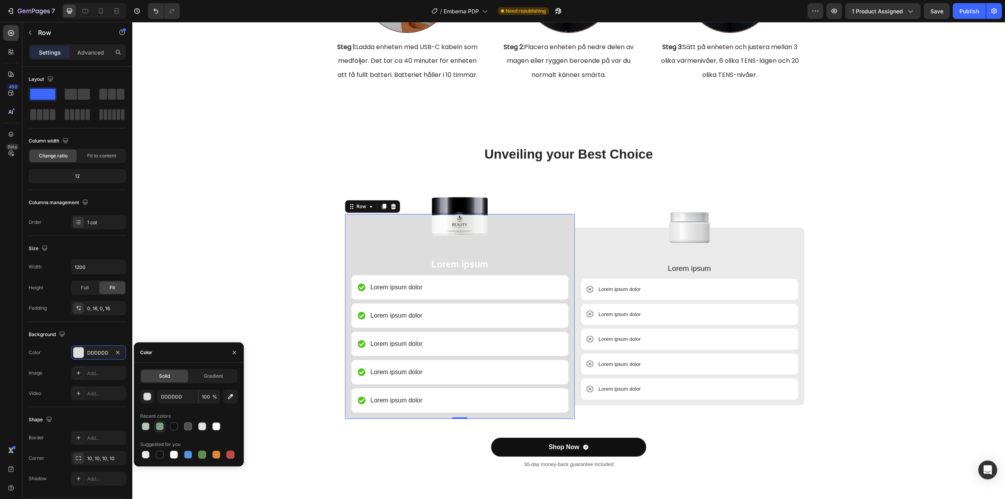
click at [161, 427] on div at bounding box center [160, 426] width 8 height 8
type input "7EA089"
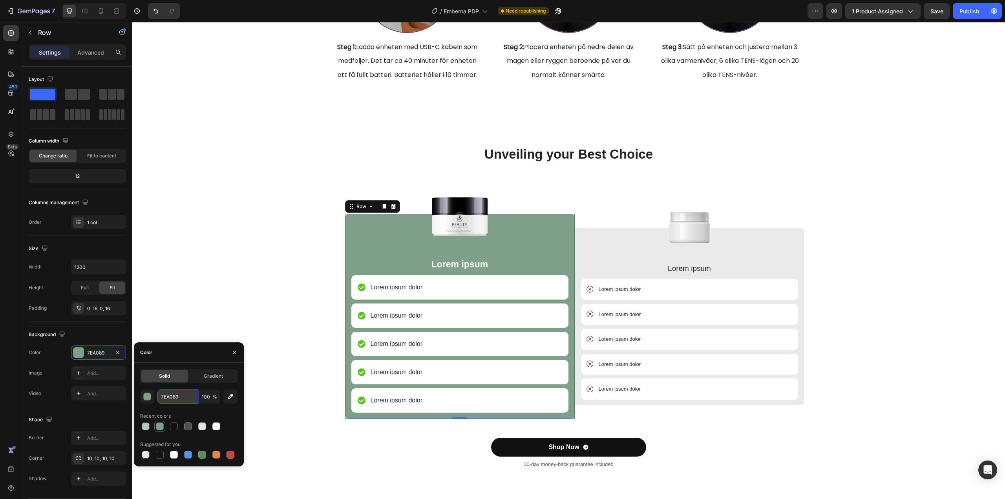
click at [172, 398] on input "7EA089" at bounding box center [177, 396] width 41 height 14
click at [203, 377] on div "Gradient" at bounding box center [213, 376] width 47 height 13
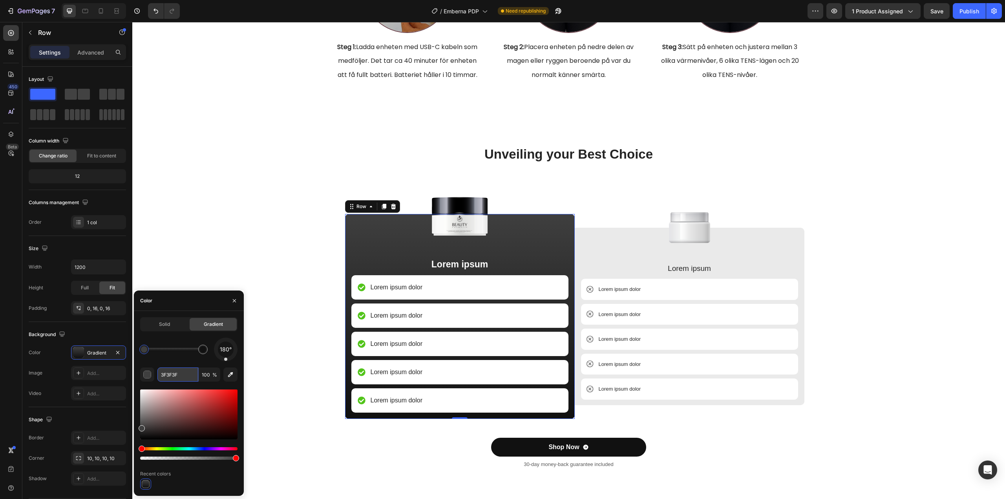
click at [179, 378] on input "3F3F3F" at bounding box center [177, 374] width 41 height 14
paste input "7EA089"
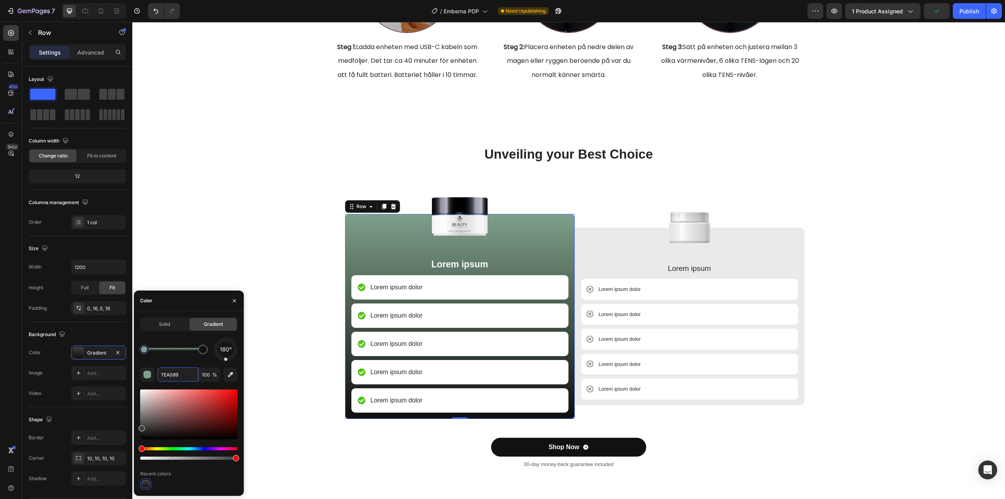
type input "7EA089"
click at [157, 358] on div "180°" at bounding box center [188, 350] width 97 height 24
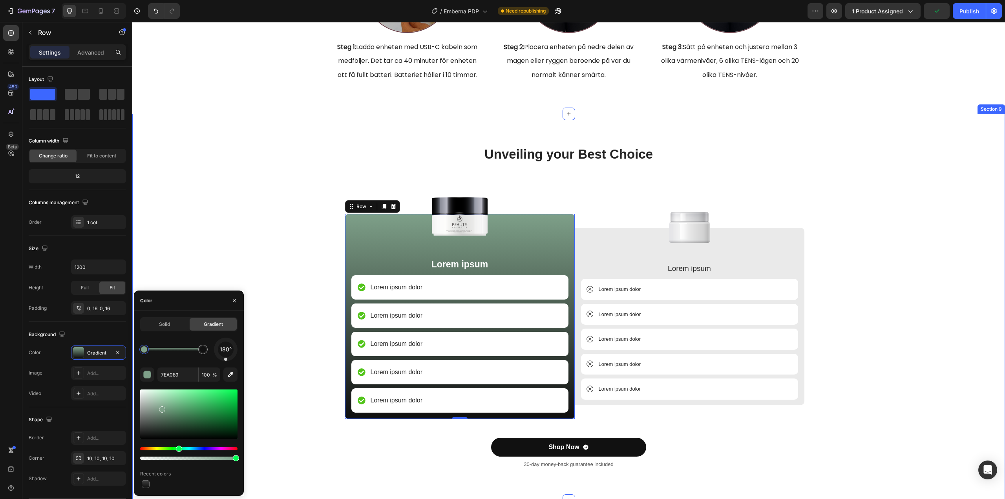
click at [215, 232] on div "Unveiling your Best Choice Heading Image Lorem ipsum Text Block Lorem ipsum dol…" at bounding box center [568, 313] width 861 height 336
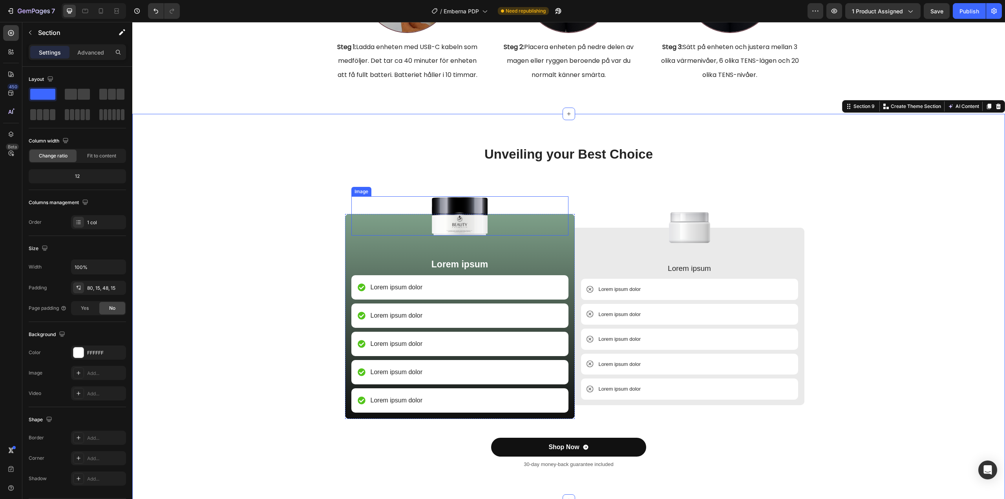
click at [464, 219] on img at bounding box center [460, 215] width 64 height 39
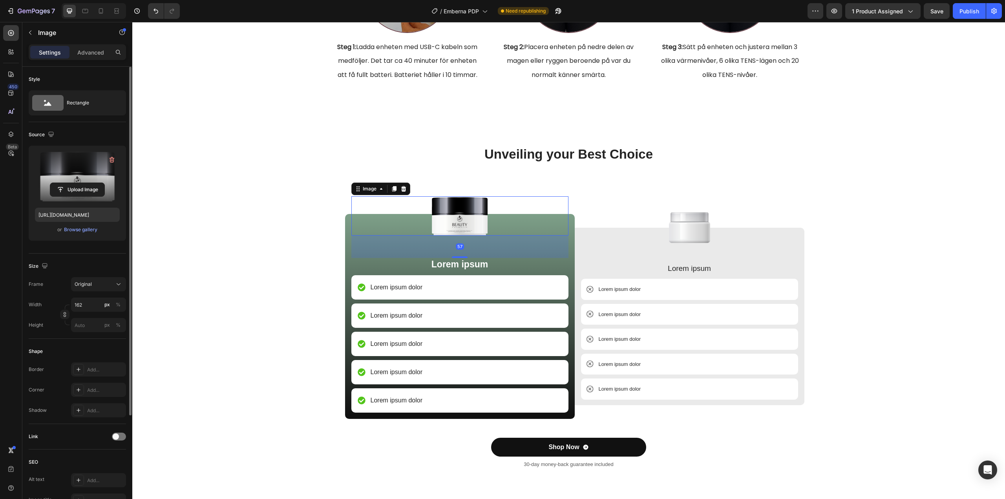
click at [74, 179] on label at bounding box center [77, 176] width 85 height 49
click at [74, 183] on input "file" at bounding box center [77, 189] width 54 height 13
type input "https://cdn.shopify.com/s/files/1/0960/3049/0959/files/gempages_581657468233319…"
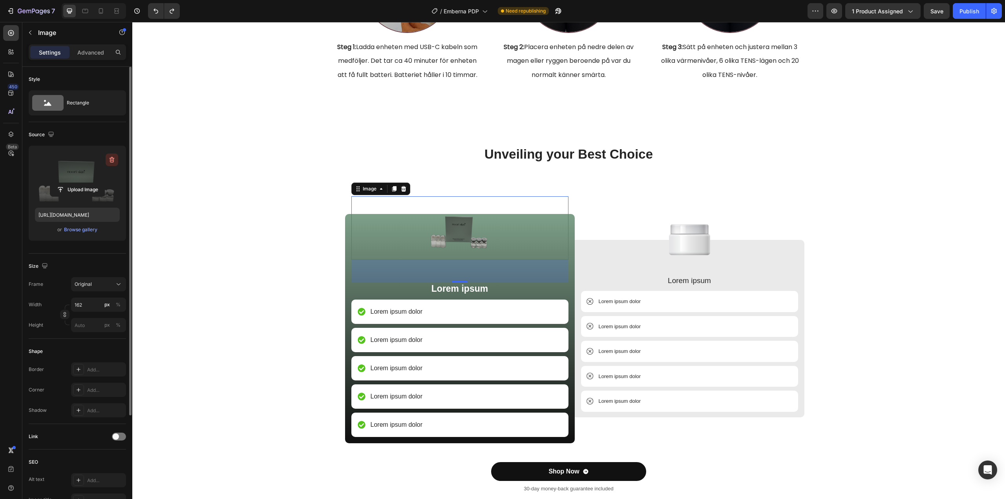
click at [111, 161] on icon "button" at bounding box center [111, 160] width 1 height 2
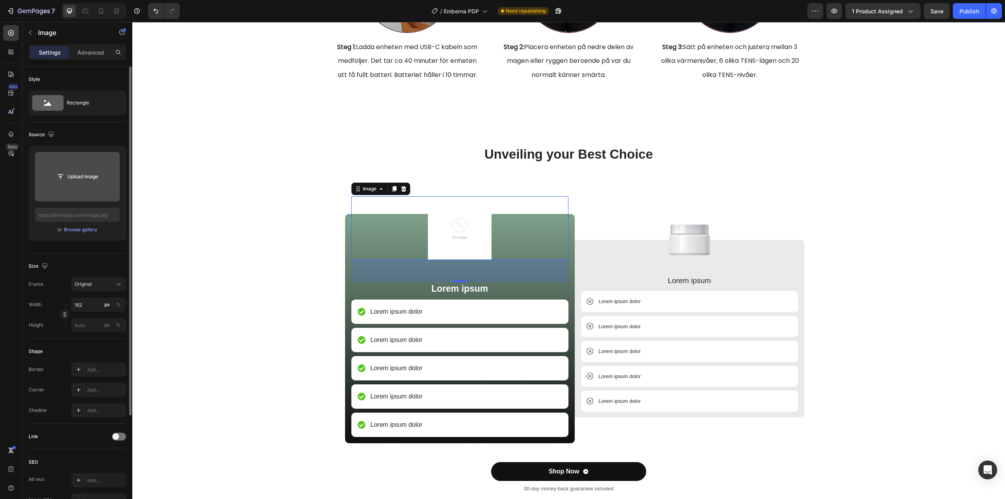
click at [86, 182] on input "file" at bounding box center [77, 176] width 54 height 13
type input "https://cdn.shopify.com/s/files/1/0960/3049/0959/files/gempages_581657468233319…"
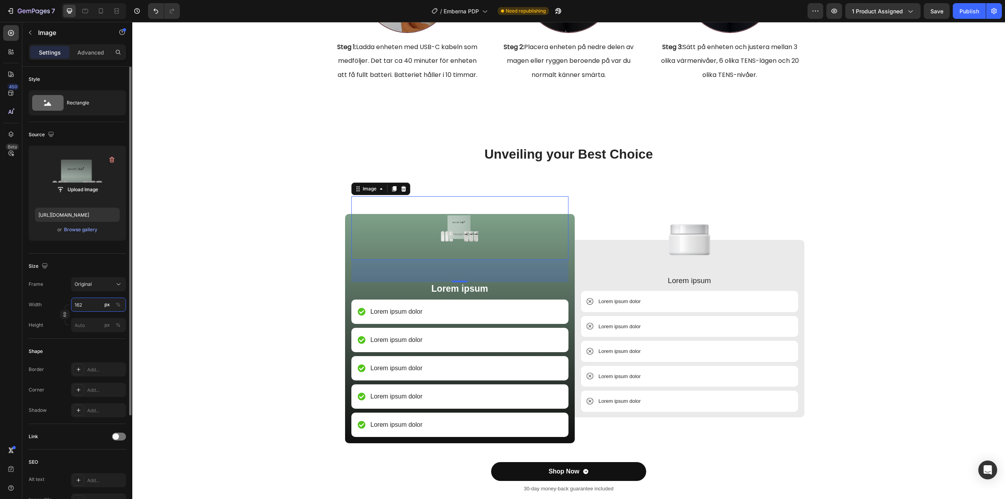
click at [89, 303] on input "162" at bounding box center [98, 305] width 55 height 14
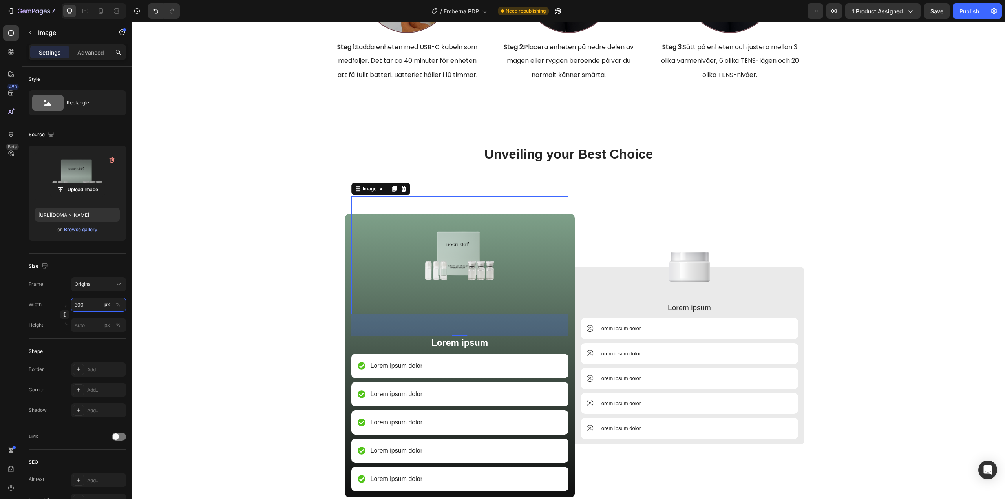
type input "300"
click at [452, 248] on img at bounding box center [460, 255] width 118 height 118
click at [83, 186] on input "file" at bounding box center [77, 189] width 54 height 13
type input "https://cdn.shopify.com/s/files/1/0960/3049/0959/files/gempages_581657468233319…"
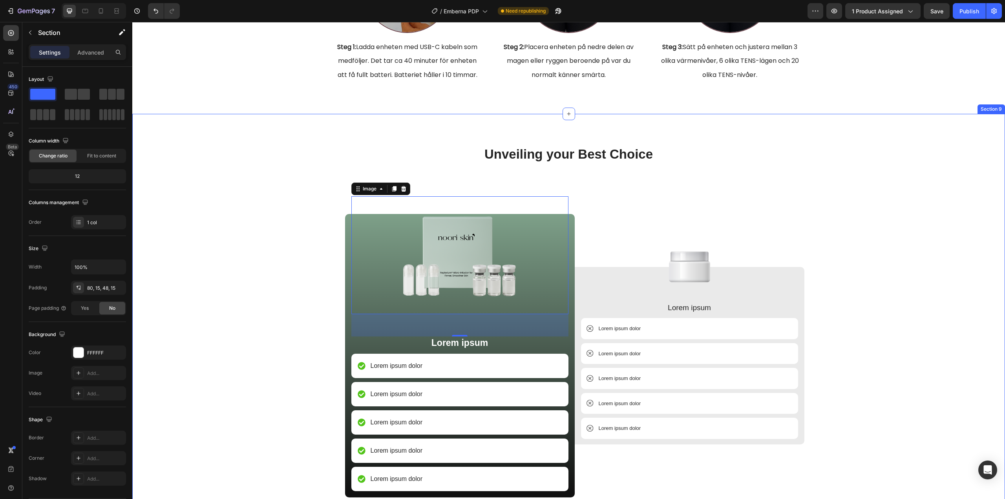
click at [248, 264] on div "Unveiling your Best Choice Heading Image 57 Lorem ipsum Text Block Lorem ipsum …" at bounding box center [568, 352] width 861 height 415
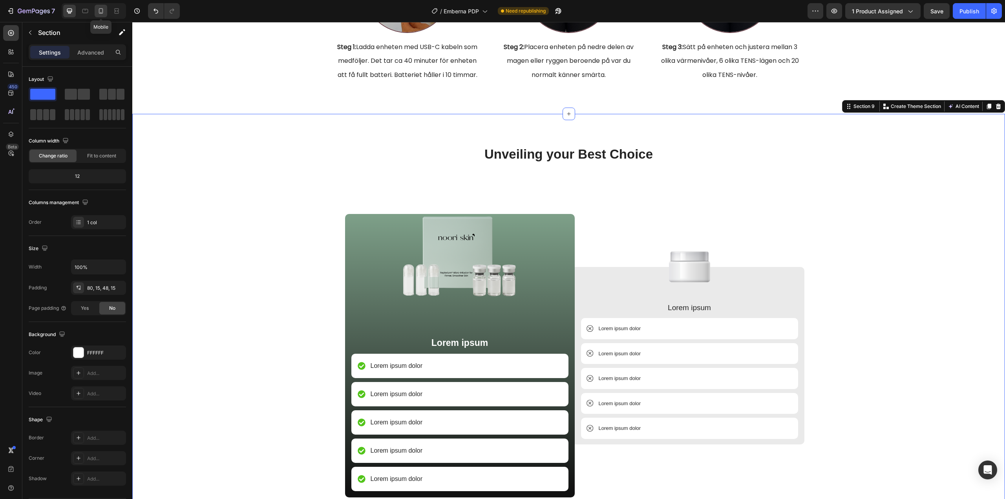
click at [102, 11] on icon at bounding box center [101, 11] width 8 height 8
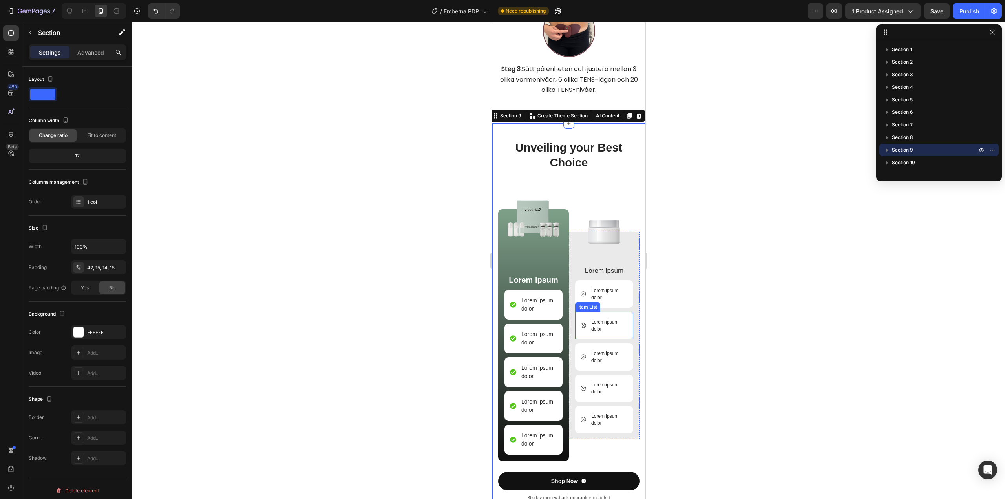
scroll to position [2431, 0]
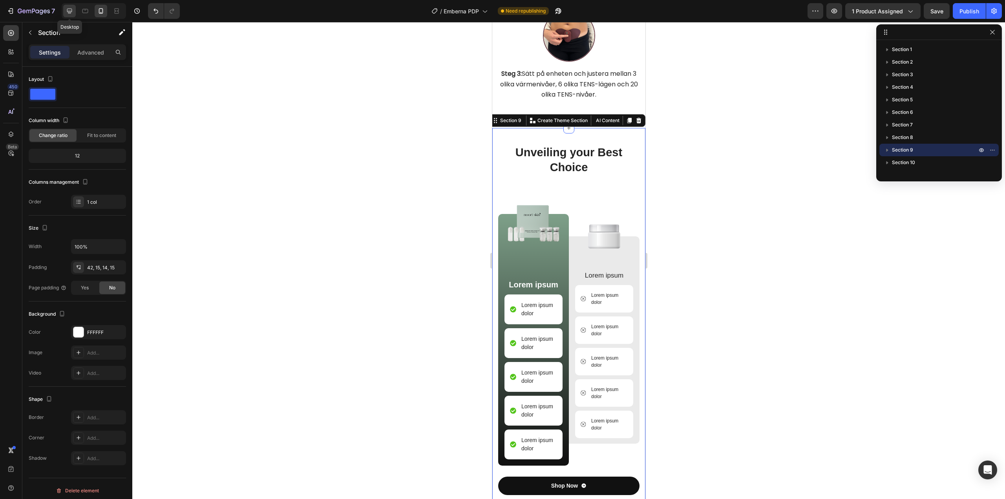
click at [75, 8] on div at bounding box center [69, 11] width 13 height 13
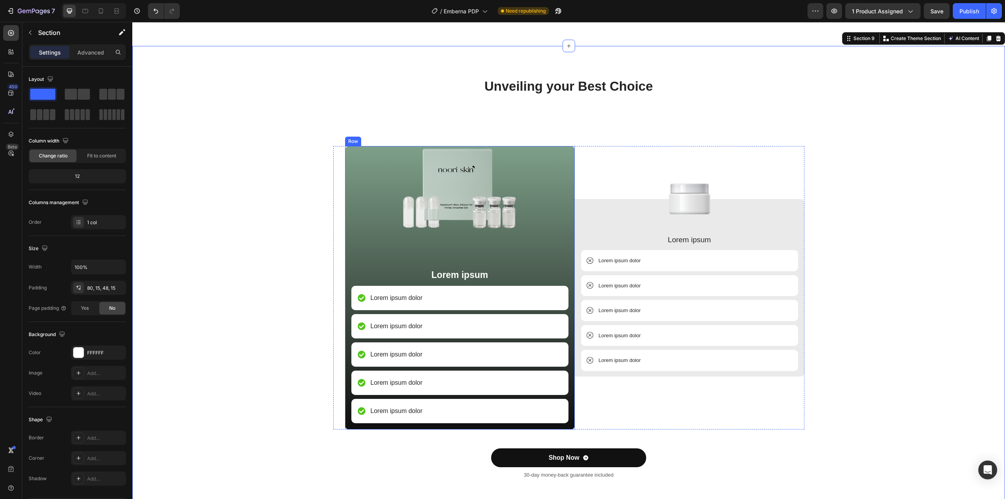
scroll to position [2355, 0]
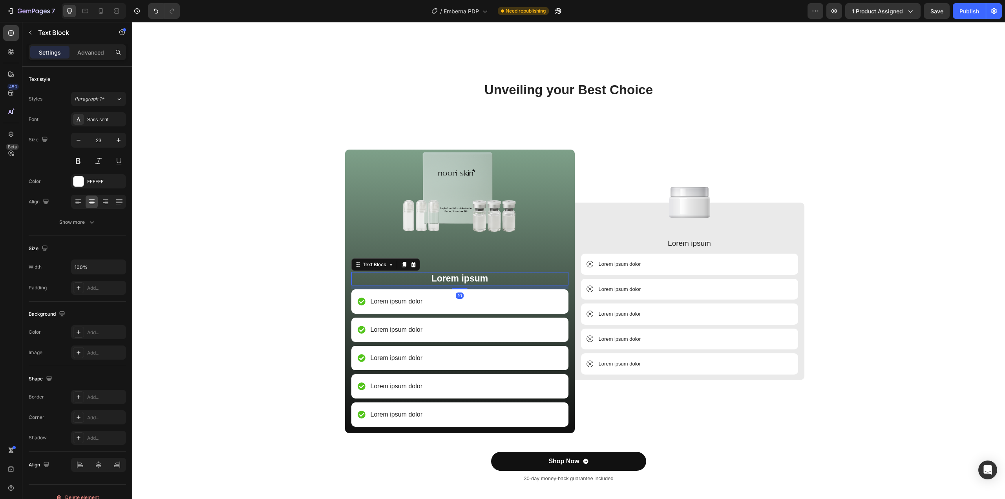
click at [441, 279] on p "Lorem ipsum" at bounding box center [459, 279] width 215 height 12
click at [271, 274] on div "Unveiling your Best Choice Heading Image Noori Skin Microneedling Kit Text Bloc…" at bounding box center [568, 288] width 861 height 415
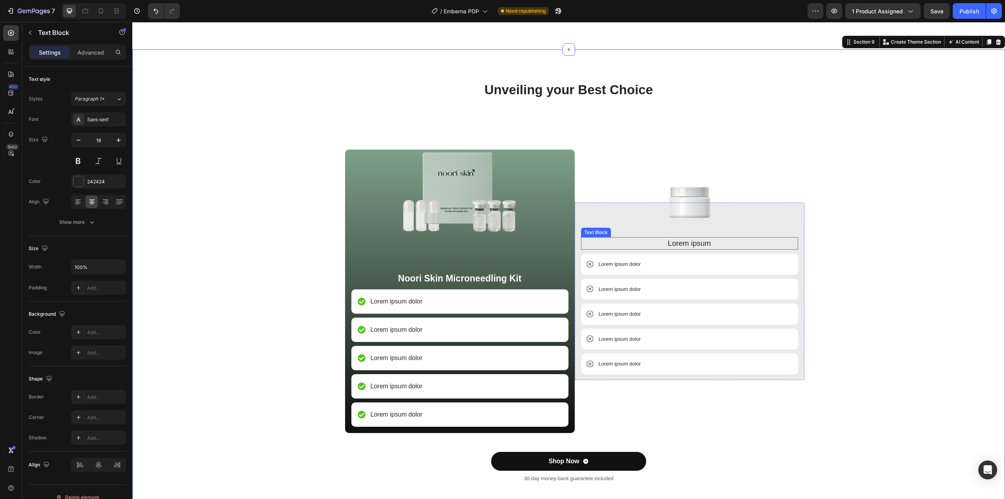
click at [693, 245] on p "Lorem ipsum" at bounding box center [689, 243] width 215 height 11
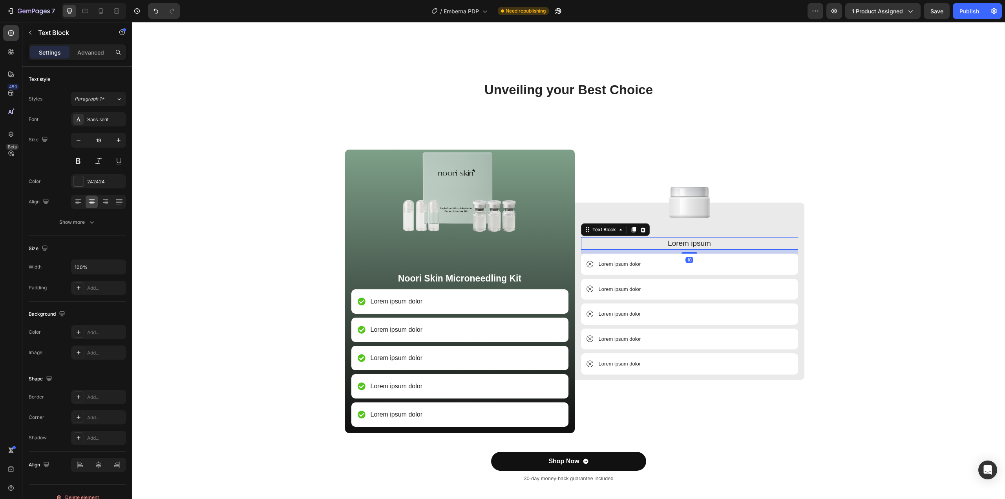
click at [693, 245] on p "Lorem ipsum" at bounding box center [689, 243] width 215 height 11
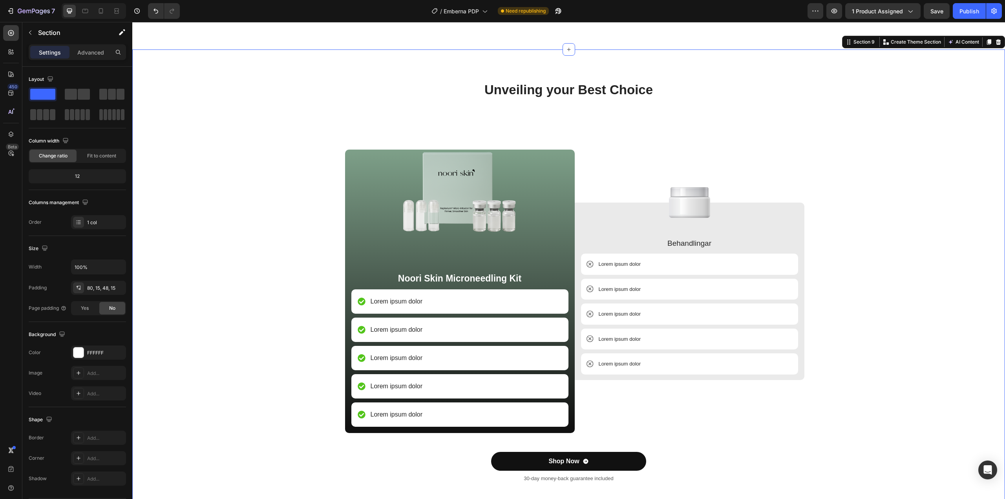
click at [887, 273] on div "Unveiling your Best Choice Heading Image Noori Skin Microneedling Kit Text Bloc…" at bounding box center [568, 288] width 861 height 415
click at [681, 195] on img at bounding box center [689, 202] width 41 height 31
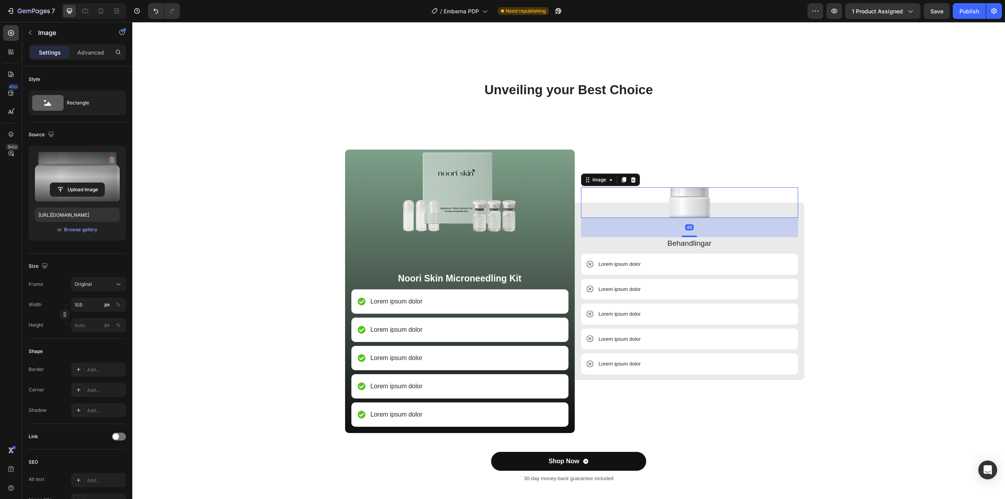
click at [75, 178] on label at bounding box center [77, 176] width 85 height 49
click at [75, 183] on input "file" at bounding box center [77, 189] width 54 height 13
type input "https://cdn.shopify.com/s/files/1/0960/3049/0959/files/gempages_581657468233319…"
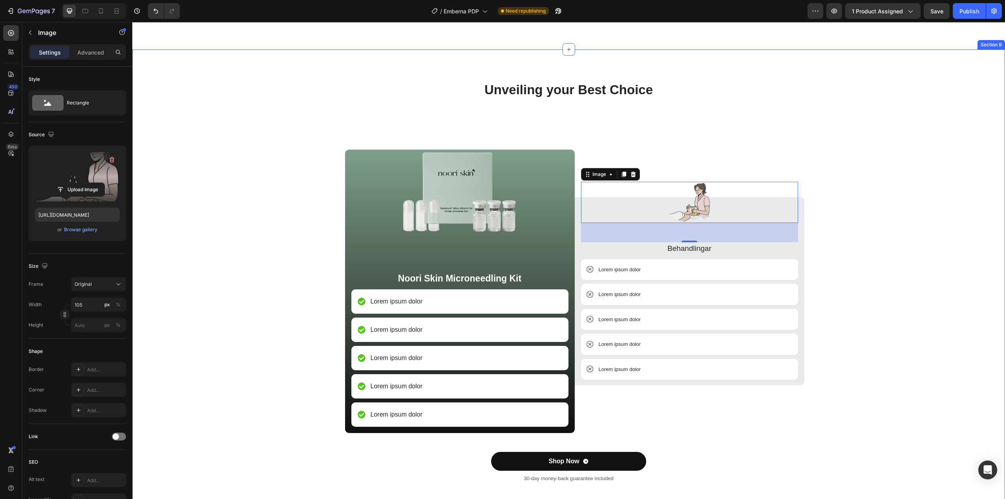
click at [874, 214] on div "Unveiling your Best Choice Heading Image Noori Skin Microneedling Kit Text Bloc…" at bounding box center [568, 288] width 861 height 415
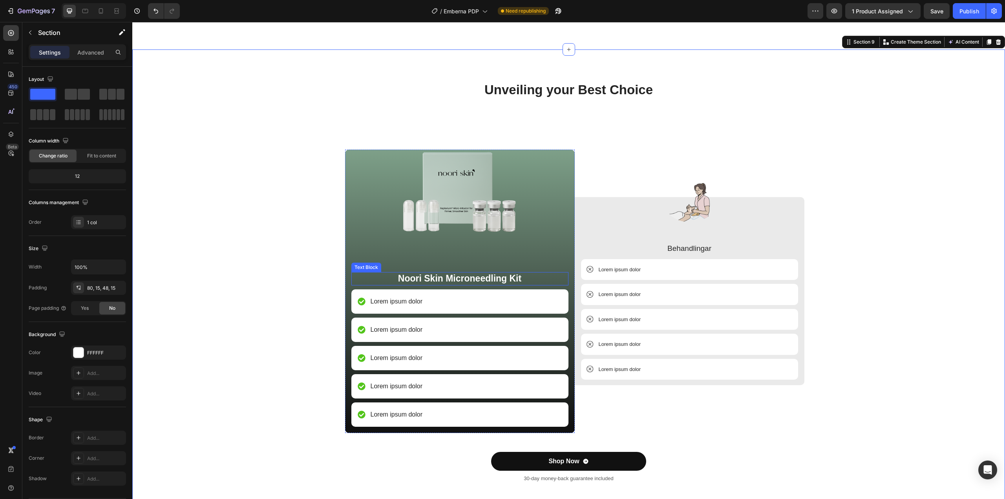
click at [446, 276] on p "Noori Skin Microneedling Kit" at bounding box center [459, 279] width 215 height 12
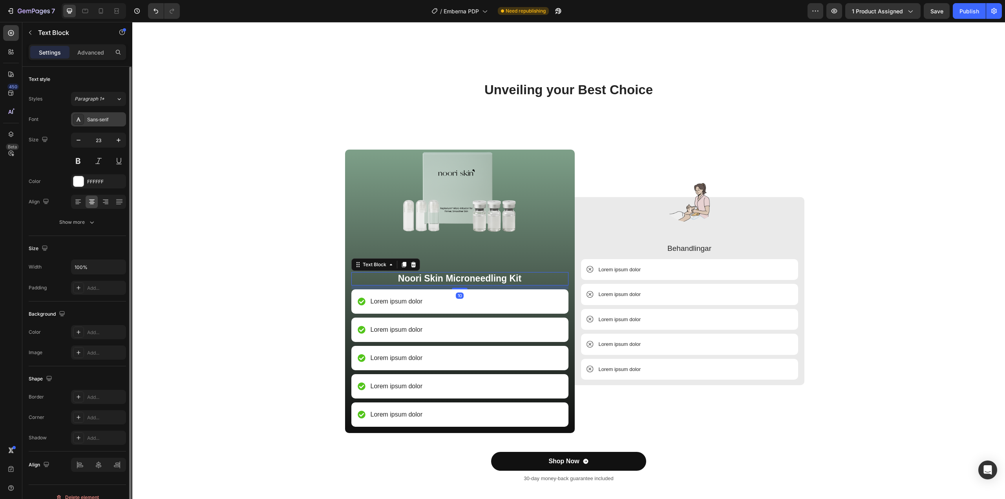
click at [105, 116] on div "Sans-serif" at bounding box center [105, 119] width 37 height 7
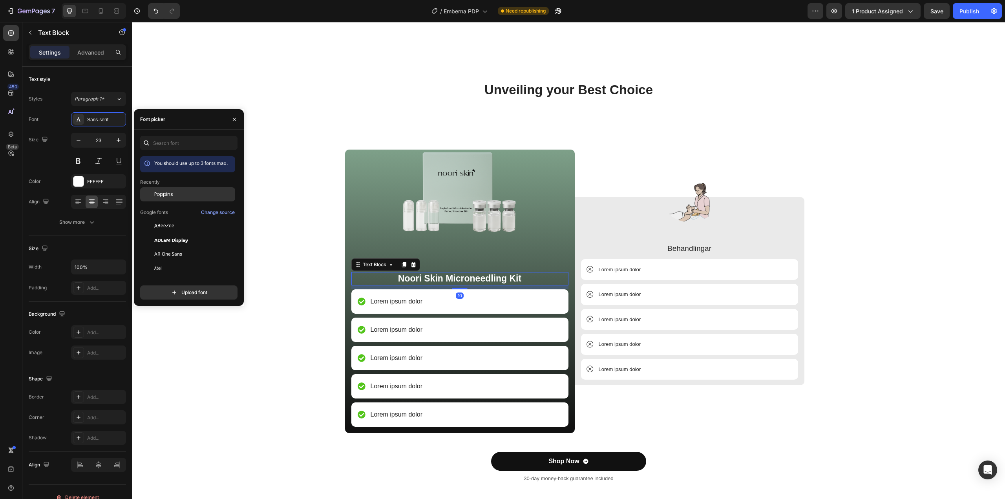
click at [167, 192] on span "Poppins" at bounding box center [163, 194] width 19 height 7
click at [688, 248] on p "Behandlingar" at bounding box center [689, 248] width 215 height 11
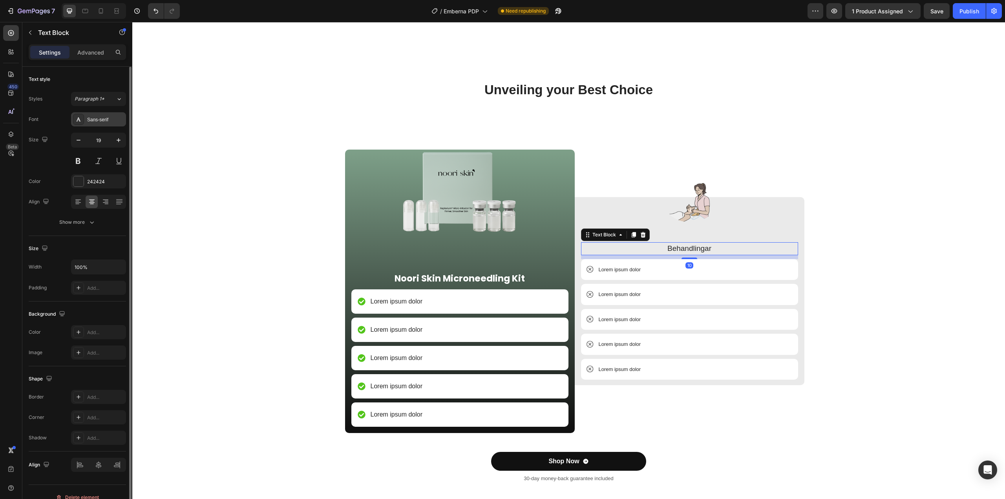
click at [97, 124] on div "Sans-serif" at bounding box center [98, 119] width 55 height 14
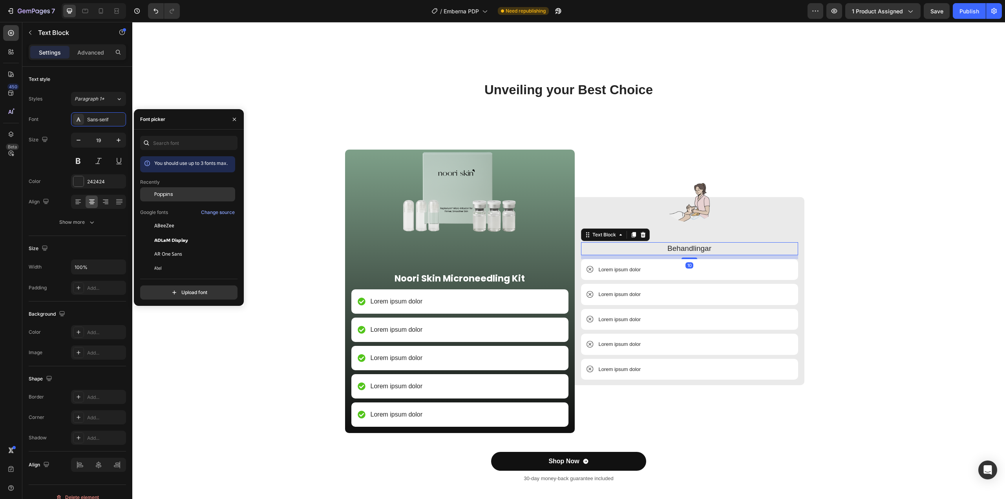
click at [171, 194] on span "Poppins" at bounding box center [163, 194] width 19 height 7
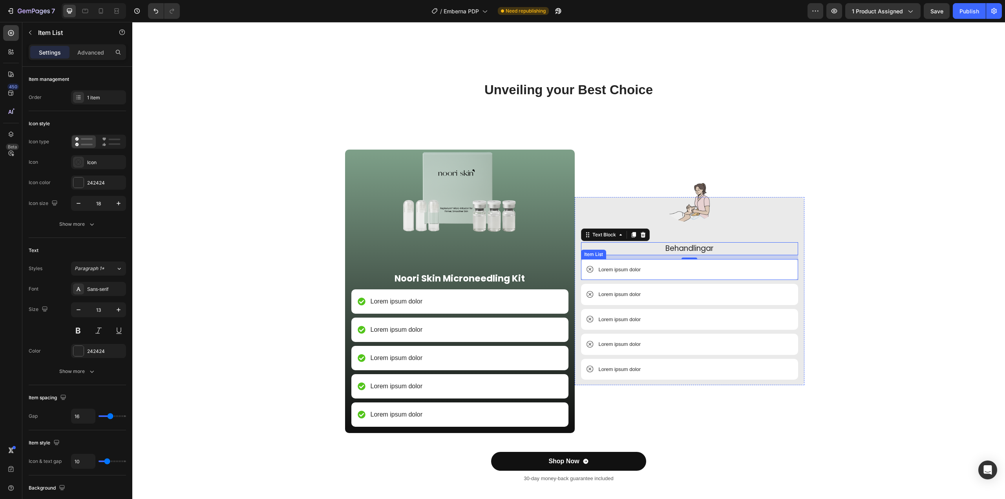
click at [612, 267] on p "Lorem ipsum dolor" at bounding box center [620, 270] width 42 height 8
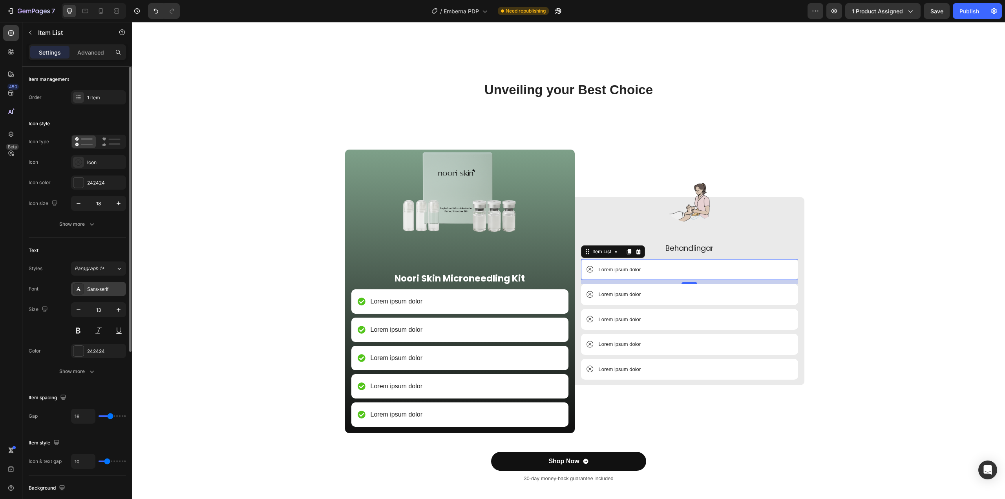
click at [99, 286] on div "Sans-serif" at bounding box center [105, 289] width 37 height 7
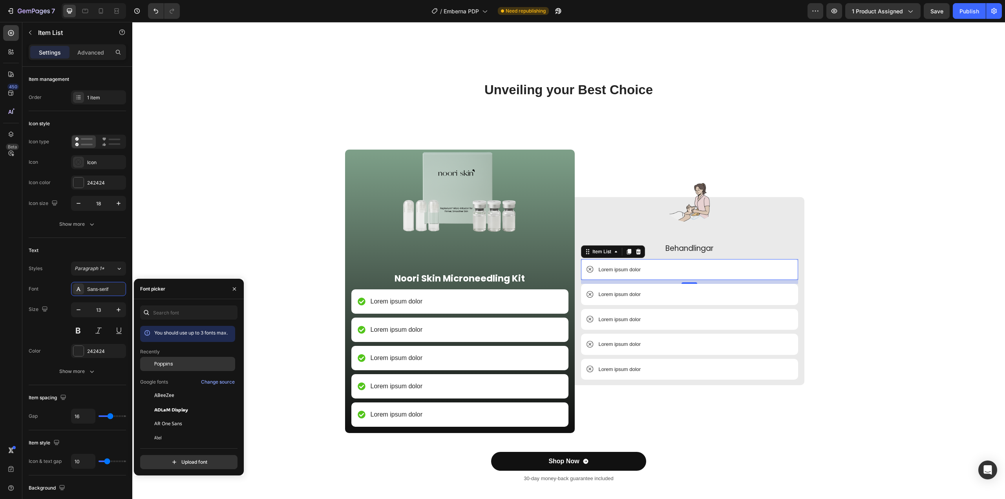
click at [172, 361] on span "Poppins" at bounding box center [163, 363] width 19 height 7
click at [623, 296] on p "Lorem ipsum dolor" at bounding box center [620, 294] width 42 height 8
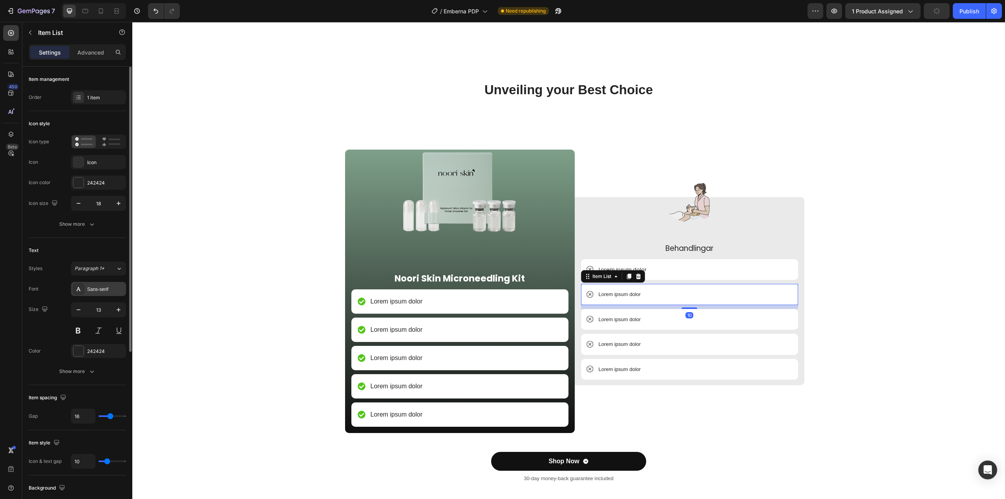
click at [91, 288] on div "Sans-serif" at bounding box center [105, 289] width 37 height 7
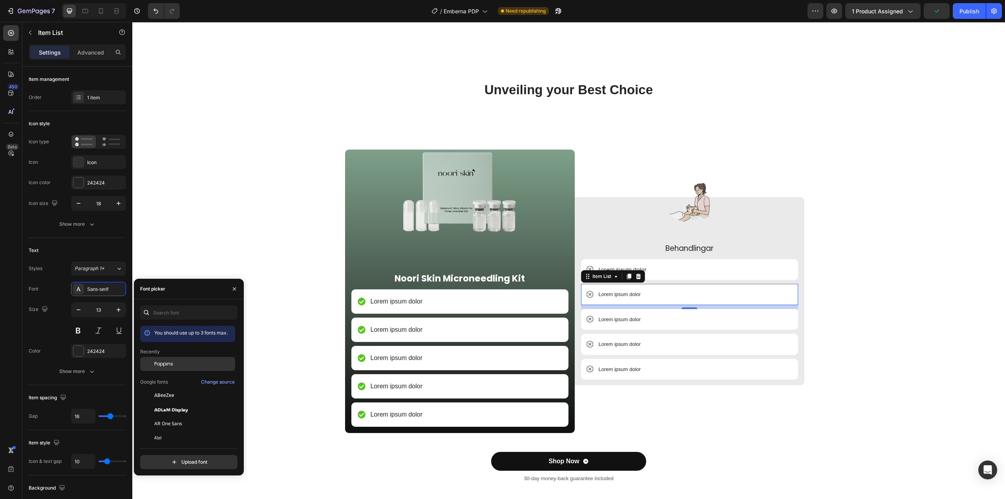
click at [166, 416] on div "Poppins" at bounding box center [187, 423] width 95 height 14
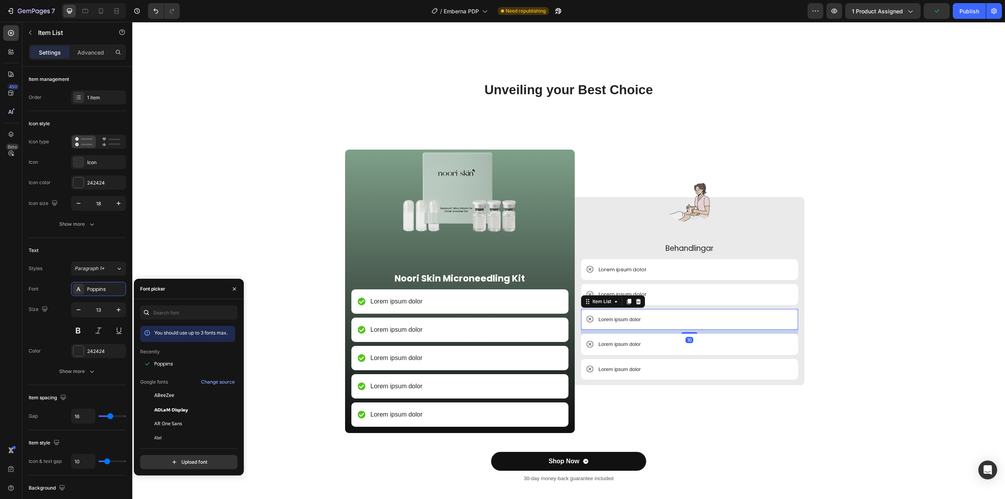
click at [610, 318] on p "Lorem ipsum dolor" at bounding box center [620, 320] width 42 height 8
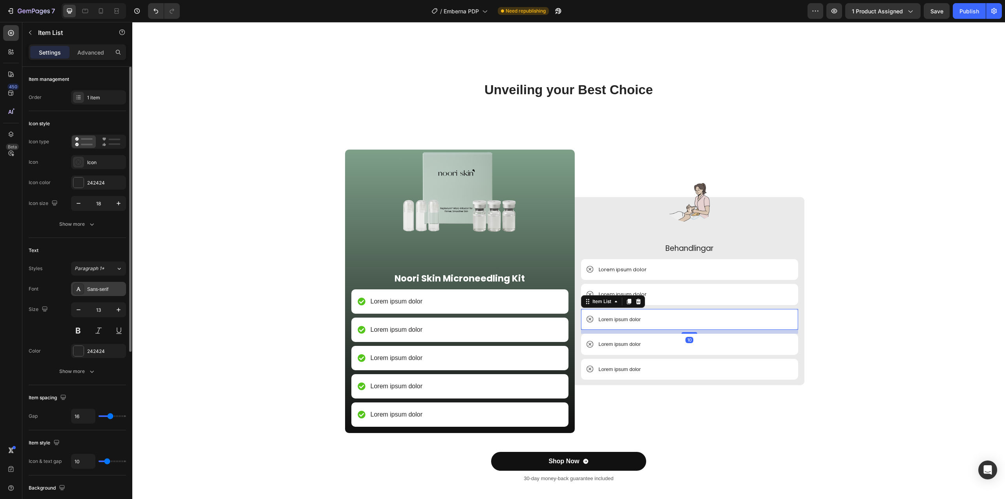
click at [100, 290] on div "Sans-serif" at bounding box center [105, 289] width 37 height 7
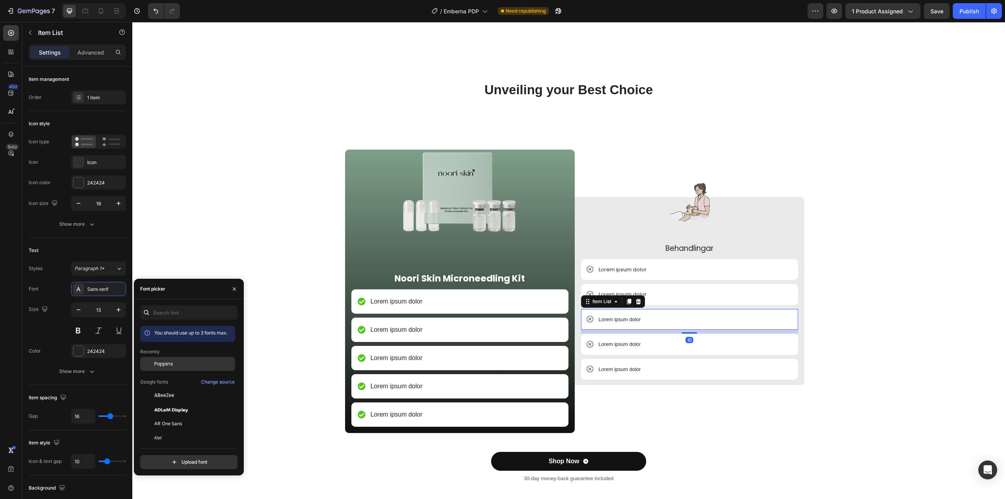
click at [162, 366] on span "Poppins" at bounding box center [163, 363] width 19 height 7
click at [618, 343] on p "Lorem ipsum dolor" at bounding box center [620, 344] width 42 height 8
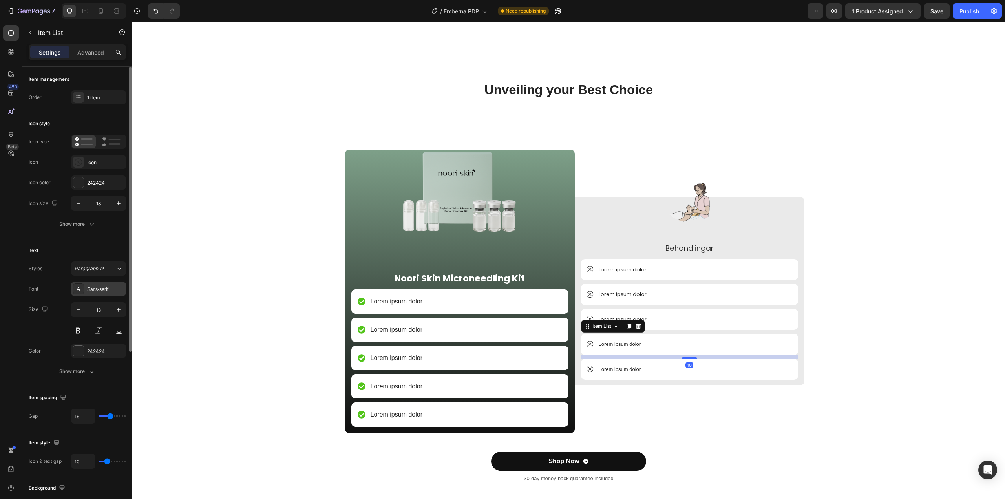
click at [103, 287] on div "Sans-serif" at bounding box center [105, 289] width 37 height 7
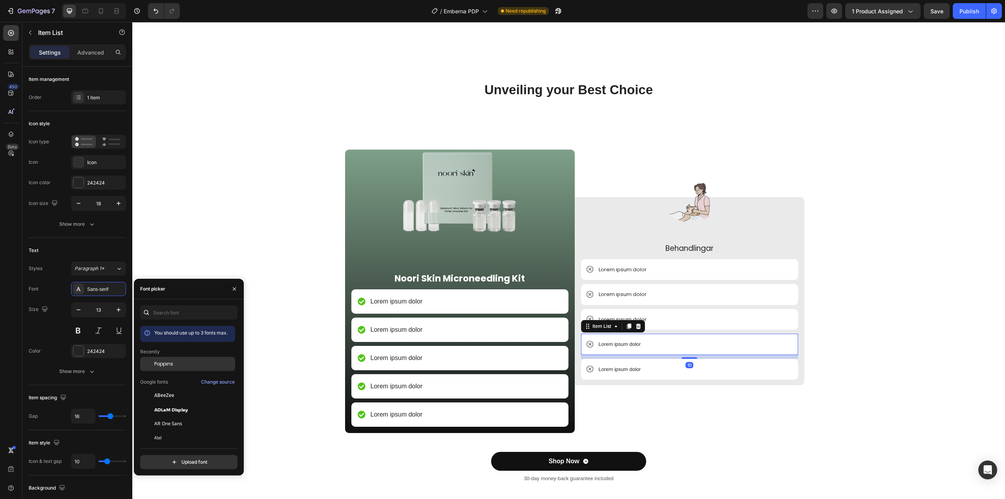
click at [157, 362] on span "Poppins" at bounding box center [163, 363] width 19 height 7
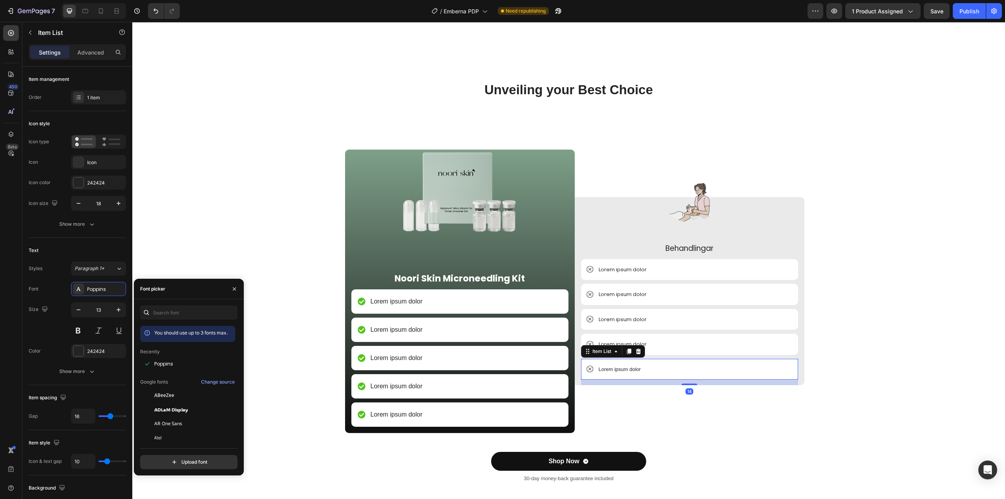
click at [607, 369] on p "Lorem ipsum dolor" at bounding box center [620, 369] width 42 height 8
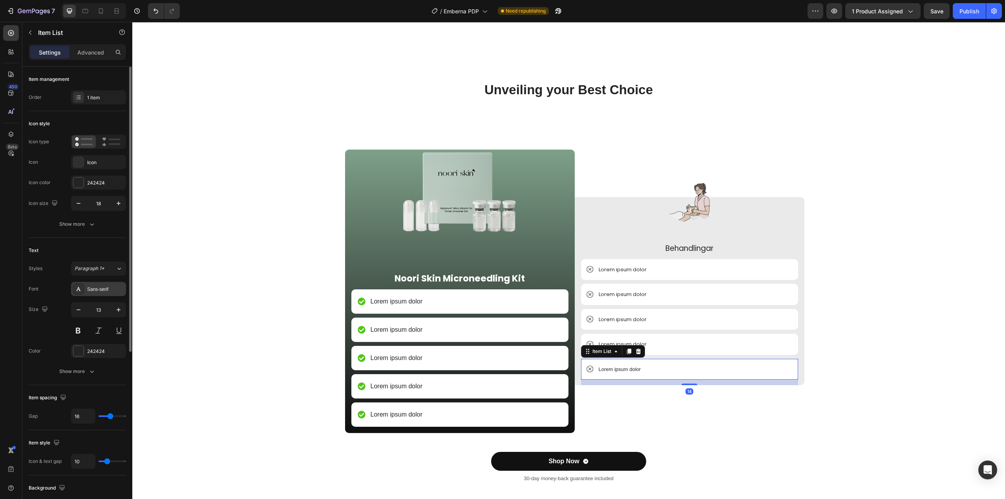
click at [89, 287] on div "Sans-serif" at bounding box center [105, 289] width 37 height 7
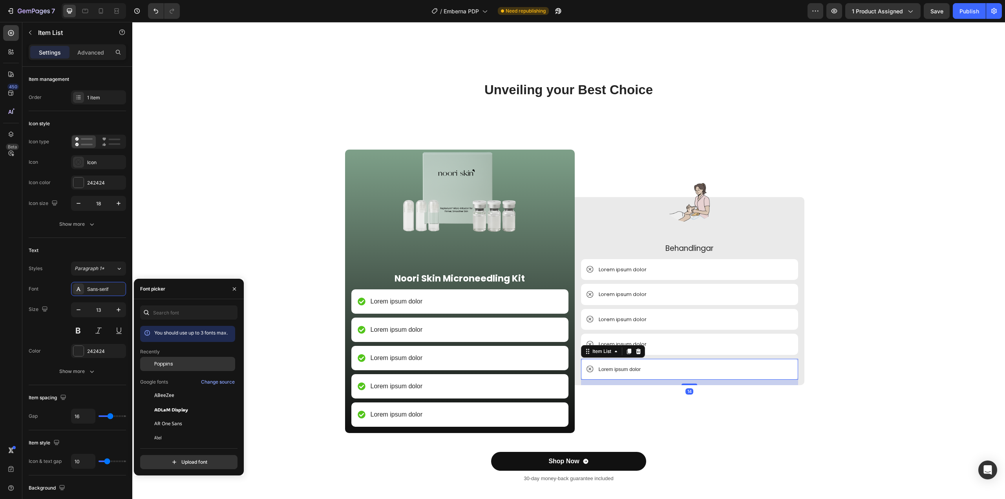
click at [164, 363] on span "Poppins" at bounding box center [163, 363] width 19 height 7
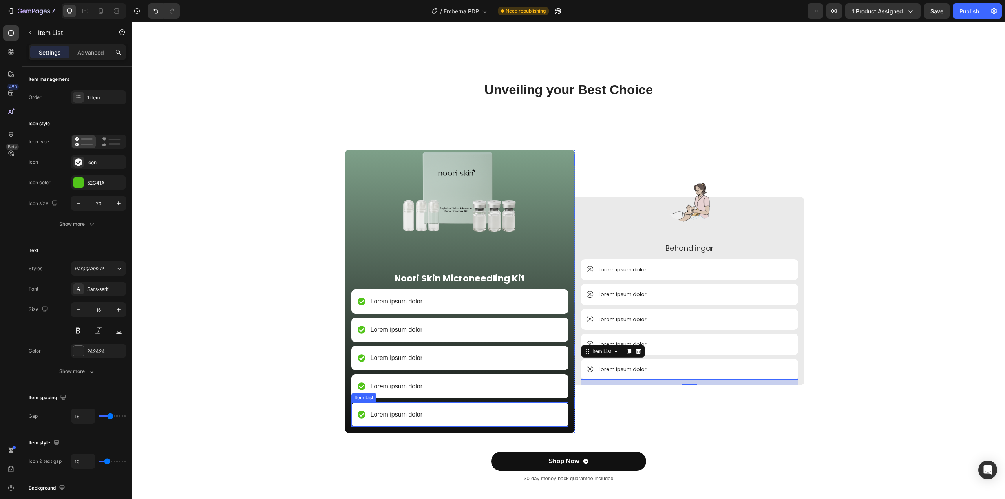
click at [400, 411] on p "Lorem ipsum dolor" at bounding box center [397, 414] width 52 height 9
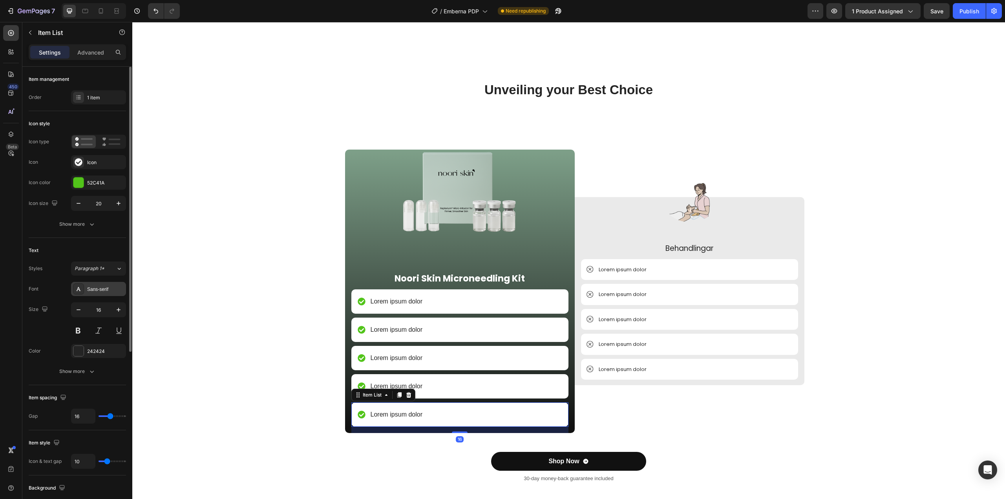
click at [102, 290] on div "Sans-serif" at bounding box center [105, 289] width 37 height 7
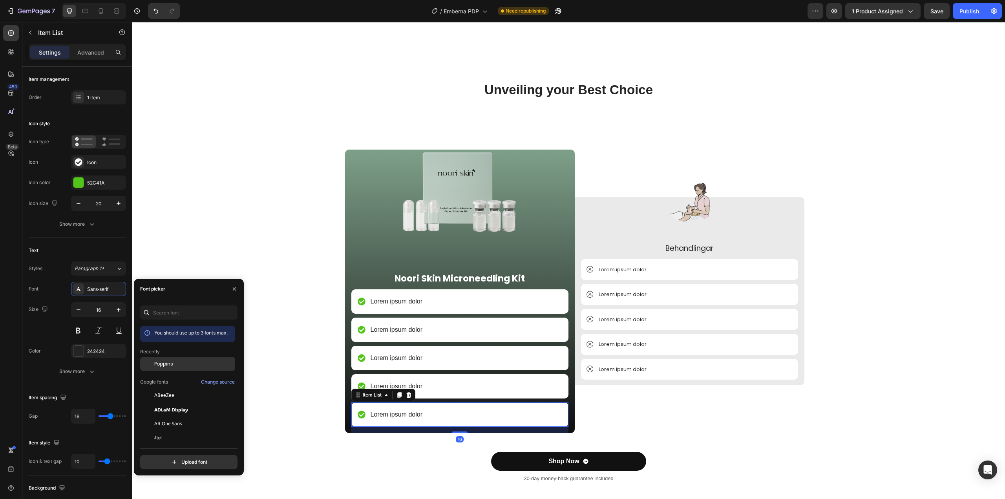
click at [158, 367] on span "Poppins" at bounding box center [163, 363] width 19 height 7
click at [390, 384] on p "Lorem ipsum dolor" at bounding box center [397, 386] width 52 height 9
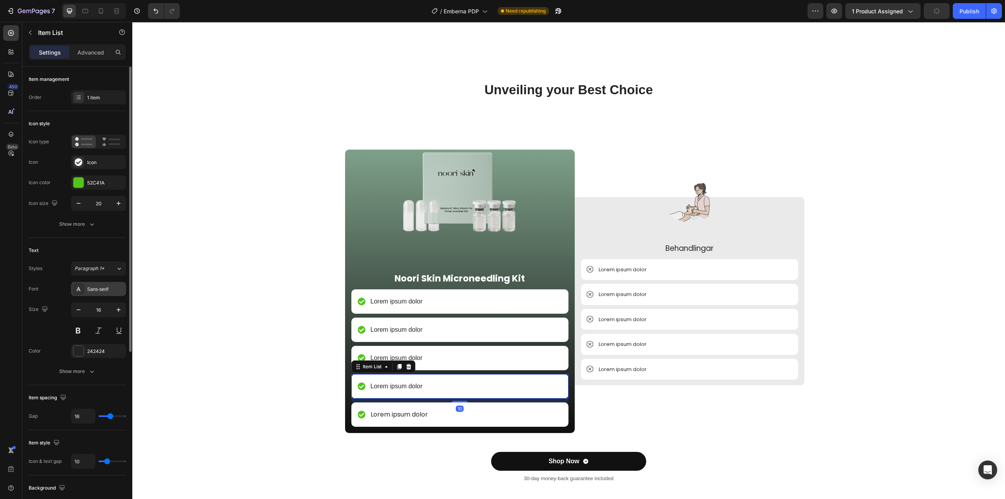
click at [109, 287] on div "Sans-serif" at bounding box center [105, 289] width 37 height 7
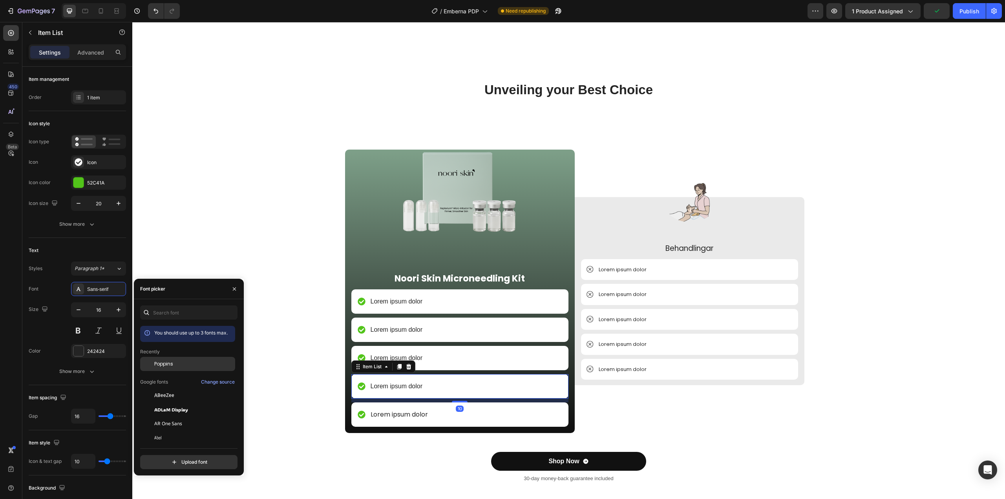
drag, startPoint x: 177, startPoint y: 364, endPoint x: 199, endPoint y: 359, distance: 22.1
click at [178, 364] on div "Poppins" at bounding box center [193, 363] width 79 height 7
click at [392, 354] on p "Lorem ipsum dolor" at bounding box center [397, 357] width 52 height 9
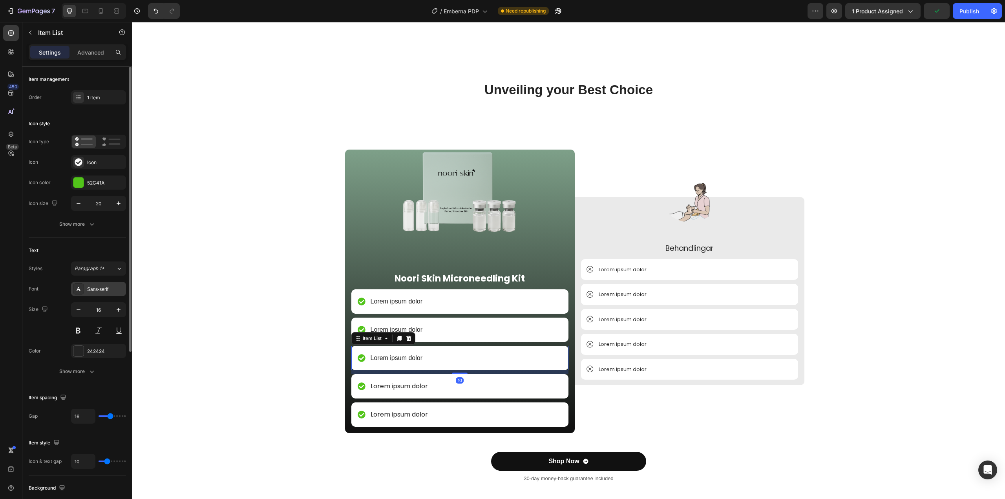
click at [97, 289] on div "Sans-serif" at bounding box center [105, 289] width 37 height 7
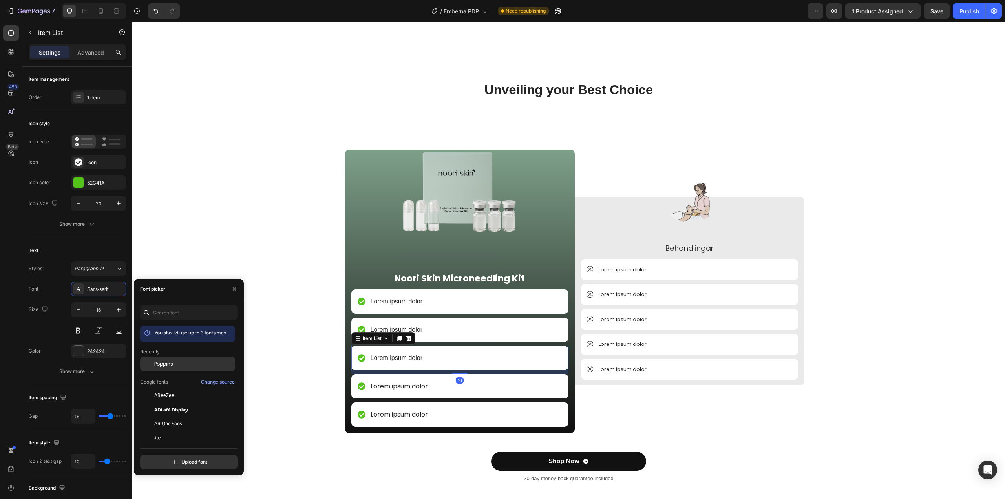
click at [166, 365] on span "Poppins" at bounding box center [163, 363] width 19 height 7
click at [385, 328] on p "Lorem ipsum dolor" at bounding box center [397, 329] width 52 height 9
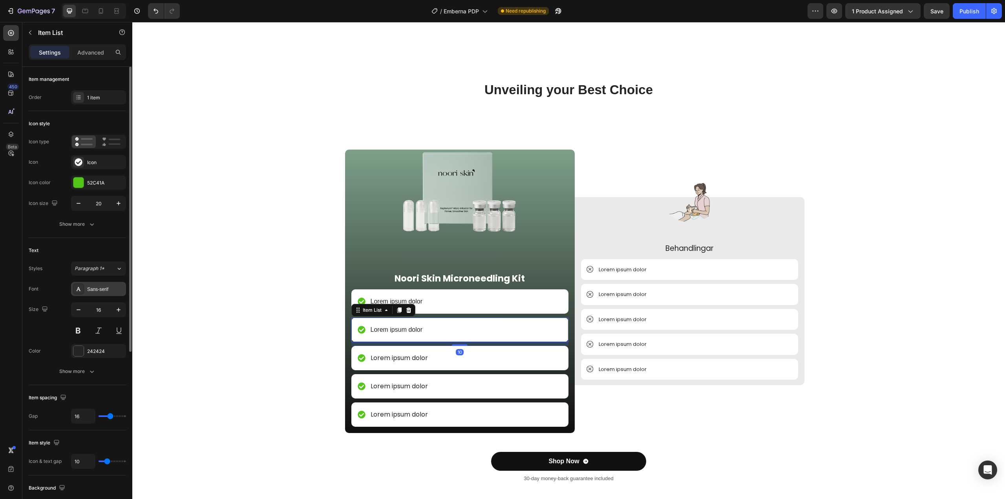
click at [97, 289] on div "Sans-serif" at bounding box center [105, 289] width 37 height 7
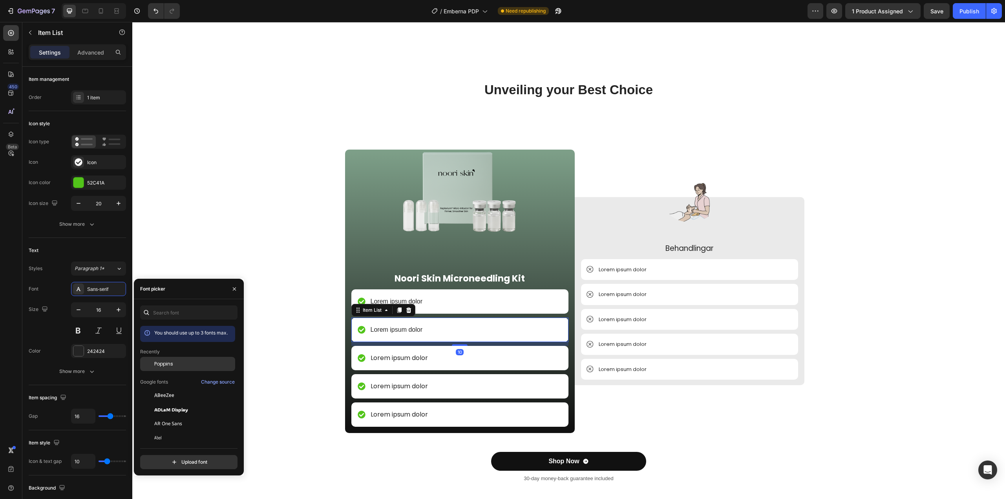
click at [163, 416] on div "Poppins" at bounding box center [187, 423] width 95 height 14
click at [392, 301] on p "Lorem ipsum dolor" at bounding box center [397, 301] width 52 height 9
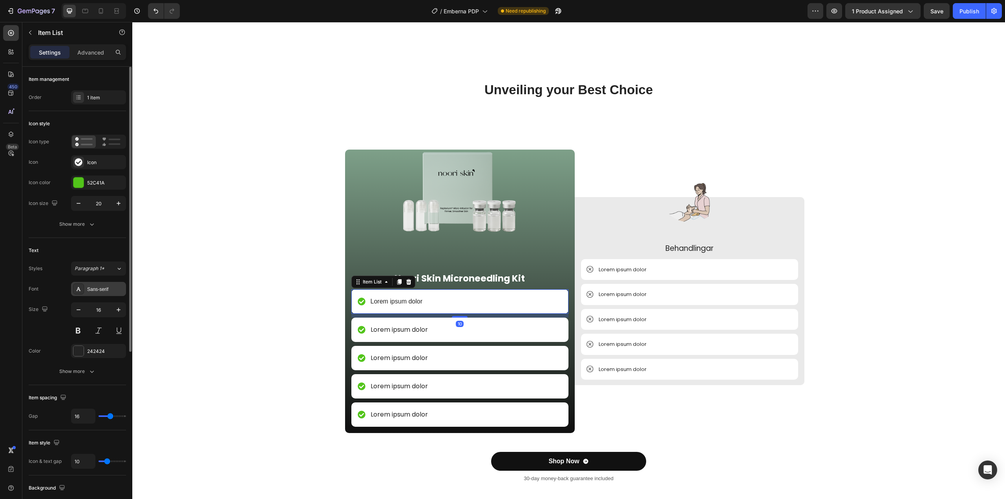
click at [101, 290] on div "Sans-serif" at bounding box center [105, 289] width 37 height 7
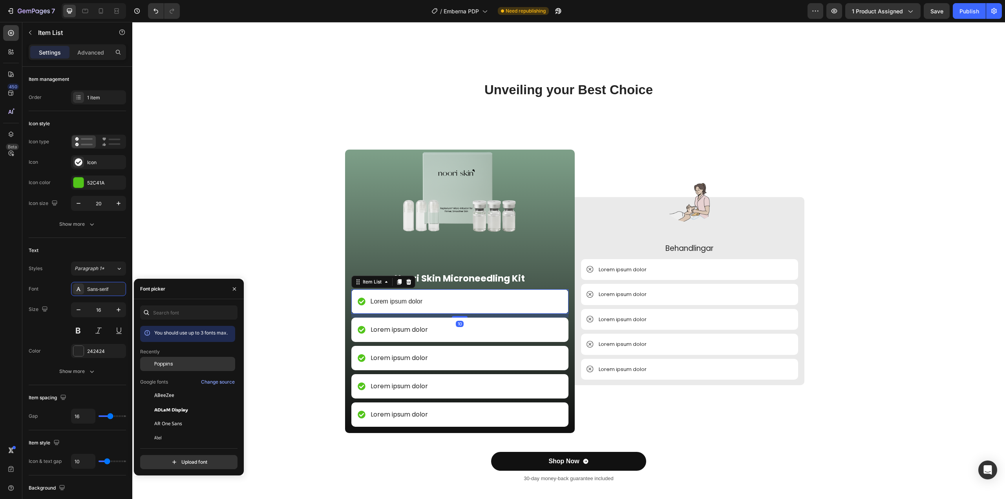
click at [169, 416] on div "Poppins" at bounding box center [187, 423] width 95 height 14
click at [880, 173] on div "Unveiling your Best Choice Heading Image Noori Skin Microneedling Kit Text Bloc…" at bounding box center [568, 288] width 861 height 415
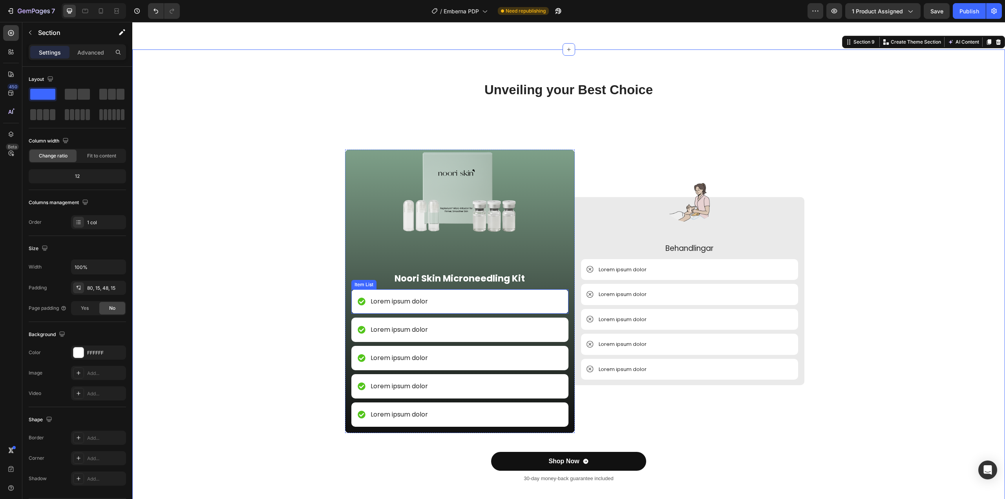
click at [399, 304] on p "Lorem ipsum dolor" at bounding box center [399, 301] width 57 height 9
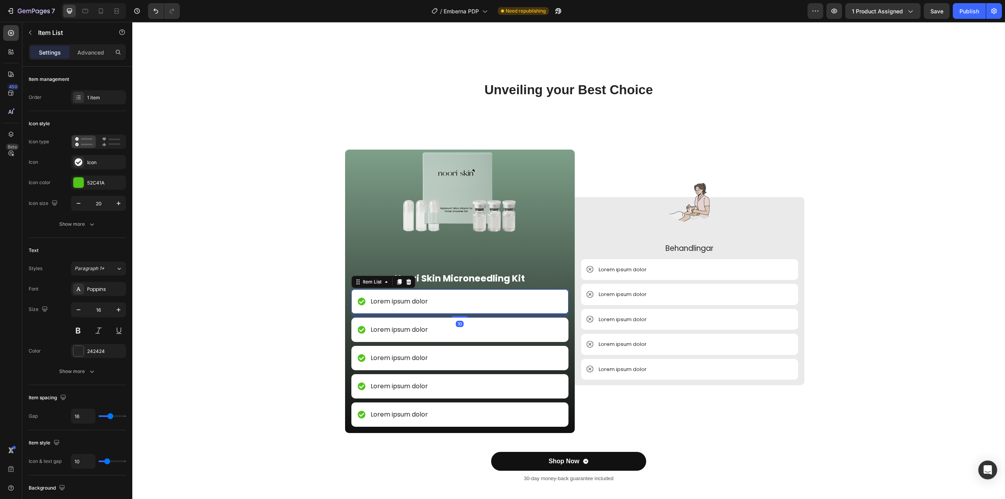
click at [399, 304] on p "Lorem ipsum dolor" at bounding box center [399, 301] width 57 height 9
click at [403, 300] on p "Kostar 299kr per behandling" at bounding box center [415, 301] width 88 height 9
click at [399, 301] on p "Kostar 299kr per behandling" at bounding box center [415, 301] width 88 height 9
click at [852, 304] on div "Unveiling your Best Choice Heading Image Noori Skin Microneedling Kit Text Bloc…" at bounding box center [568, 288] width 861 height 415
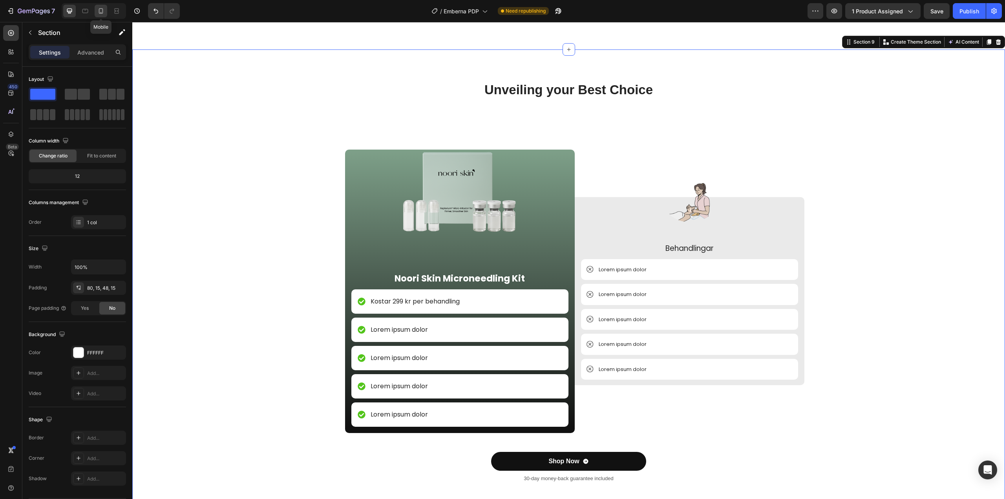
click at [98, 9] on icon at bounding box center [101, 11] width 8 height 8
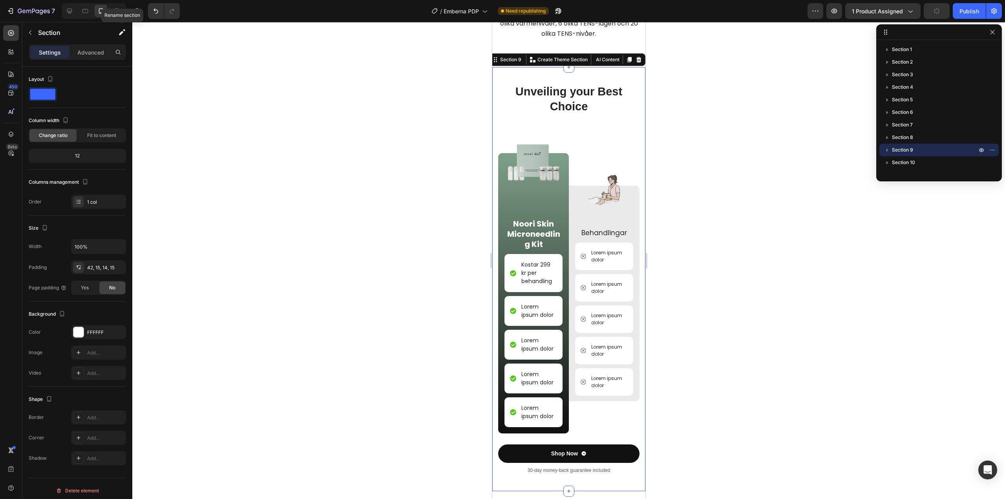
scroll to position [2509, 0]
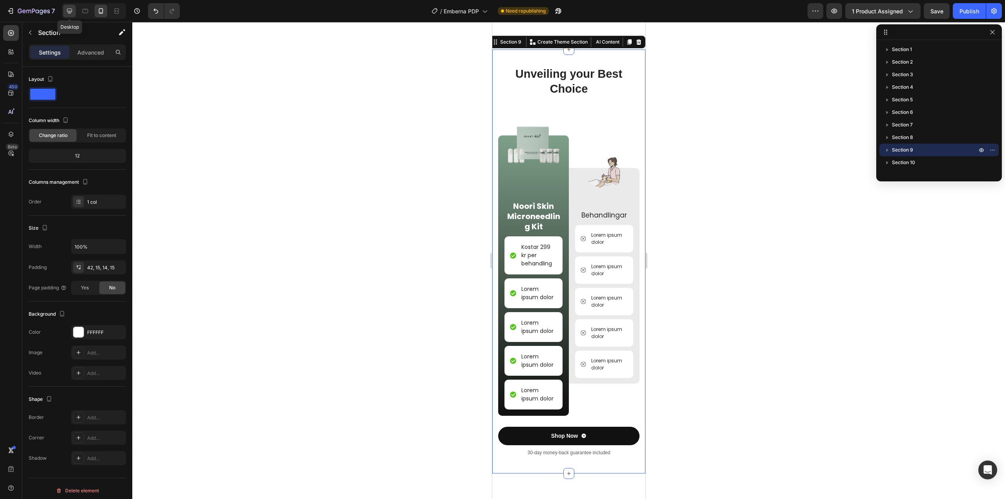
click at [73, 11] on icon at bounding box center [70, 11] width 8 height 8
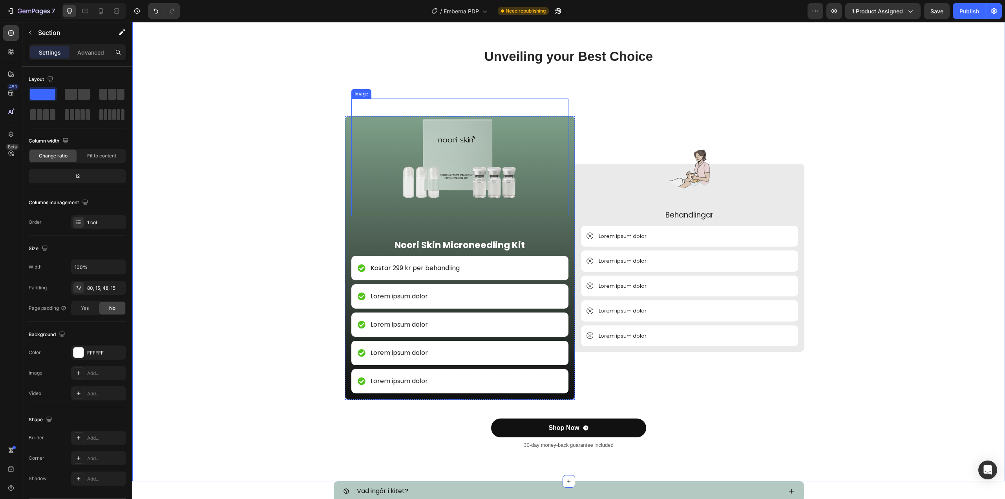
scroll to position [2355, 0]
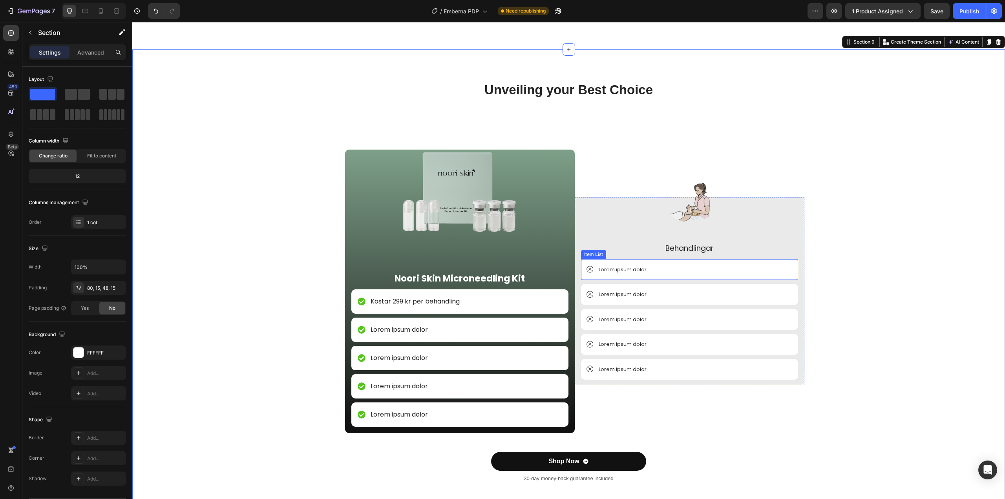
click at [609, 268] on p "Lorem ipsum dolor" at bounding box center [623, 270] width 48 height 8
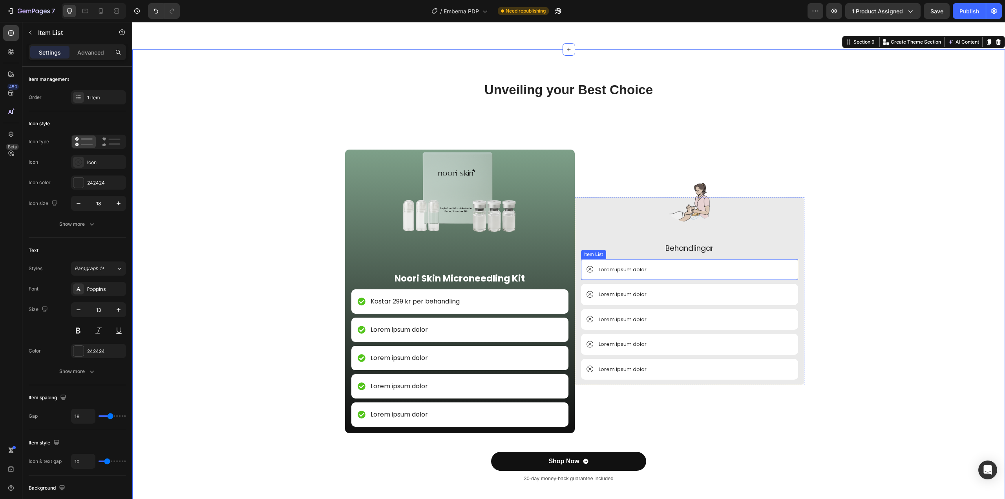
click at [609, 268] on p "Lorem ipsum dolor" at bounding box center [623, 270] width 48 height 8
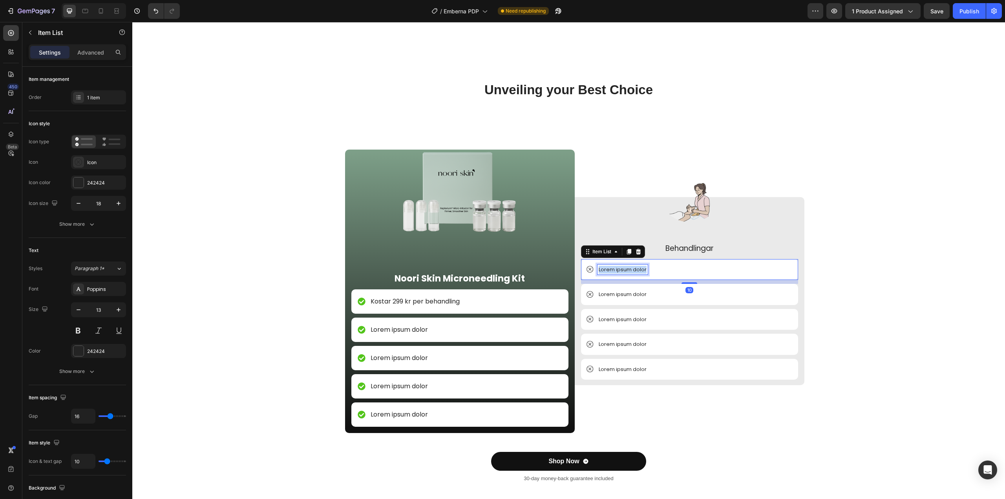
click at [609, 268] on p "Lorem ipsum dolor" at bounding box center [623, 270] width 48 height 8
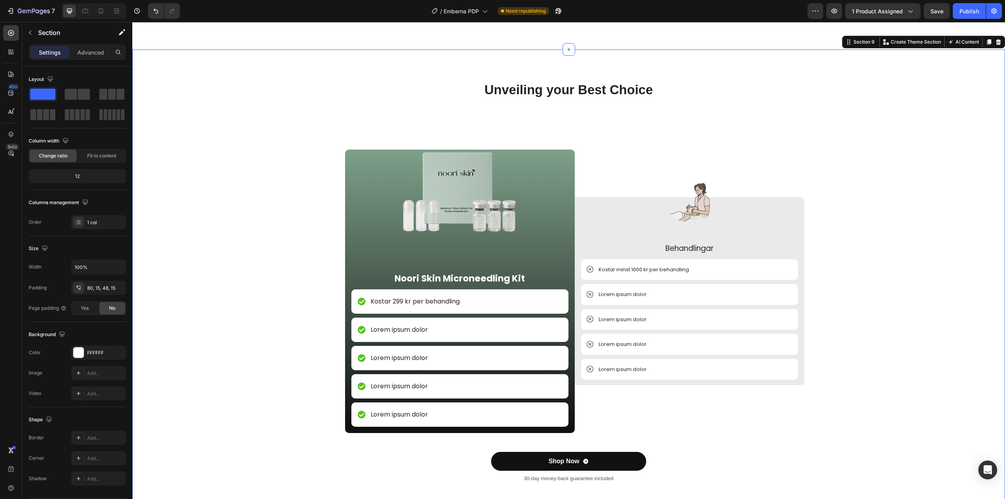
click at [922, 274] on div "Unveiling your Best Choice Heading Image Noori Skin Microneedling Kit Text Bloc…" at bounding box center [568, 288] width 861 height 415
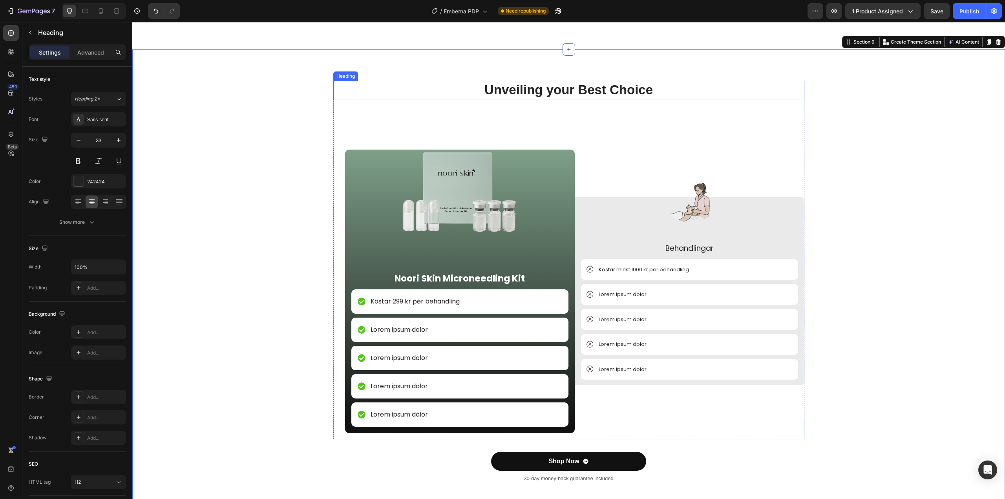
click at [530, 99] on h2 "Unveiling your Best Choice" at bounding box center [568, 90] width 471 height 18
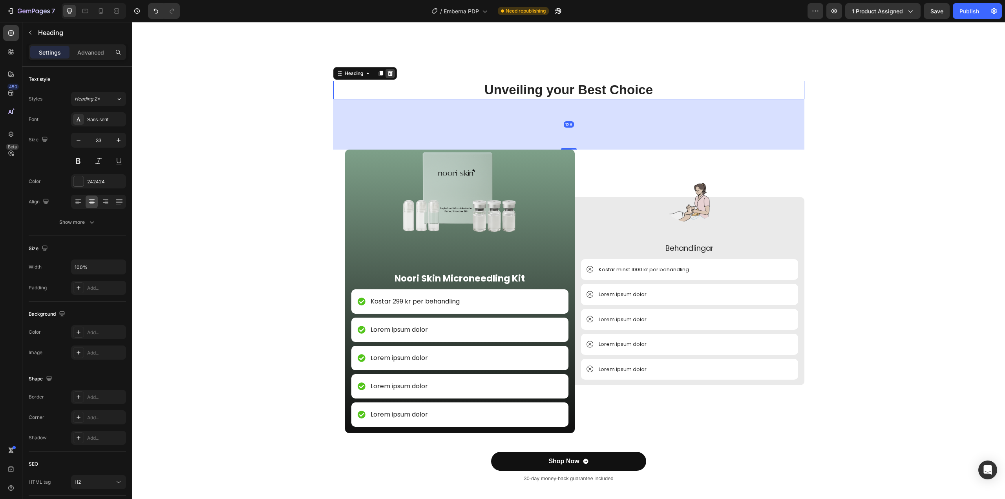
click at [389, 75] on icon at bounding box center [389, 73] width 5 height 5
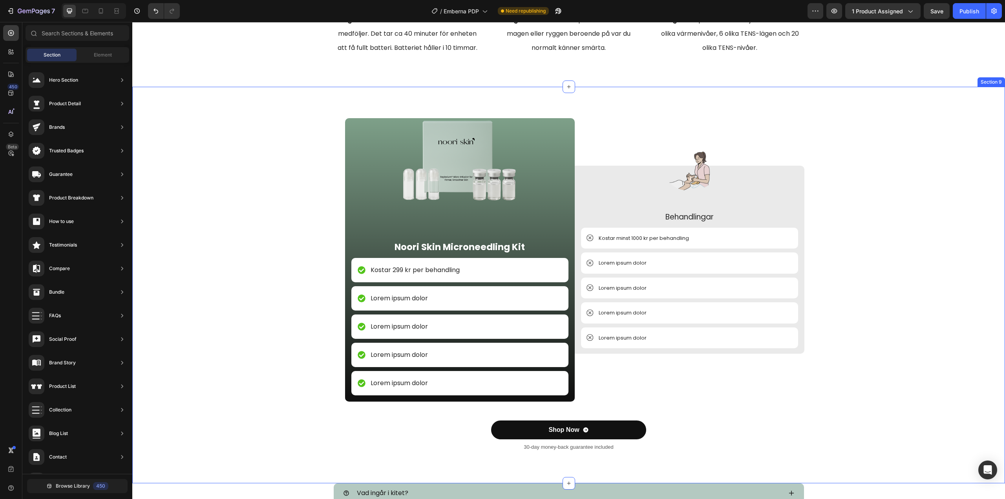
scroll to position [2315, 0]
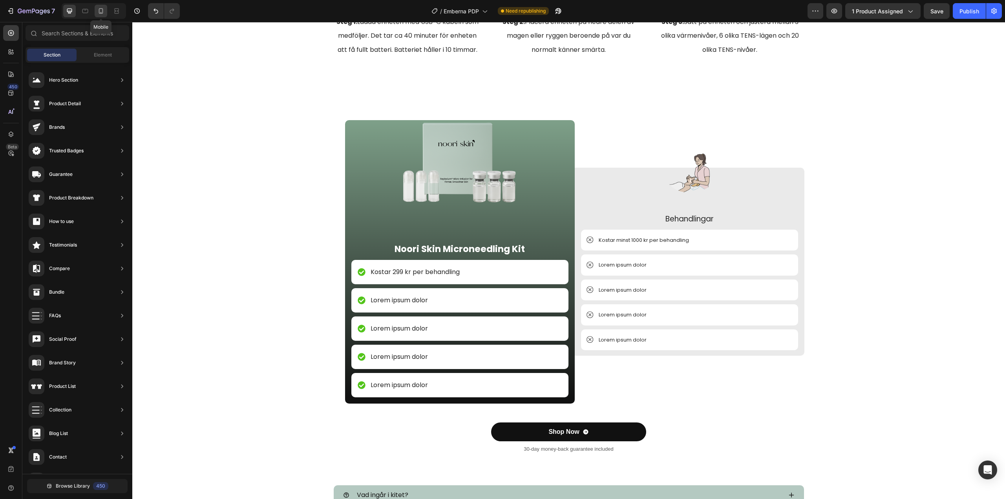
click at [104, 11] on icon at bounding box center [101, 11] width 8 height 8
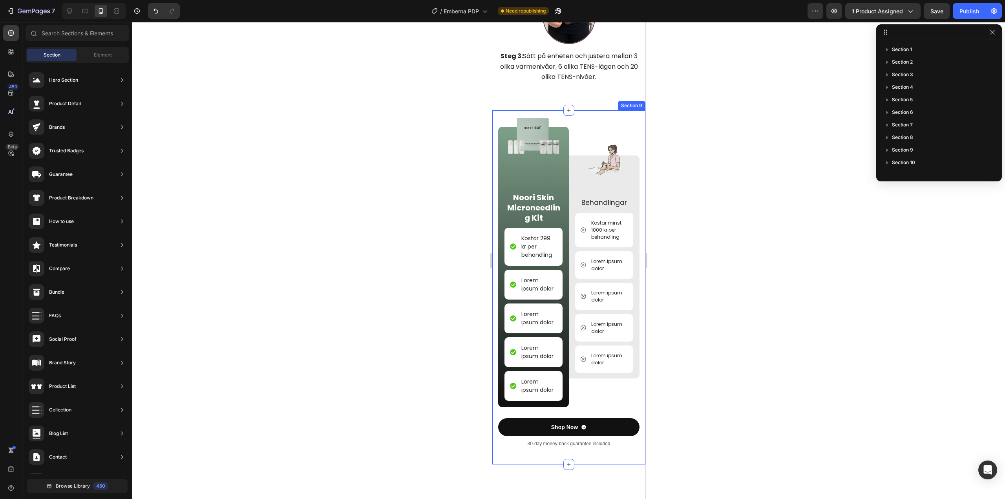
scroll to position [2282, 0]
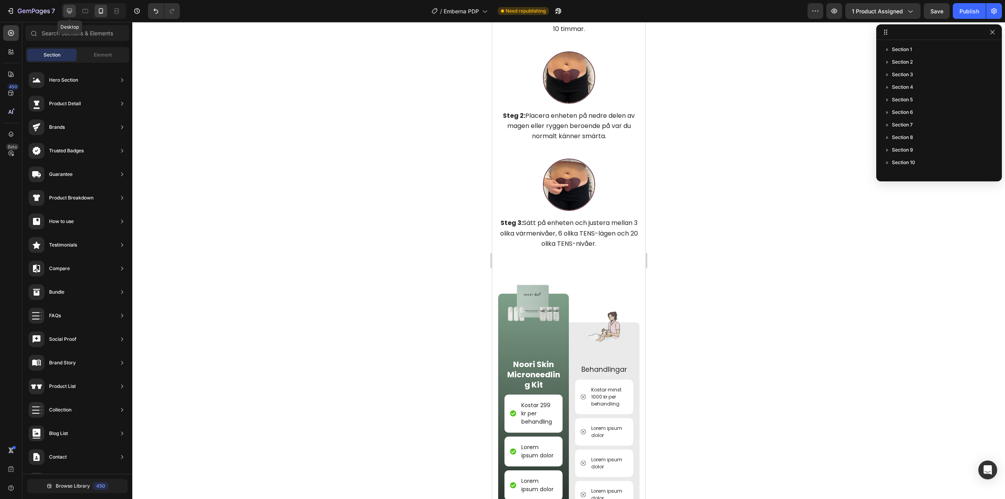
drag, startPoint x: 75, startPoint y: 11, endPoint x: 113, endPoint y: 71, distance: 70.4
click at [75, 11] on div at bounding box center [69, 11] width 13 height 13
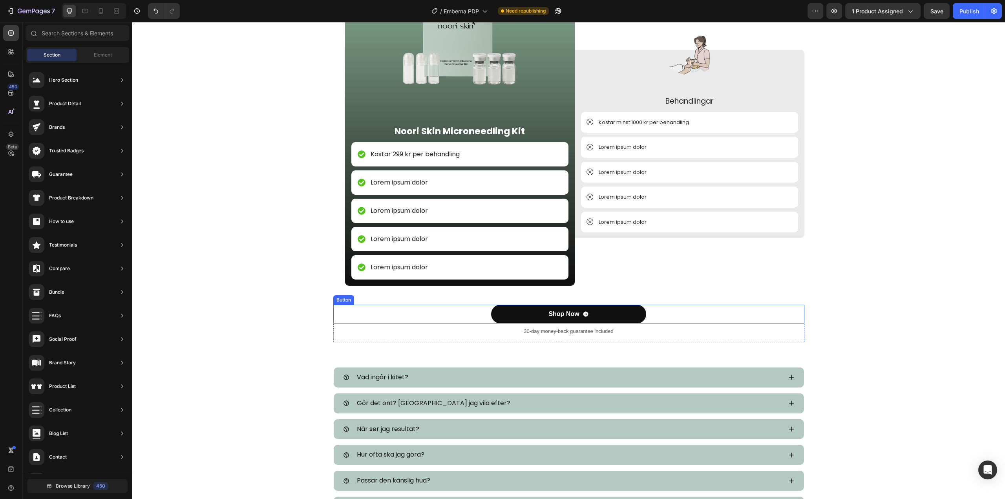
scroll to position [2439, 0]
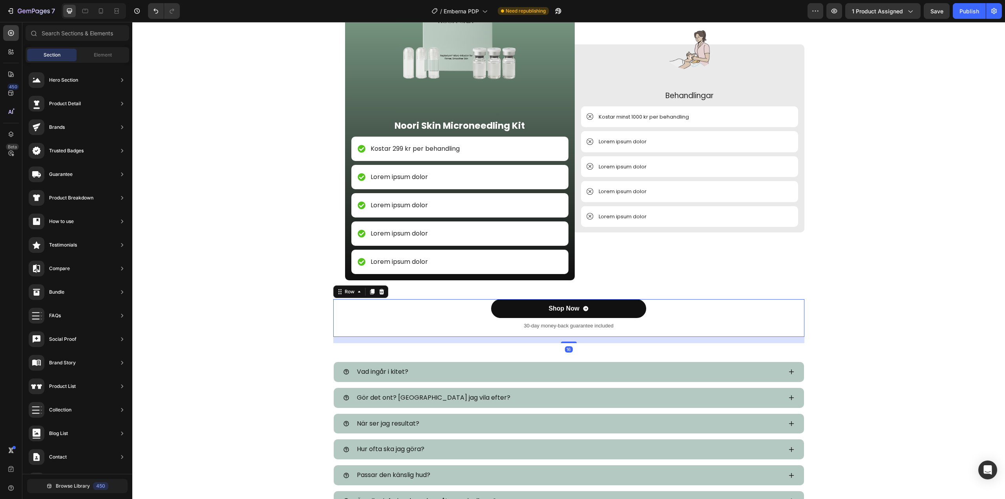
click at [334, 333] on div "Shop Now Button 30-day money-back guarantee included Text Block" at bounding box center [568, 318] width 471 height 38
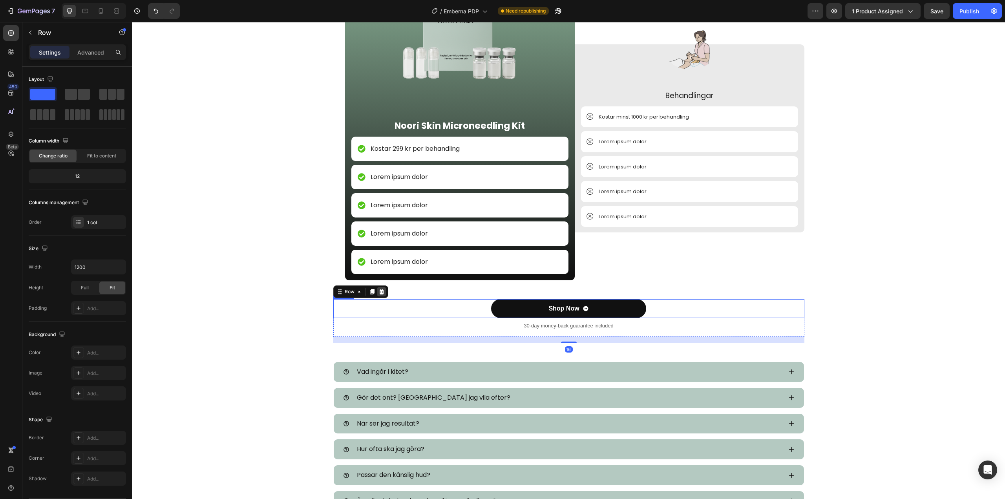
click at [377, 295] on div at bounding box center [381, 291] width 9 height 9
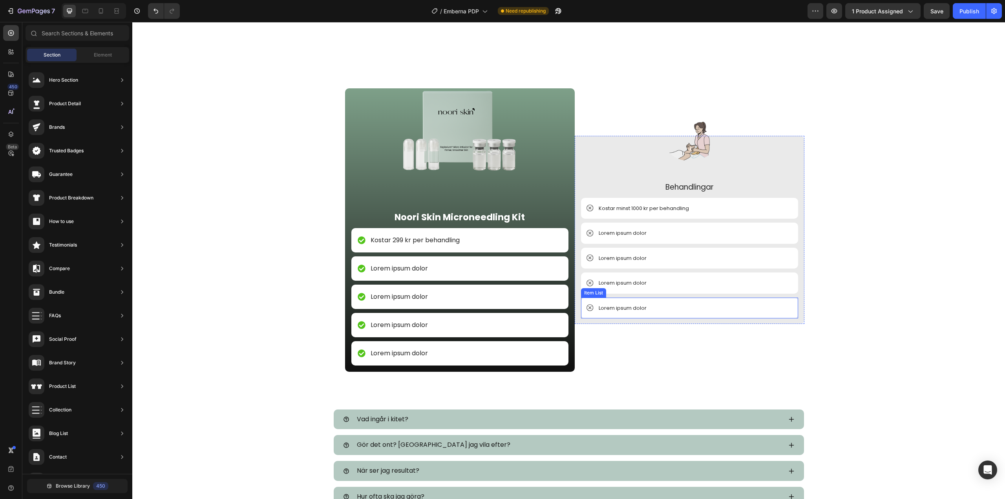
scroll to position [2321, 0]
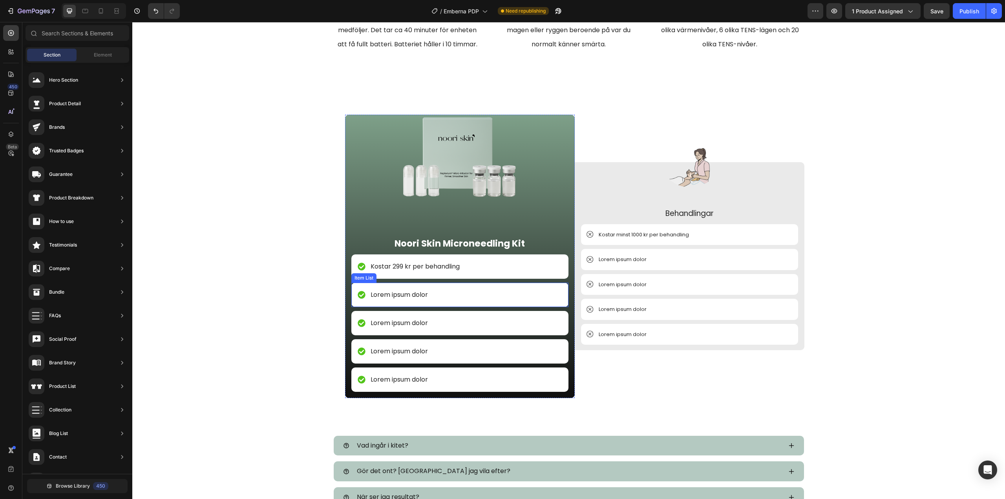
click at [401, 295] on p "Lorem ipsum dolor" at bounding box center [399, 294] width 57 height 9
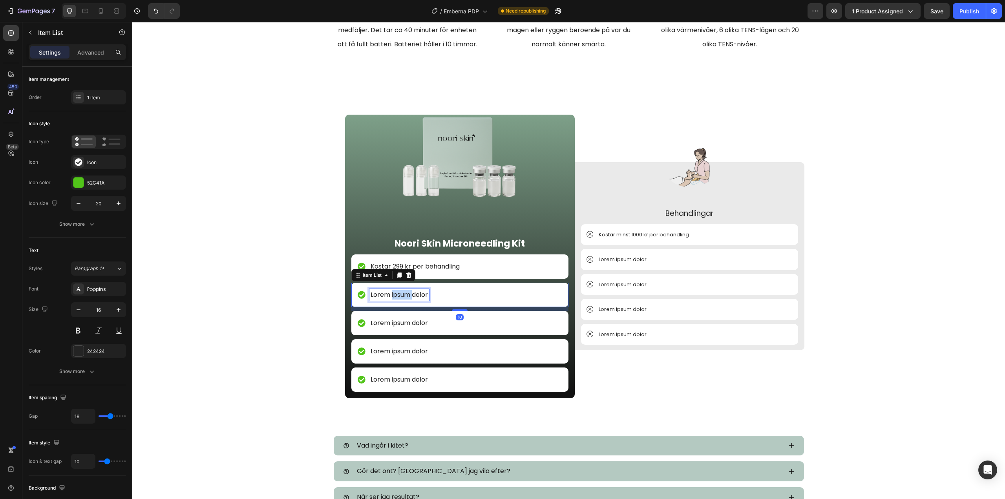
click at [401, 295] on p "Lorem ipsum dolor" at bounding box center [399, 294] width 57 height 9
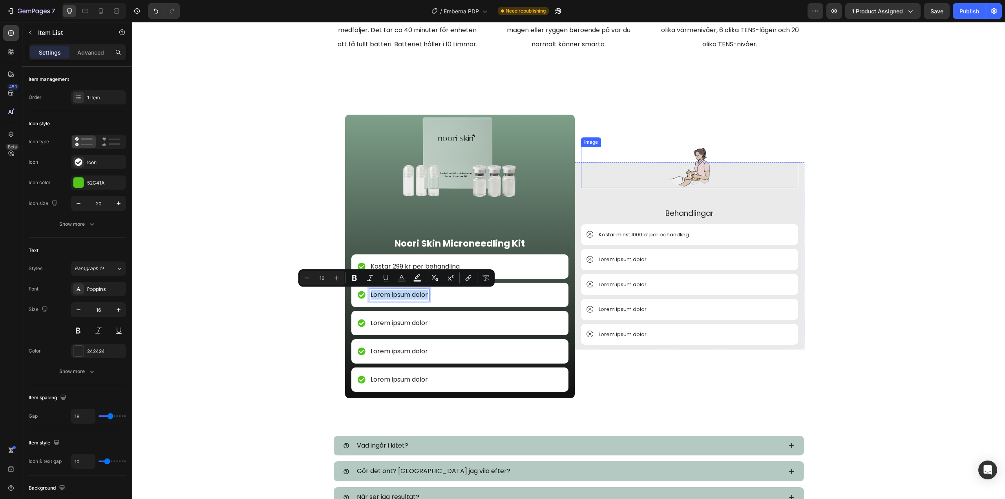
click at [852, 163] on div "Image Noori Skin Microneedling Kit Text Block Kostar 299 kr per behandling Item…" at bounding box center [568, 266] width 861 height 302
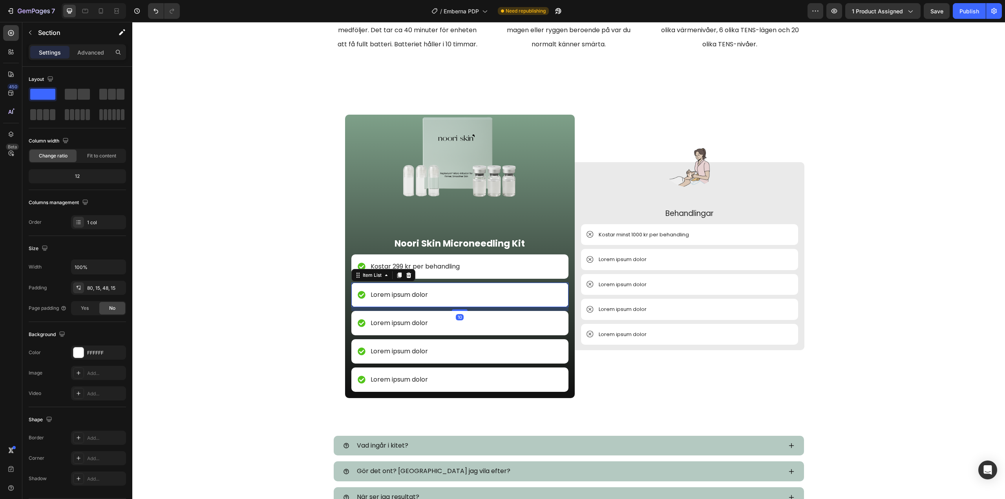
click at [400, 295] on p "Lorem ipsum dolor" at bounding box center [399, 294] width 57 height 9
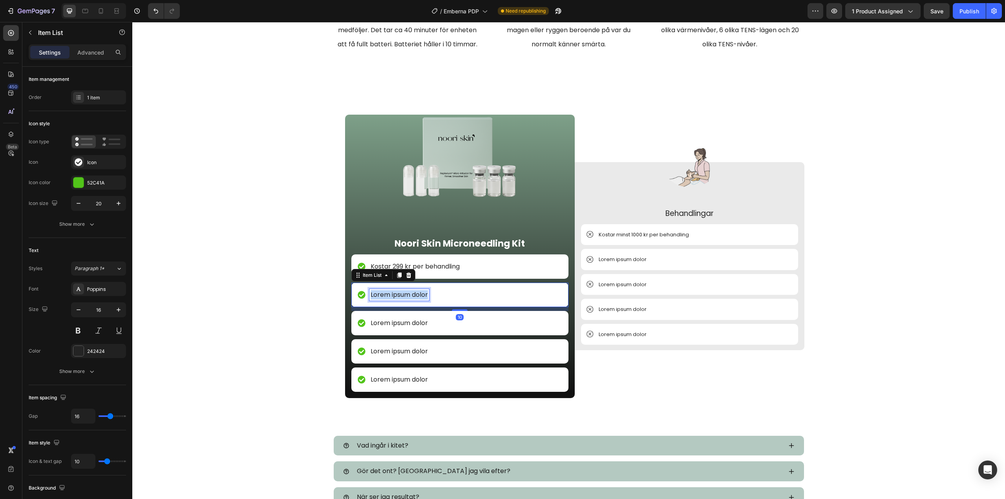
click at [400, 295] on p "Lorem ipsum dolor" at bounding box center [399, 294] width 57 height 9
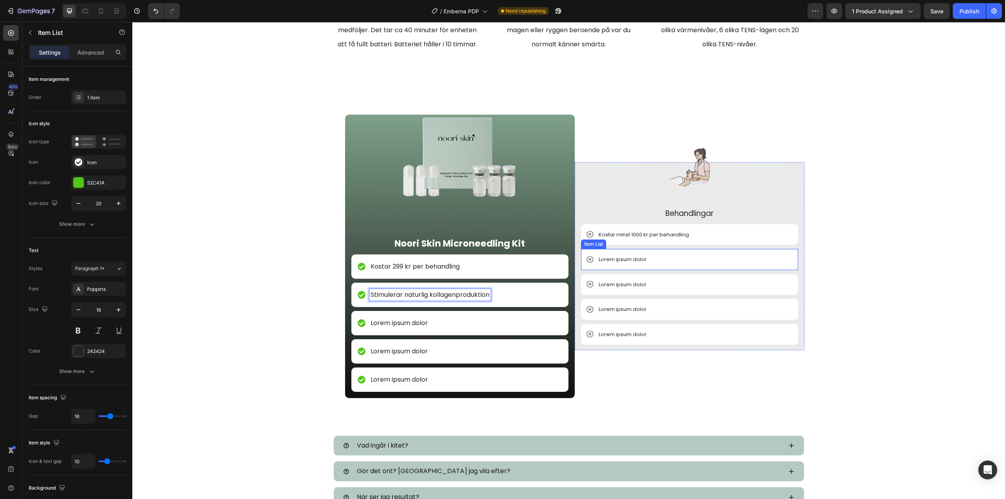
click at [616, 261] on p "Lorem ipsum dolor" at bounding box center [623, 260] width 48 height 8
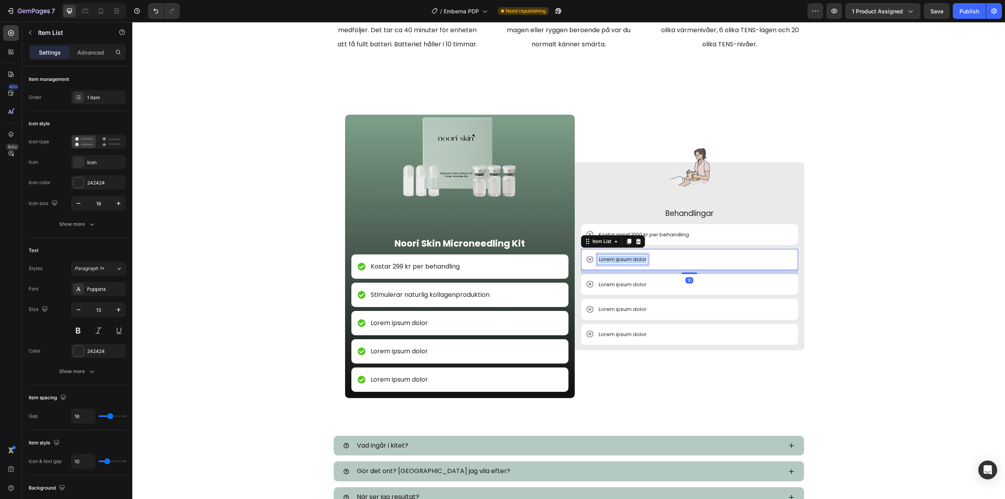
click at [616, 261] on p "Lorem ipsum dolor" at bounding box center [623, 260] width 48 height 8
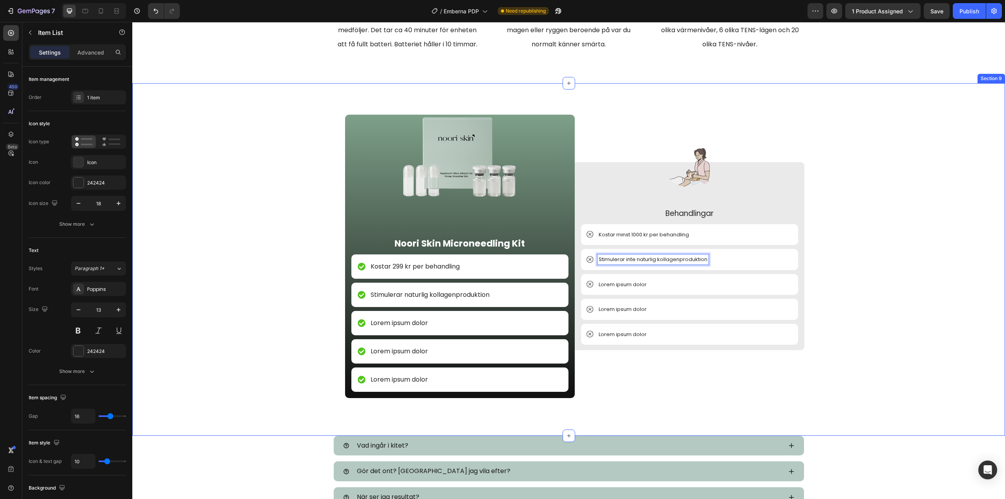
click at [287, 301] on div "Image Noori Skin Microneedling Kit Text Block Kostar 299 kr per behandling Item…" at bounding box center [568, 266] width 861 height 302
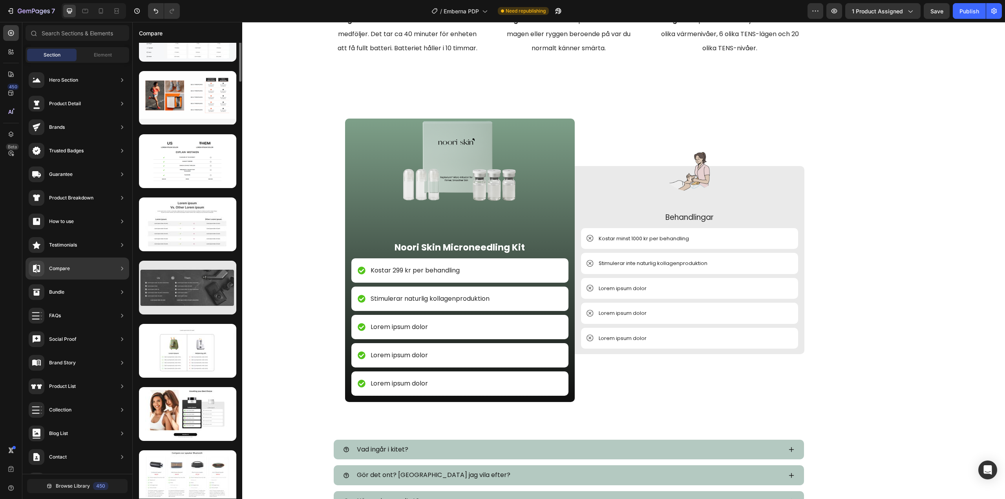
scroll to position [393, 0]
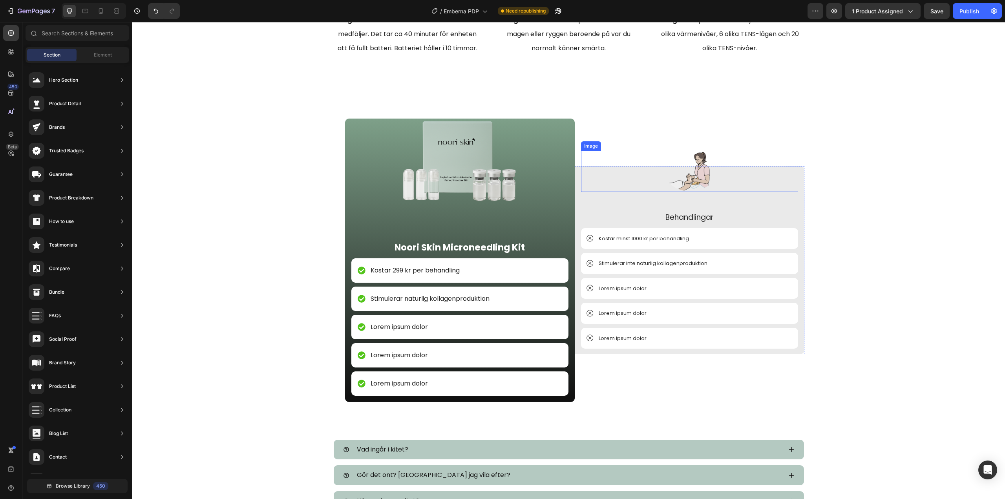
click at [691, 176] on img at bounding box center [689, 171] width 41 height 41
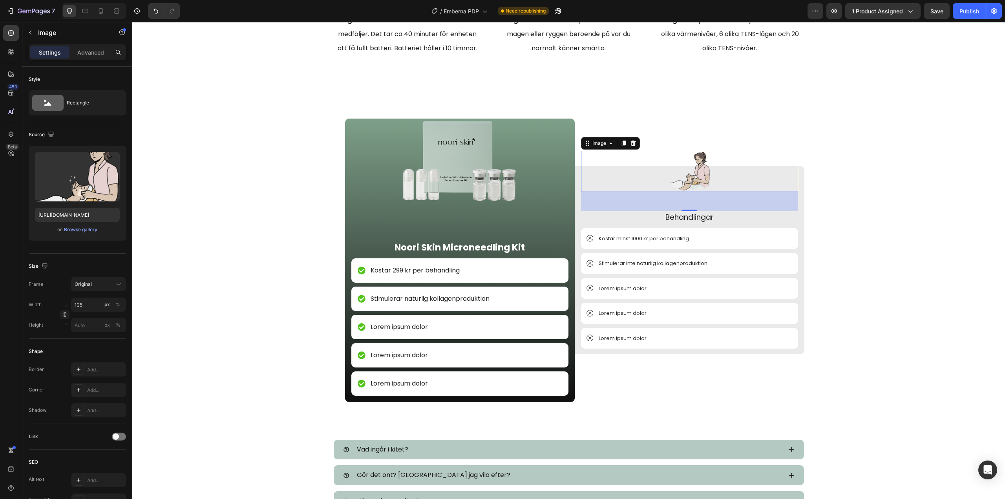
click at [691, 179] on img at bounding box center [689, 171] width 41 height 41
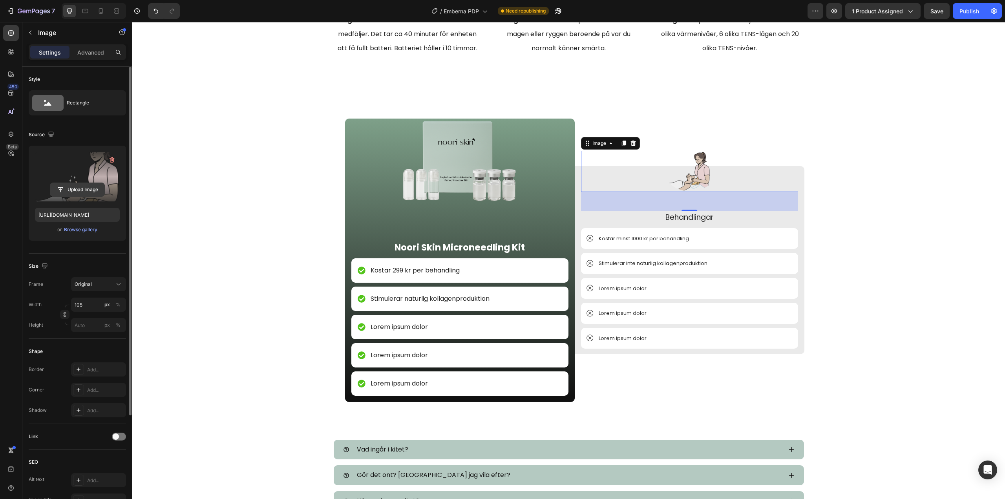
click at [70, 185] on input "file" at bounding box center [77, 189] width 54 height 13
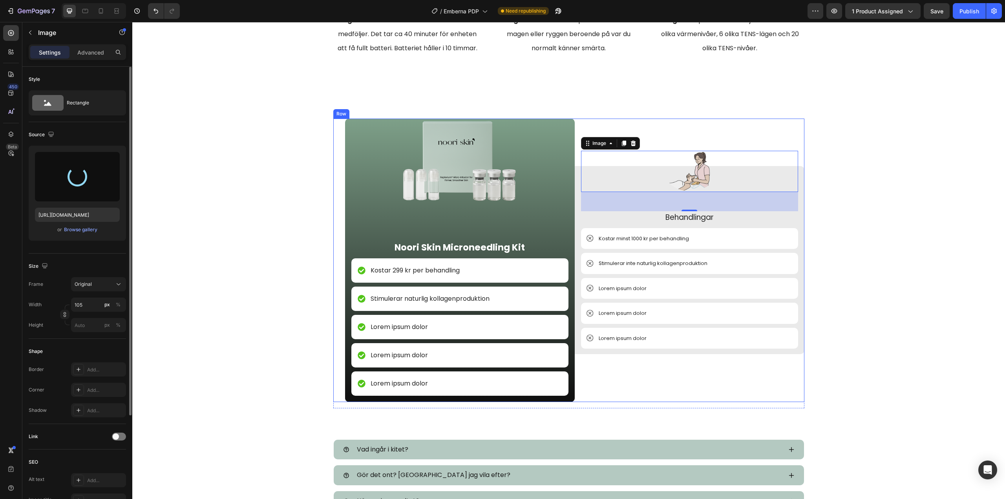
type input "https://cdn.shopify.com/s/files/1/0960/3049/0959/files/gempages_581657468233319…"
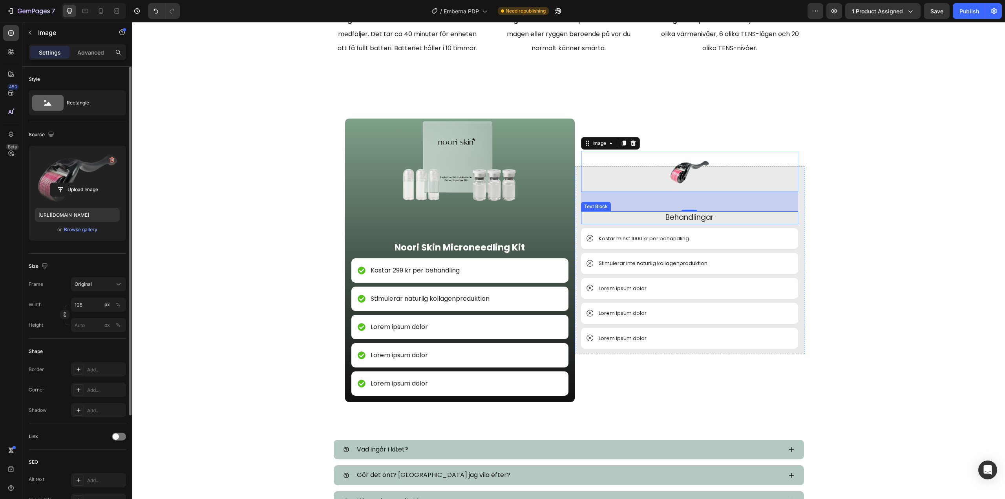
click at [677, 217] on p "Behandlingar" at bounding box center [689, 217] width 215 height 11
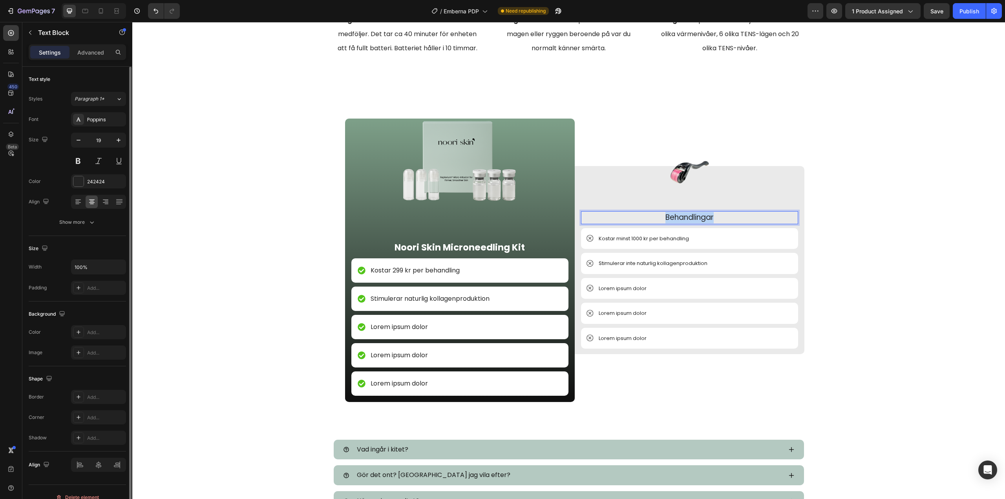
click at [677, 217] on p "Behandlingar" at bounding box center [689, 217] width 215 height 11
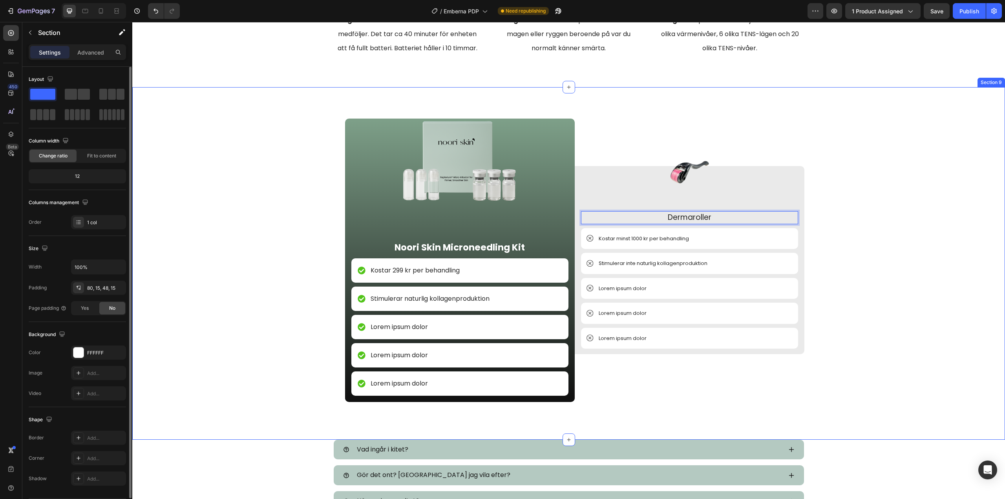
click at [902, 215] on div "Image Noori Skin Microneedling Kit Text Block Kostar 299 kr per behandling Item…" at bounding box center [568, 270] width 861 height 302
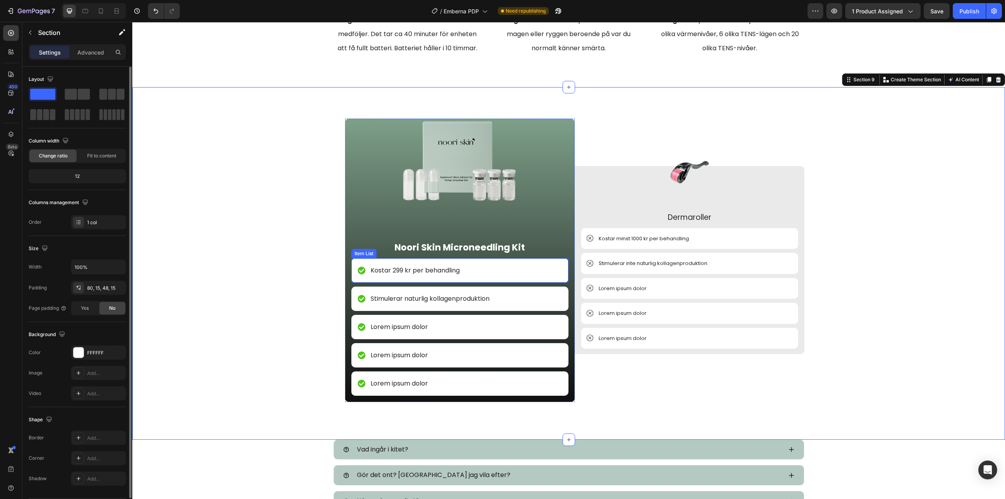
click at [383, 270] on p "Kostar 299 kr per behandling" at bounding box center [415, 270] width 89 height 9
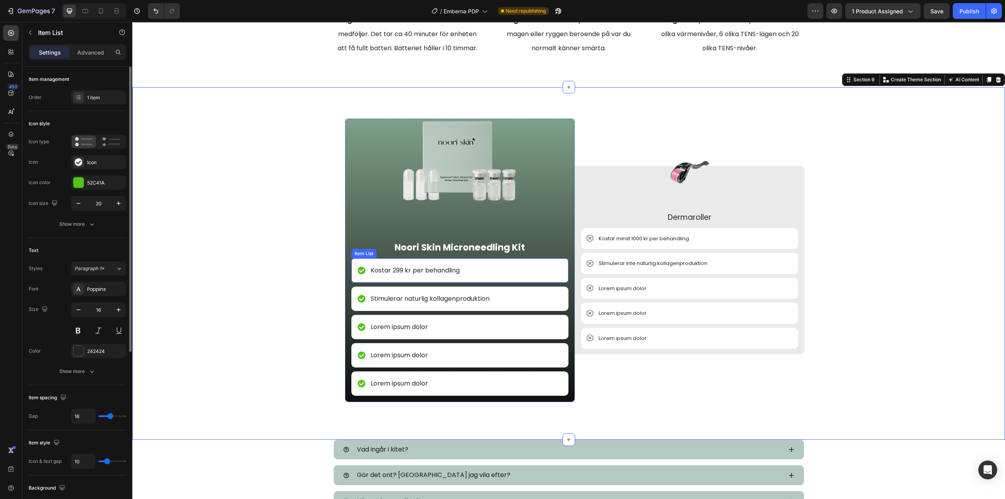
click at [383, 270] on p "Kostar 299 kr per behandling" at bounding box center [415, 270] width 89 height 9
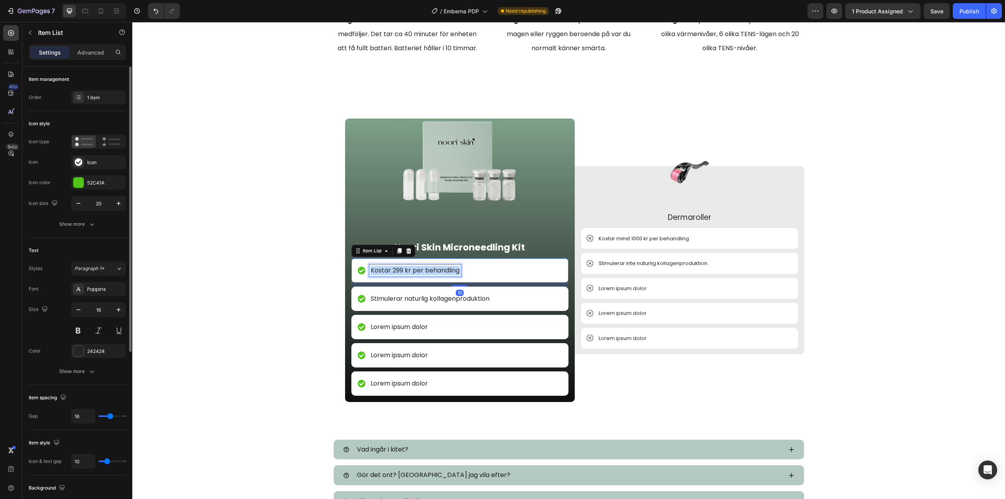
click at [383, 270] on p "Kostar 299 kr per behandling" at bounding box center [415, 270] width 89 height 9
